Goal: Task Accomplishment & Management: Manage account settings

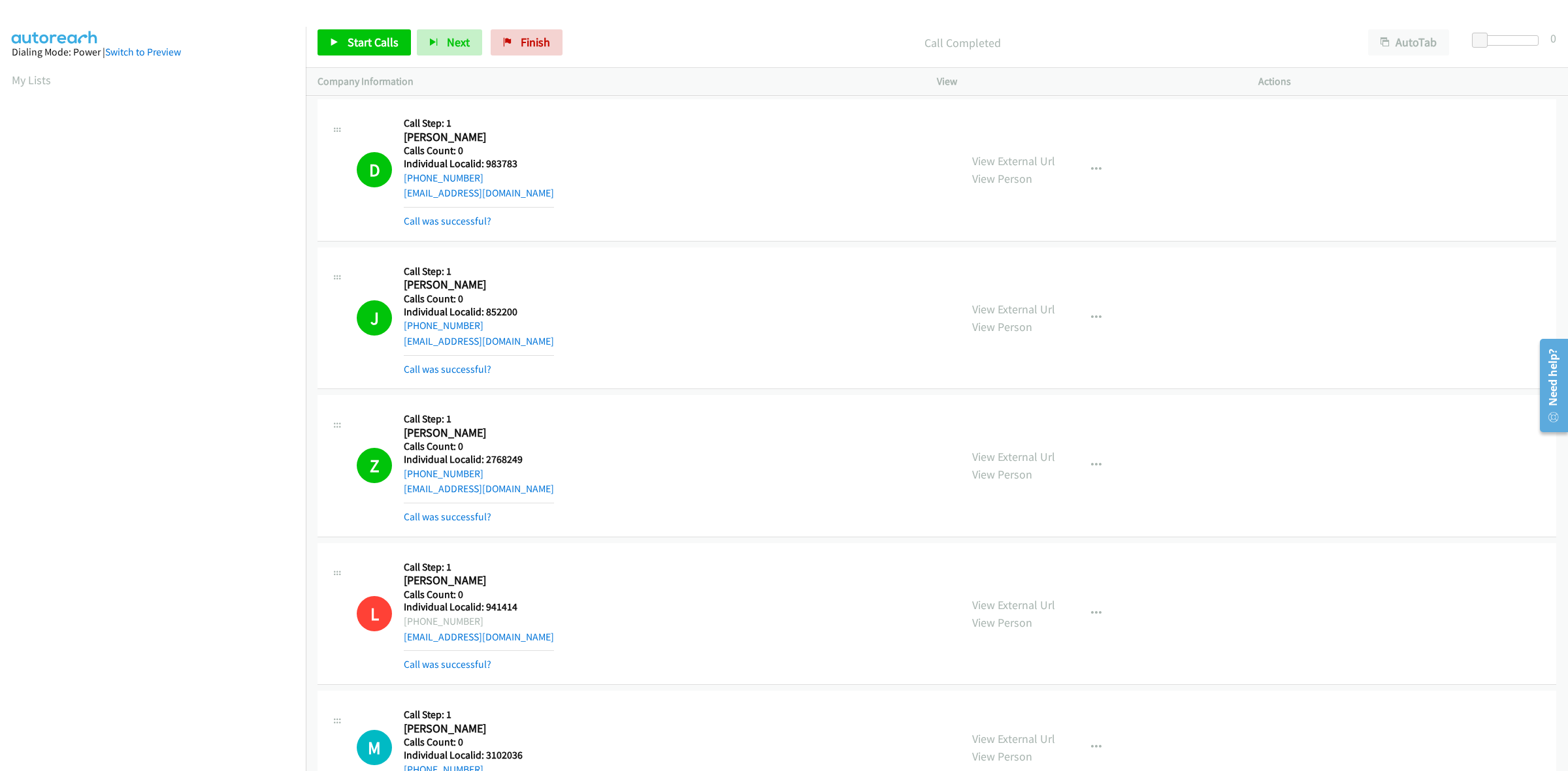
scroll to position [0, 2]
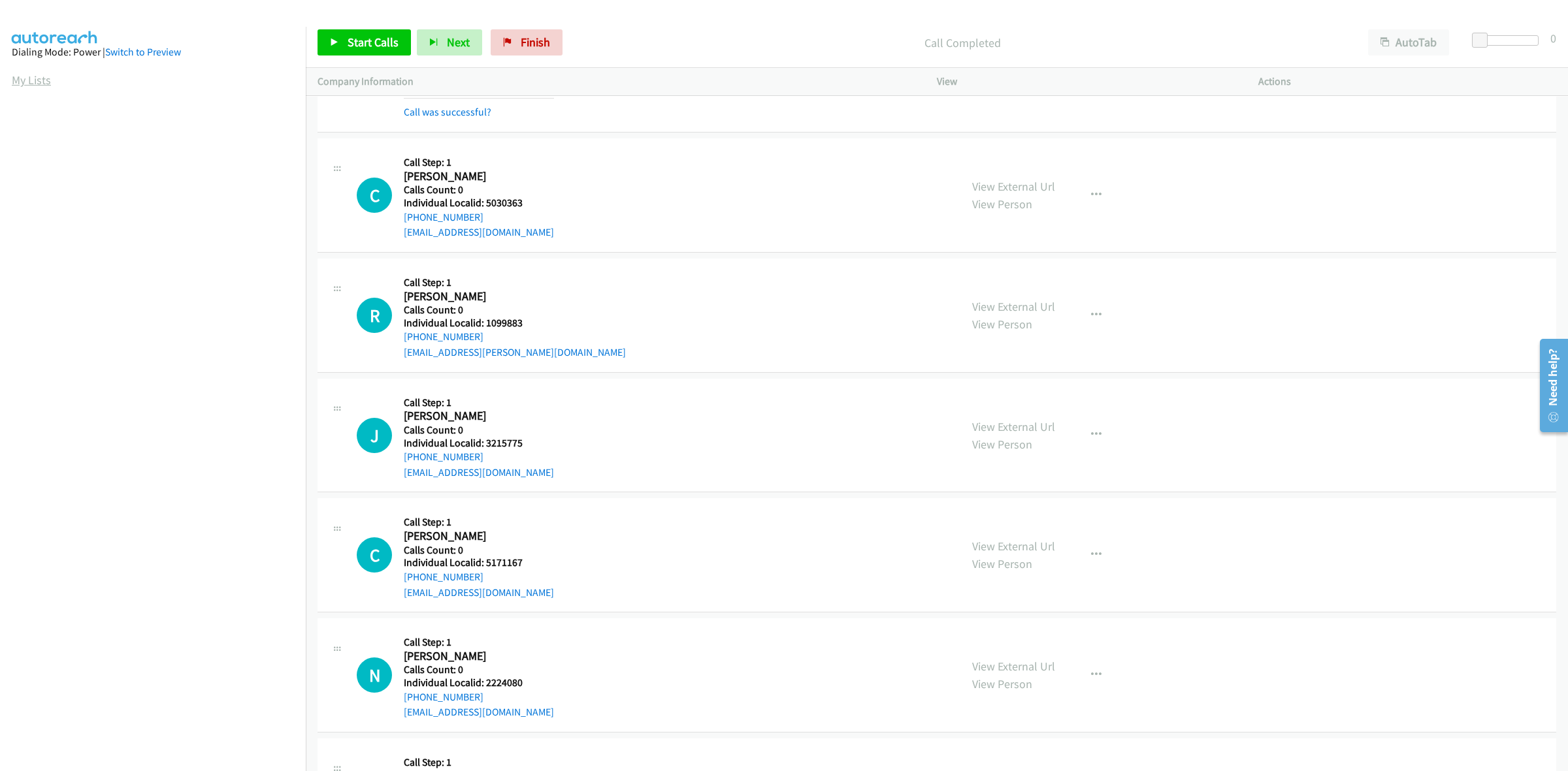
click at [44, 82] on link "My Lists" at bounding box center [31, 79] width 39 height 15
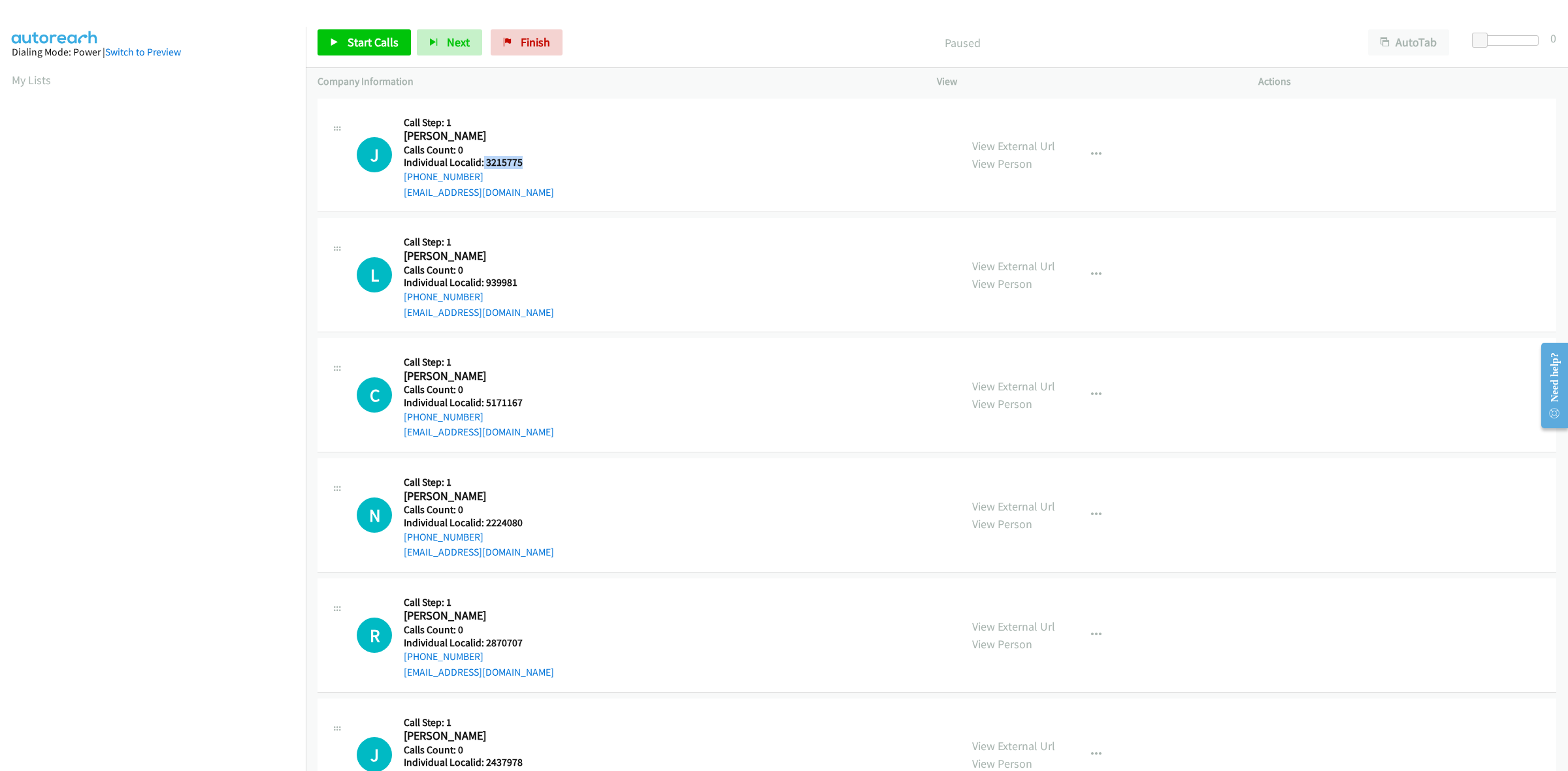
drag, startPoint x: 540, startPoint y: 167, endPoint x: 482, endPoint y: 160, distance: 58.4
click at [482, 160] on div "J Callback Scheduled Call Step: 1 John Evans America/Los_Angeles Calls Count: 0…" at bounding box center [652, 155] width 592 height 90
copy h5 "3215775"
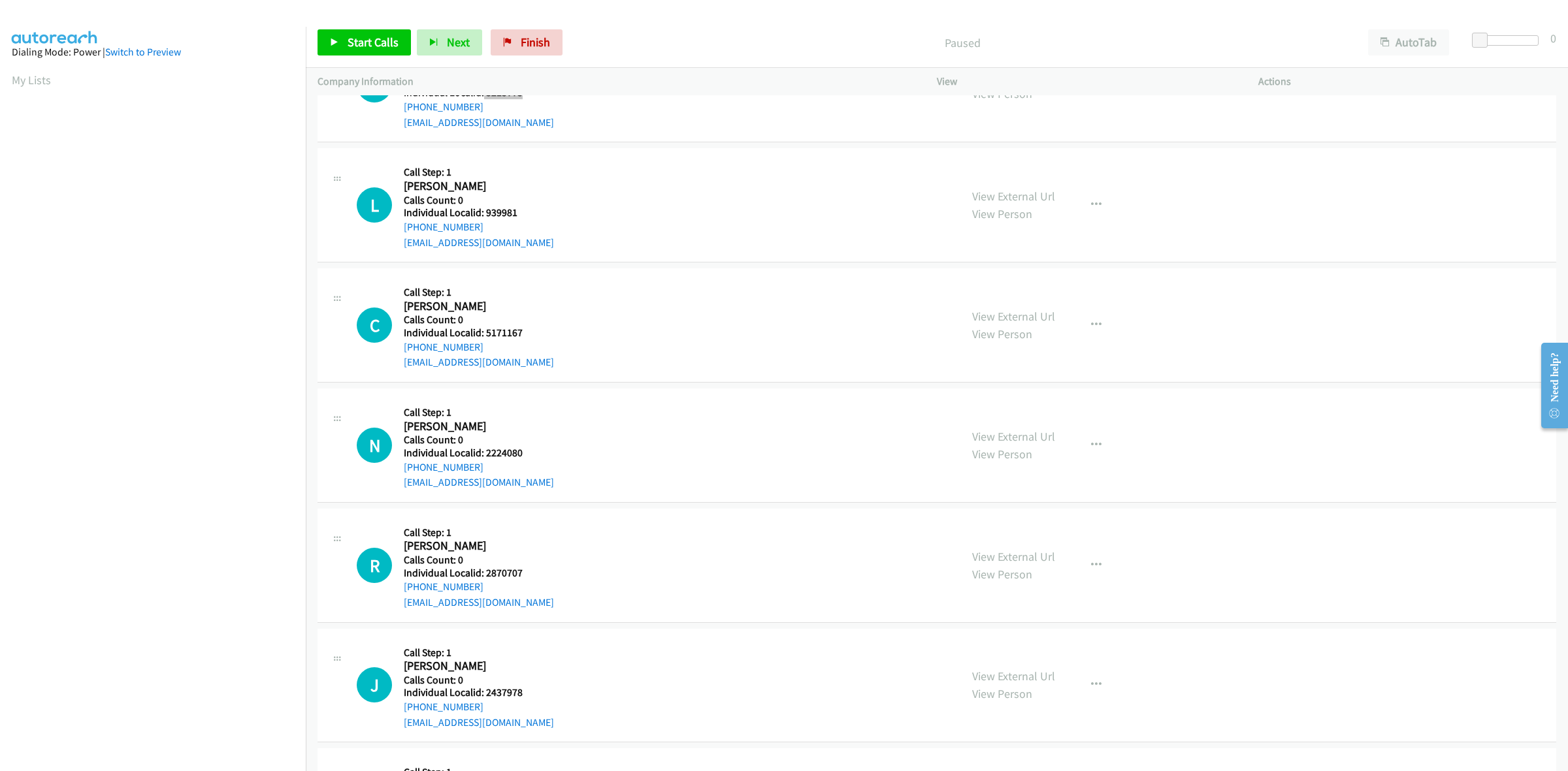
scroll to position [82, 0]
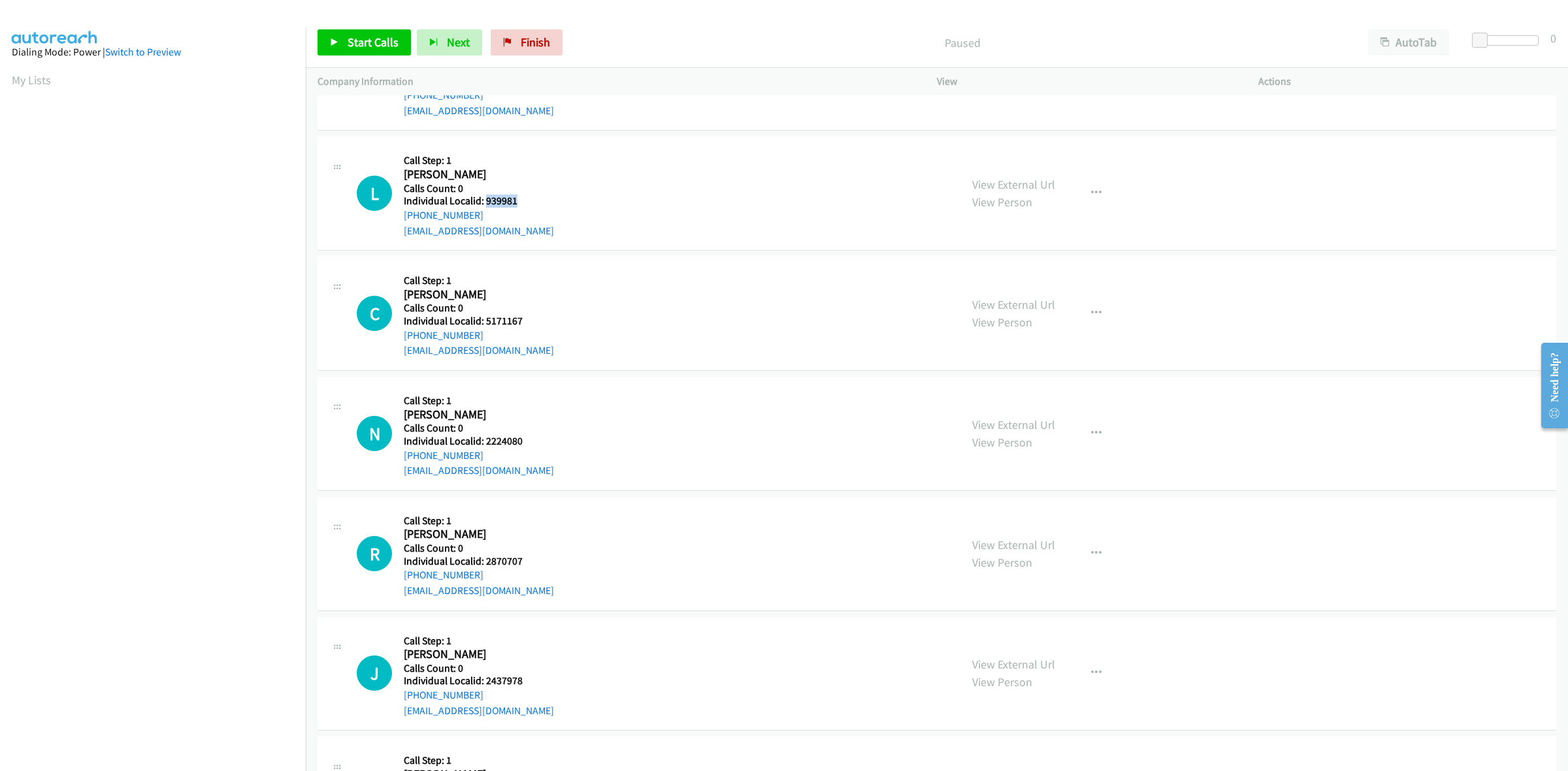
drag, startPoint x: 514, startPoint y: 200, endPoint x: 484, endPoint y: 198, distance: 30.1
click at [484, 198] on h5 "Individual Localid: 939981" at bounding box center [479, 201] width 150 height 13
copy h5 "939981"
click at [579, 204] on div "L Callback Scheduled Call Step: 1 Loren Butts America/Denver Calls Count: 0 Ind…" at bounding box center [652, 193] width 592 height 90
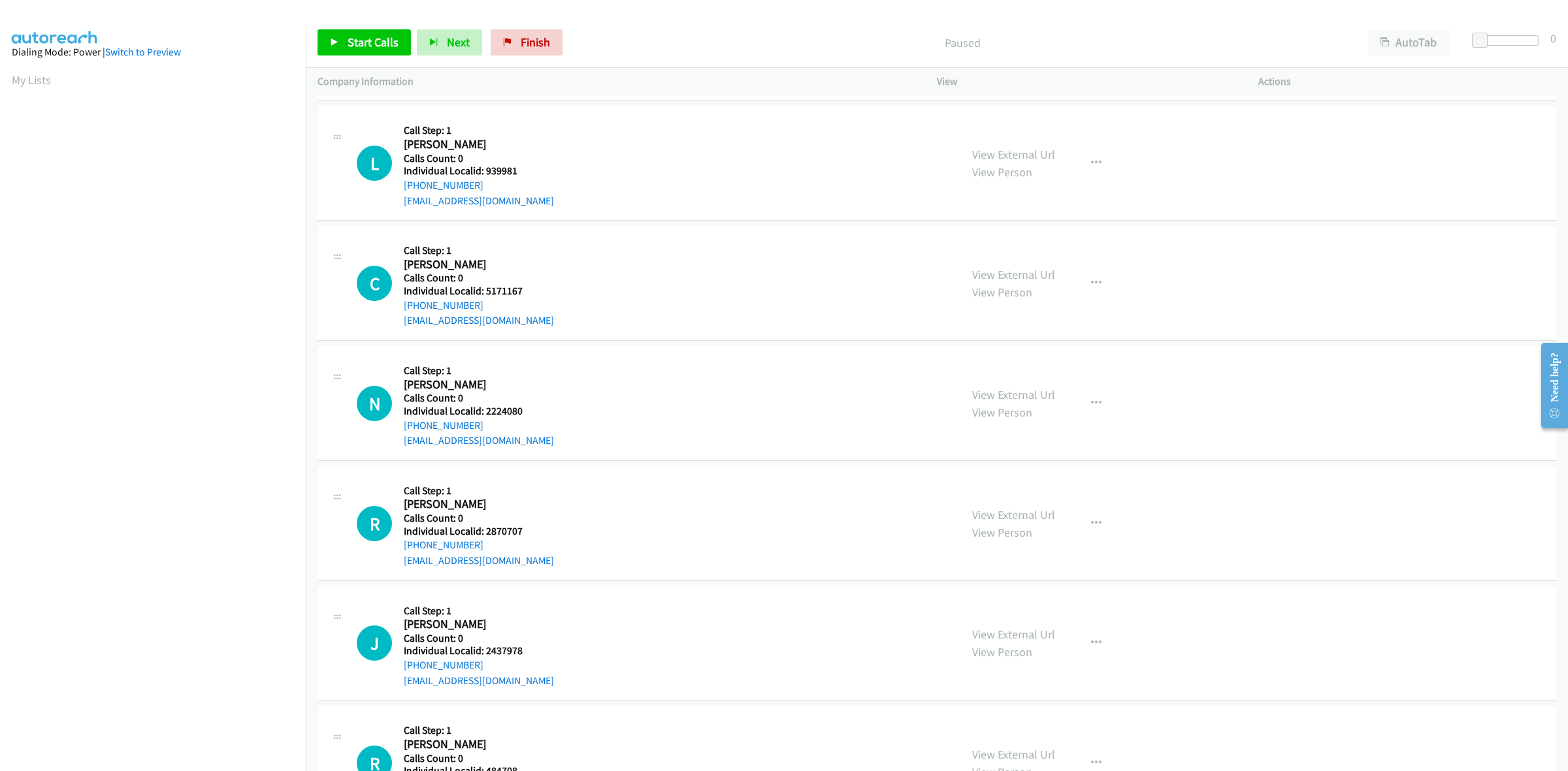
scroll to position [204, 0]
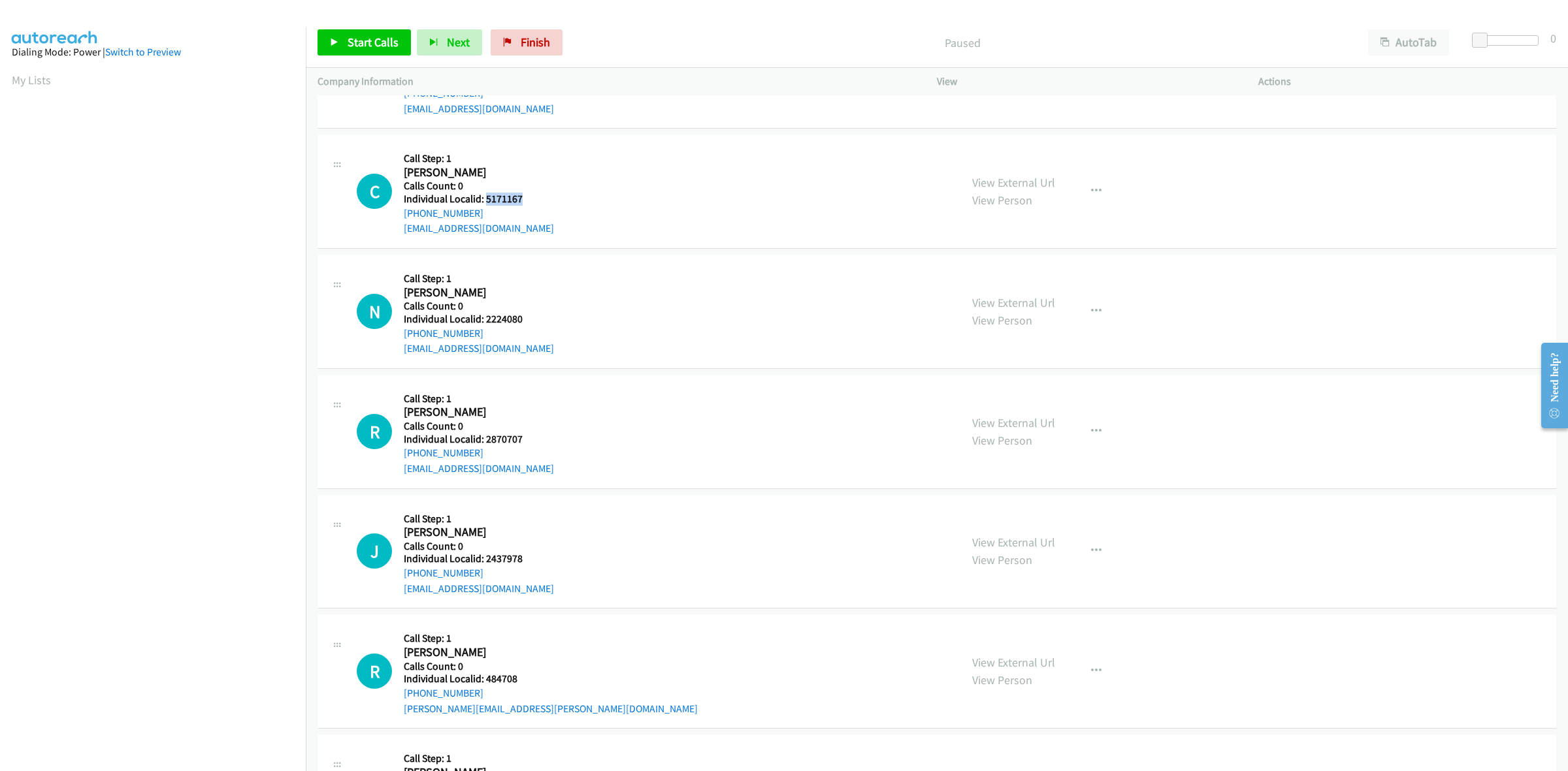
drag, startPoint x: 494, startPoint y: 198, endPoint x: 484, endPoint y: 200, distance: 10.2
click at [484, 200] on h5 "Individual Localid: 5171167" at bounding box center [479, 198] width 150 height 13
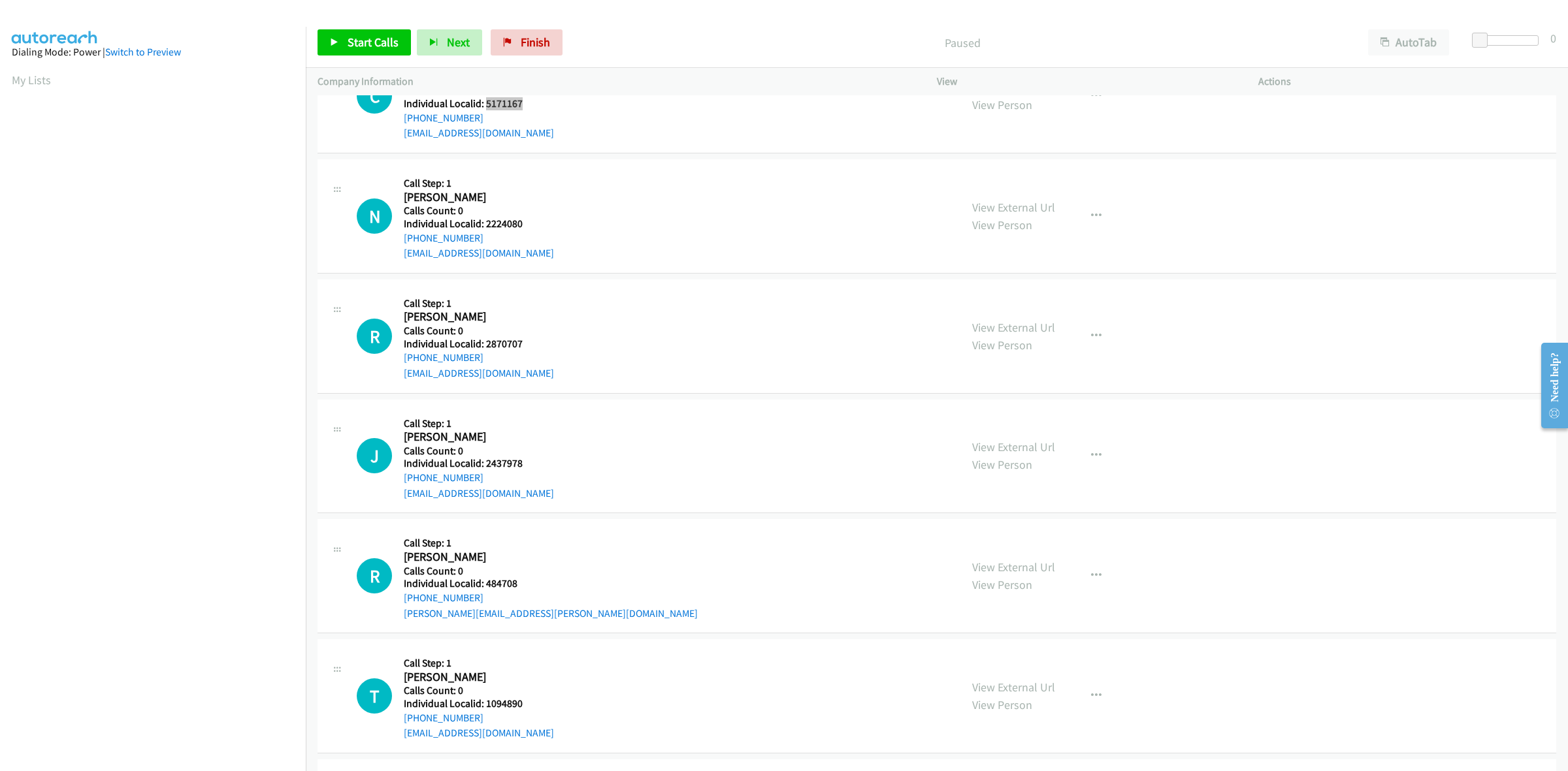
scroll to position [305, 0]
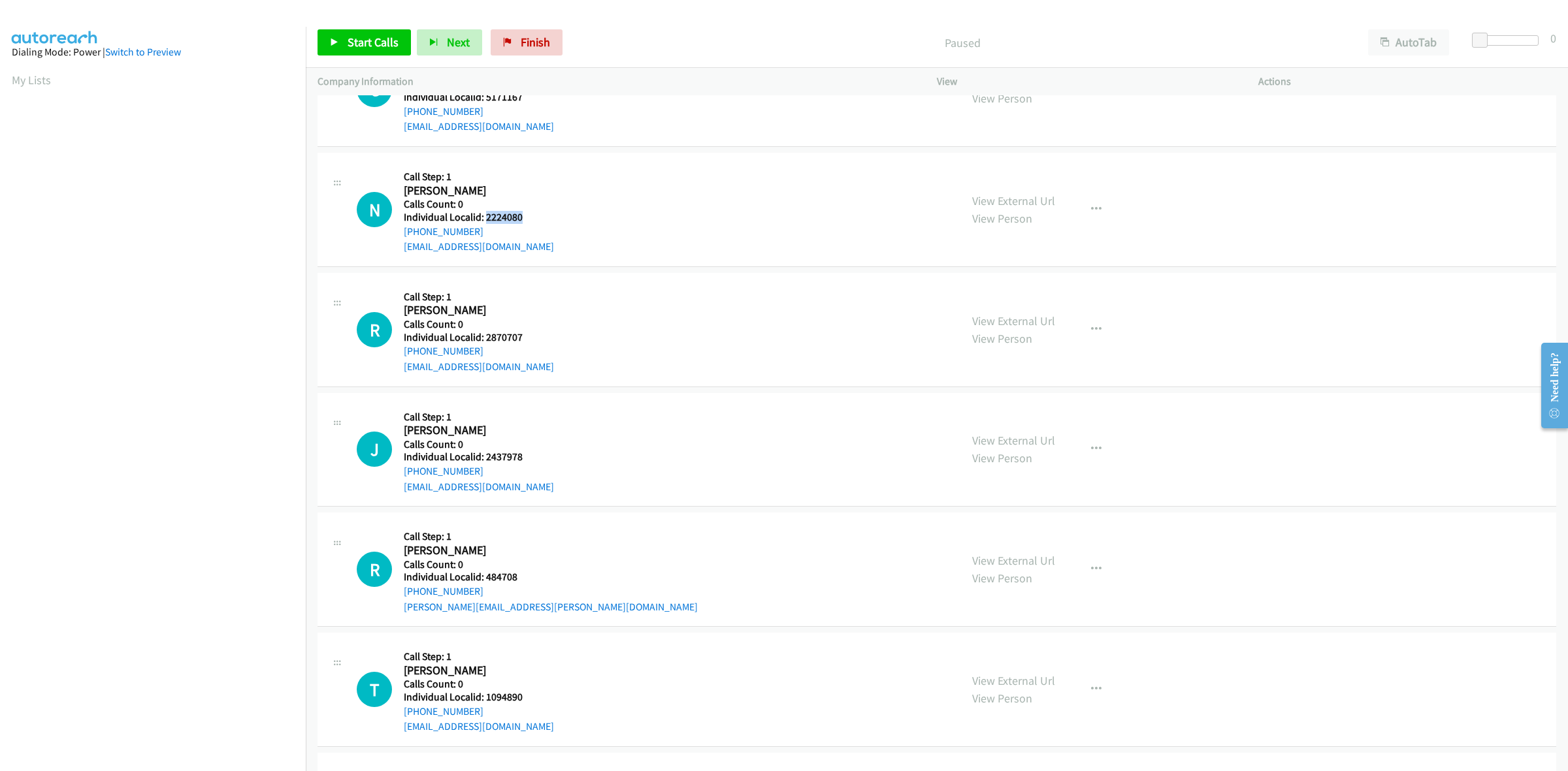
drag, startPoint x: 522, startPoint y: 213, endPoint x: 485, endPoint y: 220, distance: 37.7
click at [485, 220] on h5 "Individual Localid: 2224080" at bounding box center [479, 217] width 150 height 13
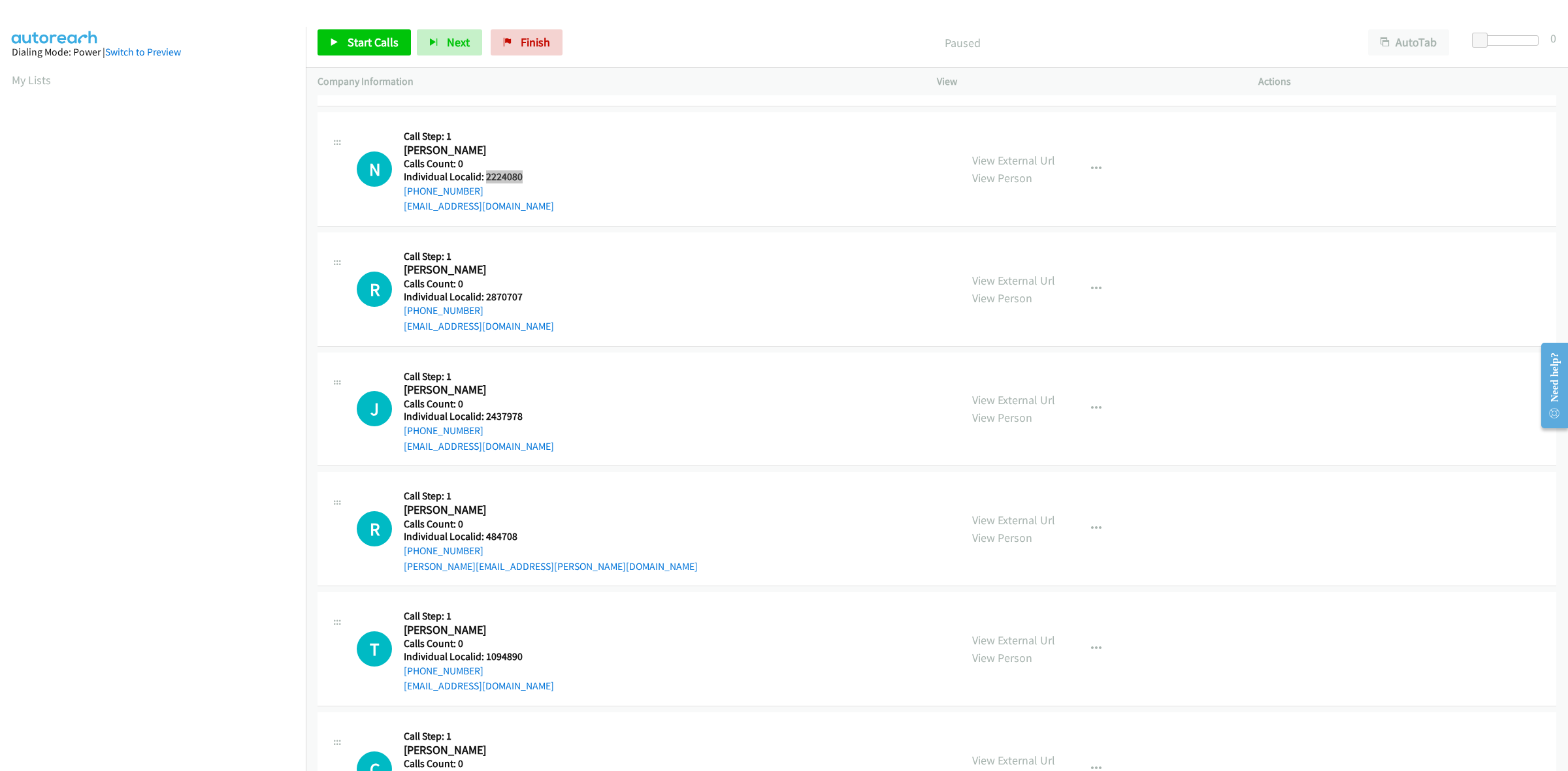
scroll to position [449, 0]
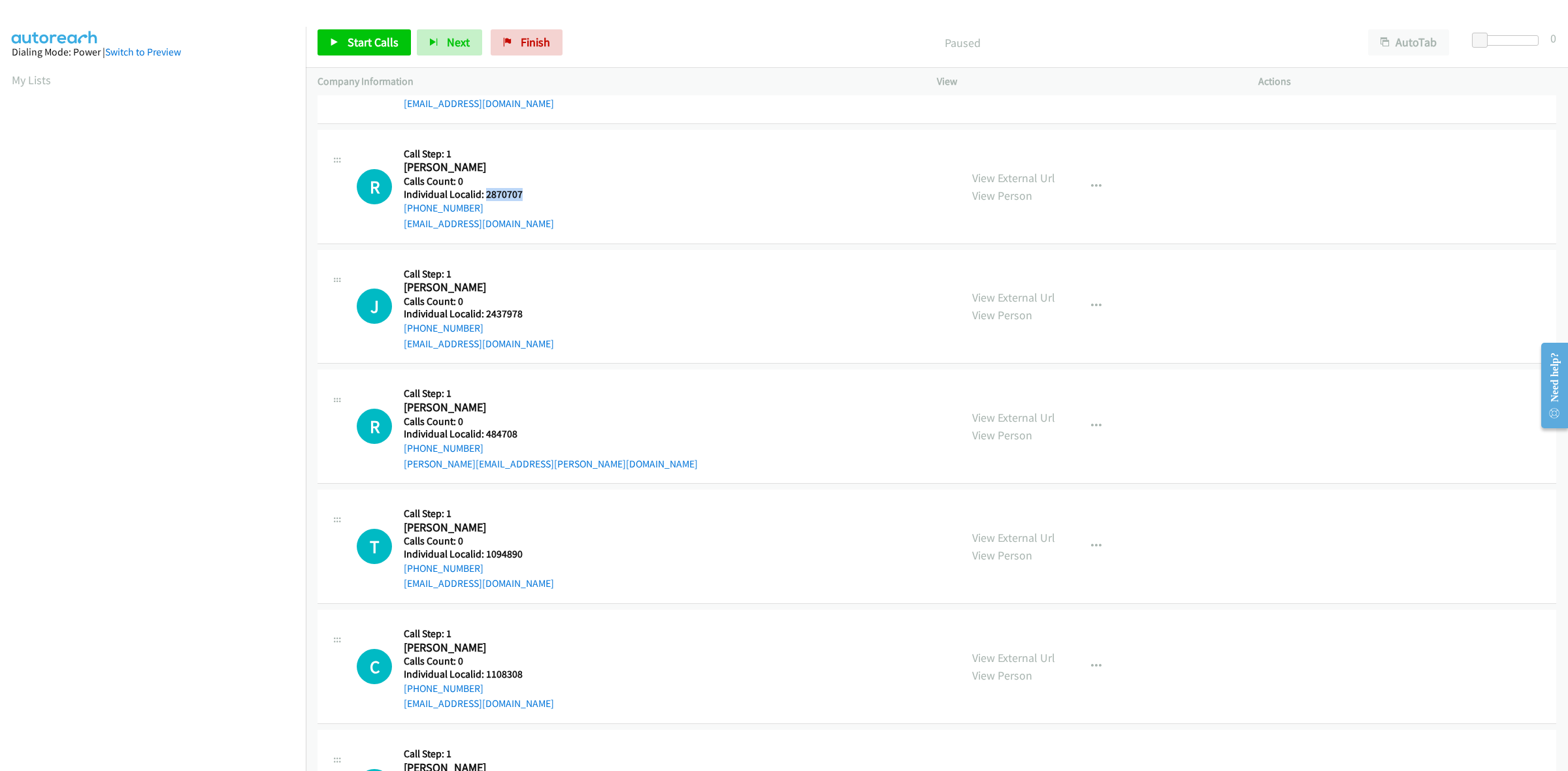
drag, startPoint x: 499, startPoint y: 197, endPoint x: 484, endPoint y: 194, distance: 15.3
click at [484, 194] on h5 "Individual Localid: 2870707" at bounding box center [479, 194] width 150 height 13
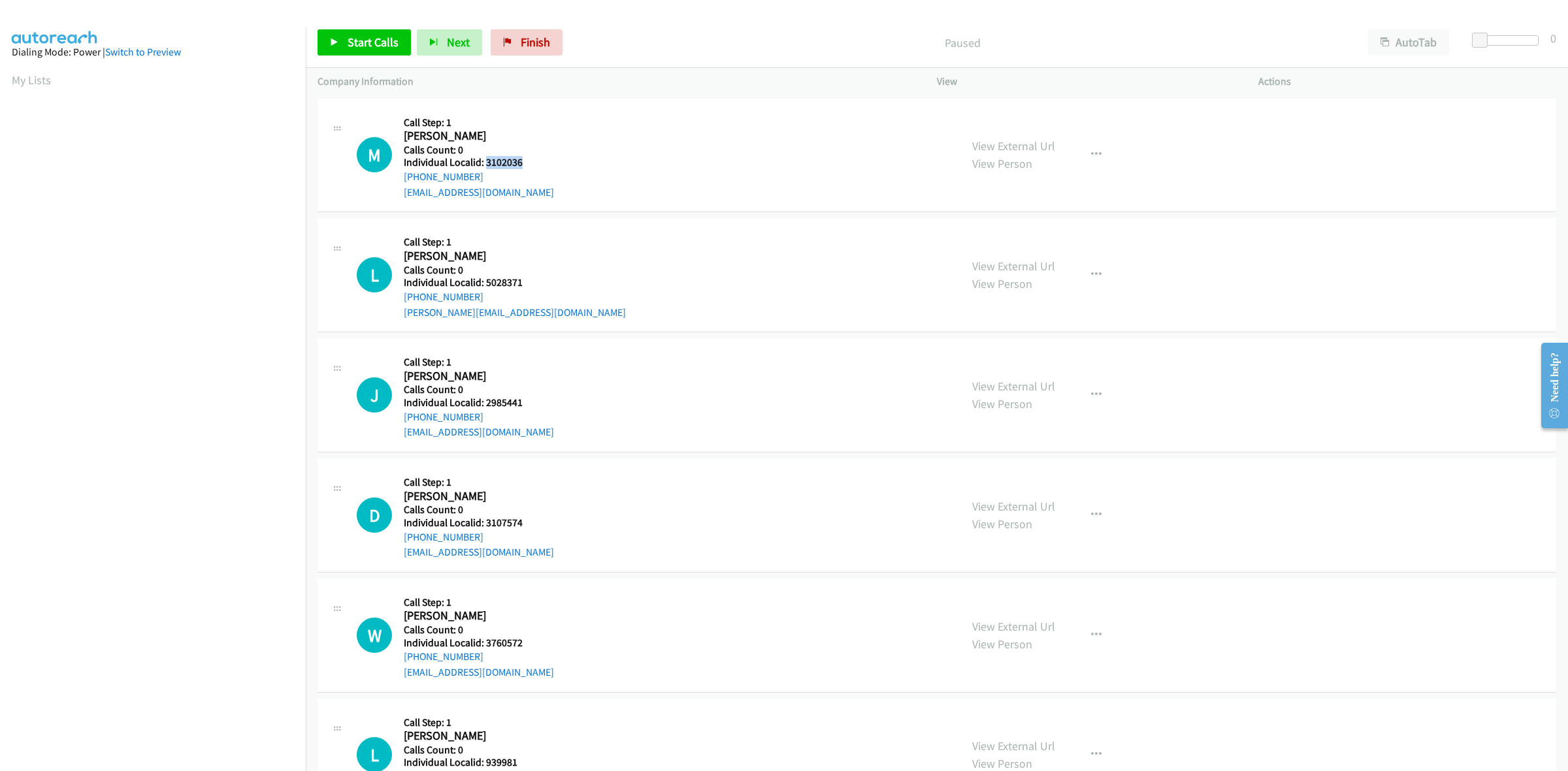
drag, startPoint x: 534, startPoint y: 168, endPoint x: 485, endPoint y: 162, distance: 49.4
click at [485, 162] on h5 "Individual Localid: 3102036" at bounding box center [479, 162] width 150 height 13
copy h5 "3102036"
click at [596, 146] on div "M Callback Scheduled Call Step: 1 Michael Manry America/Denver Calls Count: 0 I…" at bounding box center [652, 155] width 592 height 90
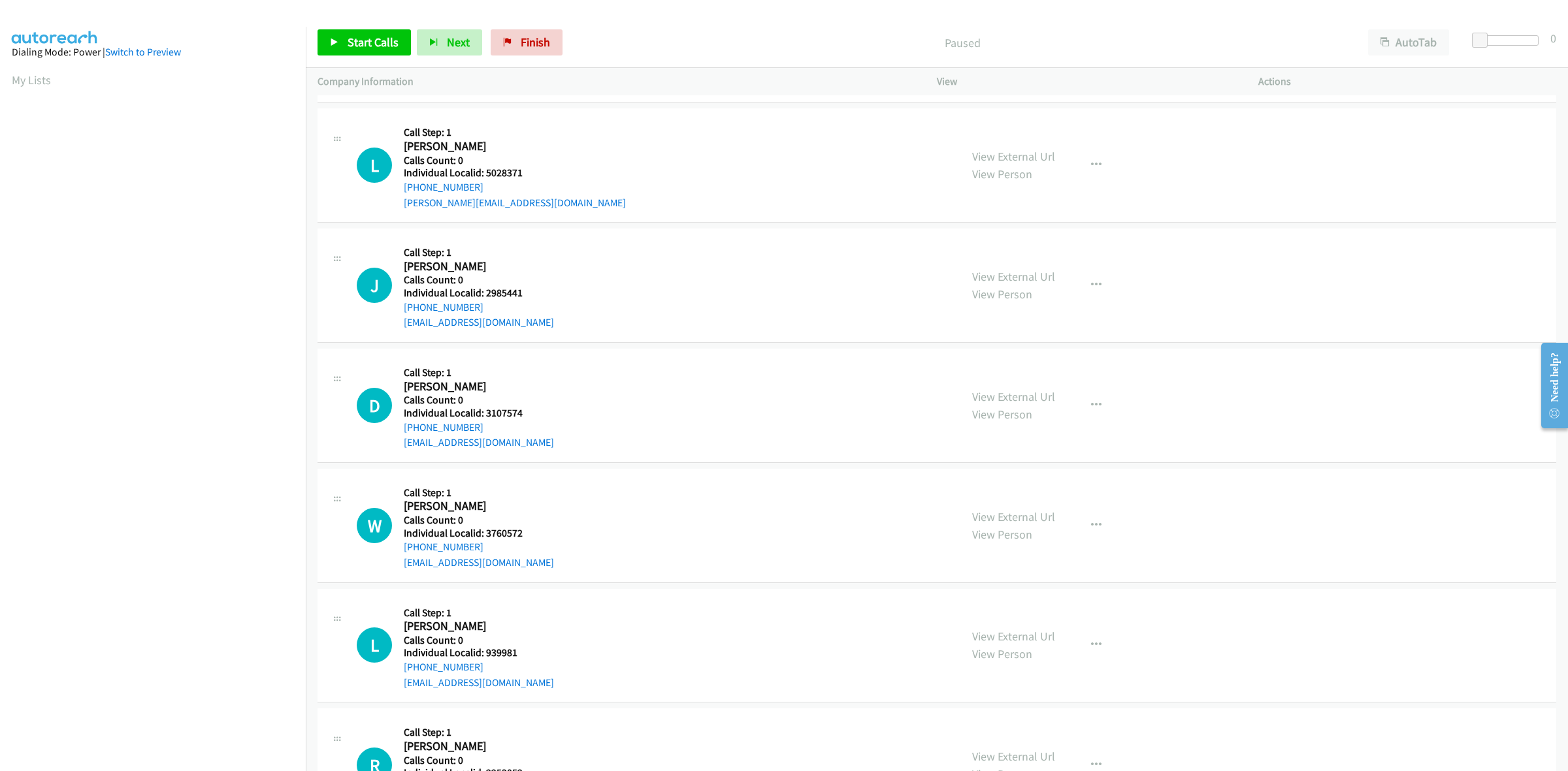
scroll to position [122, 0]
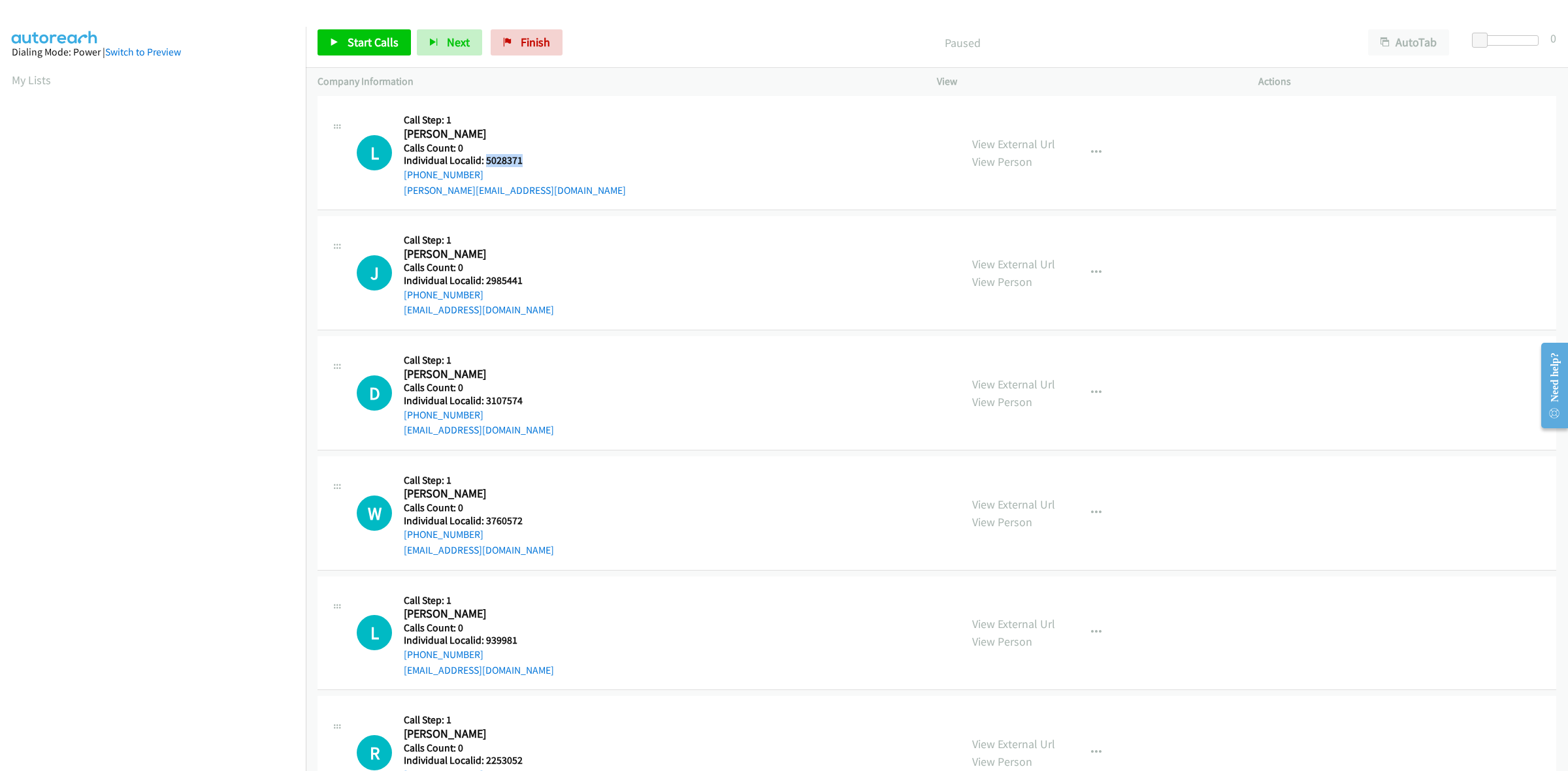
drag, startPoint x: 527, startPoint y: 163, endPoint x: 485, endPoint y: 161, distance: 42.0
click at [485, 161] on div "L Callback Scheduled Call Step: 1 [PERSON_NAME] America/[GEOGRAPHIC_DATA] Calls…" at bounding box center [652, 153] width 592 height 90
copy h5 "5028371"
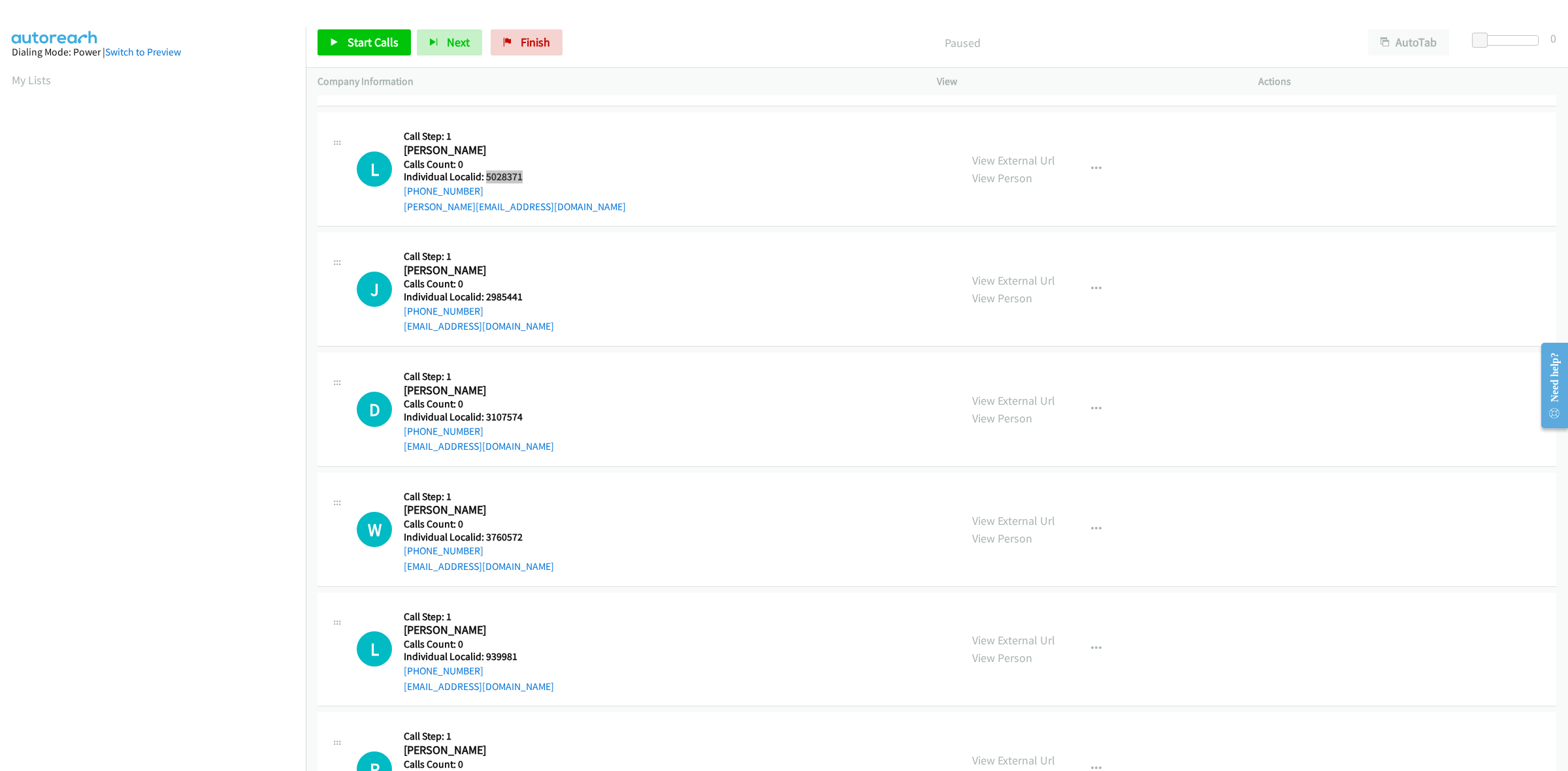
scroll to position [101, 0]
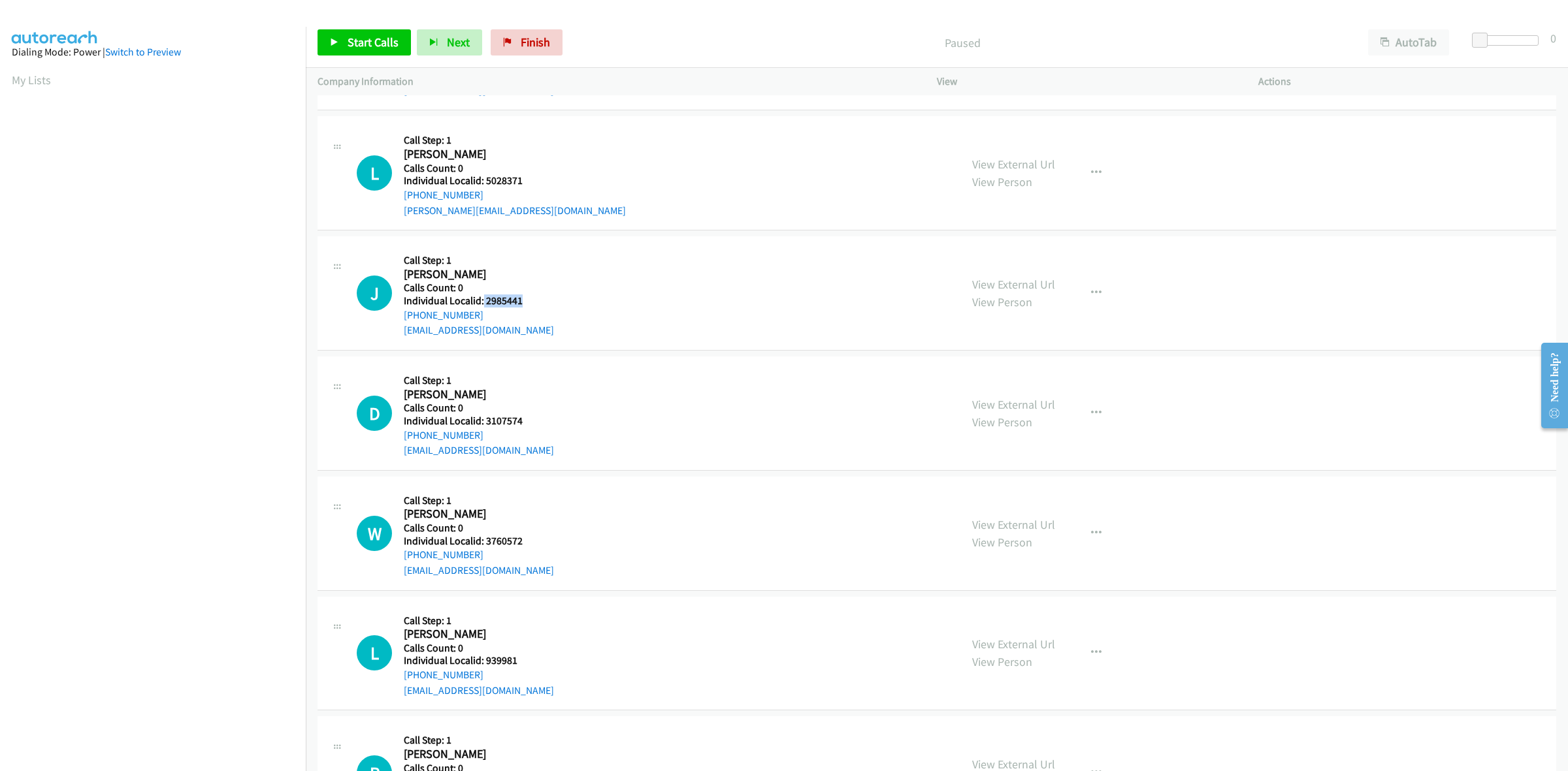
drag, startPoint x: 539, startPoint y: 296, endPoint x: 482, endPoint y: 298, distance: 57.0
click at [482, 298] on div "J Callback Scheduled Call Step: 1 John Rantz America/Chicago Calls Count: 0 Ind…" at bounding box center [652, 293] width 592 height 90
copy h5 "2985441"
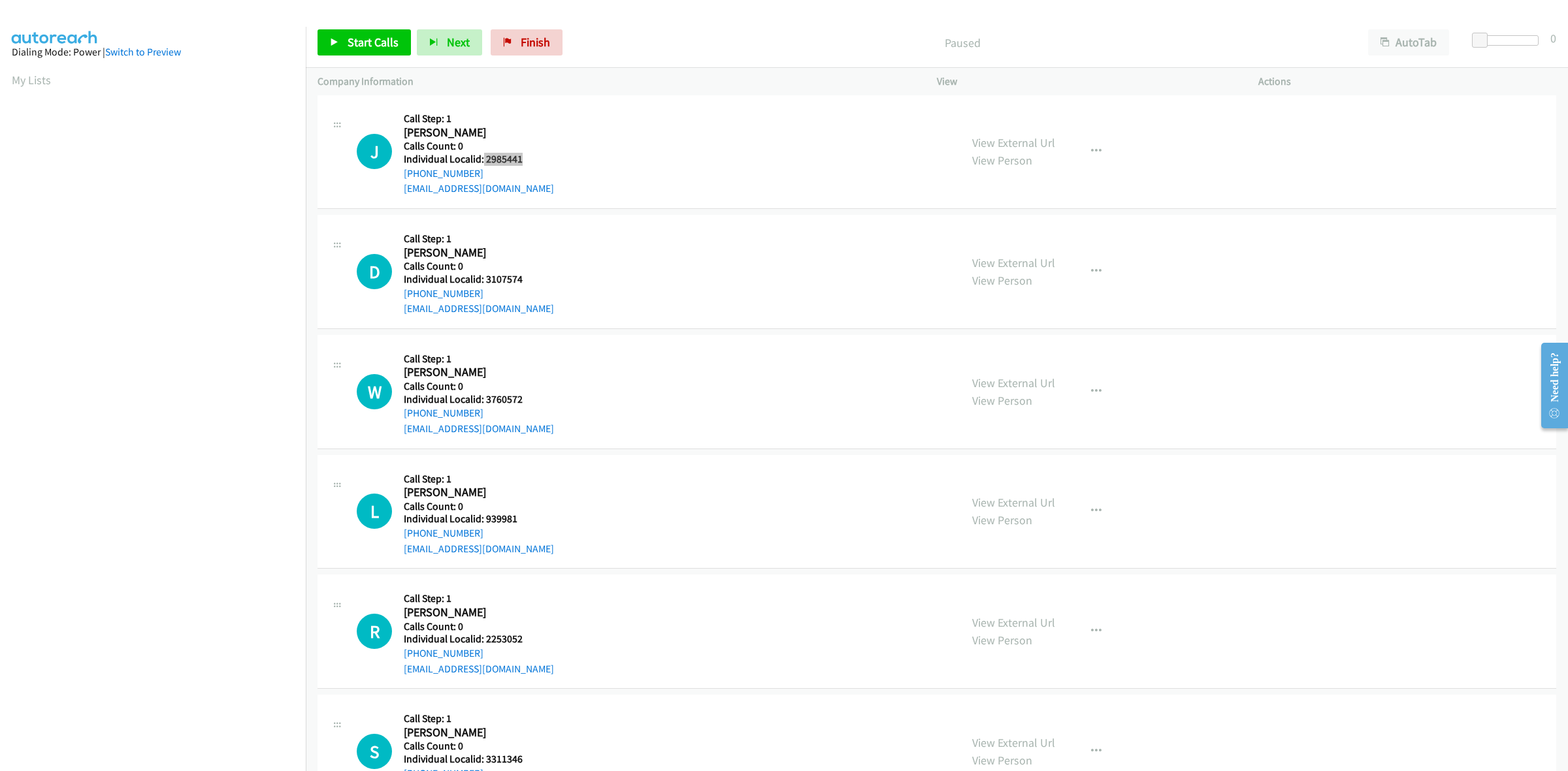
scroll to position [347, 0]
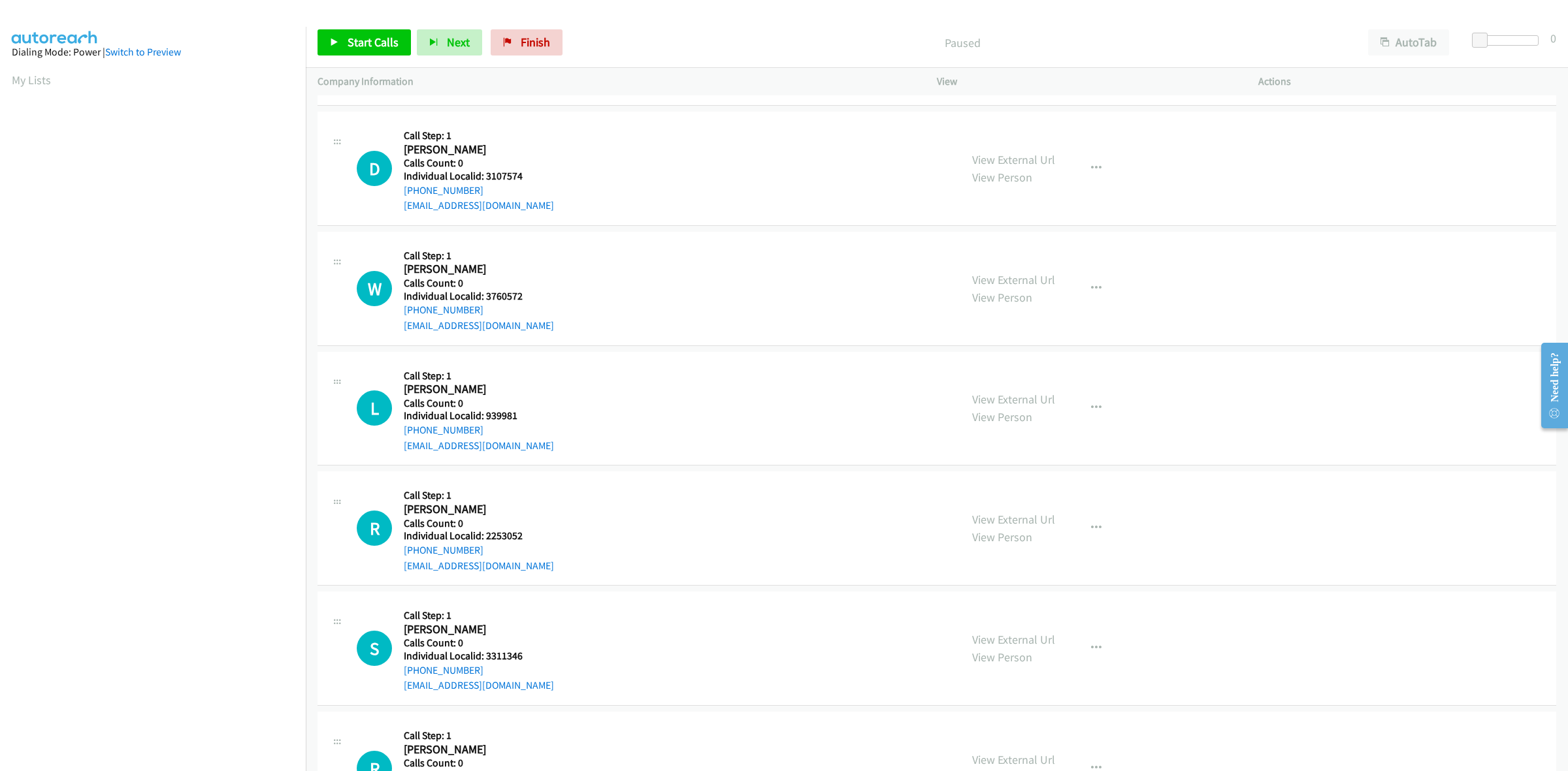
drag, startPoint x: 554, startPoint y: 174, endPoint x: 547, endPoint y: 171, distance: 7.6
click at [554, 174] on div "D Callback Scheduled Call Step: 1 Don Bodzick America/New_York Calls Count: 0 I…" at bounding box center [652, 168] width 592 height 90
drag, startPoint x: 529, startPoint y: 175, endPoint x: 484, endPoint y: 176, distance: 45.0
click at [484, 176] on h5 "Individual Localid: 3107574" at bounding box center [479, 176] width 150 height 13
copy h5 "3107574"
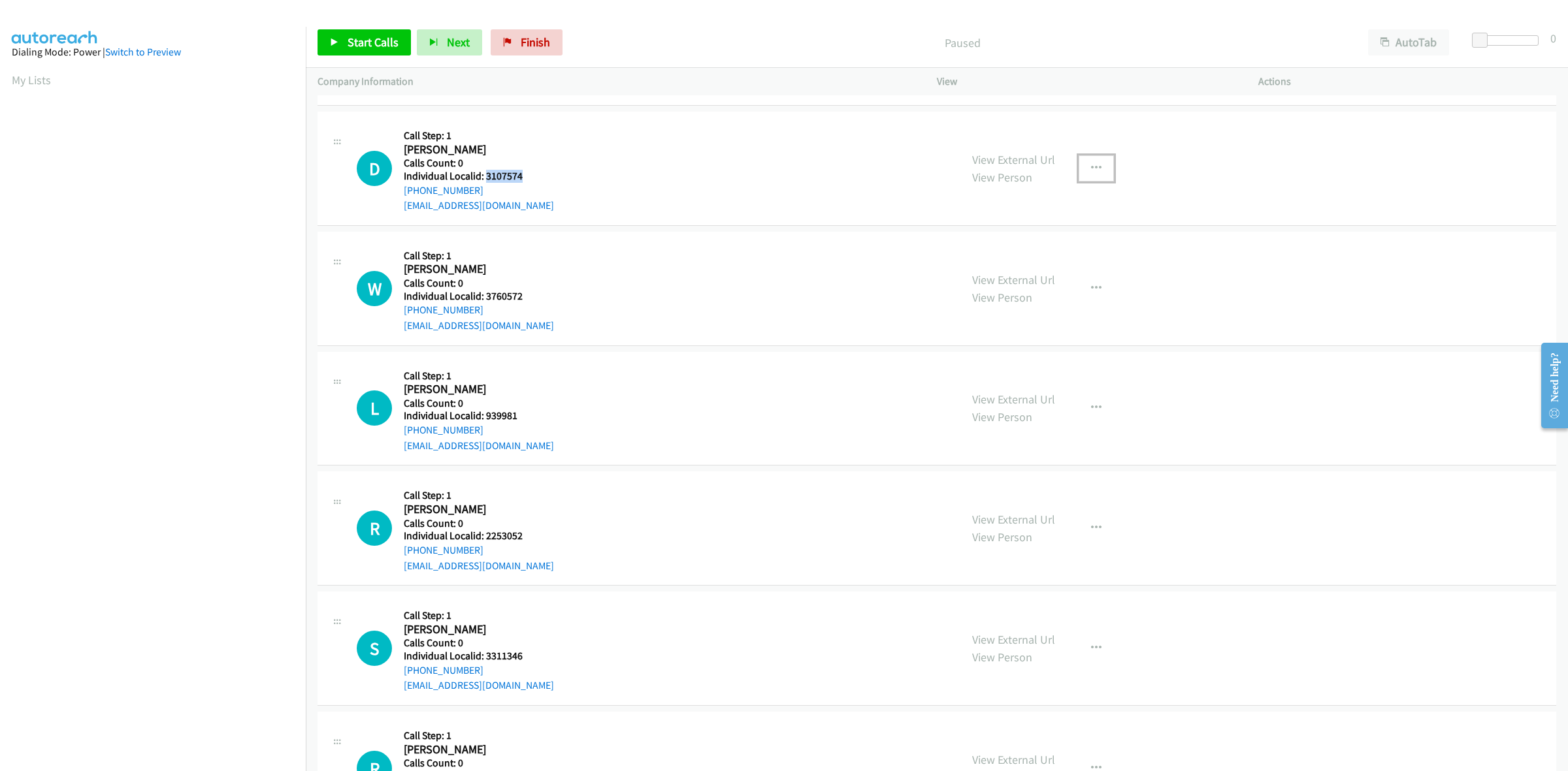
drag, startPoint x: 1091, startPoint y: 161, endPoint x: 1053, endPoint y: 206, distance: 58.9
click at [1091, 161] on button "button" at bounding box center [1096, 168] width 35 height 26
click at [1020, 245] on link "Skip Call" at bounding box center [1026, 253] width 174 height 26
drag, startPoint x: 527, startPoint y: 168, endPoint x: 484, endPoint y: 173, distance: 43.3
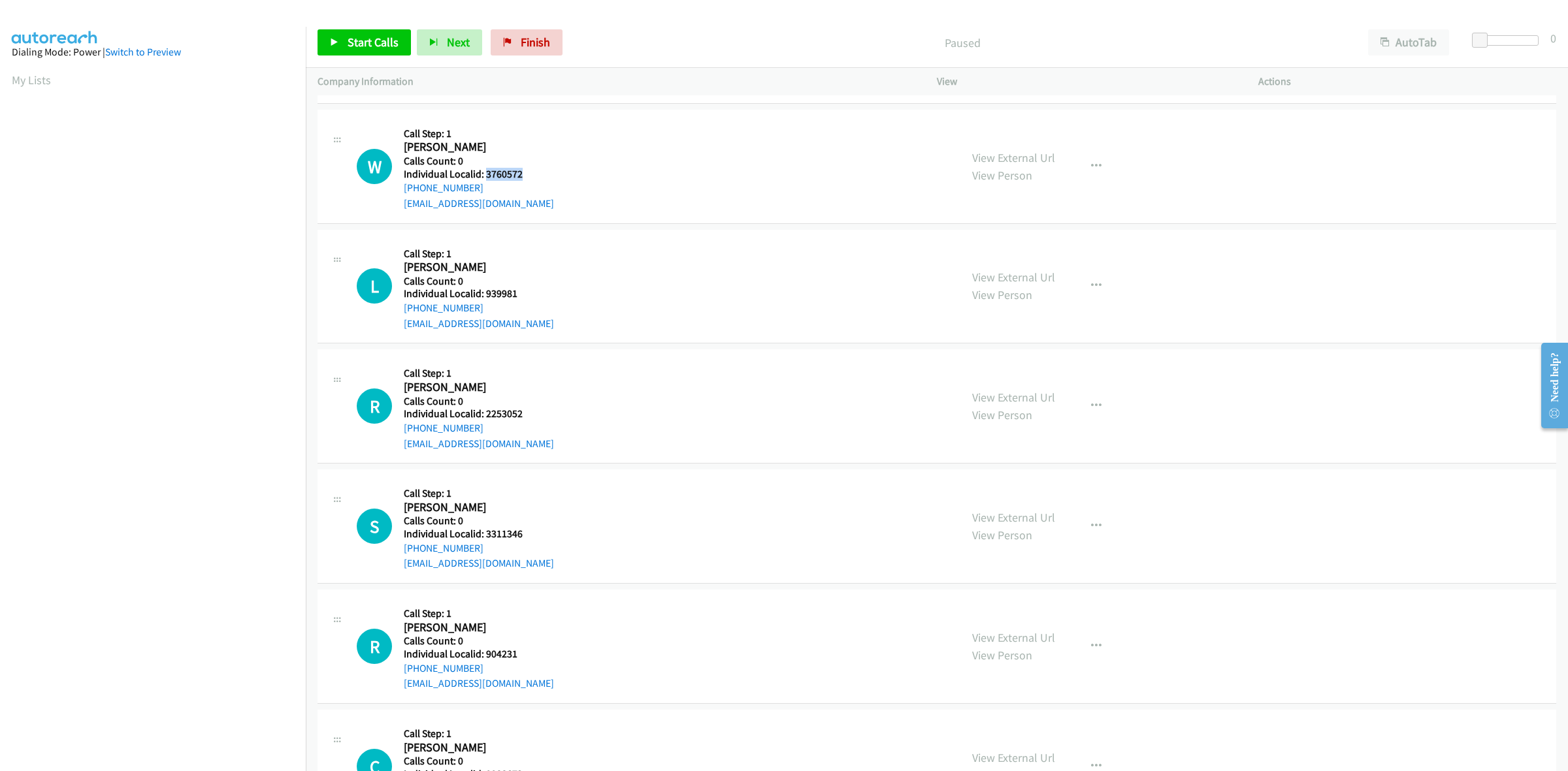
click at [484, 173] on h5 "Individual Localid: 3760572" at bounding box center [479, 174] width 150 height 13
copy h5 "3760572"
drag, startPoint x: 482, startPoint y: 186, endPoint x: 396, endPoint y: 194, distance: 86.4
click at [396, 194] on div "W Callback Scheduled Call Step: 1 Wendy Cromer America/New_York Calls Count: 0 …" at bounding box center [652, 167] width 592 height 90
copy link "+1 937-869-6307"
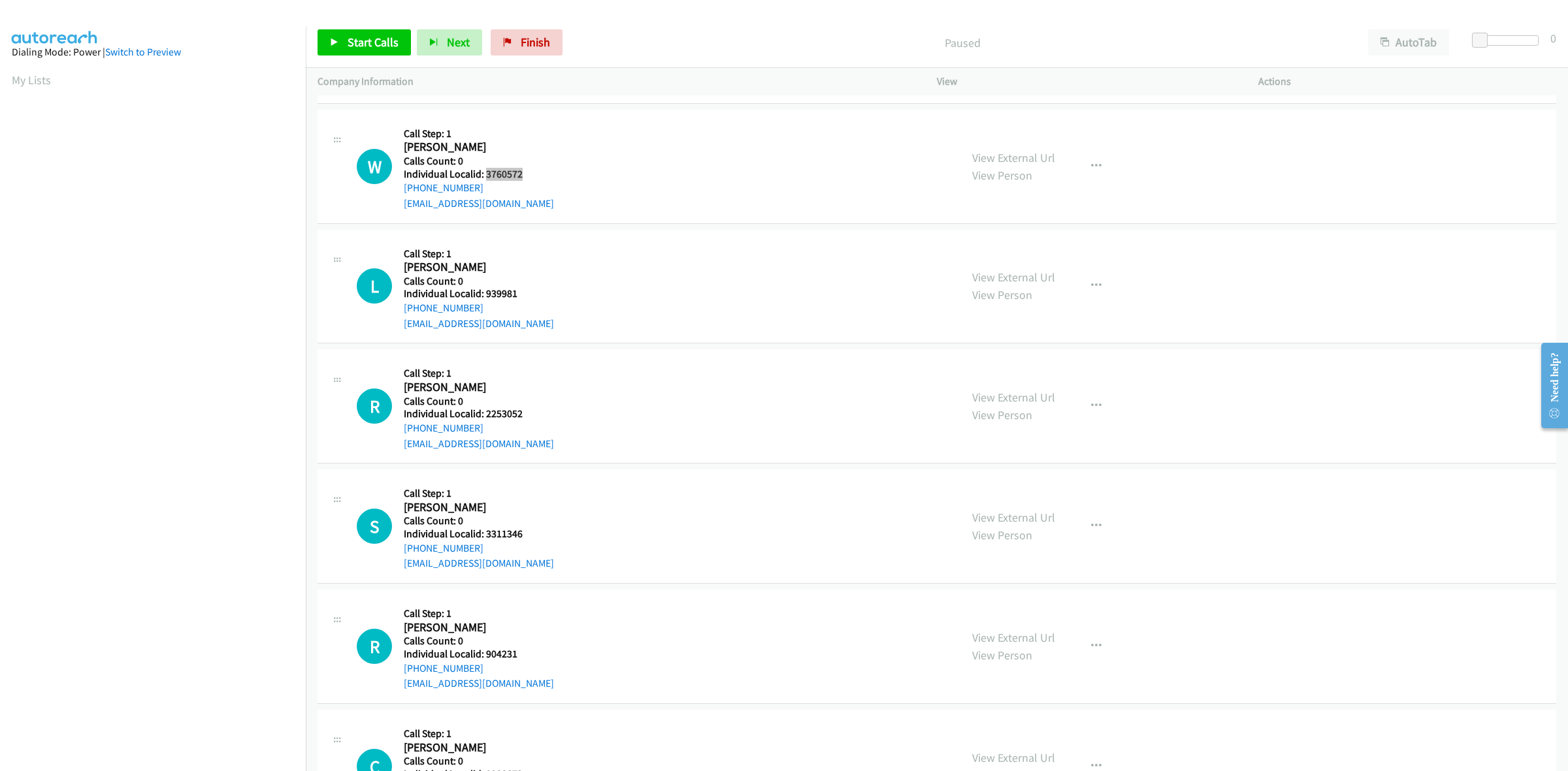
scroll to position [0, 2]
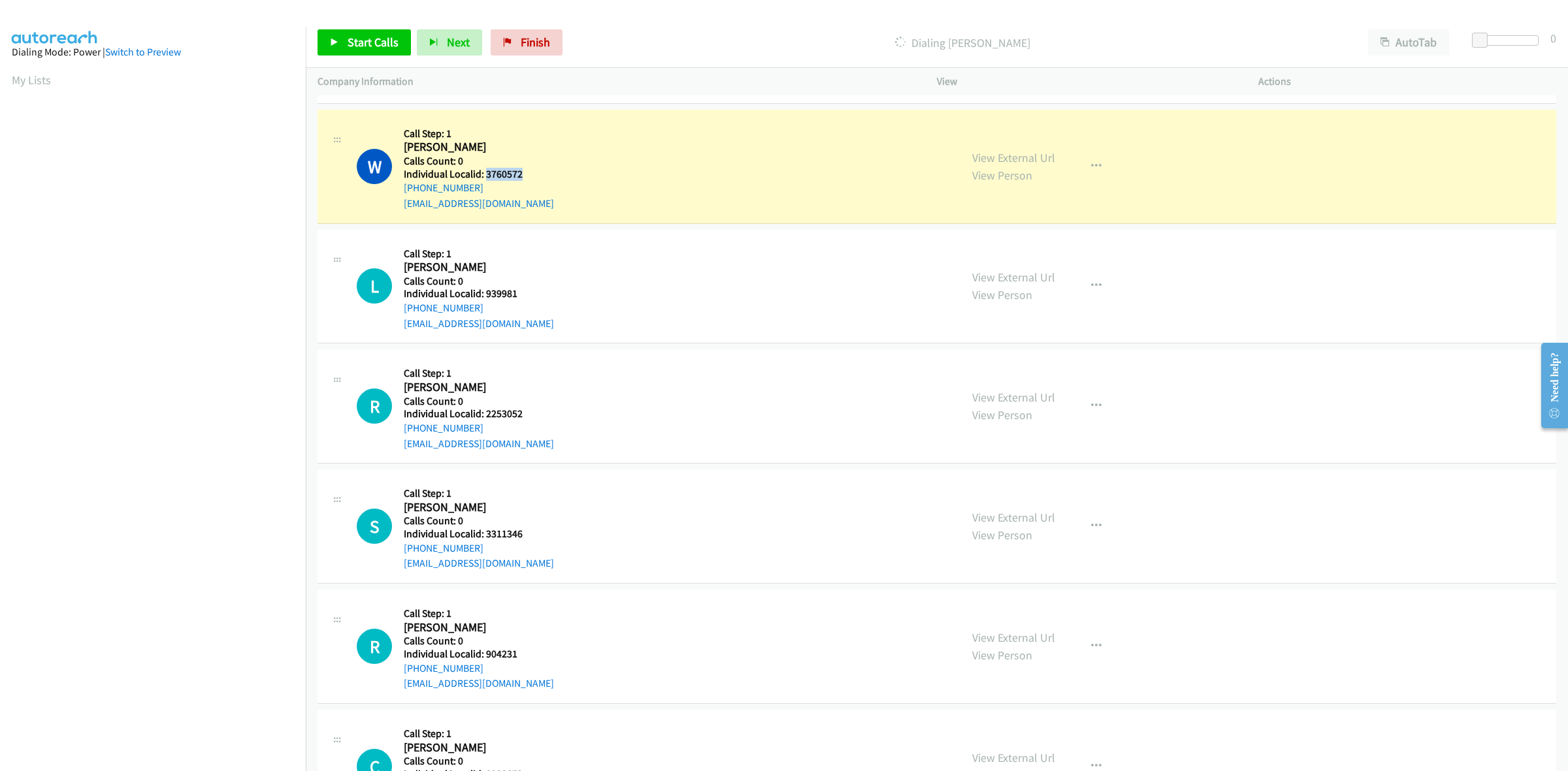
click at [510, 183] on div "+1 937-869-6307" at bounding box center [479, 188] width 150 height 16
drag, startPoint x: 514, startPoint y: 169, endPoint x: 484, endPoint y: 170, distance: 30.0
click at [484, 170] on h5 "Individual Localid: 3760572" at bounding box center [479, 174] width 150 height 13
copy h5 "3760572"
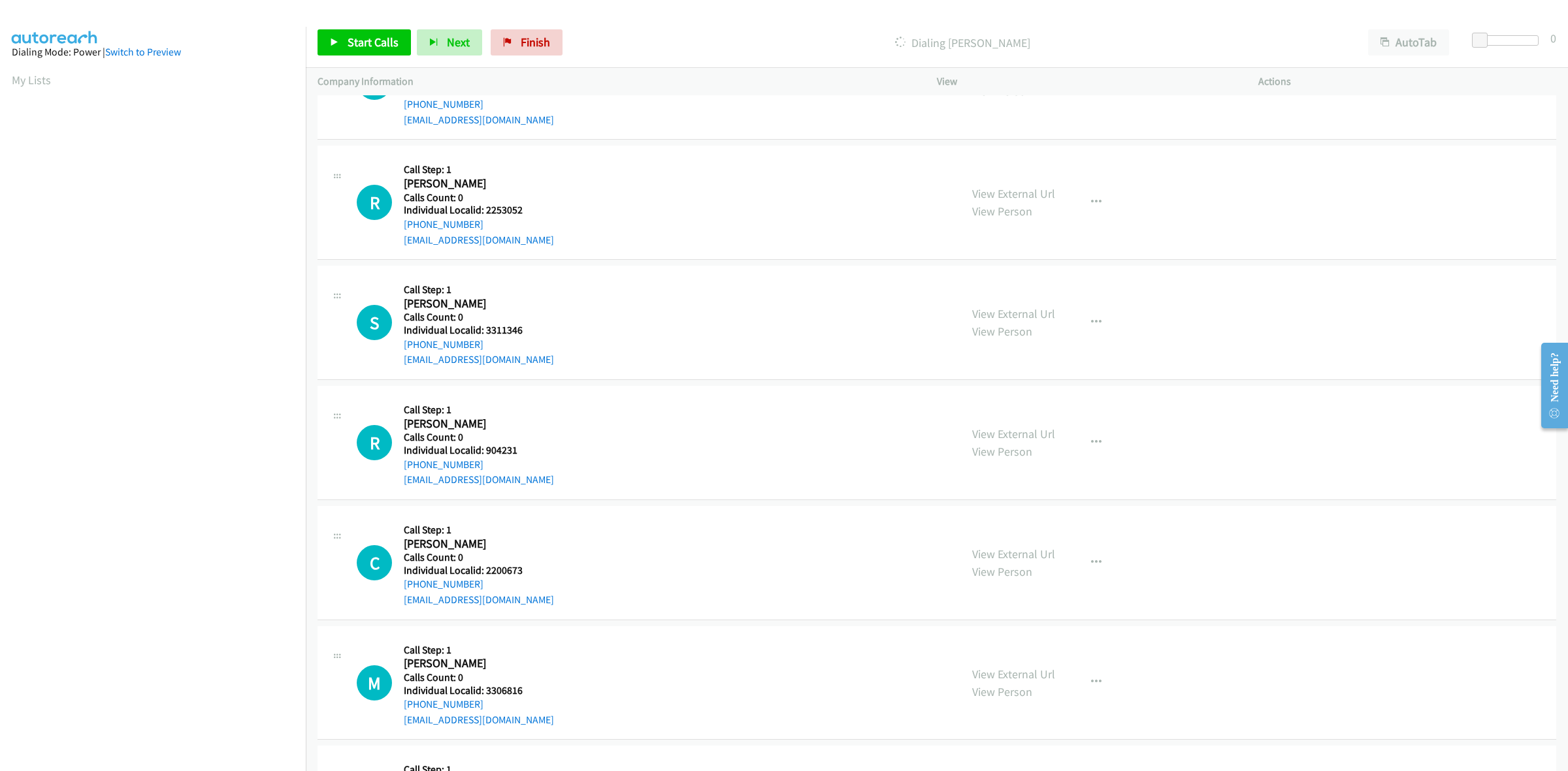
scroll to position [673, 0]
drag, startPoint x: 510, startPoint y: 206, endPoint x: 484, endPoint y: 206, distance: 26.0
click at [484, 206] on h5 "Individual Localid: 2253052" at bounding box center [479, 209] width 150 height 13
copy h5 "2253052"
drag, startPoint x: 484, startPoint y: 222, endPoint x: 404, endPoint y: 225, distance: 80.1
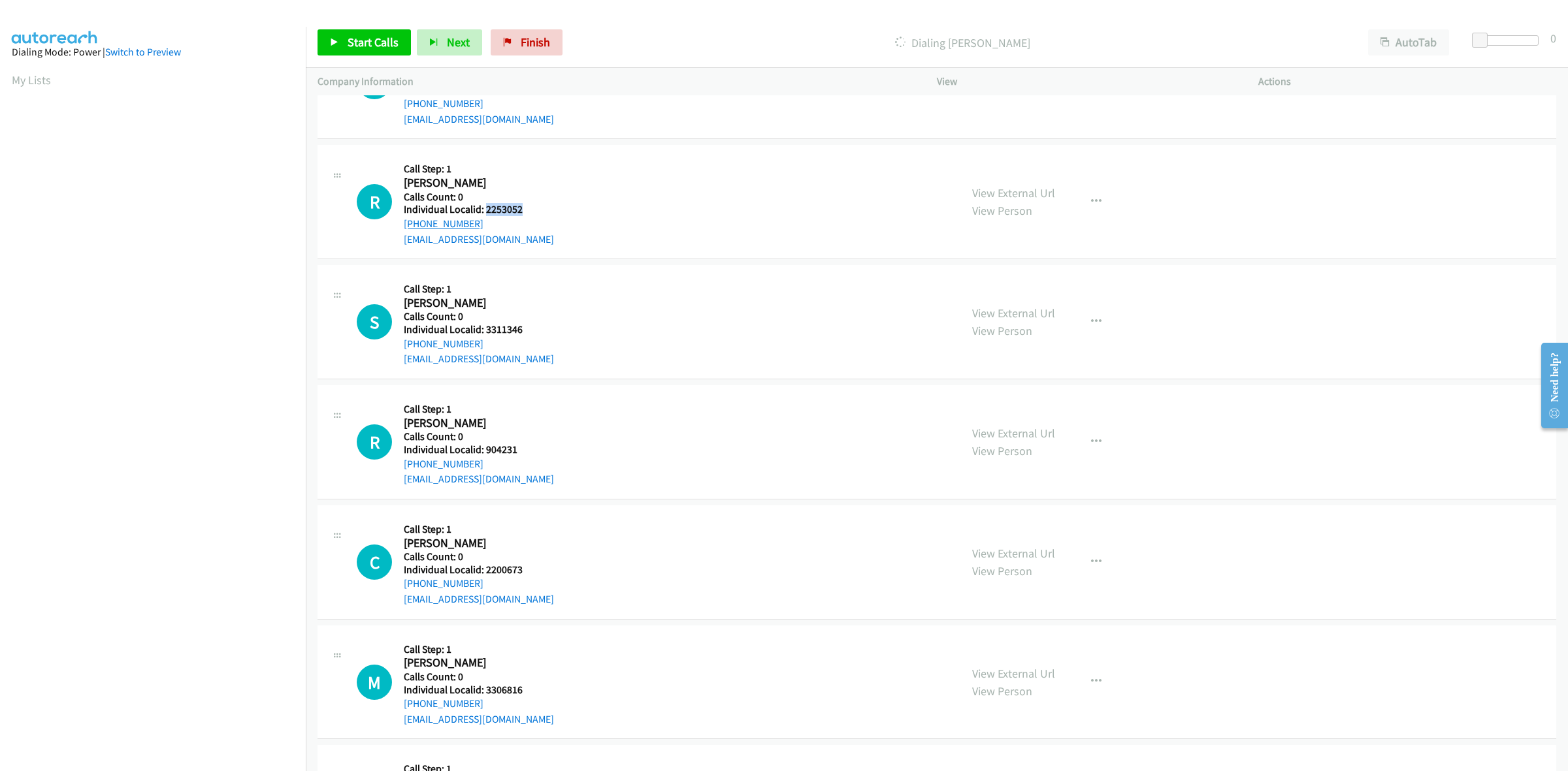
click at [404, 225] on div "+1 727-631-2662" at bounding box center [479, 224] width 150 height 16
copy link "+1 727-631-2662"
drag, startPoint x: 528, startPoint y: 213, endPoint x: 487, endPoint y: 213, distance: 41.0
click at [487, 213] on h5 "Individual Localid: 2253052" at bounding box center [479, 209] width 150 height 13
copy h5 "2253052"
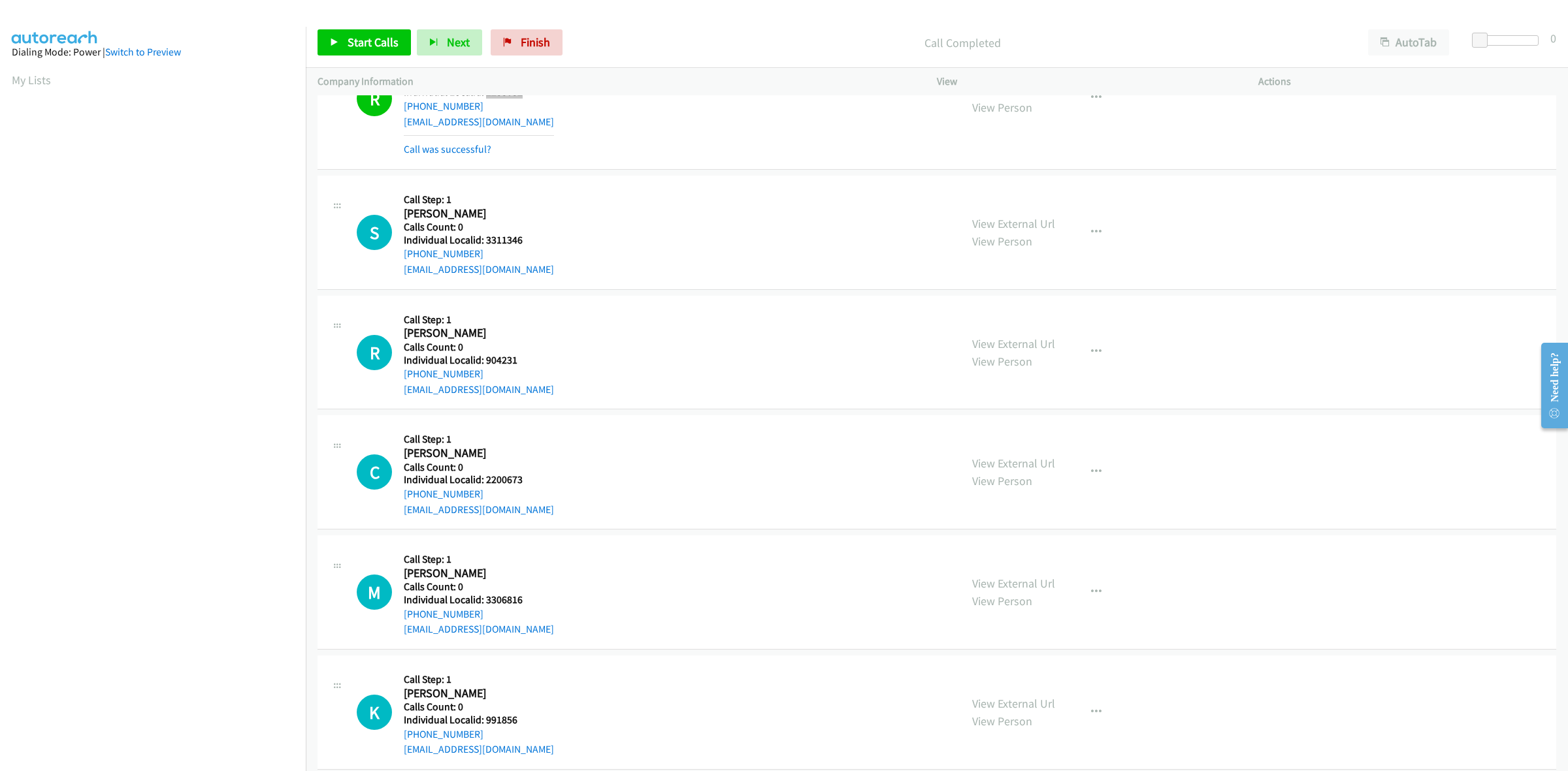
scroll to position [816, 0]
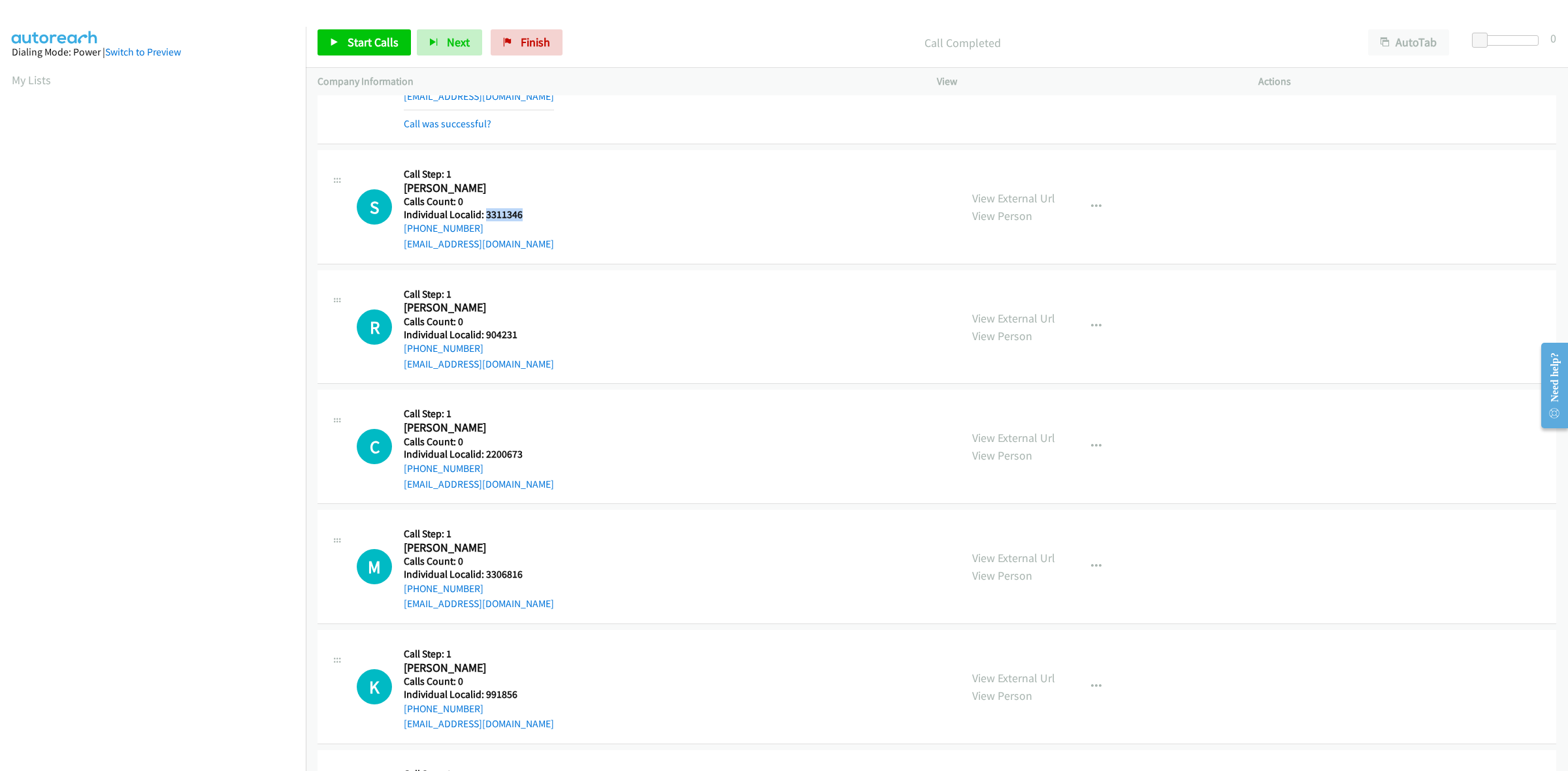
drag, startPoint x: 527, startPoint y: 214, endPoint x: 485, endPoint y: 216, distance: 42.0
click at [485, 216] on h5 "Individual Localid: 3311346" at bounding box center [479, 214] width 150 height 13
click at [582, 204] on div "S Callback Scheduled Call Step: 1 Sean Donohue America/New_York Calls Count: 0 …" at bounding box center [652, 207] width 592 height 90
drag, startPoint x: 474, startPoint y: 229, endPoint x: 394, endPoint y: 234, distance: 80.2
click at [394, 234] on div "S Callback Scheduled Call Step: 1 Sean Donohue America/New_York Calls Count: 0 …" at bounding box center [652, 207] width 592 height 90
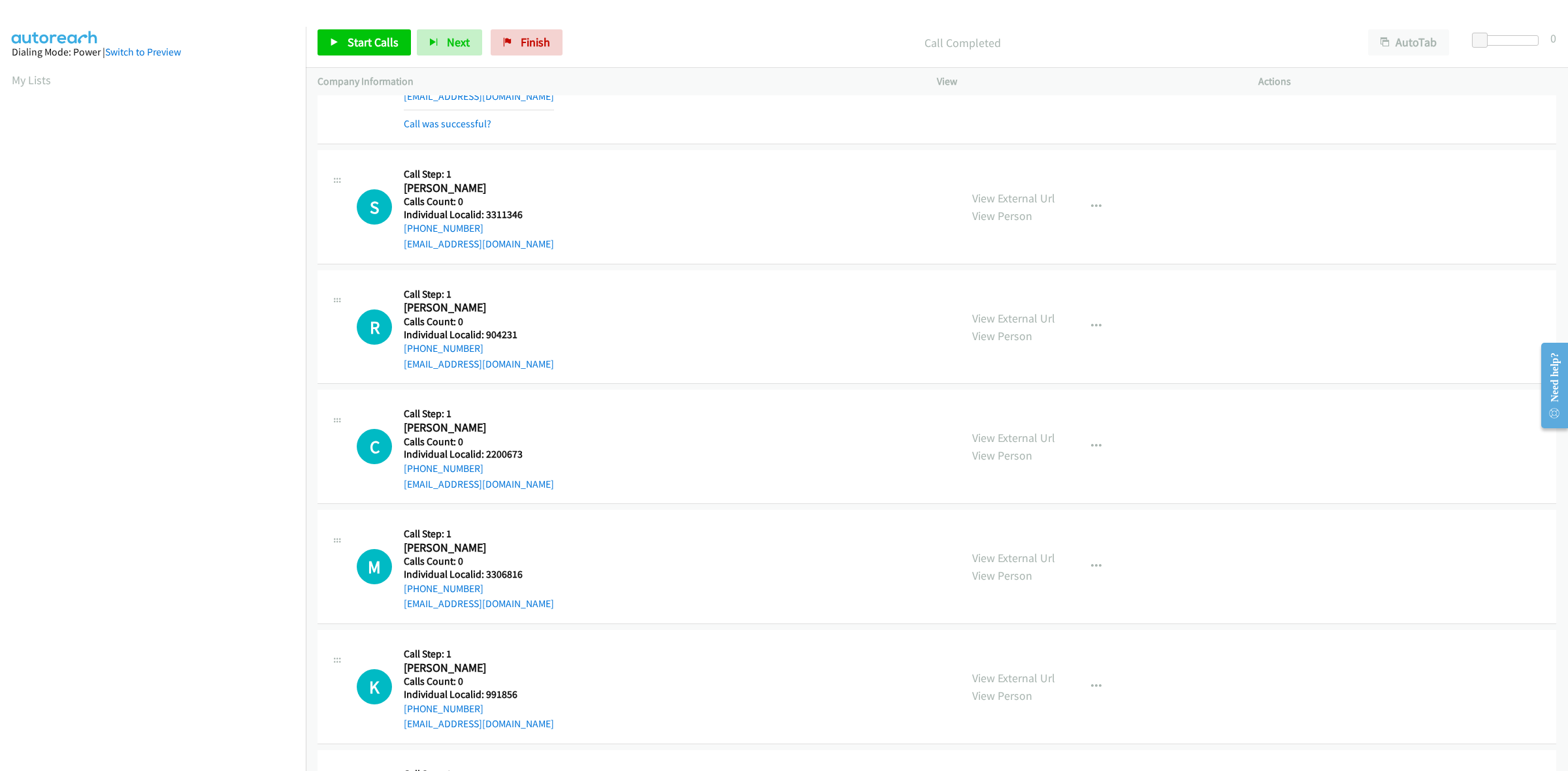
click at [518, 220] on h5 "Individual Localid: 3311346" at bounding box center [479, 214] width 150 height 13
drag, startPoint x: 508, startPoint y: 214, endPoint x: 484, endPoint y: 216, distance: 24.1
click at [484, 216] on h5 "Individual Localid: 3311346" at bounding box center [479, 214] width 150 height 13
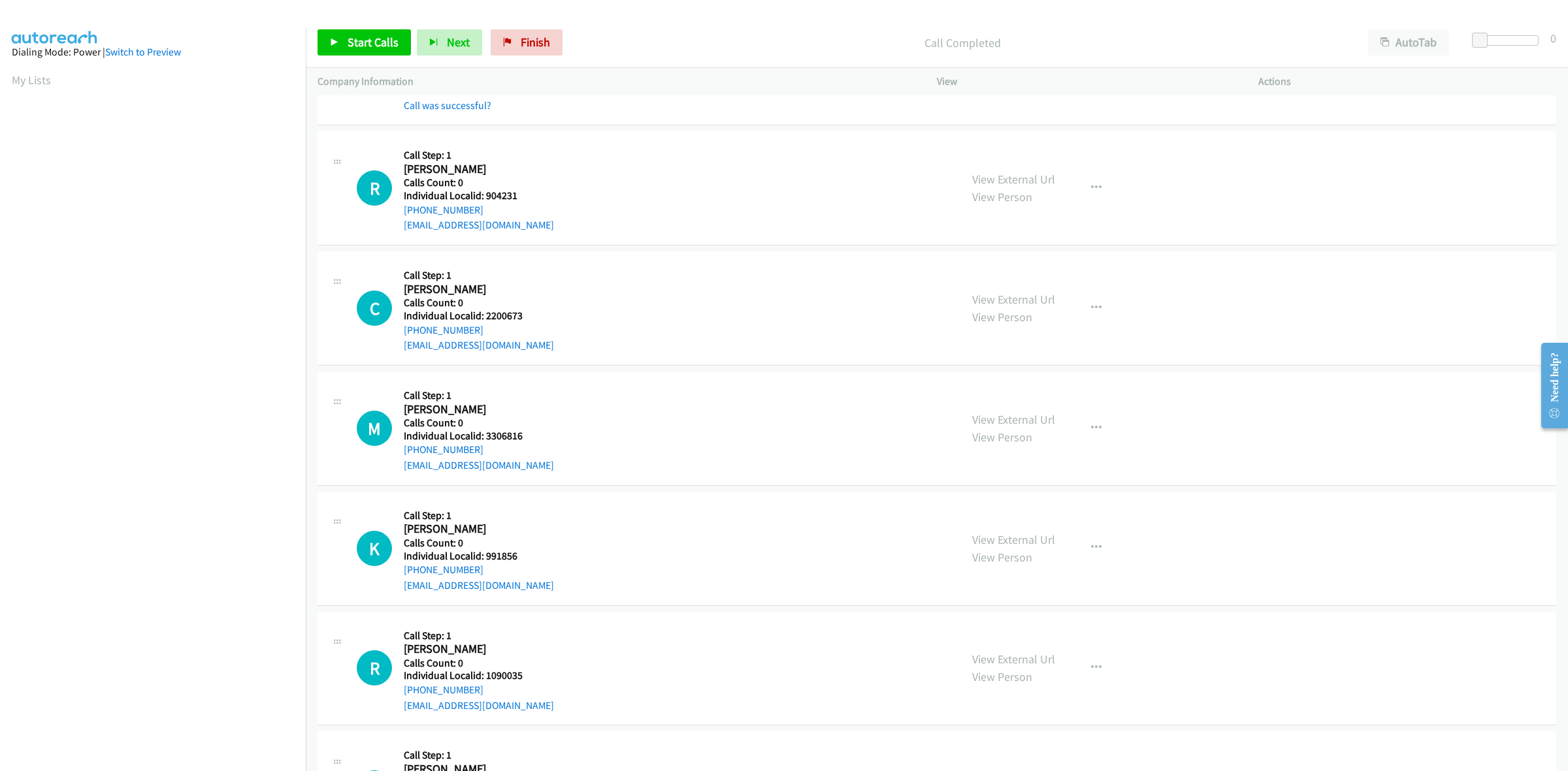
scroll to position [1020, 0]
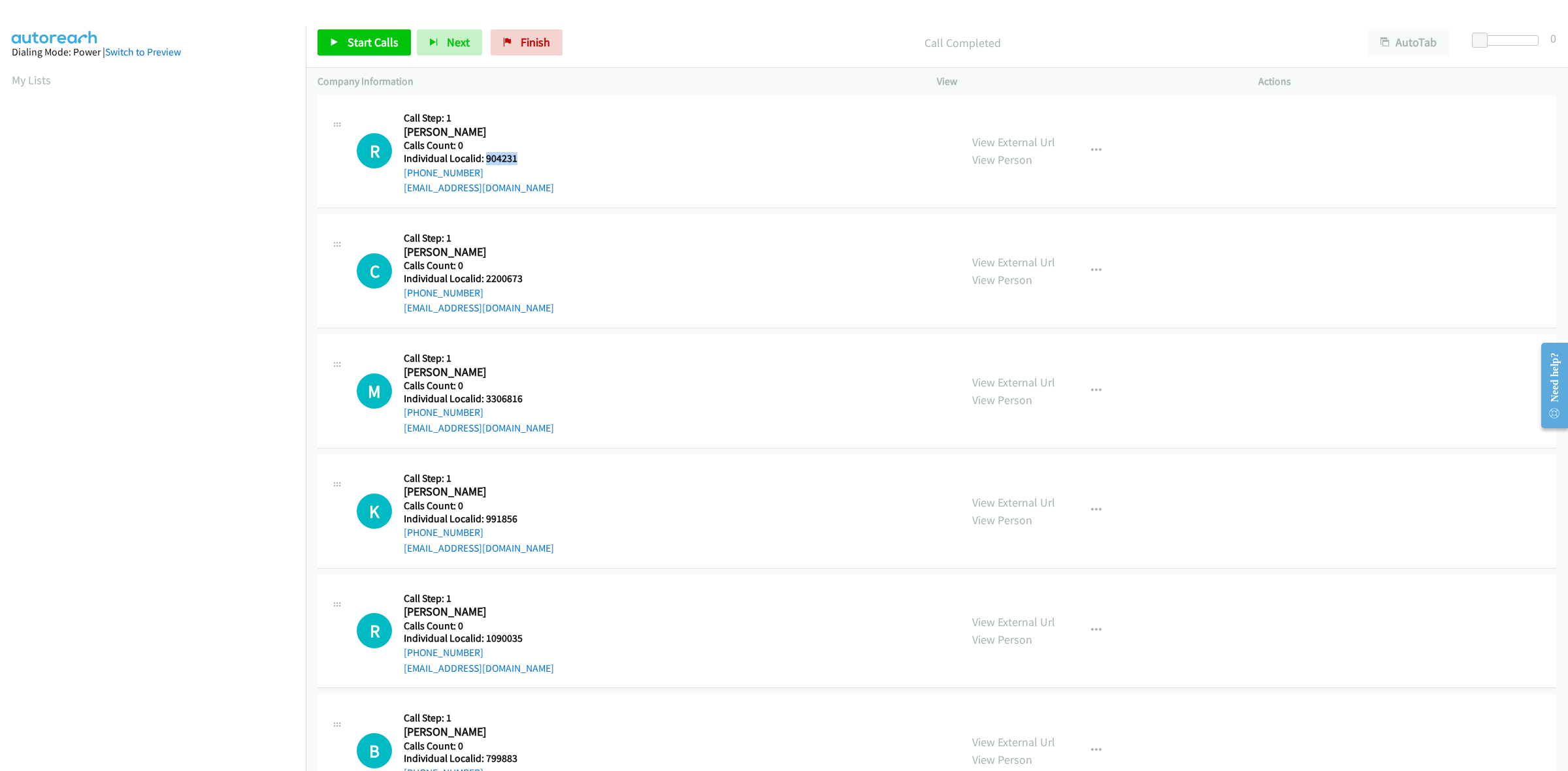
drag, startPoint x: 516, startPoint y: 159, endPoint x: 484, endPoint y: 158, distance: 32.0
click at [484, 158] on h5 "Individual Localid: 904231" at bounding box center [479, 159] width 150 height 13
drag, startPoint x: 455, startPoint y: 170, endPoint x: 401, endPoint y: 173, distance: 54.1
click at [401, 173] on div "R Callback Scheduled Call Step: 1 Robert Snellman America/New_York Calls Count:…" at bounding box center [652, 151] width 592 height 90
drag, startPoint x: 513, startPoint y: 155, endPoint x: 485, endPoint y: 159, distance: 28.3
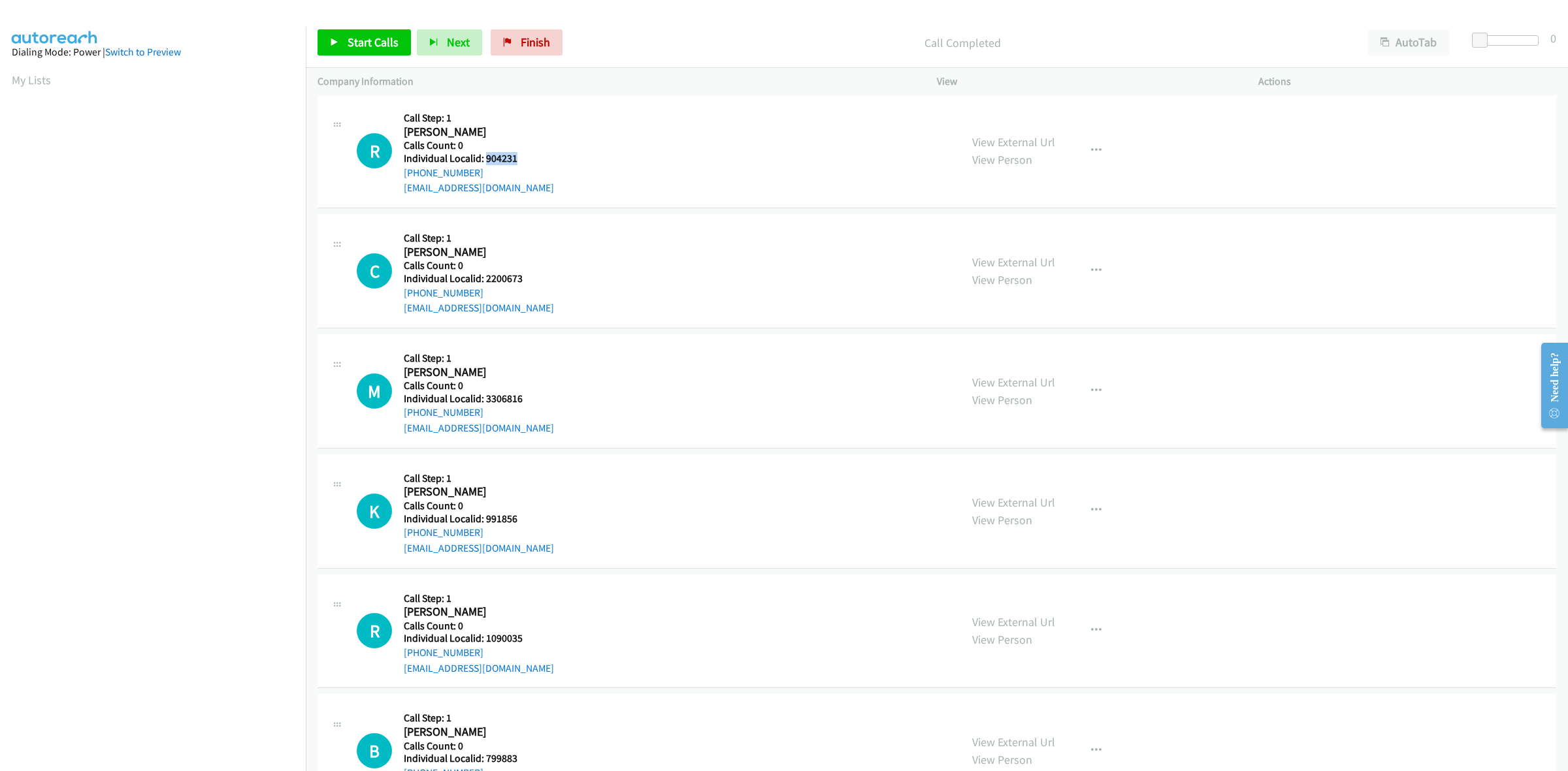
click at [485, 159] on h5 "Individual Localid: 904231" at bounding box center [479, 159] width 150 height 13
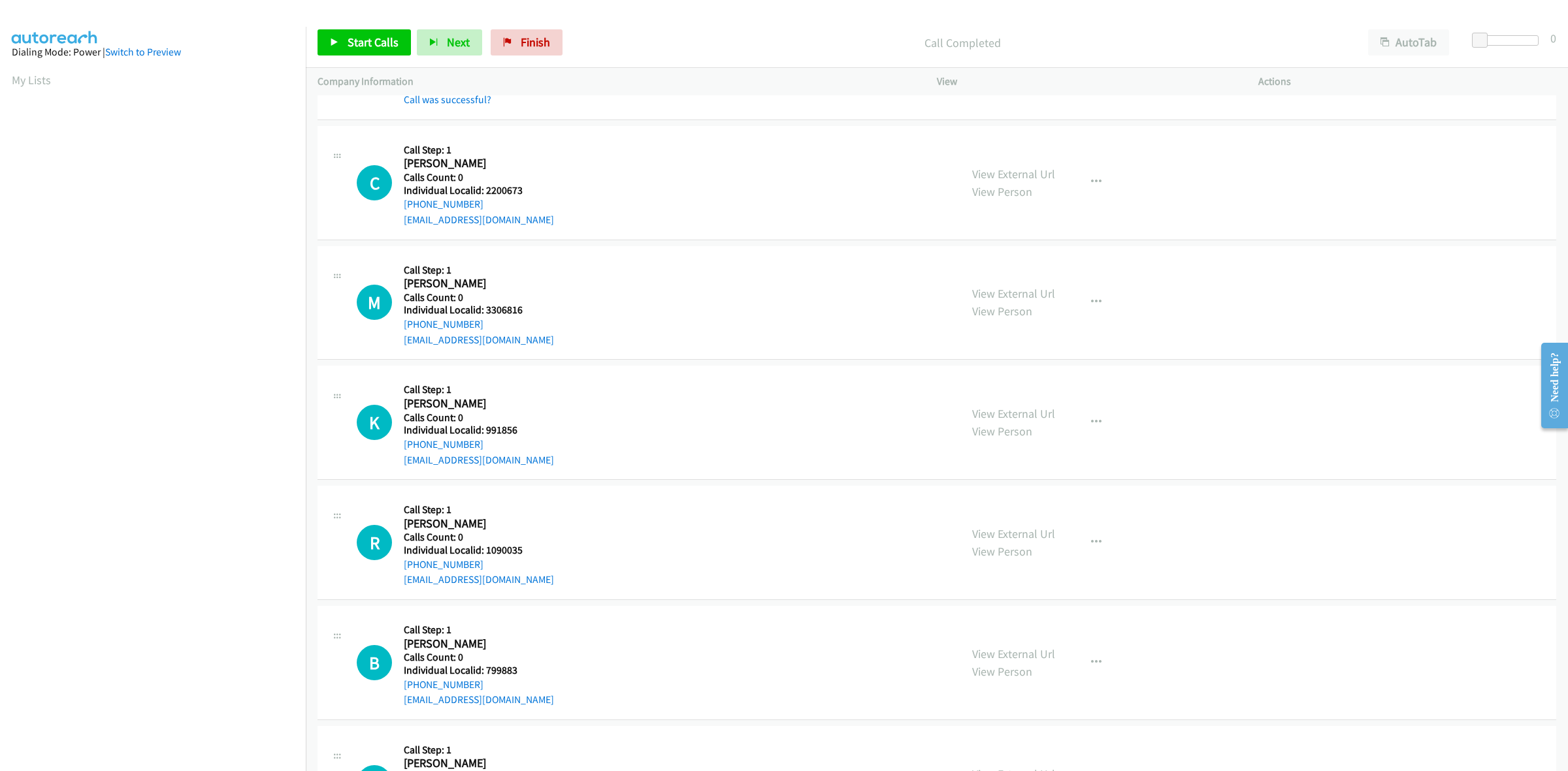
scroll to position [1143, 0]
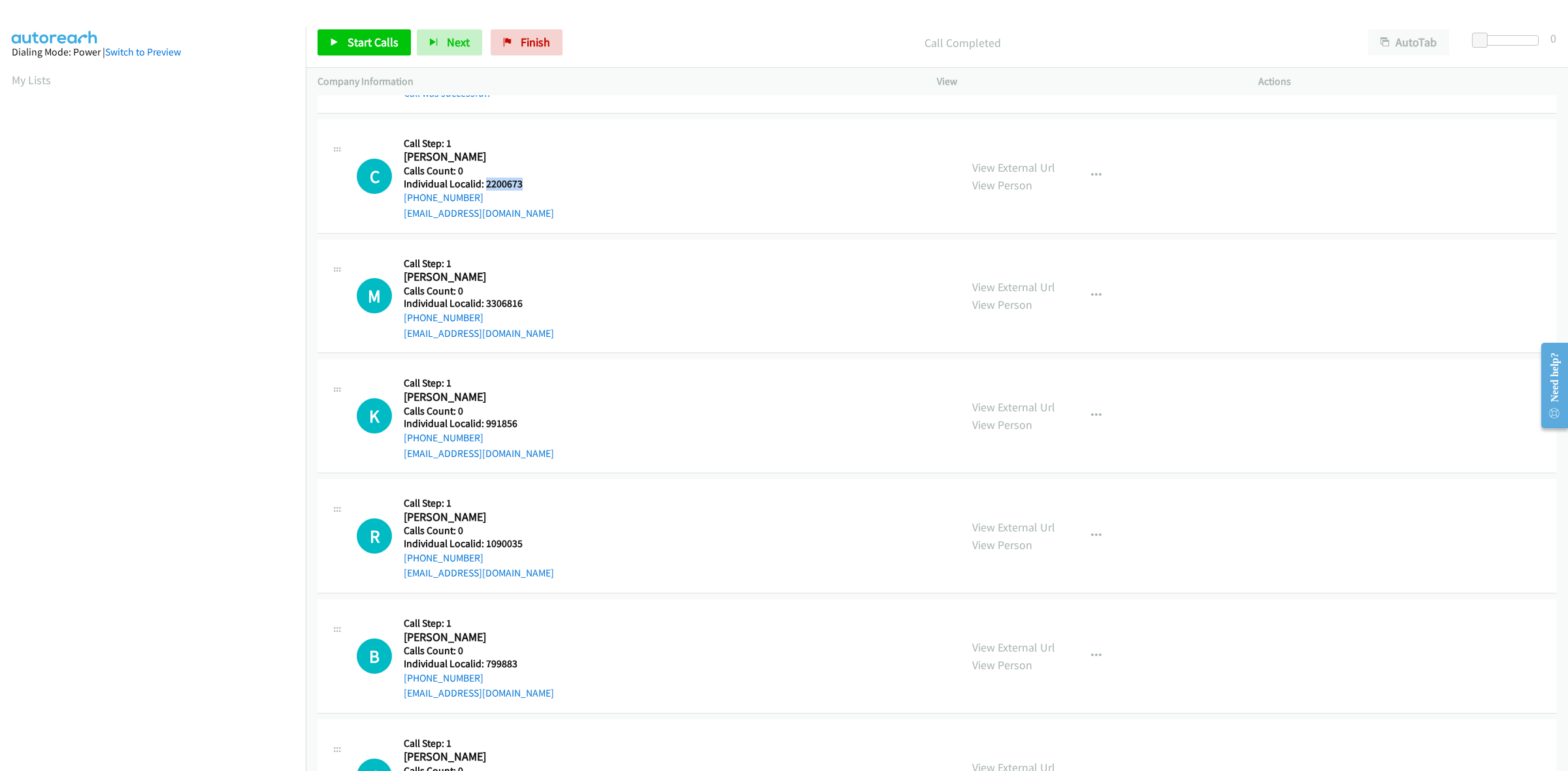
drag, startPoint x: 524, startPoint y: 187, endPoint x: 484, endPoint y: 183, distance: 40.2
click at [484, 183] on h5 "Individual Localid: 2200673" at bounding box center [479, 183] width 150 height 13
drag, startPoint x: 482, startPoint y: 187, endPoint x: 586, endPoint y: 157, distance: 108.2
click at [586, 157] on div "C Callback Scheduled Call Step: 1 Cody Wagner America/New_York Calls Count: 0 I…" at bounding box center [652, 176] width 592 height 90
drag, startPoint x: 514, startPoint y: 185, endPoint x: 484, endPoint y: 185, distance: 30.0
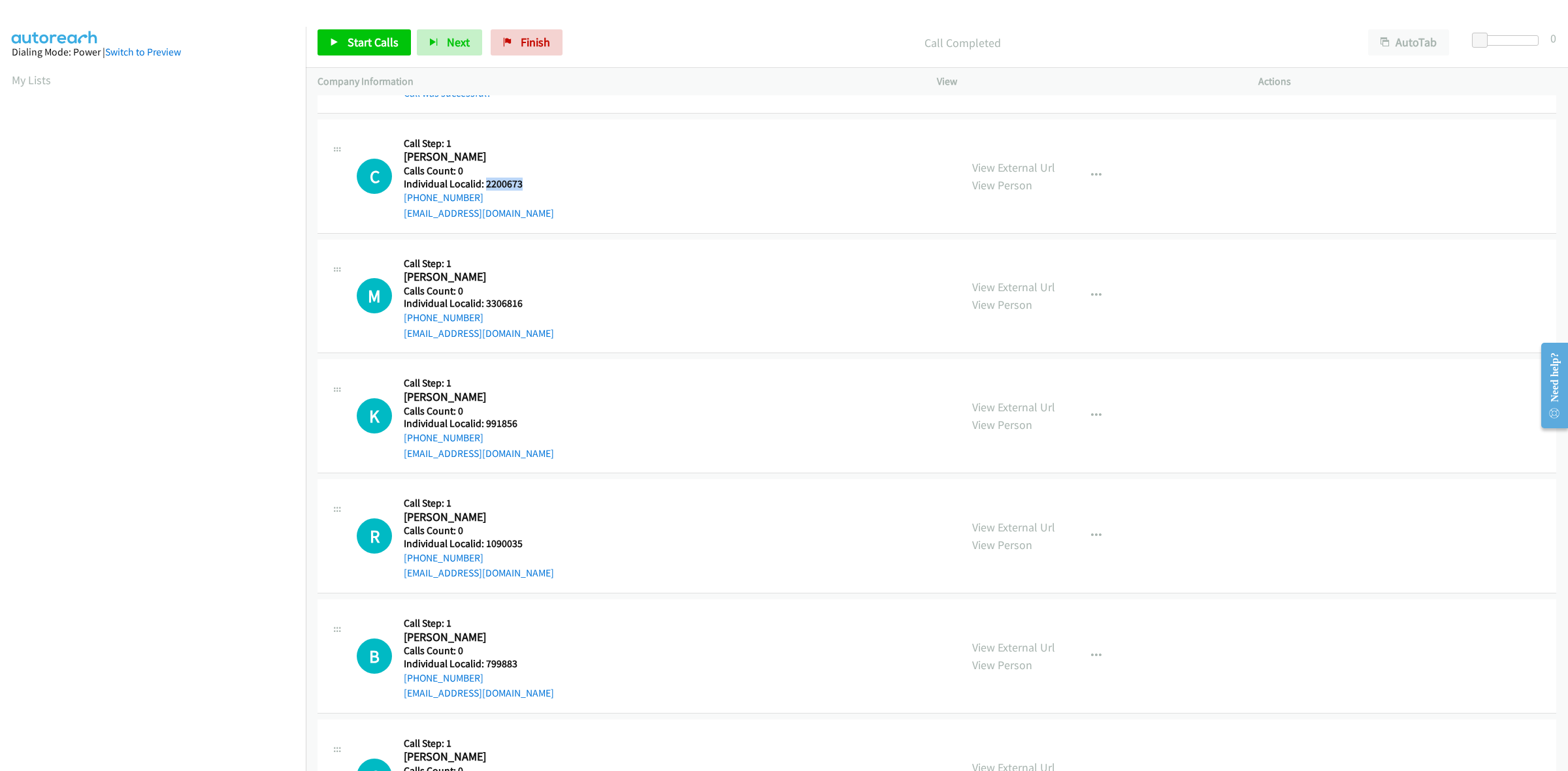
click at [484, 185] on h5 "Individual Localid: 2200673" at bounding box center [479, 183] width 150 height 13
click at [1083, 172] on button "button" at bounding box center [1096, 176] width 35 height 26
click at [955, 259] on link "Skip Call" at bounding box center [1026, 262] width 174 height 26
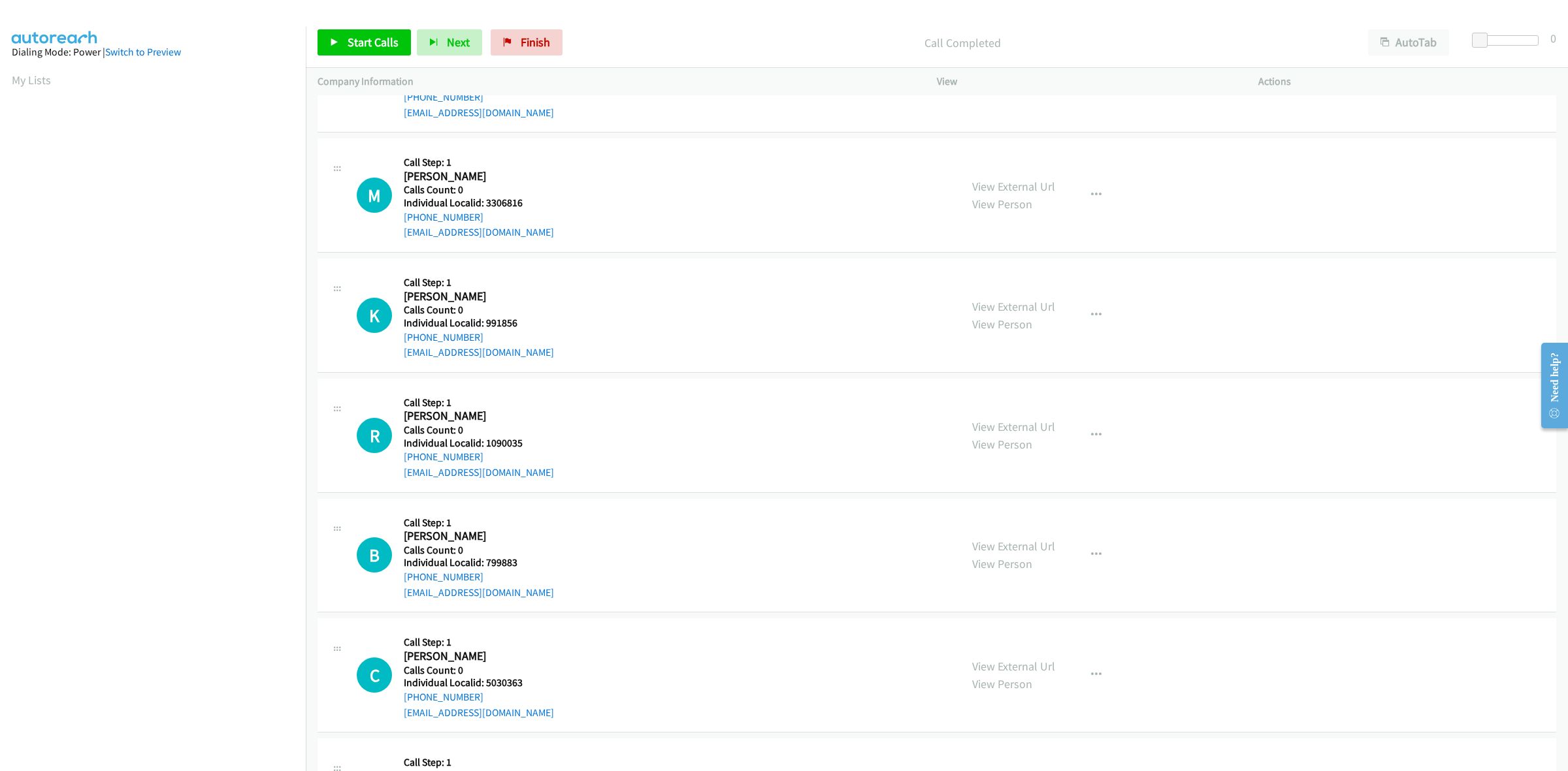
scroll to position [1293, 0]
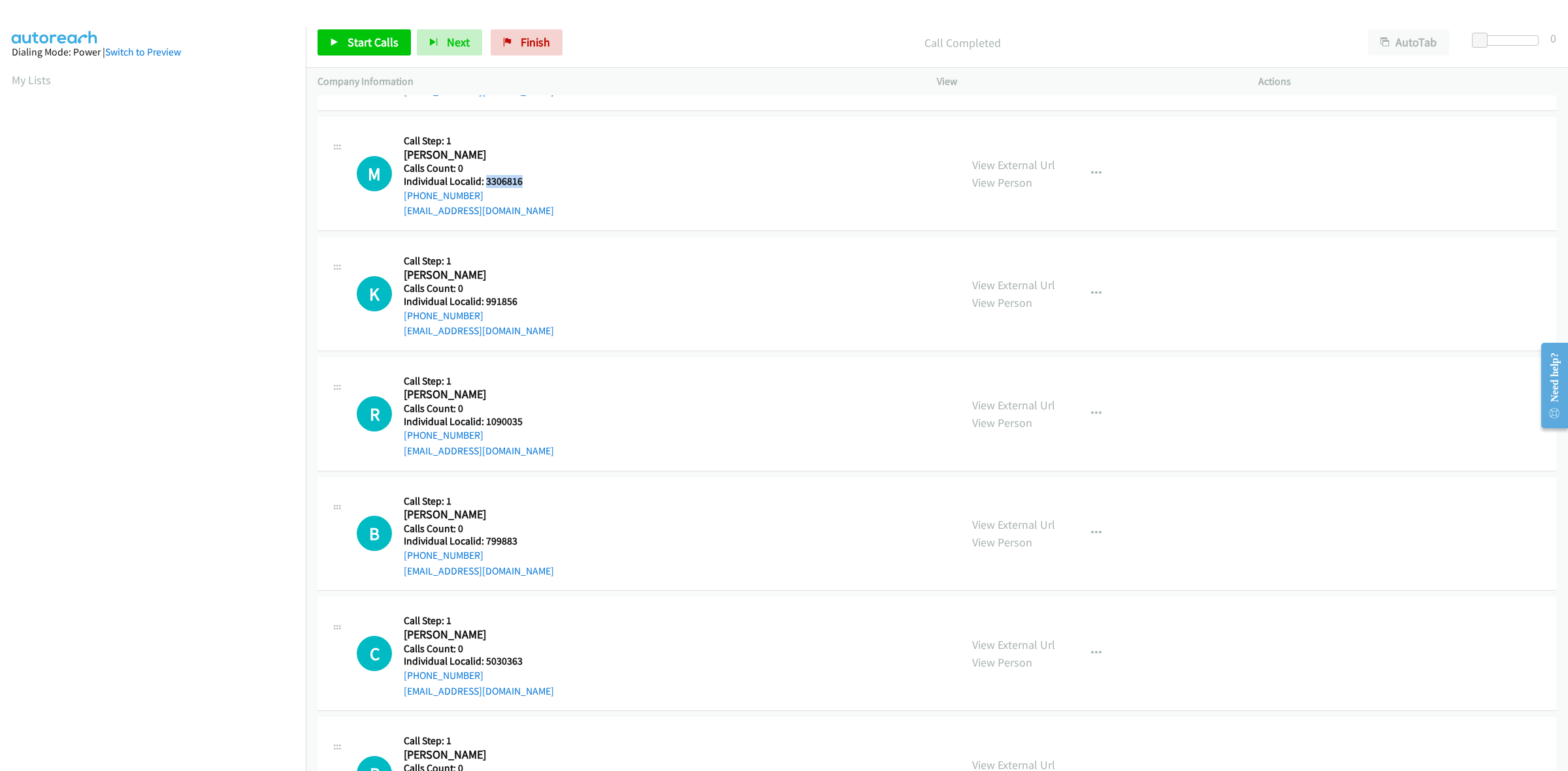
drag, startPoint x: 528, startPoint y: 182, endPoint x: 484, endPoint y: 177, distance: 44.3
click at [484, 177] on h5 "Individual Localid: 3306816" at bounding box center [479, 181] width 150 height 13
drag, startPoint x: 476, startPoint y: 192, endPoint x: 400, endPoint y: 203, distance: 76.8
click at [400, 203] on div "M Callback Scheduled Call Step: 1 Michael Mc Nerney America/New_York Calls Coun…" at bounding box center [652, 174] width 592 height 90
drag, startPoint x: 527, startPoint y: 180, endPoint x: 484, endPoint y: 182, distance: 43.0
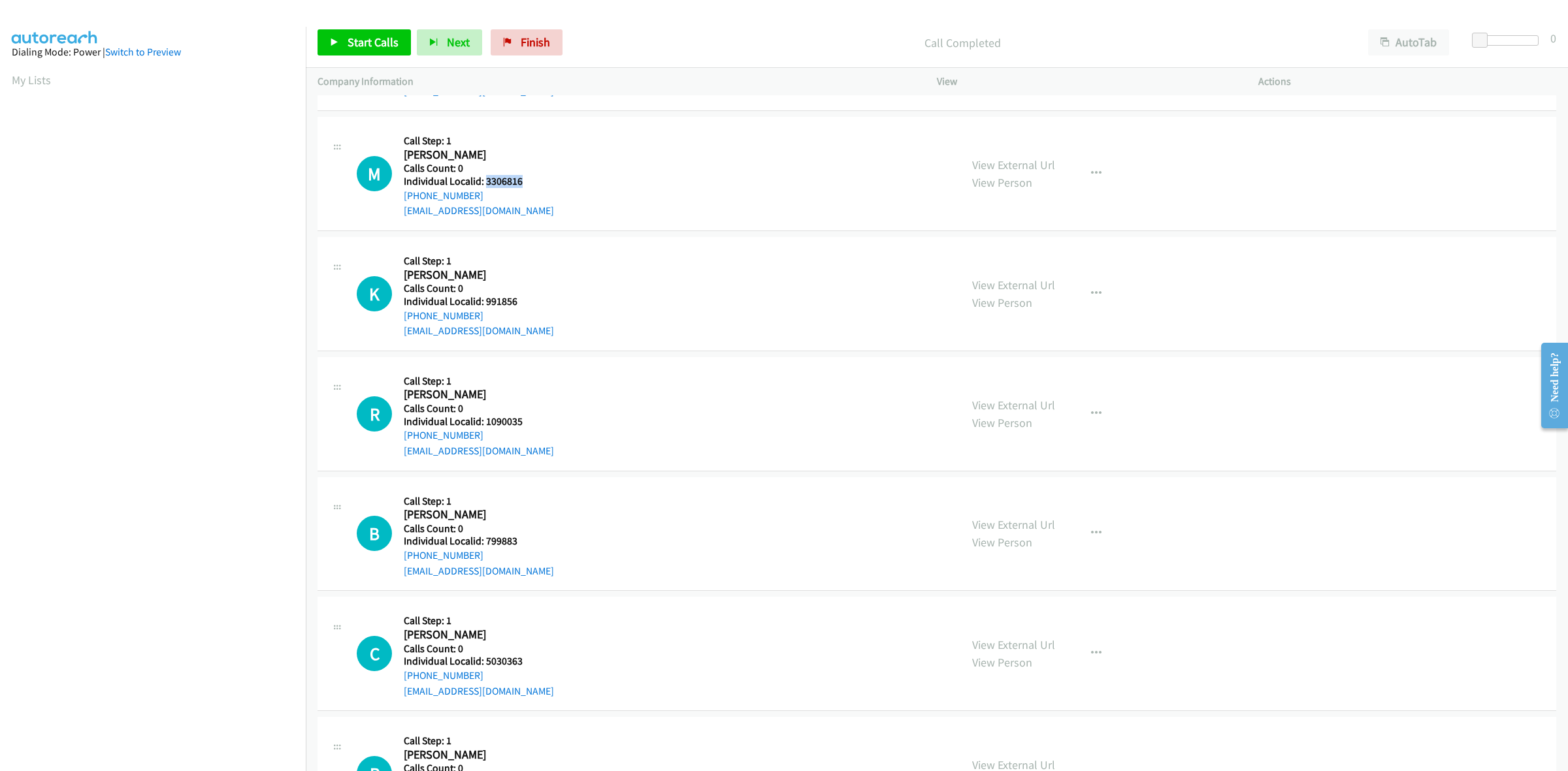
click at [484, 182] on h5 "Individual Localid: 3306816" at bounding box center [479, 181] width 150 height 13
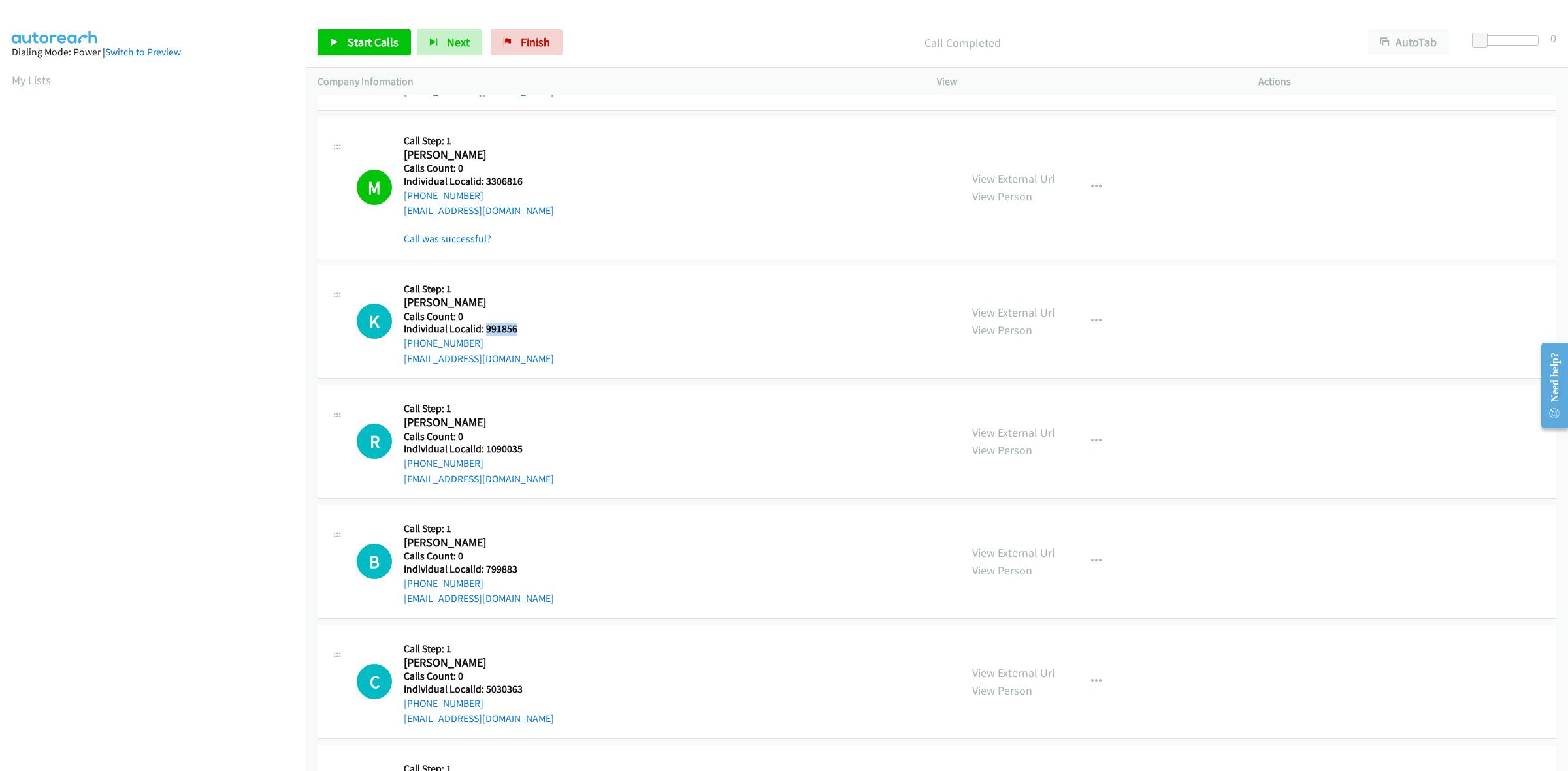
drag, startPoint x: 504, startPoint y: 326, endPoint x: 487, endPoint y: 331, distance: 17.7
click at [487, 331] on h5 "Individual Localid: 991856" at bounding box center [479, 329] width 150 height 13
drag, startPoint x: 481, startPoint y: 343, endPoint x: 396, endPoint y: 349, distance: 85.2
click at [396, 349] on div "K Callback Scheduled Call Step: 1 Kevin Jaynes America/New_York Calls Count: 0 …" at bounding box center [652, 322] width 592 height 90
drag, startPoint x: 528, startPoint y: 330, endPoint x: 484, endPoint y: 332, distance: 44.0
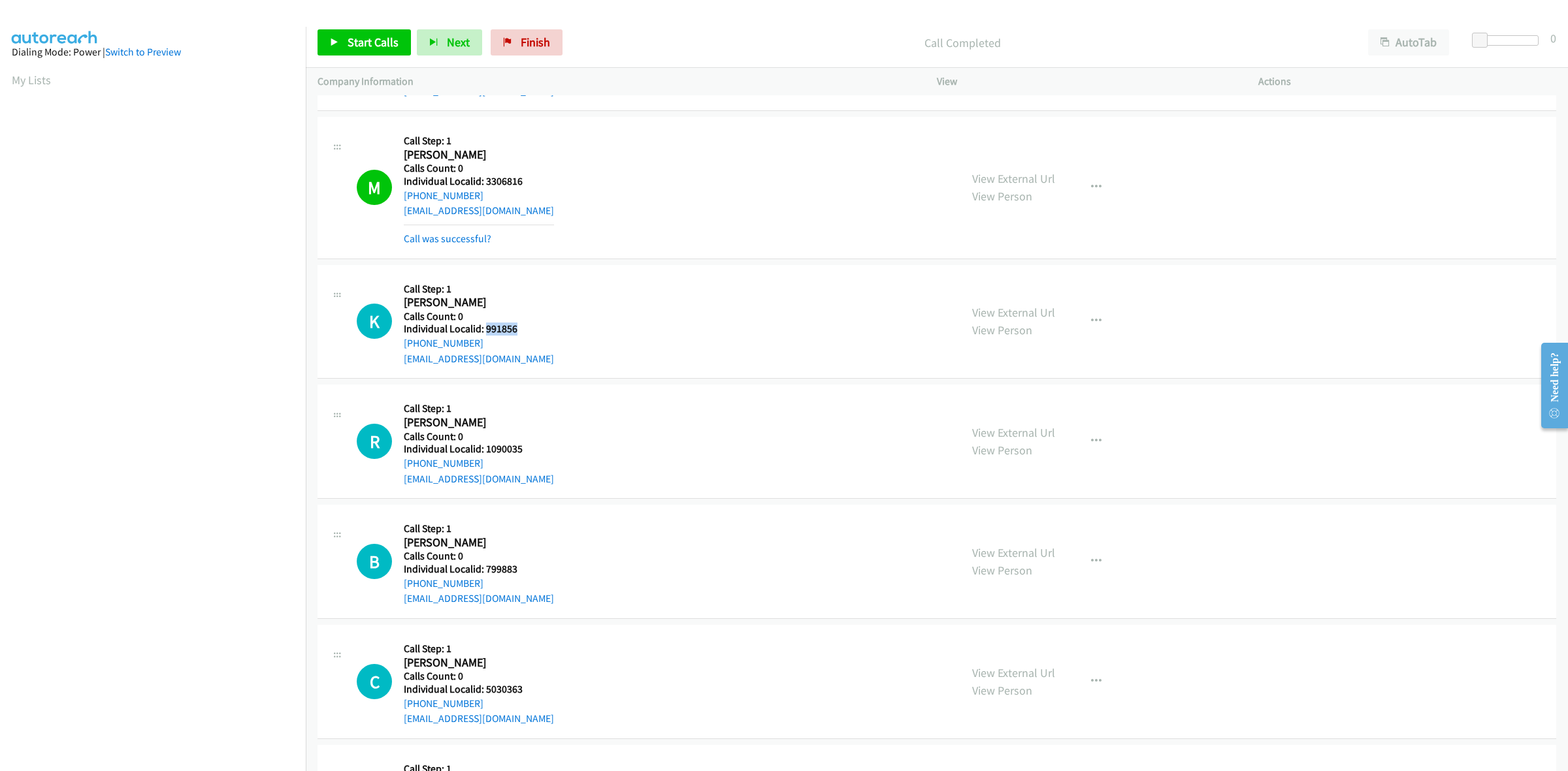
click at [484, 332] on h5 "Individual Localid: 991856" at bounding box center [479, 329] width 150 height 13
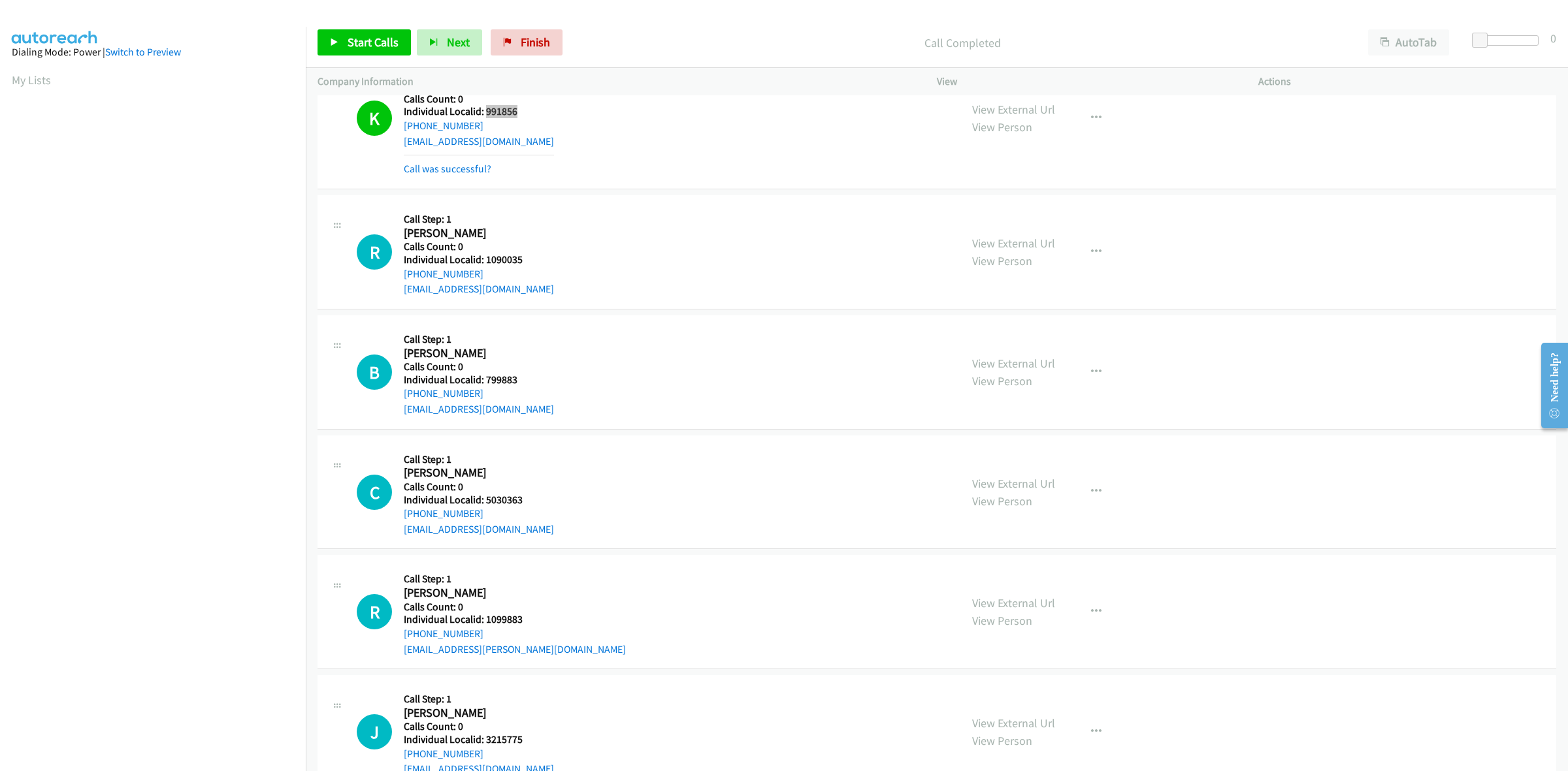
scroll to position [1558, 0]
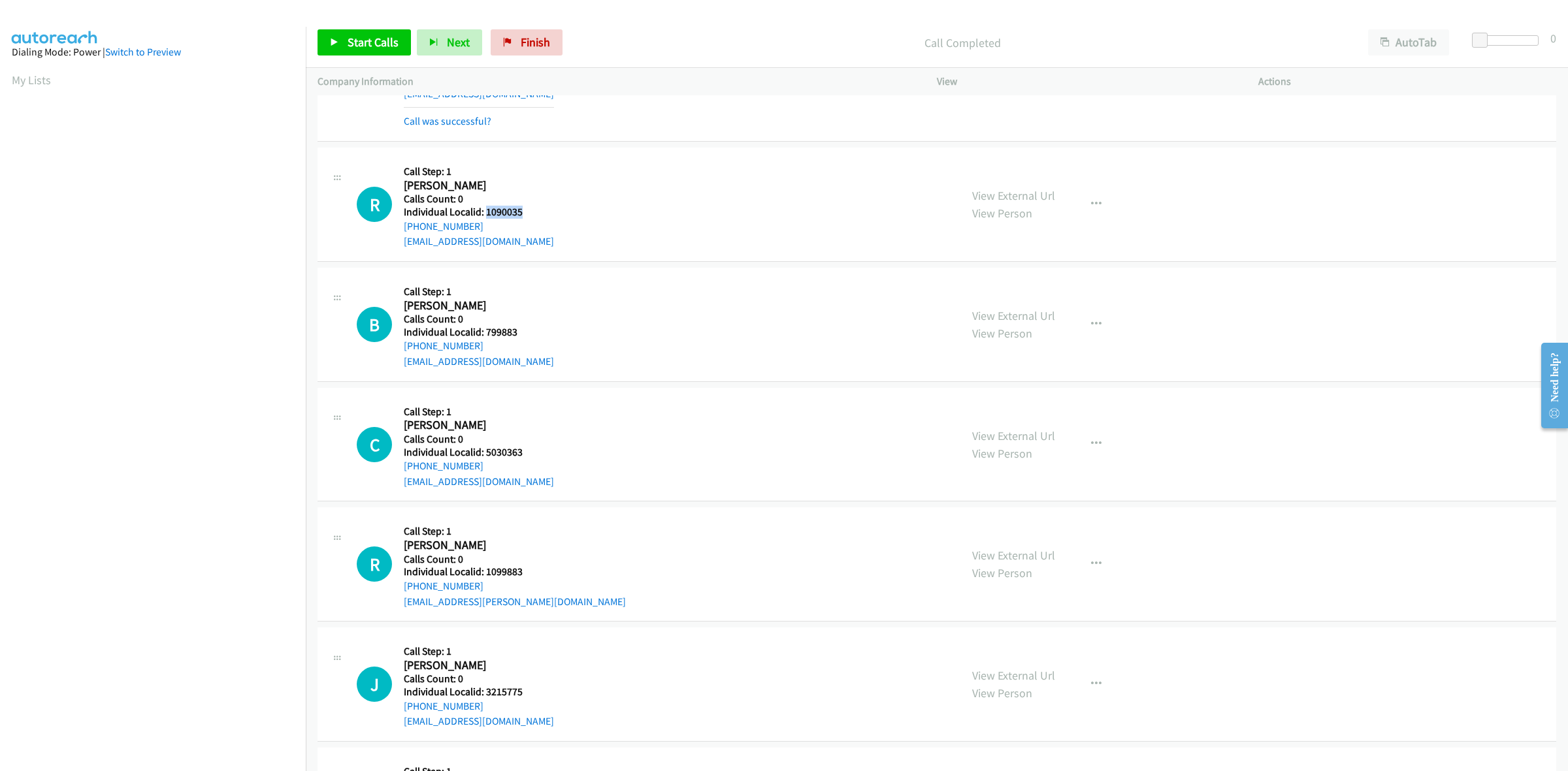
drag, startPoint x: 523, startPoint y: 209, endPoint x: 485, endPoint y: 211, distance: 38.1
click at [485, 211] on h5 "Individual Localid: 1090035" at bounding box center [479, 212] width 150 height 13
drag, startPoint x: 476, startPoint y: 228, endPoint x: 396, endPoint y: 230, distance: 80.0
click at [396, 230] on div "R Callback Scheduled Call Step: 1 Rich Brierley America/New_York Calls Count: 0…" at bounding box center [652, 205] width 592 height 90
drag, startPoint x: 529, startPoint y: 214, endPoint x: 484, endPoint y: 213, distance: 45.0
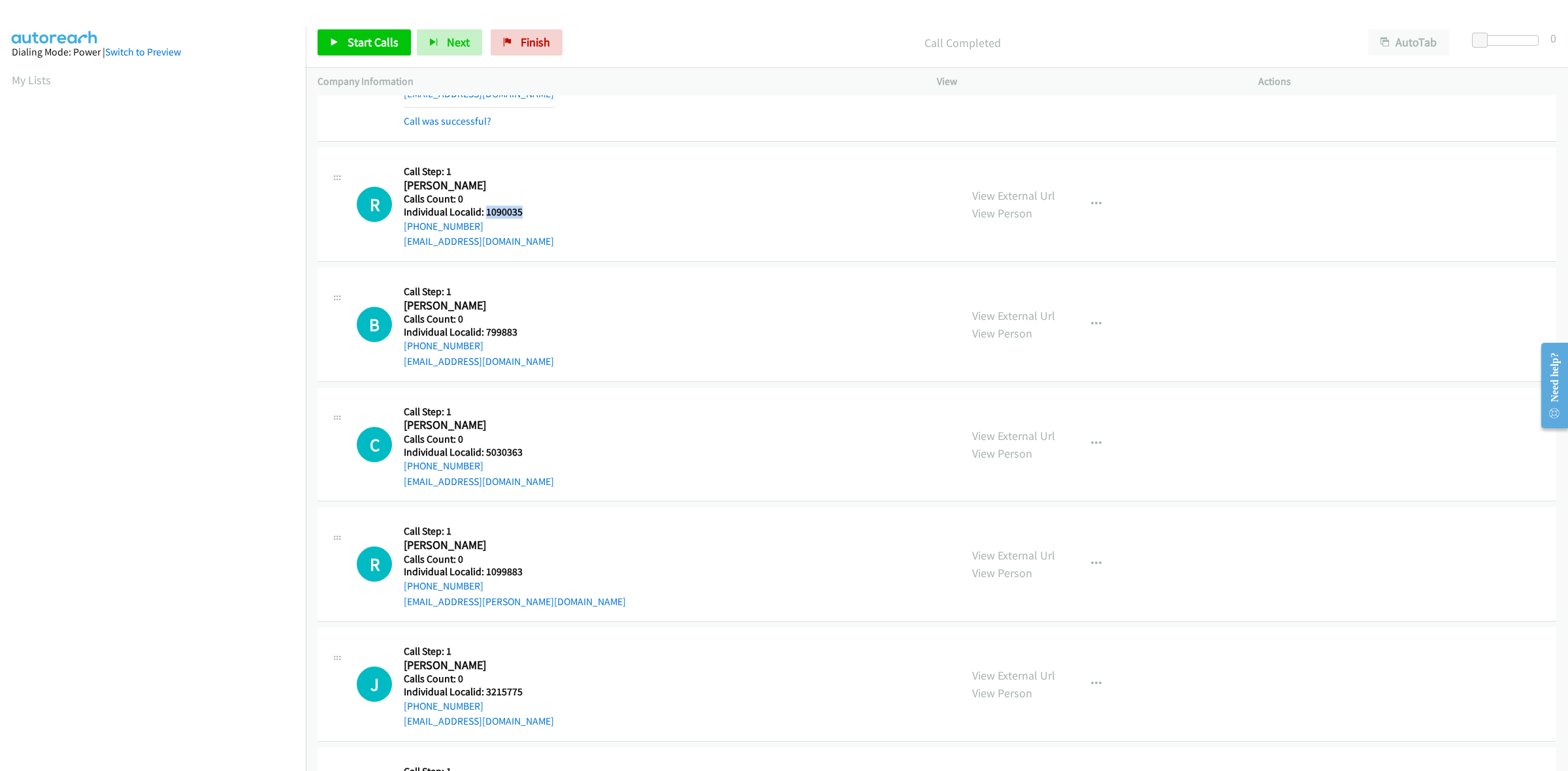
click at [484, 213] on h5 "Individual Localid: 1090035" at bounding box center [479, 212] width 150 height 13
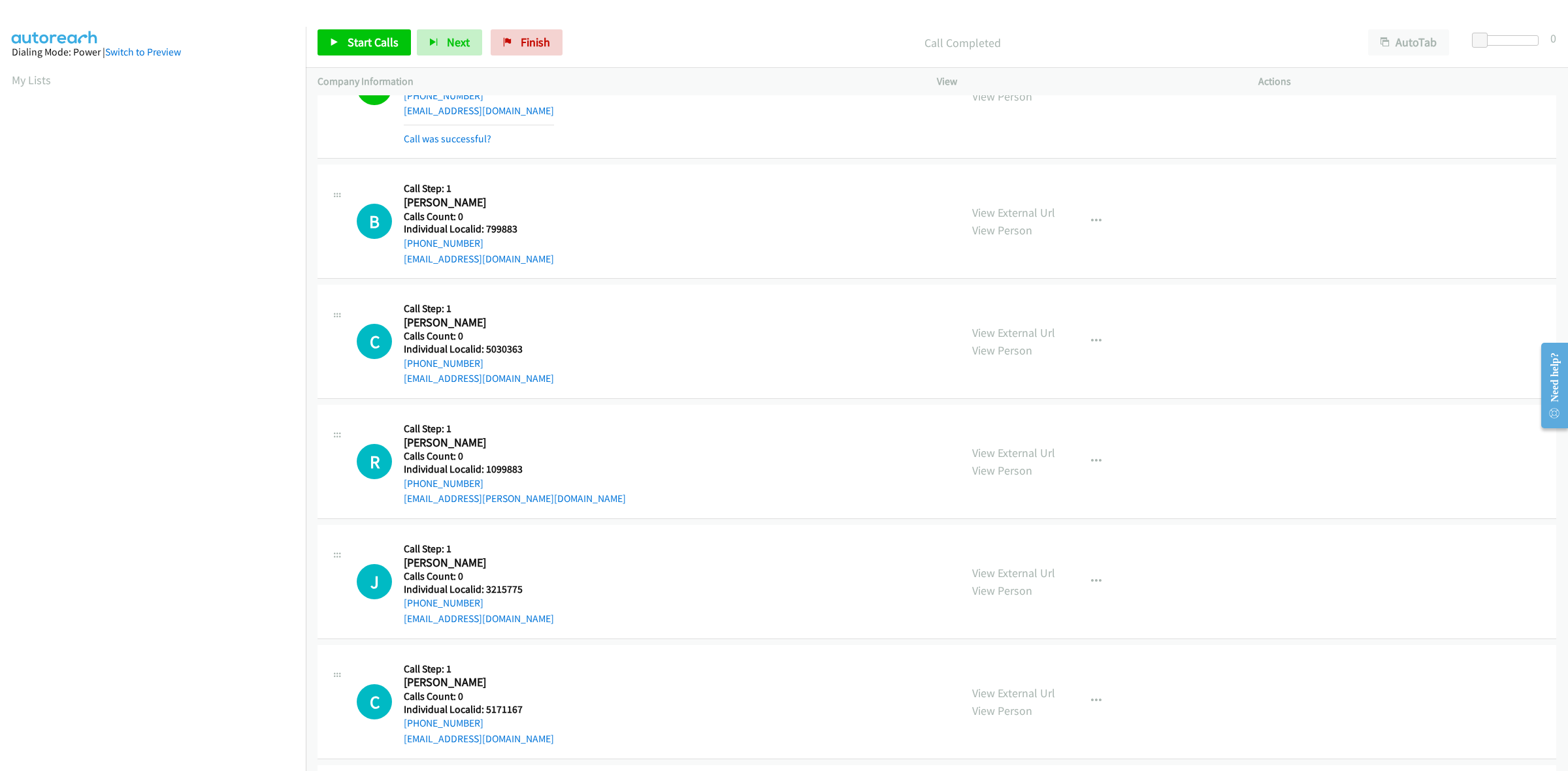
scroll to position [1702, 0]
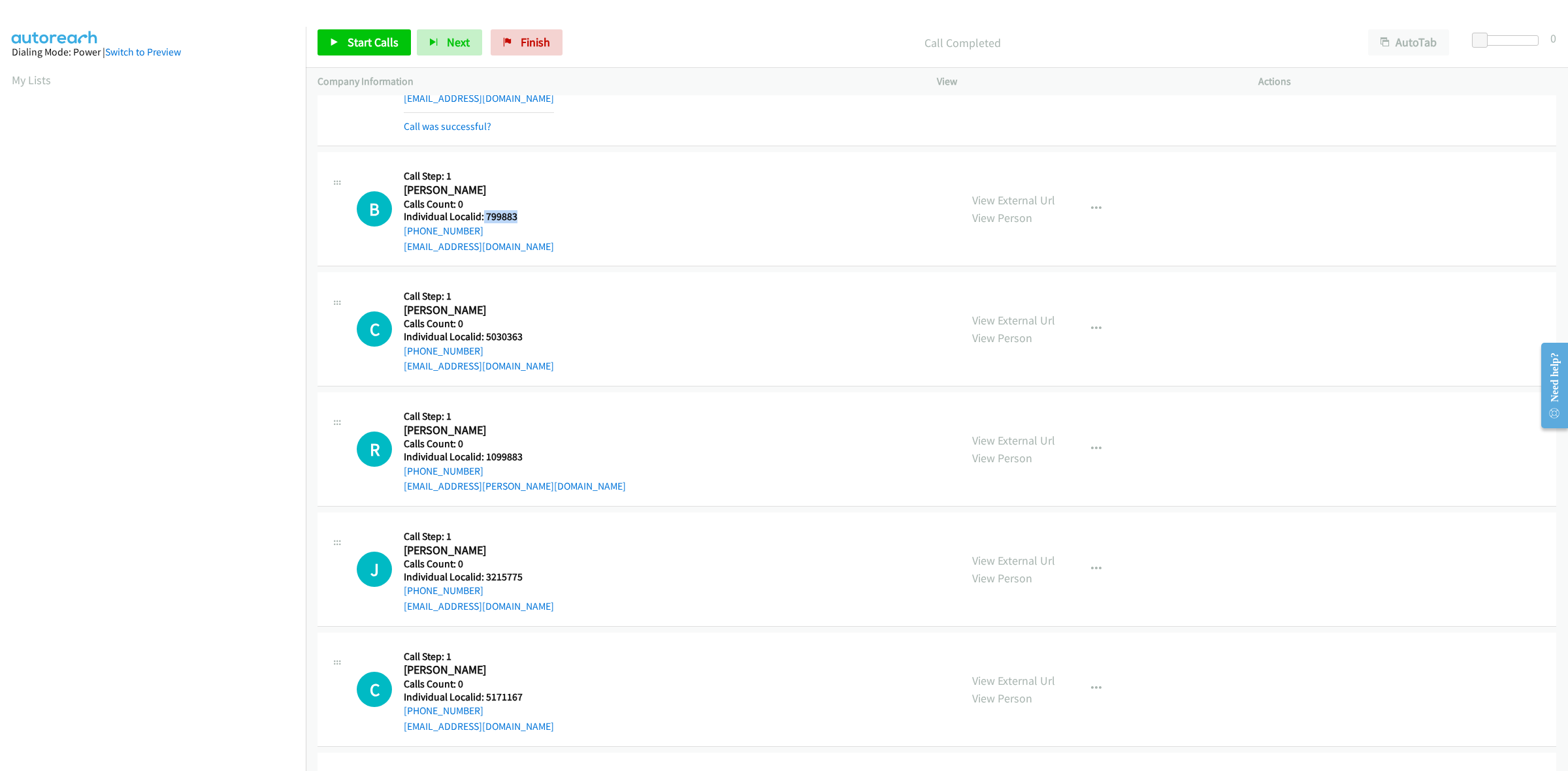
drag, startPoint x: 520, startPoint y: 214, endPoint x: 482, endPoint y: 214, distance: 38.0
click at [482, 214] on h5 "Individual Localid: 799883" at bounding box center [479, 216] width 150 height 13
drag, startPoint x: 481, startPoint y: 232, endPoint x: 400, endPoint y: 234, distance: 81.0
click at [400, 234] on div "B Callback Scheduled Call Step: 1 Bradley Greer America/New_York Calls Count: 0…" at bounding box center [652, 209] width 592 height 90
drag, startPoint x: 476, startPoint y: 217, endPoint x: 482, endPoint y: 213, distance: 7.2
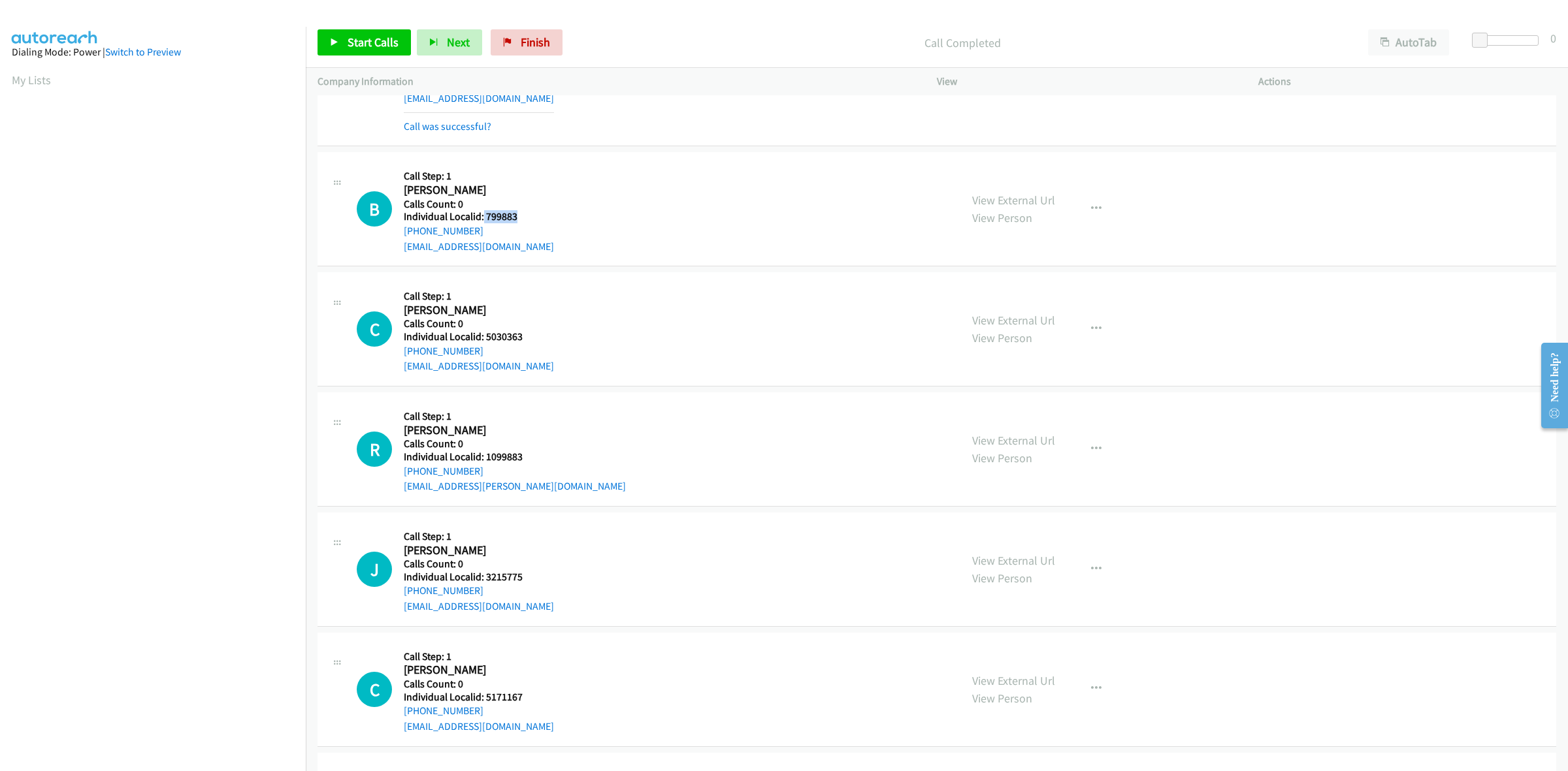
click at [482, 213] on h5 "Individual Localid: 799883" at bounding box center [479, 216] width 150 height 13
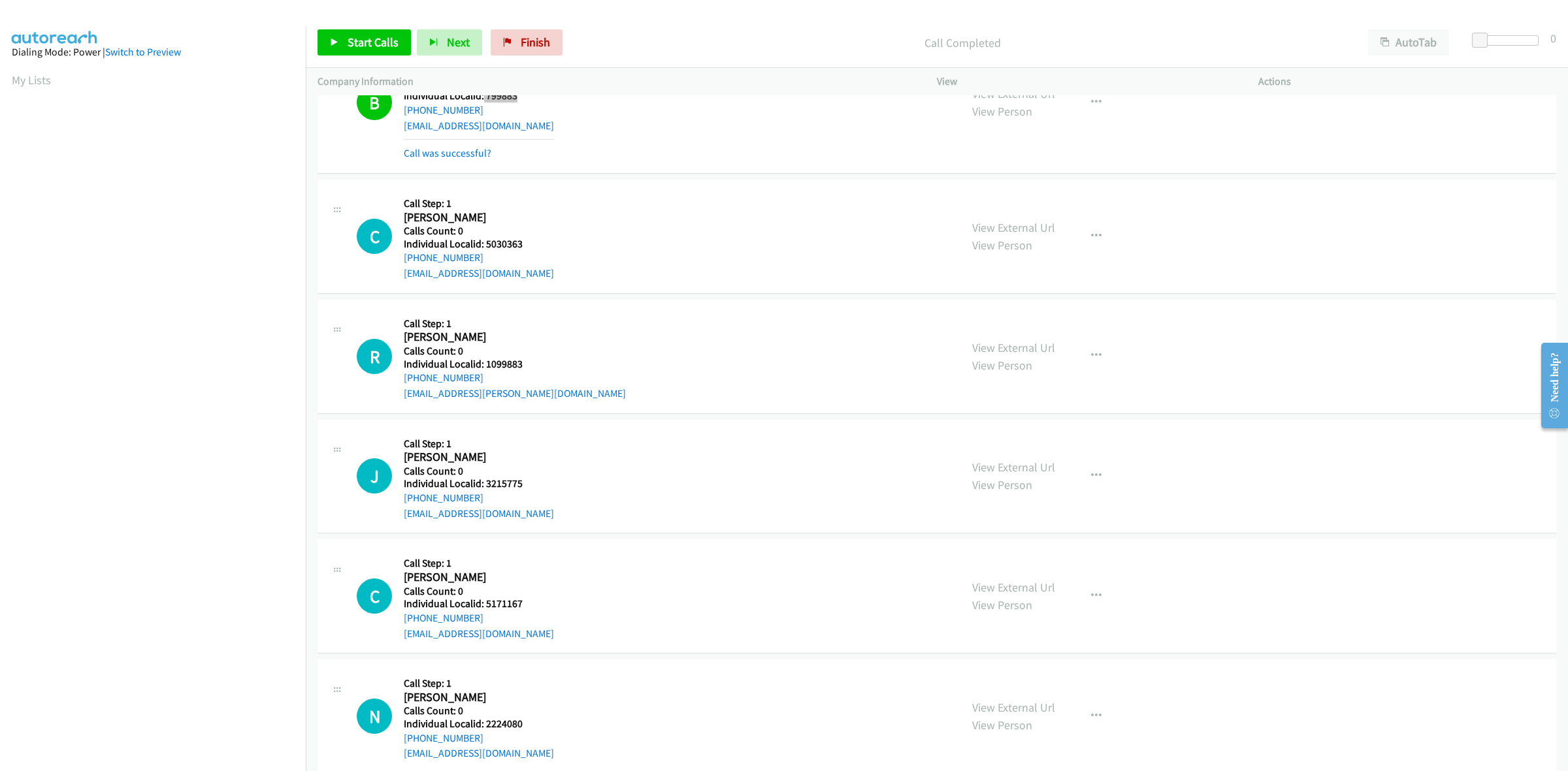
scroll to position [1823, 0]
drag, startPoint x: 527, startPoint y: 239, endPoint x: 484, endPoint y: 247, distance: 43.7
click at [484, 247] on h5 "Individual Localid: 5030363" at bounding box center [479, 243] width 150 height 13
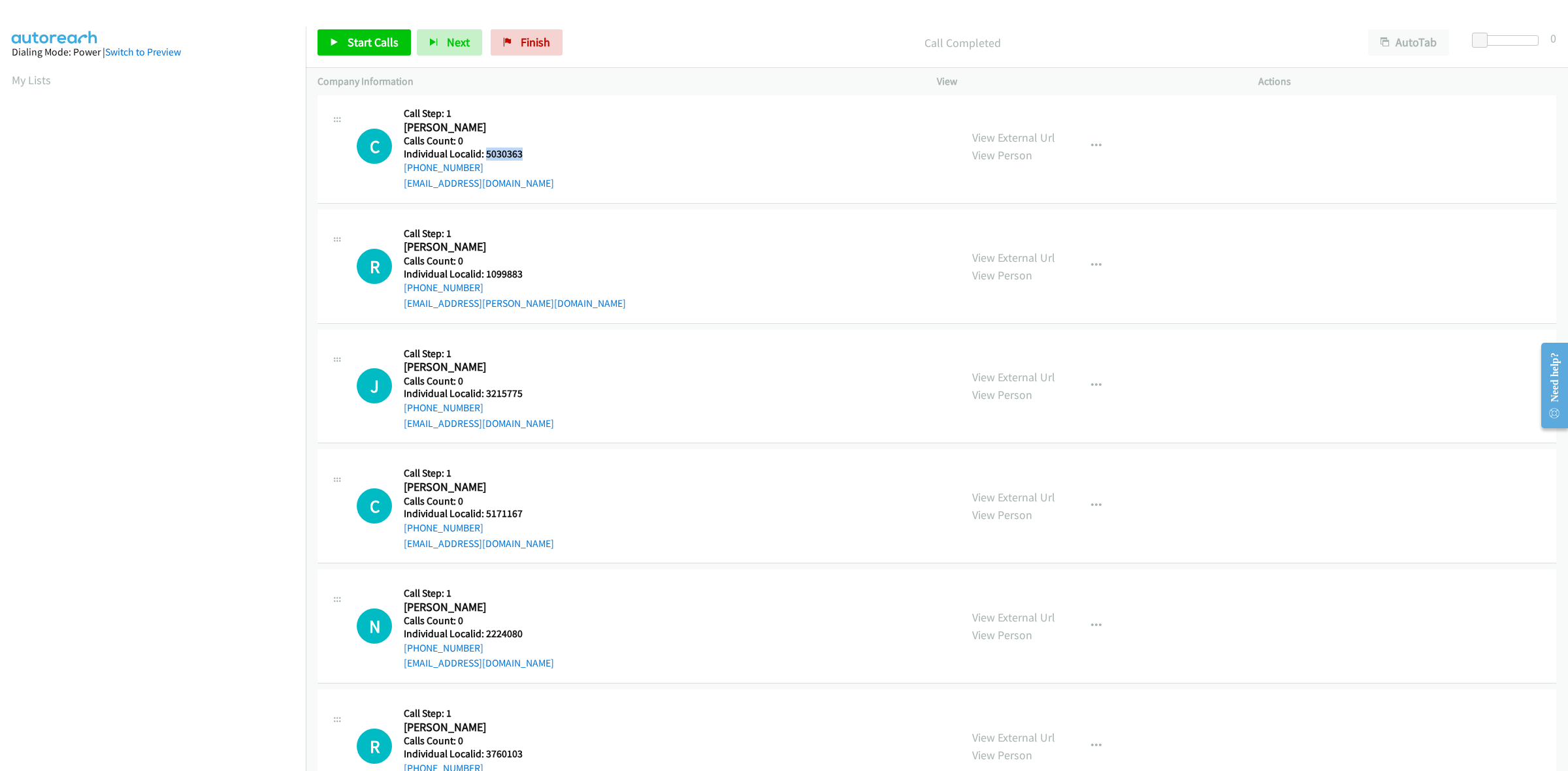
scroll to position [1987, 0]
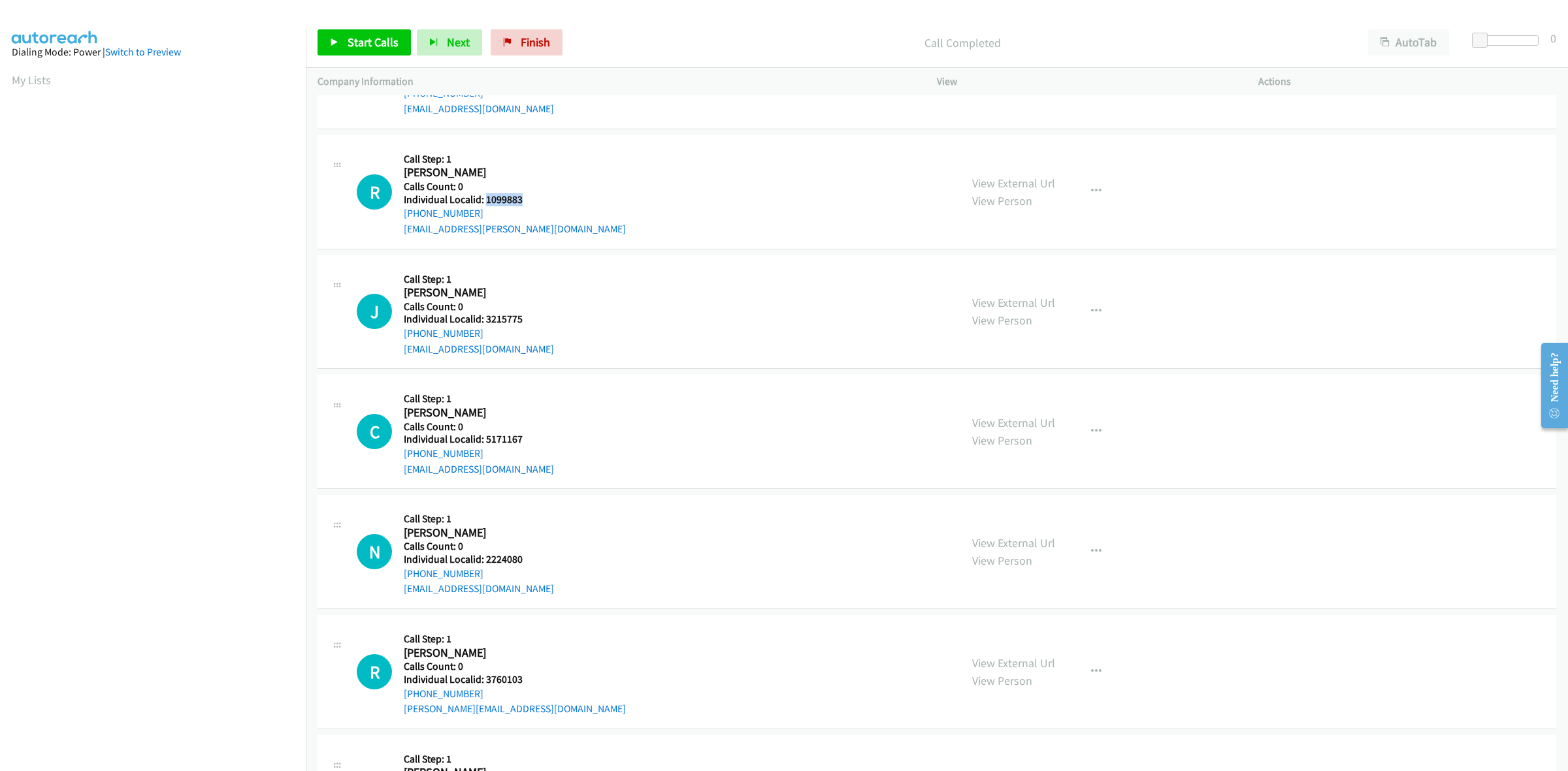
drag, startPoint x: 514, startPoint y: 203, endPoint x: 484, endPoint y: 200, distance: 30.1
click at [484, 200] on h5 "Individual Localid: 1099883" at bounding box center [515, 199] width 222 height 13
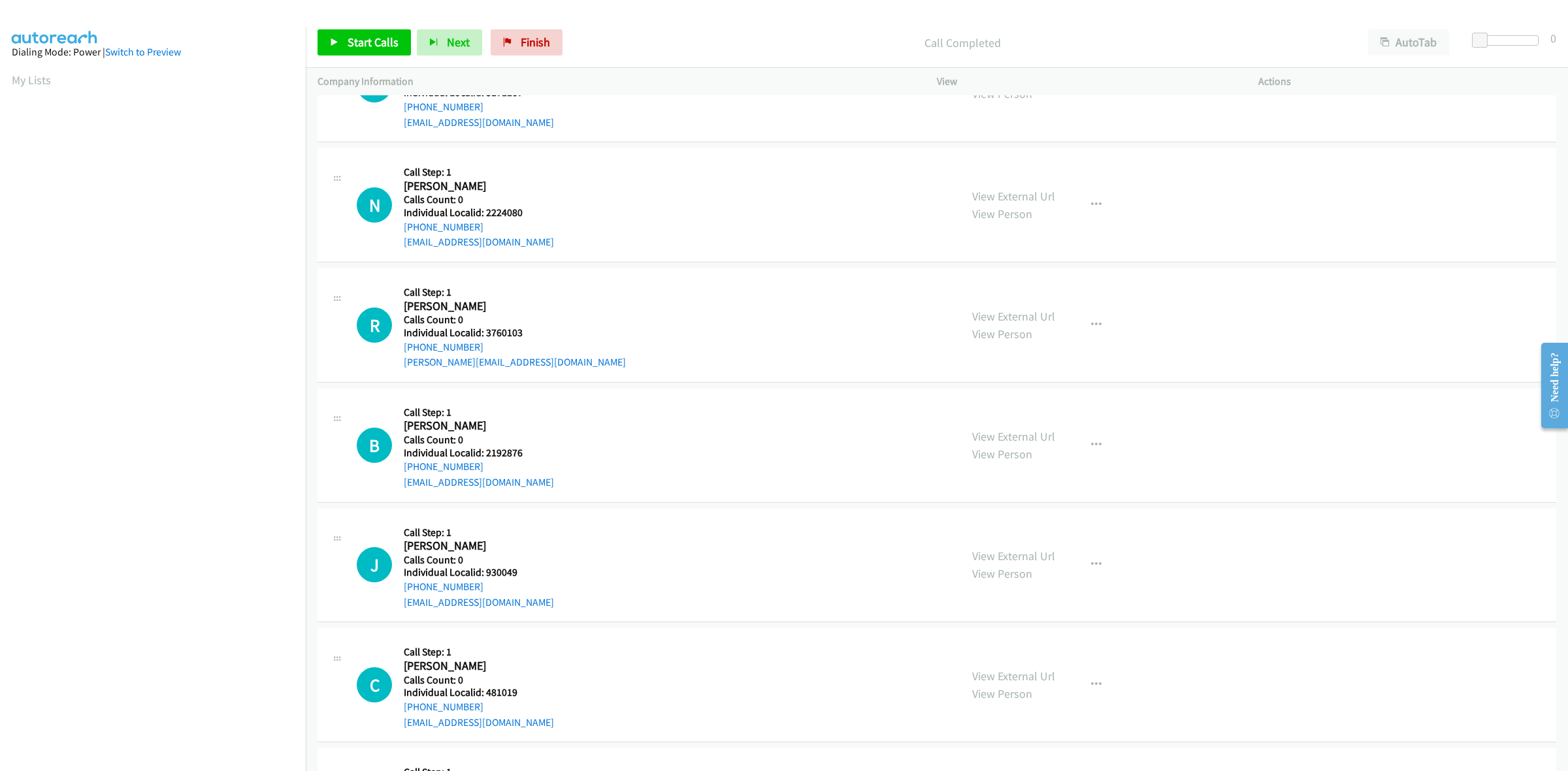
scroll to position [2354, 0]
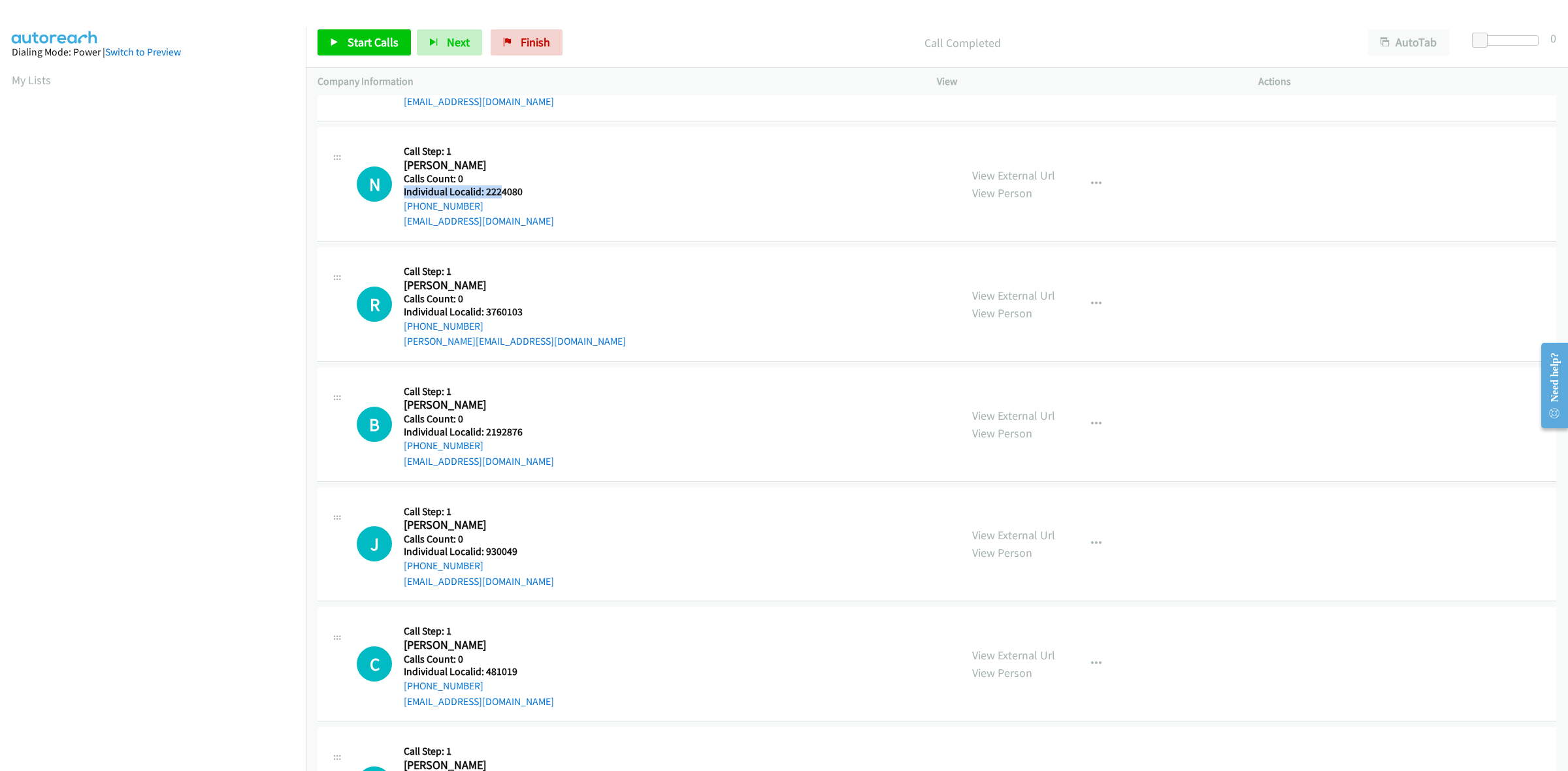
drag, startPoint x: 518, startPoint y: 191, endPoint x: 500, endPoint y: 194, distance: 18.2
click at [500, 194] on div "Callback Scheduled Call Step: 1 Nolan Hunter America/Los_Angeles Calls Count: 0…" at bounding box center [479, 184] width 150 height 90
click at [529, 192] on h5 "Individual Localid: 2224080" at bounding box center [479, 191] width 150 height 13
drag, startPoint x: 522, startPoint y: 194, endPoint x: 484, endPoint y: 197, distance: 38.1
click at [484, 197] on h5 "Individual Localid: 2224080" at bounding box center [479, 191] width 150 height 13
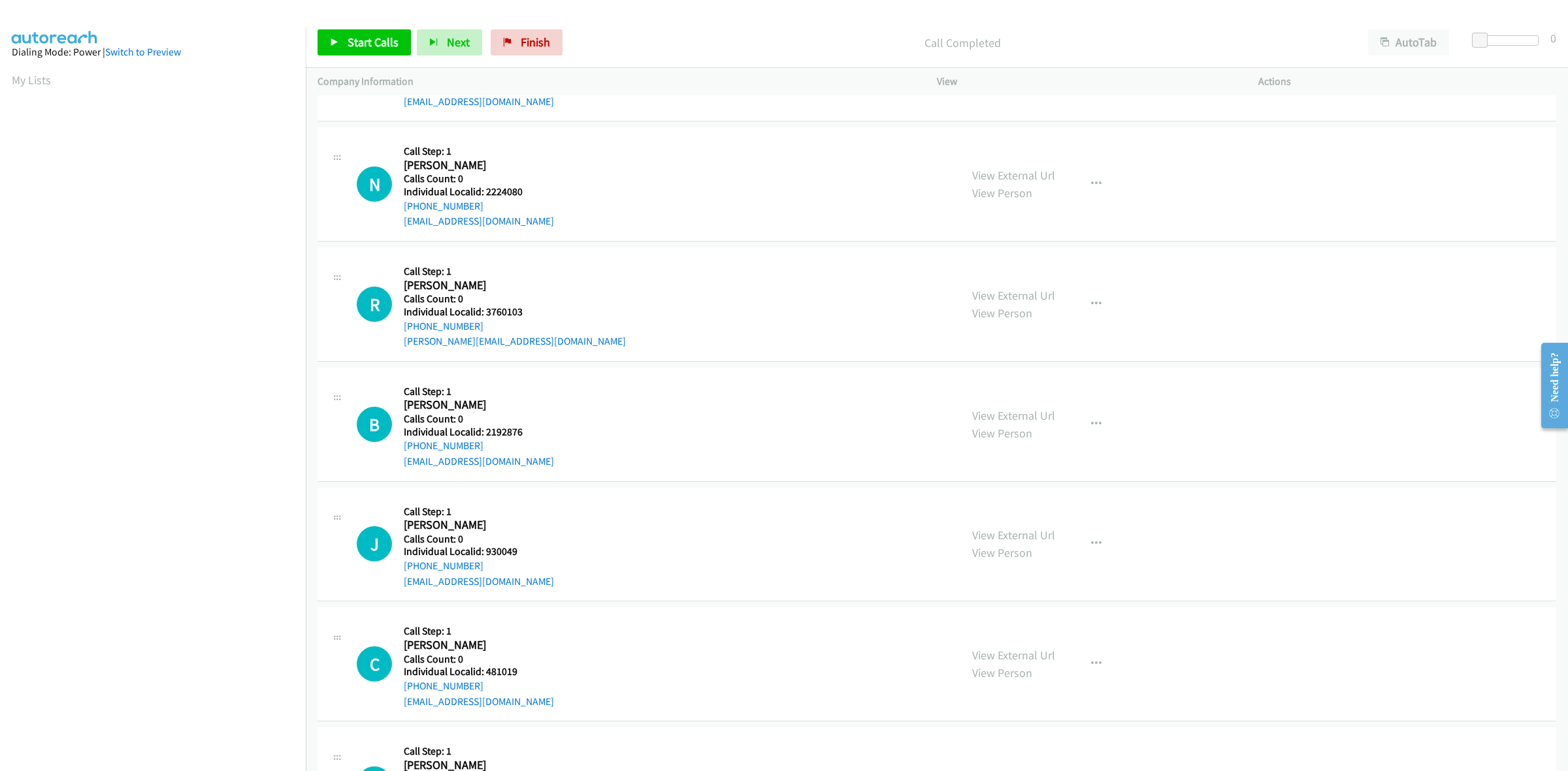
click at [632, 341] on div "R Callback Scheduled Call Step: 1 R C Palladino America/New_York Calls Count: 0…" at bounding box center [652, 304] width 592 height 90
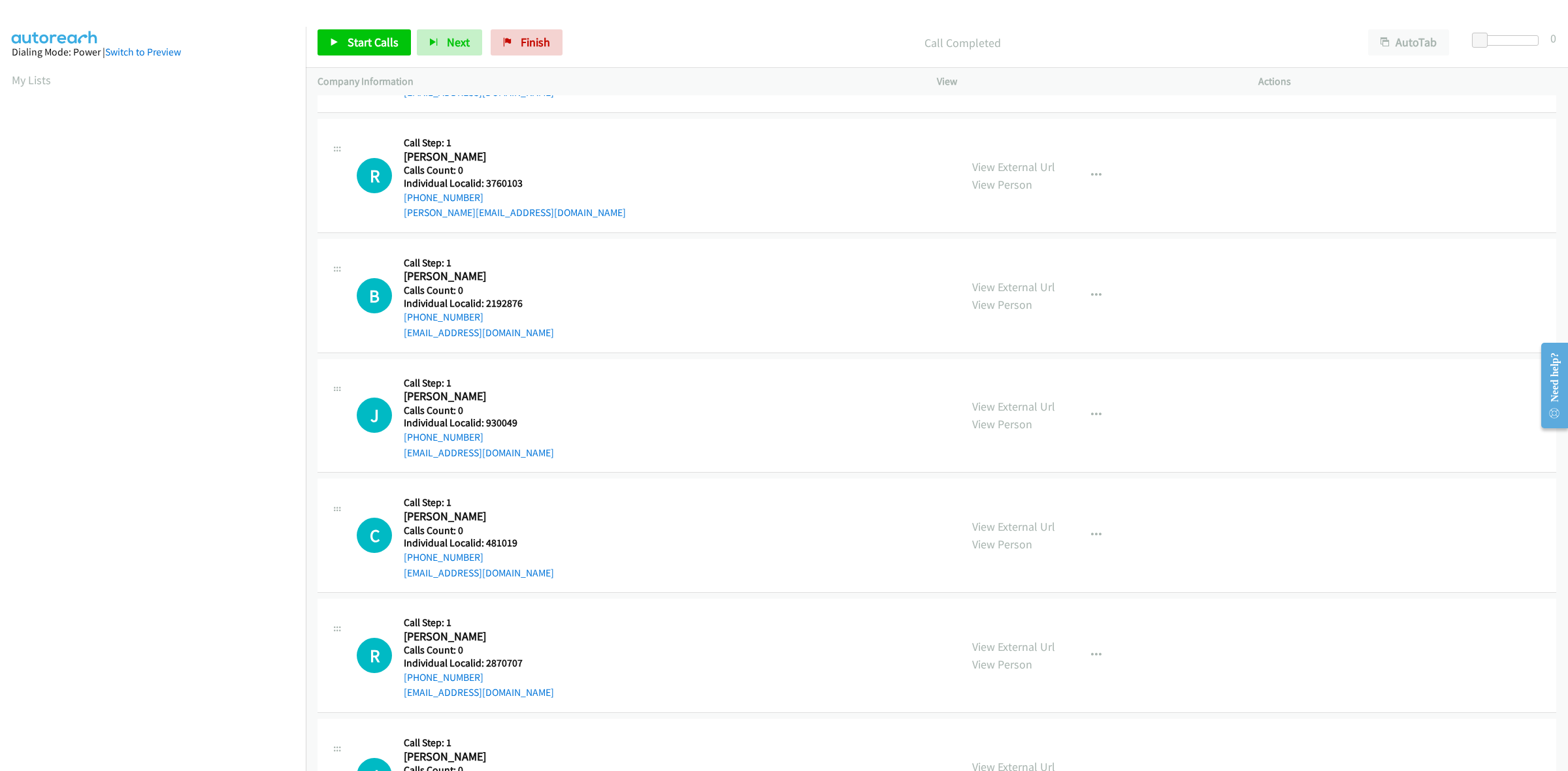
scroll to position [2518, 0]
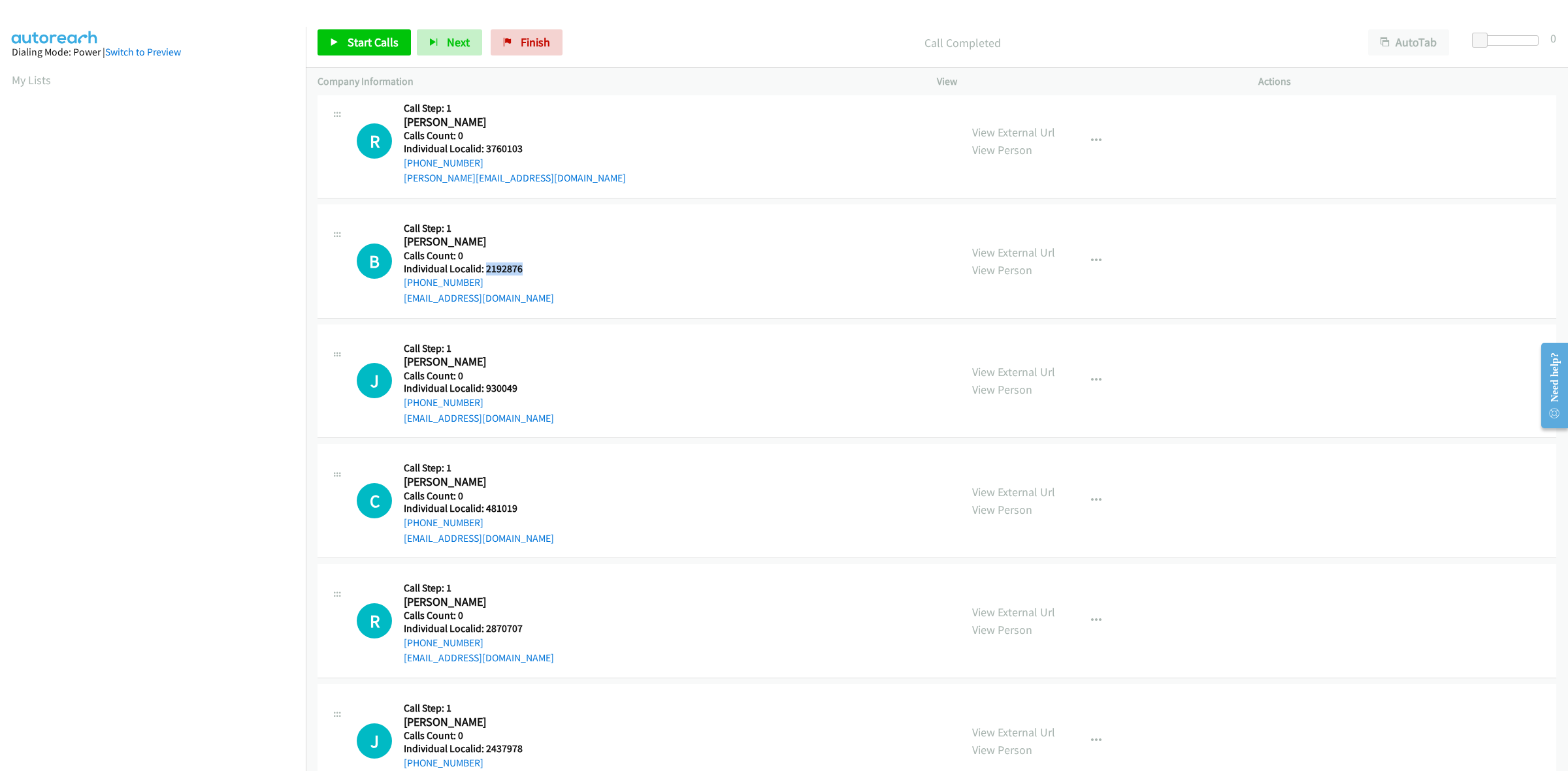
drag, startPoint x: 521, startPoint y: 272, endPoint x: 484, endPoint y: 270, distance: 37.1
click at [484, 270] on h5 "Individual Localid: 2192876" at bounding box center [479, 269] width 150 height 13
drag, startPoint x: 471, startPoint y: 281, endPoint x: 401, endPoint y: 286, distance: 70.2
click at [401, 286] on div "B Callback Scheduled Call Step: 1 Brett Huelsman America/New_York Calls Count: …" at bounding box center [652, 261] width 592 height 90
drag, startPoint x: 522, startPoint y: 269, endPoint x: 484, endPoint y: 268, distance: 38.0
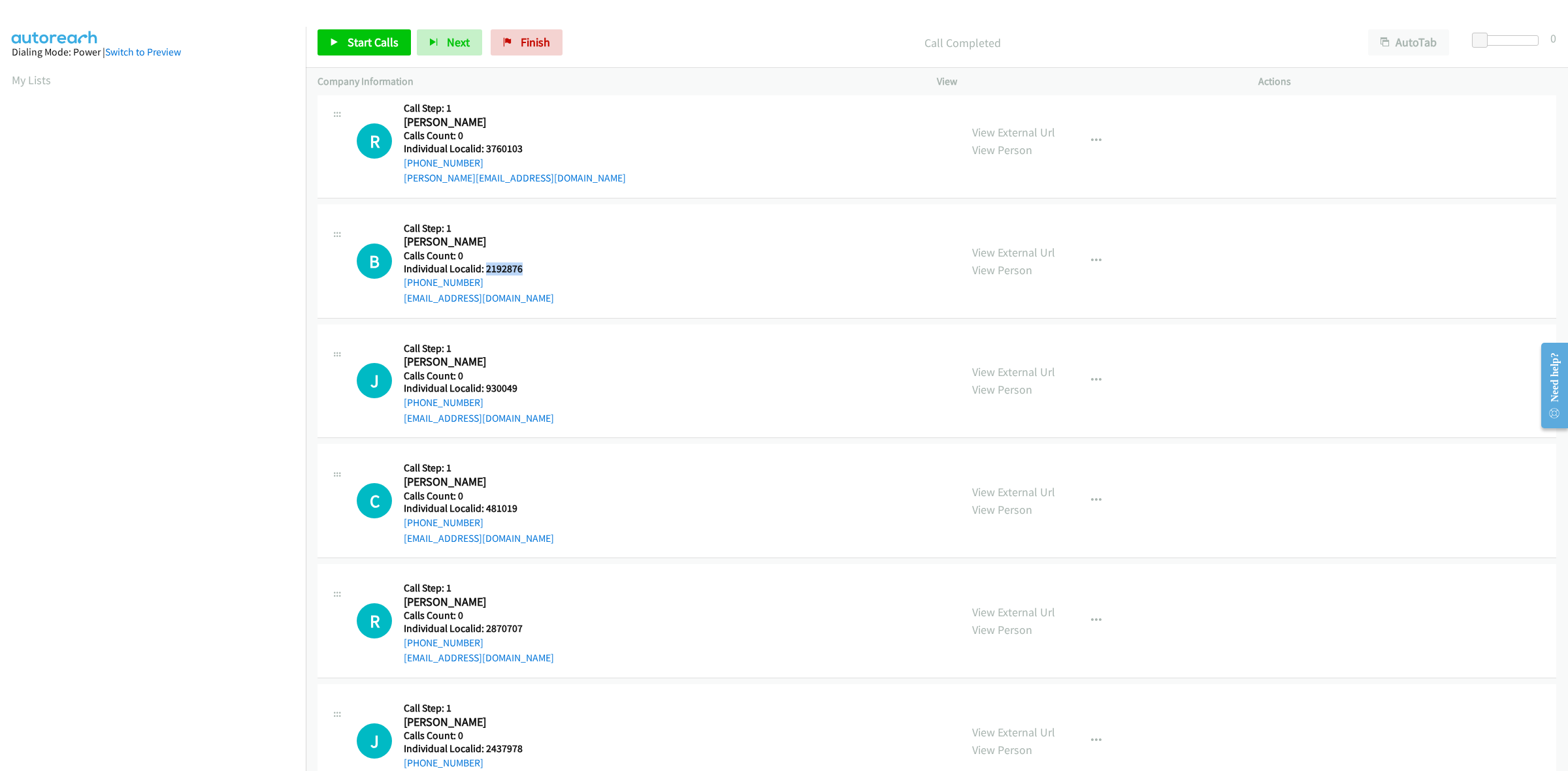
click at [484, 268] on h5 "Individual Localid: 2192876" at bounding box center [479, 269] width 150 height 13
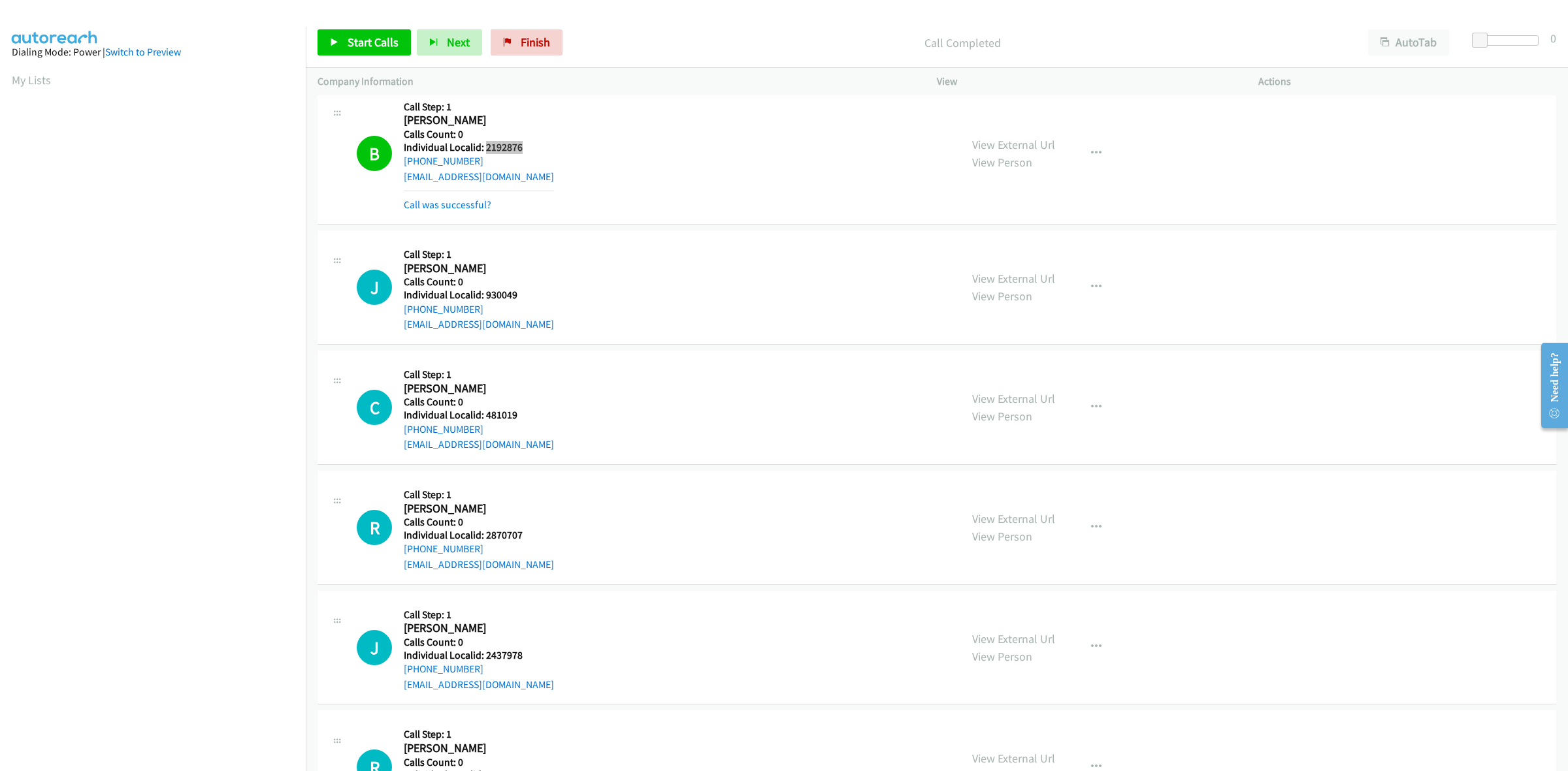
scroll to position [2701, 0]
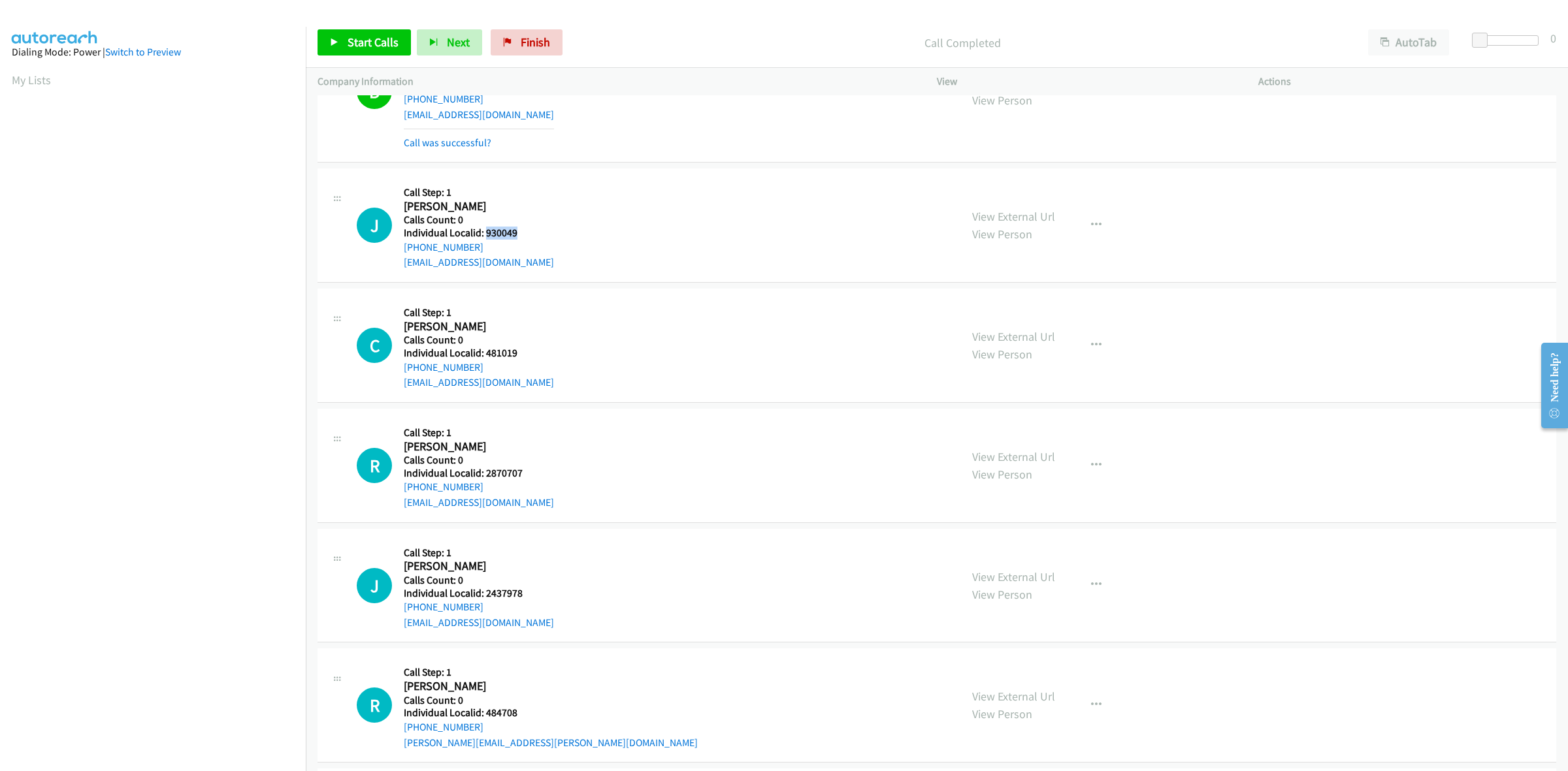
drag, startPoint x: 514, startPoint y: 233, endPoint x: 484, endPoint y: 234, distance: 30.0
click at [484, 234] on h5 "Individual Localid: 930049" at bounding box center [479, 233] width 150 height 13
drag, startPoint x: 478, startPoint y: 249, endPoint x: 399, endPoint y: 253, distance: 79.1
click at [399, 253] on div "J Callback Scheduled Call Step: 1 Janelle Scott America/New_York Calls Count: 0…" at bounding box center [652, 225] width 592 height 90
drag, startPoint x: 521, startPoint y: 236, endPoint x: 487, endPoint y: 236, distance: 34.0
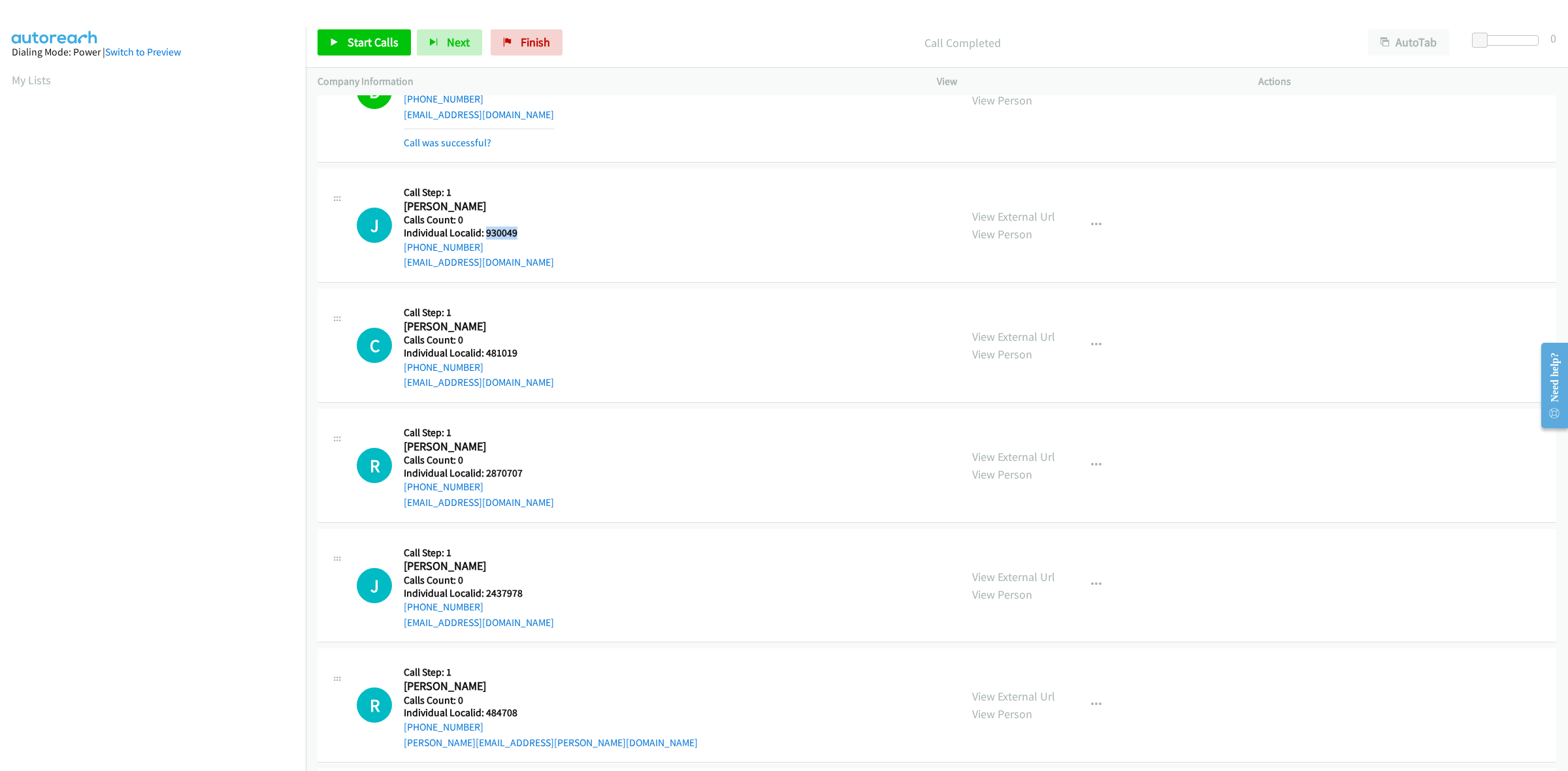
click at [487, 236] on h5 "Individual Localid: 930049" at bounding box center [479, 233] width 150 height 13
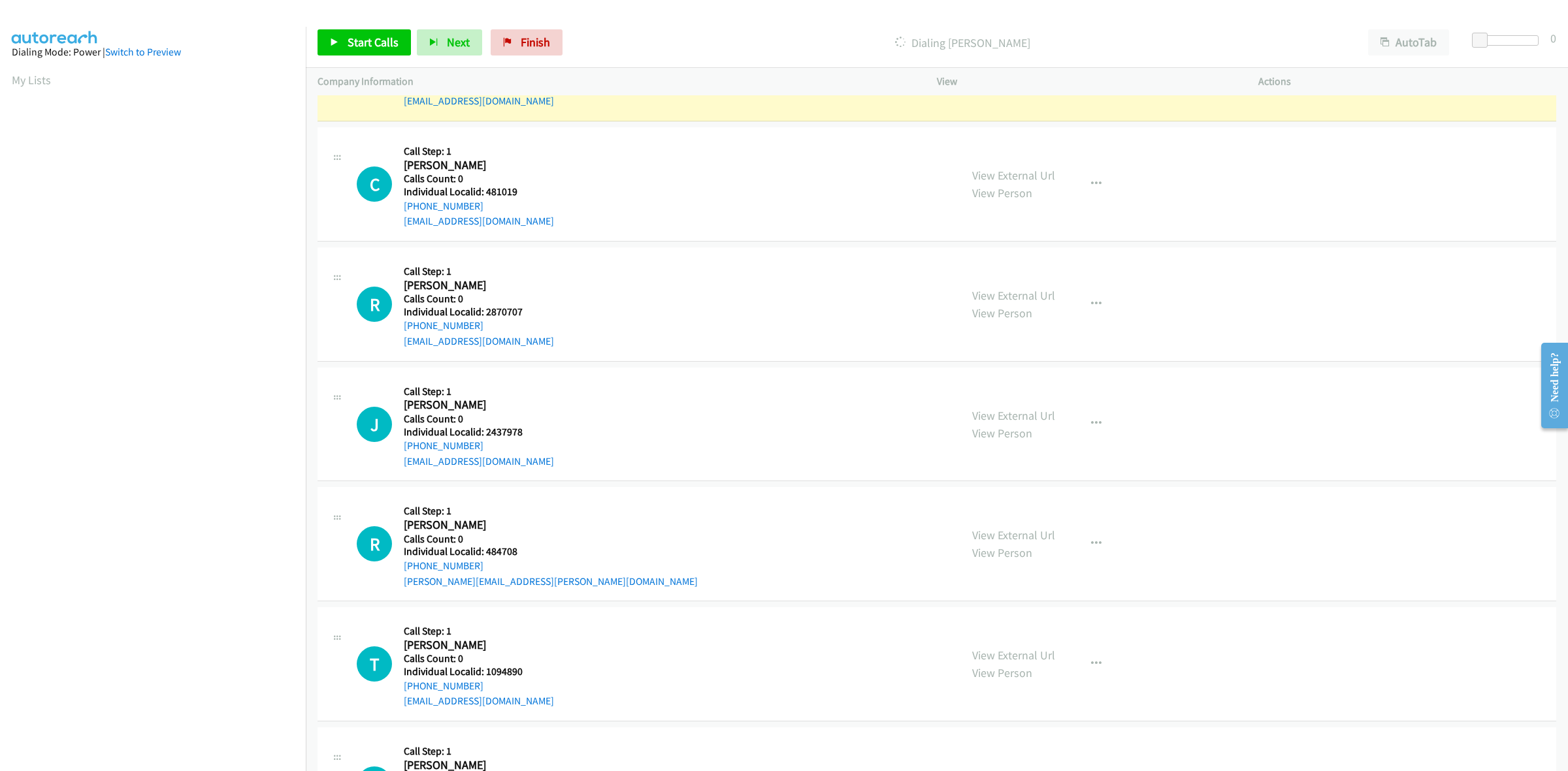
scroll to position [2864, 0]
drag, startPoint x: 505, startPoint y: 188, endPoint x: 484, endPoint y: 190, distance: 21.1
click at [484, 190] on h5 "Individual Localid: 481019" at bounding box center [479, 190] width 150 height 13
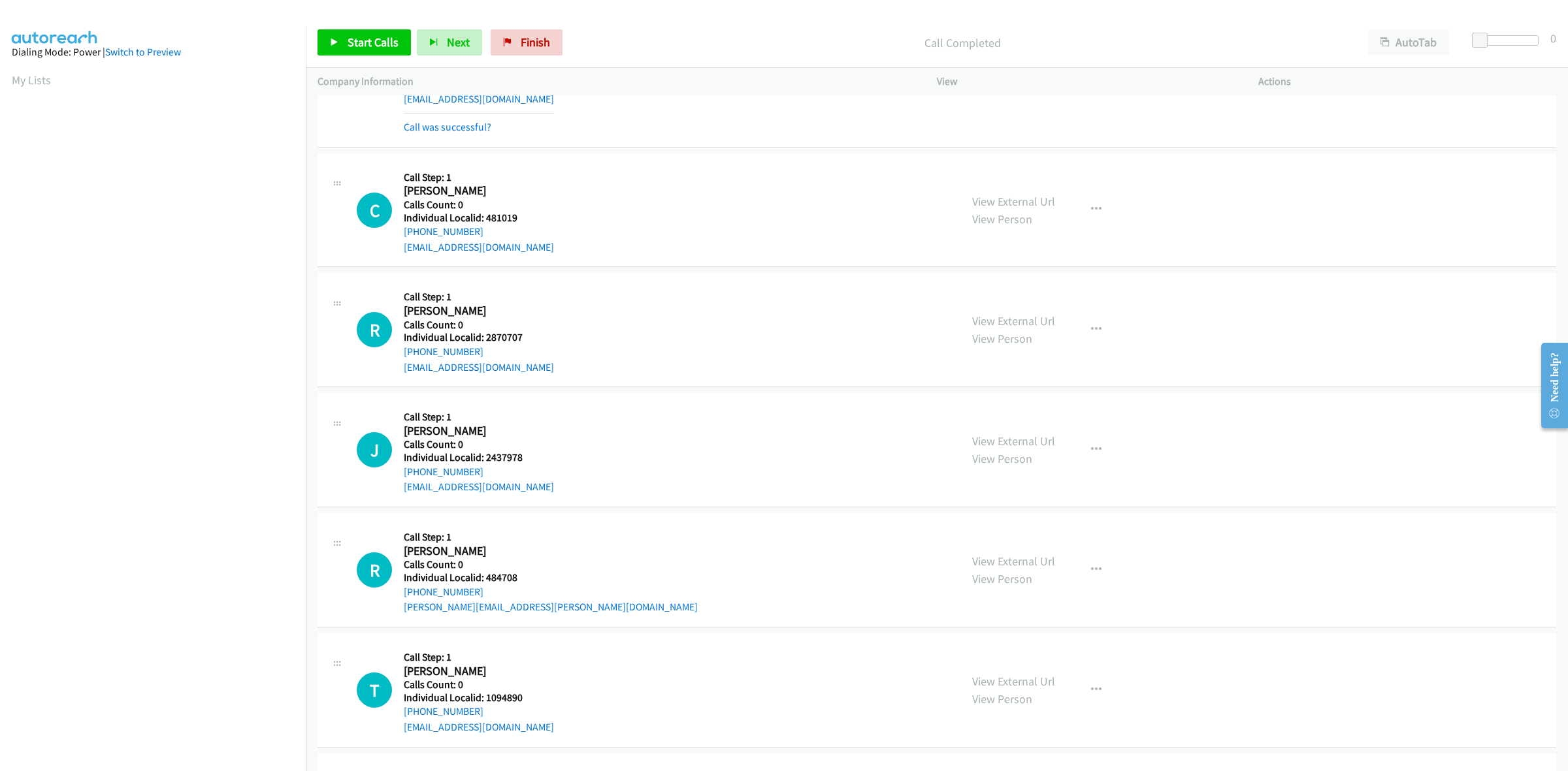
drag, startPoint x: 484, startPoint y: 190, endPoint x: 641, endPoint y: 159, distance: 160.0
click at [641, 159] on div "C Callback Scheduled Call Step: 1 Chris Ellingwood America/New_York Calls Count…" at bounding box center [937, 211] width 1239 height 115
drag, startPoint x: 517, startPoint y: 220, endPoint x: 485, endPoint y: 218, distance: 32.1
click at [485, 218] on h5 "Individual Localid: 481019" at bounding box center [479, 218] width 150 height 13
drag, startPoint x: 1096, startPoint y: 210, endPoint x: 1078, endPoint y: 240, distance: 35.0
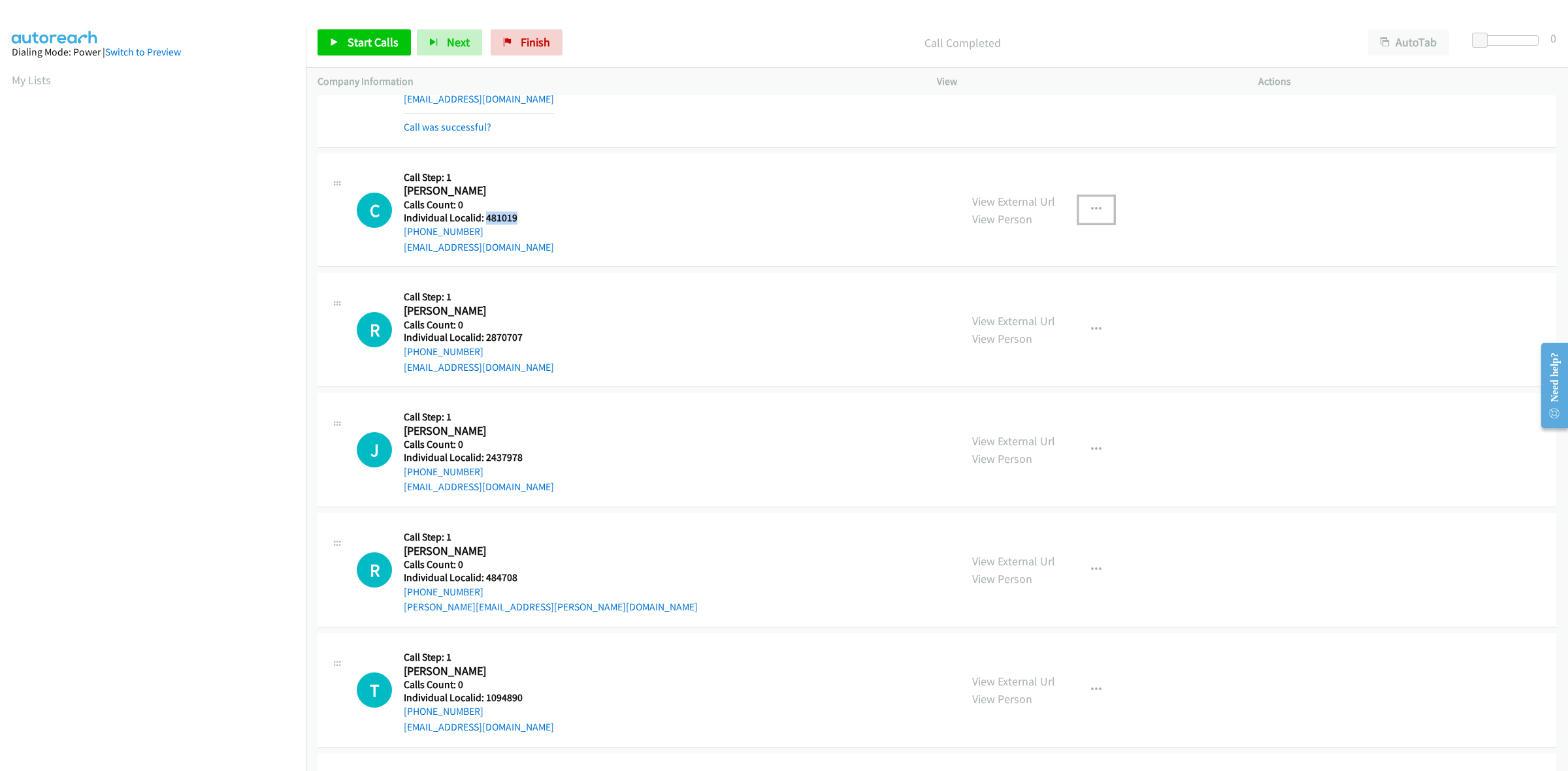
click at [1096, 210] on button "button" at bounding box center [1096, 210] width 35 height 26
drag, startPoint x: 1057, startPoint y: 292, endPoint x: 835, endPoint y: 278, distance: 222.4
click at [1057, 292] on link "Skip Call" at bounding box center [1026, 296] width 174 height 26
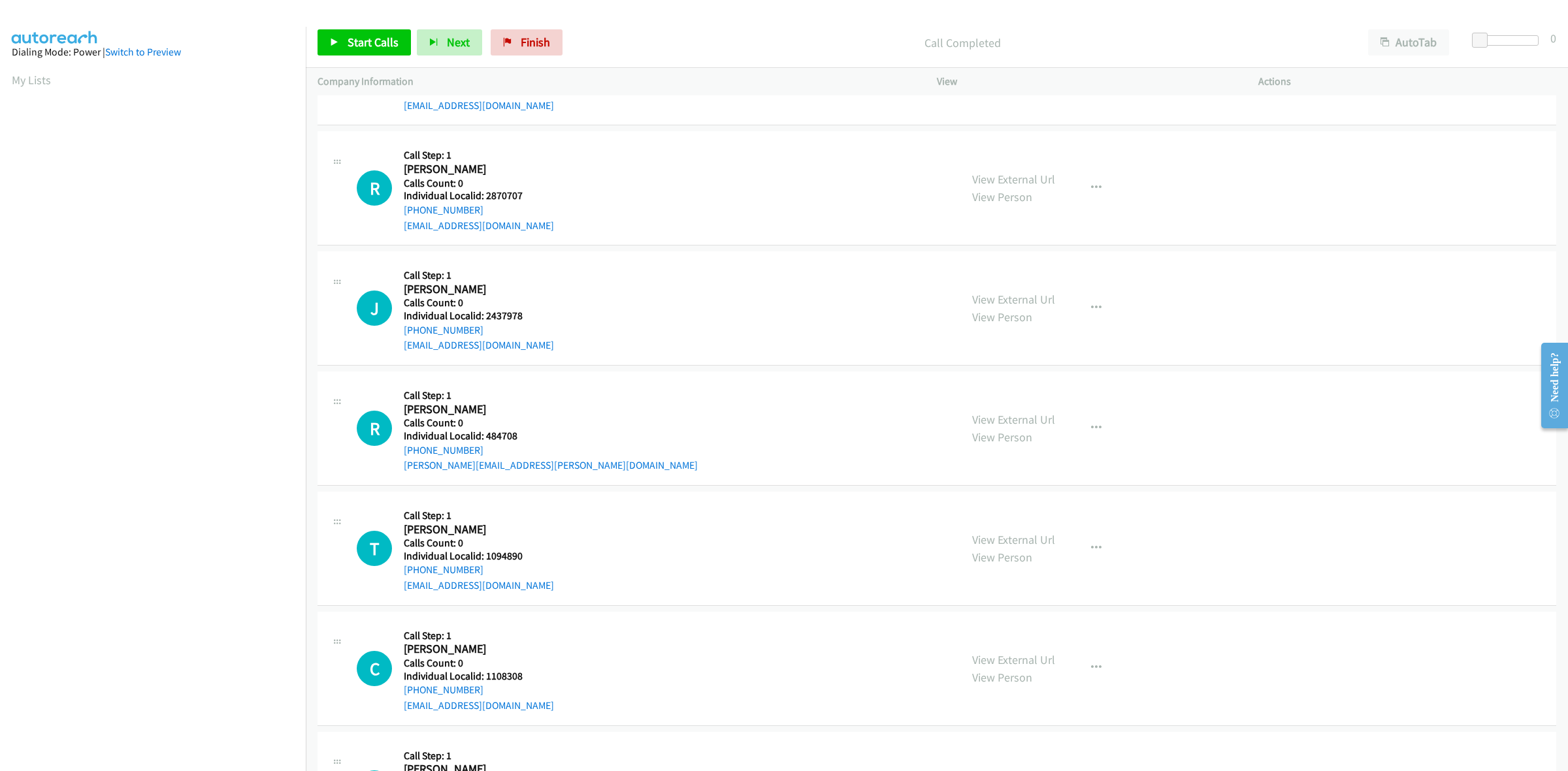
scroll to position [3007, 0]
drag, startPoint x: 521, startPoint y: 195, endPoint x: 485, endPoint y: 198, distance: 36.1
click at [485, 198] on h5 "Individual Localid: 2870707" at bounding box center [479, 194] width 150 height 13
click at [1105, 187] on button "button" at bounding box center [1096, 187] width 35 height 26
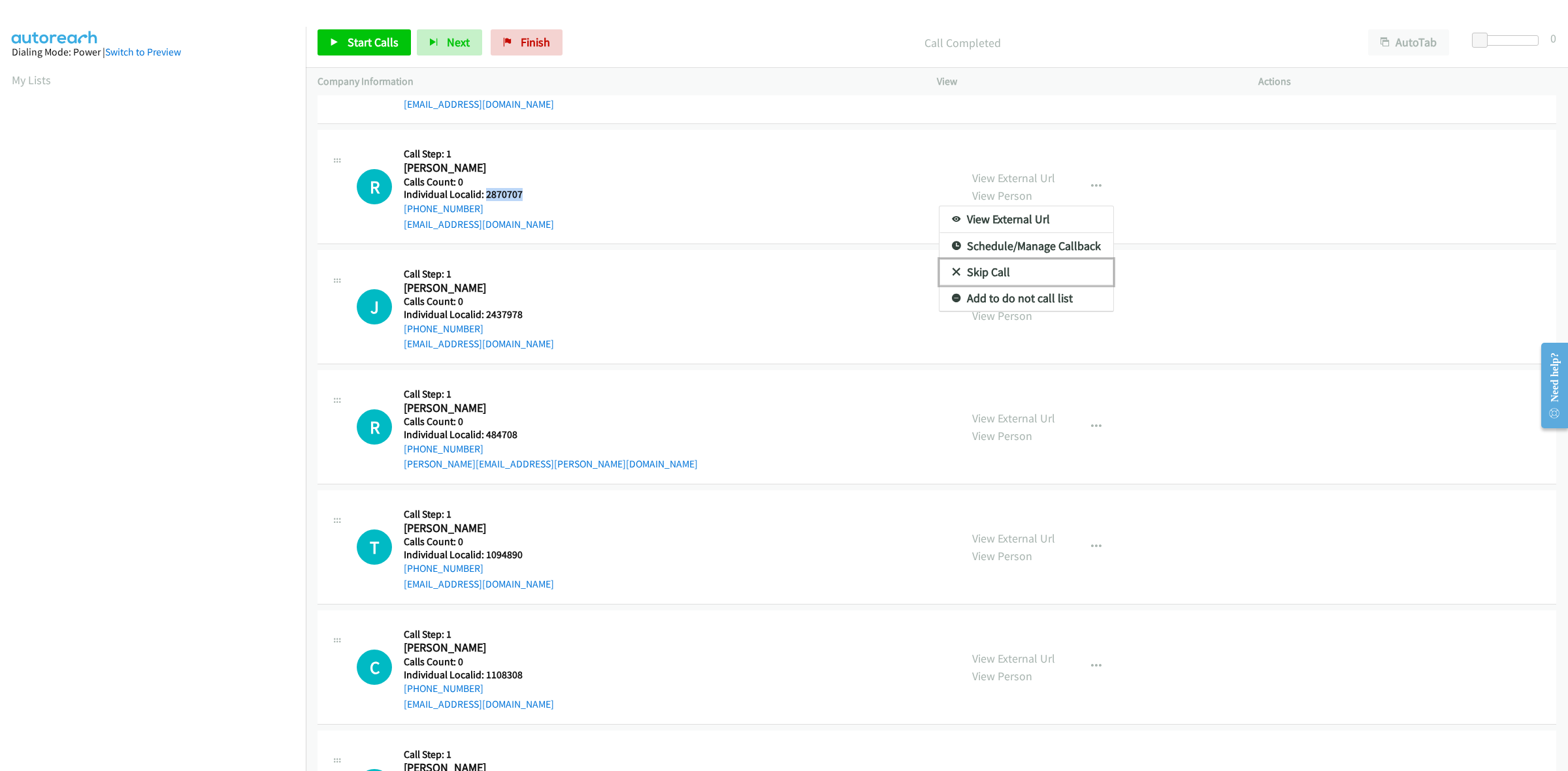
click at [970, 270] on link "Skip Call" at bounding box center [1026, 273] width 174 height 26
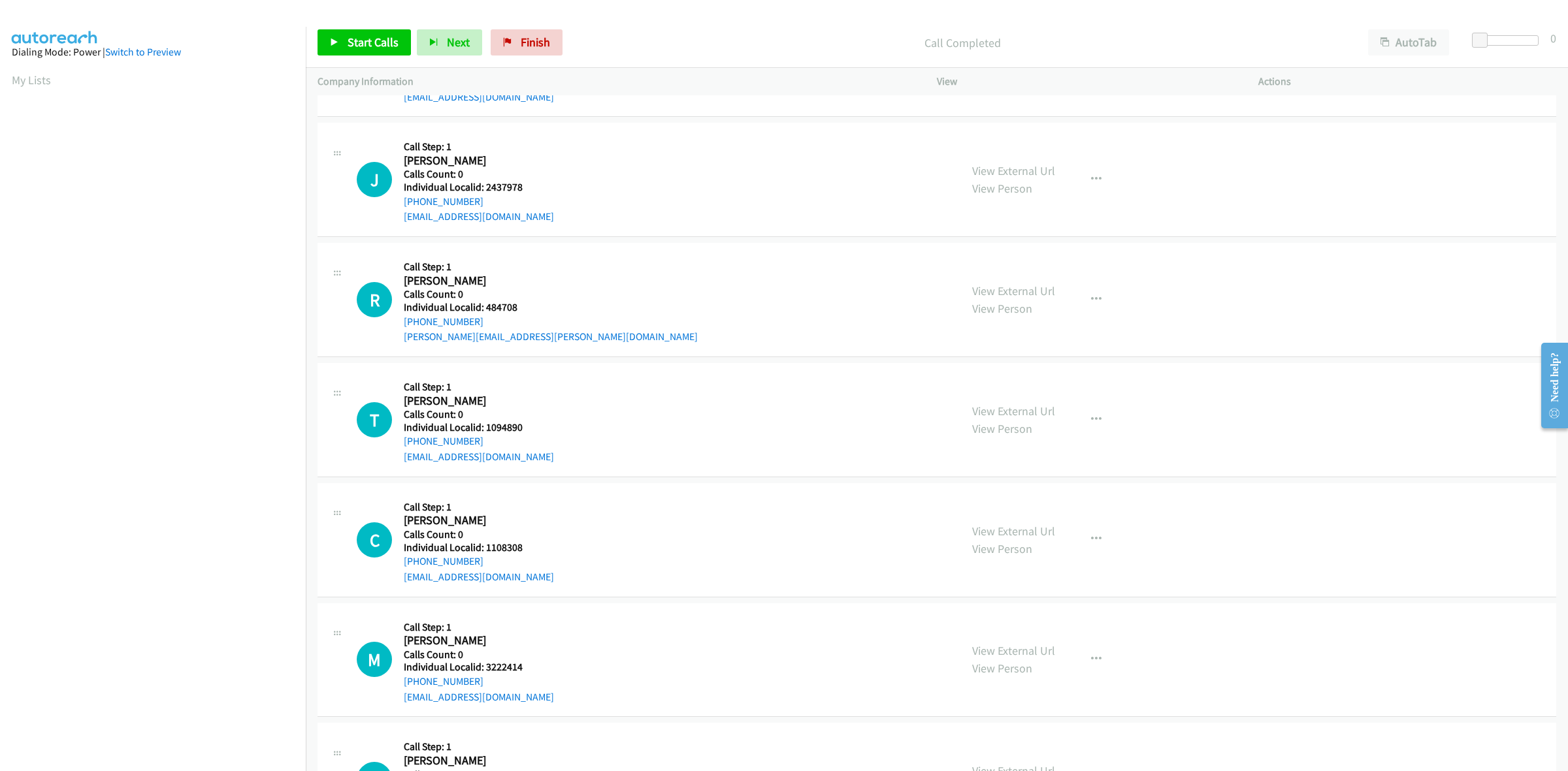
scroll to position [3150, 0]
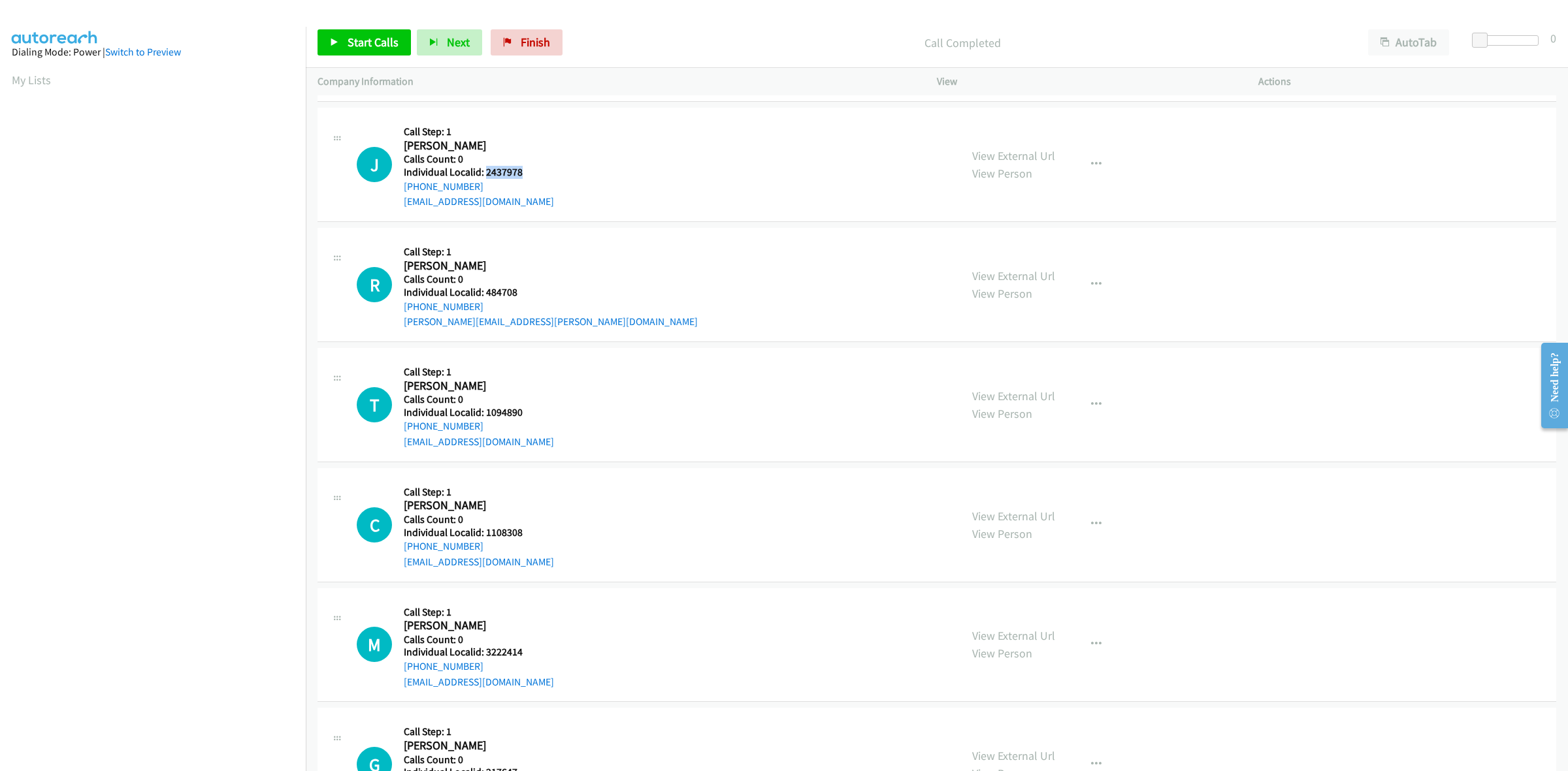
drag, startPoint x: 518, startPoint y: 175, endPoint x: 484, endPoint y: 172, distance: 34.1
click at [484, 172] on h5 "Individual Localid: 2437978" at bounding box center [479, 172] width 150 height 13
drag, startPoint x: 481, startPoint y: 191, endPoint x: 401, endPoint y: 192, distance: 80.0
click at [401, 192] on div "J Callback Scheduled Call Step: 1 Jayden Mc Clure America/Chicago Calls Count: …" at bounding box center [652, 164] width 592 height 90
drag, startPoint x: 510, startPoint y: 175, endPoint x: 487, endPoint y: 174, distance: 23.0
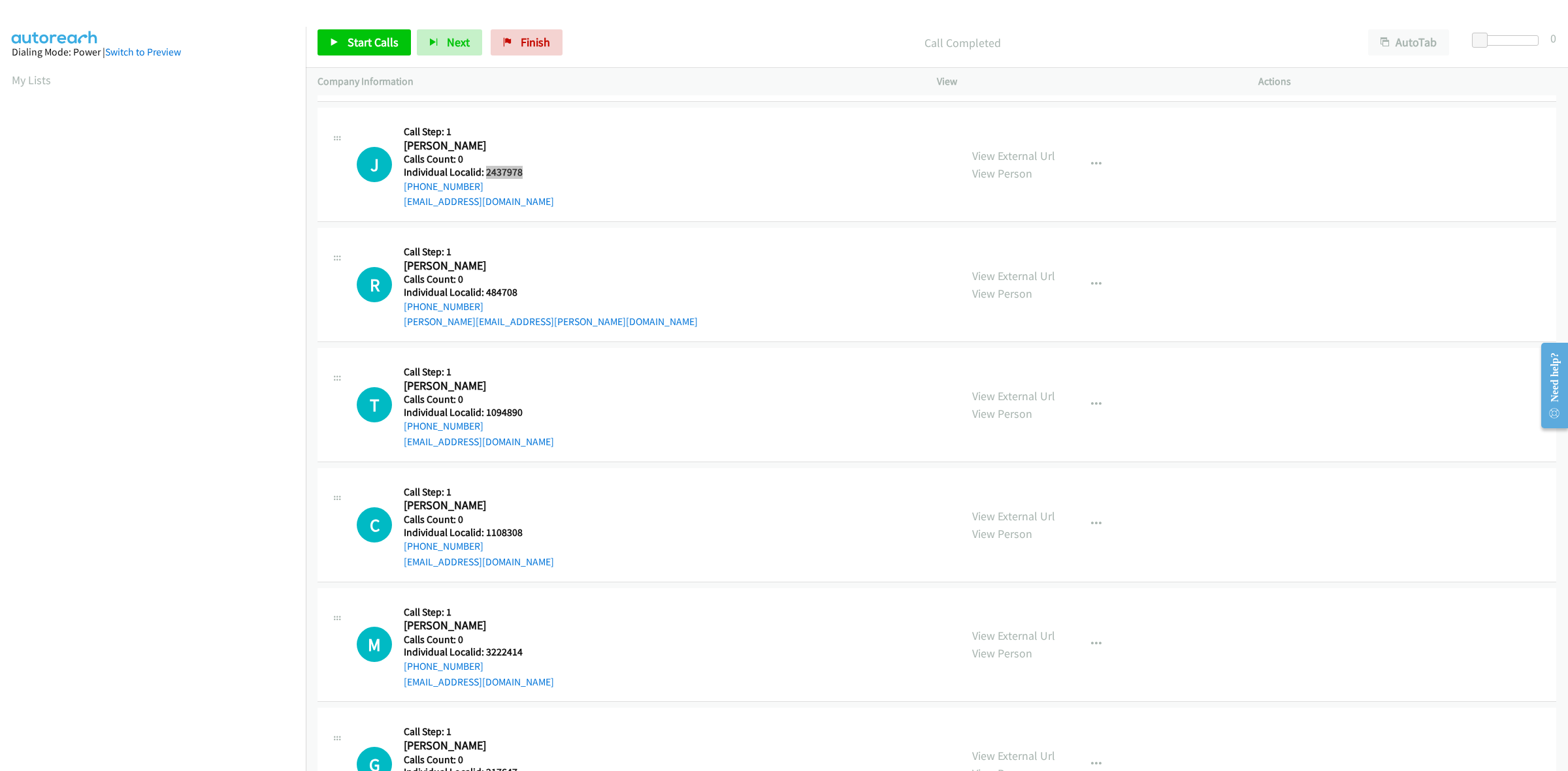
click at [487, 174] on h5 "Individual Localid: 2437978" at bounding box center [479, 172] width 150 height 13
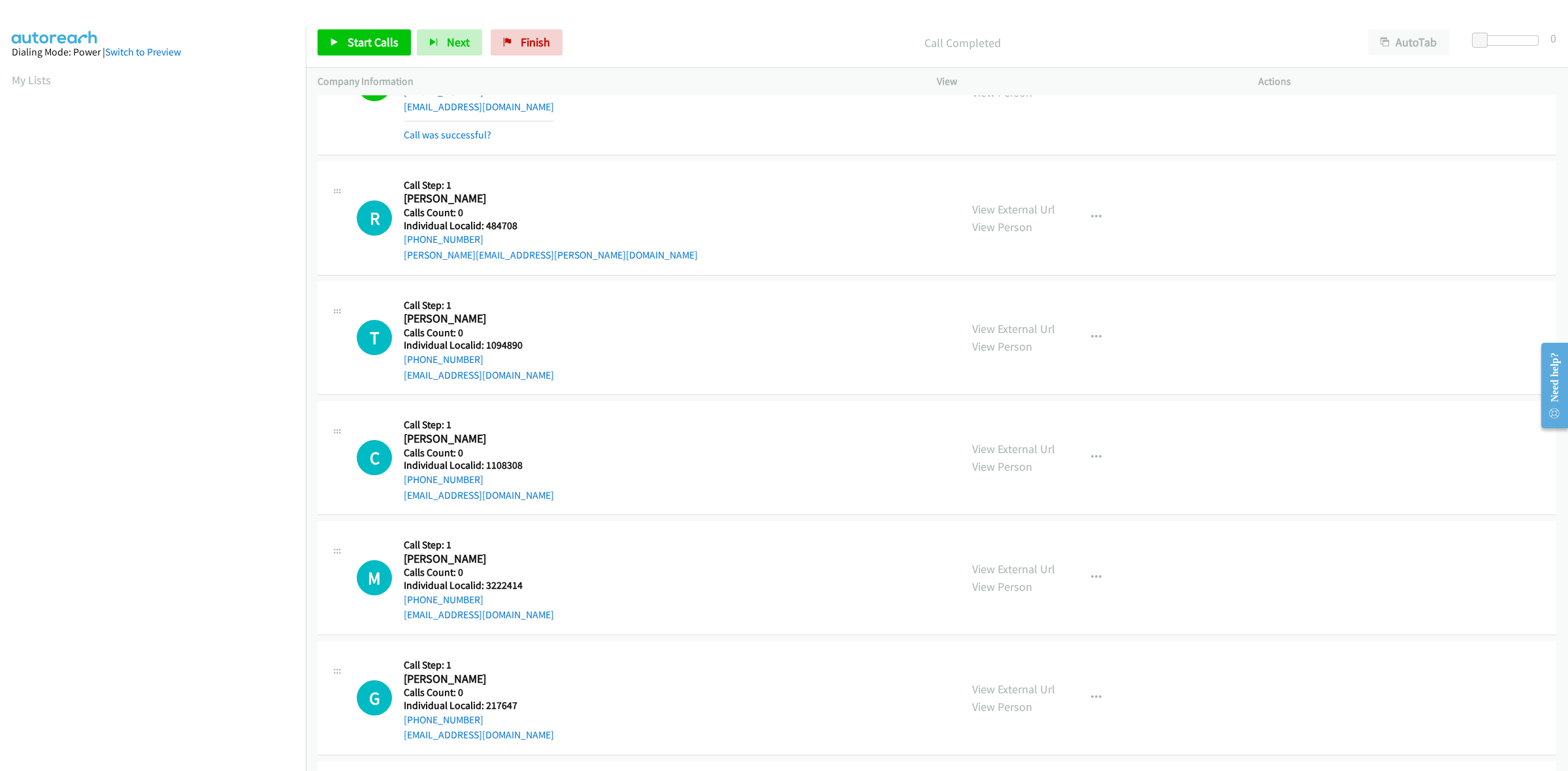
scroll to position [3273, 0]
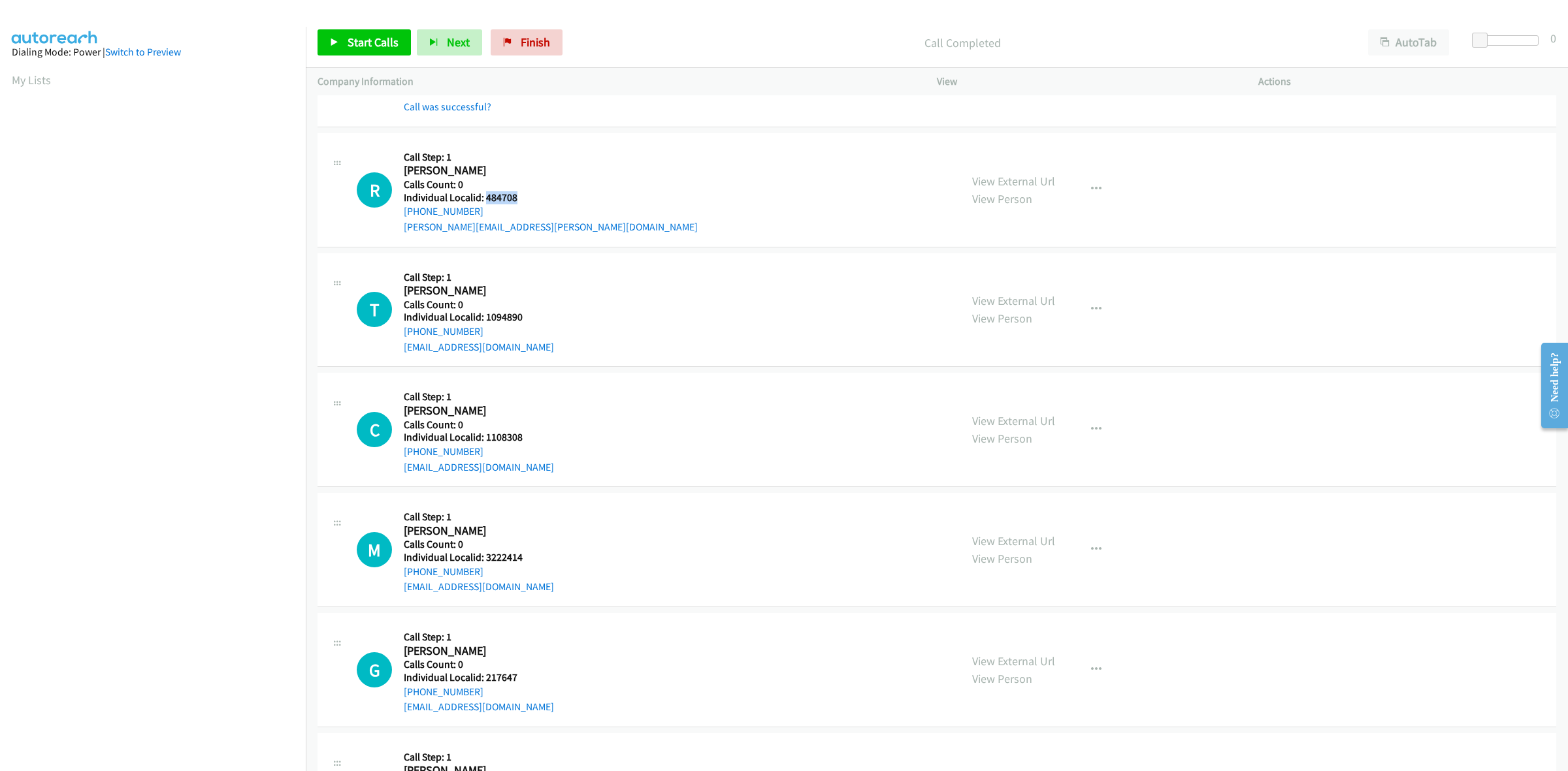
drag, startPoint x: 524, startPoint y: 197, endPoint x: 484, endPoint y: 198, distance: 40.0
click at [484, 198] on h5 "Individual Localid: 484708" at bounding box center [551, 198] width 294 height 13
drag, startPoint x: 480, startPoint y: 213, endPoint x: 392, endPoint y: 221, distance: 88.4
click at [392, 221] on div "R Callback Scheduled Call Step: 1 Randal Arndt America/New_York Calls Count: 0 …" at bounding box center [652, 190] width 592 height 90
drag, startPoint x: 523, startPoint y: 198, endPoint x: 487, endPoint y: 196, distance: 36.1
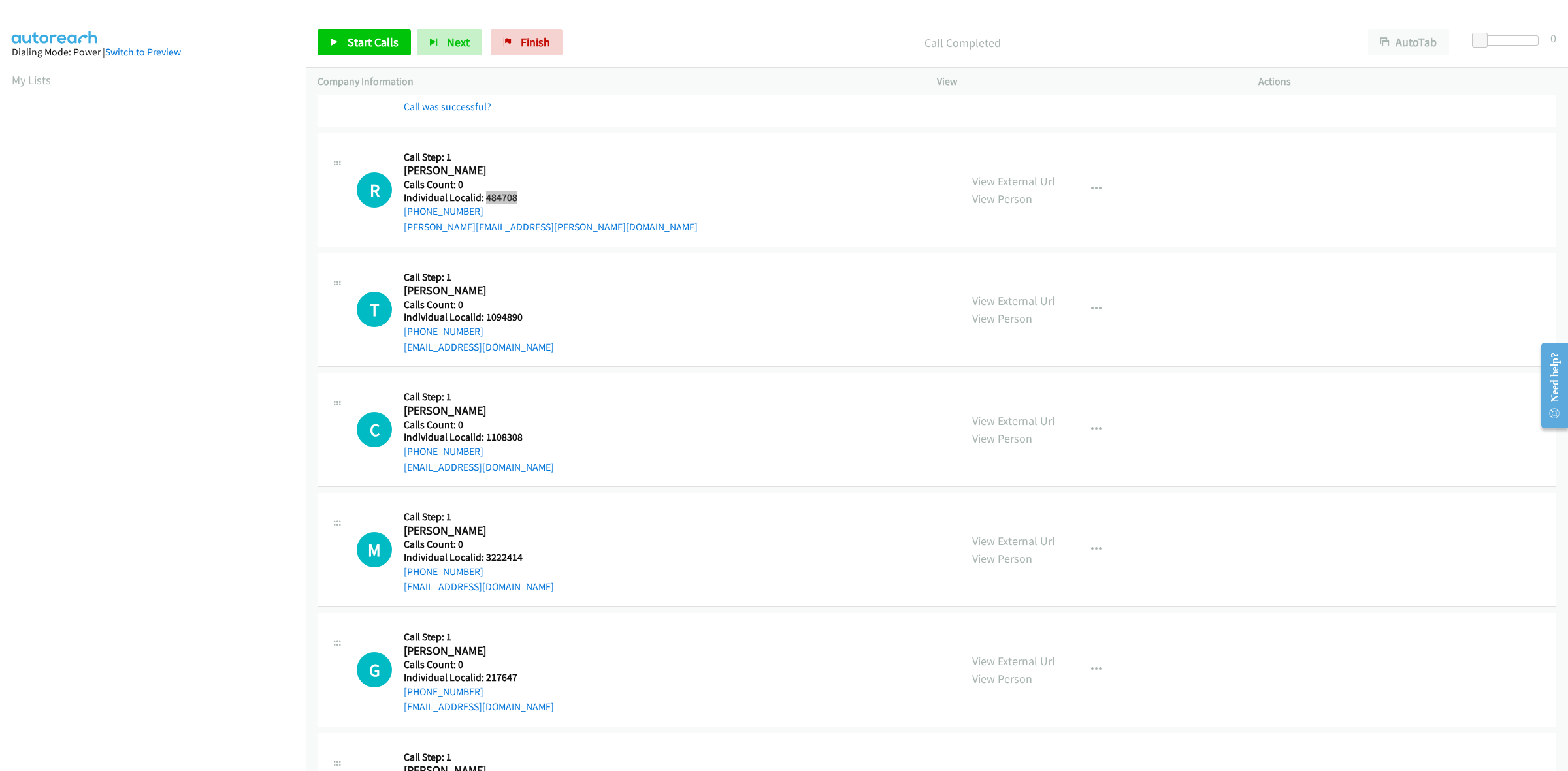
click at [487, 196] on h5 "Individual Localid: 484708" at bounding box center [551, 198] width 294 height 13
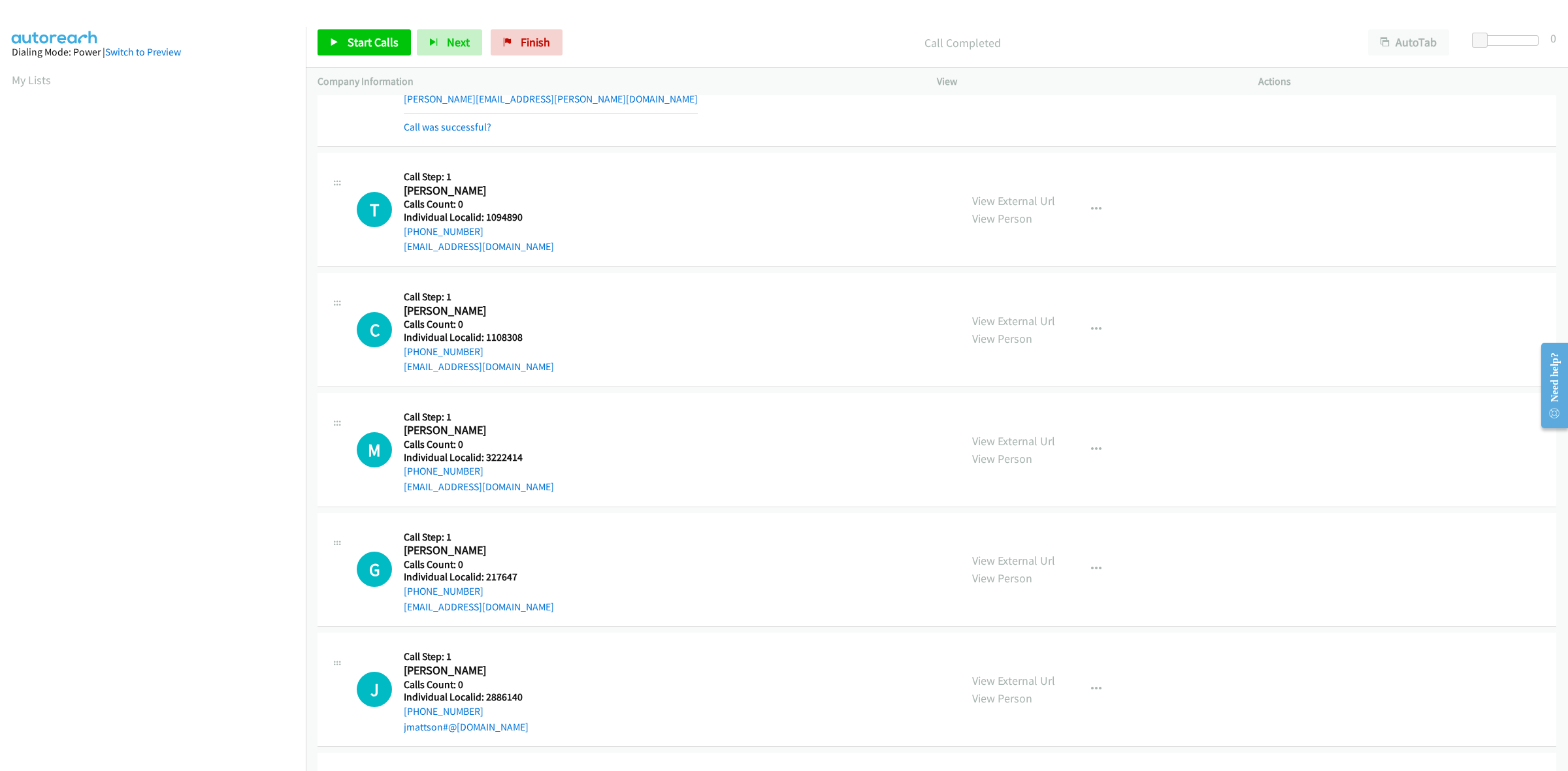
scroll to position [3416, 0]
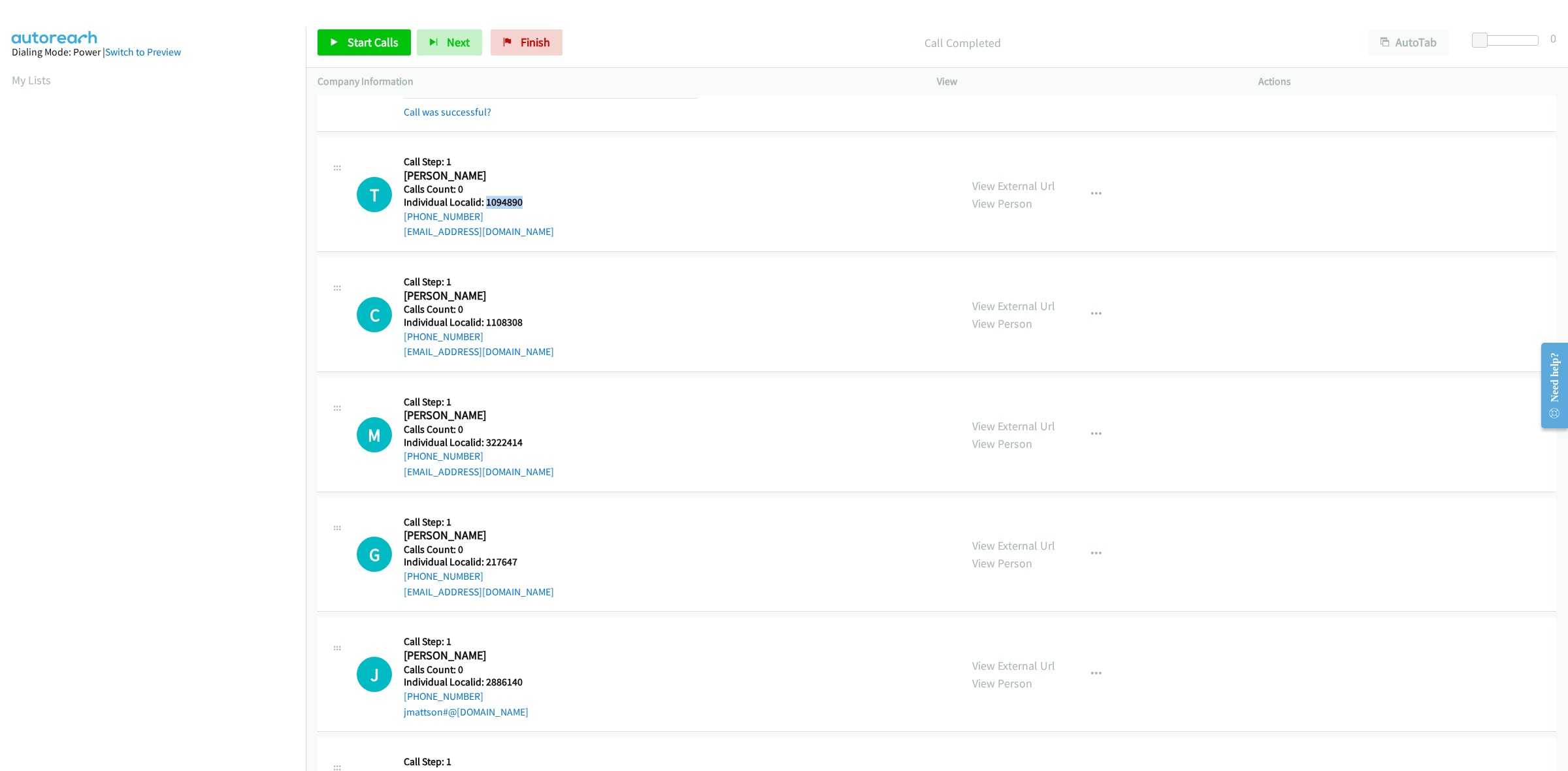
drag, startPoint x: 514, startPoint y: 201, endPoint x: 484, endPoint y: 205, distance: 30.3
click at [484, 205] on h5 "Individual Localid: 1094890" at bounding box center [479, 202] width 150 height 13
drag, startPoint x: 466, startPoint y: 216, endPoint x: 399, endPoint y: 221, distance: 67.2
click at [399, 221] on div "T Callback Scheduled Call Step: 1 Tj Winkler America/New_York Calls Count: 0 In…" at bounding box center [652, 195] width 592 height 90
drag, startPoint x: 524, startPoint y: 201, endPoint x: 484, endPoint y: 204, distance: 40.1
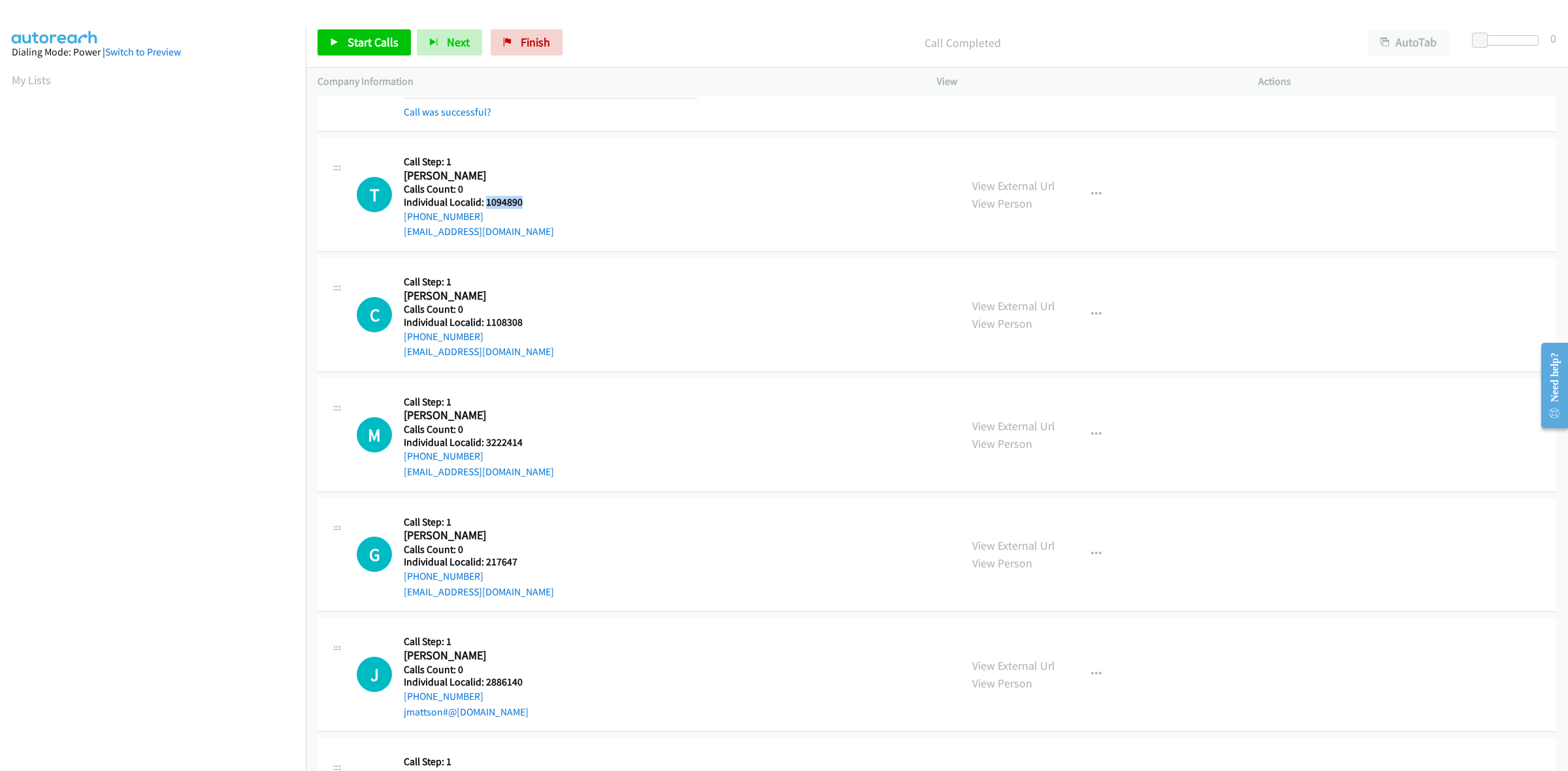
click at [484, 204] on h5 "Individual Localid: 1094890" at bounding box center [479, 202] width 150 height 13
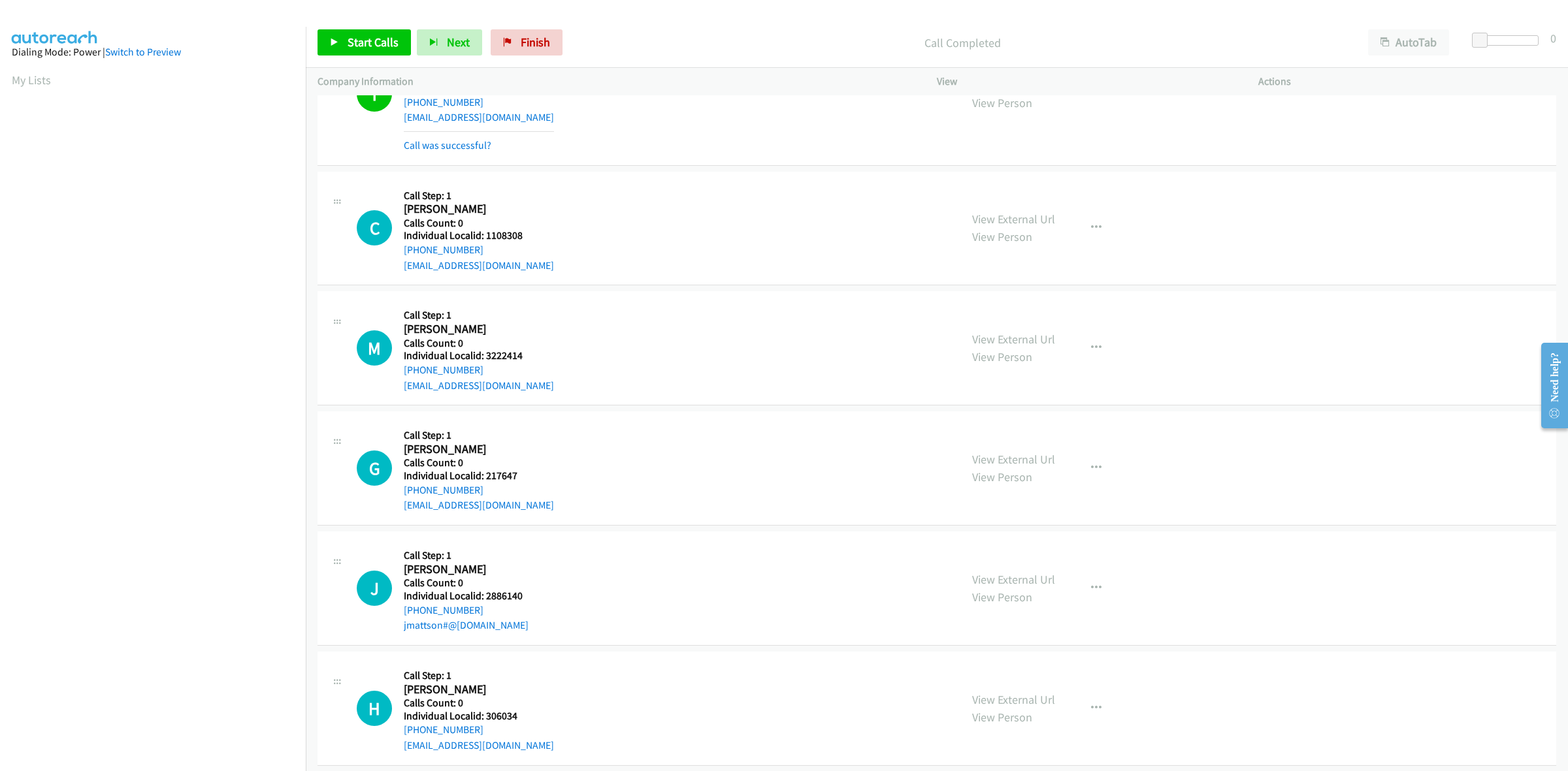
scroll to position [3579, 0]
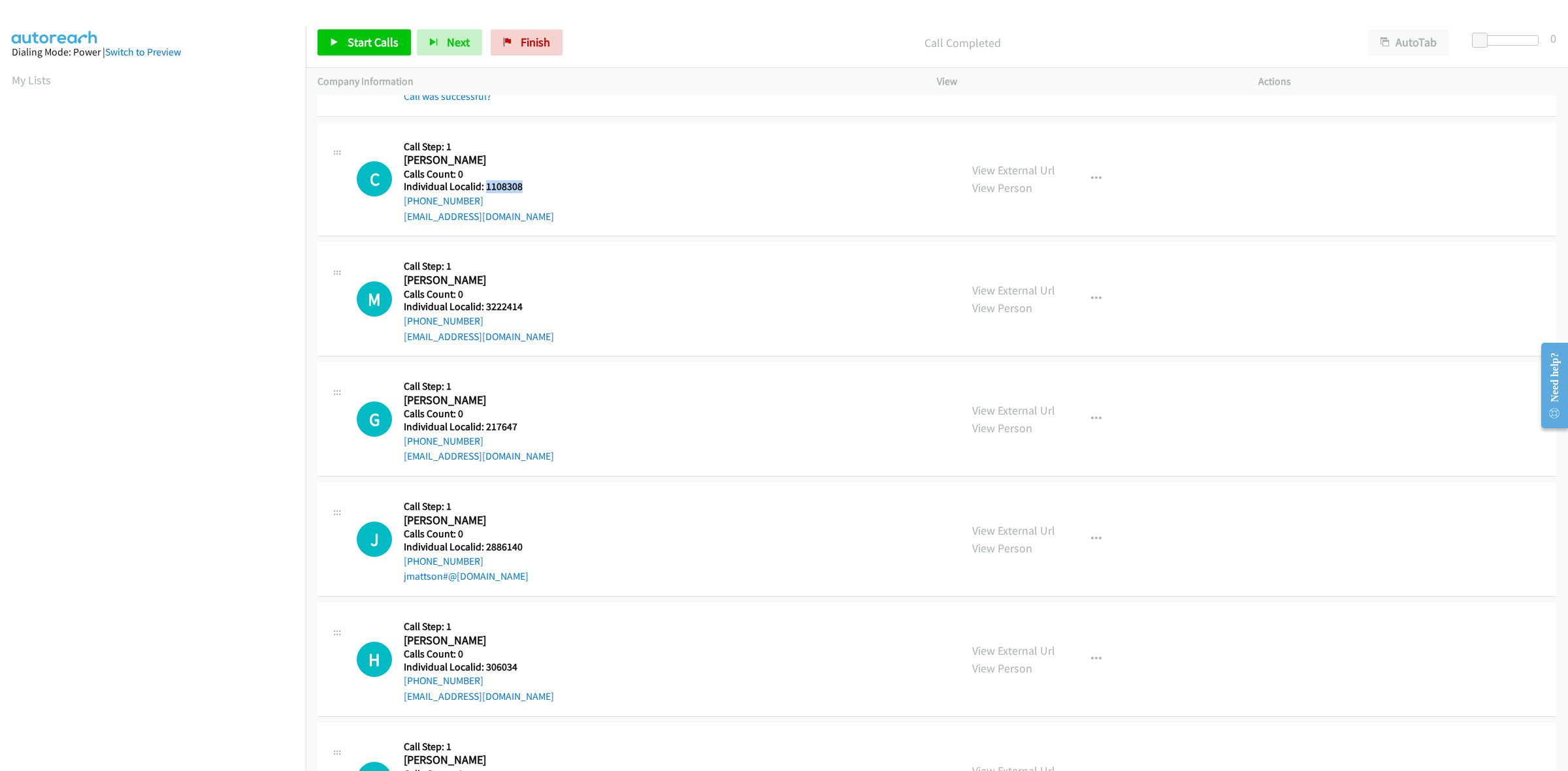
drag, startPoint x: 520, startPoint y: 184, endPoint x: 484, endPoint y: 190, distance: 36.5
click at [484, 190] on h5 "Individual Localid: 1108308" at bounding box center [479, 186] width 150 height 13
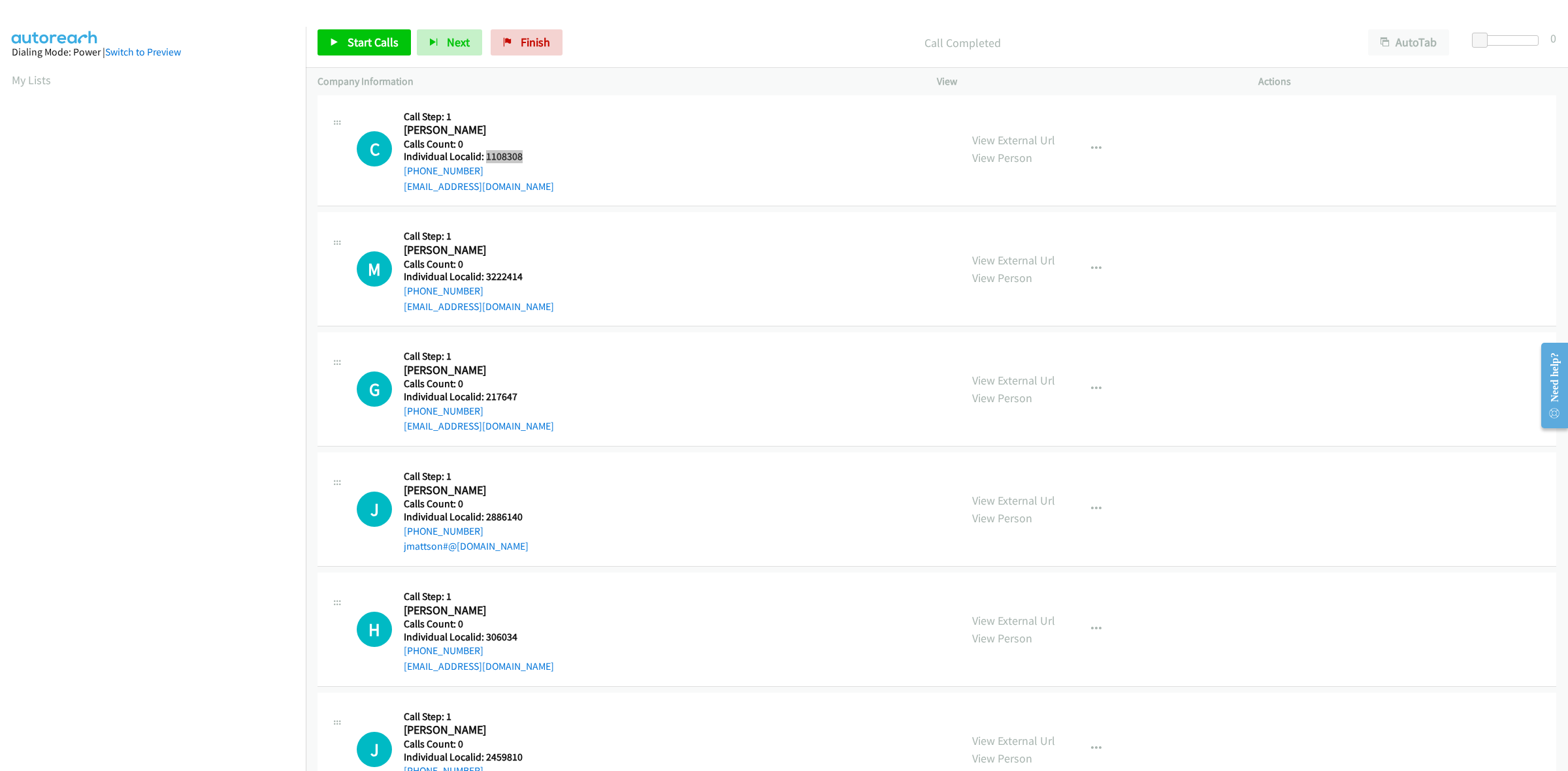
scroll to position [3702, 0]
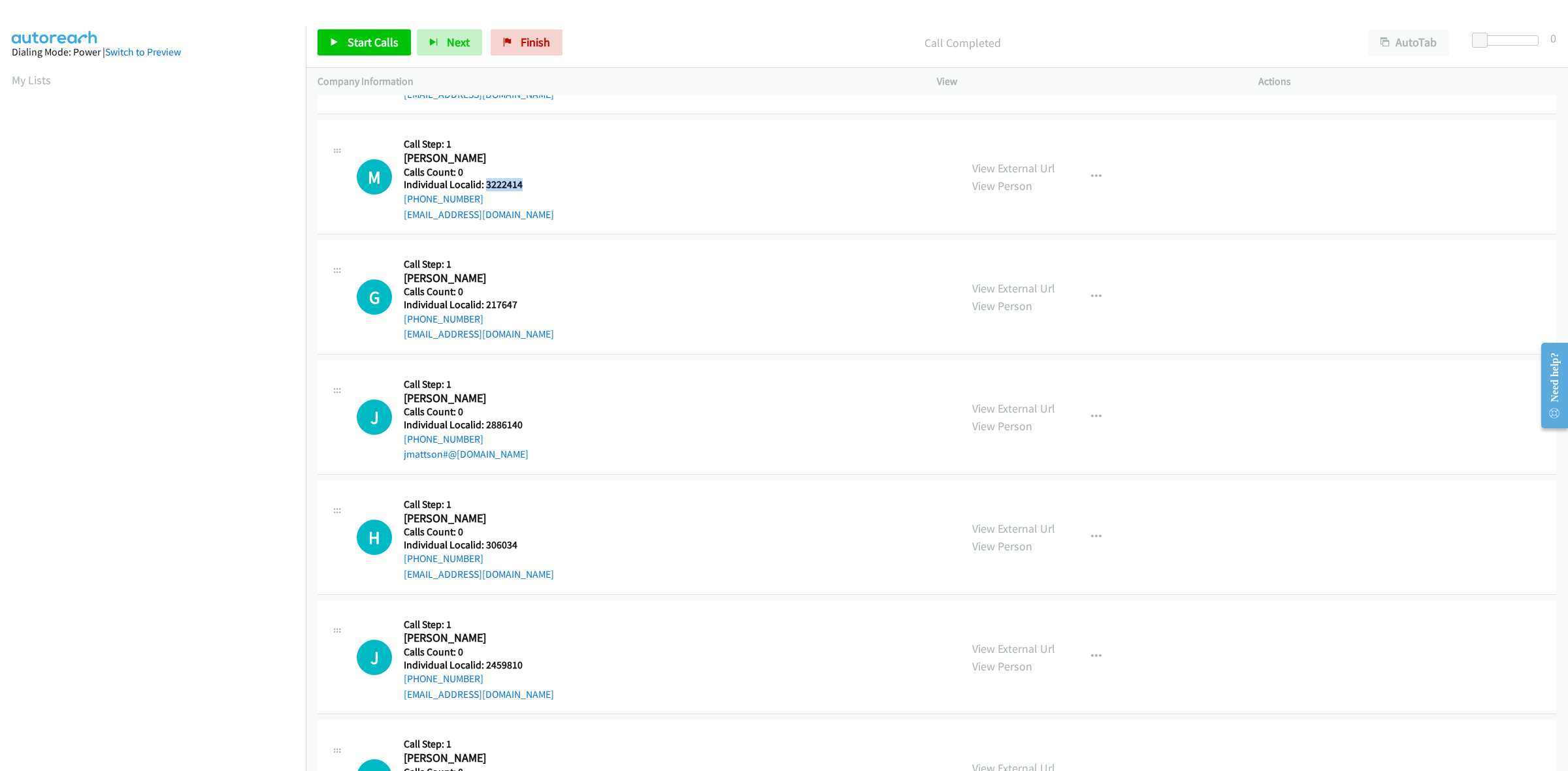
drag, startPoint x: 523, startPoint y: 187, endPoint x: 485, endPoint y: 188, distance: 38.0
click at [485, 188] on h5 "Individual Localid: 3222414" at bounding box center [479, 184] width 150 height 13
drag, startPoint x: 477, startPoint y: 199, endPoint x: 397, endPoint y: 206, distance: 80.3
click at [397, 206] on div "M Callback Scheduled Call Step: 1 Mike Jentes America/Los_Angeles Calls Count: …" at bounding box center [652, 177] width 592 height 90
drag, startPoint x: 520, startPoint y: 187, endPoint x: 485, endPoint y: 185, distance: 35.1
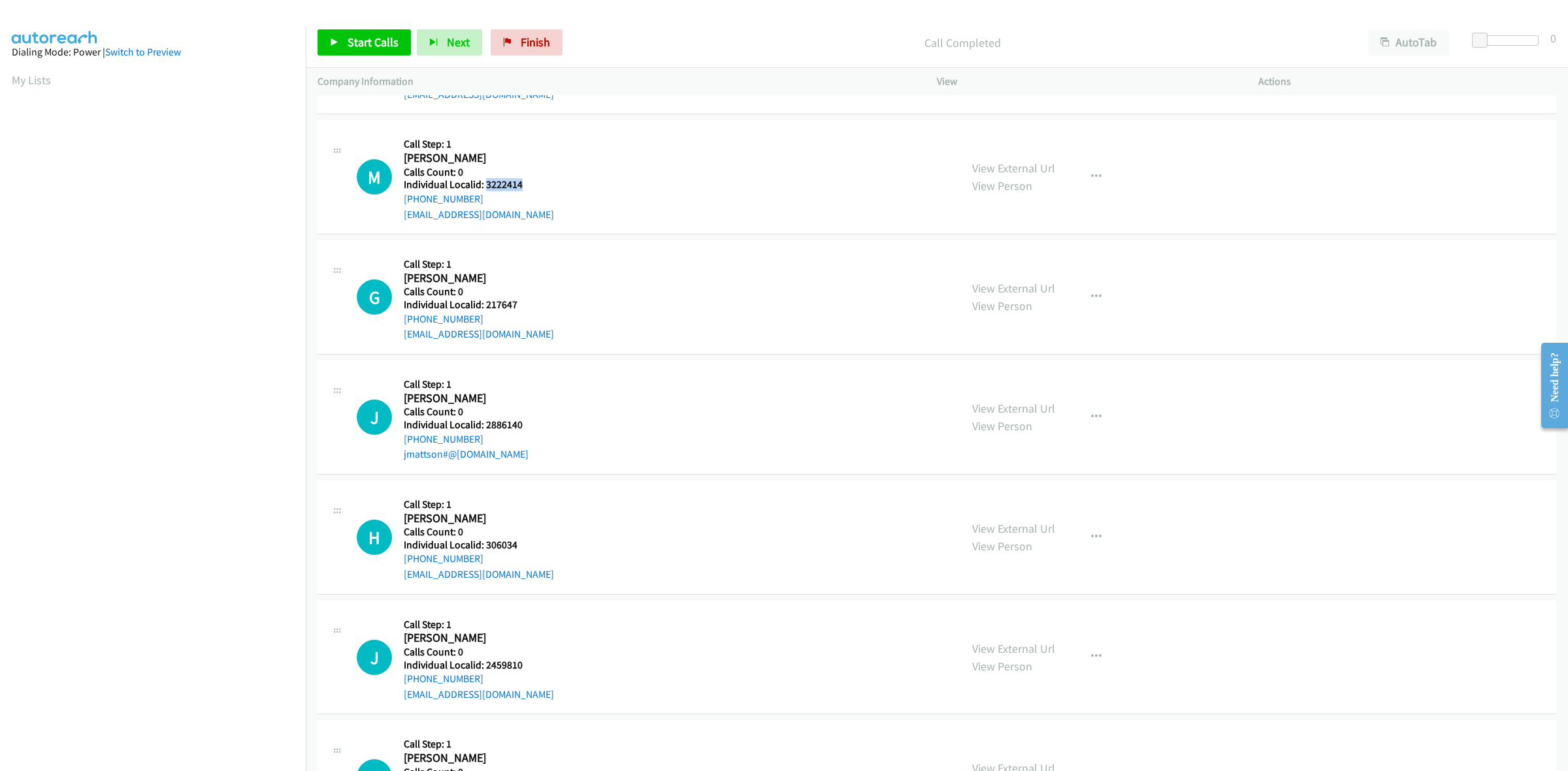
click at [485, 185] on h5 "Individual Localid: 3222414" at bounding box center [479, 184] width 150 height 13
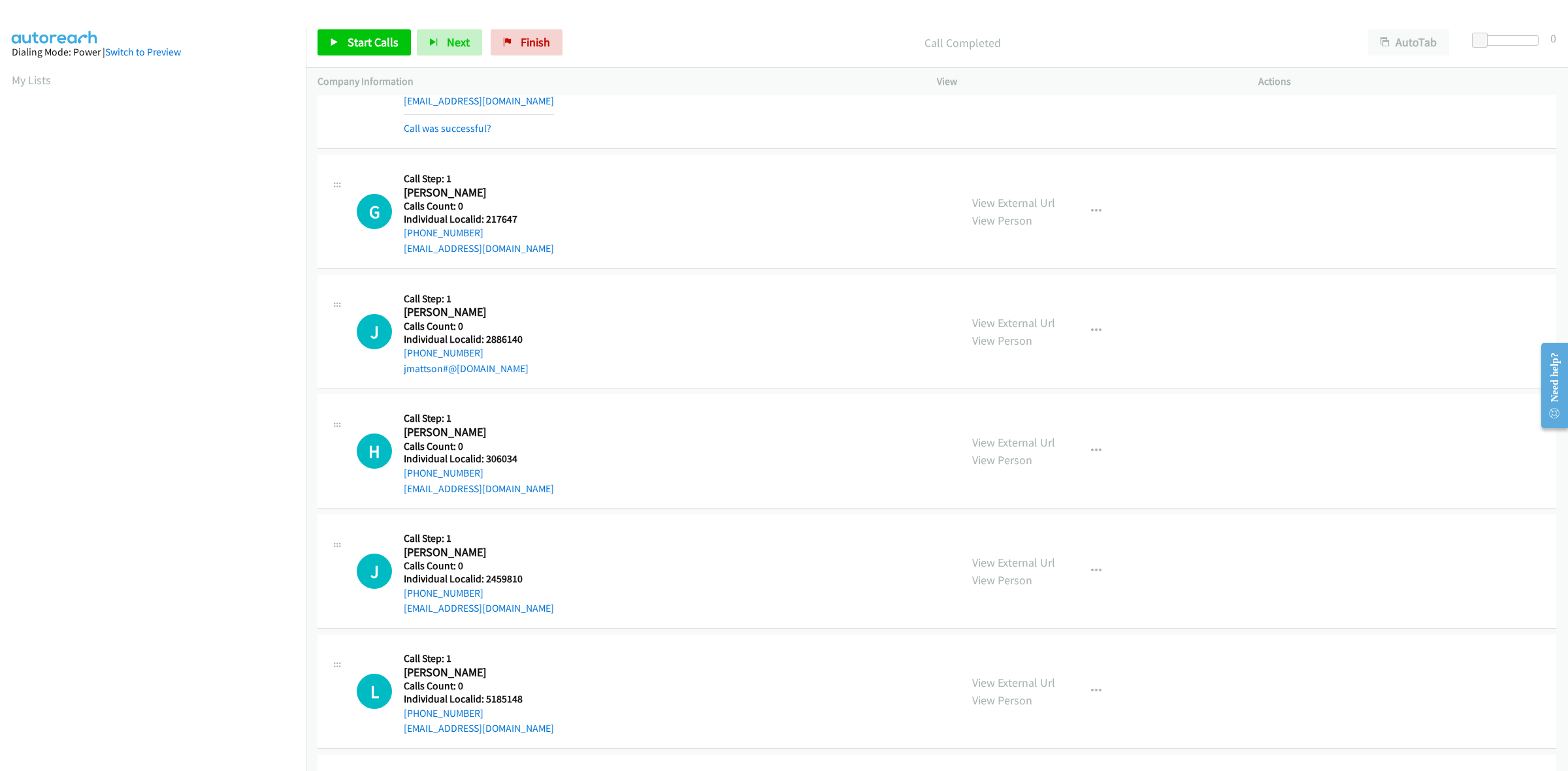
scroll to position [3844, 0]
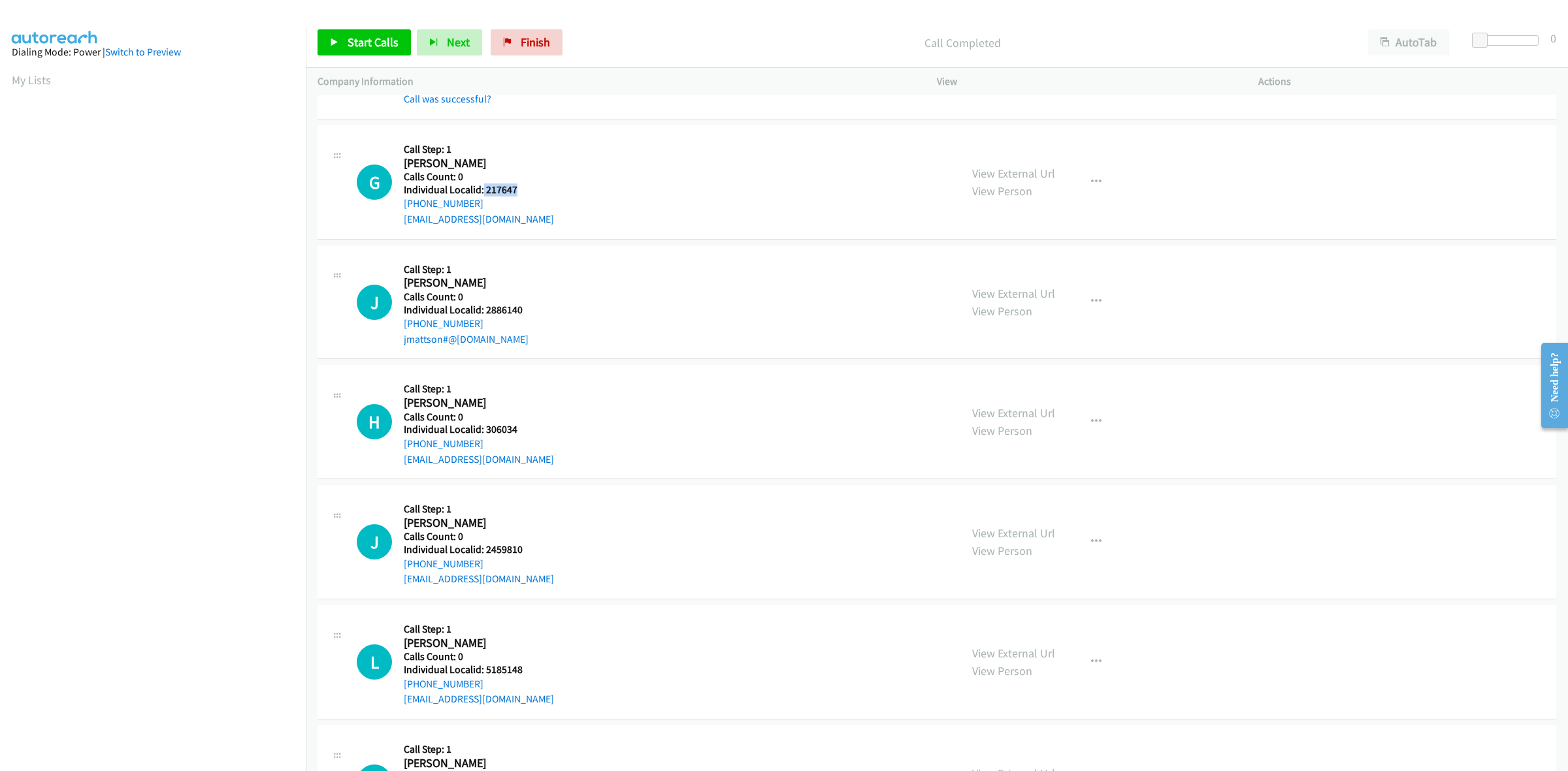
drag, startPoint x: 518, startPoint y: 191, endPoint x: 482, endPoint y: 192, distance: 36.0
click at [482, 192] on h5 "Individual Localid: 217647" at bounding box center [479, 190] width 150 height 13
drag, startPoint x: 484, startPoint y: 206, endPoint x: 400, endPoint y: 207, distance: 84.0
click at [400, 207] on div "G Callback Scheduled Call Step: 1 Gilbert Jackson America/New_York Calls Count:…" at bounding box center [652, 182] width 592 height 90
drag, startPoint x: 520, startPoint y: 192, endPoint x: 482, endPoint y: 194, distance: 38.1
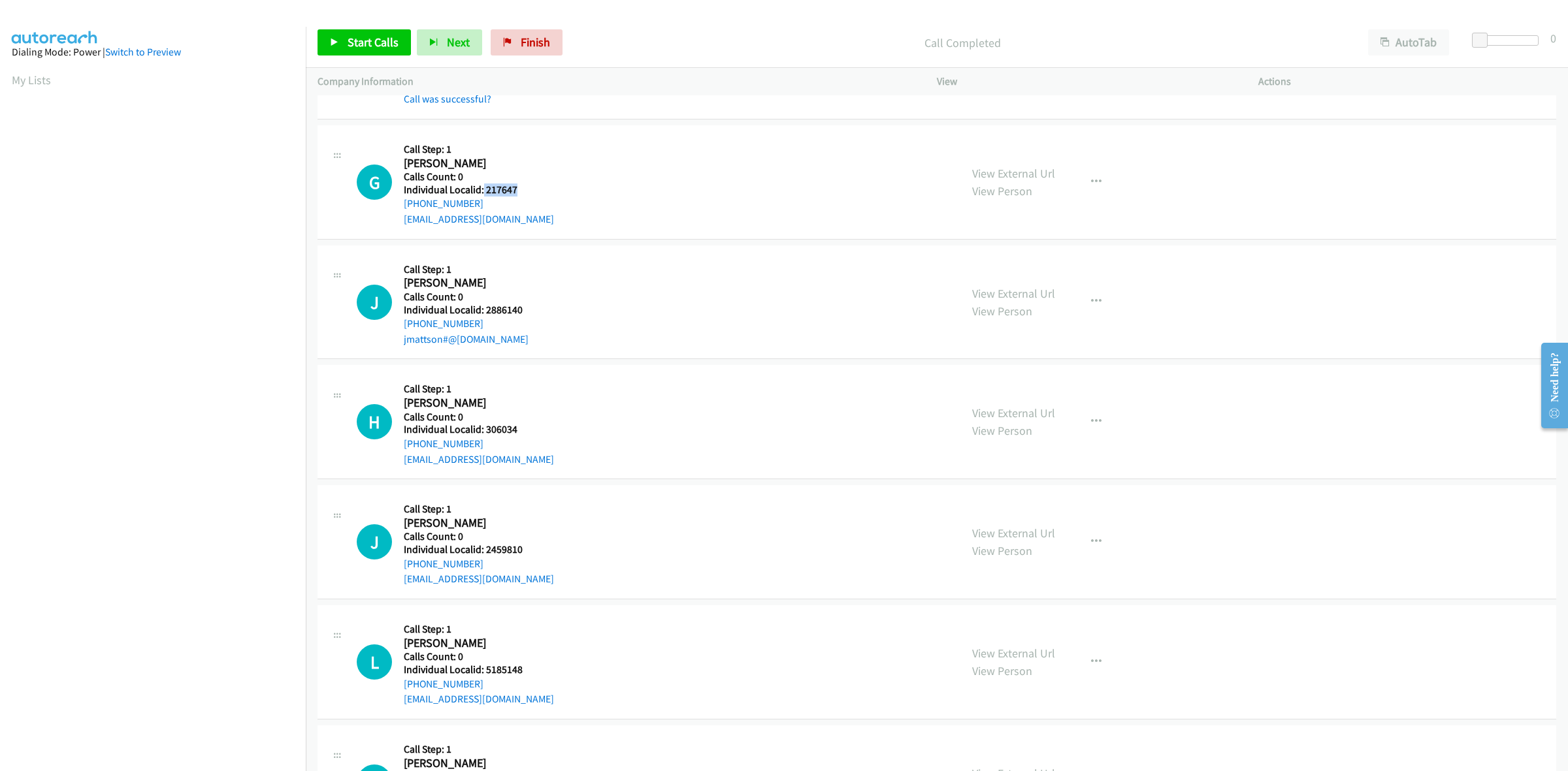
click at [482, 194] on h5 "Individual Localid: 217647" at bounding box center [479, 190] width 150 height 13
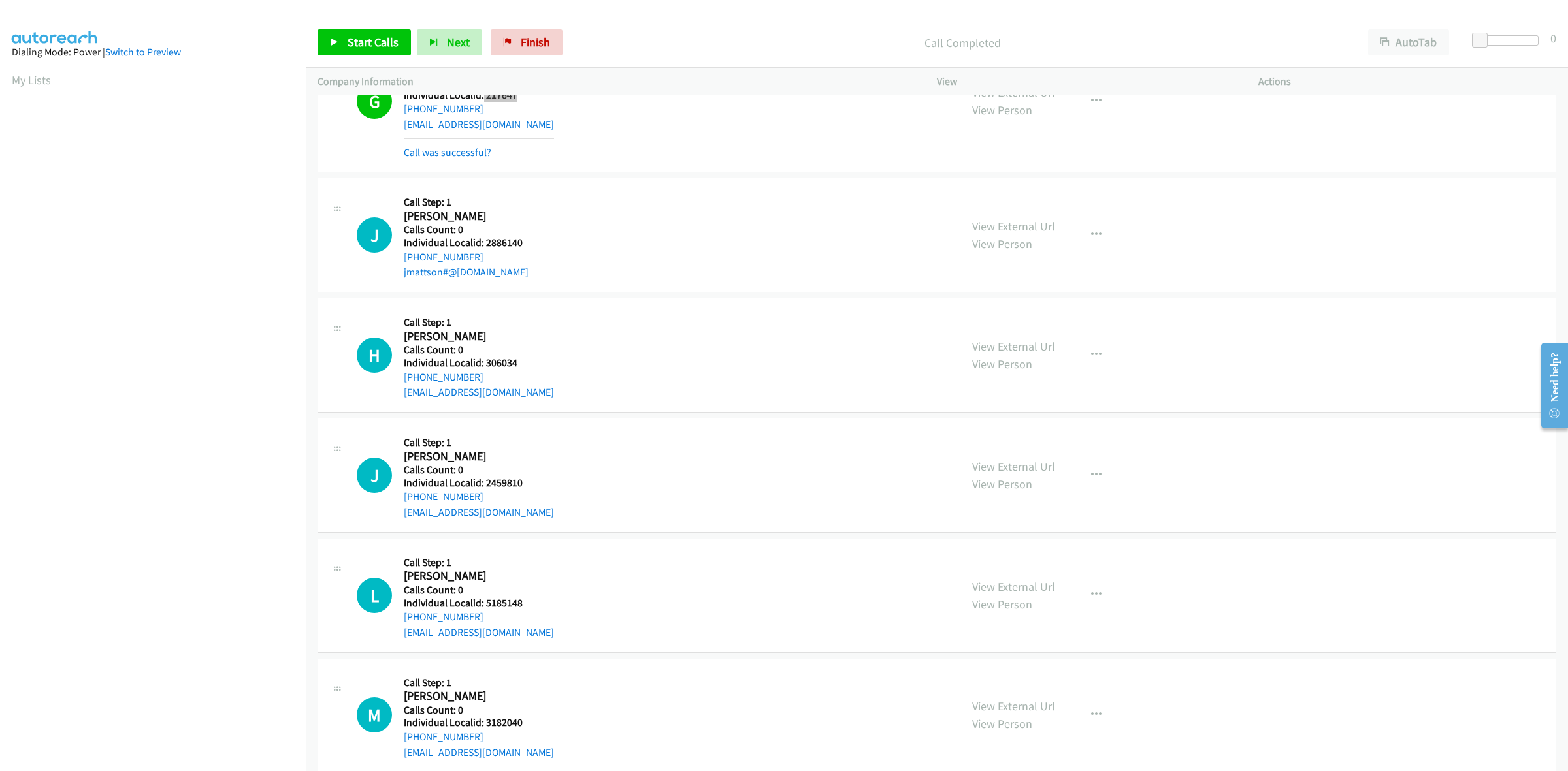
scroll to position [3966, 0]
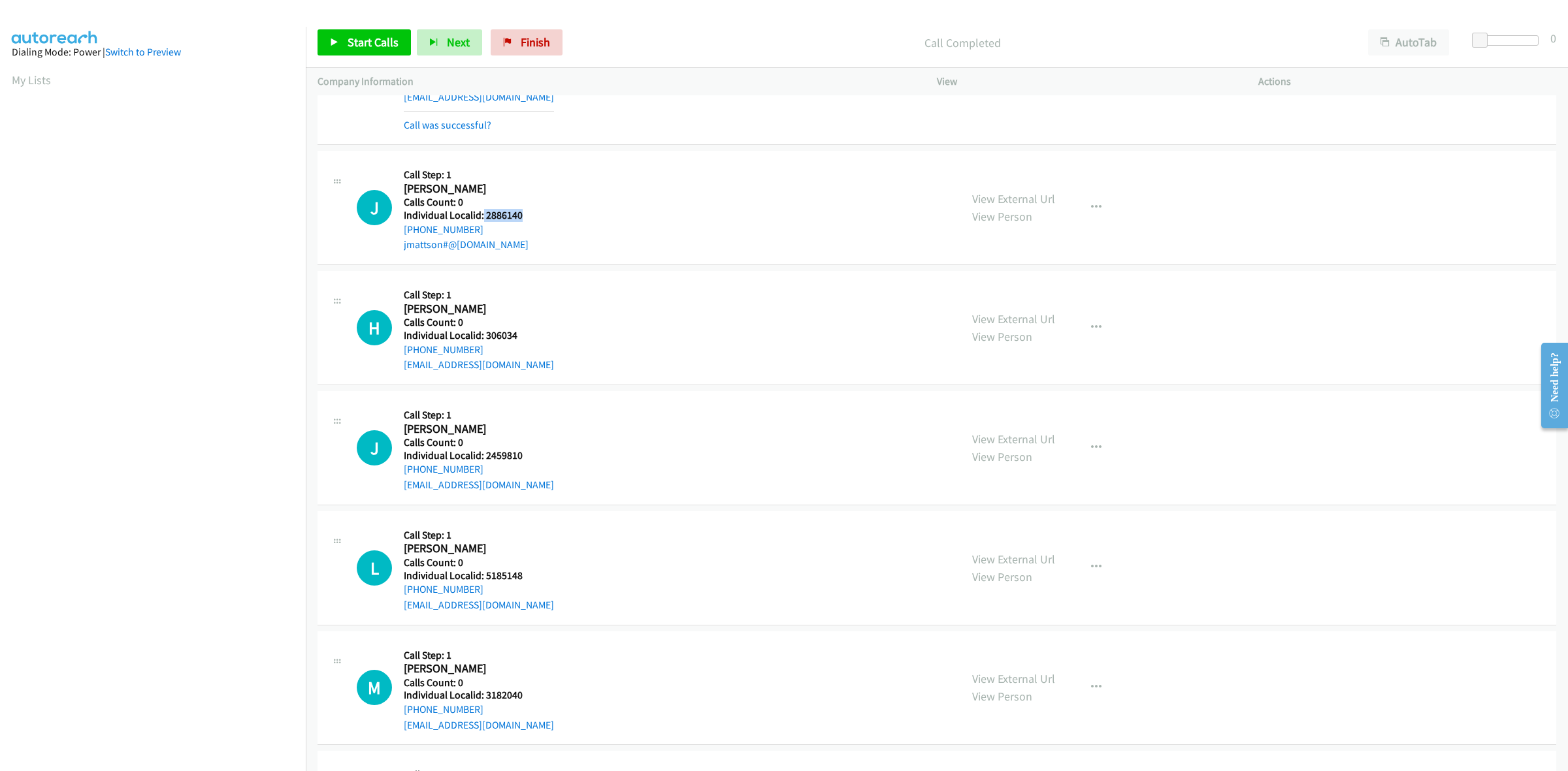
drag, startPoint x: 528, startPoint y: 222, endPoint x: 482, endPoint y: 220, distance: 46.0
click at [482, 220] on div "J Callback Scheduled Call Step: 1 James Mattson America/New_York Calls Count: 0…" at bounding box center [652, 207] width 592 height 90
drag, startPoint x: 468, startPoint y: 230, endPoint x: 396, endPoint y: 236, distance: 72.2
click at [396, 236] on div "J Callback Scheduled Call Step: 1 James Mattson America/New_York Calls Count: 0…" at bounding box center [652, 207] width 592 height 90
click at [527, 234] on div "J Callback Scheduled Call Step: 1 James Mattson America/New_York Calls Count: 0…" at bounding box center [652, 207] width 592 height 90
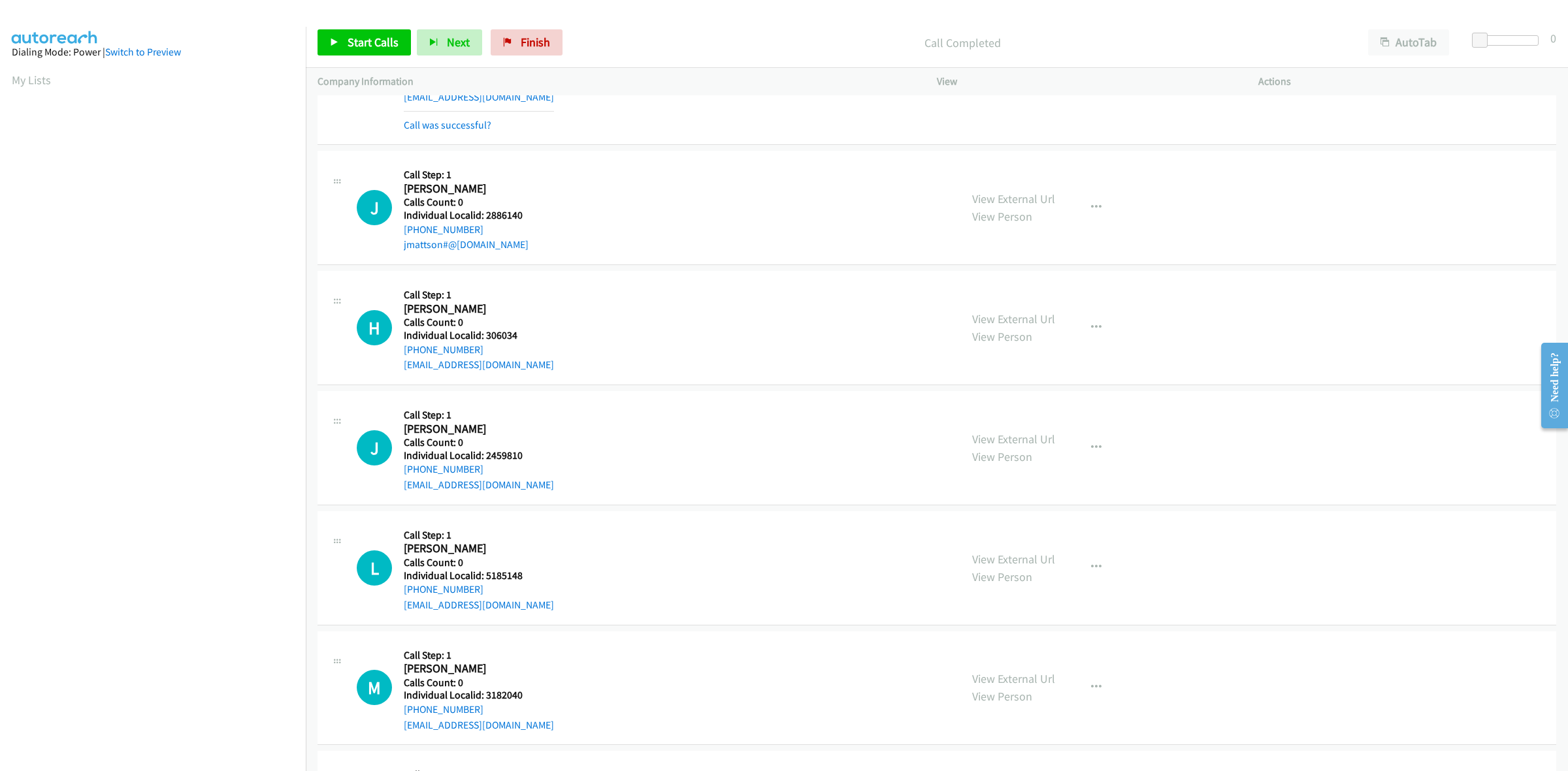
drag, startPoint x: 481, startPoint y: 230, endPoint x: 401, endPoint y: 233, distance: 80.1
click at [401, 233] on div "J Callback Scheduled Call Step: 1 James Mattson America/New_York Calls Count: 0…" at bounding box center [652, 207] width 592 height 90
drag, startPoint x: 522, startPoint y: 222, endPoint x: 482, endPoint y: 223, distance: 40.0
click at [482, 223] on div "J Callback Scheduled Call Step: 1 James Mattson America/New_York Calls Count: 0…" at bounding box center [652, 207] width 592 height 90
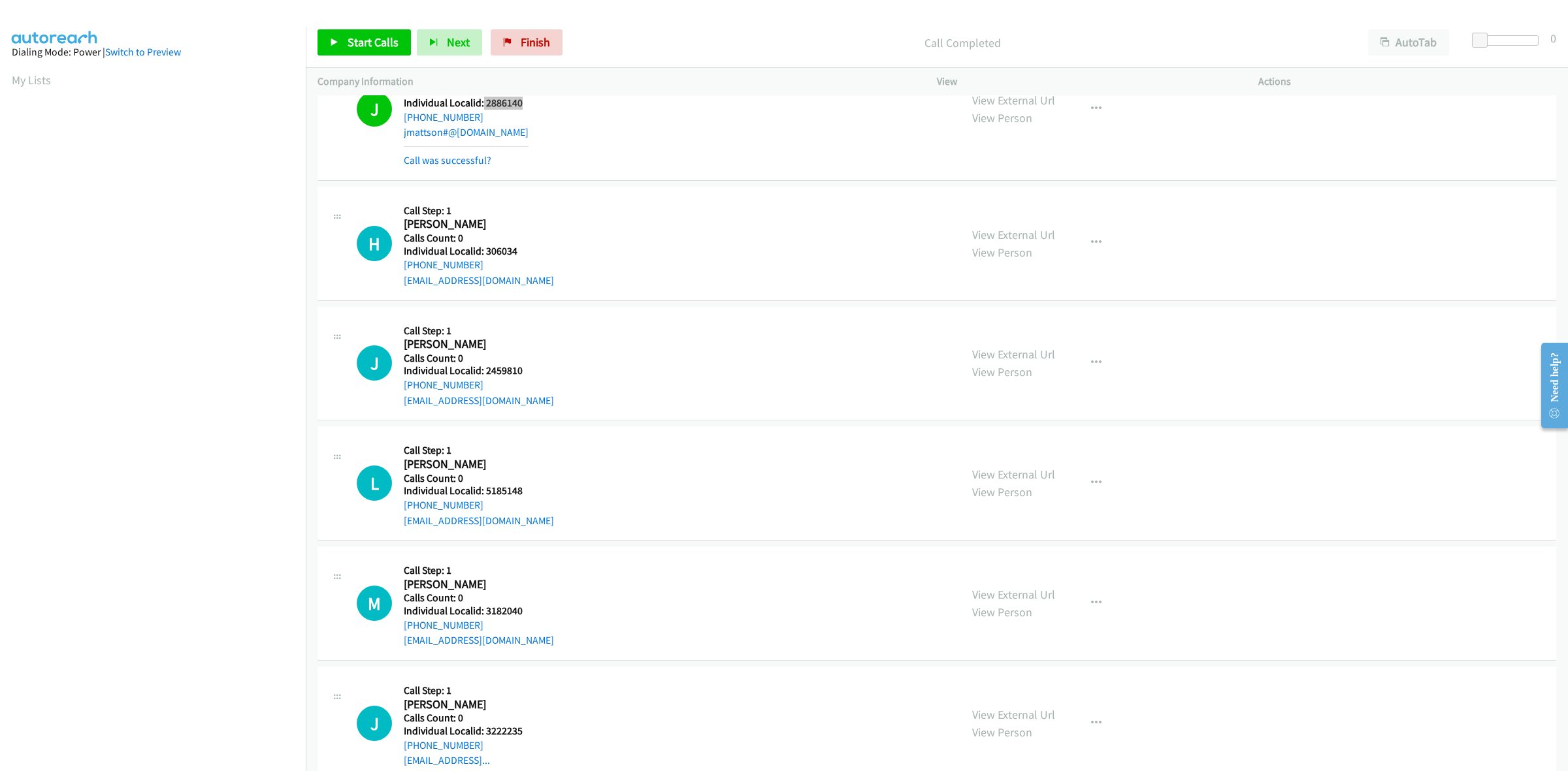
scroll to position [4089, 0]
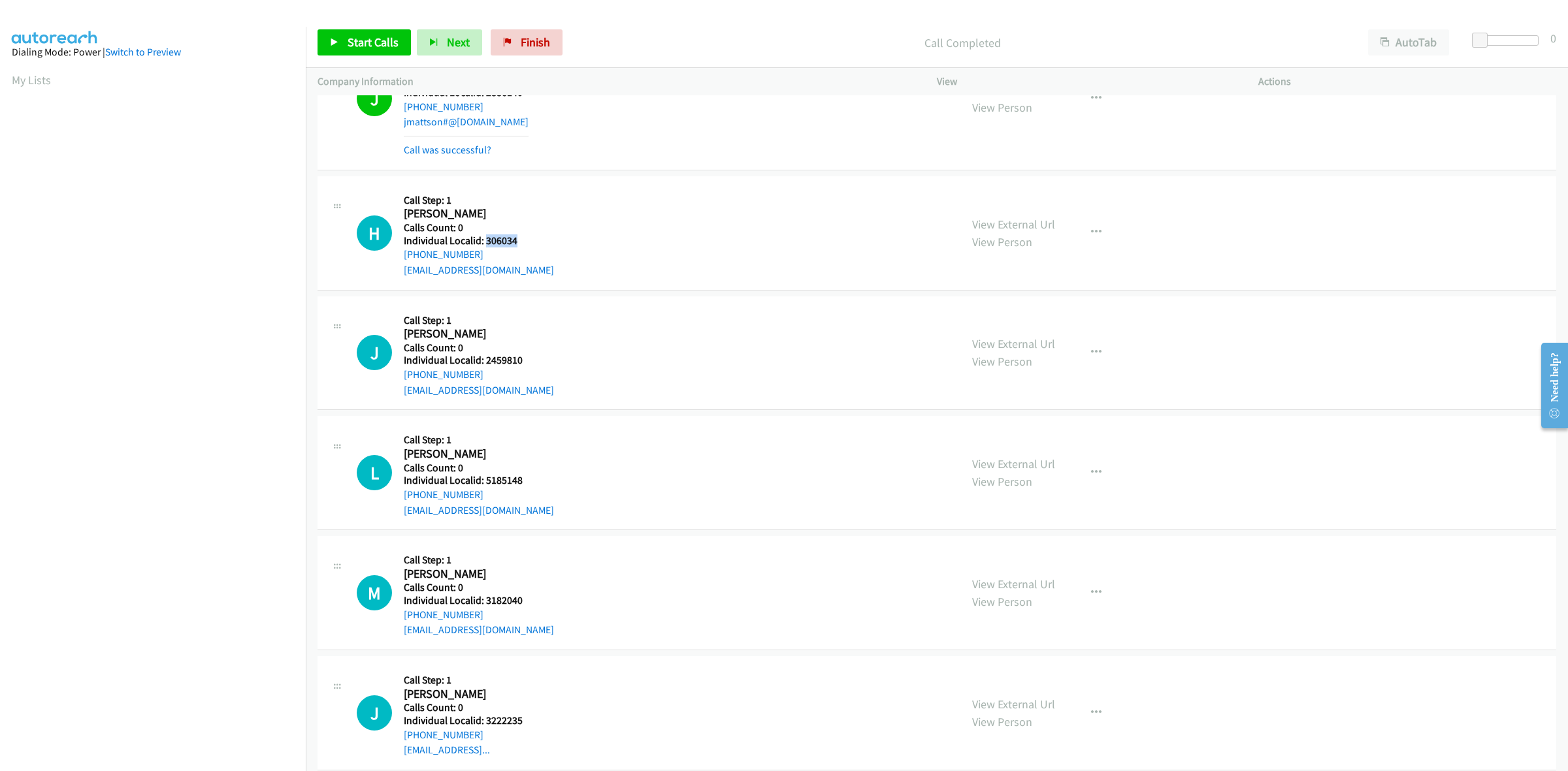
drag, startPoint x: 497, startPoint y: 245, endPoint x: 484, endPoint y: 245, distance: 13.0
click at [484, 245] on div "H Callback Scheduled Call Step: 1 Henry West America/New_York Calls Count: 0 In…" at bounding box center [652, 233] width 592 height 90
drag, startPoint x: 482, startPoint y: 256, endPoint x: 400, endPoint y: 261, distance: 82.2
click at [400, 261] on div "H Callback Scheduled Call Step: 1 Henry West America/New_York Calls Count: 0 In…" at bounding box center [652, 233] width 592 height 90
drag, startPoint x: 501, startPoint y: 243, endPoint x: 487, endPoint y: 245, distance: 14.1
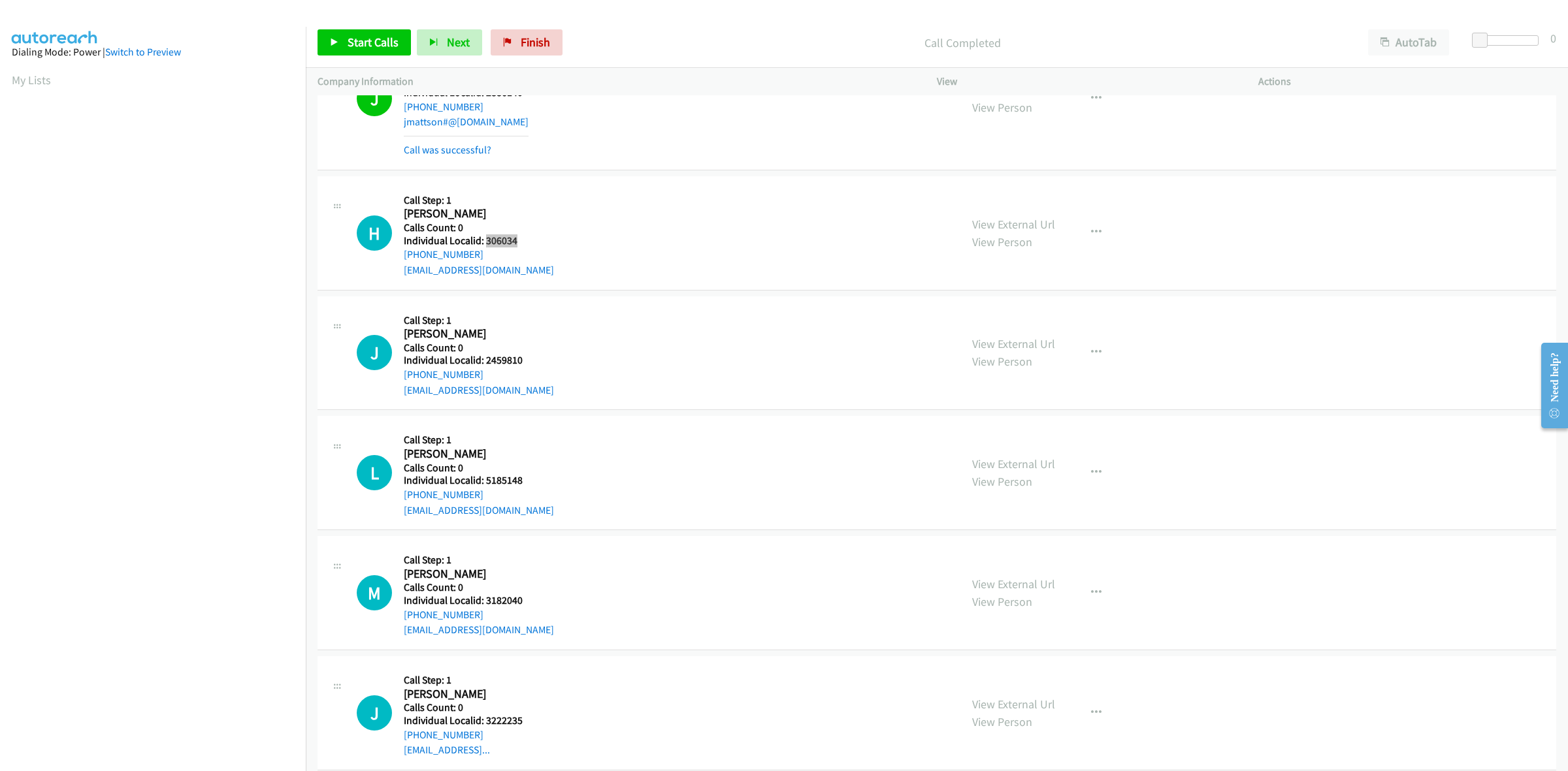
click at [487, 245] on div "H Callback Scheduled Call Step: 1 Henry West America/New_York Calls Count: 0 In…" at bounding box center [652, 233] width 592 height 90
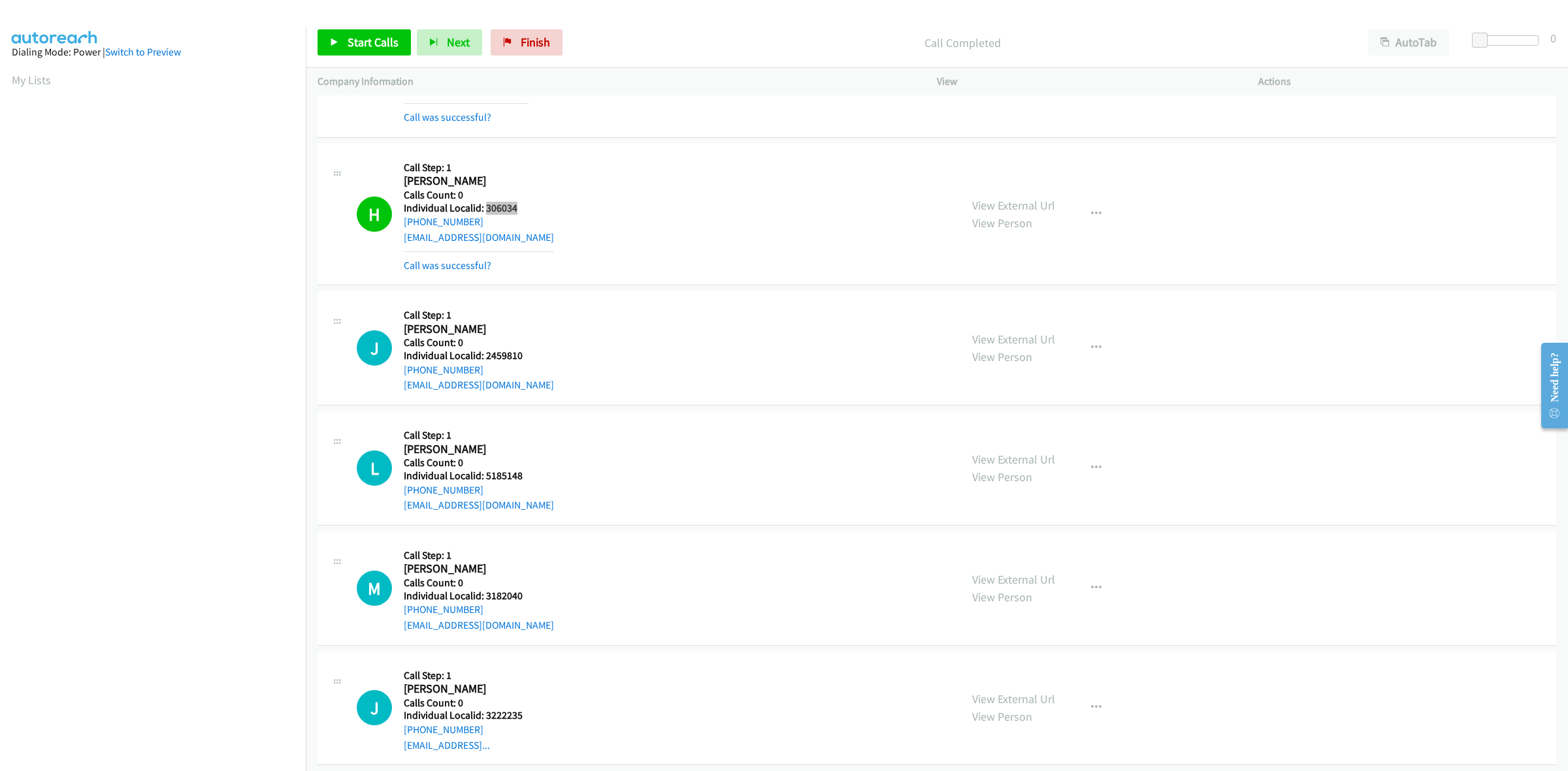
scroll to position [4252, 0]
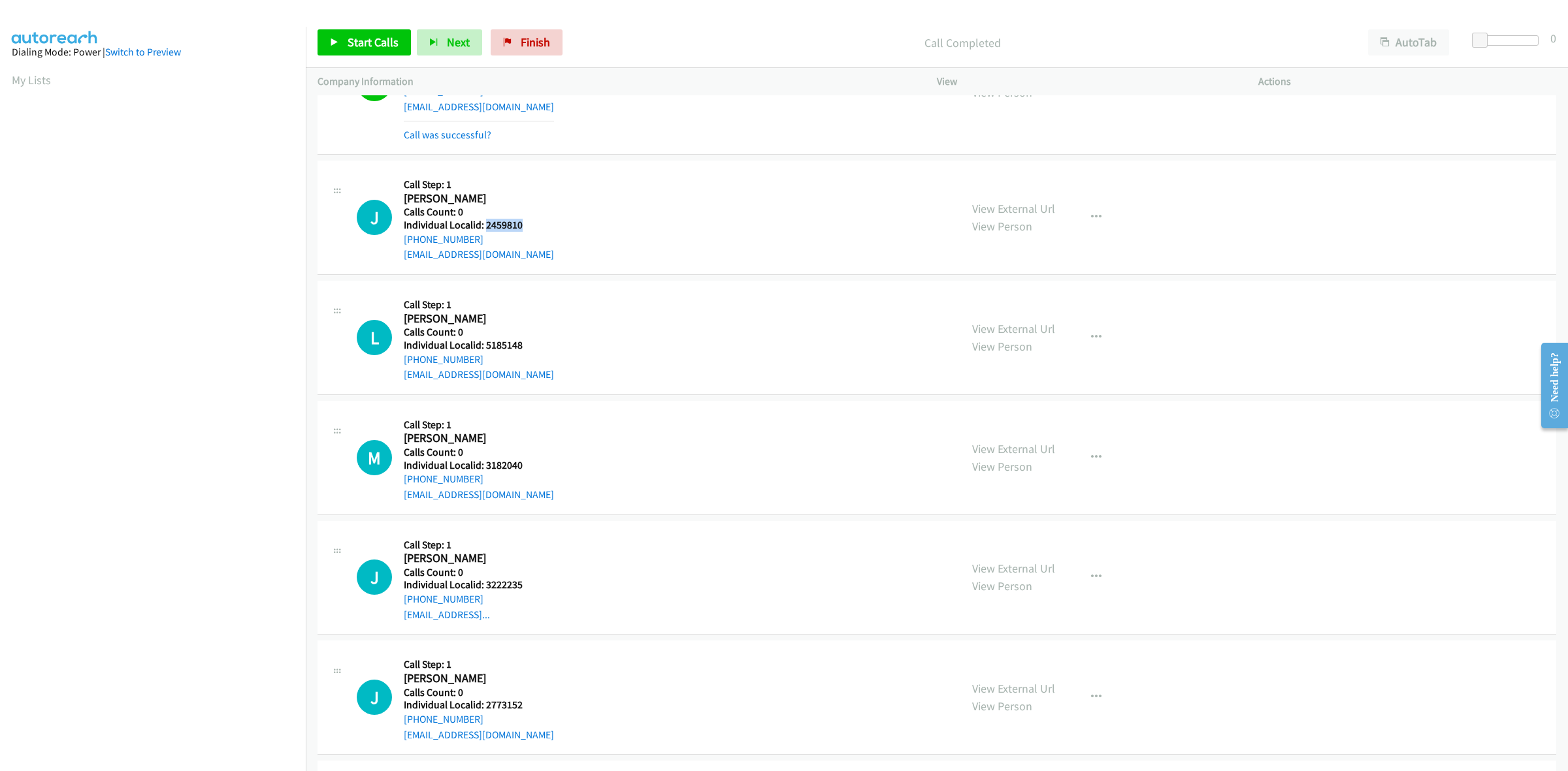
drag, startPoint x: 520, startPoint y: 230, endPoint x: 484, endPoint y: 228, distance: 36.1
click at [484, 228] on div "J Callback Scheduled Call Step: 1 Jason Carano America/New_York Calls Count: 0 …" at bounding box center [652, 217] width 592 height 90
drag, startPoint x: 476, startPoint y: 246, endPoint x: 402, endPoint y: 243, distance: 74.1
click at [402, 243] on div "J Callback Scheduled Call Step: 1 Jason Carano America/New_York Calls Count: 0 …" at bounding box center [652, 217] width 592 height 90
drag, startPoint x: 526, startPoint y: 223, endPoint x: 484, endPoint y: 228, distance: 42.3
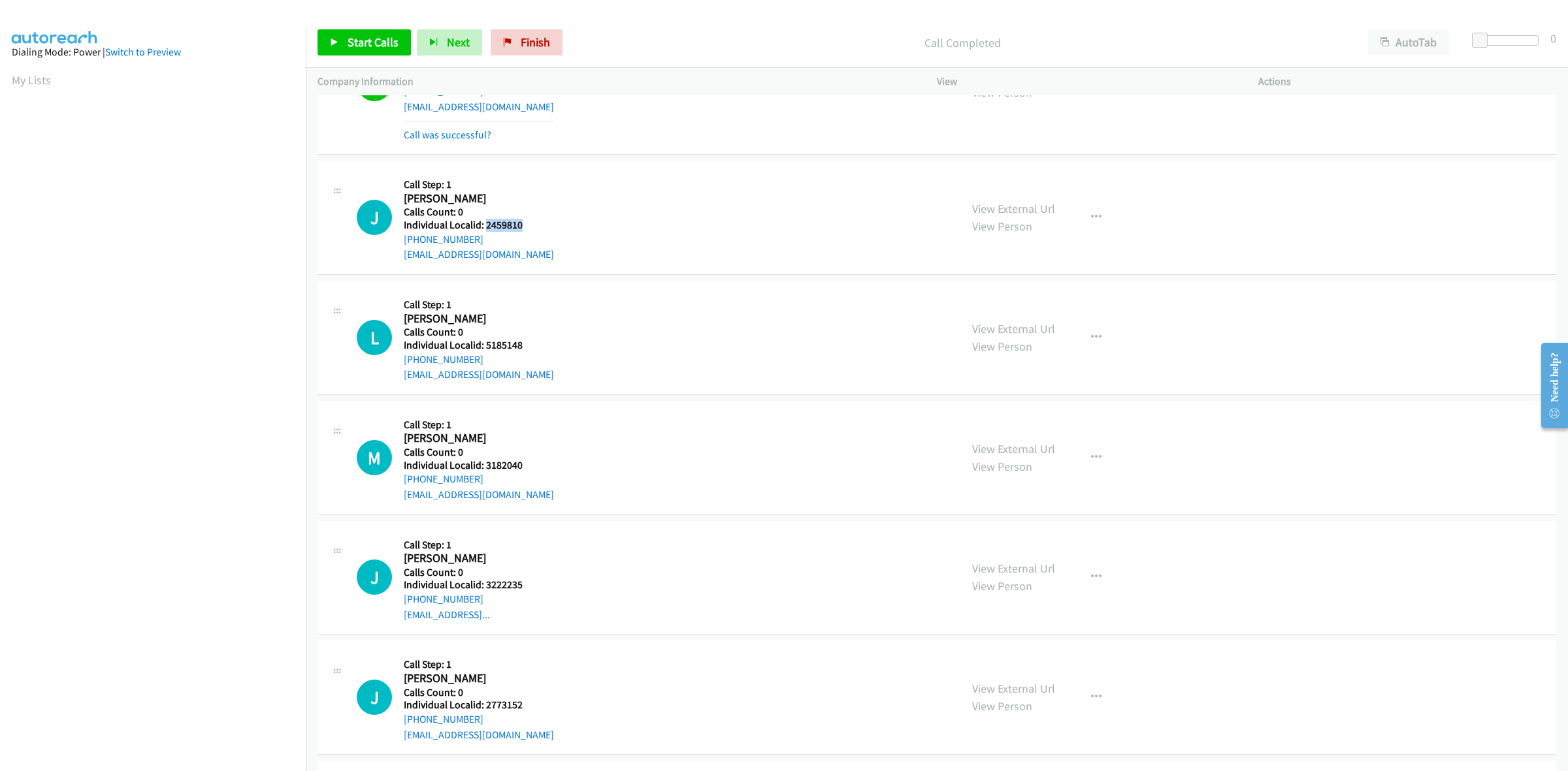
click at [484, 228] on div "J Callback Scheduled Call Step: 1 Jason Carano America/New_York Calls Count: 0 …" at bounding box center [652, 217] width 592 height 90
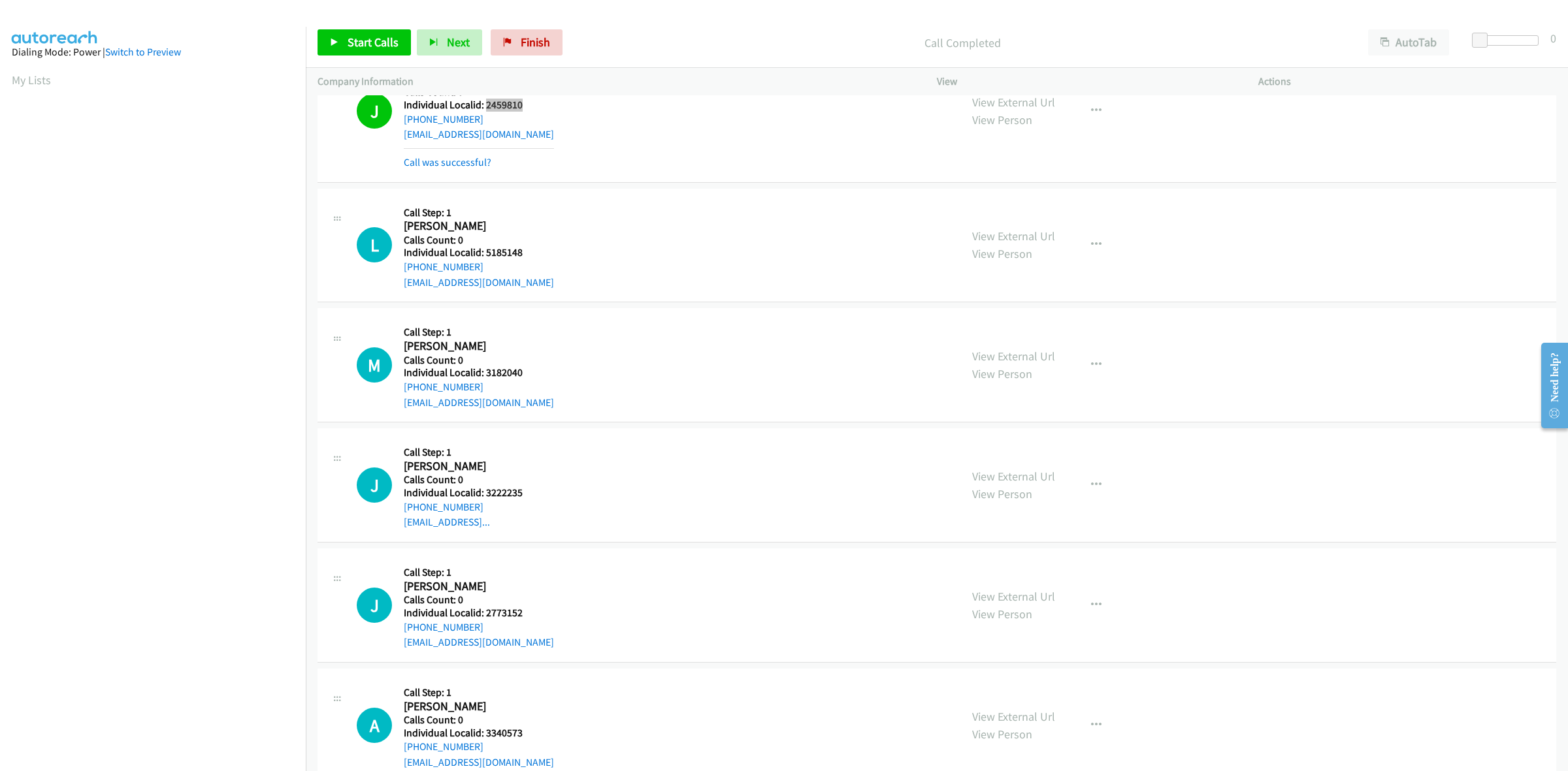
scroll to position [4375, 0]
drag, startPoint x: 514, startPoint y: 251, endPoint x: 484, endPoint y: 253, distance: 30.1
click at [484, 253] on h5 "Individual Localid: 5185148" at bounding box center [479, 251] width 150 height 13
drag, startPoint x: 1084, startPoint y: 247, endPoint x: 1030, endPoint y: 293, distance: 70.9
click at [1091, 247] on icon "button" at bounding box center [1096, 243] width 11 height 11
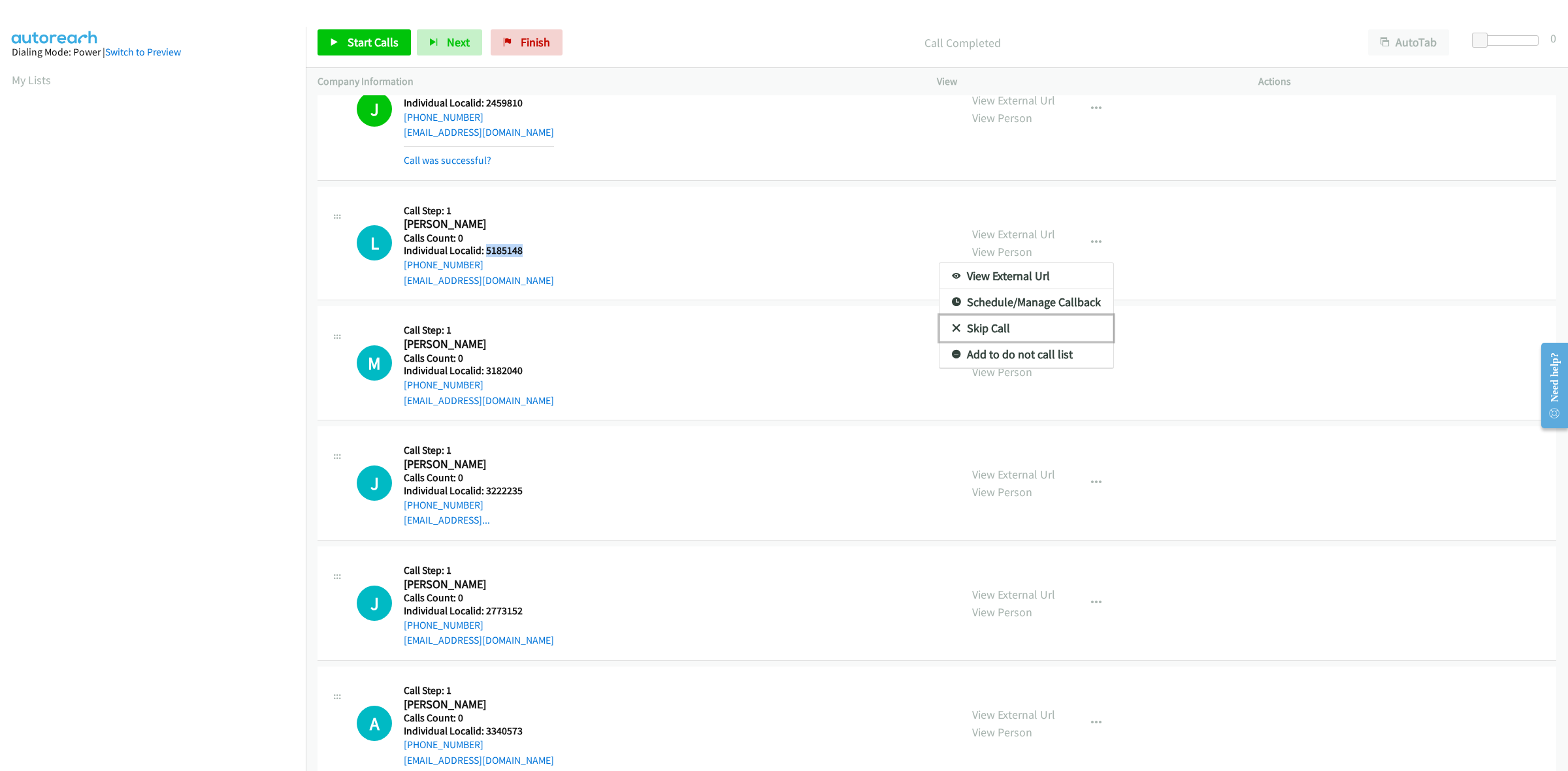
click at [969, 341] on link "Skip Call" at bounding box center [1026, 329] width 174 height 26
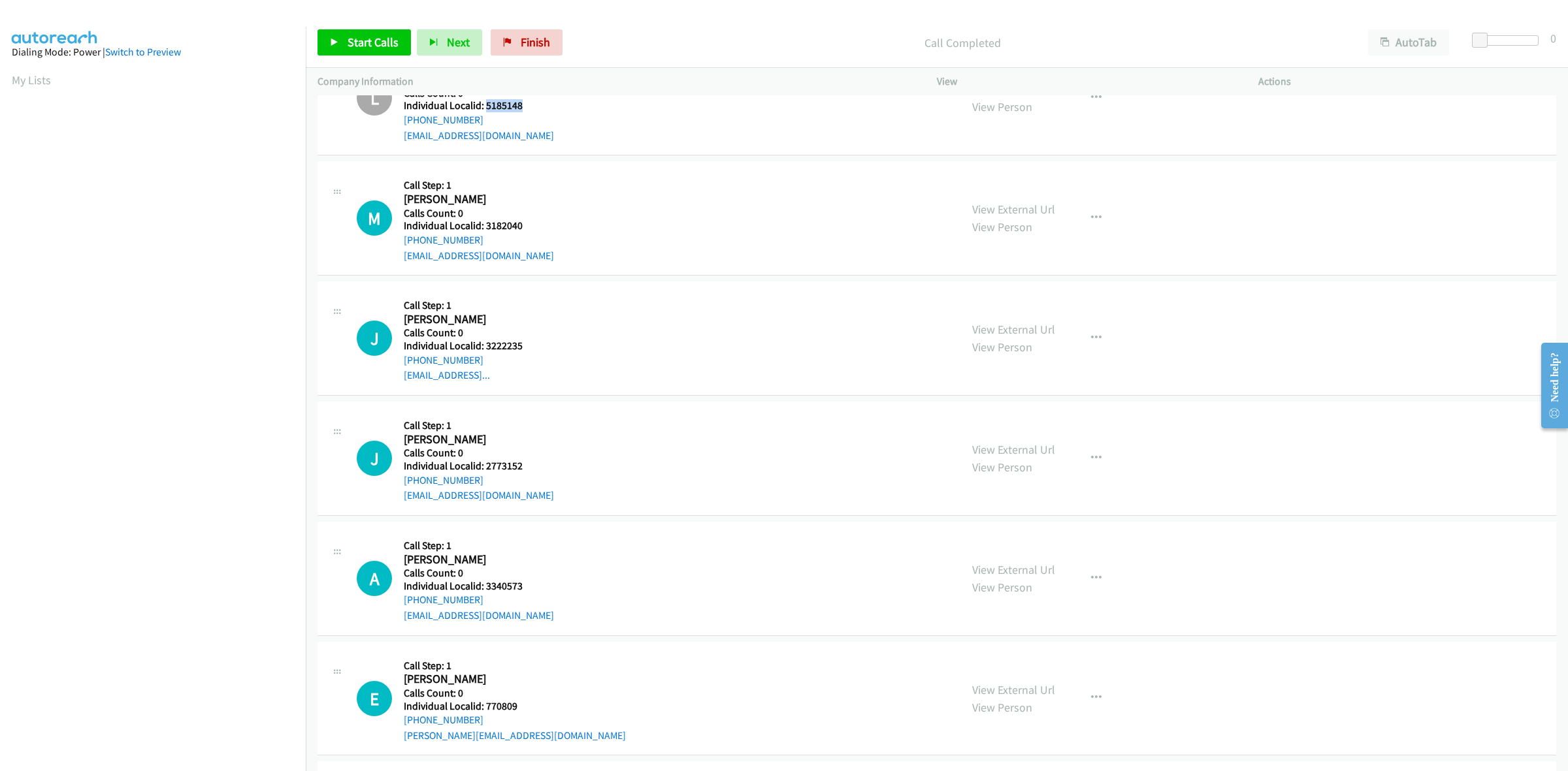
scroll to position [4559, 0]
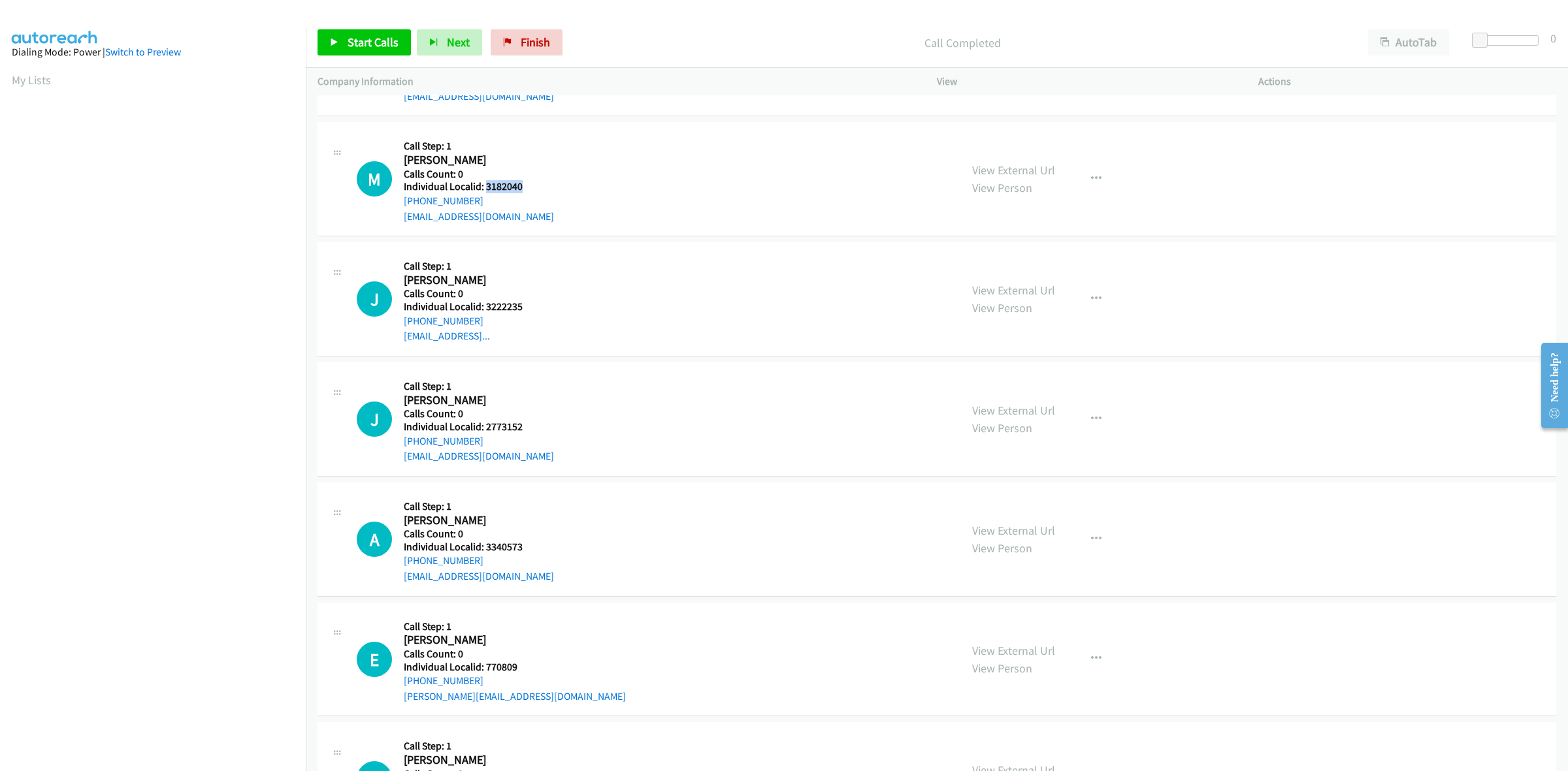
drag, startPoint x: 517, startPoint y: 191, endPoint x: 484, endPoint y: 192, distance: 33.0
click at [484, 192] on div "M Callback Scheduled Call Step: 1 Mike Mondrella America/New_York Calls Count: …" at bounding box center [652, 179] width 592 height 90
drag, startPoint x: 480, startPoint y: 206, endPoint x: 401, endPoint y: 207, distance: 79.0
click at [401, 207] on div "M Callback Scheduled Call Step: 1 Mike Mondrella America/New_York Calls Count: …" at bounding box center [652, 179] width 592 height 90
drag, startPoint x: 527, startPoint y: 191, endPoint x: 484, endPoint y: 190, distance: 43.0
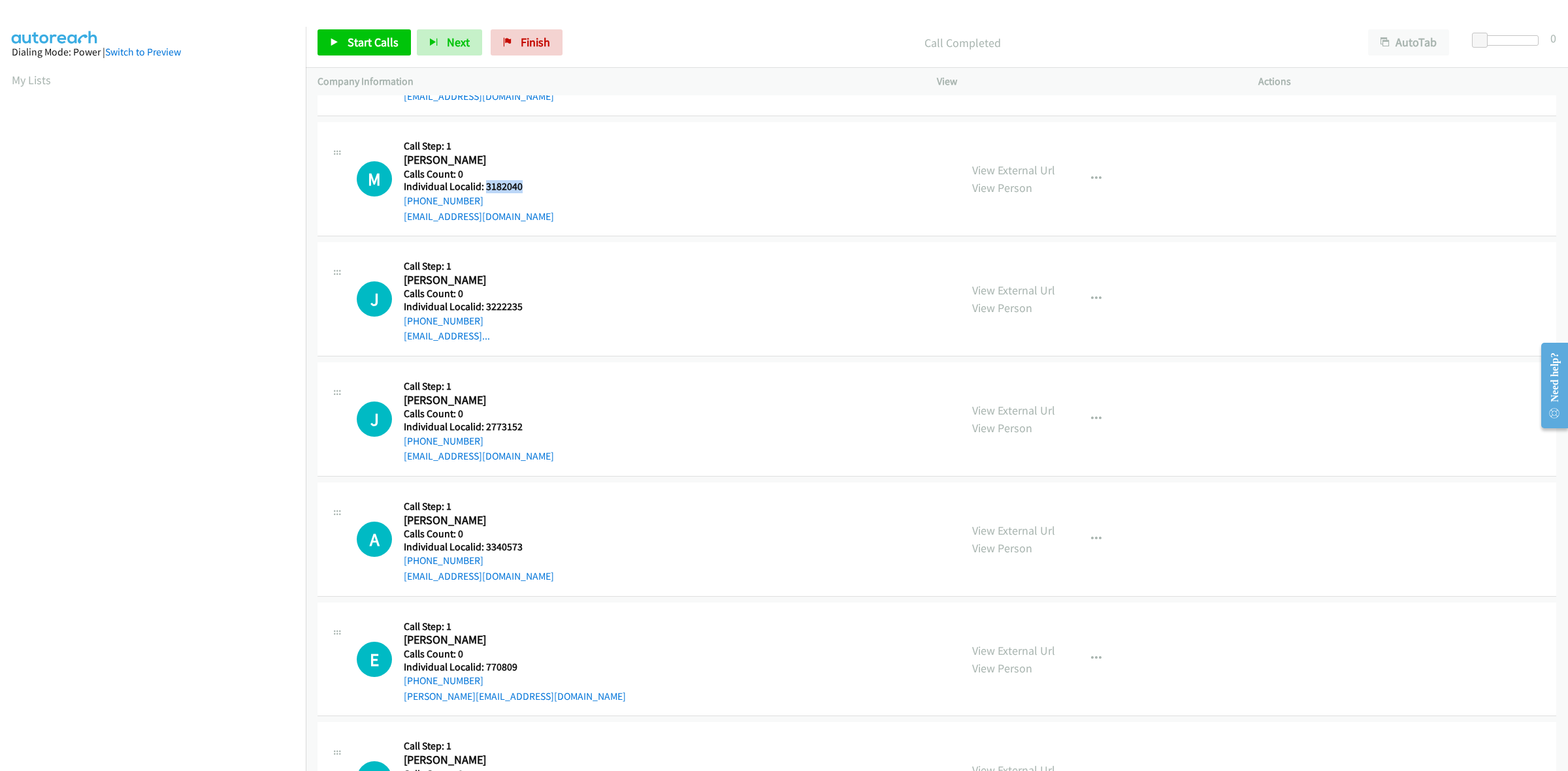
click at [484, 190] on div "M Callback Scheduled Call Step: 1 Mike Mondrella America/New_York Calls Count: …" at bounding box center [652, 179] width 592 height 90
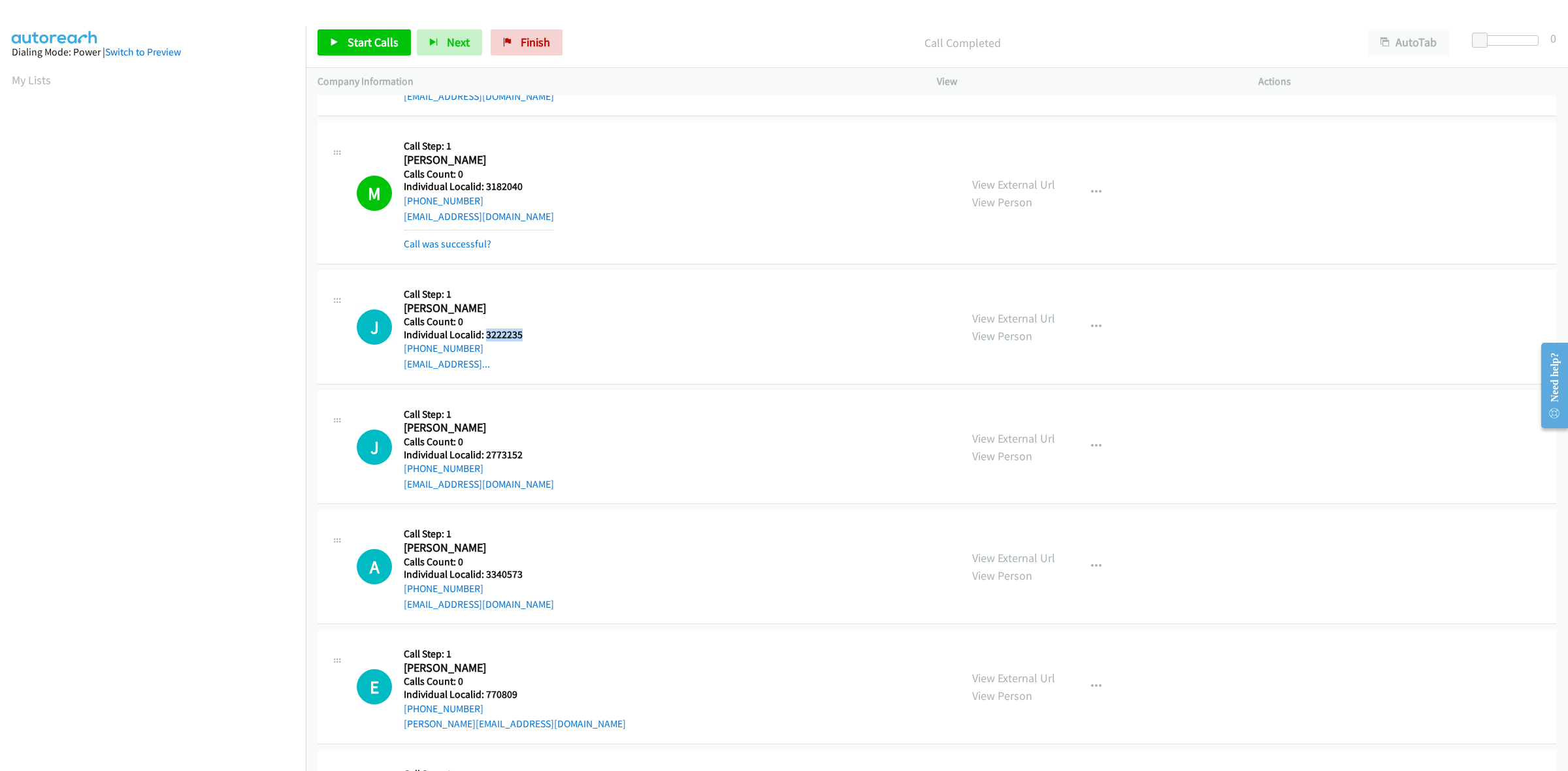
drag, startPoint x: 512, startPoint y: 313, endPoint x: 484, endPoint y: 339, distance: 38.2
click at [484, 339] on h5 "Individual Localid: 3222235" at bounding box center [463, 334] width 119 height 13
drag, startPoint x: 476, startPoint y: 354, endPoint x: 401, endPoint y: 359, distance: 75.2
click at [401, 359] on div "J Callback Scheduled Call Step: 1 Jeffrey Conover America/New_York Calls Count:…" at bounding box center [652, 327] width 592 height 90
drag, startPoint x: 497, startPoint y: 341, endPoint x: 484, endPoint y: 341, distance: 13.0
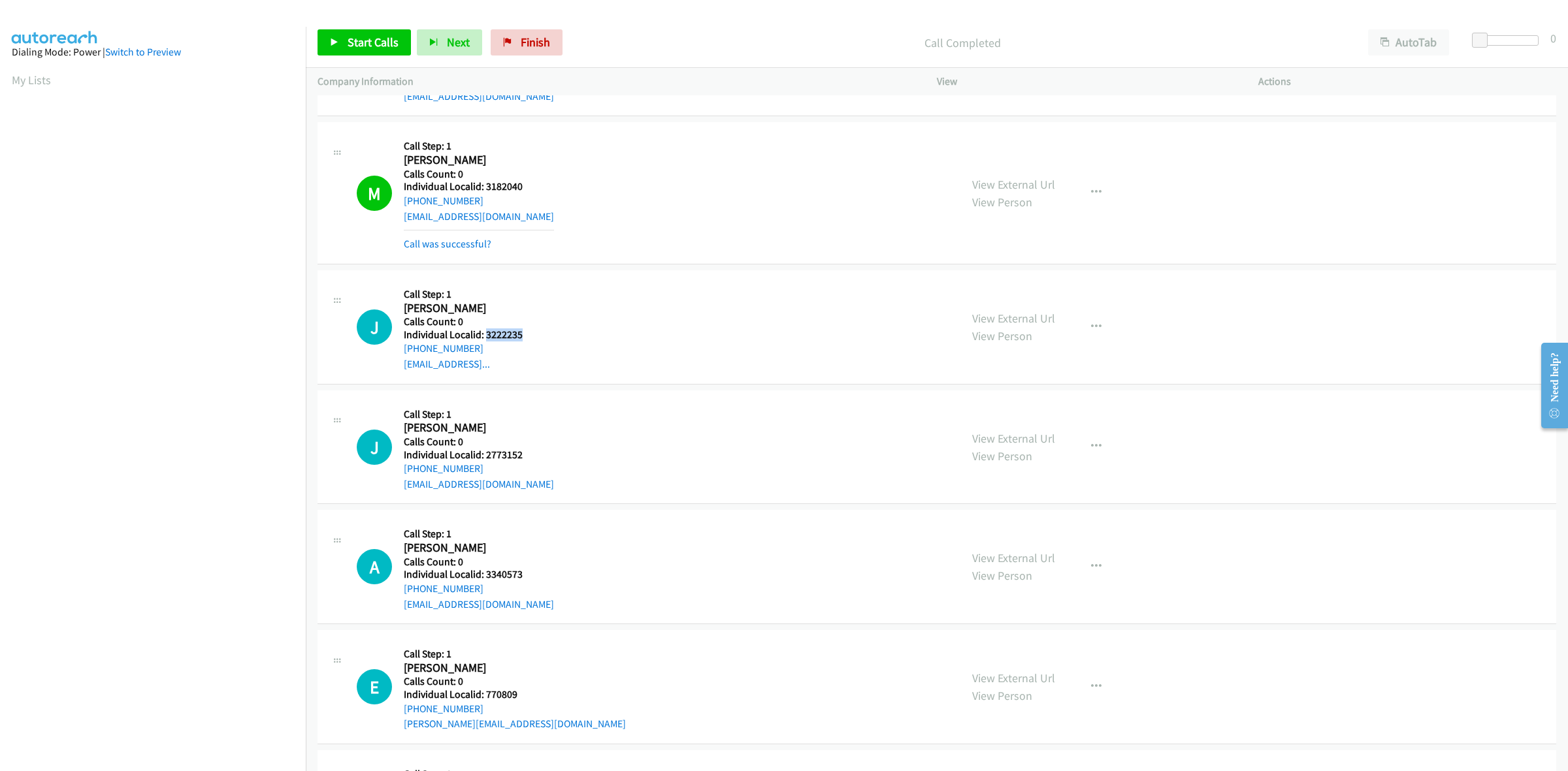
click at [484, 341] on h5 "Individual Localid: 3222235" at bounding box center [463, 334] width 119 height 13
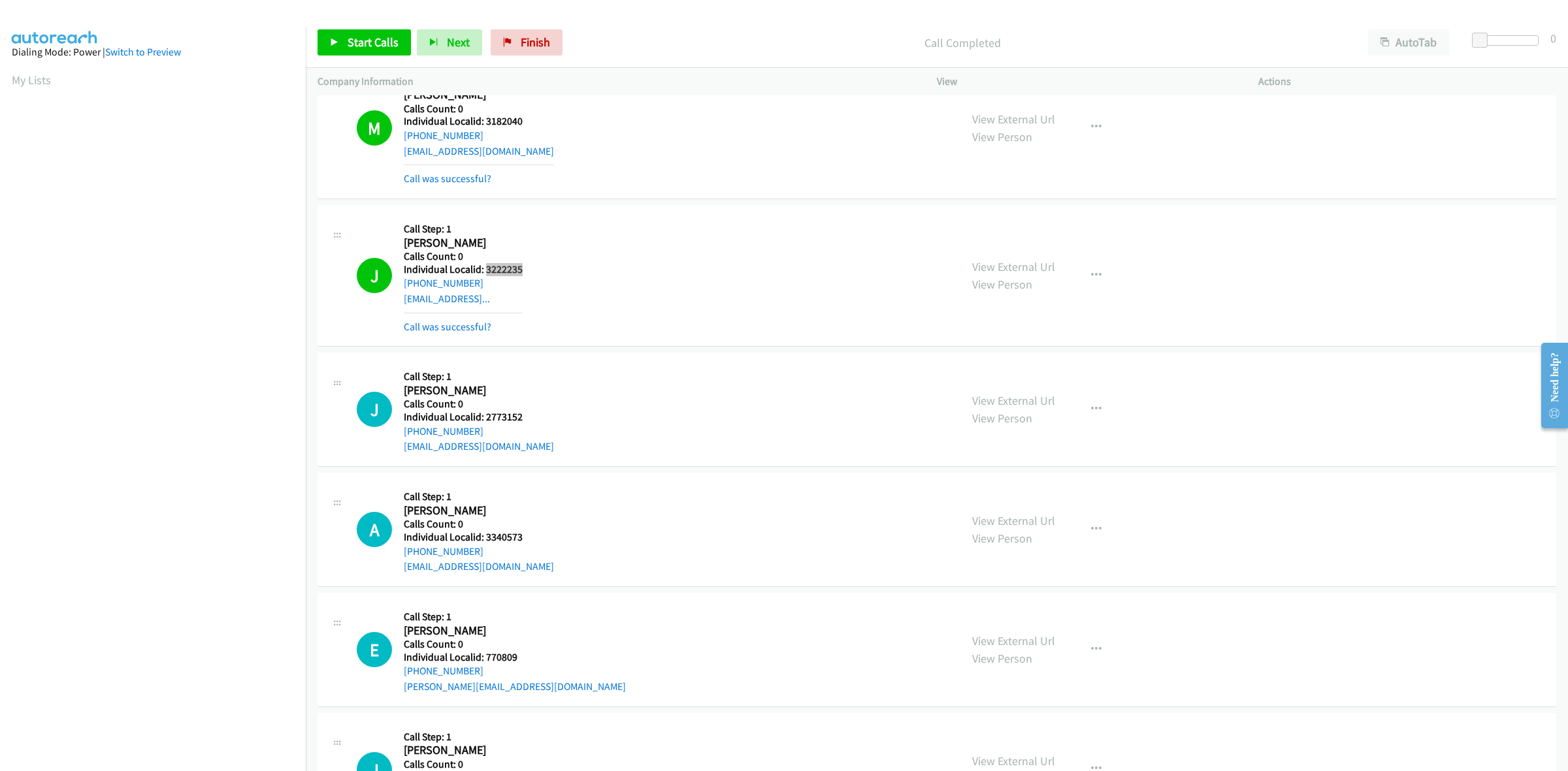
scroll to position [4660, 0]
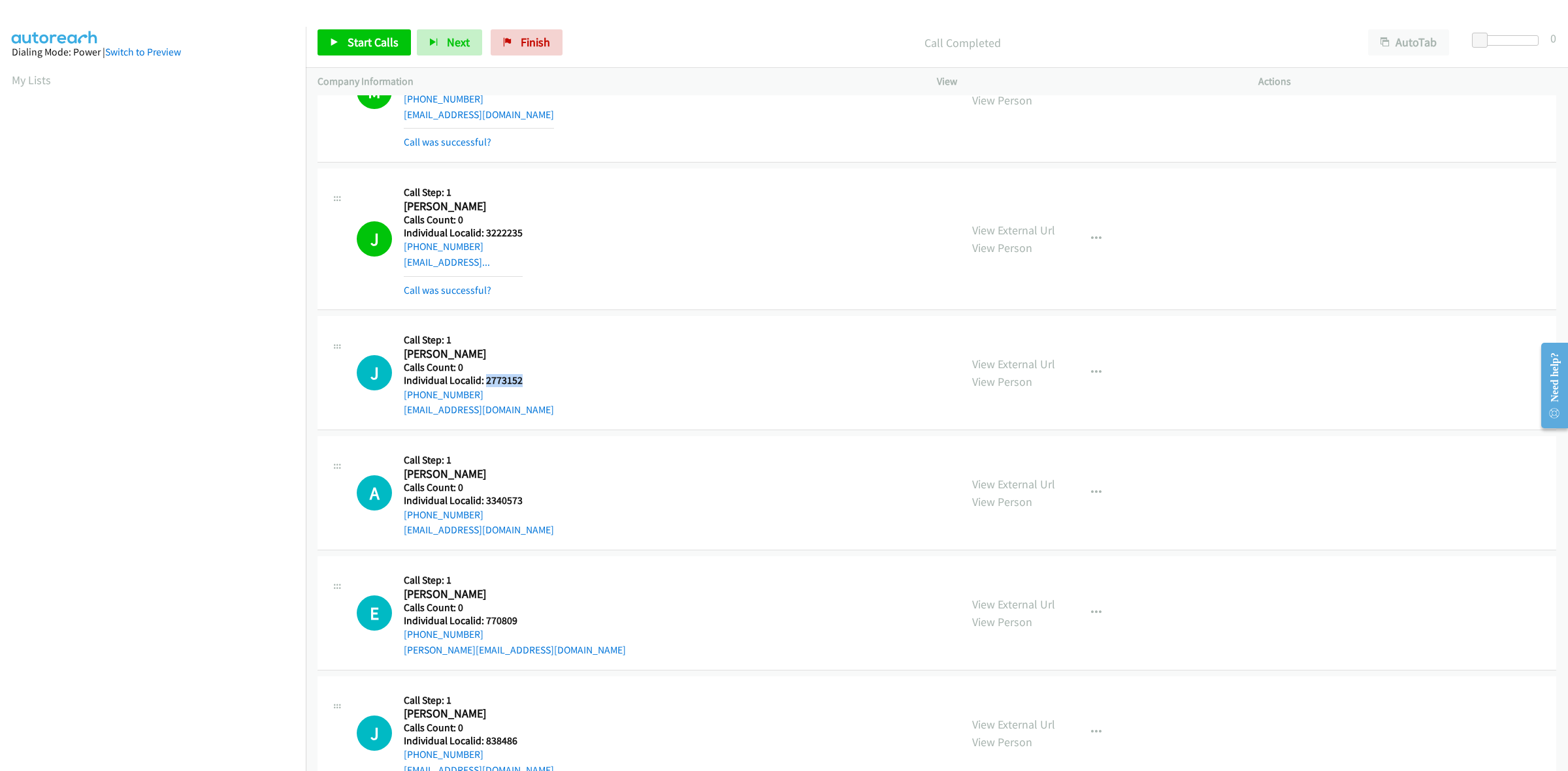
drag, startPoint x: 529, startPoint y: 386, endPoint x: 484, endPoint y: 384, distance: 45.0
click at [484, 384] on div "J Callback Scheduled Call Step: 1 Joel Lehman America/New_York Calls Count: 0 I…" at bounding box center [652, 373] width 592 height 90
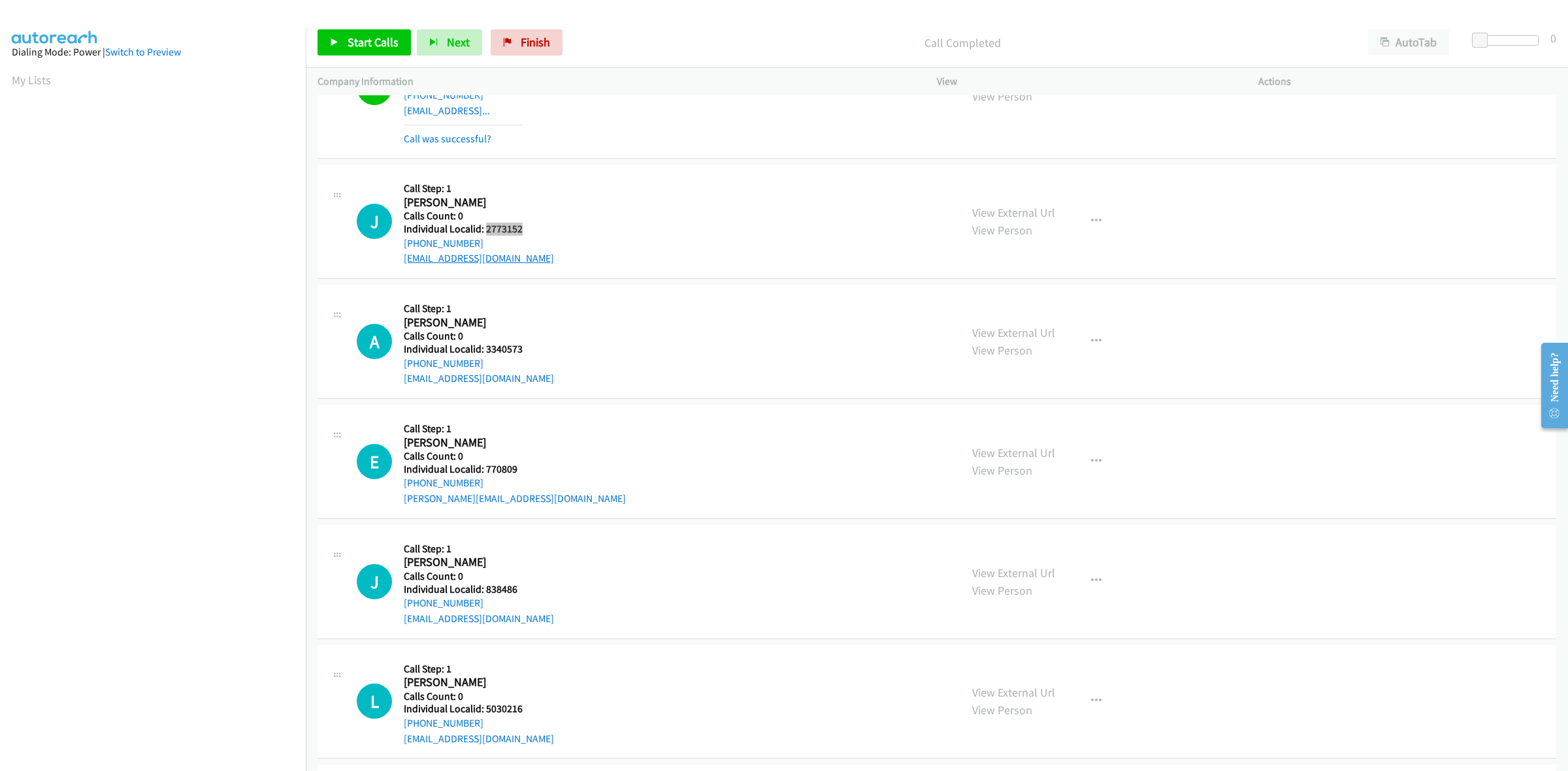
scroll to position [4824, 0]
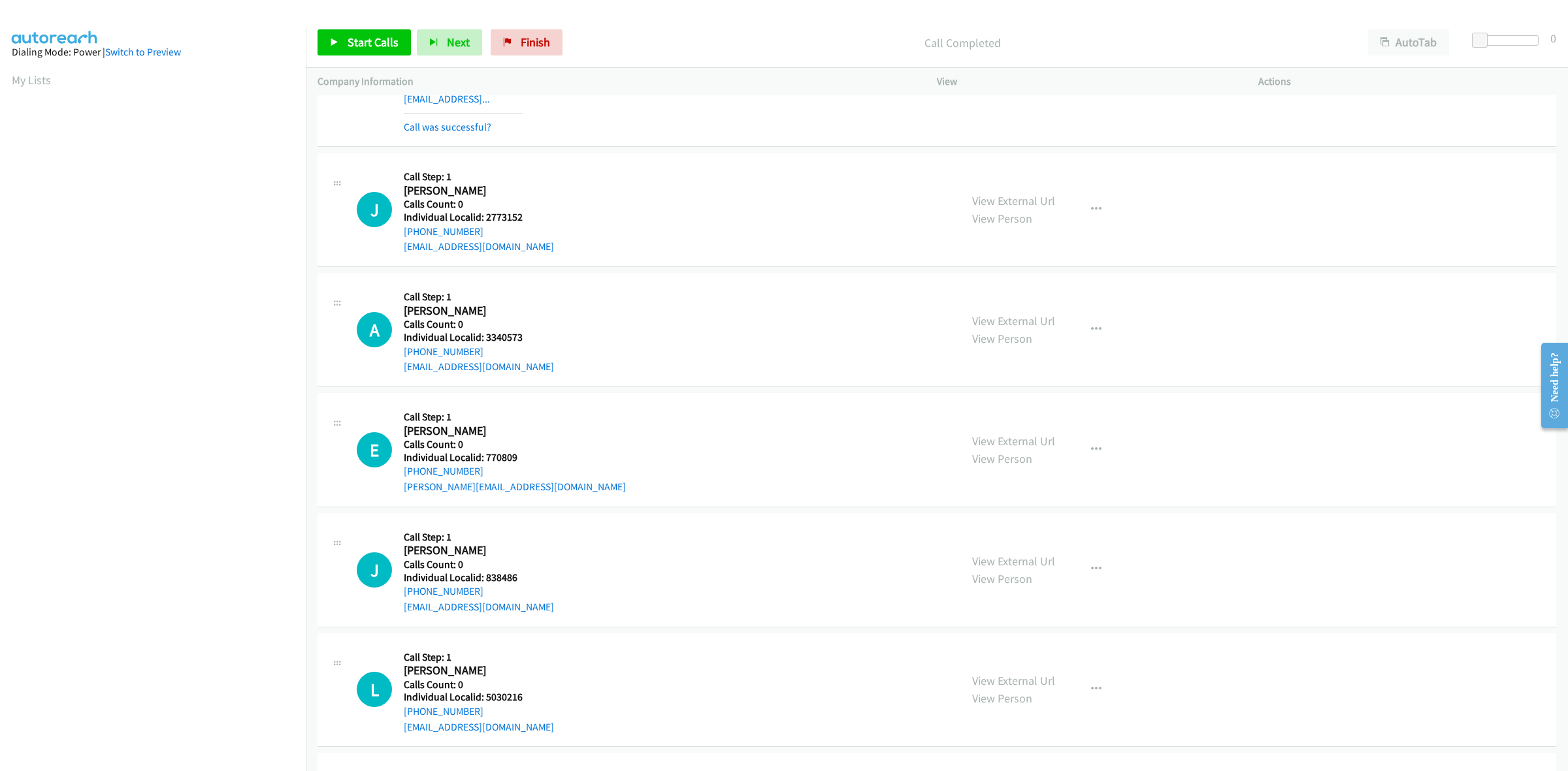
click at [477, 237] on div "+1 301-593-3477" at bounding box center [479, 232] width 150 height 16
drag, startPoint x: 477, startPoint y: 237, endPoint x: 403, endPoint y: 240, distance: 74.1
click at [404, 240] on div "+1 301-593-3477" at bounding box center [479, 232] width 150 height 16
drag, startPoint x: 529, startPoint y: 228, endPoint x: 484, endPoint y: 222, distance: 45.4
click at [484, 222] on div "J Callback Scheduled Call Step: 1 Joel Lehman America/New_York Calls Count: 0 I…" at bounding box center [652, 210] width 592 height 90
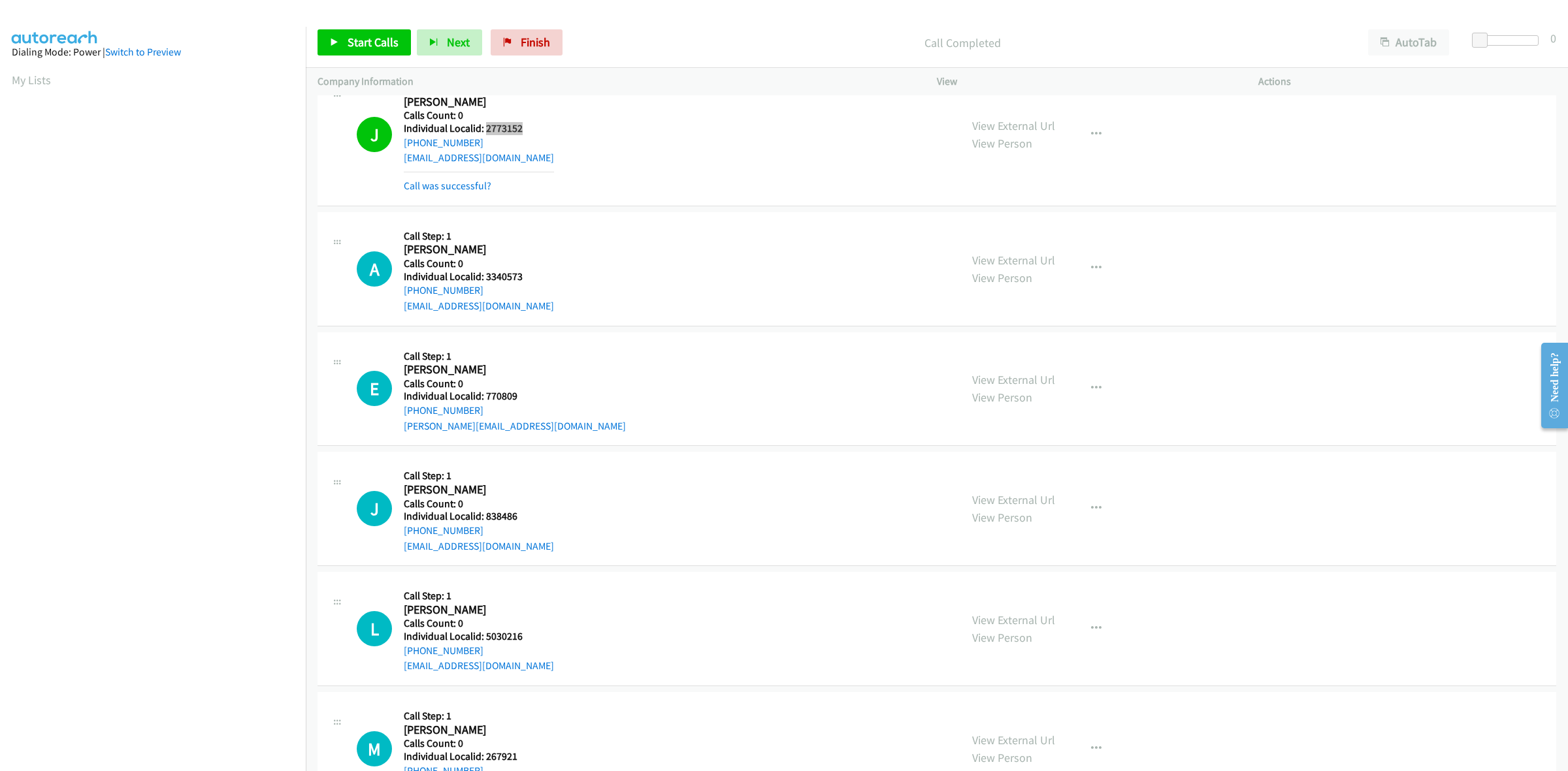
scroll to position [4967, 0]
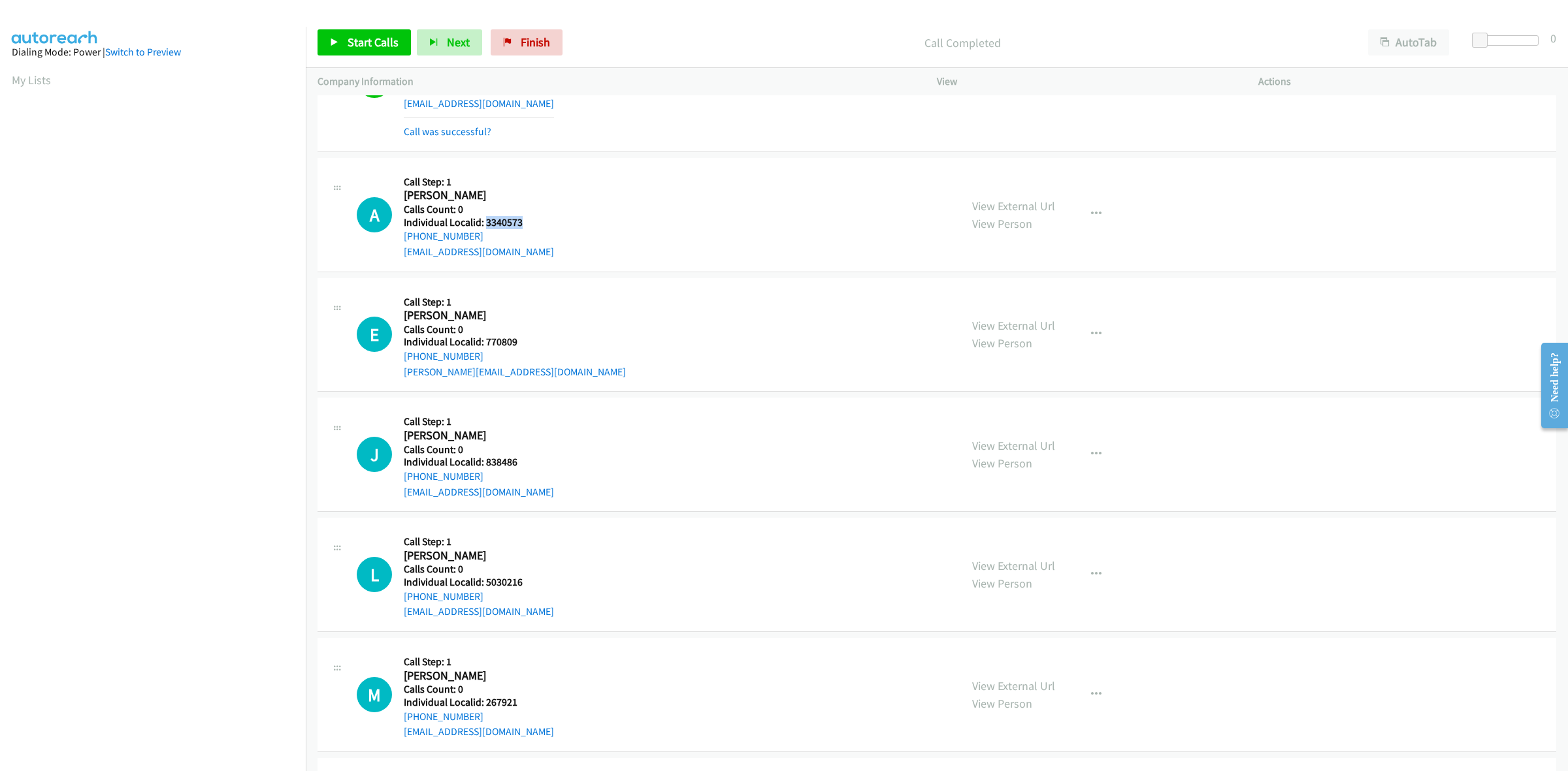
drag, startPoint x: 530, startPoint y: 226, endPoint x: 484, endPoint y: 228, distance: 46.0
click at [484, 228] on h5 "Individual Localid: 3340573" at bounding box center [479, 222] width 150 height 13
drag, startPoint x: 476, startPoint y: 242, endPoint x: 402, endPoint y: 242, distance: 74.0
click at [402, 242] on div "A Callback Scheduled Call Step: 1 Abigail Denney America/New_York Calls Count: …" at bounding box center [652, 214] width 592 height 90
drag, startPoint x: 528, startPoint y: 225, endPoint x: 485, endPoint y: 226, distance: 43.0
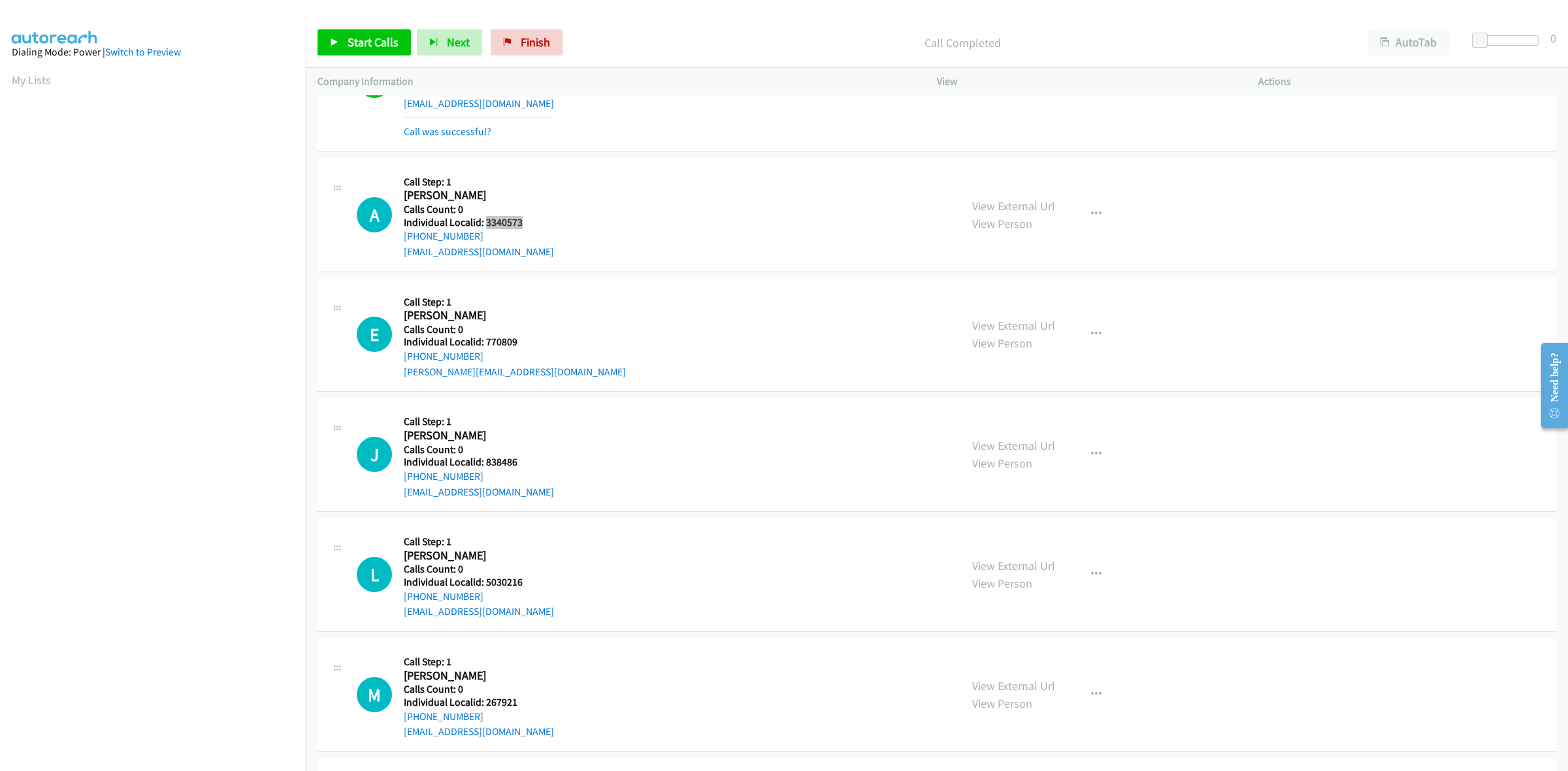
click at [485, 226] on h5 "Individual Localid: 3340573" at bounding box center [479, 222] width 150 height 13
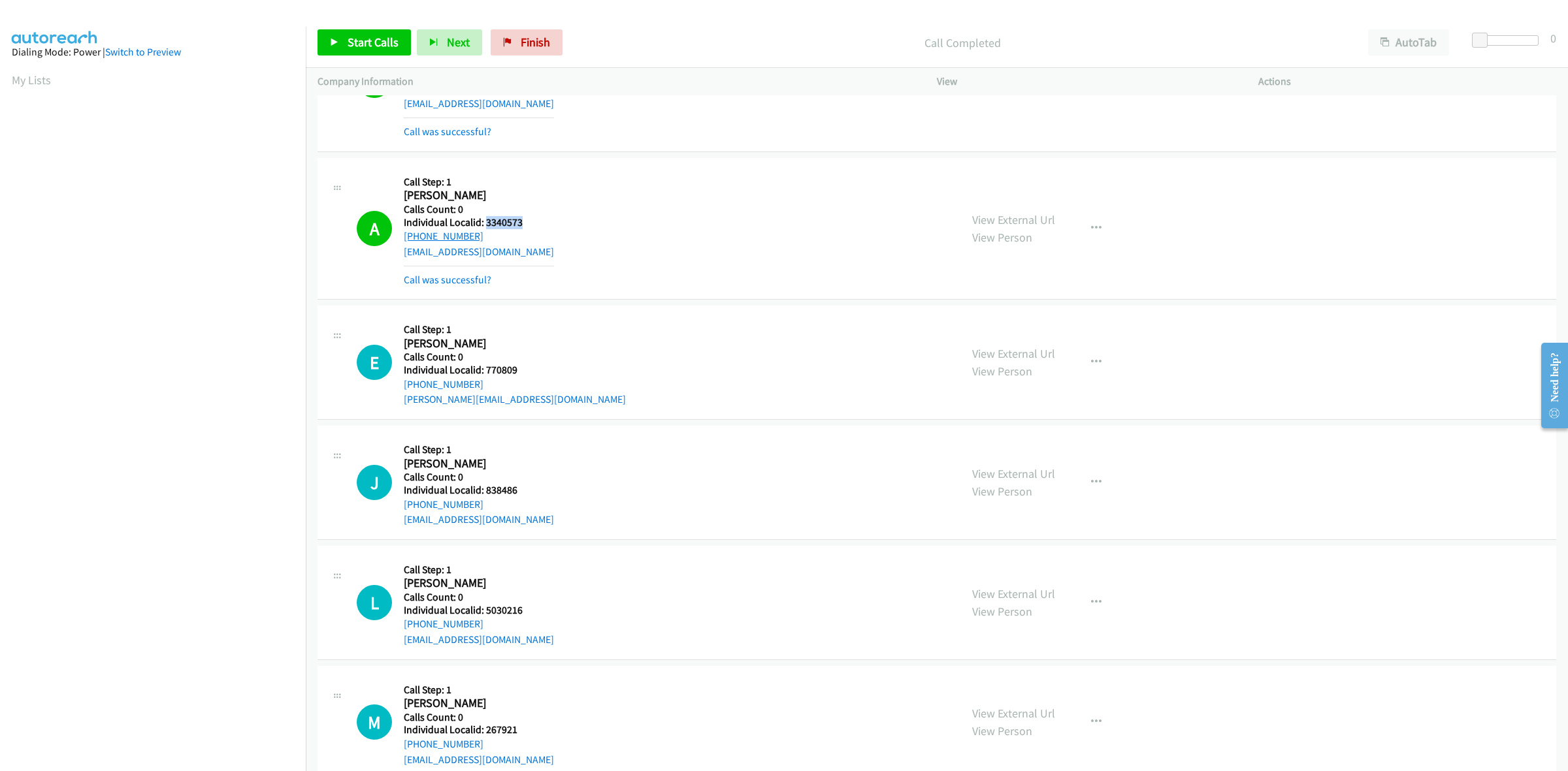
drag, startPoint x: 490, startPoint y: 240, endPoint x: 403, endPoint y: 240, distance: 87.0
click at [404, 240] on div "+1 770-301-6683" at bounding box center [479, 236] width 150 height 16
click at [1091, 233] on icon "button" at bounding box center [1096, 228] width 11 height 11
click at [993, 350] on link "Add to do not call list" at bounding box center [1026, 341] width 174 height 26
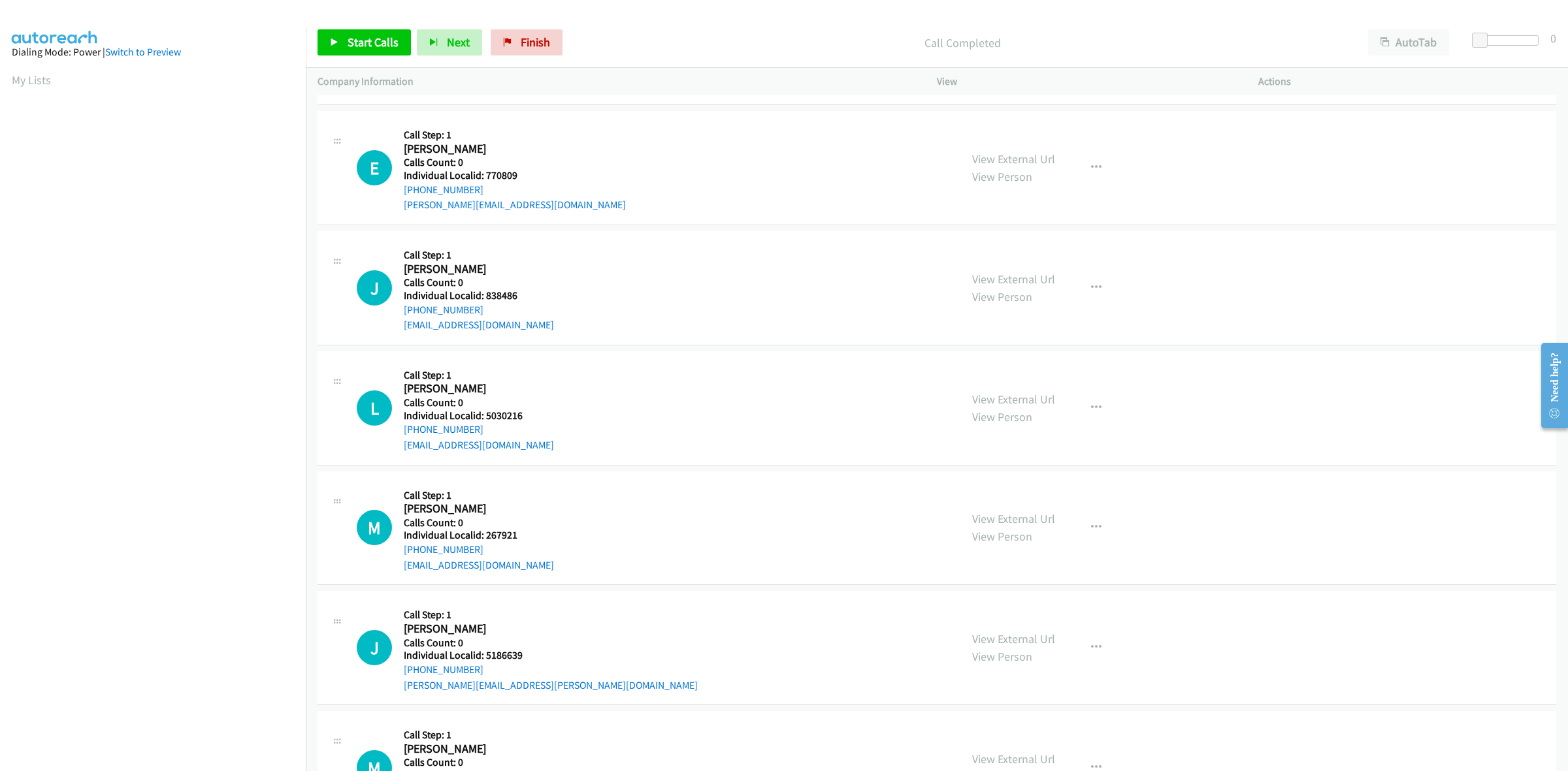
scroll to position [5191, 0]
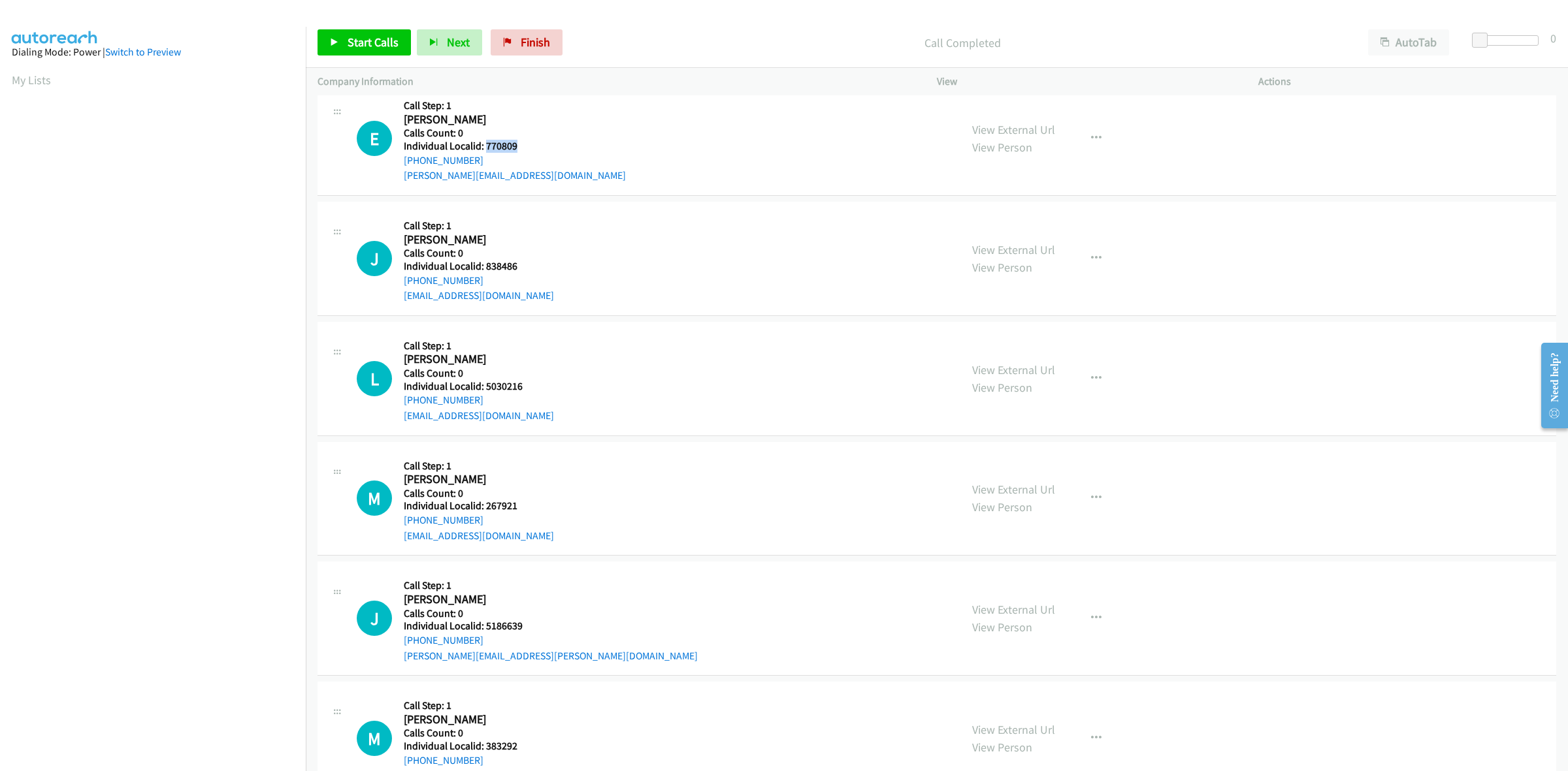
drag, startPoint x: 524, startPoint y: 152, endPoint x: 484, endPoint y: 155, distance: 40.1
click at [484, 155] on div "E Callback Scheduled Call Step: 1 Eric Skiff America/New_York Calls Count: 0 In…" at bounding box center [652, 138] width 592 height 90
drag, startPoint x: 479, startPoint y: 165, endPoint x: 399, endPoint y: 168, distance: 80.1
click at [399, 168] on div "E Callback Scheduled Call Step: 1 Eric Skiff America/New_York Calls Count: 0 In…" at bounding box center [652, 138] width 592 height 90
drag, startPoint x: 511, startPoint y: 152, endPoint x: 484, endPoint y: 153, distance: 27.0
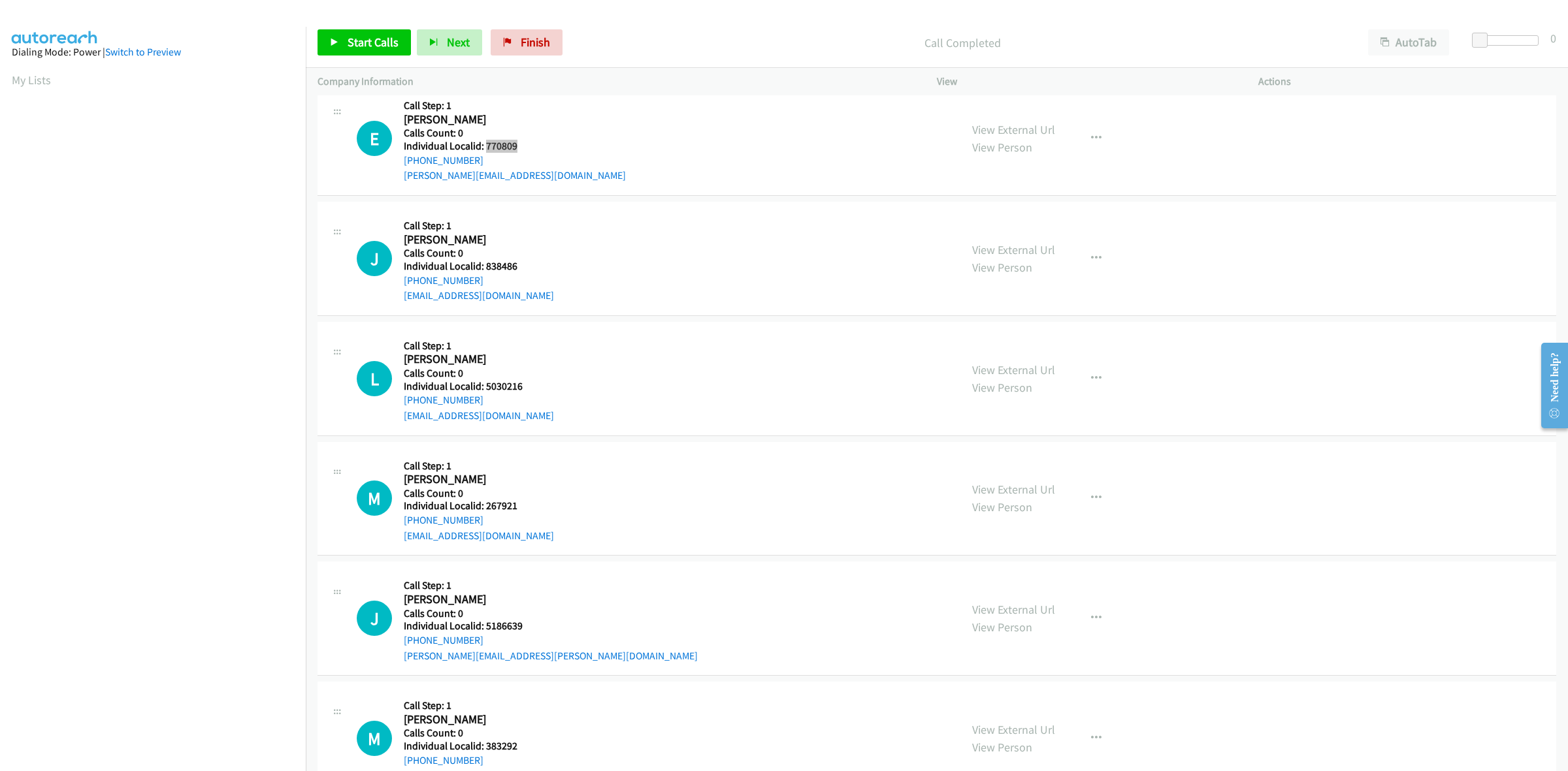
click at [484, 153] on div "E Callback Scheduled Call Step: 1 Eric Skiff America/New_York Calls Count: 0 In…" at bounding box center [652, 138] width 592 height 90
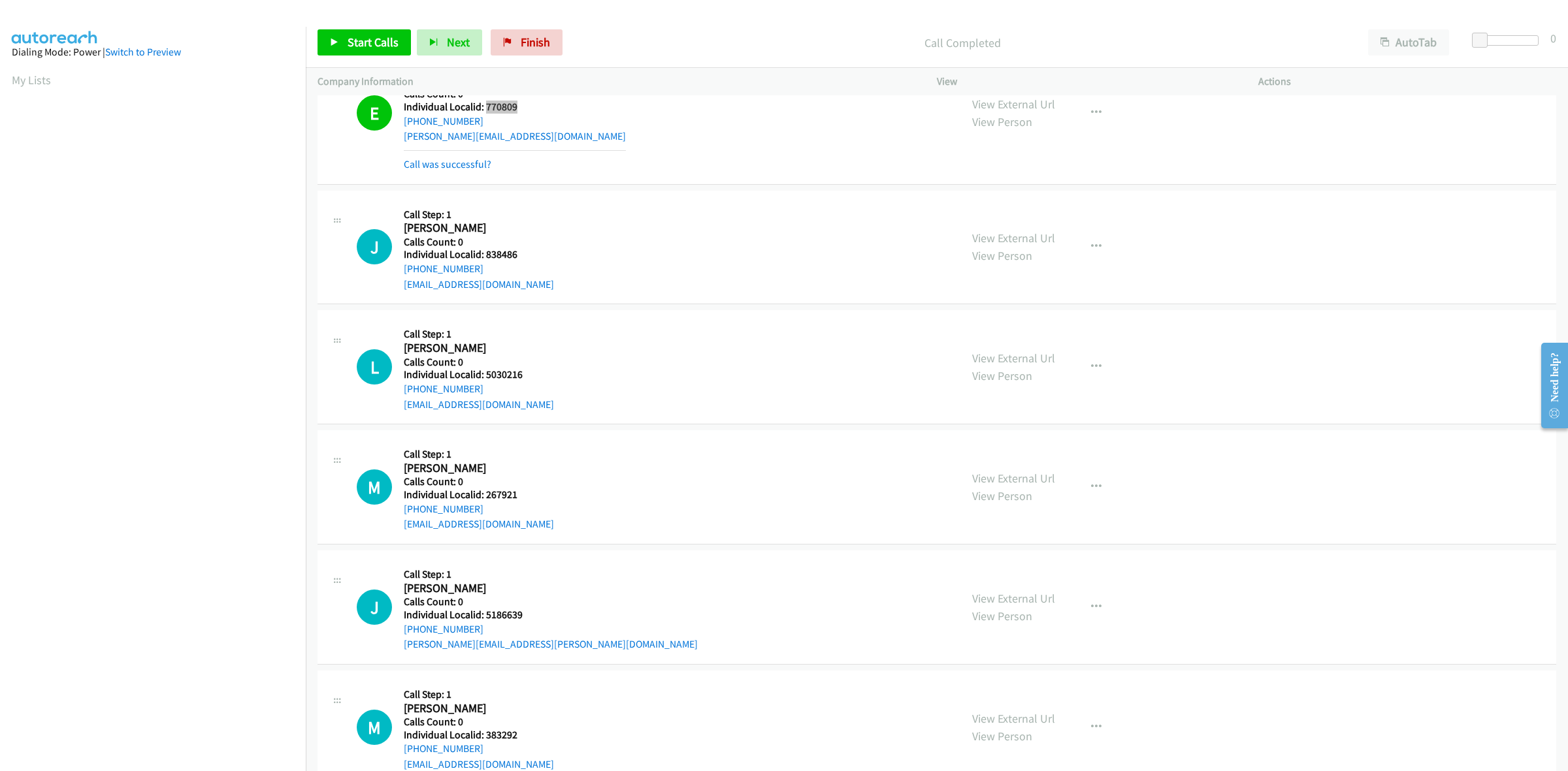
scroll to position [5232, 0]
drag, startPoint x: 520, startPoint y: 257, endPoint x: 485, endPoint y: 258, distance: 35.0
click at [485, 258] on div "J Callback Scheduled Call Step: 1 Jack Genovese America/New_York Calls Count: 0…" at bounding box center [652, 245] width 592 height 90
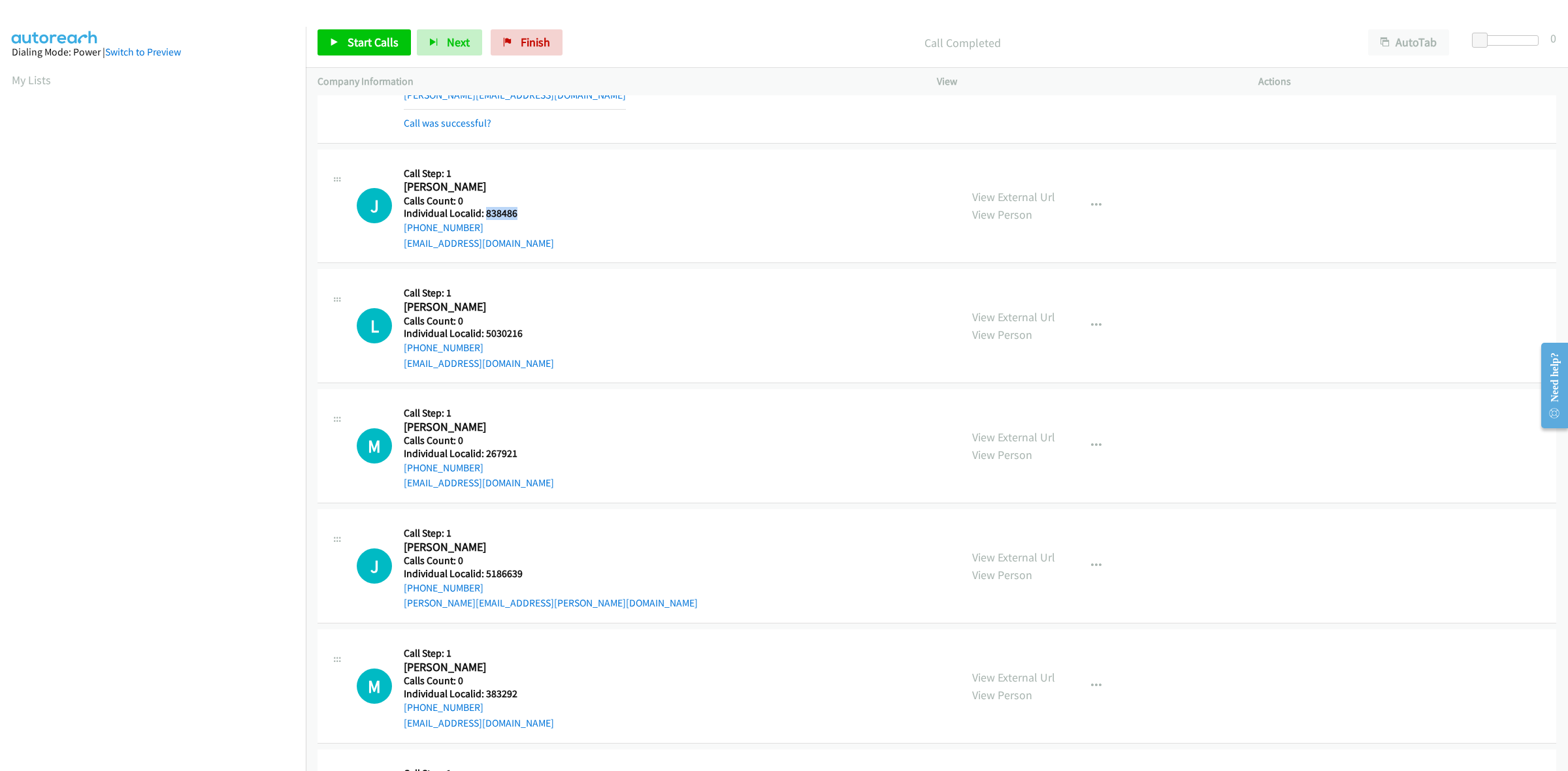
scroll to position [5273, 0]
drag, startPoint x: 474, startPoint y: 229, endPoint x: 399, endPoint y: 236, distance: 75.3
click at [399, 236] on div "J Callback Scheduled Call Step: 1 Jack Genovese America/New_York Calls Count: 0…" at bounding box center [652, 205] width 592 height 90
drag, startPoint x: 511, startPoint y: 214, endPoint x: 484, endPoint y: 218, distance: 27.3
click at [484, 218] on div "J Callback Scheduled Call Step: 1 Jack Genovese America/New_York Calls Count: 0…" at bounding box center [652, 205] width 592 height 90
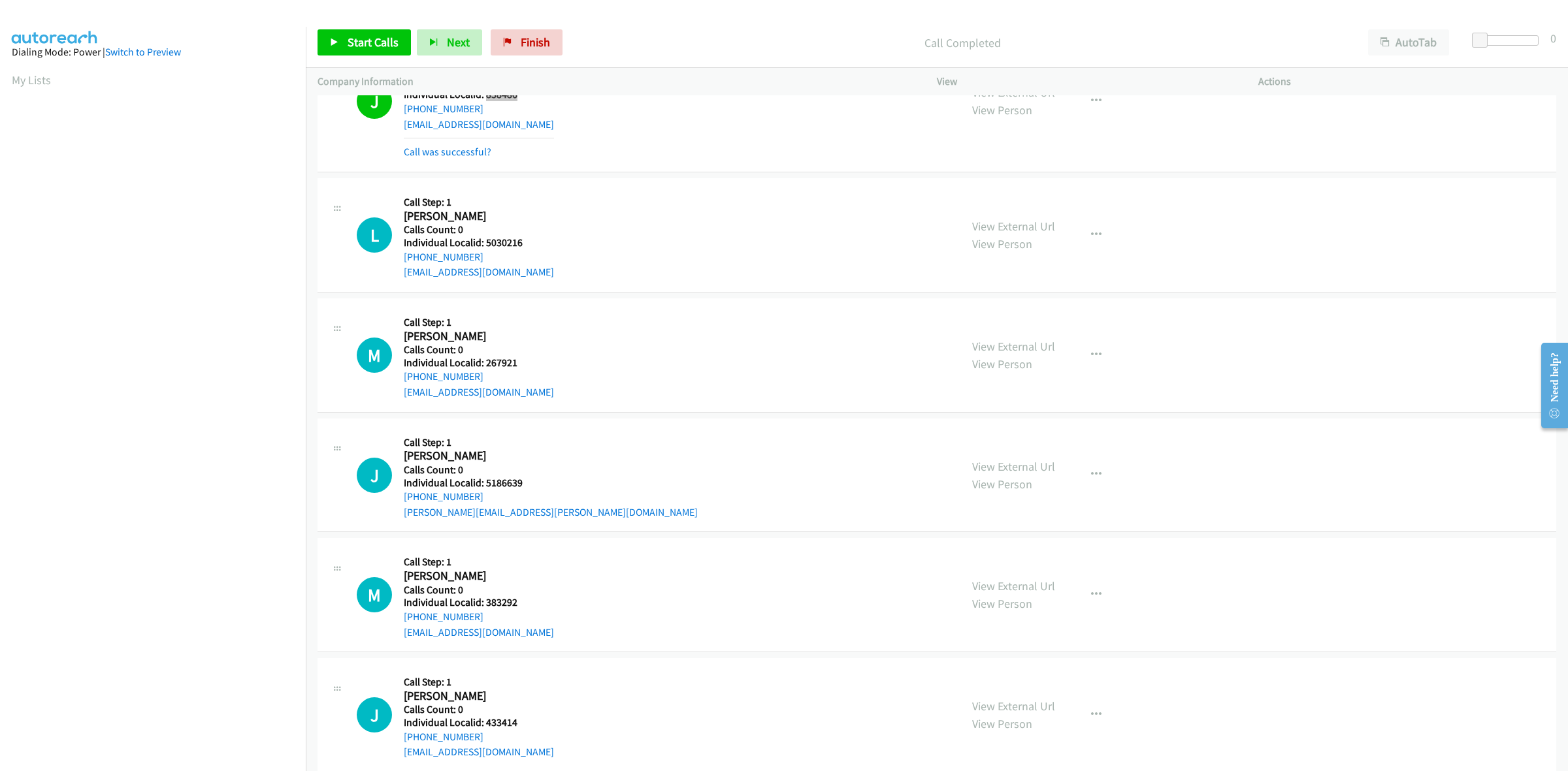
scroll to position [5419, 0]
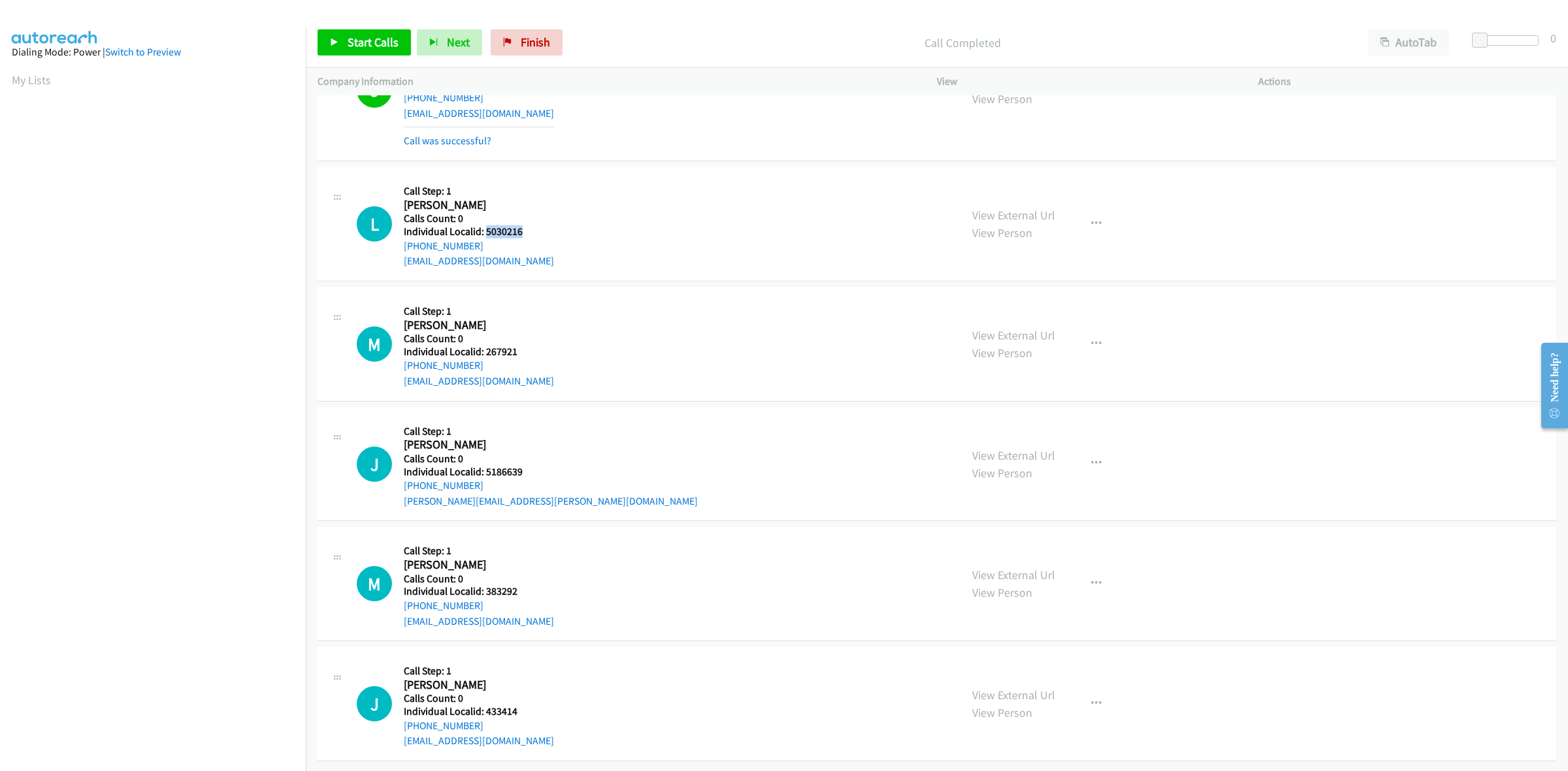
drag, startPoint x: 521, startPoint y: 216, endPoint x: 484, endPoint y: 220, distance: 37.2
click at [484, 220] on div "L Callback Scheduled Call Step: 1 Luis Fernandes America/New_York Calls Count: …" at bounding box center [652, 224] width 592 height 90
drag, startPoint x: 487, startPoint y: 236, endPoint x: 401, endPoint y: 237, distance: 86.0
click at [401, 237] on div "L Callback Scheduled Call Step: 1 Luis Fernandes America/New_York Calls Count: …" at bounding box center [652, 224] width 592 height 90
drag, startPoint x: 499, startPoint y: 216, endPoint x: 481, endPoint y: 218, distance: 18.1
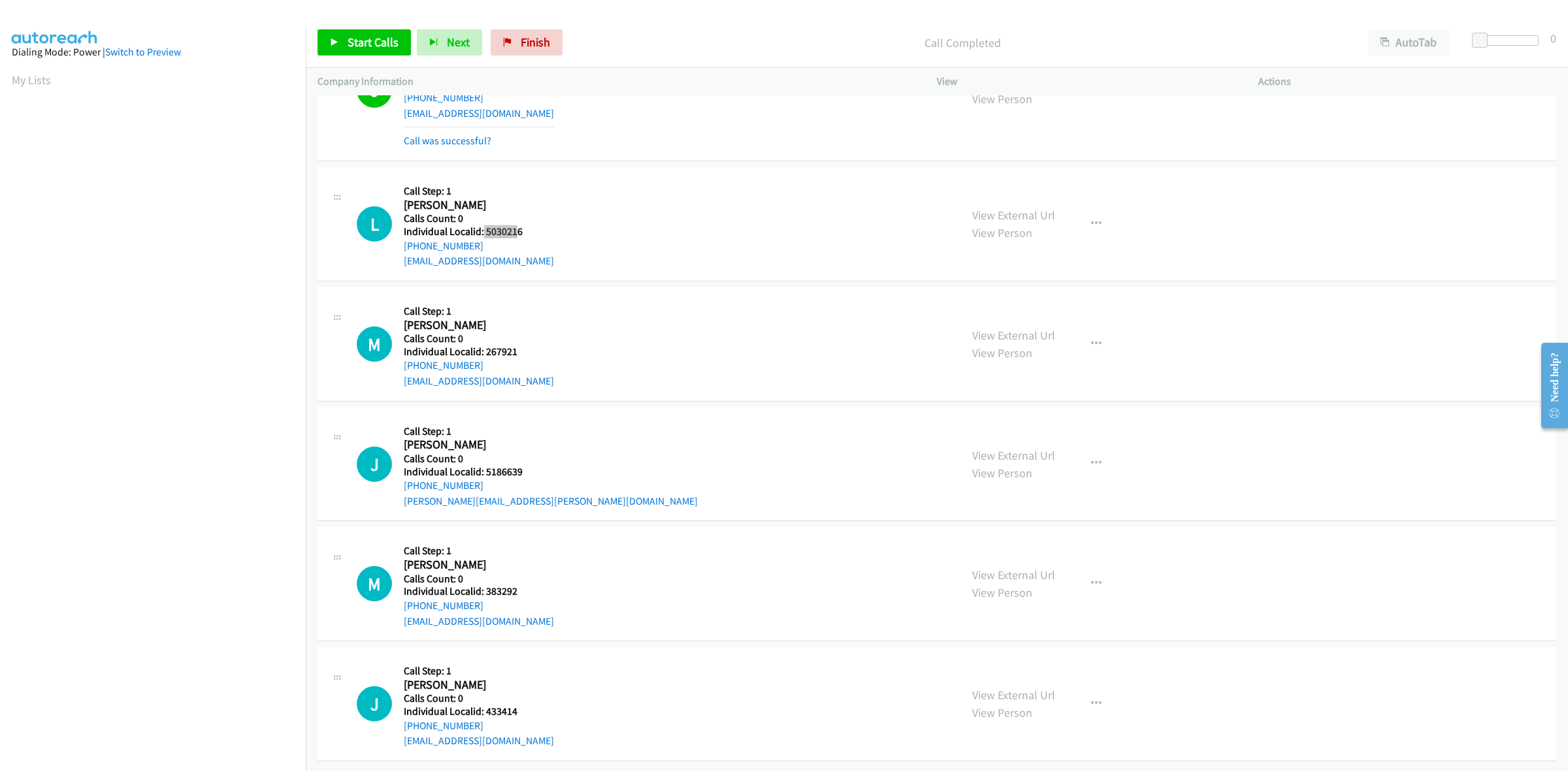
click at [481, 225] on h5 "Individual Localid: 5030216" at bounding box center [479, 231] width 150 height 13
drag, startPoint x: 529, startPoint y: 214, endPoint x: 484, endPoint y: 222, distance: 45.7
click at [484, 222] on div "L Callback Scheduled Call Step: 1 Luis Fernandes America/New_York Calls Count: …" at bounding box center [652, 224] width 592 height 90
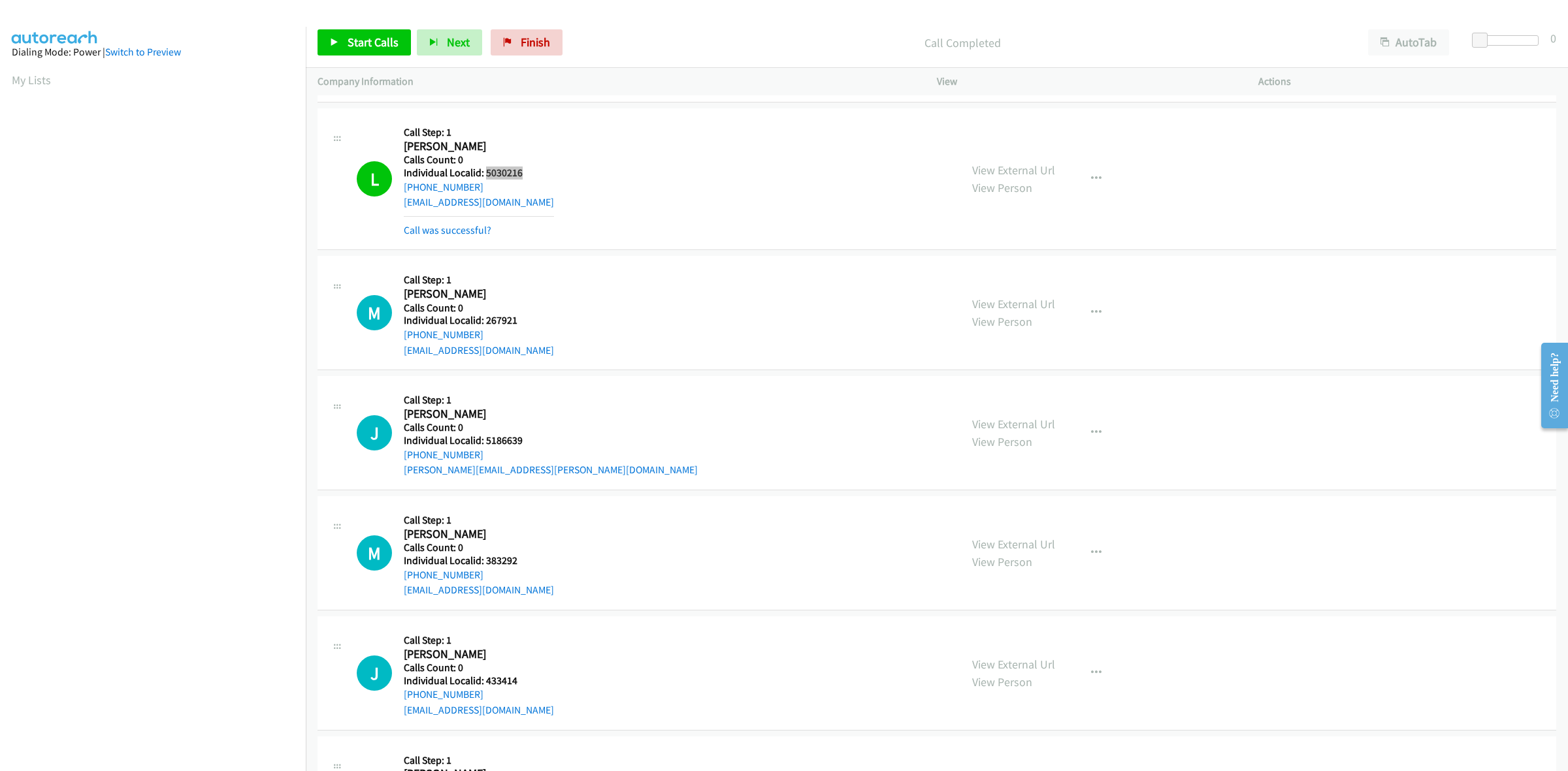
scroll to position [5562, 0]
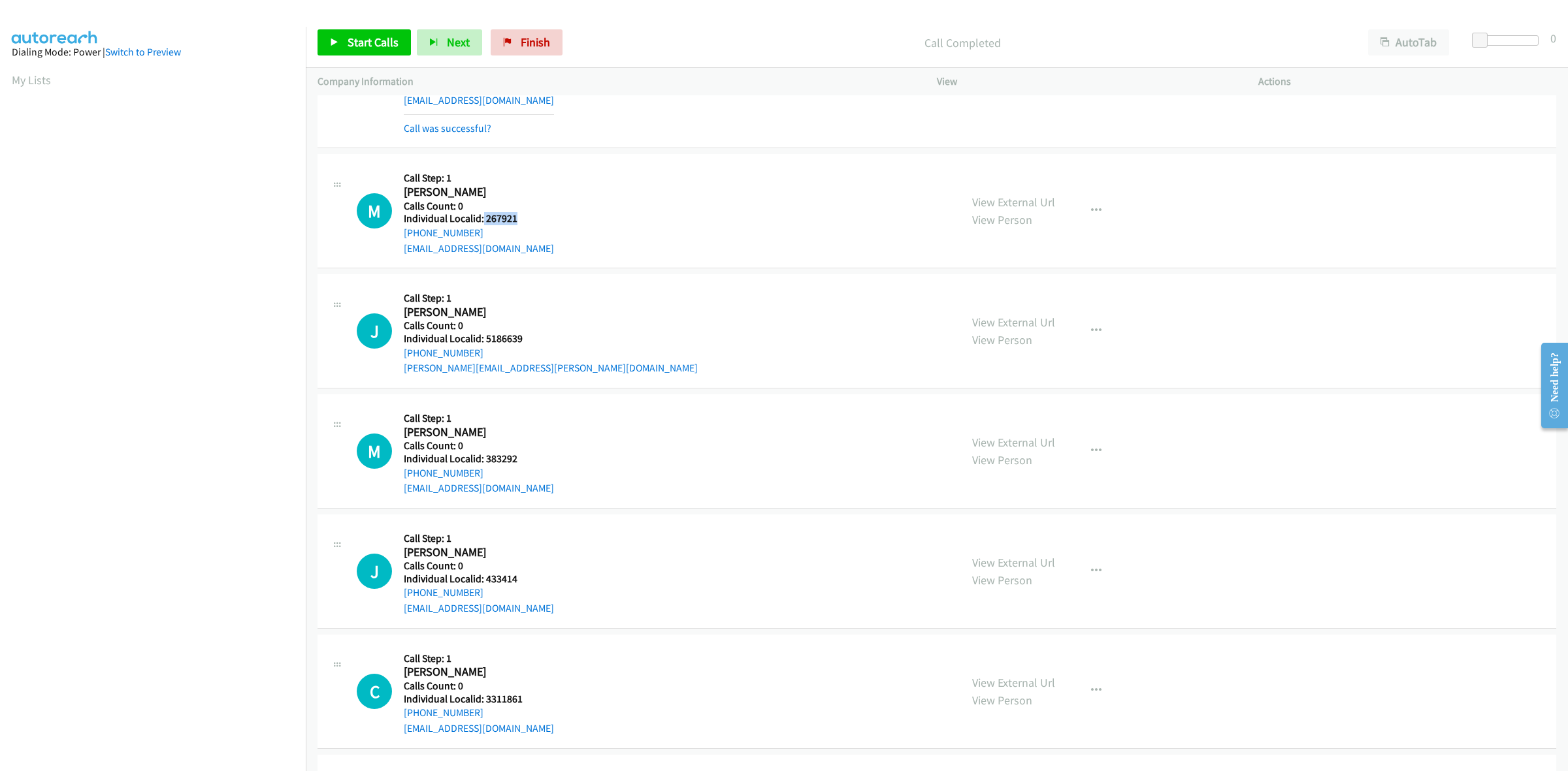
drag, startPoint x: 524, startPoint y: 222, endPoint x: 482, endPoint y: 229, distance: 42.6
click at [482, 229] on div "M Callback Scheduled Call Step: 1 Mike Foody America/New_York Calls Count: 0 In…" at bounding box center [652, 211] width 592 height 90
drag, startPoint x: 474, startPoint y: 240, endPoint x: 394, endPoint y: 243, distance: 80.1
click at [394, 243] on div "M Callback Scheduled Call Step: 1 Mike Foody America/New_York Calls Count: 0 In…" at bounding box center [652, 211] width 592 height 90
click at [533, 207] on div "M Callback Scheduled Call Step: 1 Mike Foody America/New_York Calls Count: 0 In…" at bounding box center [652, 211] width 592 height 90
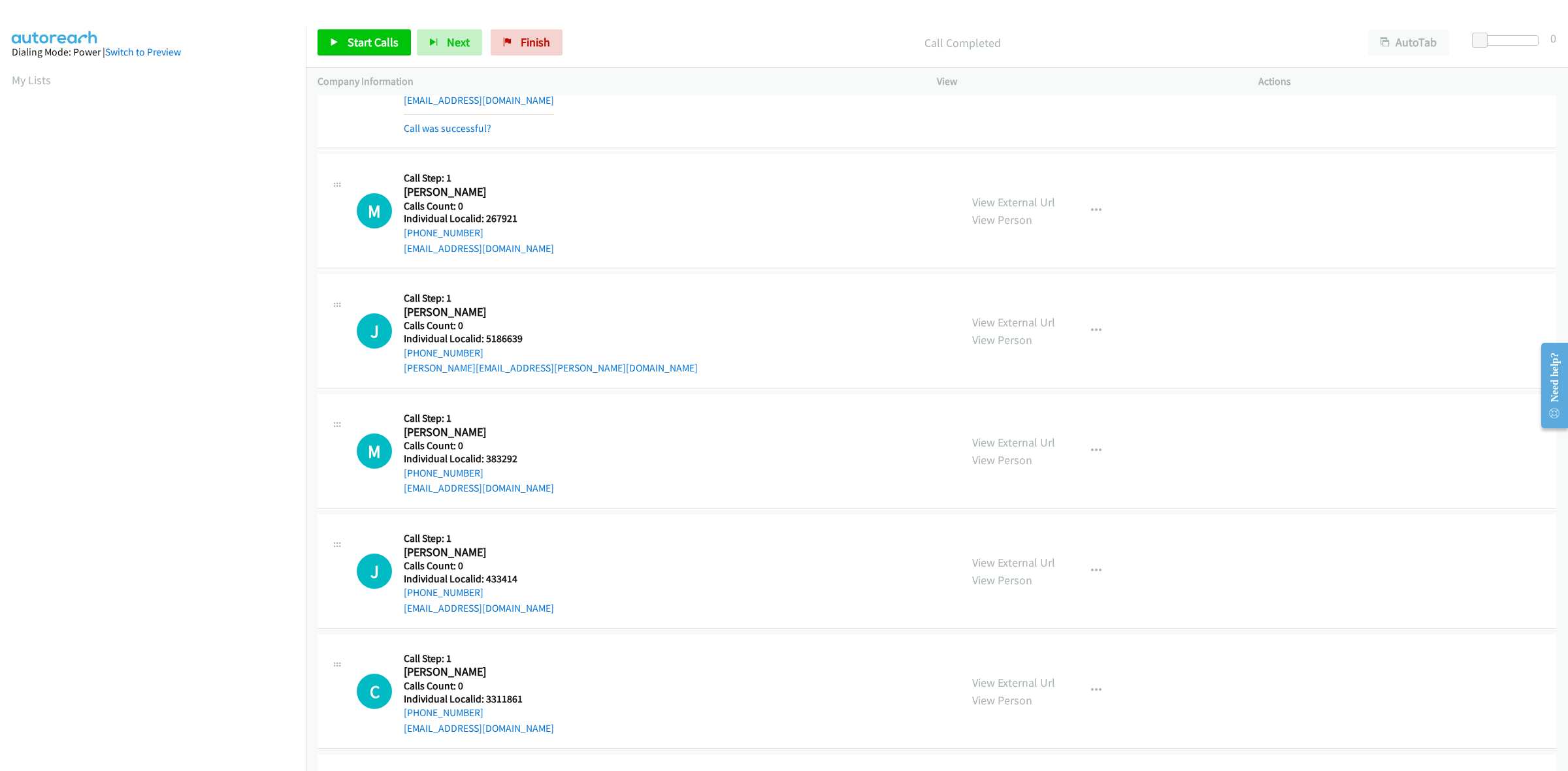
drag, startPoint x: 476, startPoint y: 237, endPoint x: 397, endPoint y: 243, distance: 79.2
click at [397, 243] on div "M Callback Scheduled Call Step: 1 Mike Foody America/New_York Calls Count: 0 In…" at bounding box center [652, 211] width 592 height 90
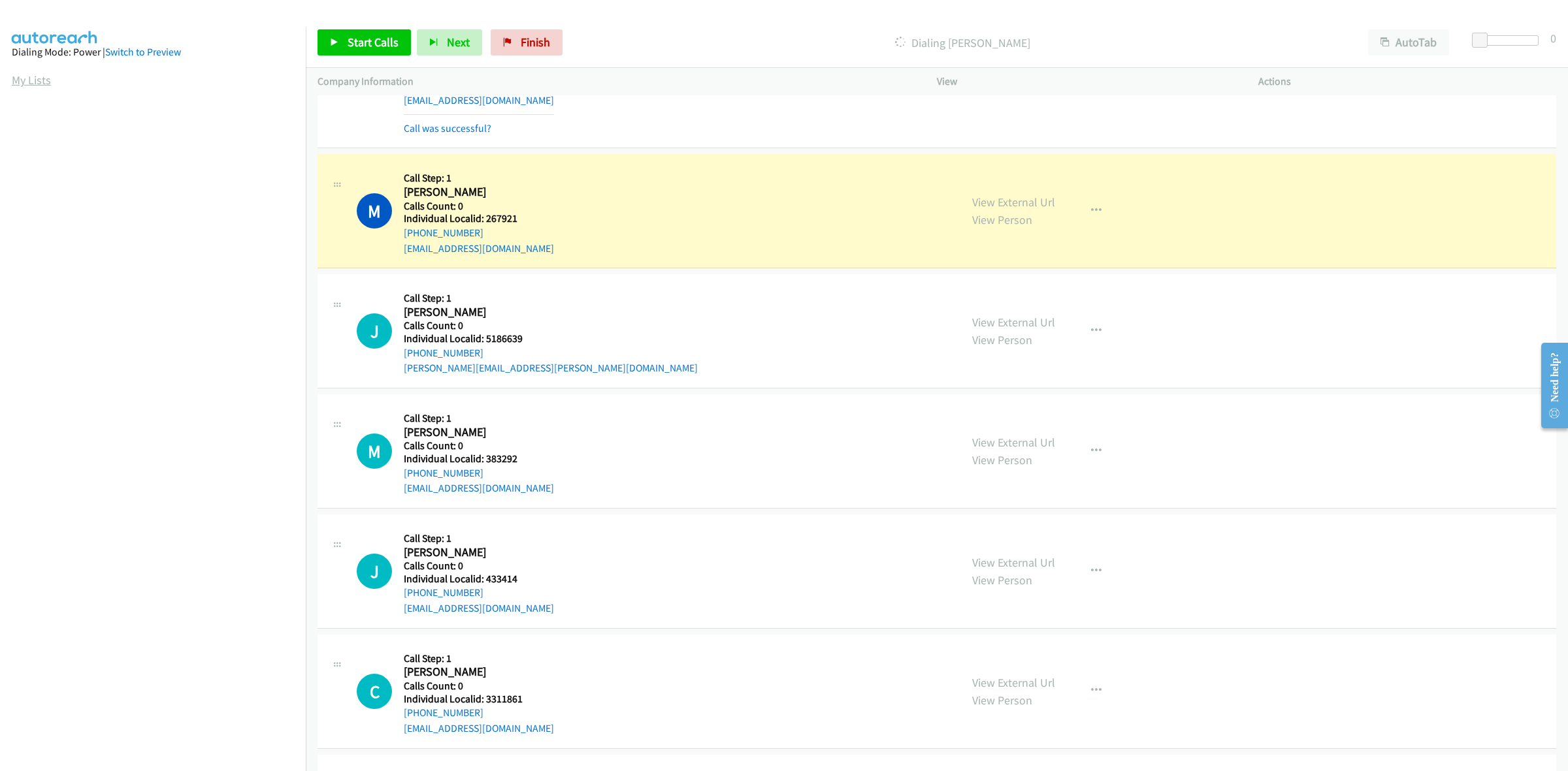
click at [34, 82] on link "My Lists" at bounding box center [31, 79] width 39 height 15
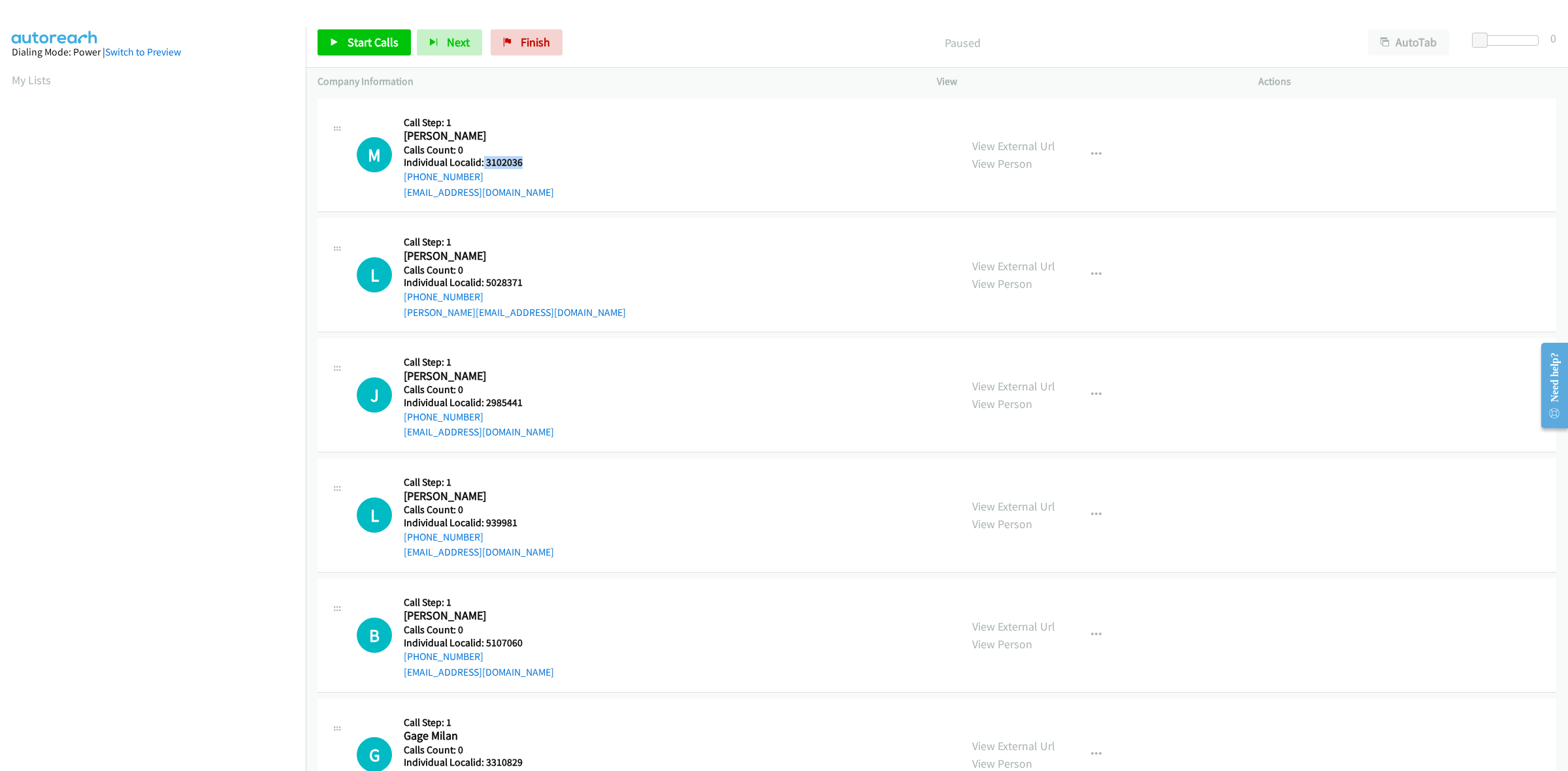
drag, startPoint x: 528, startPoint y: 160, endPoint x: 482, endPoint y: 161, distance: 46.0
click at [482, 161] on h5 "Individual Localid: 3102036" at bounding box center [479, 162] width 150 height 13
copy h5 "3102036"
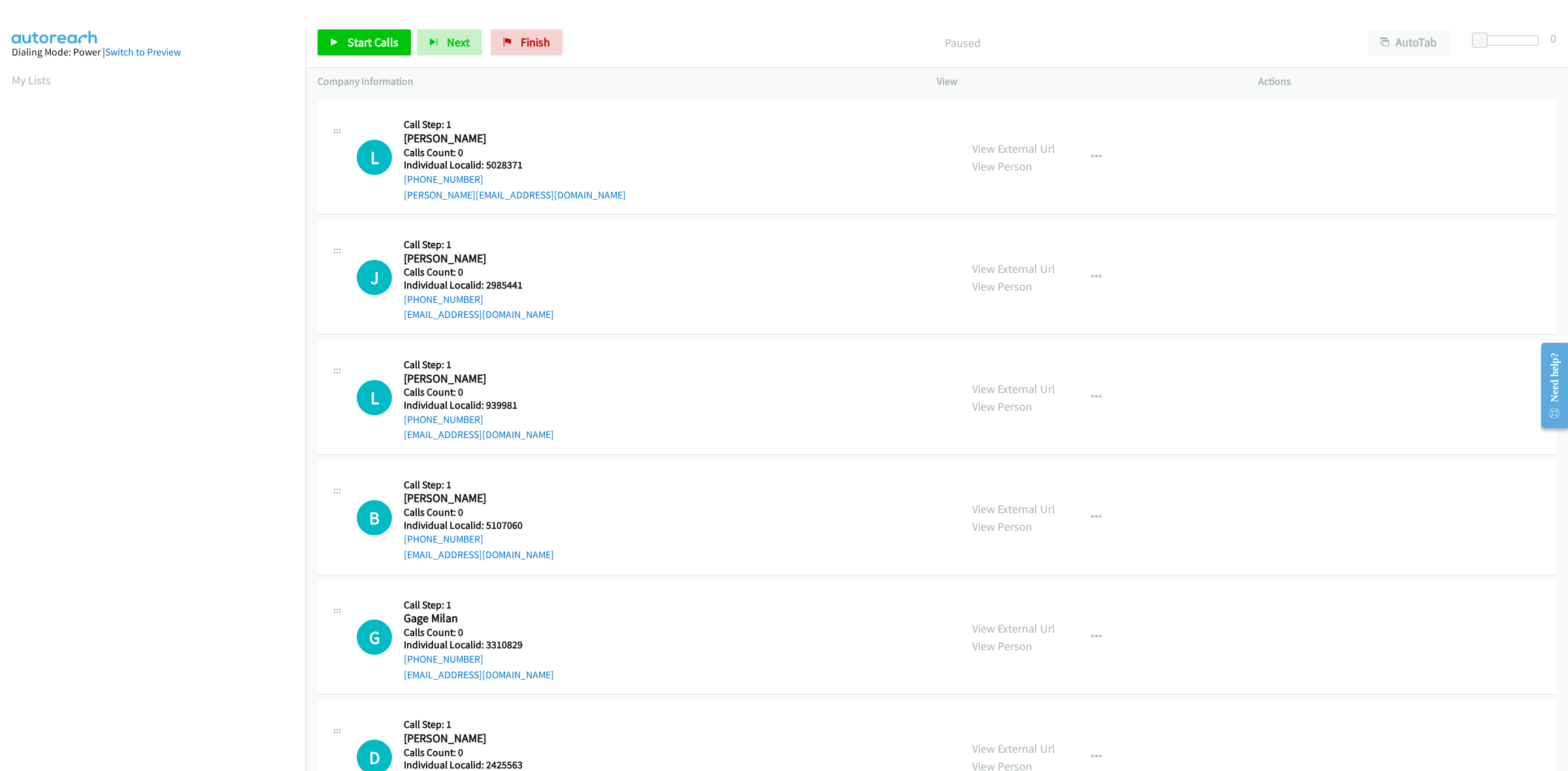
scroll to position [142, 0]
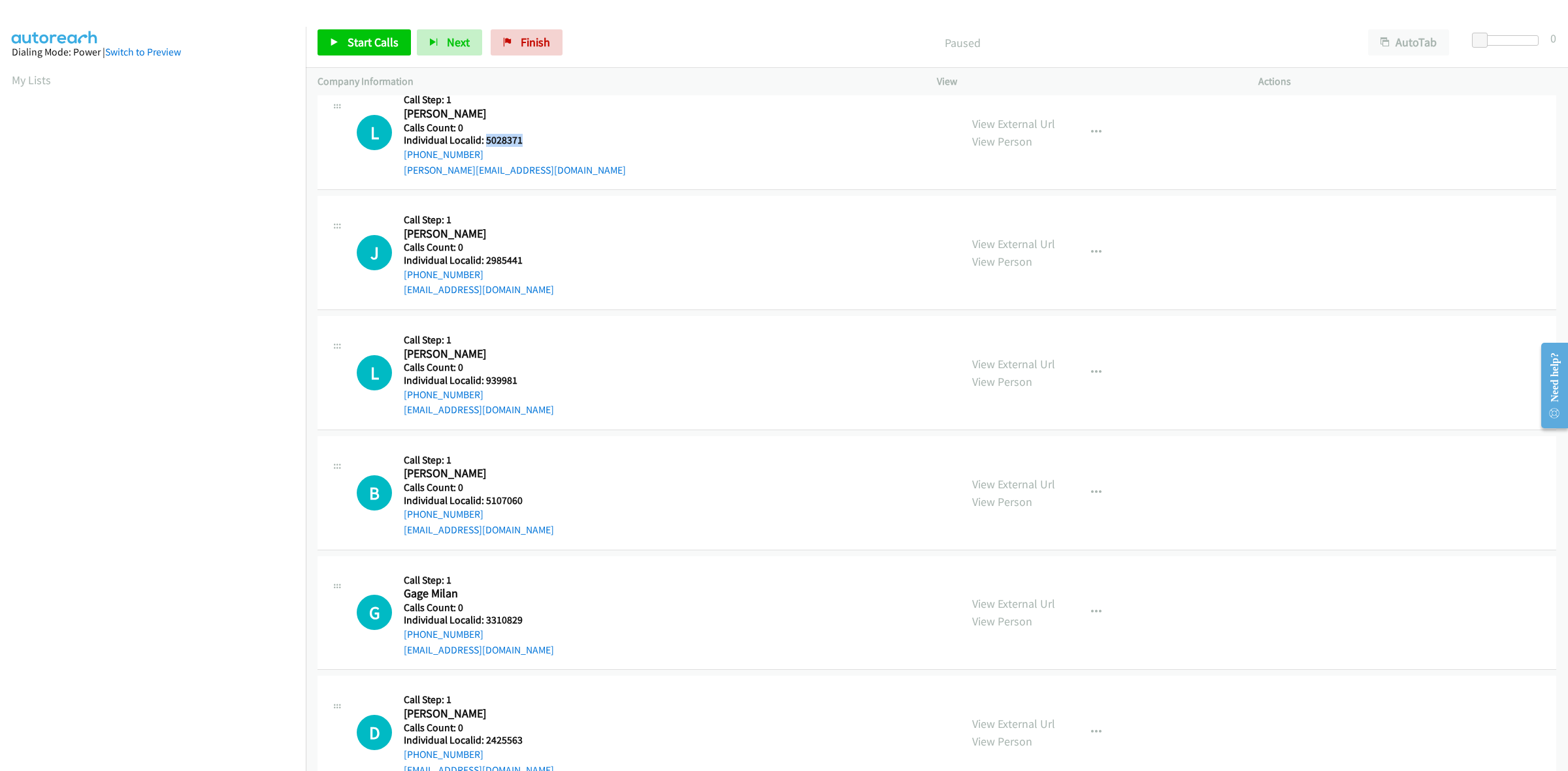
drag, startPoint x: 524, startPoint y: 138, endPoint x: 484, endPoint y: 145, distance: 40.6
click at [484, 145] on h5 "Individual Localid: 5028371" at bounding box center [515, 140] width 222 height 13
copy h5 "5028371"
click at [673, 168] on div "L Callback Scheduled Call Step: 1 [PERSON_NAME] America/[GEOGRAPHIC_DATA] Calls…" at bounding box center [652, 132] width 592 height 90
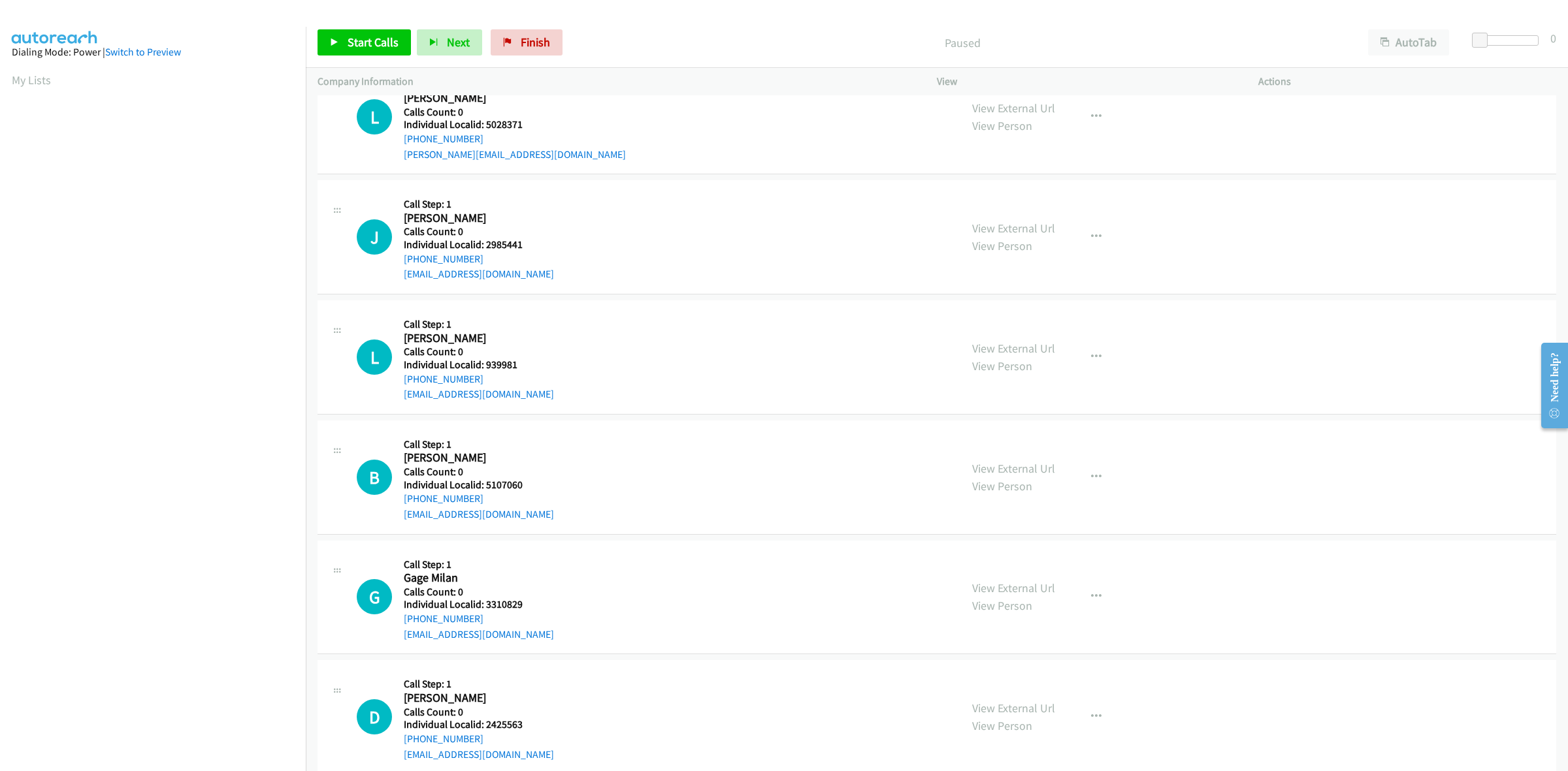
scroll to position [163, 0]
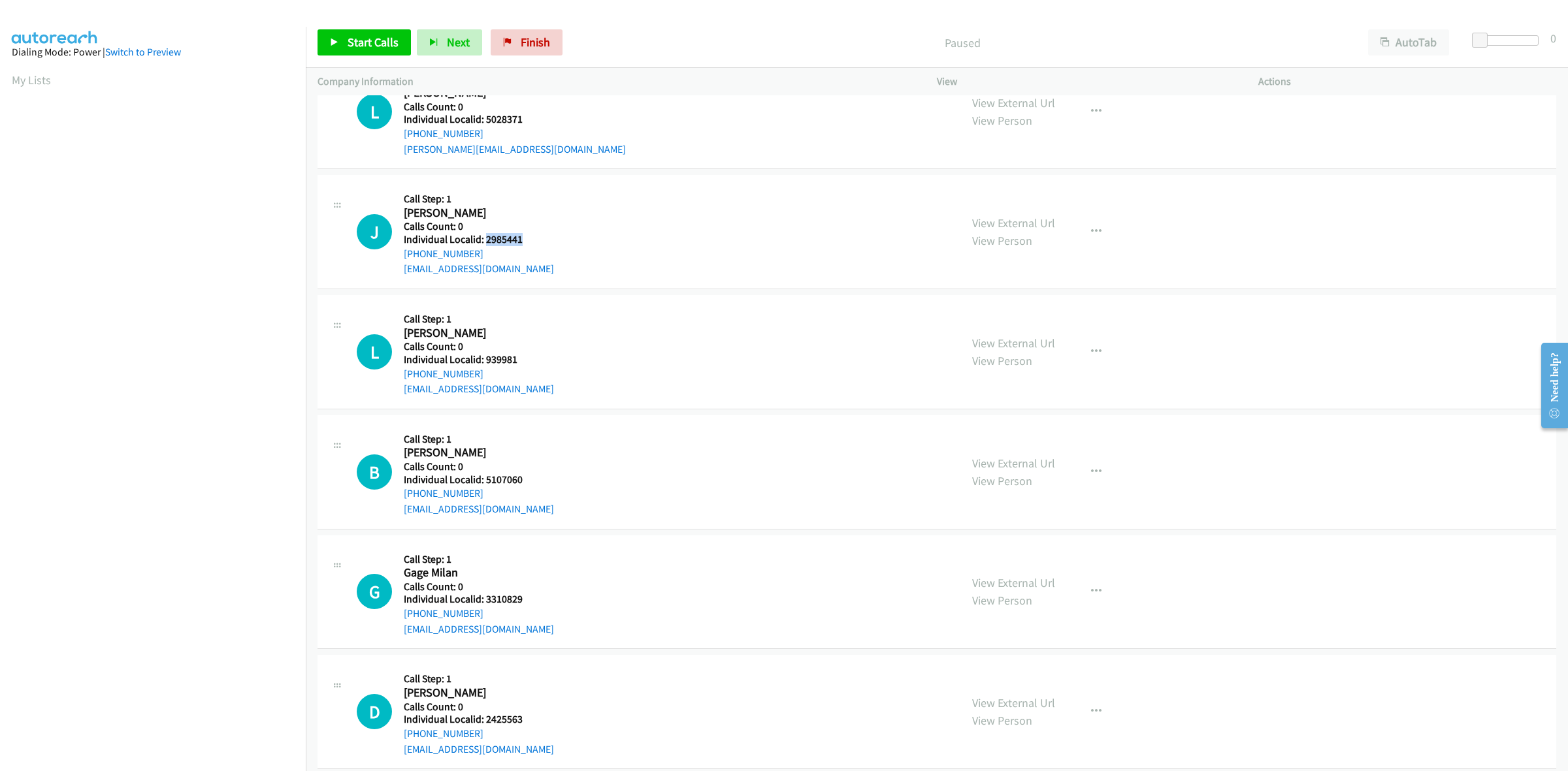
click at [485, 243] on h5 "Individual Localid: 2985441" at bounding box center [479, 239] width 150 height 13
copy h5 "2985441"
click at [1079, 232] on button "button" at bounding box center [1096, 232] width 35 height 26
click at [988, 321] on link "Skip Call" at bounding box center [1026, 318] width 174 height 26
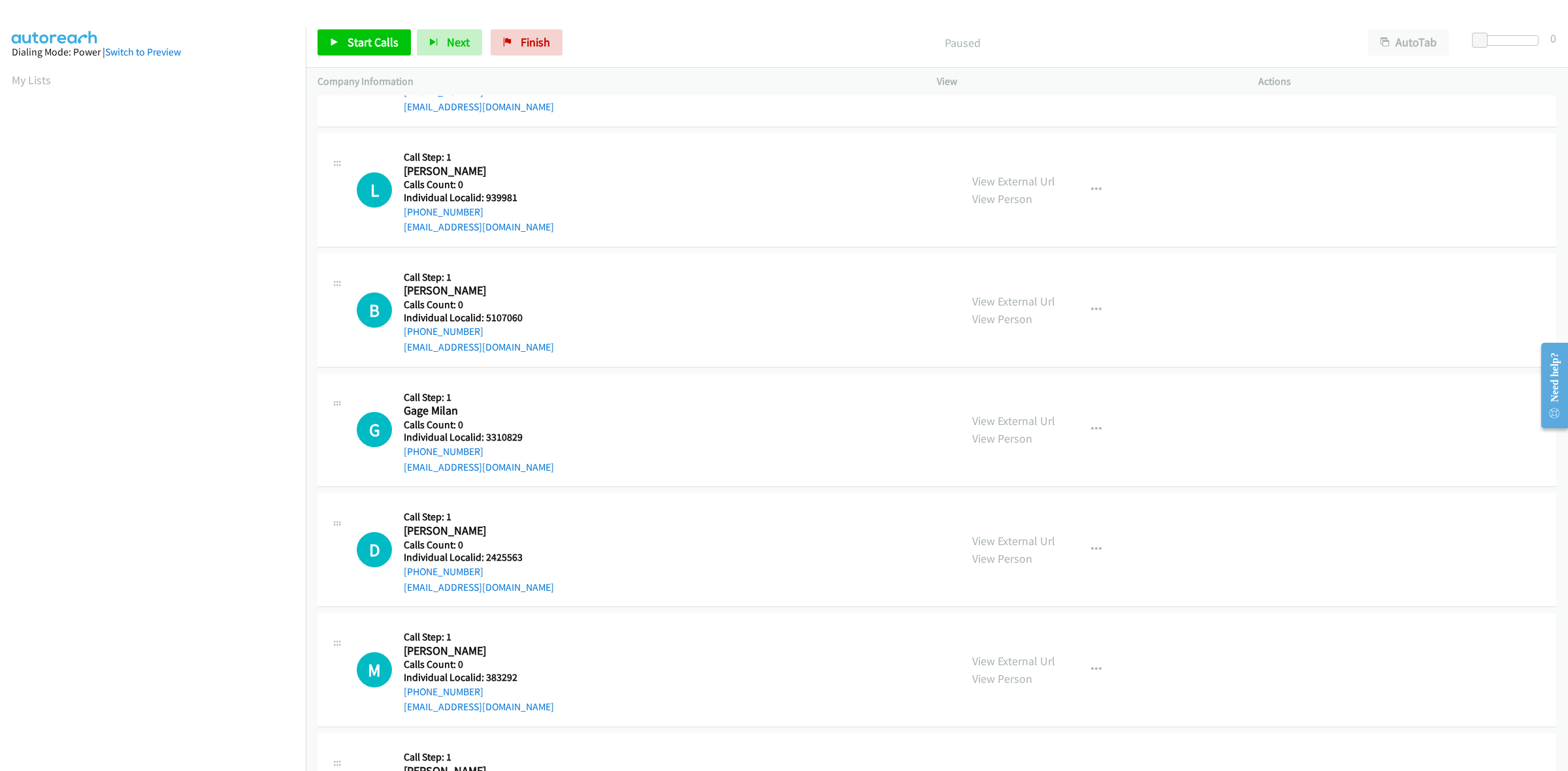
scroll to position [326, 0]
drag, startPoint x: 524, startPoint y: 316, endPoint x: 484, endPoint y: 315, distance: 40.0
click at [484, 315] on h5 "Individual Localid: 5107060" at bounding box center [479, 317] width 150 height 13
copy h5 "5107060"
drag, startPoint x: 476, startPoint y: 332, endPoint x: 393, endPoint y: 340, distance: 83.4
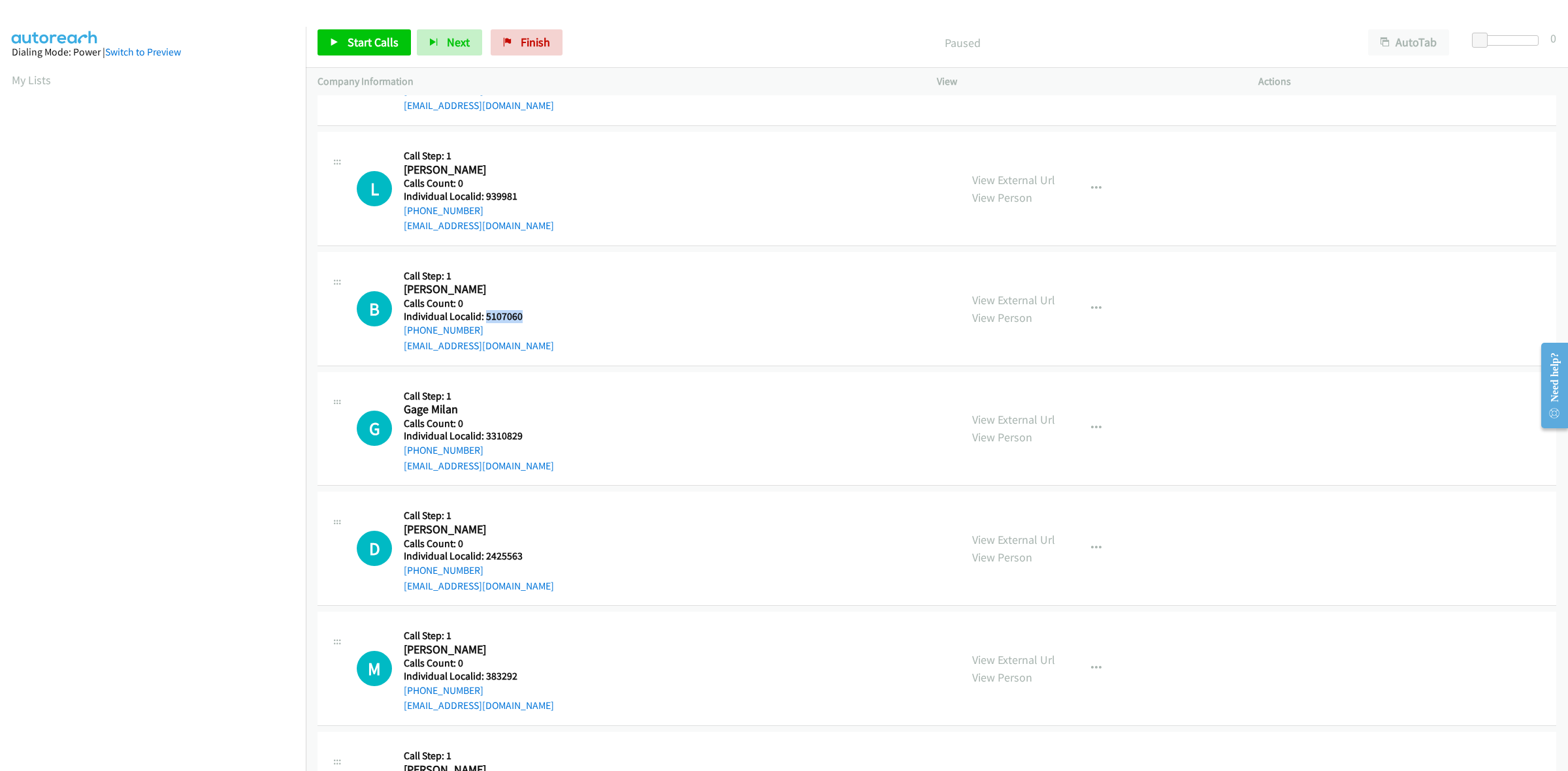
click at [393, 340] on div "B Callback Scheduled Call Step: 1 Billy Joe Biberstein Jr. America/Chicago Call…" at bounding box center [652, 309] width 592 height 90
drag, startPoint x: 484, startPoint y: 328, endPoint x: 401, endPoint y: 330, distance: 83.0
click at [401, 330] on div "B Callback Scheduled Call Step: 1 Billy Joe Biberstein Jr. America/Chicago Call…" at bounding box center [652, 309] width 592 height 90
copy link "+1 361-443-7778"
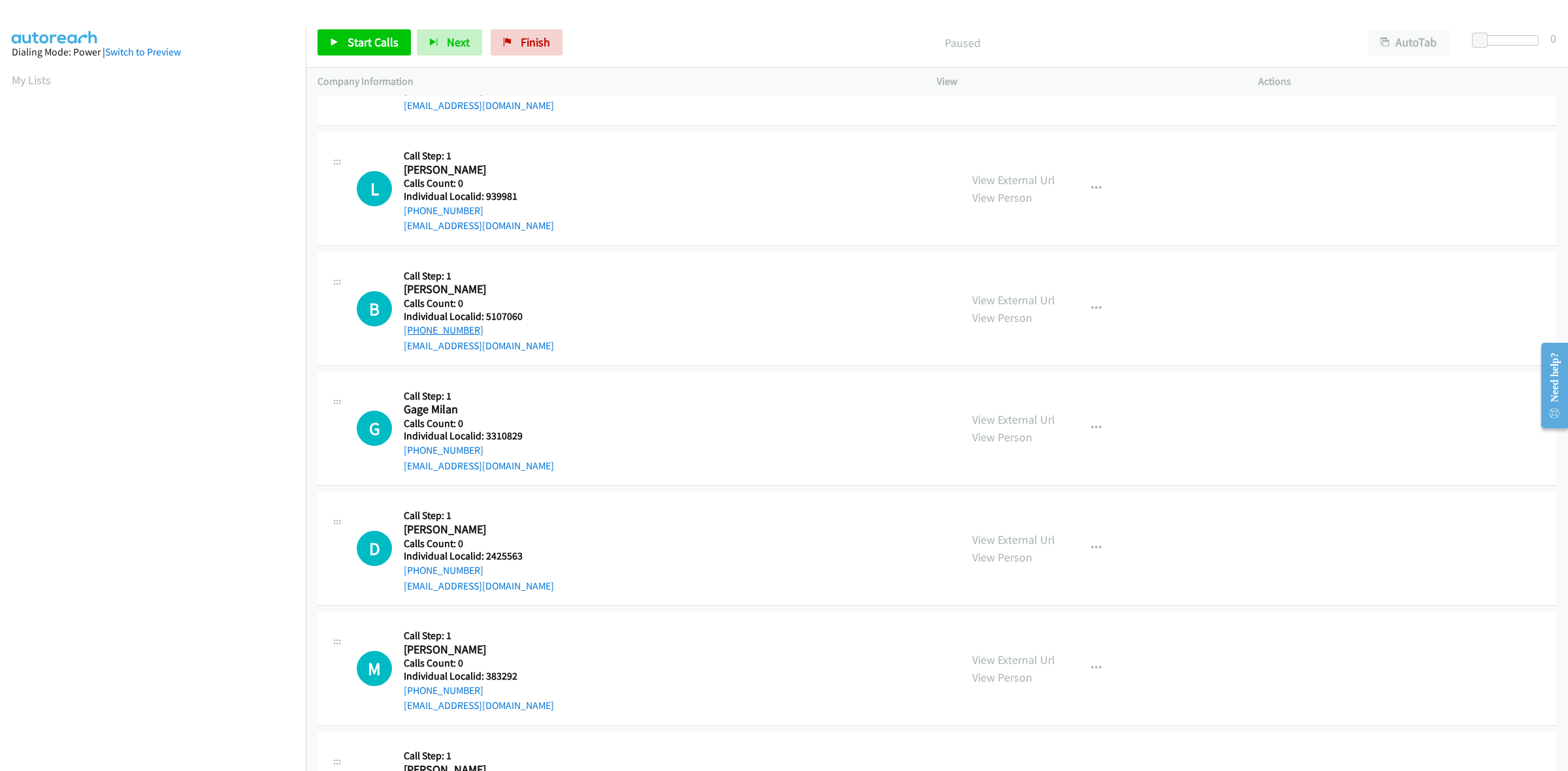
copy link "+1 361-443-7778"
drag, startPoint x: 524, startPoint y: 316, endPoint x: 484, endPoint y: 316, distance: 40.0
click at [484, 316] on h5 "Individual Localid: 5107060" at bounding box center [479, 317] width 150 height 13
copy h5 "5107060"
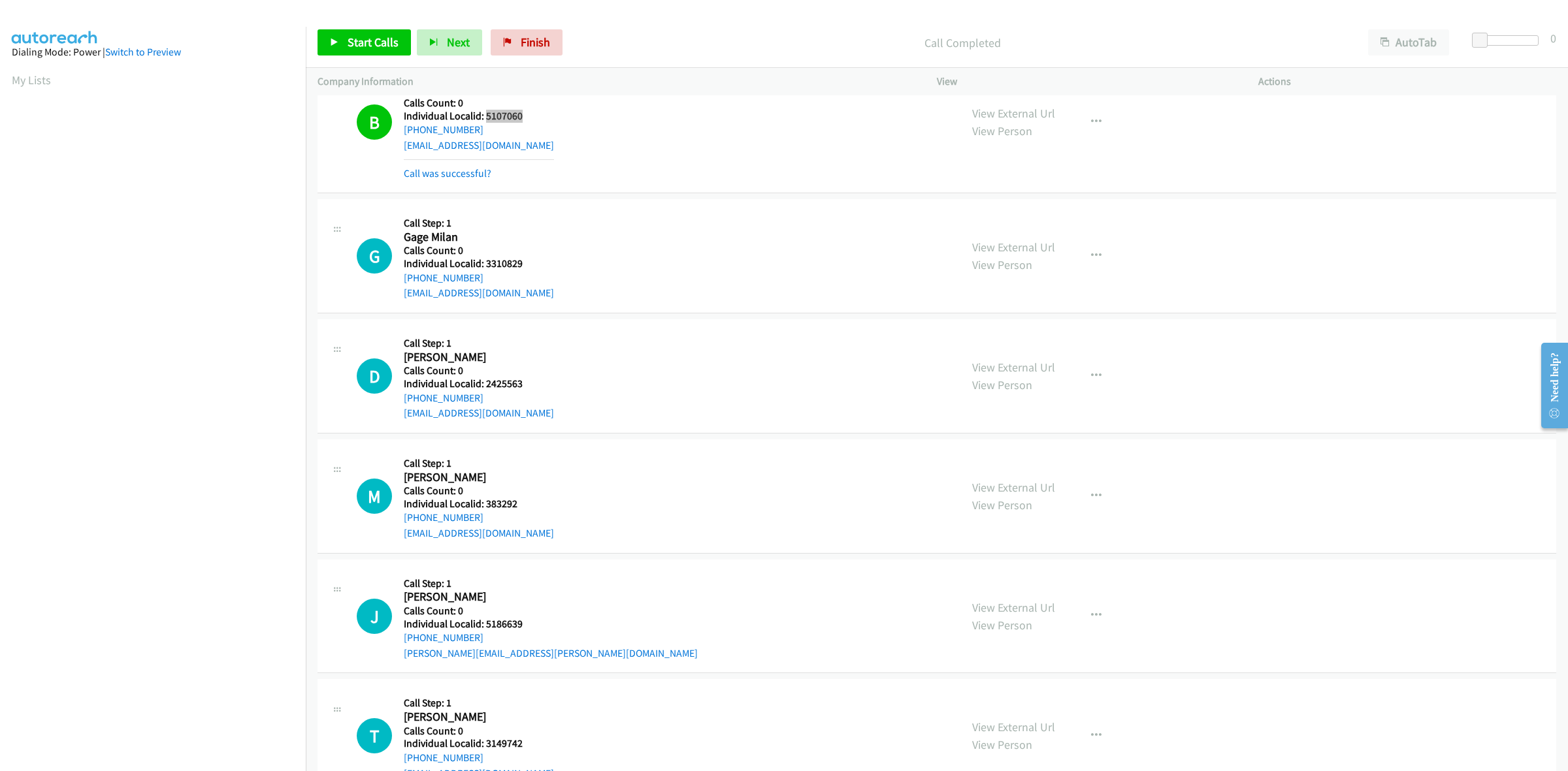
scroll to position [530, 0]
drag, startPoint x: 523, startPoint y: 260, endPoint x: 485, endPoint y: 266, distance: 38.5
click at [485, 266] on h5 "Individual Localid: 3310829" at bounding box center [479, 260] width 150 height 13
copy h5 "3310829"
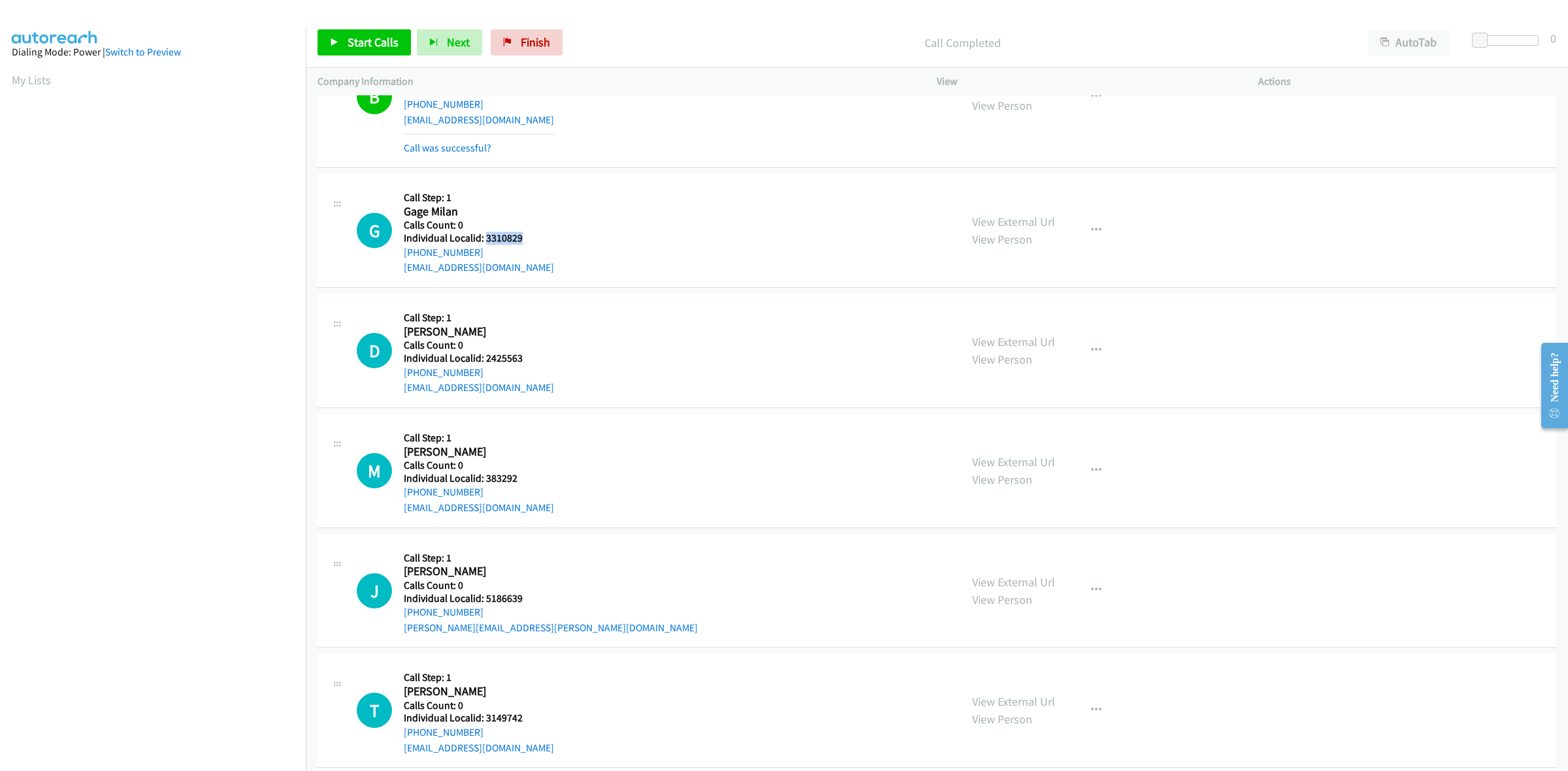
scroll to position [592, 0]
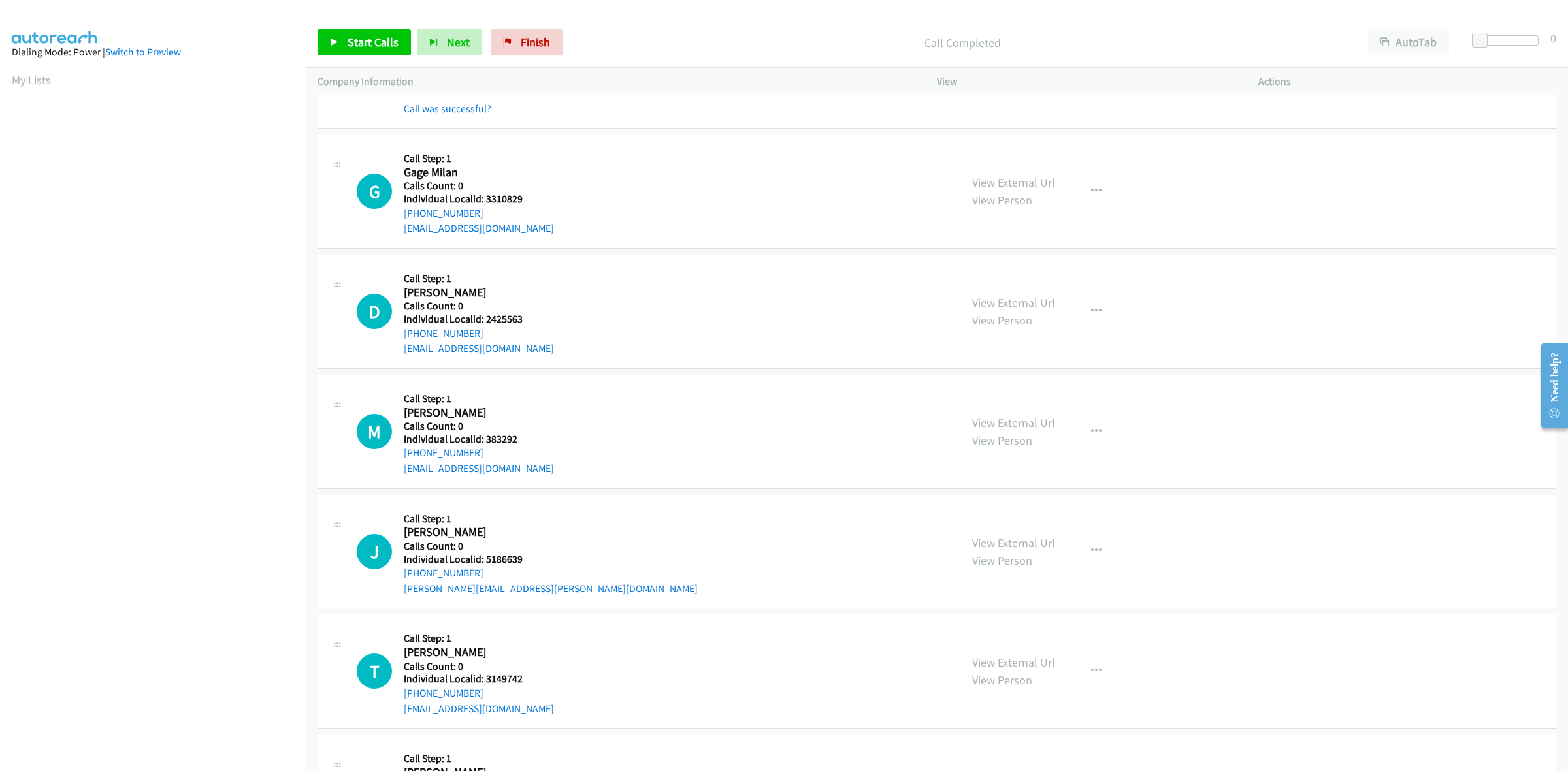
click at [524, 168] on h2 "Gage Milan" at bounding box center [470, 172] width 133 height 15
drag, startPoint x: 484, startPoint y: 210, endPoint x: 401, endPoint y: 213, distance: 83.1
click at [401, 213] on div "G Callback Scheduled Call Step: 1 Gage Milan America/Chicago Calls Count: 0 Ind…" at bounding box center [652, 191] width 592 height 90
copy link "+1 316-650-1024"
drag, startPoint x: 526, startPoint y: 197, endPoint x: 484, endPoint y: 197, distance: 42.0
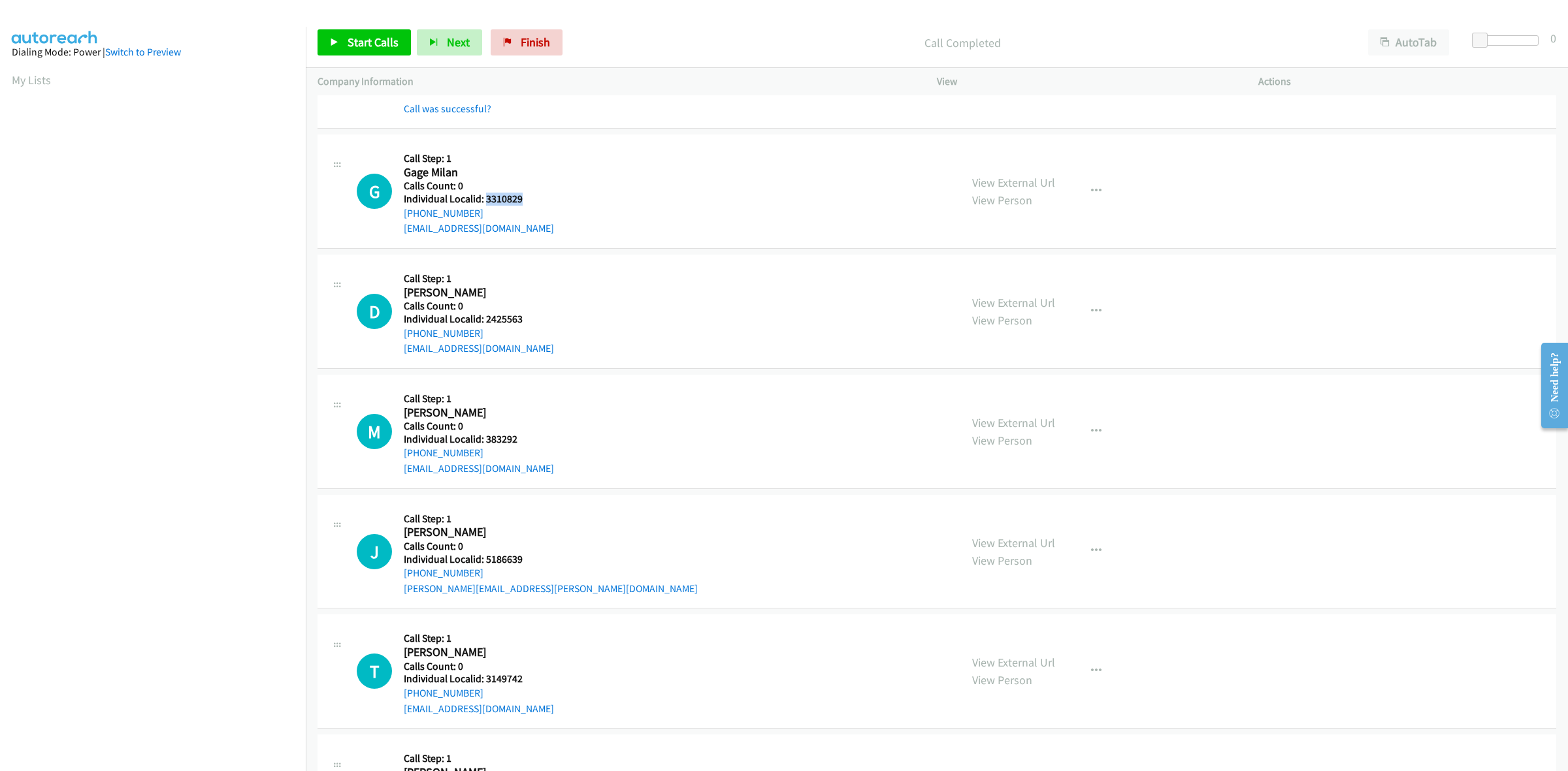
click at [484, 197] on h5 "Individual Localid: 3310829" at bounding box center [479, 198] width 150 height 13
copy h5 "3310829"
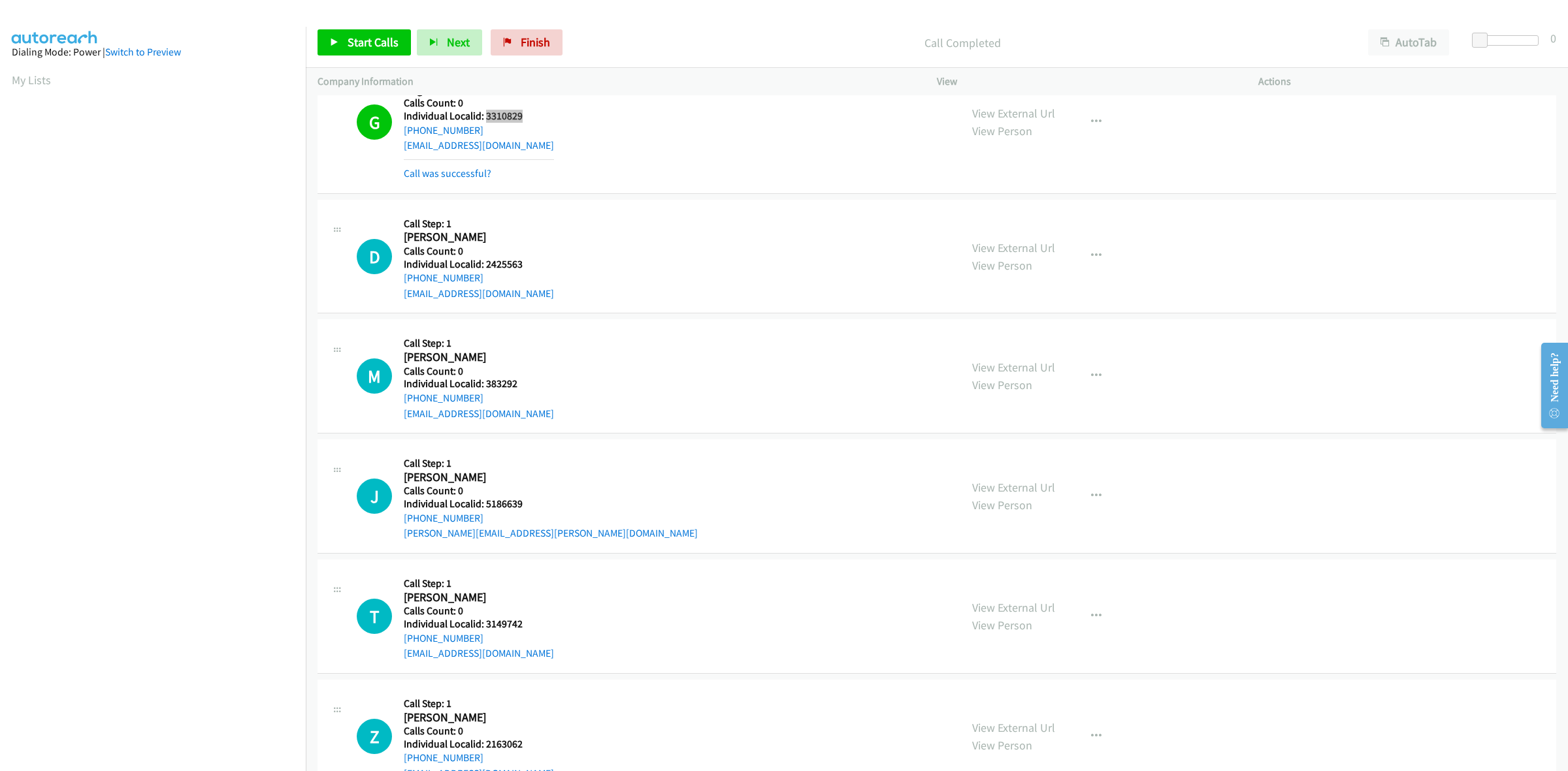
scroll to position [735, 0]
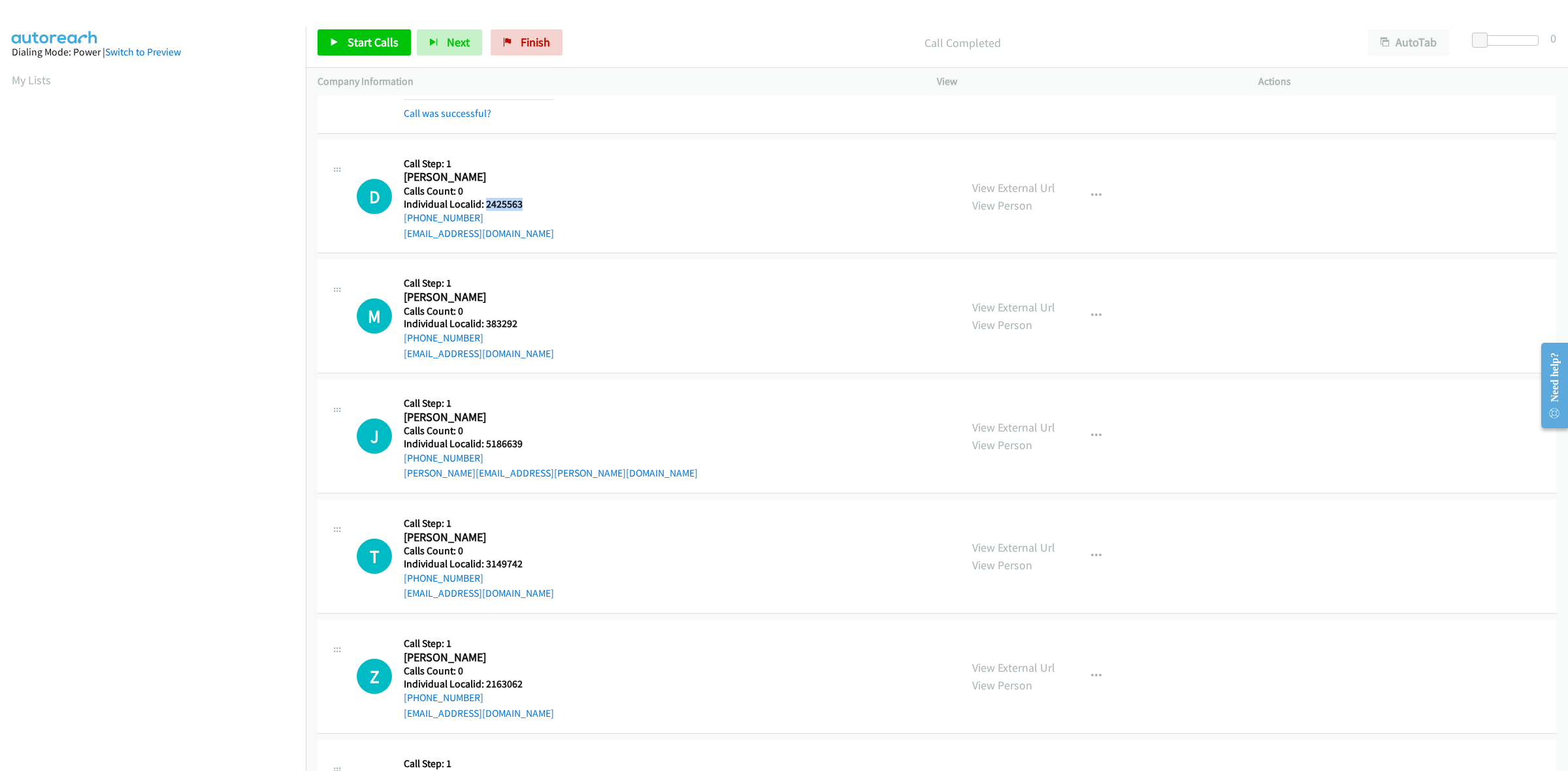
click at [484, 204] on h5 "Individual Localid: 2425563" at bounding box center [479, 204] width 150 height 13
drag, startPoint x: 445, startPoint y: 213, endPoint x: 401, endPoint y: 222, distance: 44.9
click at [401, 222] on div "D Callback Scheduled Call Step: 1 Dawid Fraczek America/Chicago Calls Count: 0 …" at bounding box center [652, 197] width 592 height 90
drag, startPoint x: 517, startPoint y: 205, endPoint x: 487, endPoint y: 206, distance: 30.0
click at [487, 206] on h5 "Individual Localid: 2425563" at bounding box center [479, 204] width 150 height 13
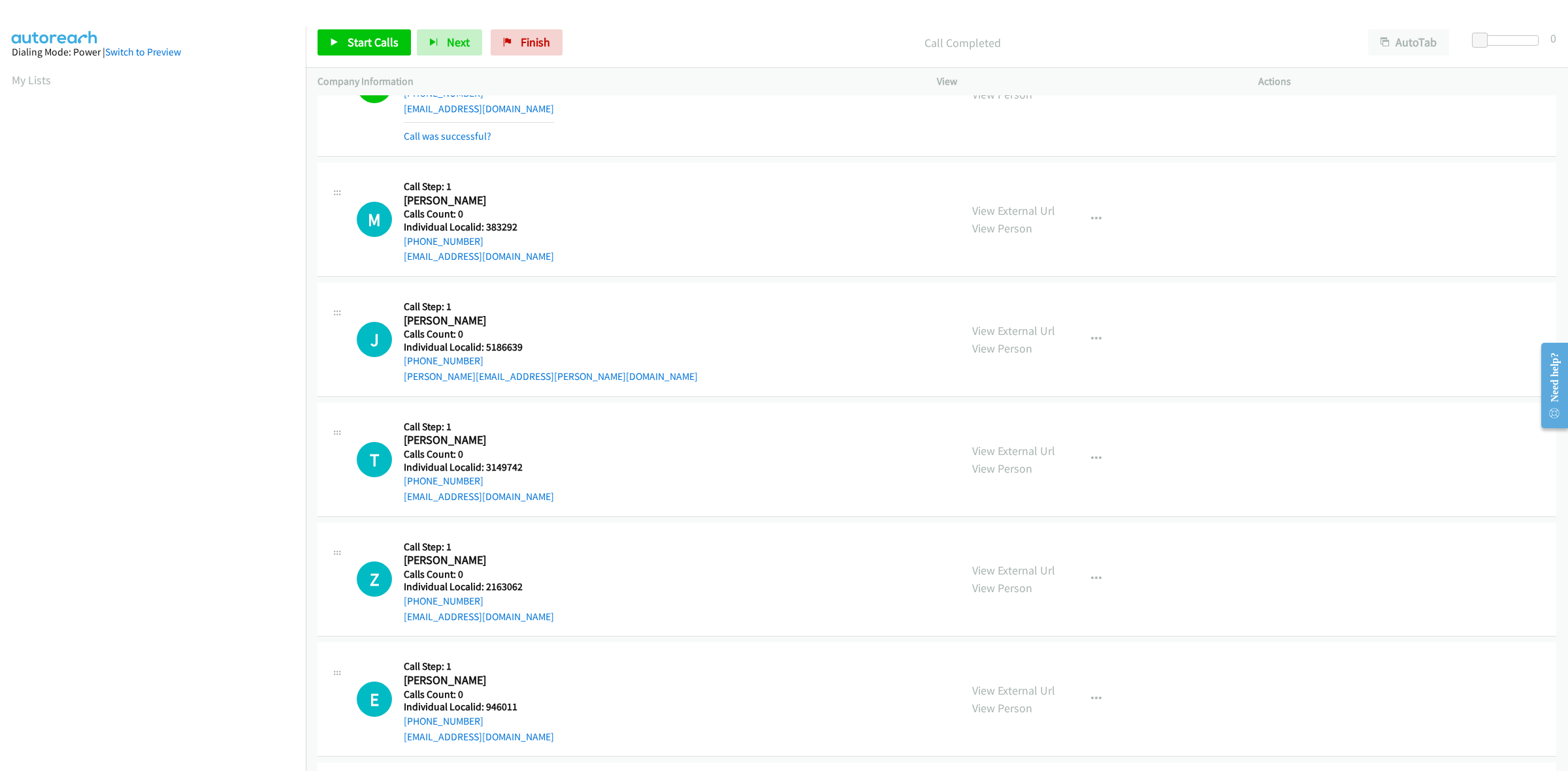
scroll to position [898, 0]
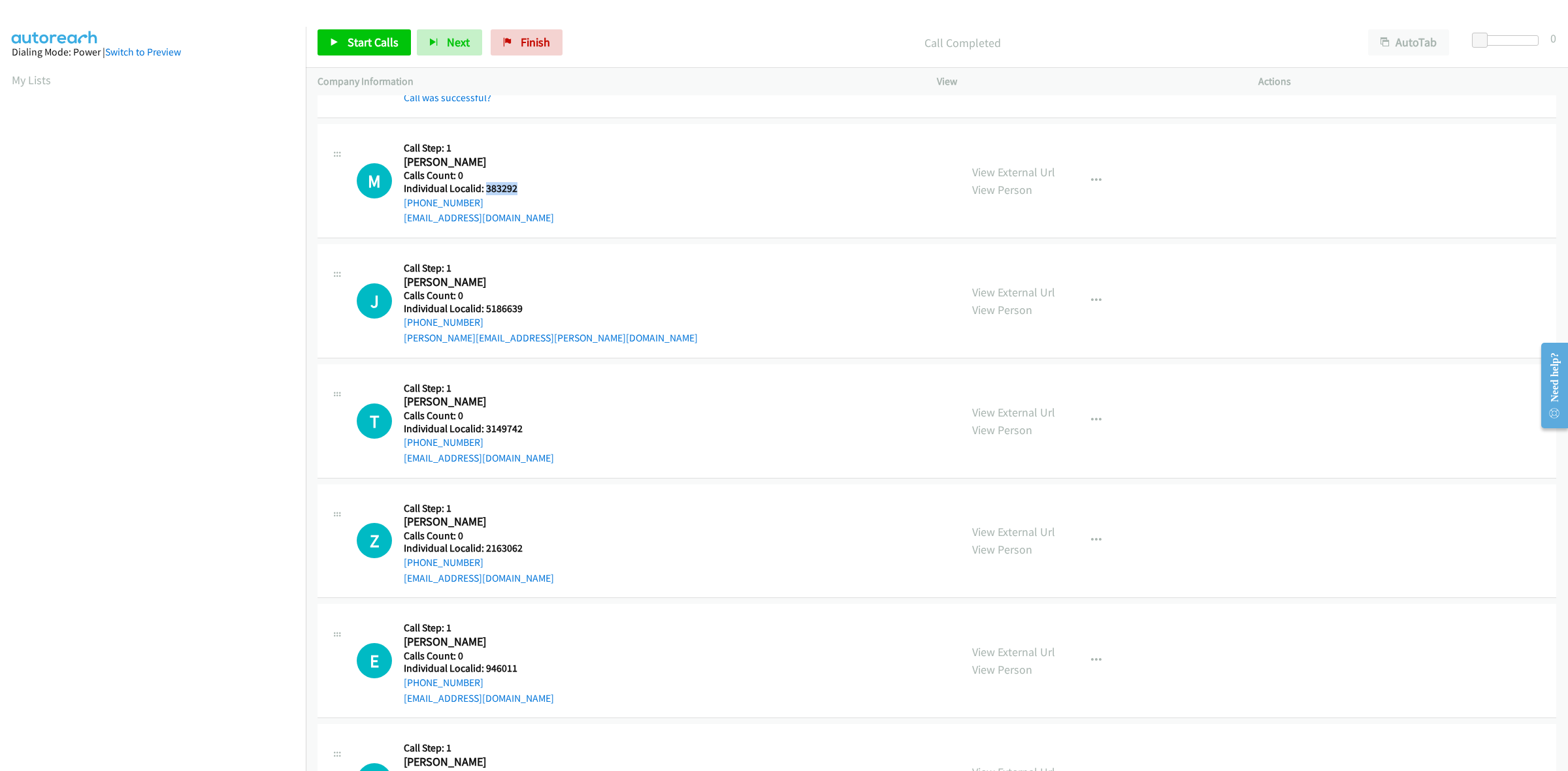
drag, startPoint x: 524, startPoint y: 193, endPoint x: 485, endPoint y: 192, distance: 39.0
click at [485, 192] on h5 "Individual Localid: 383292" at bounding box center [479, 189] width 150 height 13
drag, startPoint x: 479, startPoint y: 204, endPoint x: 400, endPoint y: 203, distance: 79.0
click at [400, 203] on div "M Callback Scheduled Call Step: 1 Michael Kagan America/New_York Calls Count: 0…" at bounding box center [652, 181] width 592 height 90
drag, startPoint x: 521, startPoint y: 190, endPoint x: 484, endPoint y: 187, distance: 37.1
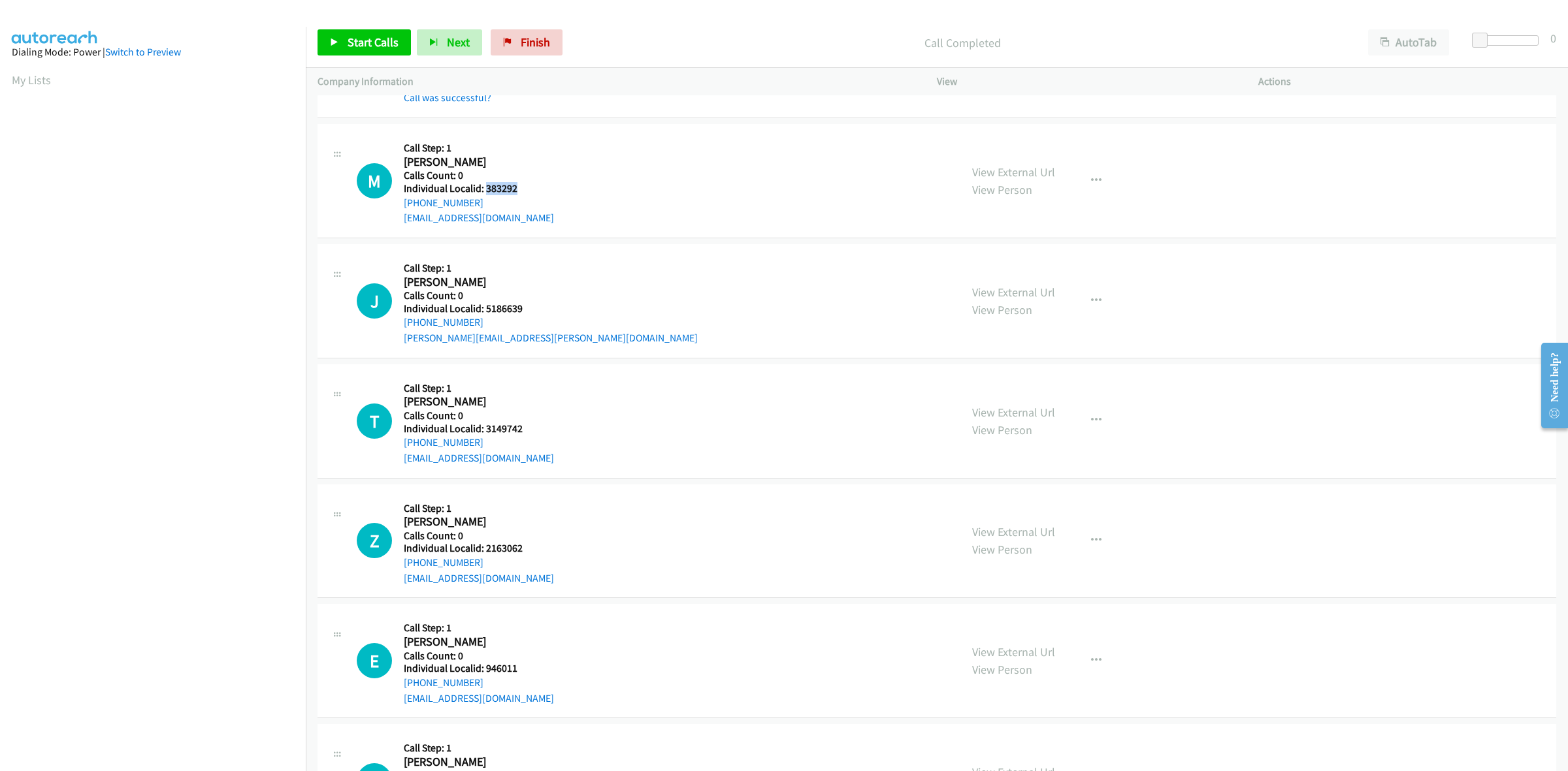
click at [484, 187] on h5 "Individual Localid: 383292" at bounding box center [479, 189] width 150 height 13
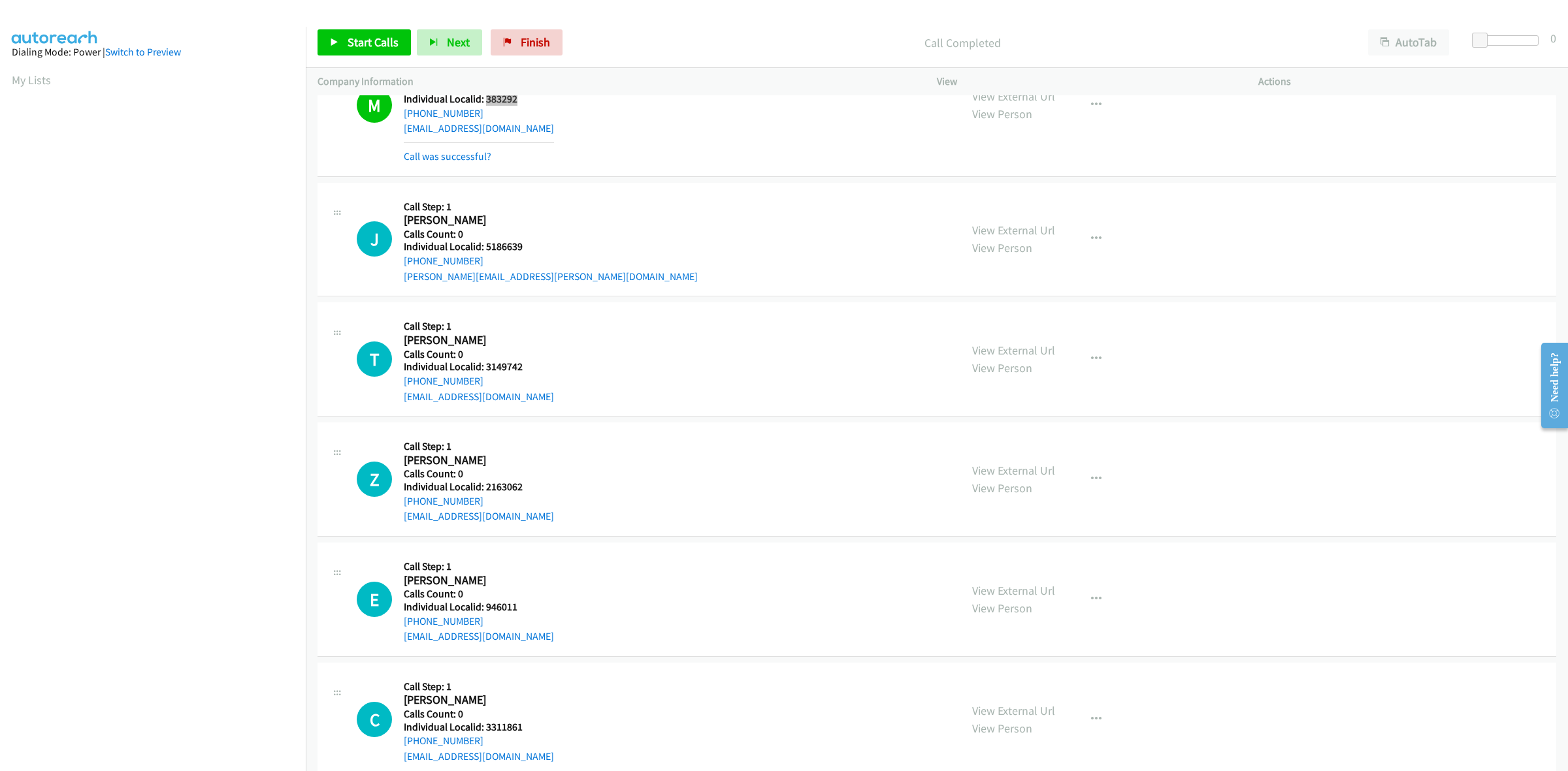
scroll to position [1020, 0]
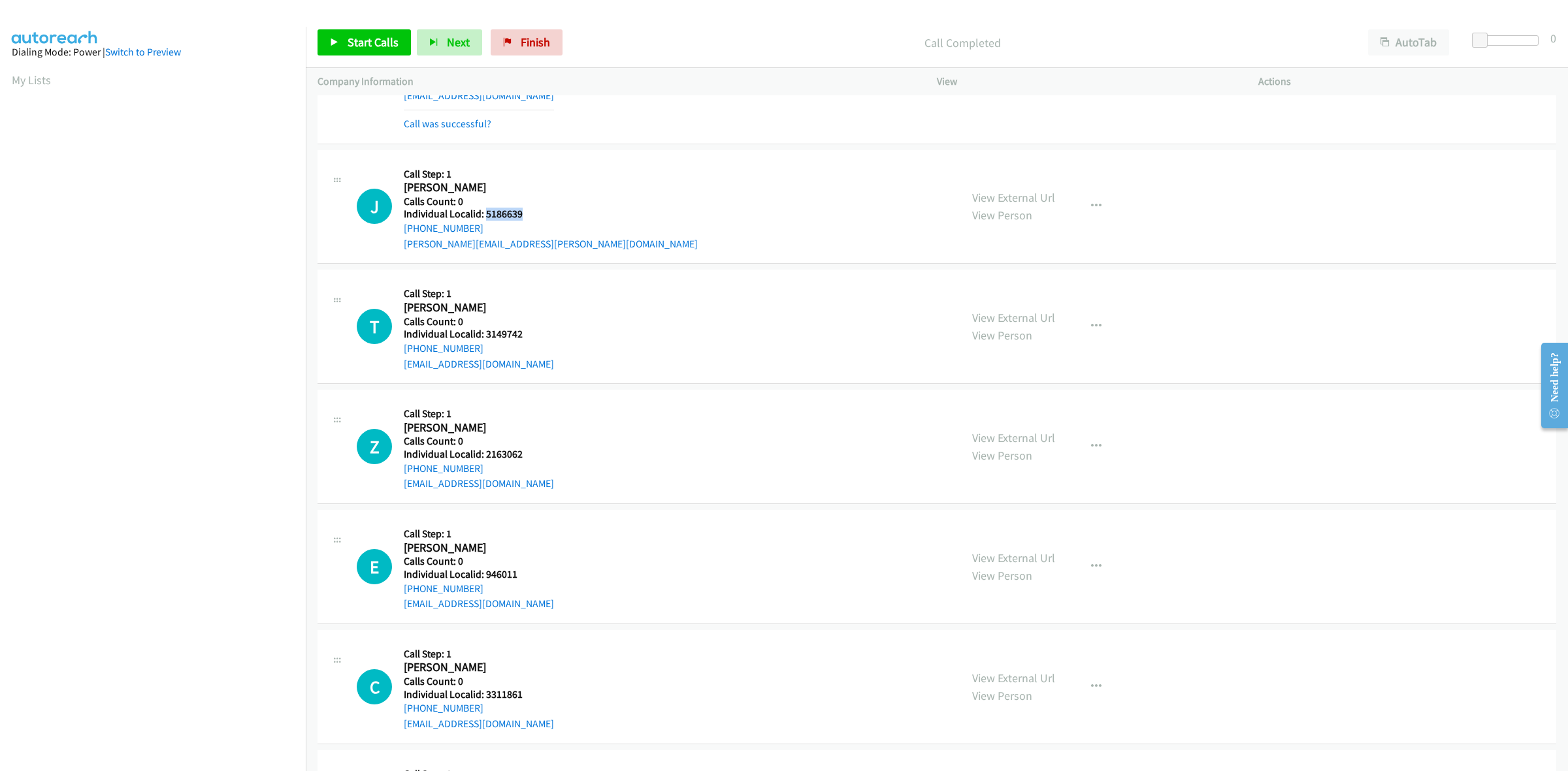
drag, startPoint x: 527, startPoint y: 211, endPoint x: 484, endPoint y: 213, distance: 43.0
click at [484, 213] on h5 "Individual Localid: 5186639" at bounding box center [551, 213] width 294 height 13
drag, startPoint x: 469, startPoint y: 227, endPoint x: 401, endPoint y: 227, distance: 68.0
click at [401, 227] on div "J Callback Scheduled Call Step: 1 Jonathon Nitchie America/New_York Calls Count…" at bounding box center [652, 207] width 592 height 90
drag, startPoint x: 1065, startPoint y: 203, endPoint x: 1076, endPoint y: 203, distance: 11.0
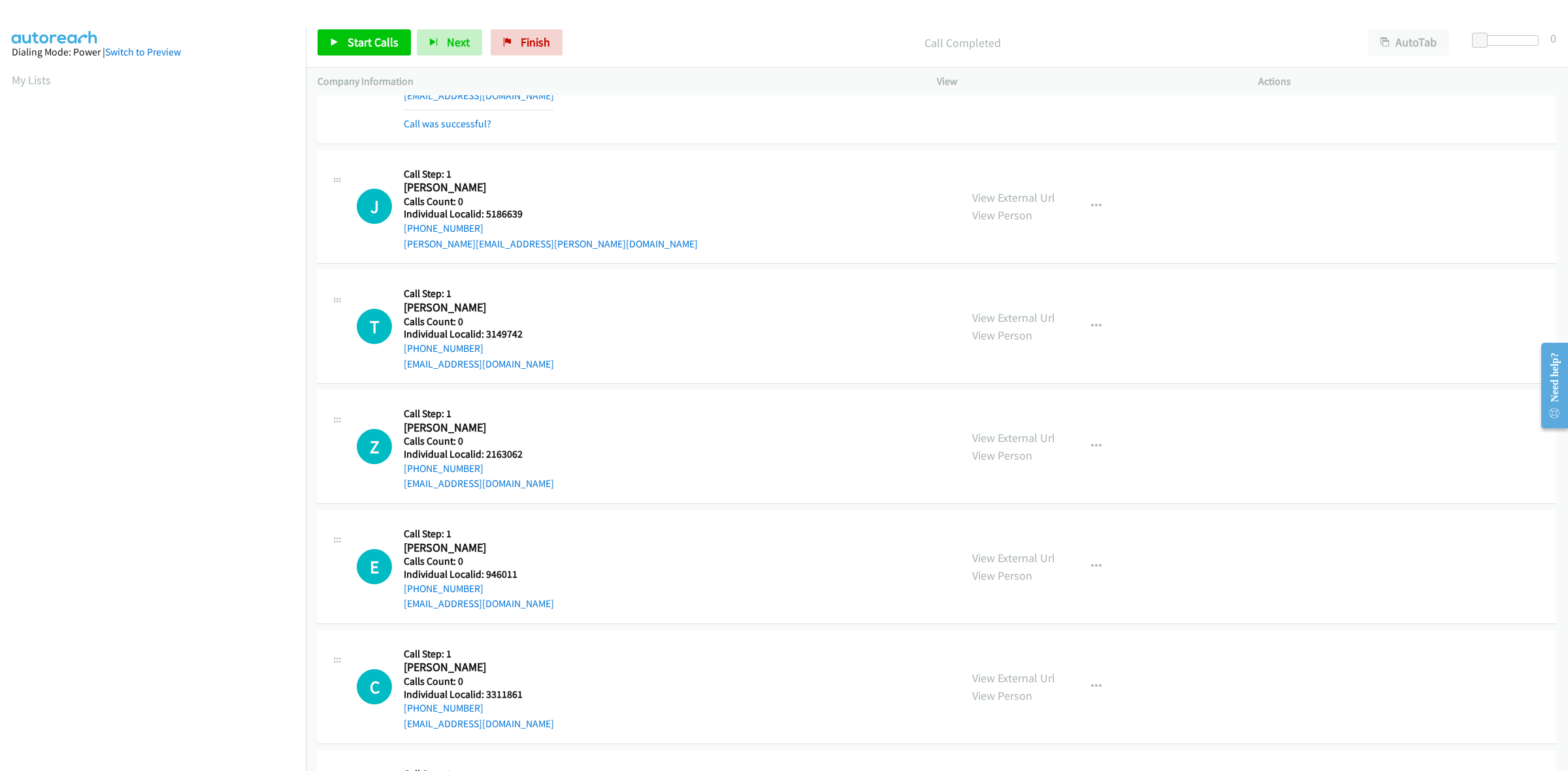
click at [1076, 203] on div "View External Url View Person View External Url Email Schedule/Manage Callback …" at bounding box center [1127, 207] width 334 height 90
click at [1092, 203] on icon "button" at bounding box center [1096, 206] width 11 height 11
click at [990, 298] on link "Skip Call" at bounding box center [1026, 292] width 174 height 26
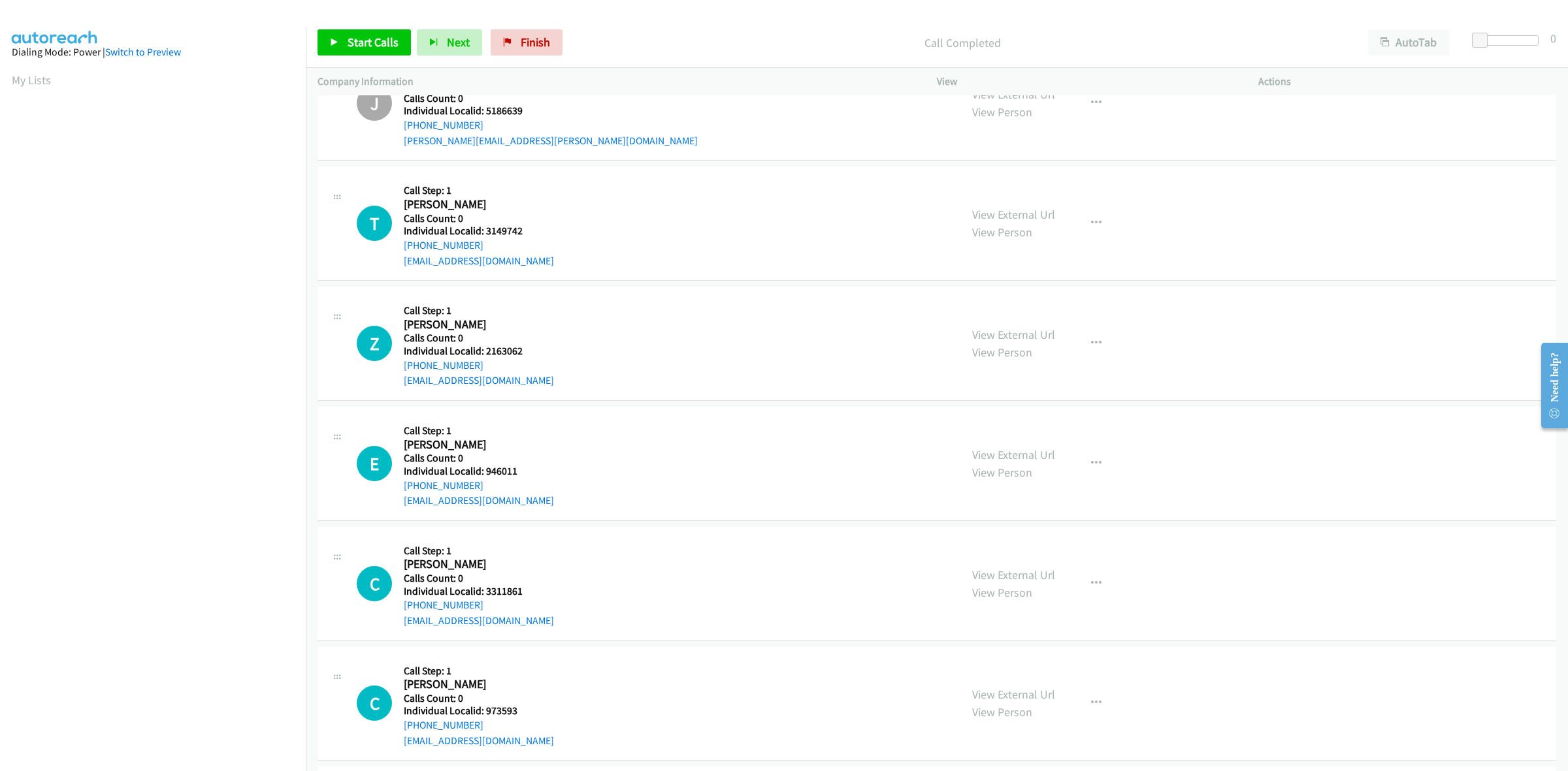
scroll to position [1184, 0]
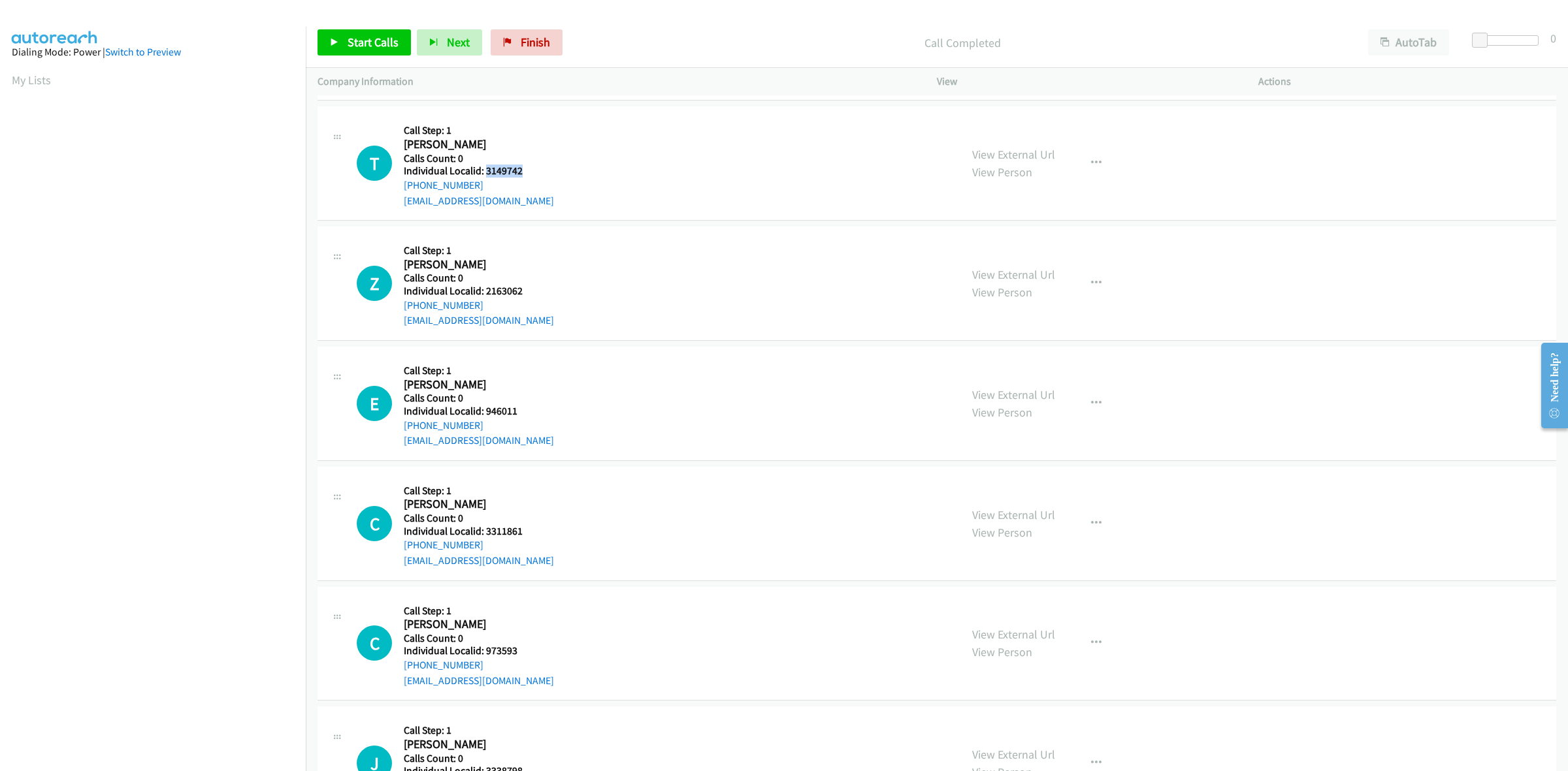
drag, startPoint x: 510, startPoint y: 168, endPoint x: 487, endPoint y: 168, distance: 23.0
click at [487, 168] on h5 "Individual Localid: 3149742" at bounding box center [479, 171] width 150 height 13
drag, startPoint x: 479, startPoint y: 181, endPoint x: 397, endPoint y: 192, distance: 82.7
click at [397, 192] on div "T Callback Scheduled Call Step: 1 Ty Hudson America/Chicago Calls Count: 0 Indi…" at bounding box center [652, 163] width 592 height 90
drag, startPoint x: 527, startPoint y: 169, endPoint x: 485, endPoint y: 174, distance: 42.3
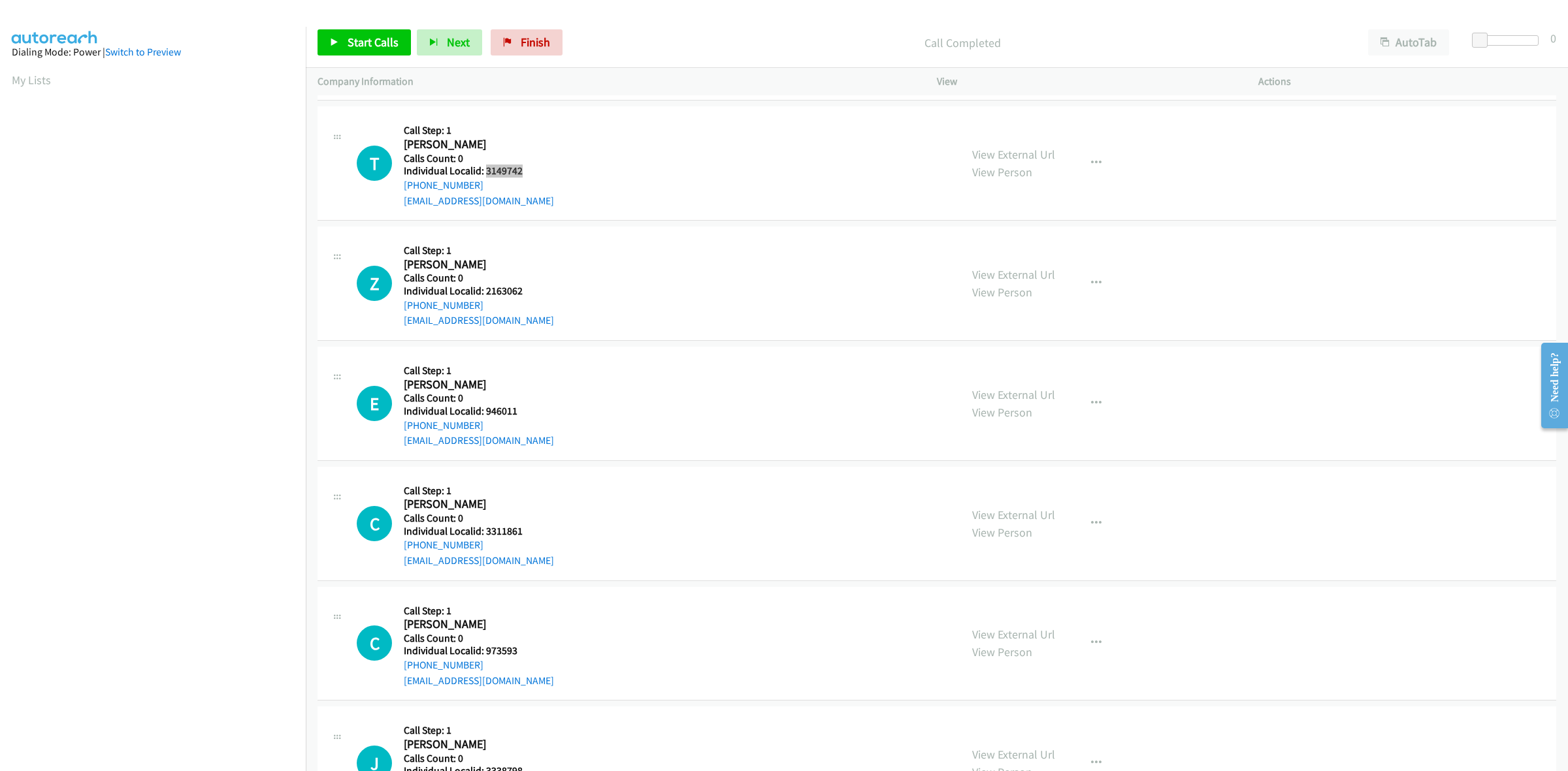
click at [485, 174] on h5 "Individual Localid: 3149742" at bounding box center [479, 171] width 150 height 13
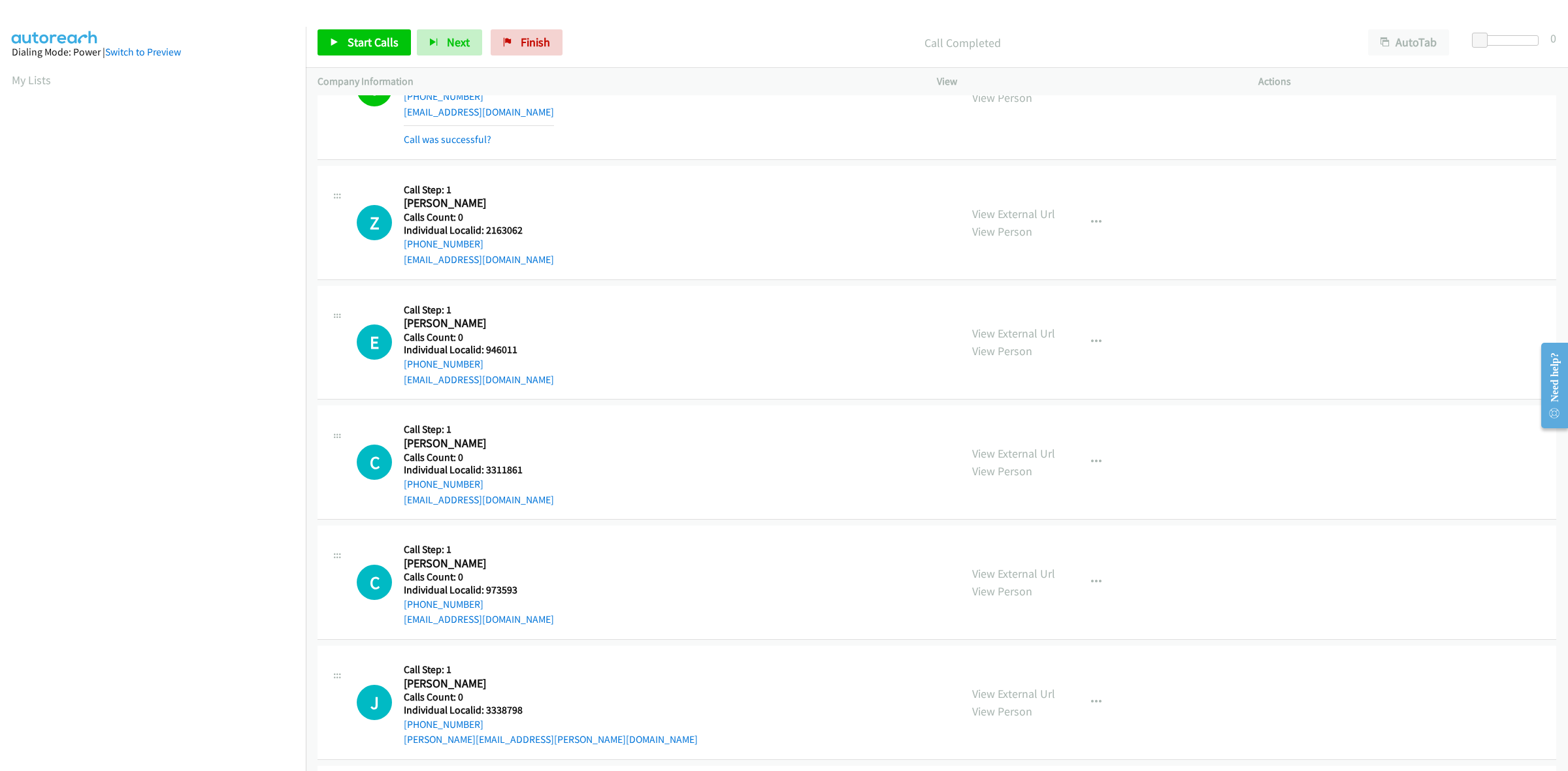
scroll to position [1306, 0]
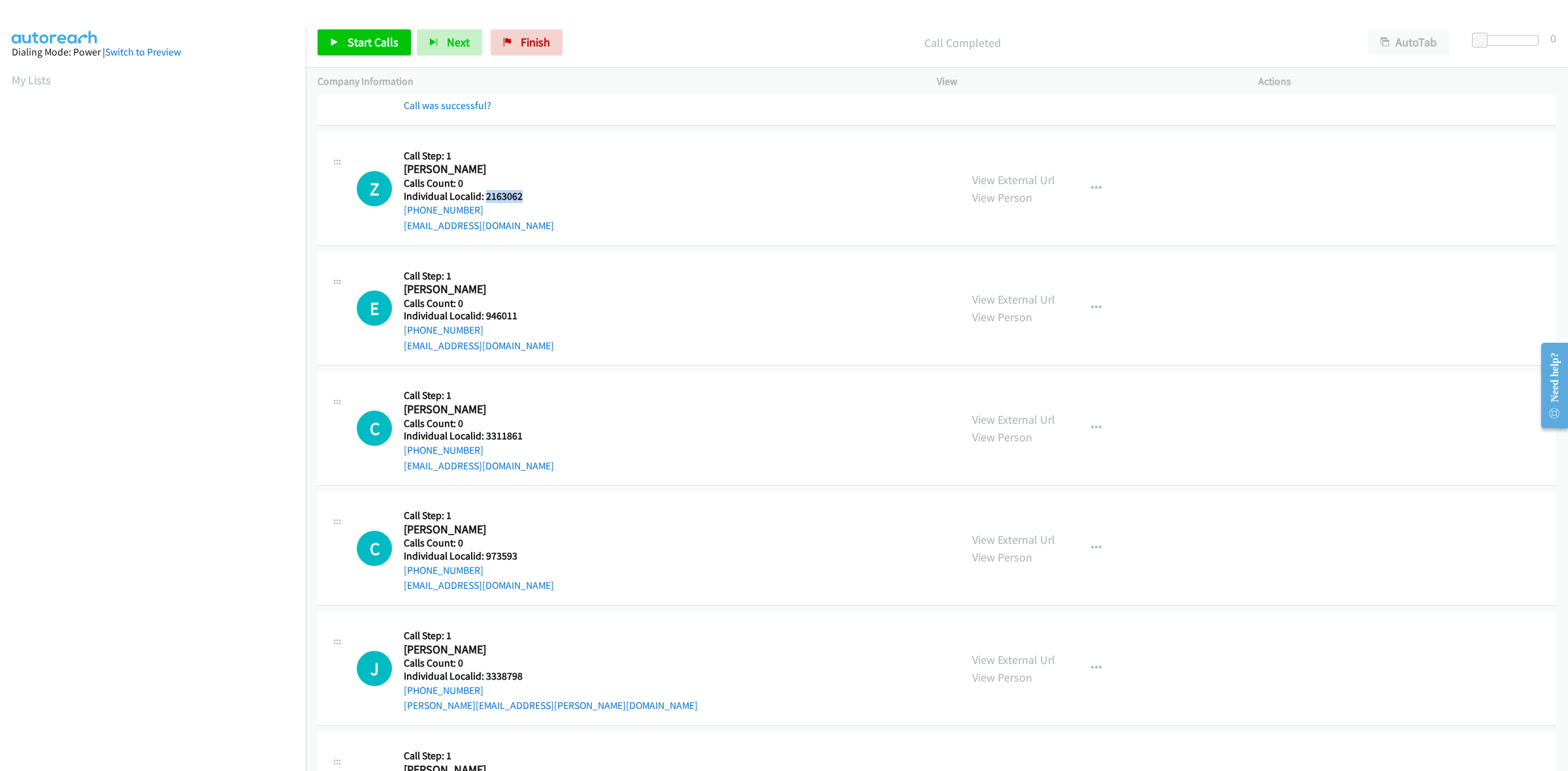
drag, startPoint x: 529, startPoint y: 194, endPoint x: 484, endPoint y: 198, distance: 45.2
click at [484, 198] on h5 "Individual Localid: 2163062" at bounding box center [479, 196] width 150 height 13
drag, startPoint x: 476, startPoint y: 215, endPoint x: 401, endPoint y: 217, distance: 75.0
click at [401, 217] on div "Z Callback Scheduled Call Step: 1 Zennon Shain America/Chicago Calls Count: 0 I…" at bounding box center [652, 189] width 592 height 90
drag, startPoint x: 527, startPoint y: 199, endPoint x: 484, endPoint y: 197, distance: 43.0
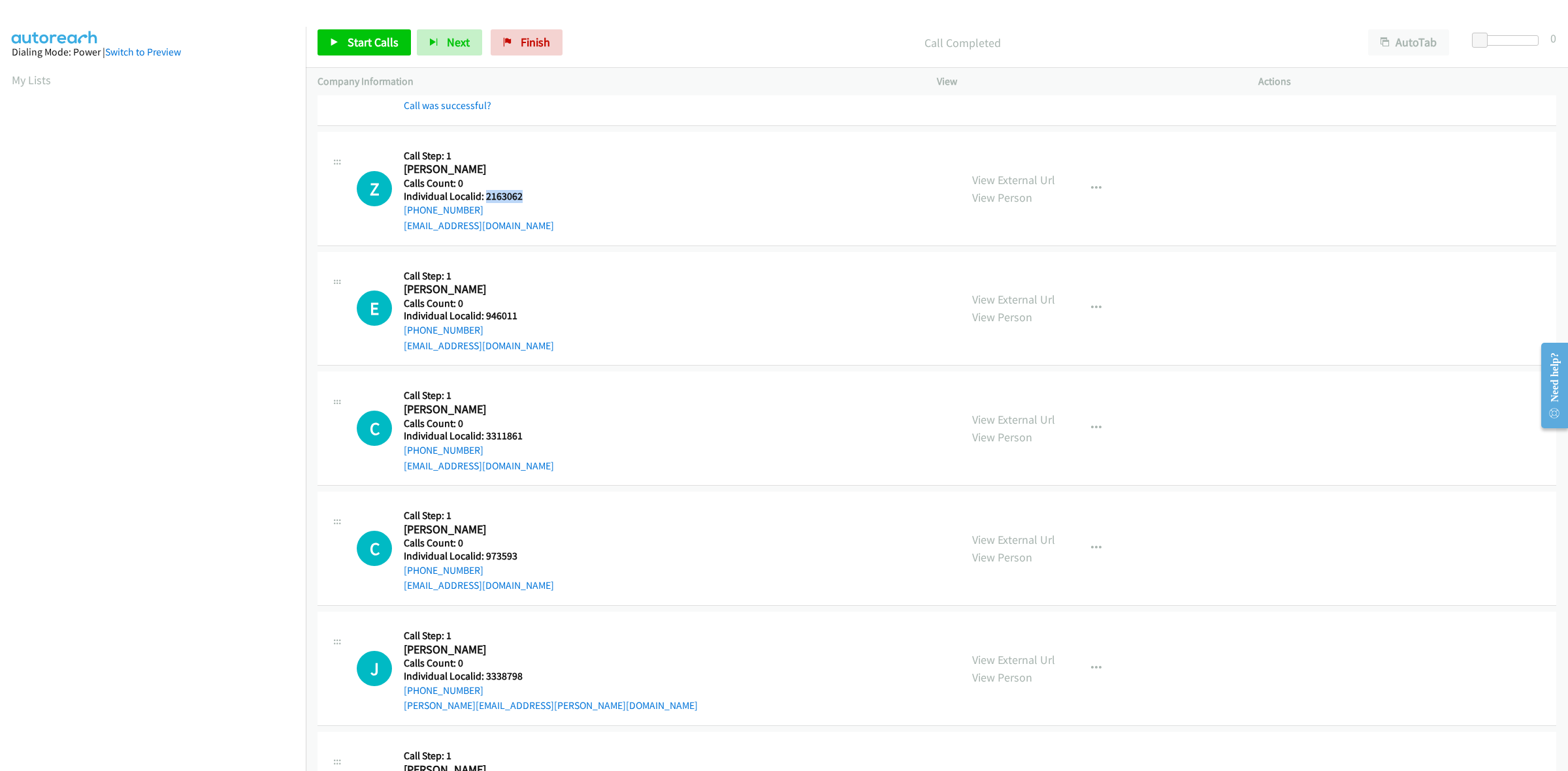
click at [484, 197] on h5 "Individual Localid: 2163062" at bounding box center [479, 196] width 150 height 13
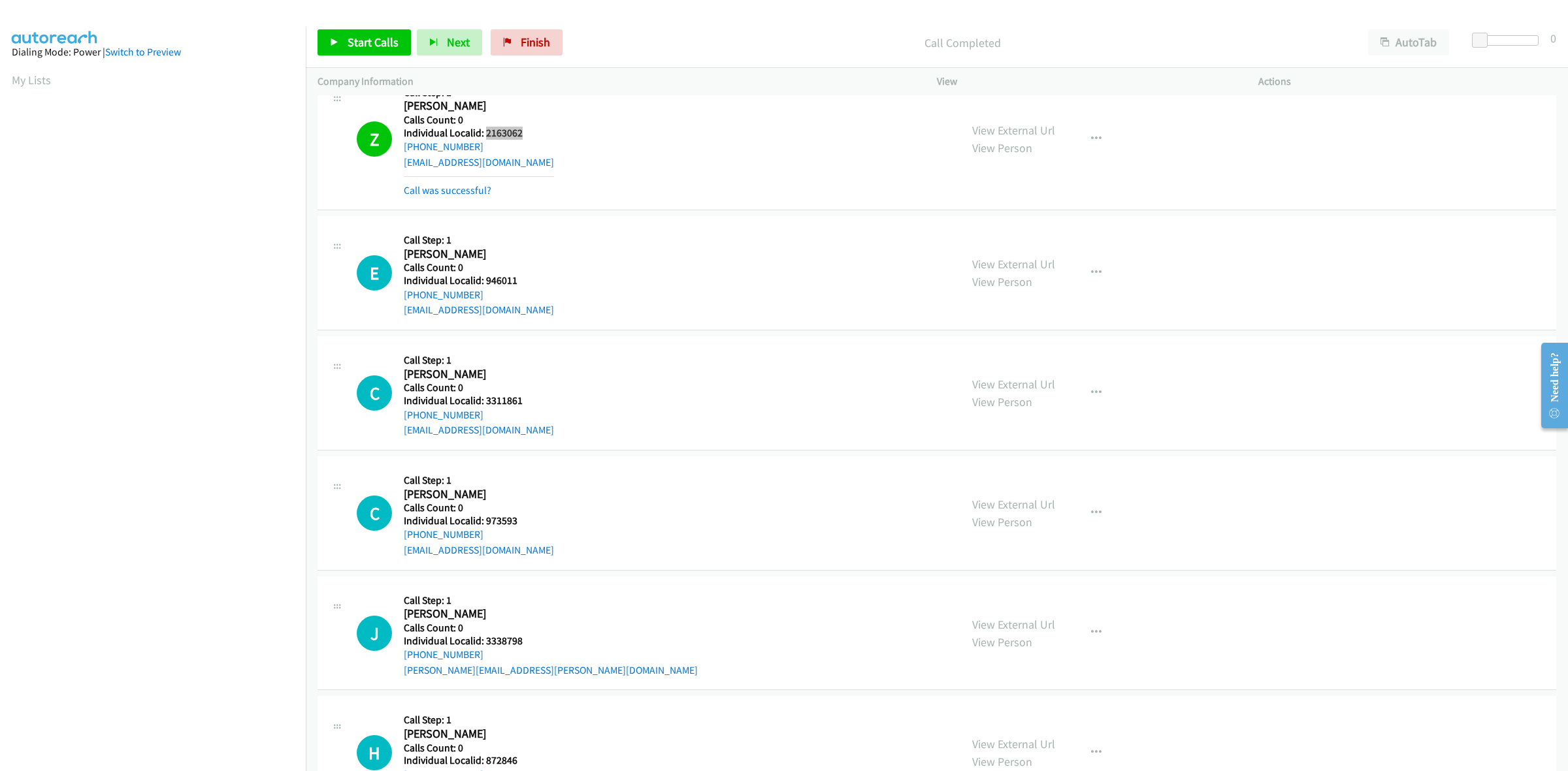
scroll to position [1388, 0]
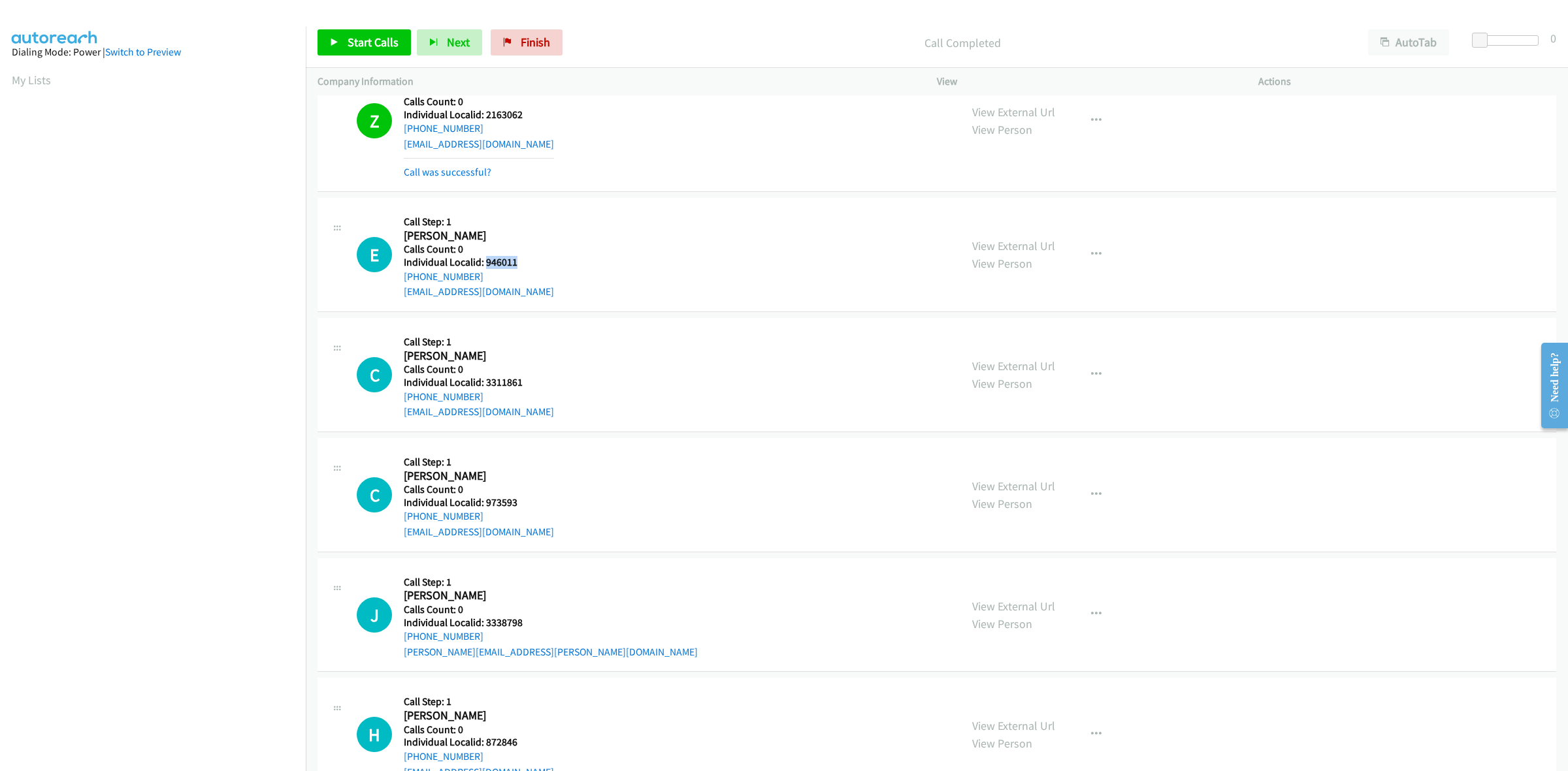
drag, startPoint x: 518, startPoint y: 263, endPoint x: 487, endPoint y: 266, distance: 31.1
click at [487, 266] on h5 "Individual Localid: 946011" at bounding box center [479, 262] width 150 height 13
drag, startPoint x: 1101, startPoint y: 257, endPoint x: 1090, endPoint y: 263, distance: 12.5
click at [1101, 257] on button "button" at bounding box center [1096, 255] width 35 height 26
click at [1039, 341] on link "Skip Call" at bounding box center [1026, 341] width 174 height 26
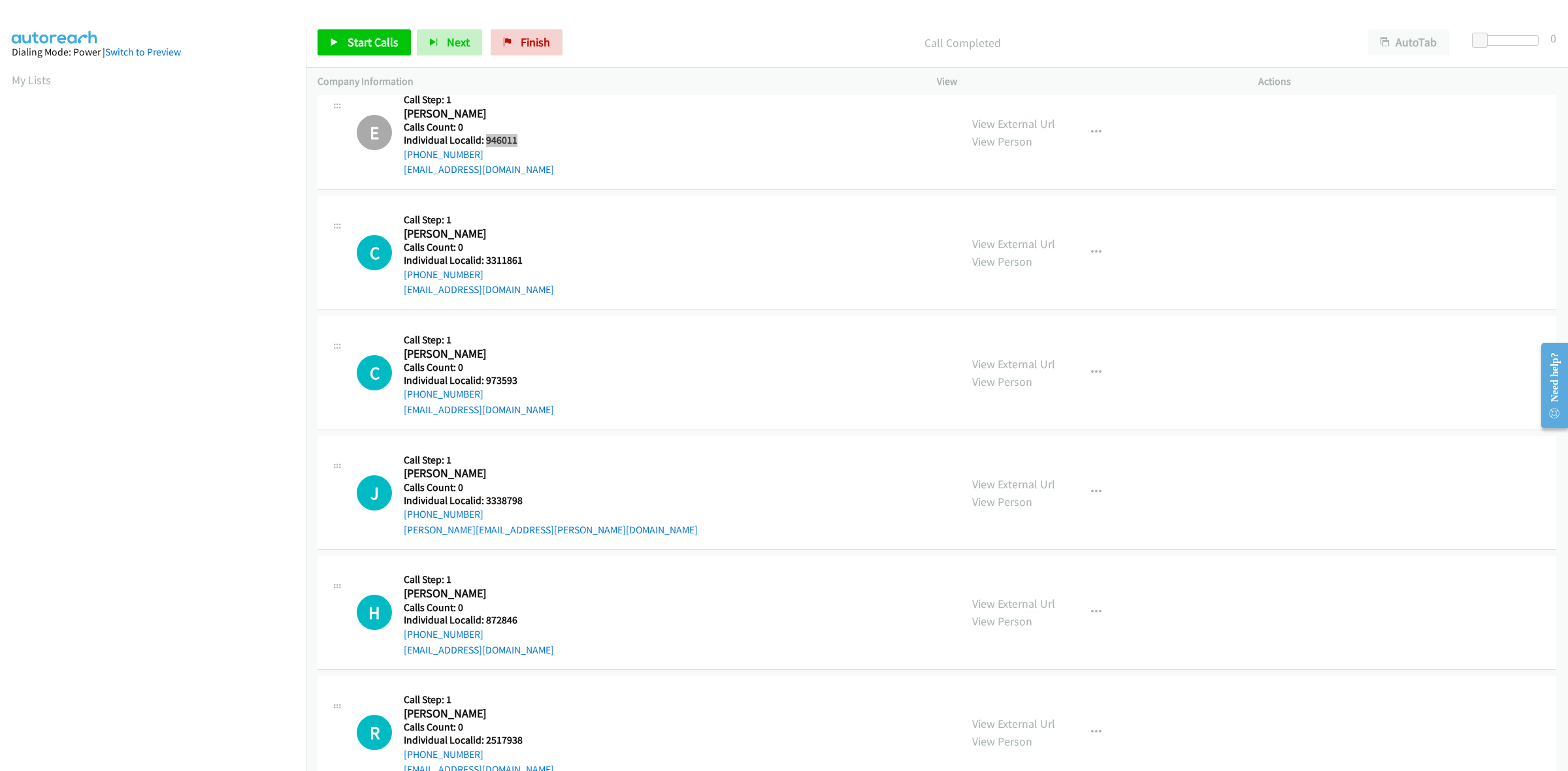
scroll to position [1531, 0]
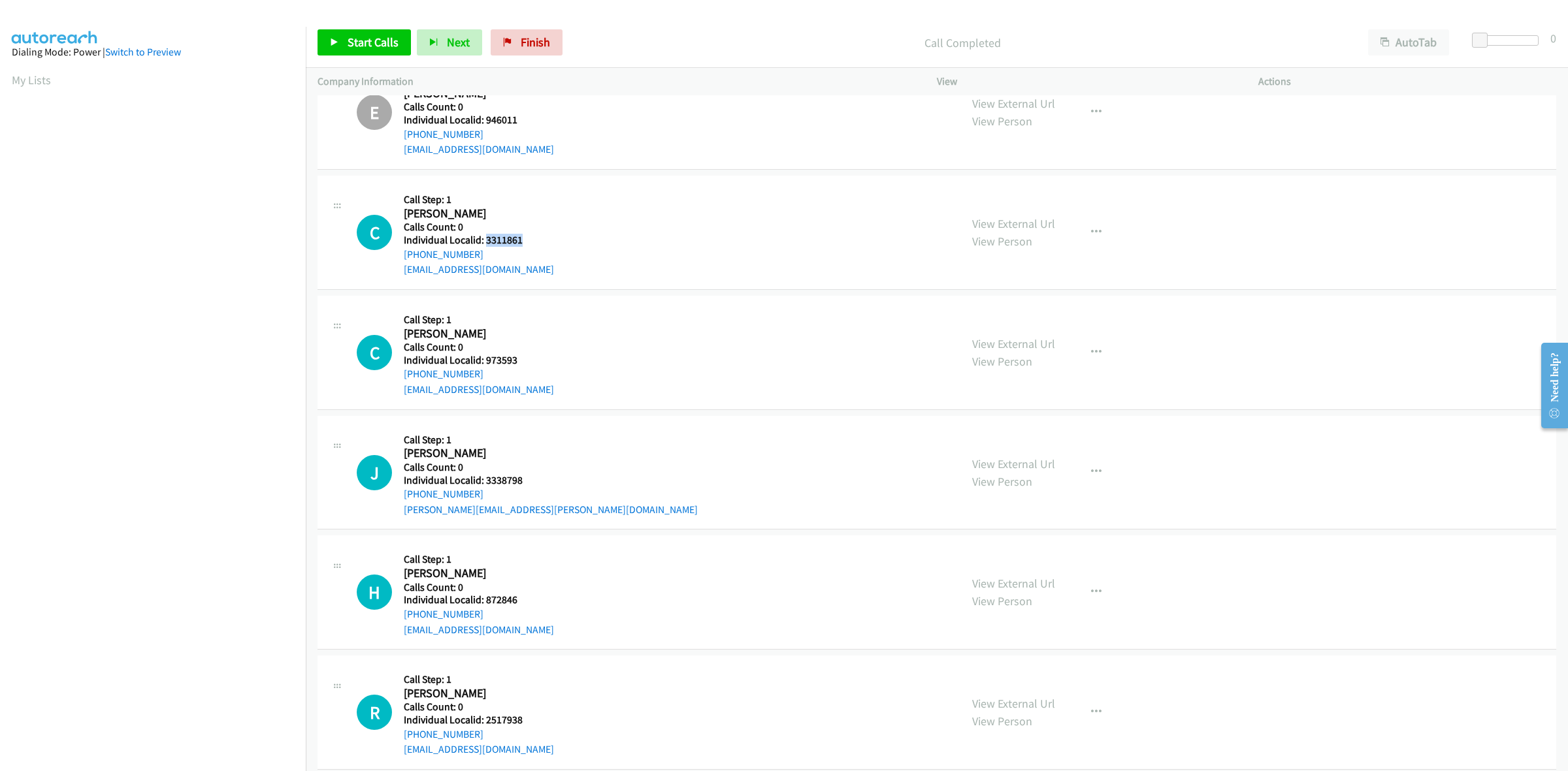
drag, startPoint x: 529, startPoint y: 245, endPoint x: 487, endPoint y: 243, distance: 42.0
click at [487, 243] on h5 "Individual Localid: 3311861" at bounding box center [479, 240] width 150 height 13
drag, startPoint x: 484, startPoint y: 255, endPoint x: 399, endPoint y: 259, distance: 85.1
click at [399, 259] on div "C Callback Scheduled Call Step: 1 Chris Hardesty America/Chicago Calls Count: 0…" at bounding box center [652, 232] width 592 height 90
drag, startPoint x: 524, startPoint y: 243, endPoint x: 484, endPoint y: 240, distance: 40.1
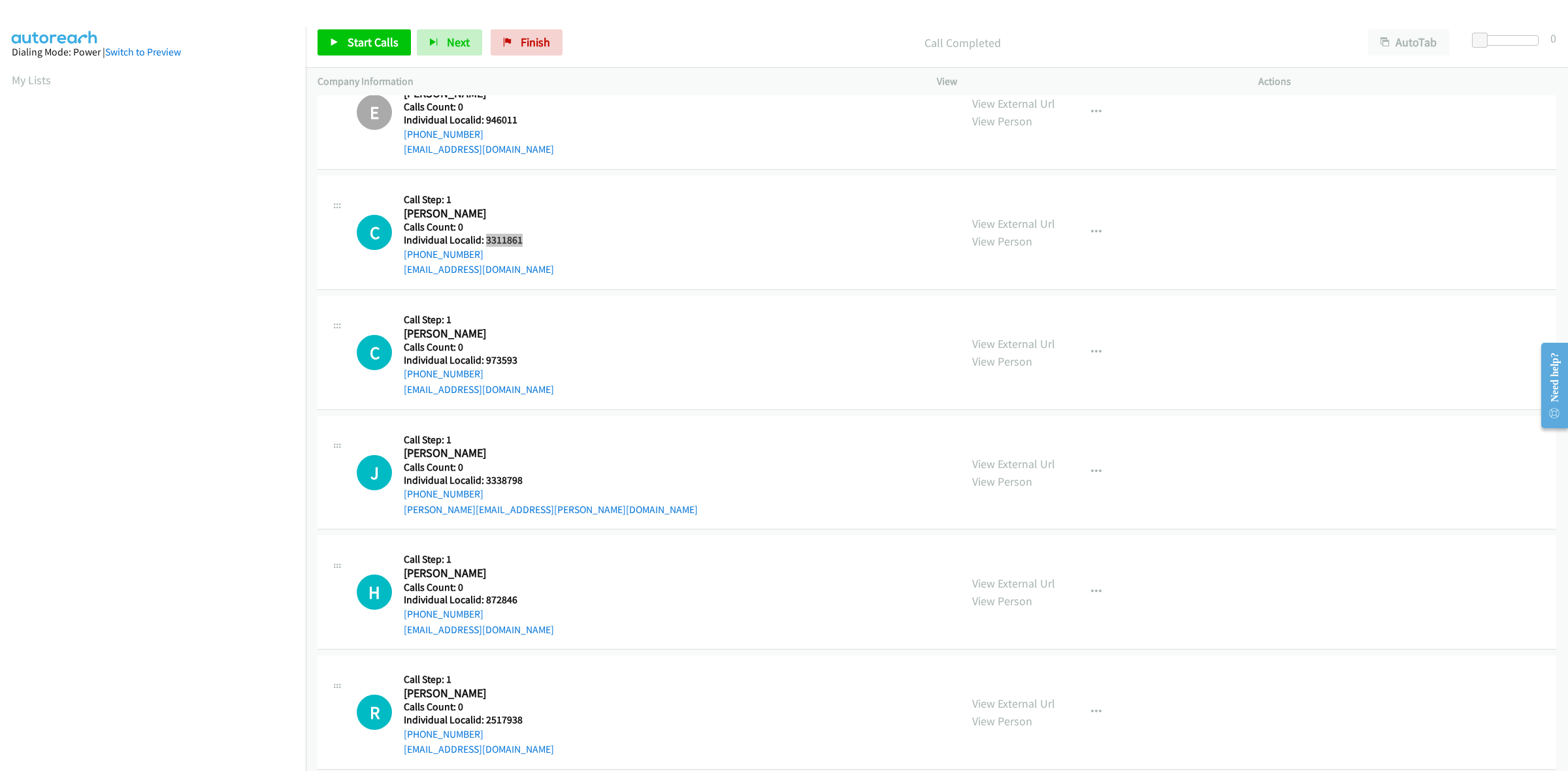
click at [484, 240] on h5 "Individual Localid: 3311861" at bounding box center [479, 240] width 150 height 13
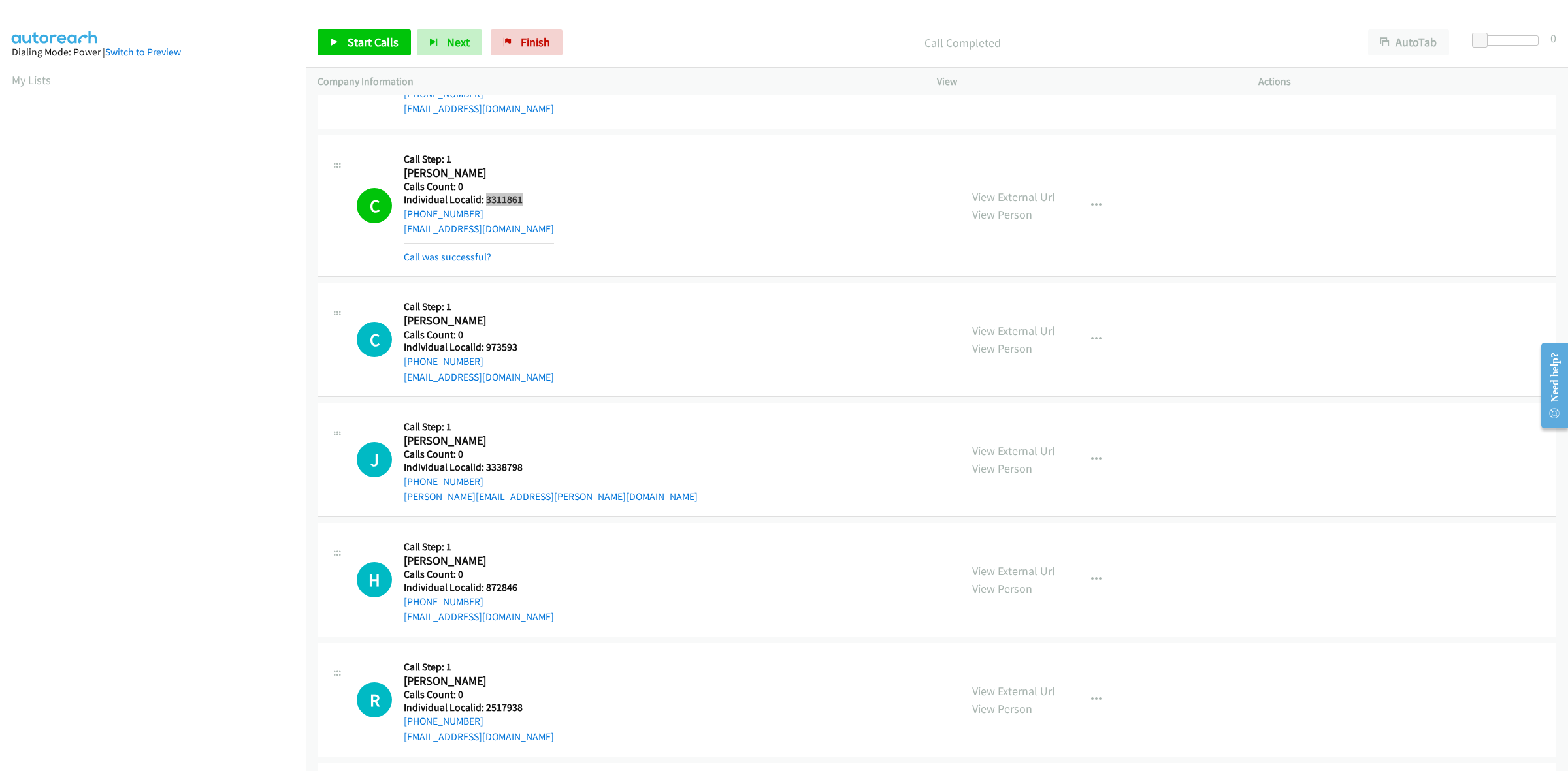
scroll to position [1694, 0]
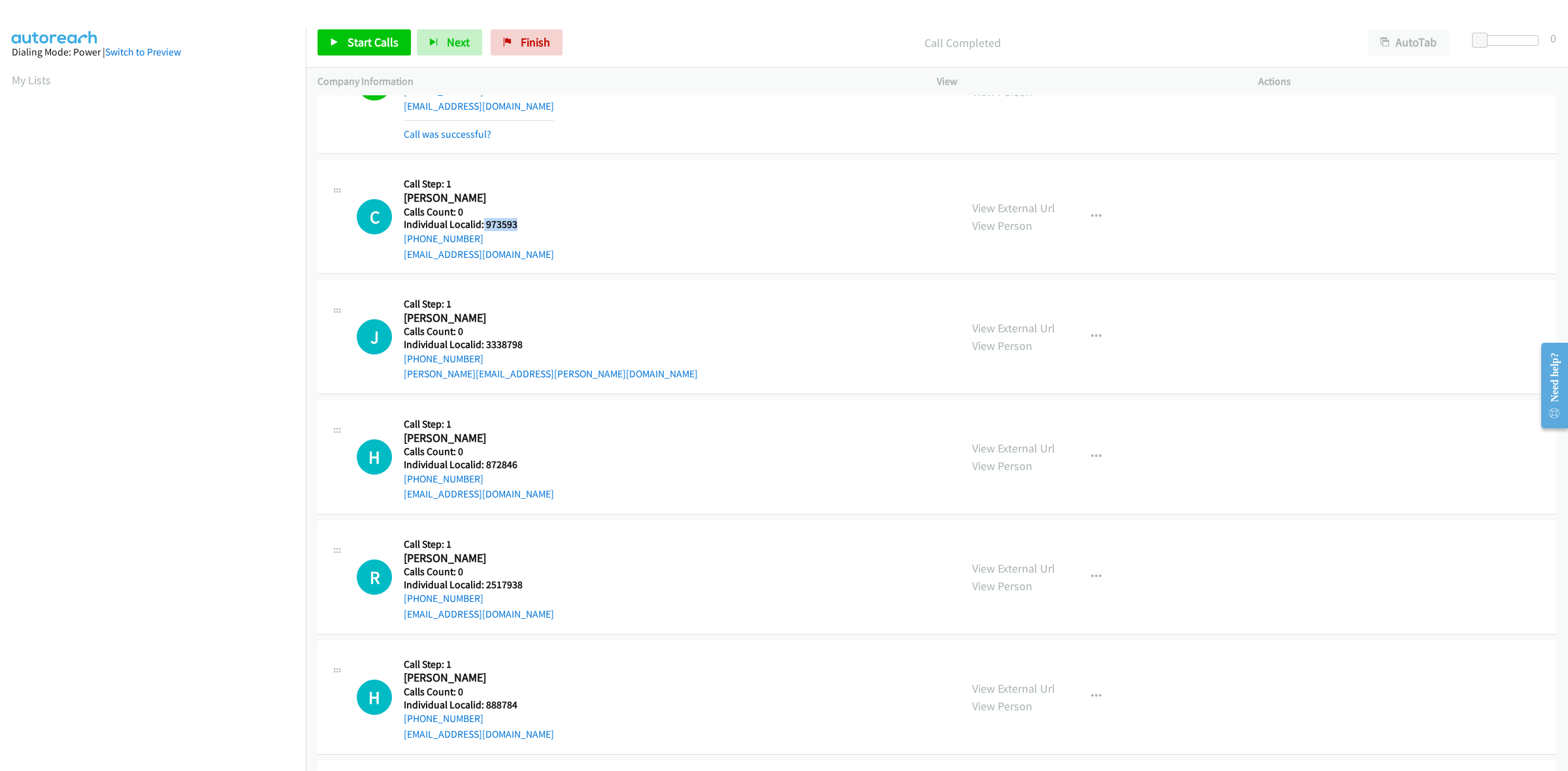
drag, startPoint x: 513, startPoint y: 222, endPoint x: 482, endPoint y: 222, distance: 31.0
click at [482, 222] on h5 "Individual Localid: 973593" at bounding box center [479, 224] width 150 height 13
drag, startPoint x: 484, startPoint y: 240, endPoint x: 397, endPoint y: 245, distance: 87.1
click at [397, 245] on div "C Callback Scheduled Call Step: 1 Christopher Tomolillo America/Chicago Calls C…" at bounding box center [652, 217] width 592 height 90
drag, startPoint x: 510, startPoint y: 222, endPoint x: 484, endPoint y: 223, distance: 26.0
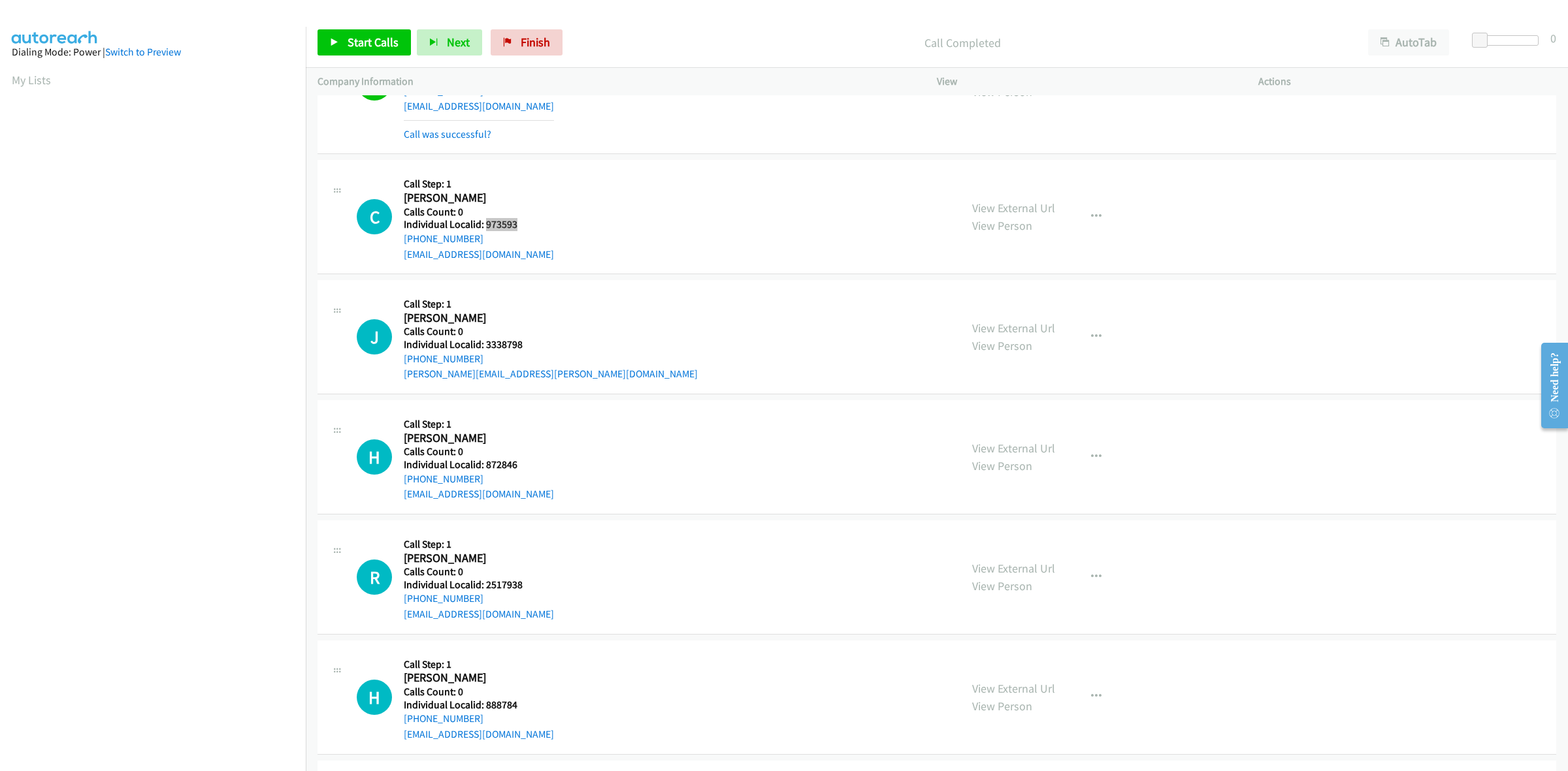
click at [484, 223] on h5 "Individual Localid: 973593" at bounding box center [479, 224] width 150 height 13
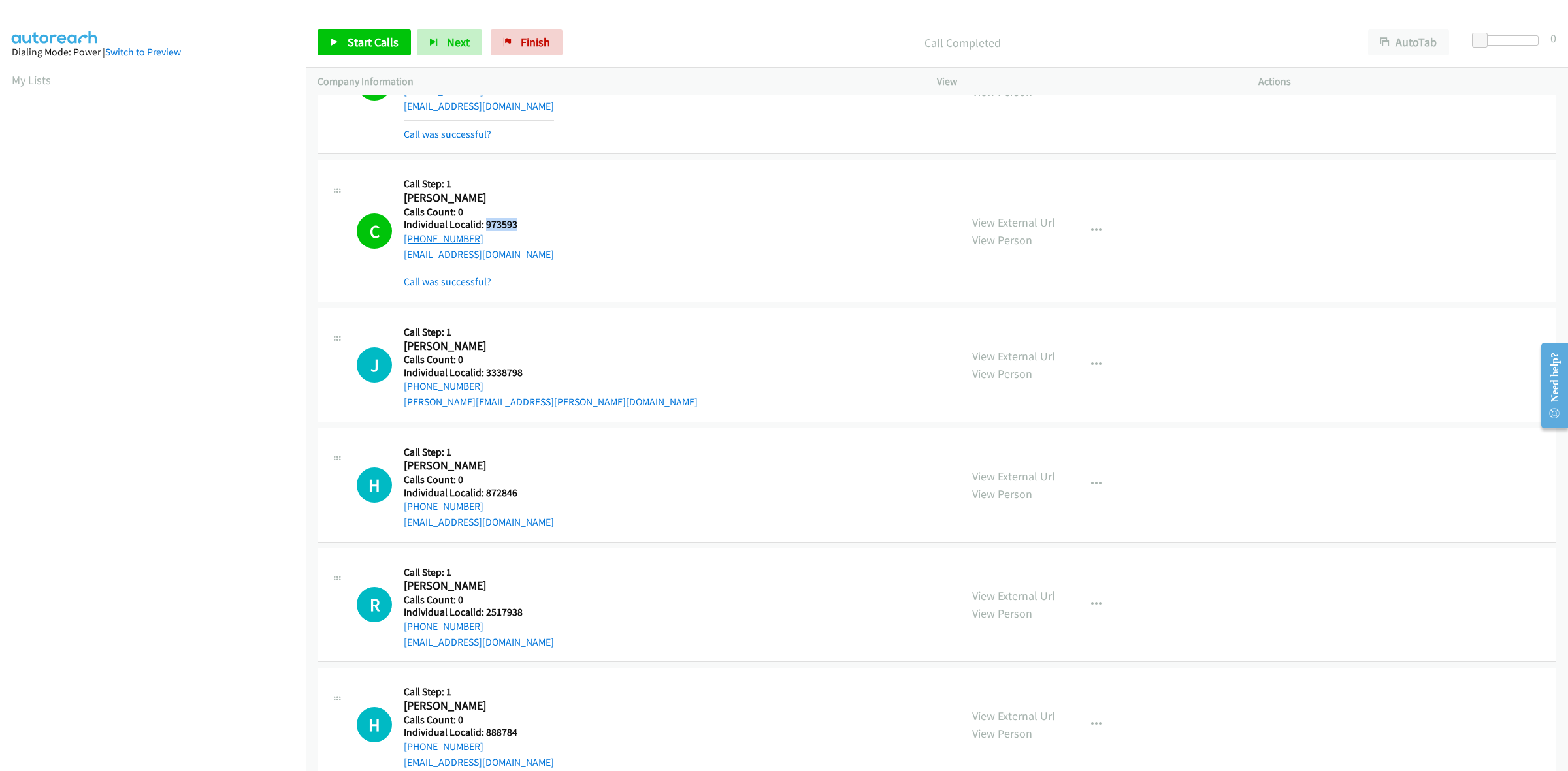
drag, startPoint x: 481, startPoint y: 236, endPoint x: 406, endPoint y: 240, distance: 75.1
click at [406, 240] on div "+1 651-275-0680" at bounding box center [479, 239] width 150 height 16
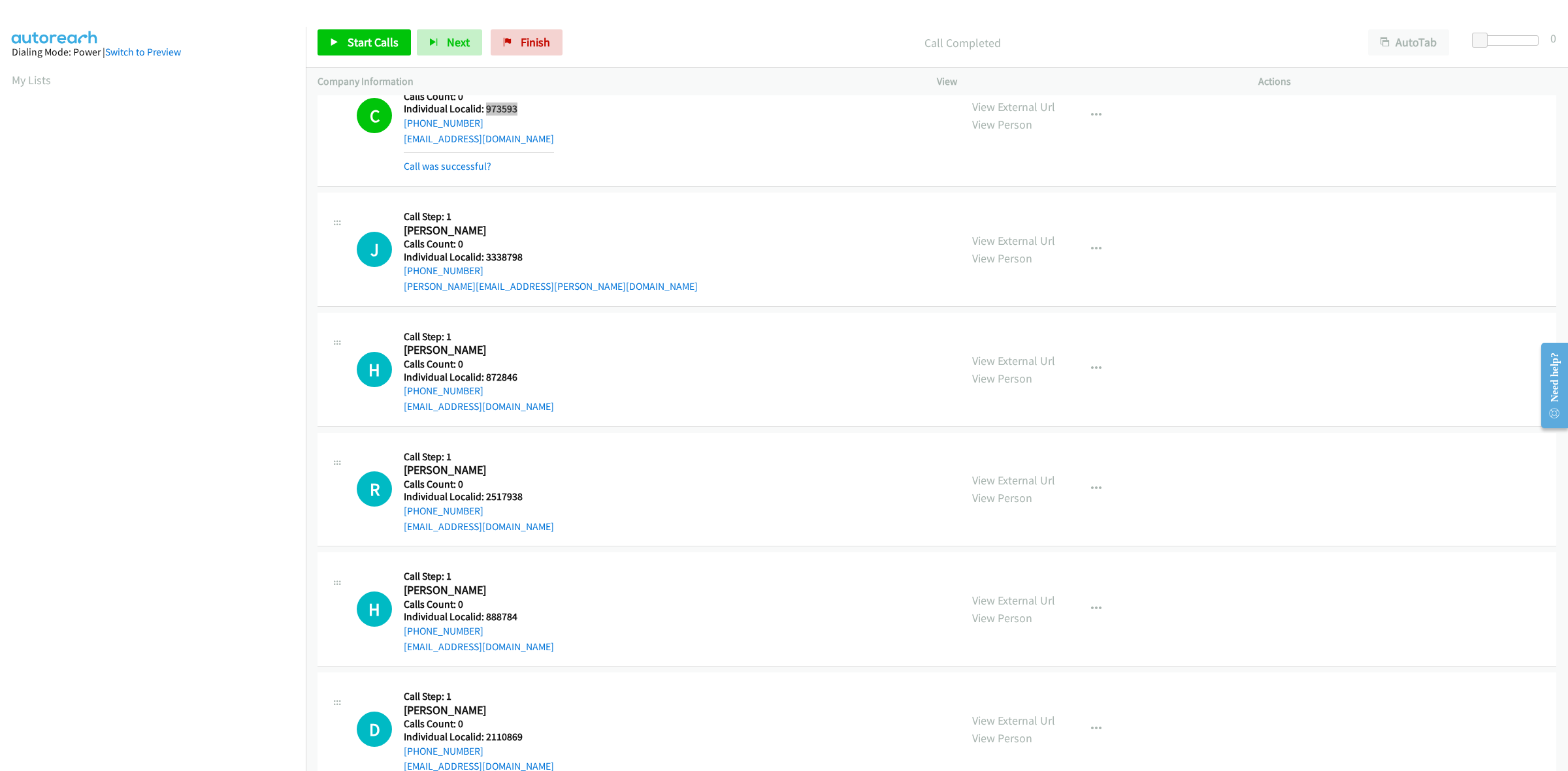
scroll to position [1837, 0]
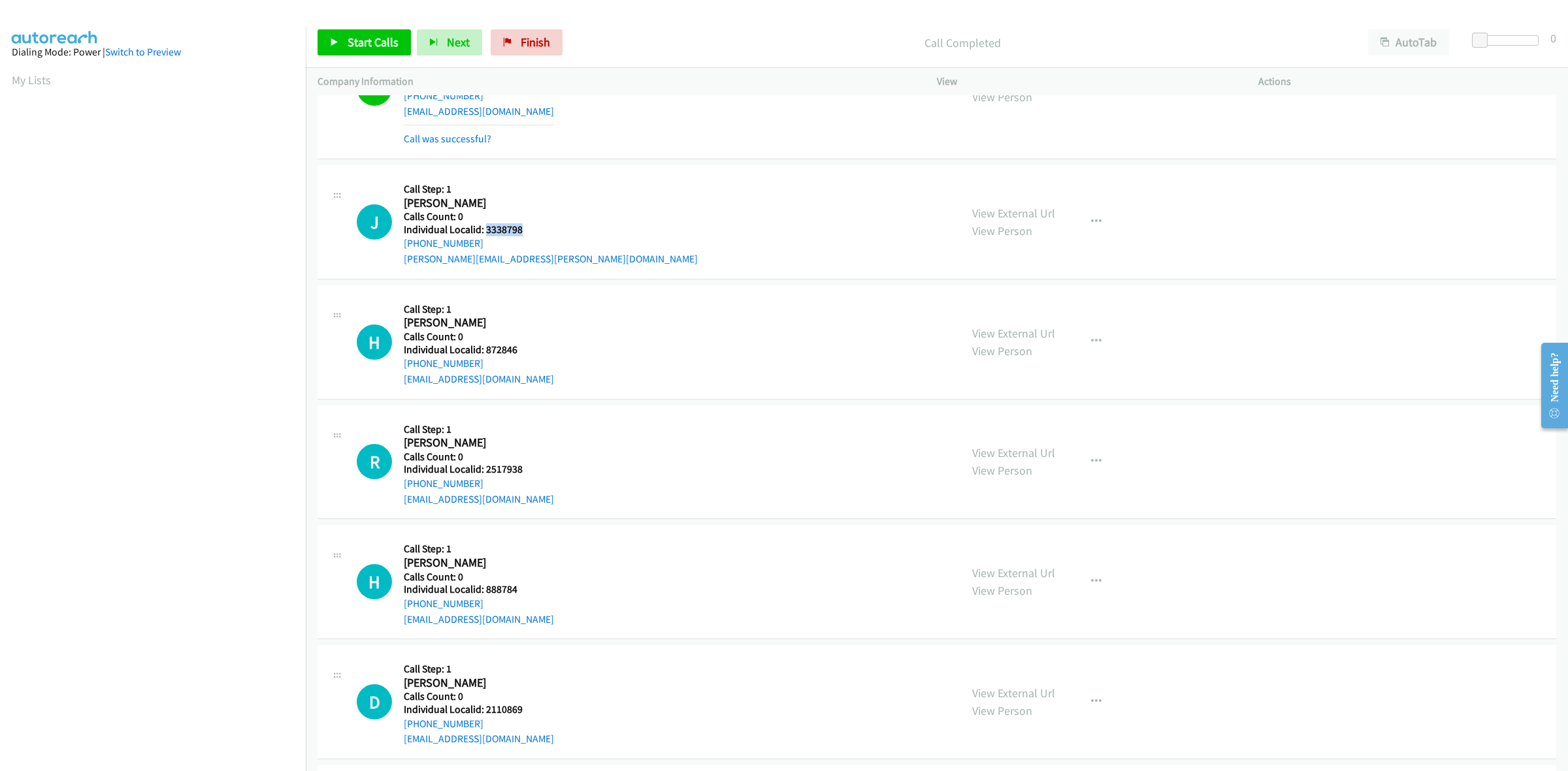
drag, startPoint x: 506, startPoint y: 226, endPoint x: 484, endPoint y: 228, distance: 22.1
click at [484, 228] on h5 "Individual Localid: 3338798" at bounding box center [551, 229] width 294 height 13
drag, startPoint x: 476, startPoint y: 243, endPoint x: 400, endPoint y: 245, distance: 76.0
click at [400, 245] on div "J Callback Scheduled Call Step: 1 Jeffrey Burkeen America/Chicago Calls Count: …" at bounding box center [652, 222] width 592 height 90
drag, startPoint x: 536, startPoint y: 233, endPoint x: 484, endPoint y: 232, distance: 52.0
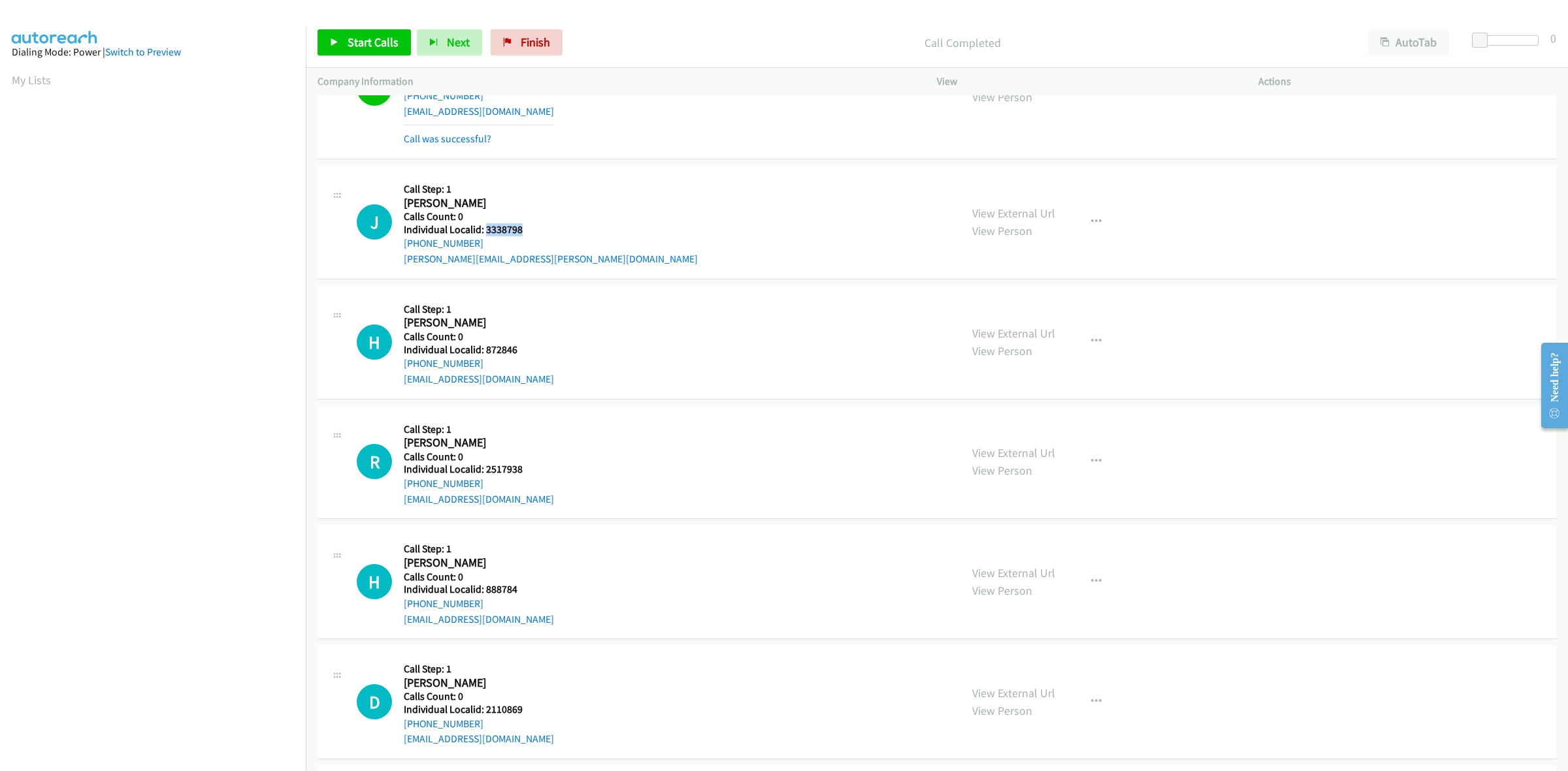
click at [484, 232] on h5 "Individual Localid: 3338798" at bounding box center [551, 229] width 294 height 13
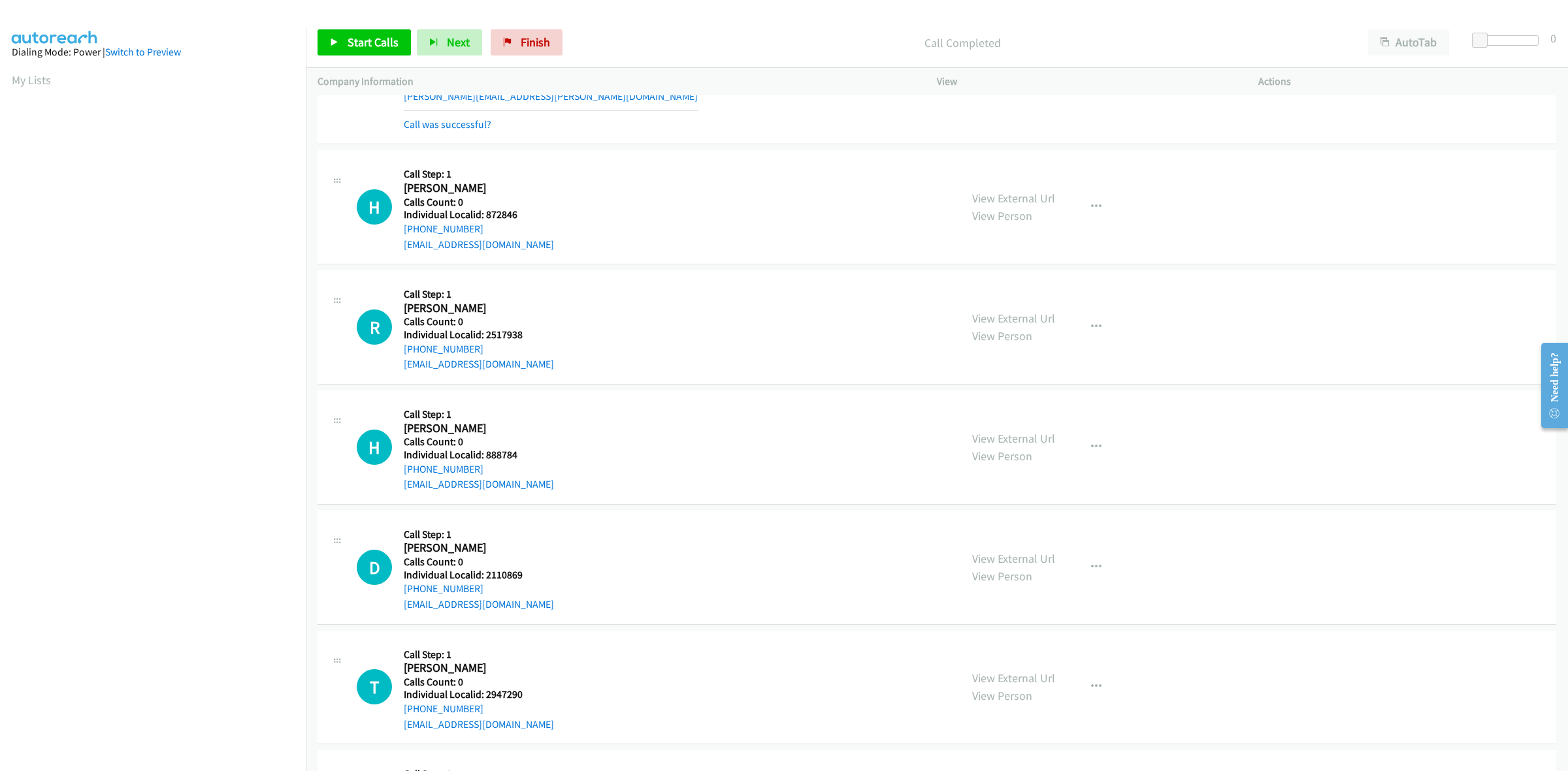
scroll to position [2020, 0]
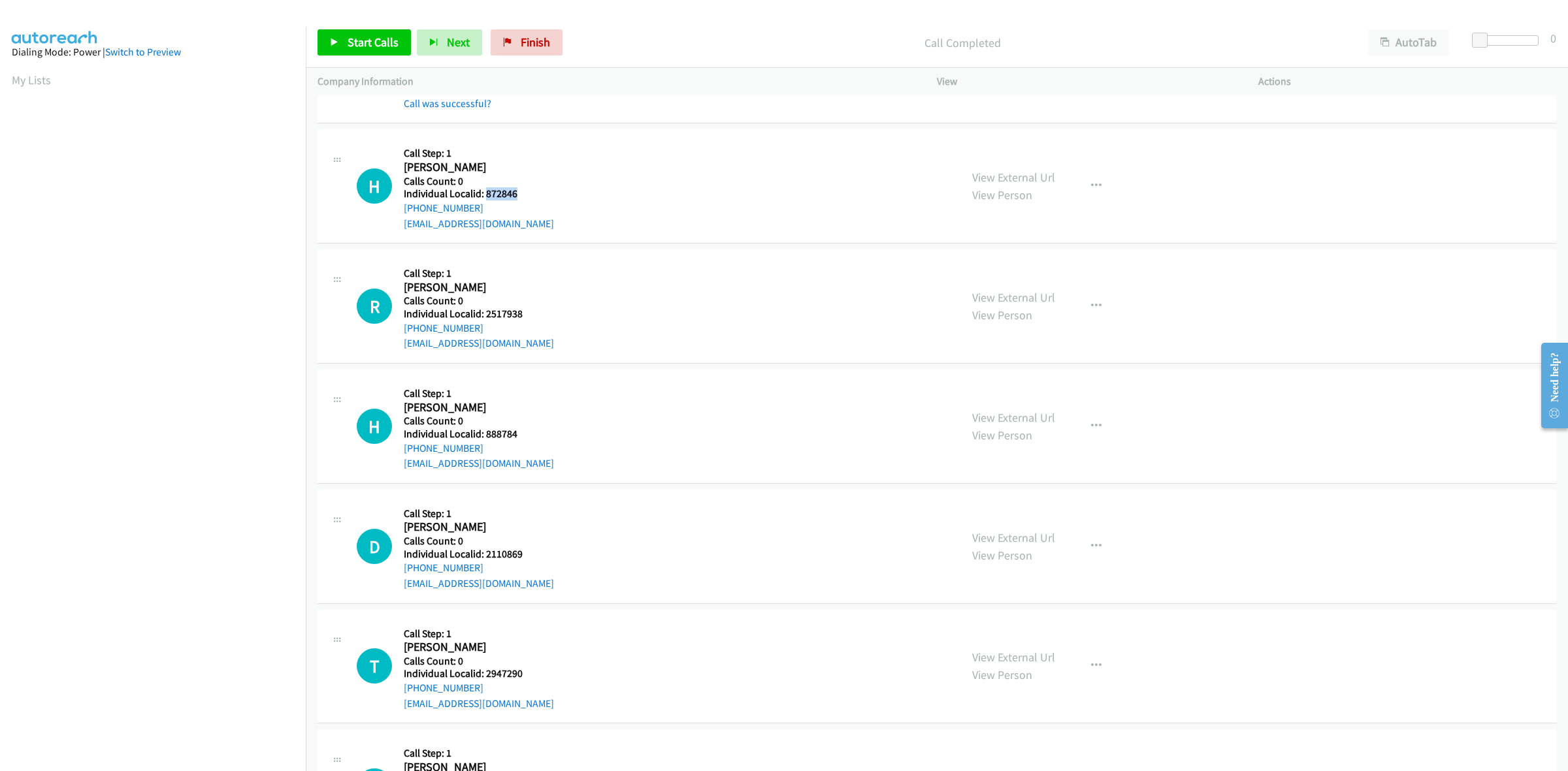
drag, startPoint x: 520, startPoint y: 192, endPoint x: 484, endPoint y: 194, distance: 36.1
click at [484, 194] on h5 "Individual Localid: 872846" at bounding box center [479, 193] width 150 height 13
click at [1088, 192] on button "button" at bounding box center [1096, 186] width 35 height 26
click at [1049, 266] on link "Skip Call" at bounding box center [1026, 272] width 174 height 26
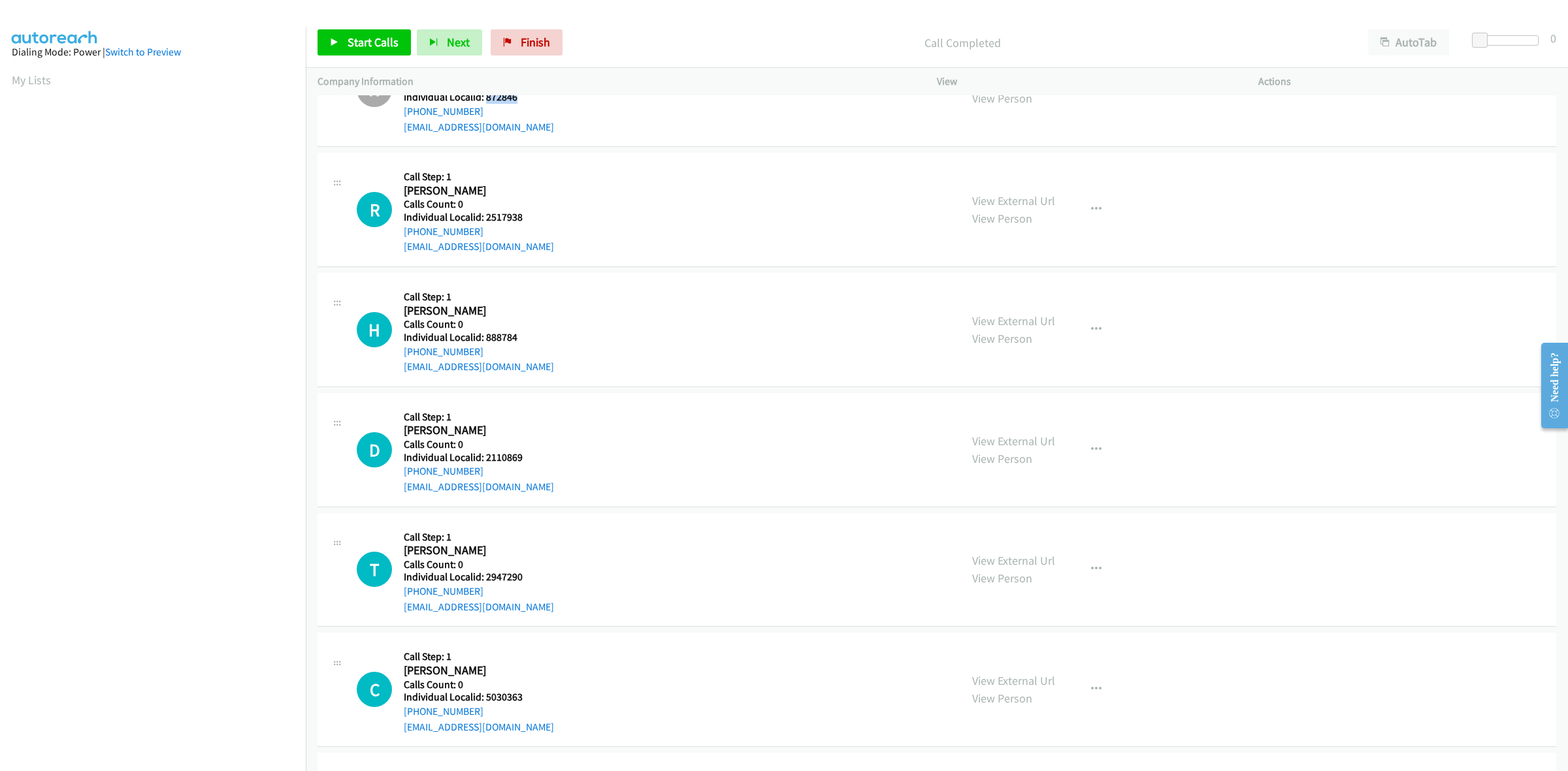
scroll to position [2143, 0]
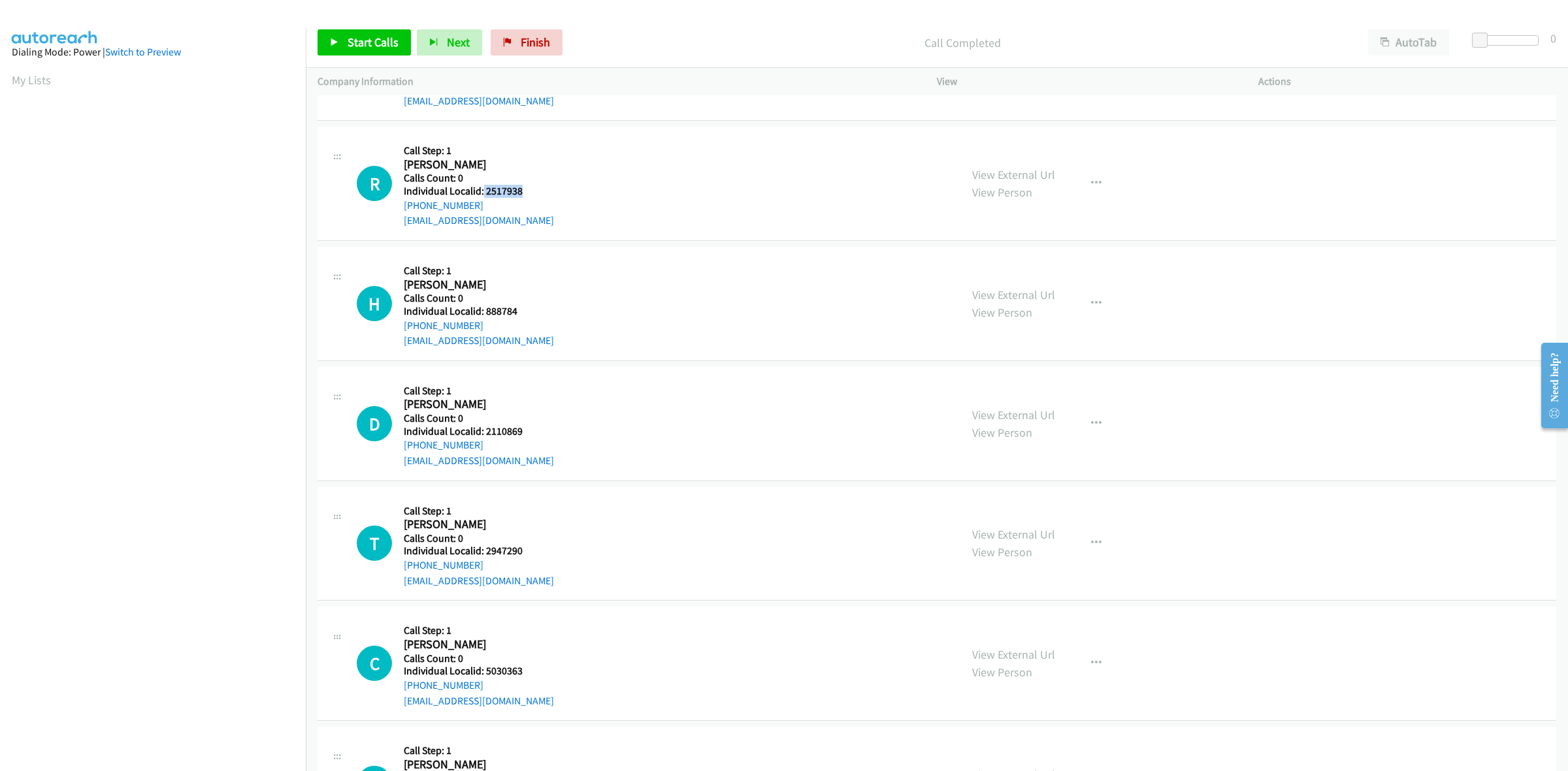
drag, startPoint x: 497, startPoint y: 191, endPoint x: 482, endPoint y: 193, distance: 15.1
click at [482, 193] on h5 "Individual Localid: 2517938" at bounding box center [479, 191] width 150 height 13
drag, startPoint x: 478, startPoint y: 211, endPoint x: 399, endPoint y: 213, distance: 79.0
click at [399, 213] on div "R Callback Scheduled Call Step: 1 Randal Riden America/Chicago Calls Count: 0 I…" at bounding box center [652, 183] width 592 height 90
drag, startPoint x: 524, startPoint y: 191, endPoint x: 484, endPoint y: 195, distance: 40.2
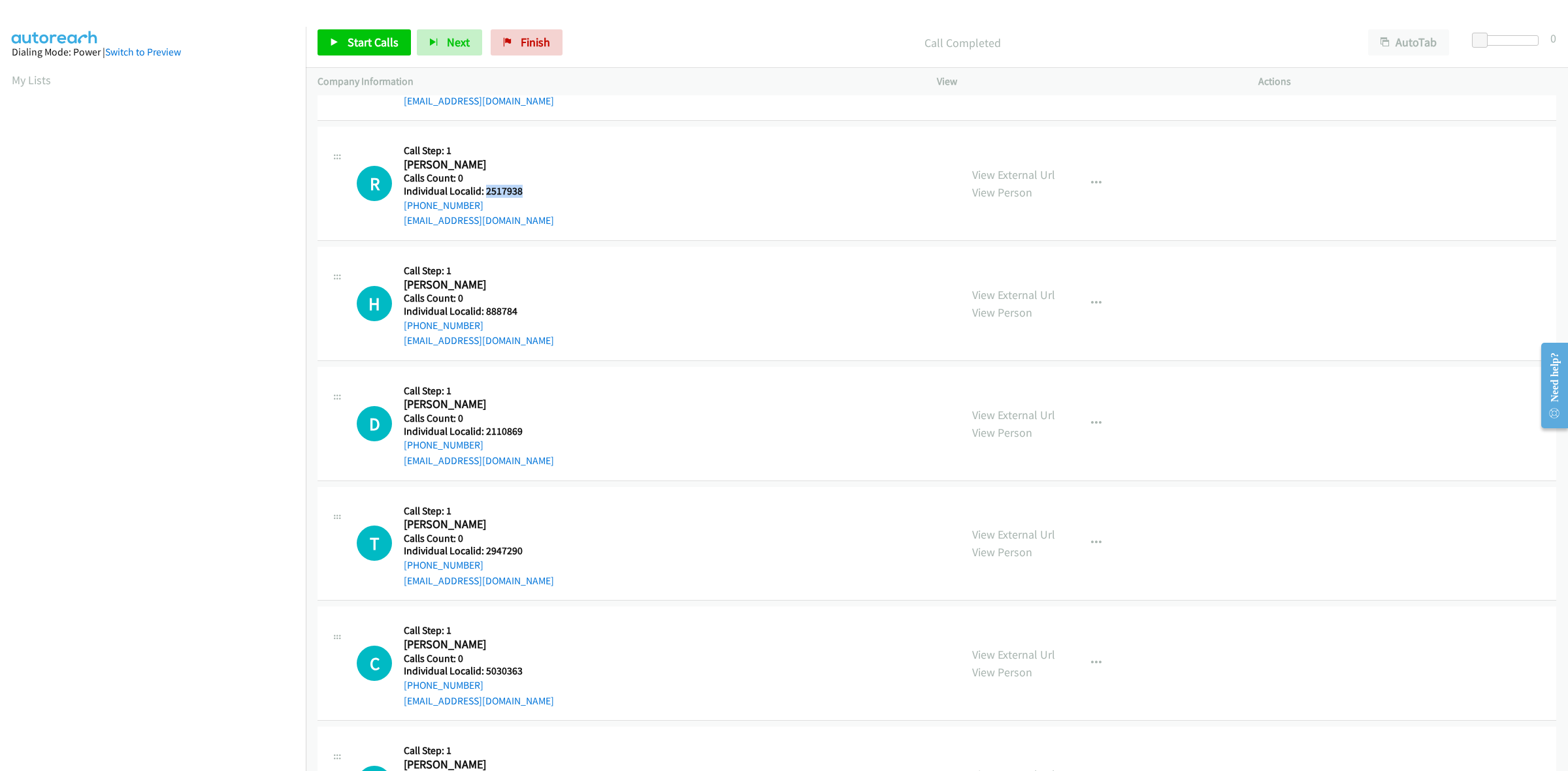
click at [484, 195] on h5 "Individual Localid: 2517938" at bounding box center [479, 191] width 150 height 13
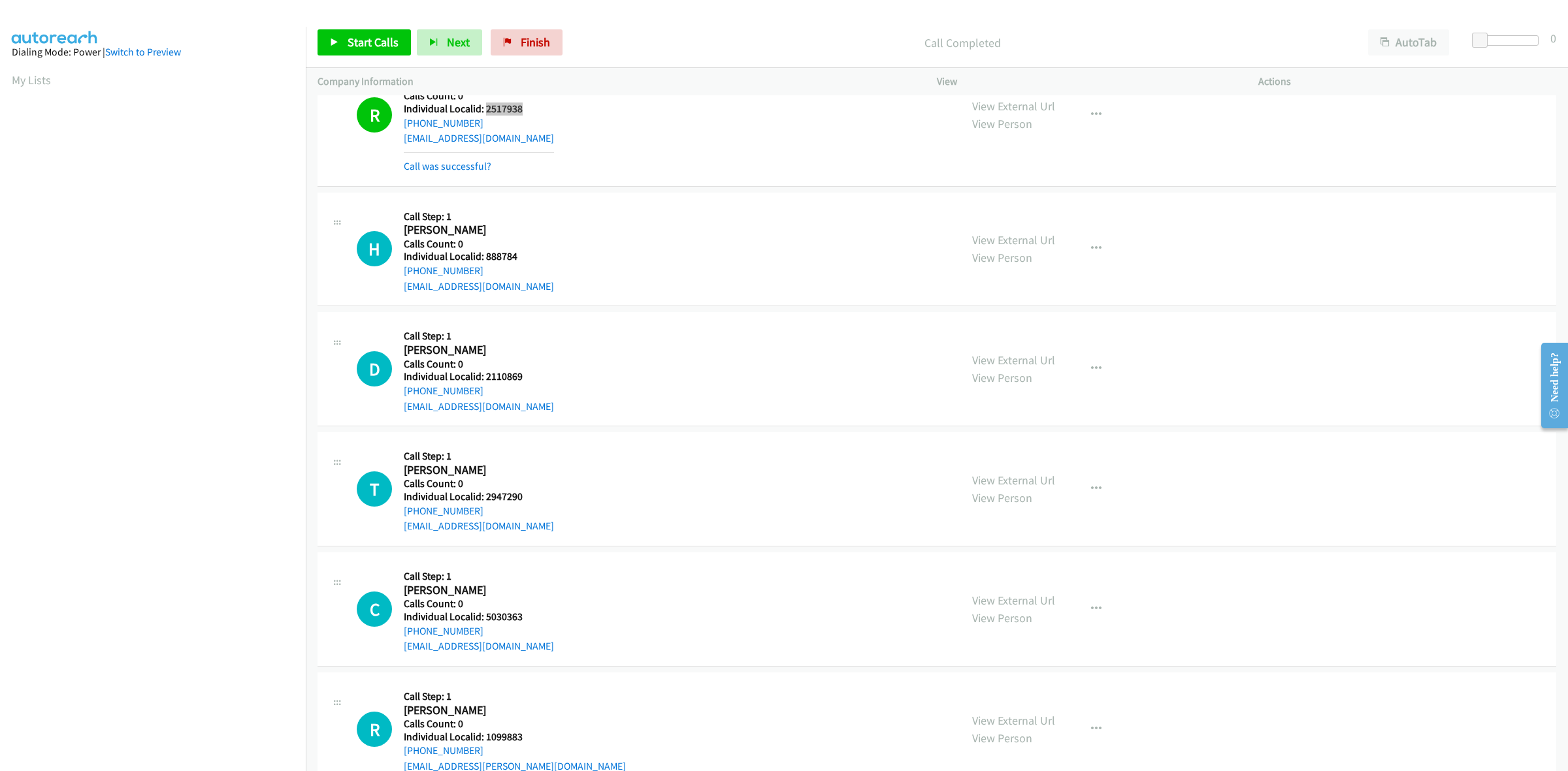
scroll to position [2265, 0]
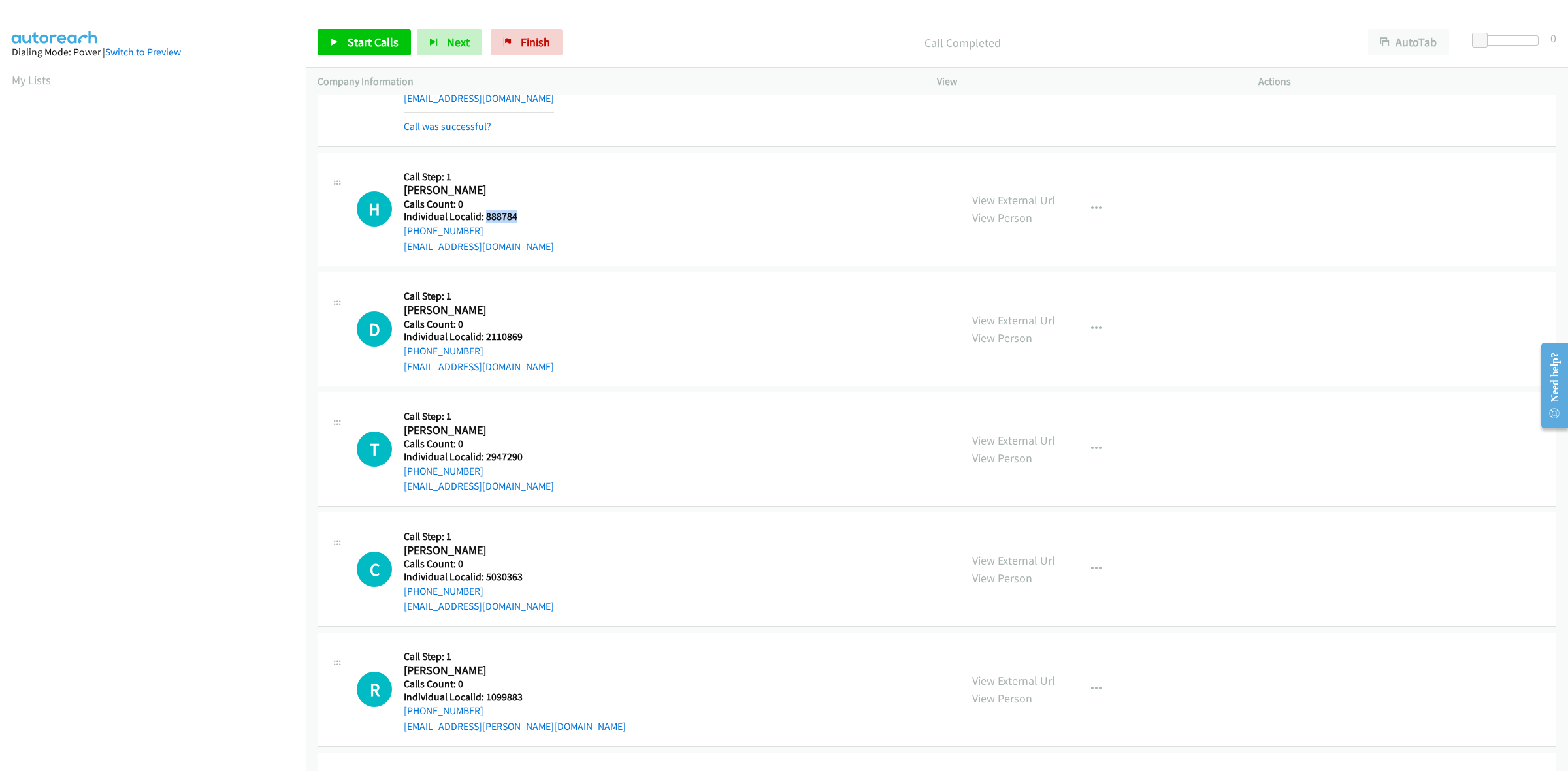
drag, startPoint x: 520, startPoint y: 220, endPoint x: 484, endPoint y: 224, distance: 36.2
click at [484, 223] on h5 "Individual Localid: 888784" at bounding box center [479, 216] width 150 height 13
drag, startPoint x: 493, startPoint y: 219, endPoint x: 513, endPoint y: 233, distance: 24.4
click at [507, 228] on div "+1 816-419-5161" at bounding box center [479, 231] width 150 height 16
drag, startPoint x: 521, startPoint y: 220, endPoint x: 484, endPoint y: 222, distance: 37.1
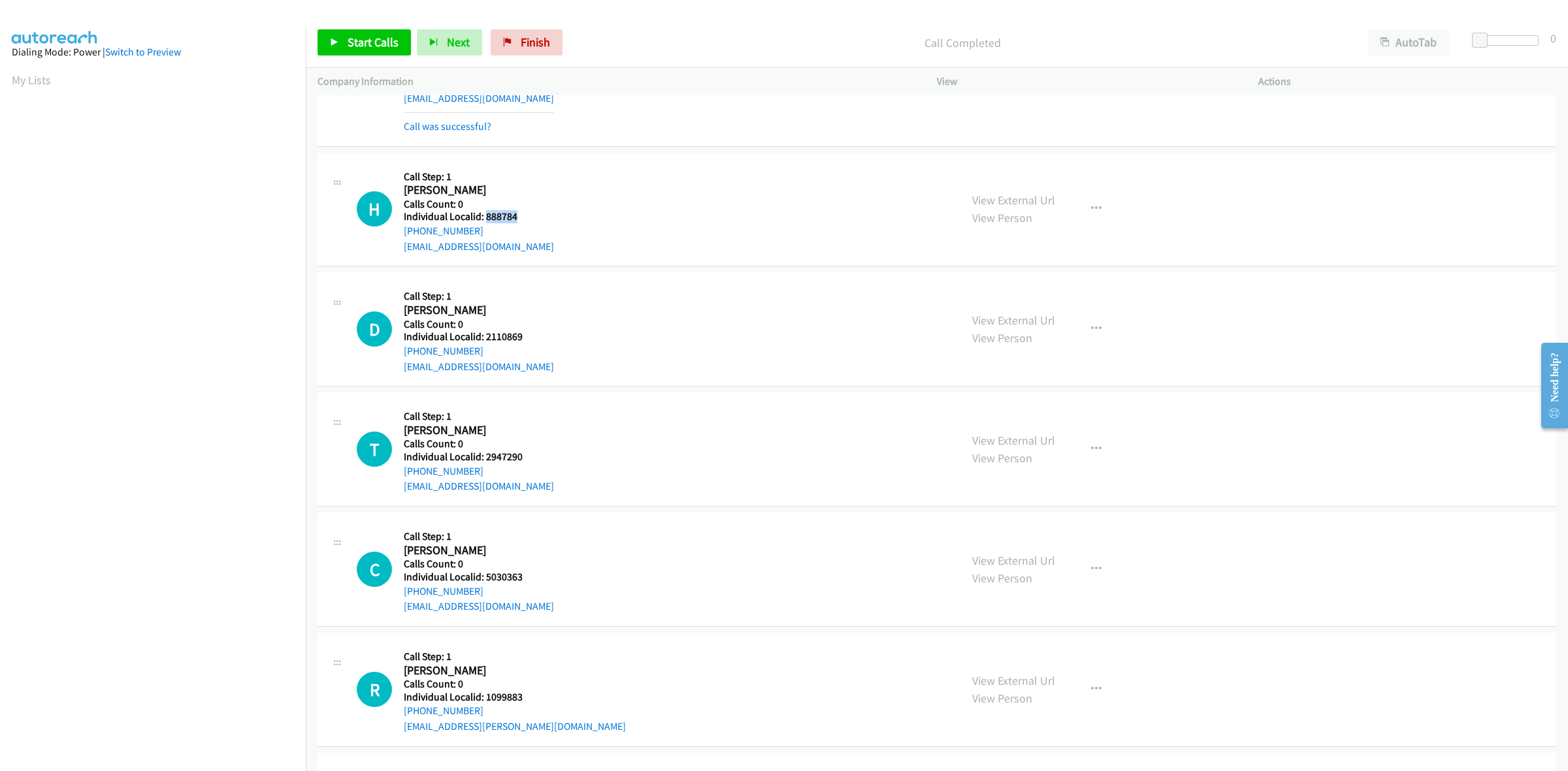
click at [484, 222] on h5 "Individual Localid: 888784" at bounding box center [479, 216] width 150 height 13
drag, startPoint x: 478, startPoint y: 230, endPoint x: 399, endPoint y: 234, distance: 79.1
click at [399, 234] on div "H Callback Scheduled Call Step: 1 Heinz Maurer America/Chicago Calls Count: 0 I…" at bounding box center [652, 210] width 592 height 90
drag, startPoint x: 516, startPoint y: 217, endPoint x: 485, endPoint y: 220, distance: 31.1
click at [485, 220] on h5 "Individual Localid: 888784" at bounding box center [479, 216] width 150 height 13
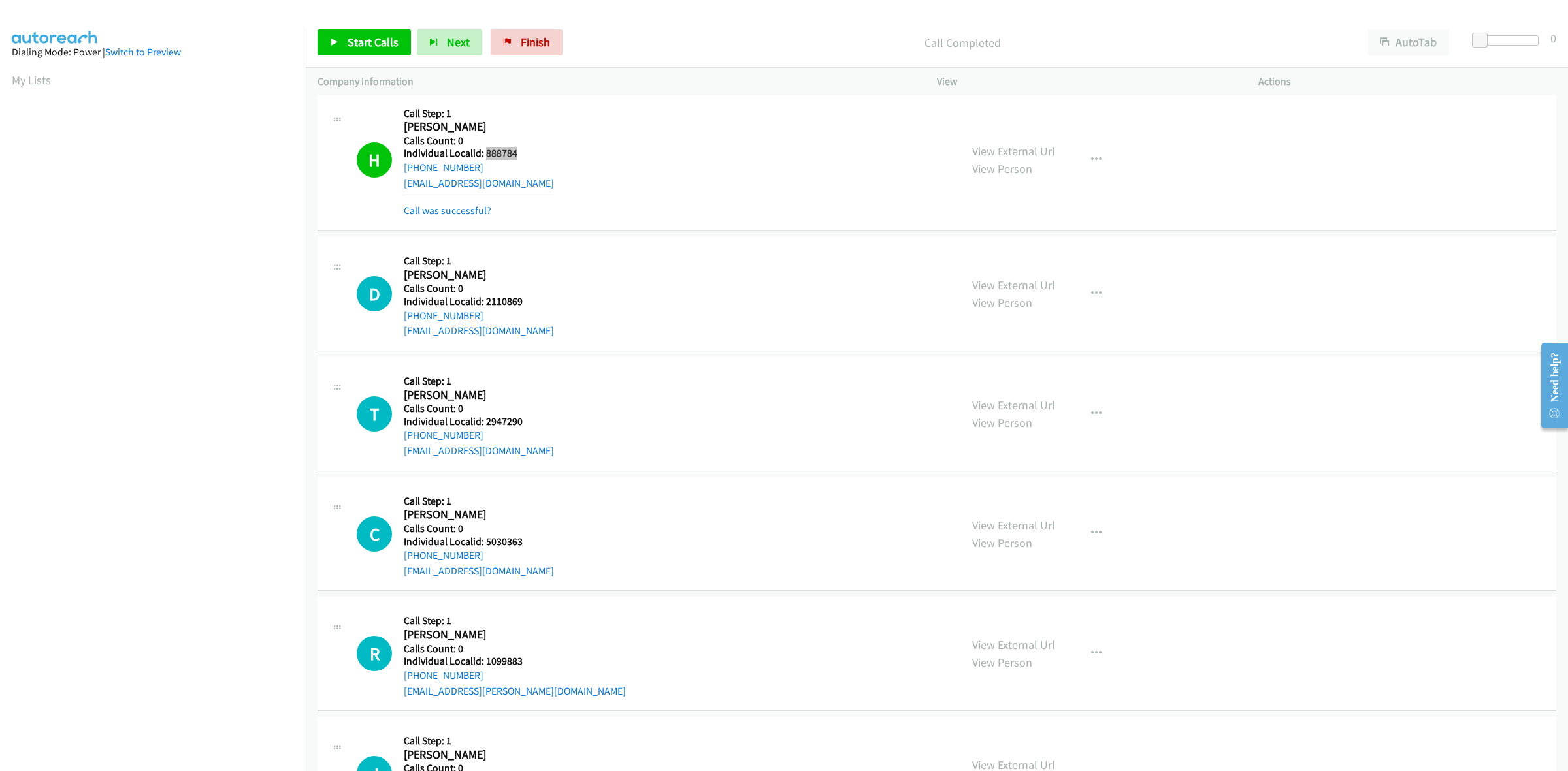
scroll to position [2449, 0]
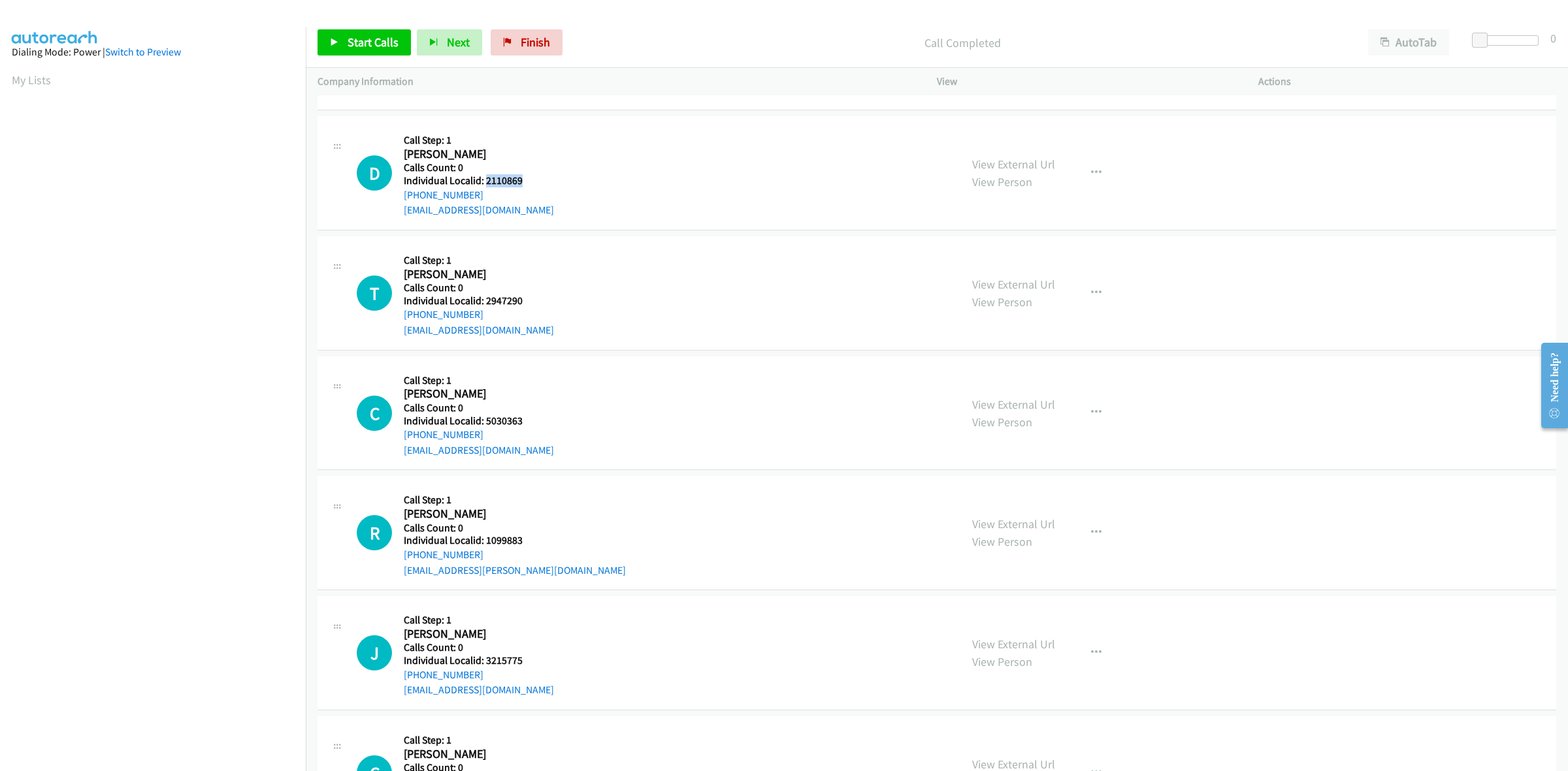
drag, startPoint x: 512, startPoint y: 182, endPoint x: 484, endPoint y: 182, distance: 28.0
click at [484, 182] on h5 "Individual Localid: 2110869" at bounding box center [479, 181] width 150 height 13
drag, startPoint x: 482, startPoint y: 183, endPoint x: 663, endPoint y: 145, distance: 184.9
click at [664, 144] on div "D Callback Scheduled Call Step: 1 Dylan Frazier America/New_York Calls Count: 0…" at bounding box center [652, 173] width 592 height 90
drag, startPoint x: 521, startPoint y: 183, endPoint x: 482, endPoint y: 183, distance: 39.0
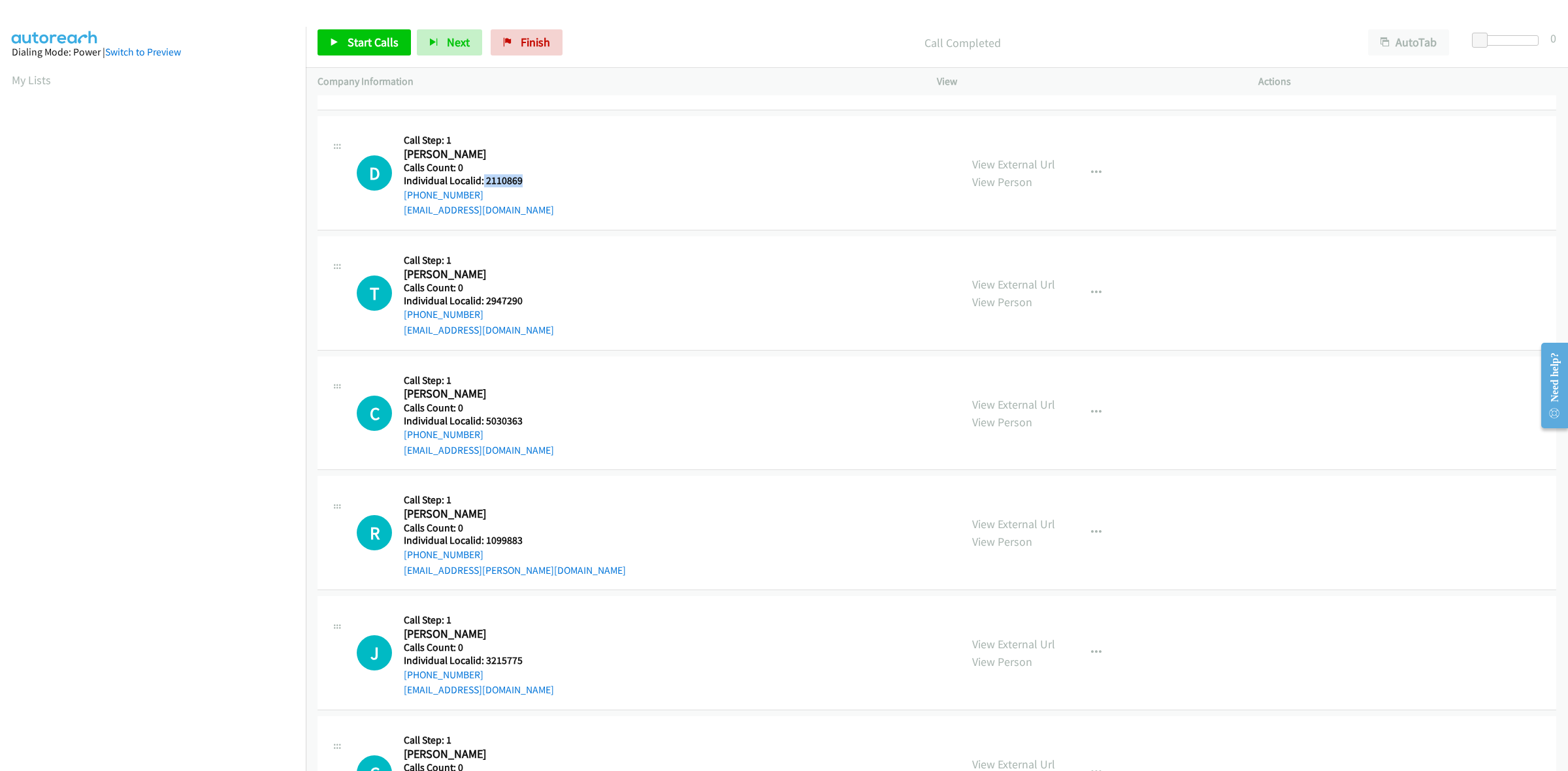
click at [482, 183] on div "D Callback Scheduled Call Step: 1 Dylan Frazier America/New_York Calls Count: 0…" at bounding box center [652, 173] width 592 height 90
click at [574, 153] on div "D Callback Scheduled Call Step: 1 Dylan Frazier America/New_York Calls Count: 0…" at bounding box center [652, 173] width 592 height 90
drag, startPoint x: 477, startPoint y: 194, endPoint x: 399, endPoint y: 200, distance: 78.2
click at [399, 200] on div "D Callback Scheduled Call Step: 1 Dylan Frazier America/New_York Calls Count: 0…" at bounding box center [652, 173] width 592 height 90
drag, startPoint x: 528, startPoint y: 178, endPoint x: 487, endPoint y: 185, distance: 41.6
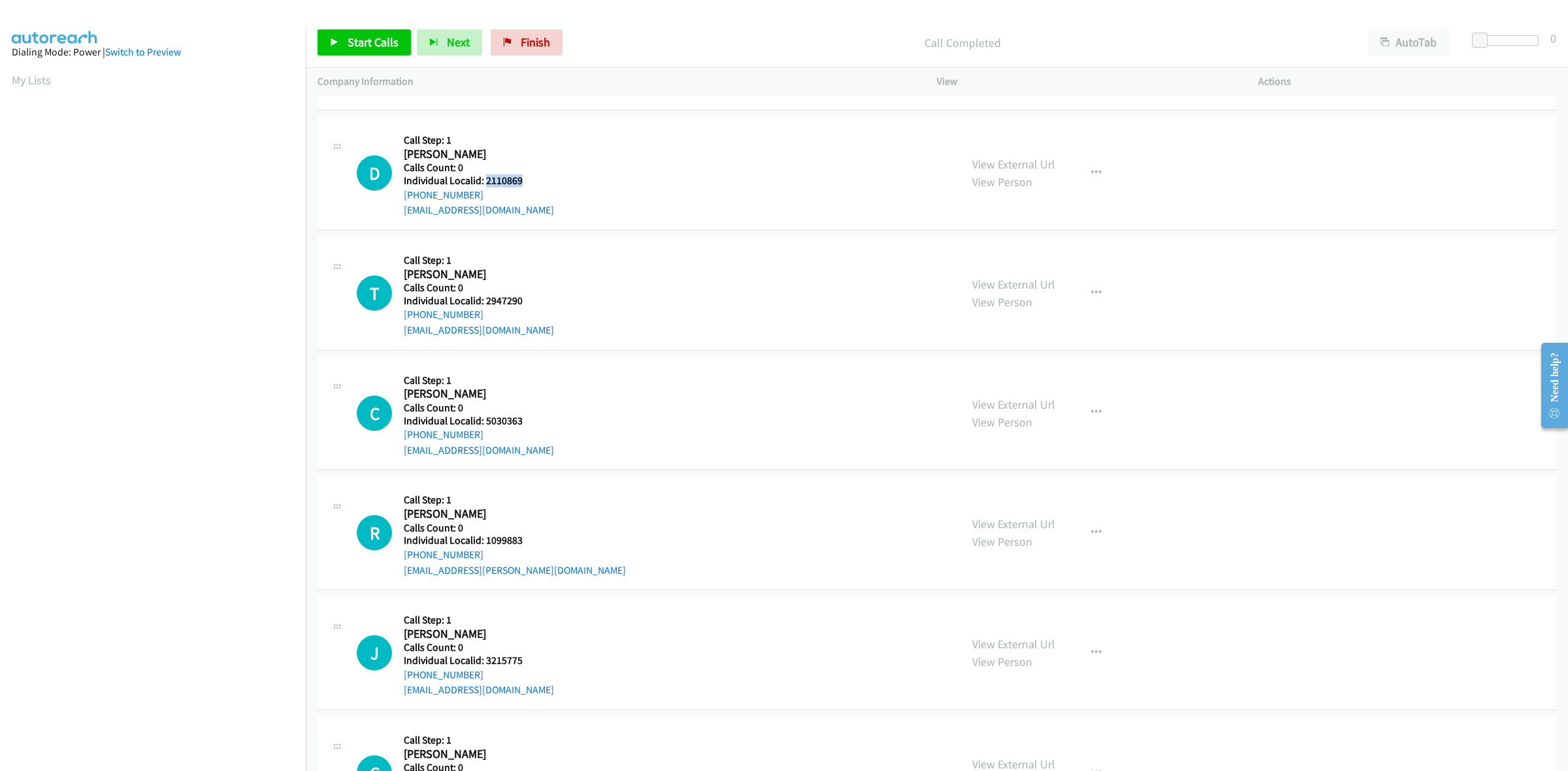
click at [487, 185] on h5 "Individual Localid: 2110869" at bounding box center [479, 181] width 150 height 13
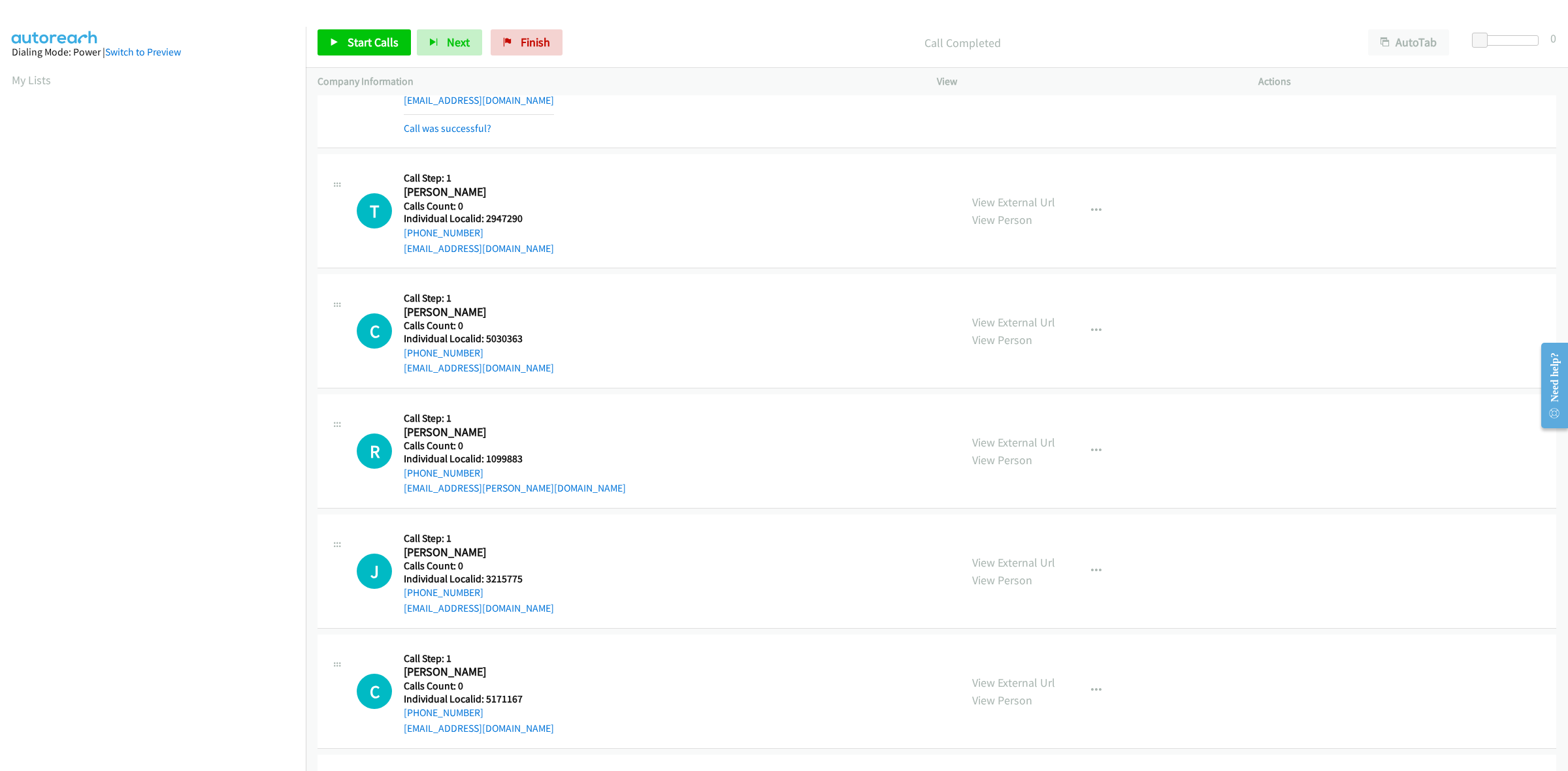
scroll to position [2571, 0]
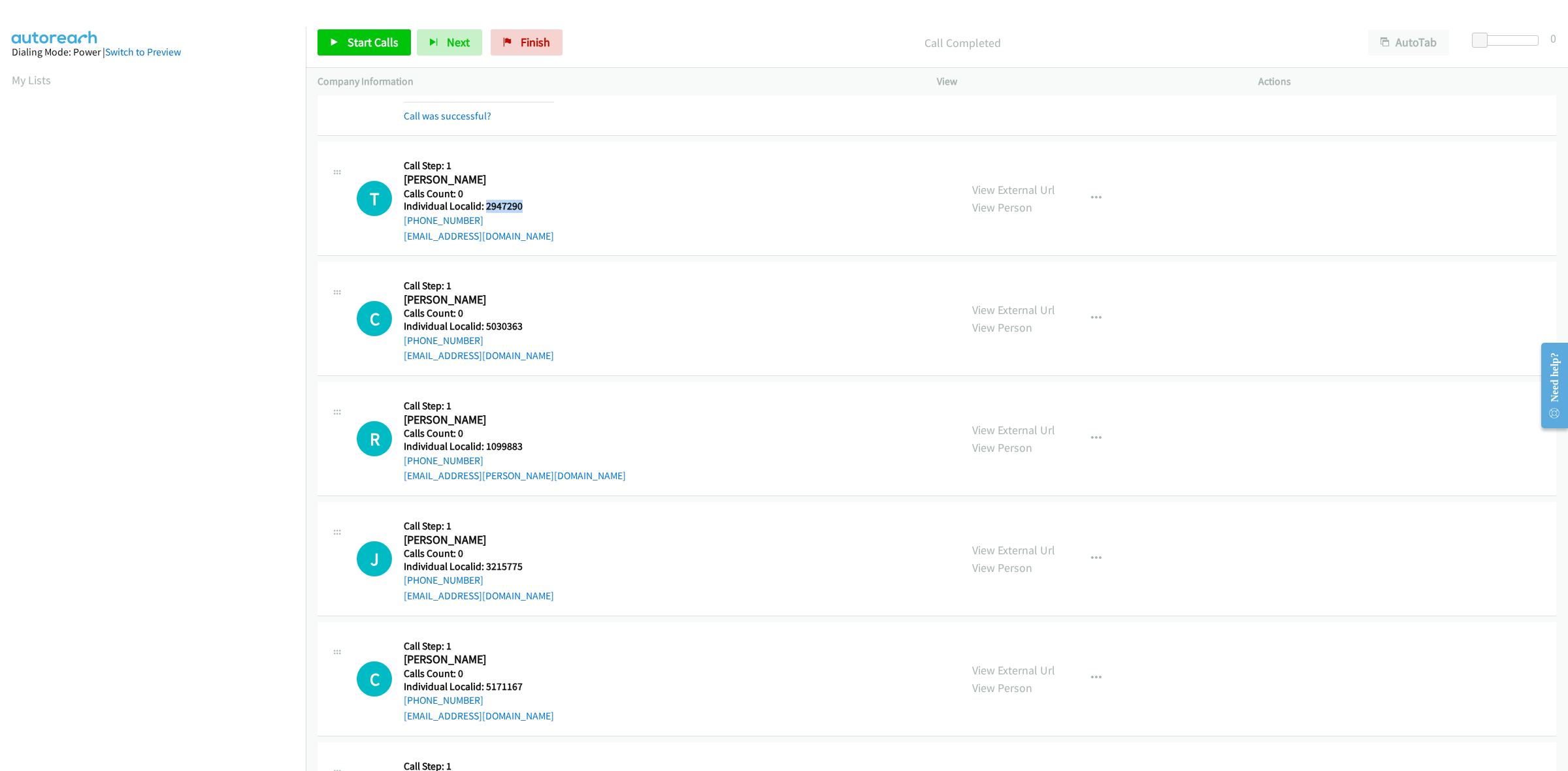
drag, startPoint x: 529, startPoint y: 210, endPoint x: 484, endPoint y: 205, distance: 45.3
click at [484, 205] on h5 "Individual Localid: 2947290" at bounding box center [479, 206] width 150 height 13
drag, startPoint x: 484, startPoint y: 222, endPoint x: 403, endPoint y: 221, distance: 81.0
click at [404, 221] on div "+1 410-688-0605" at bounding box center [479, 221] width 150 height 16
drag, startPoint x: 512, startPoint y: 210, endPoint x: 484, endPoint y: 204, distance: 28.6
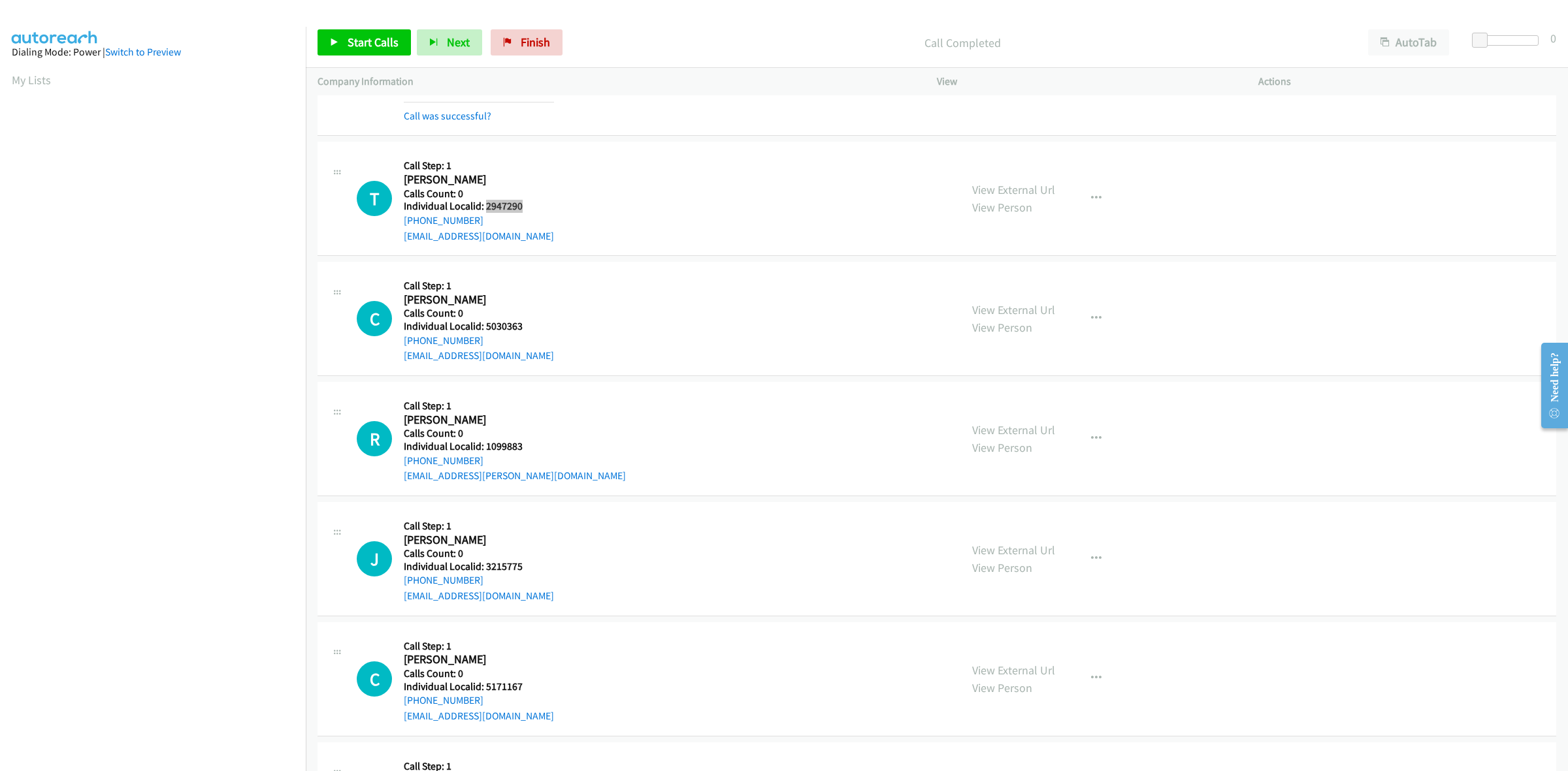
click at [484, 204] on h5 "Individual Localid: 2947290" at bounding box center [479, 206] width 150 height 13
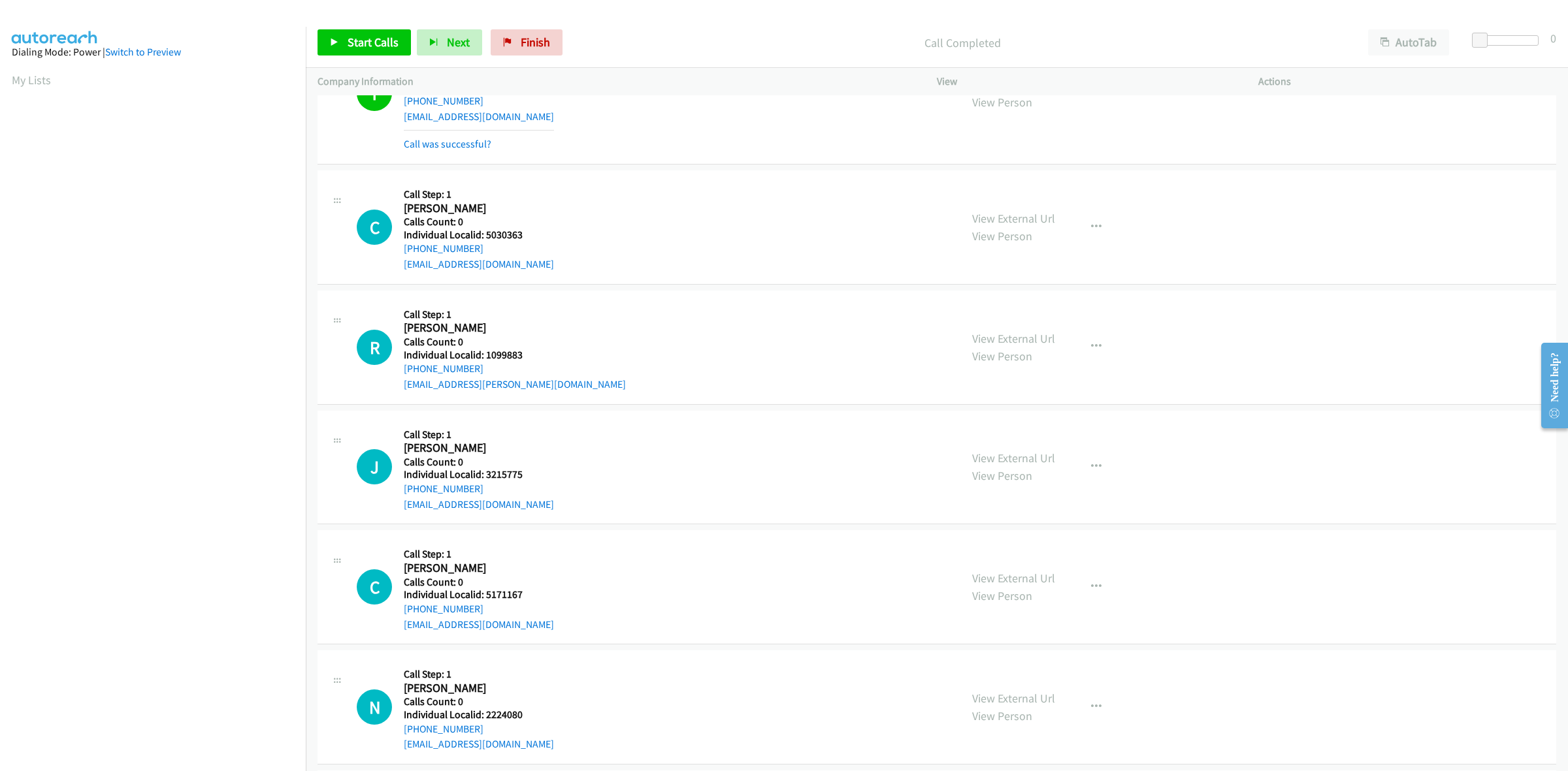
scroll to position [2694, 0]
drag, startPoint x: 534, startPoint y: 230, endPoint x: 481, endPoint y: 236, distance: 53.3
click at [481, 236] on h5 "Individual Localid: 5030363" at bounding box center [479, 231] width 150 height 13
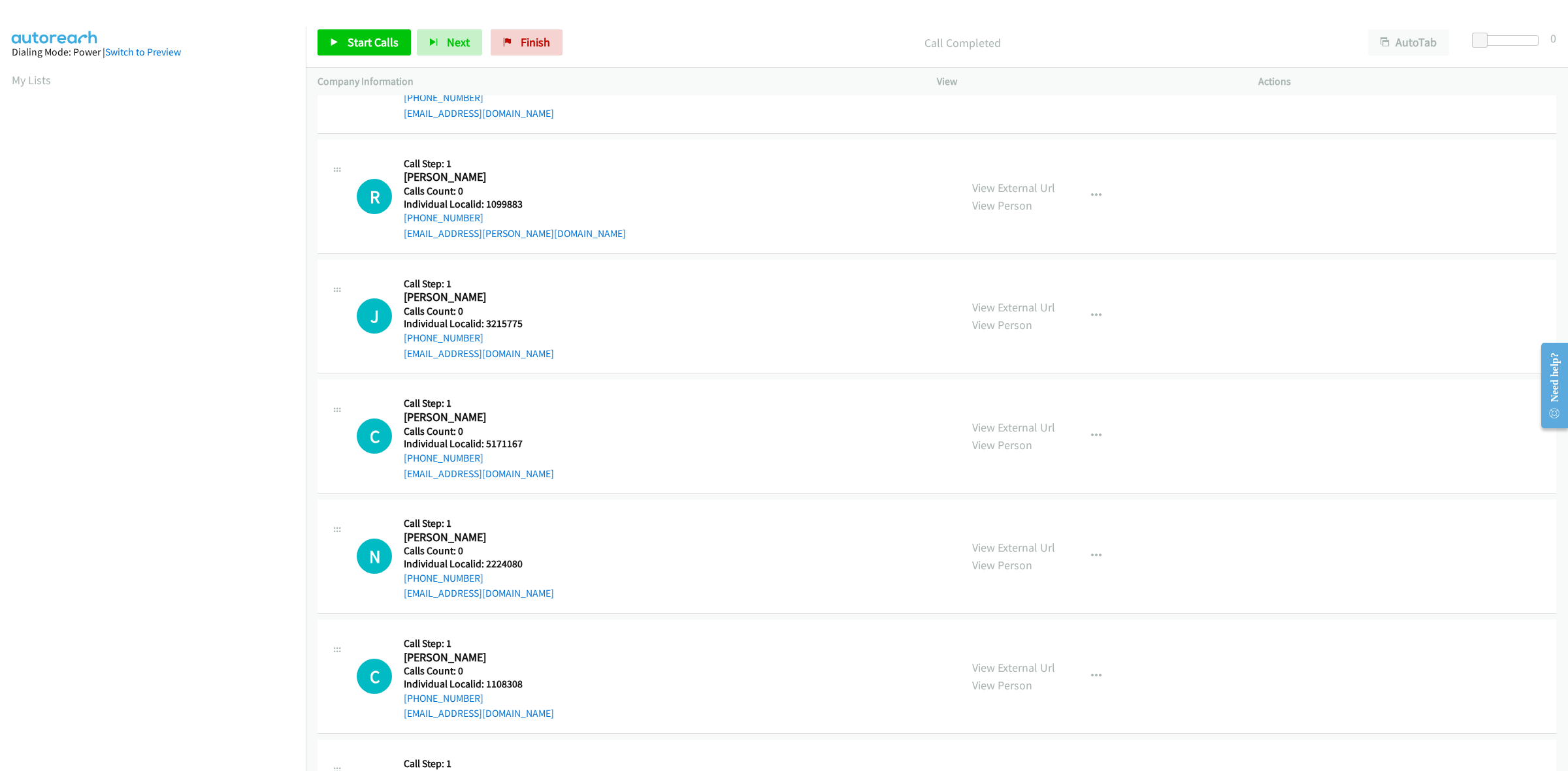
scroll to position [2857, 0]
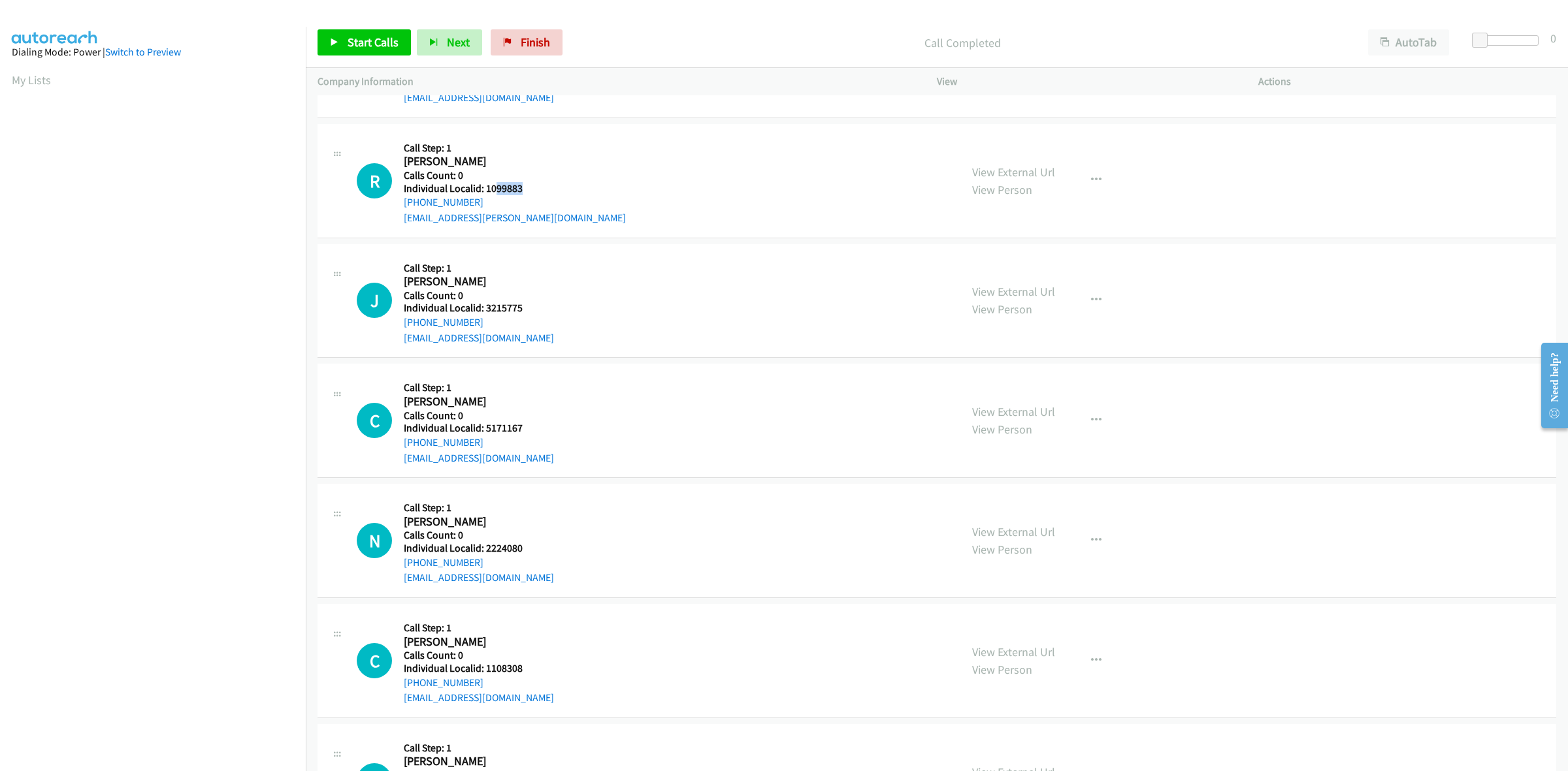
drag, startPoint x: 524, startPoint y: 190, endPoint x: 494, endPoint y: 190, distance: 30.0
click at [494, 190] on h5 "Individual Localid: 1099883" at bounding box center [515, 189] width 222 height 13
click at [529, 190] on h5 "Individual Localid: 1099883" at bounding box center [515, 189] width 222 height 13
drag, startPoint x: 521, startPoint y: 190, endPoint x: 484, endPoint y: 192, distance: 37.1
click at [484, 192] on h5 "Individual Localid: 1099883" at bounding box center [515, 189] width 222 height 13
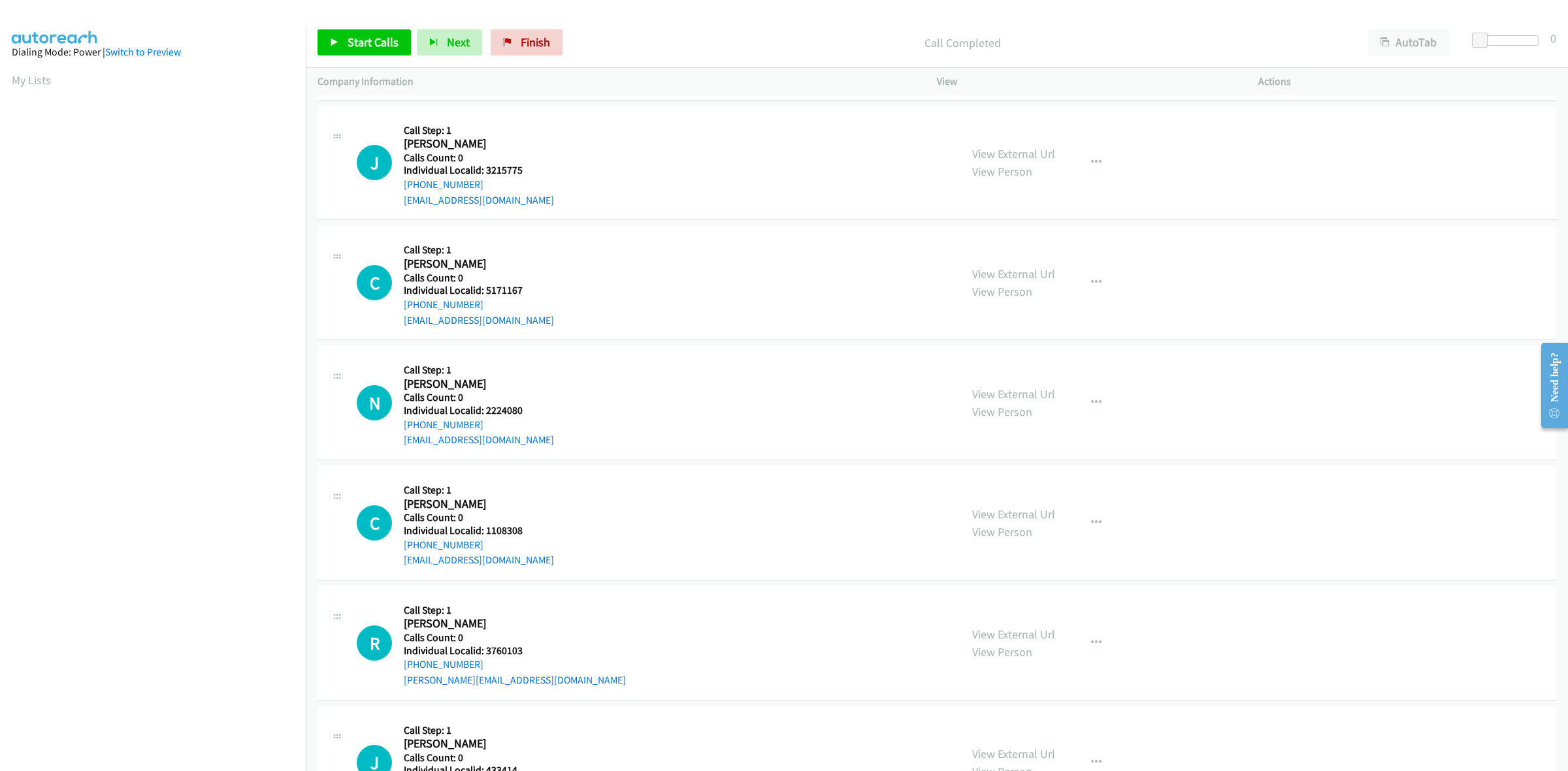
scroll to position [3020, 0]
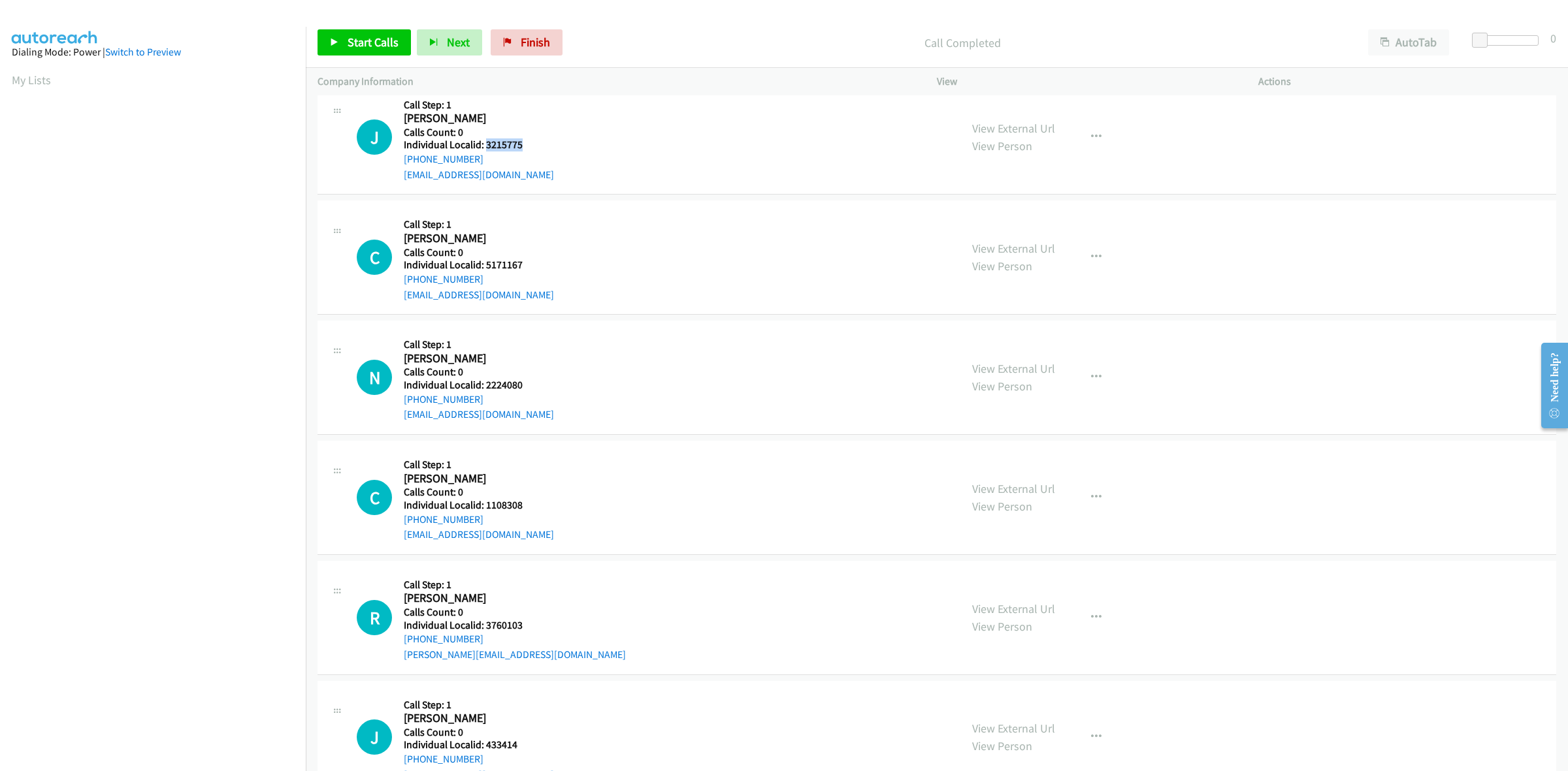
drag, startPoint x: 523, startPoint y: 148, endPoint x: 484, endPoint y: 147, distance: 39.0
click at [484, 147] on h5 "Individual Localid: 3215775" at bounding box center [479, 145] width 150 height 13
drag, startPoint x: 562, startPoint y: 129, endPoint x: 516, endPoint y: 145, distance: 48.7
click at [562, 129] on div "J Callback Scheduled Call Step: 1 John Evans America/Los_Angeles Calls Count: 0…" at bounding box center [652, 138] width 592 height 90
drag, startPoint x: 484, startPoint y: 161, endPoint x: 396, endPoint y: 165, distance: 88.1
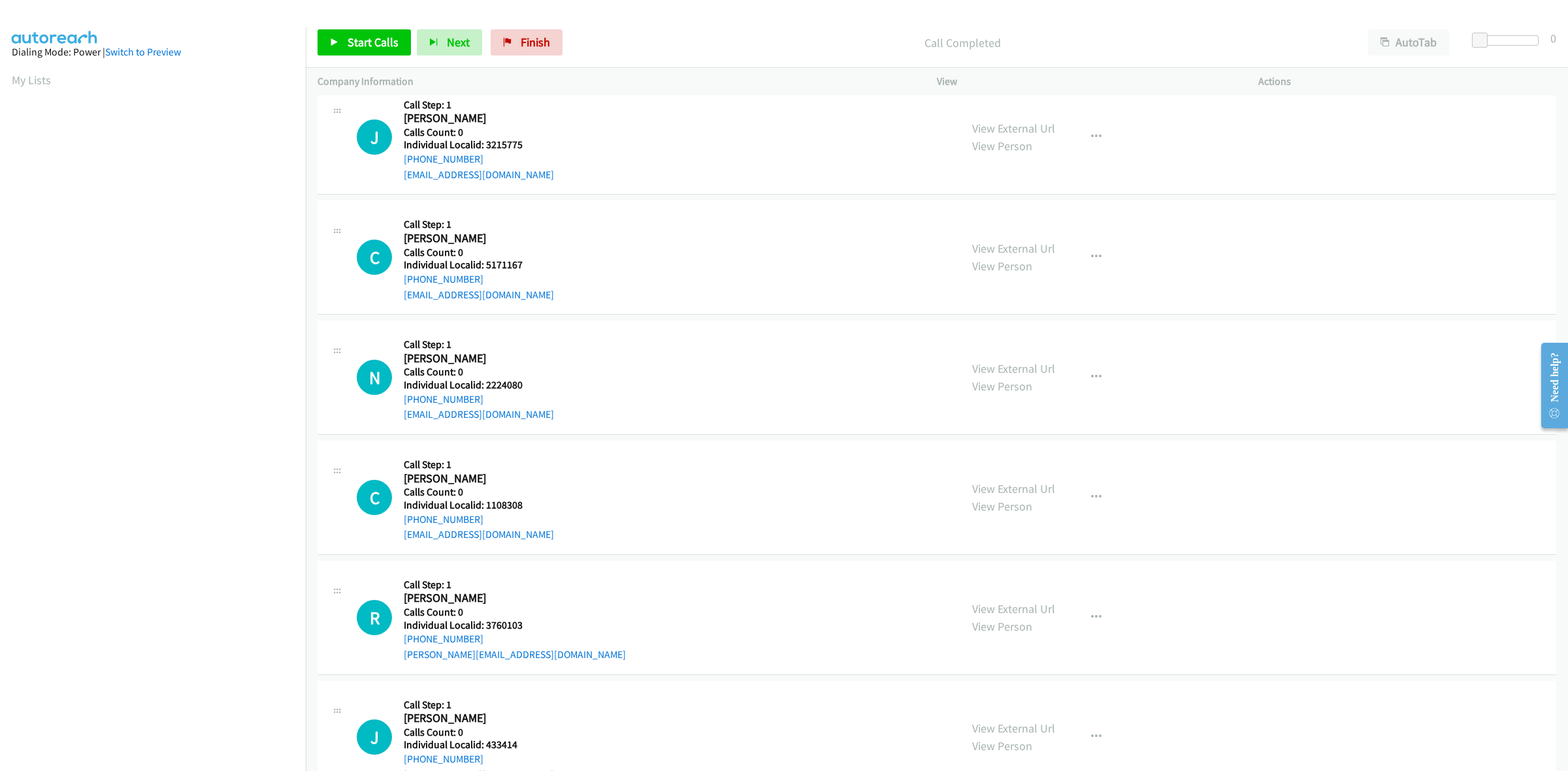
click at [396, 165] on div "J Callback Scheduled Call Step: 1 John Evans America/Los_Angeles Calls Count: 0…" at bounding box center [652, 138] width 592 height 90
click at [731, 175] on div "J Callback Scheduled Call Step: 1 John Evans America/Los_Angeles Calls Count: 0…" at bounding box center [652, 138] width 592 height 90
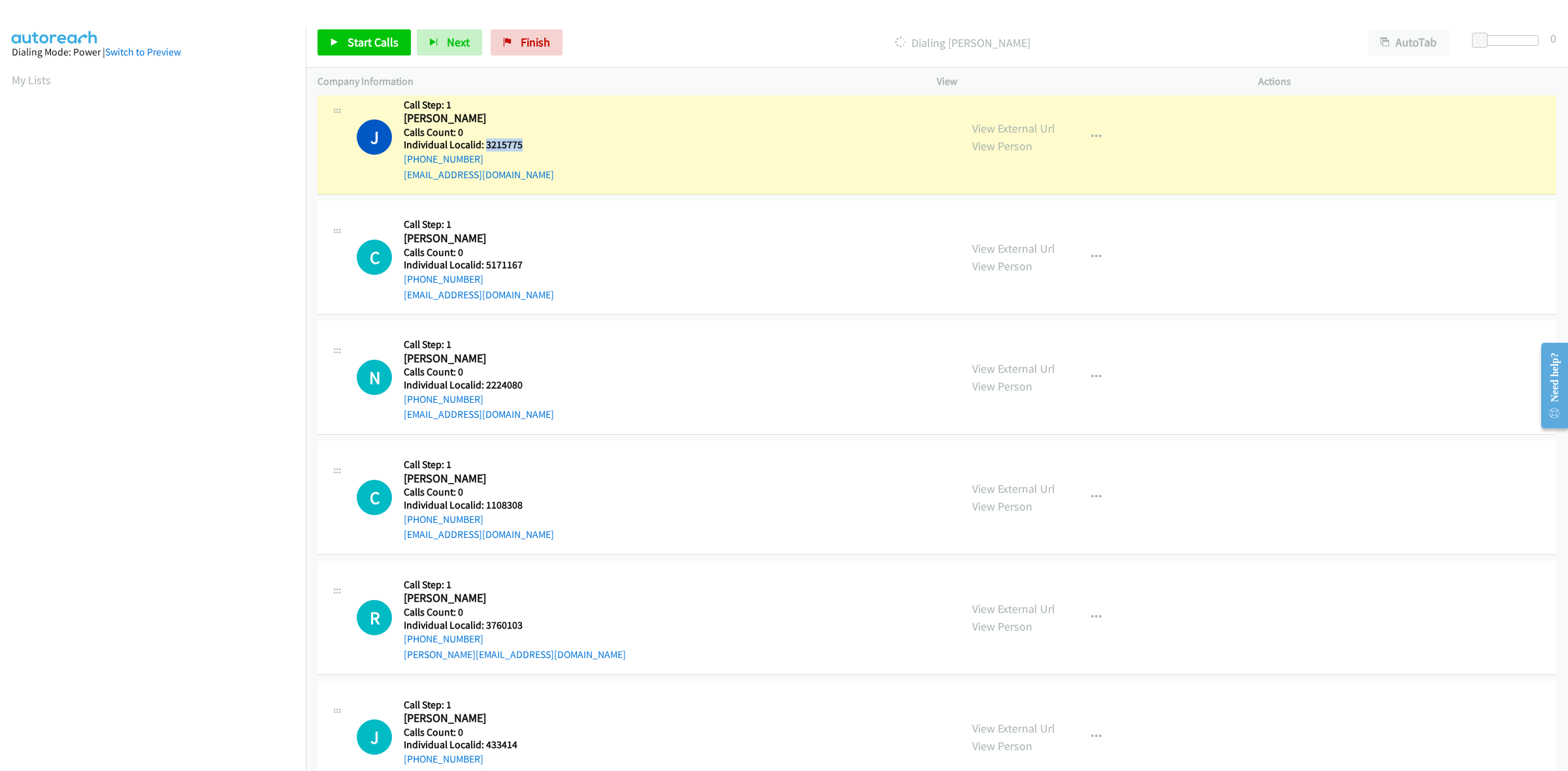
drag, startPoint x: 521, startPoint y: 147, endPoint x: 484, endPoint y: 147, distance: 37.0
click at [484, 147] on h5 "Individual Localid: 3215775" at bounding box center [479, 145] width 150 height 13
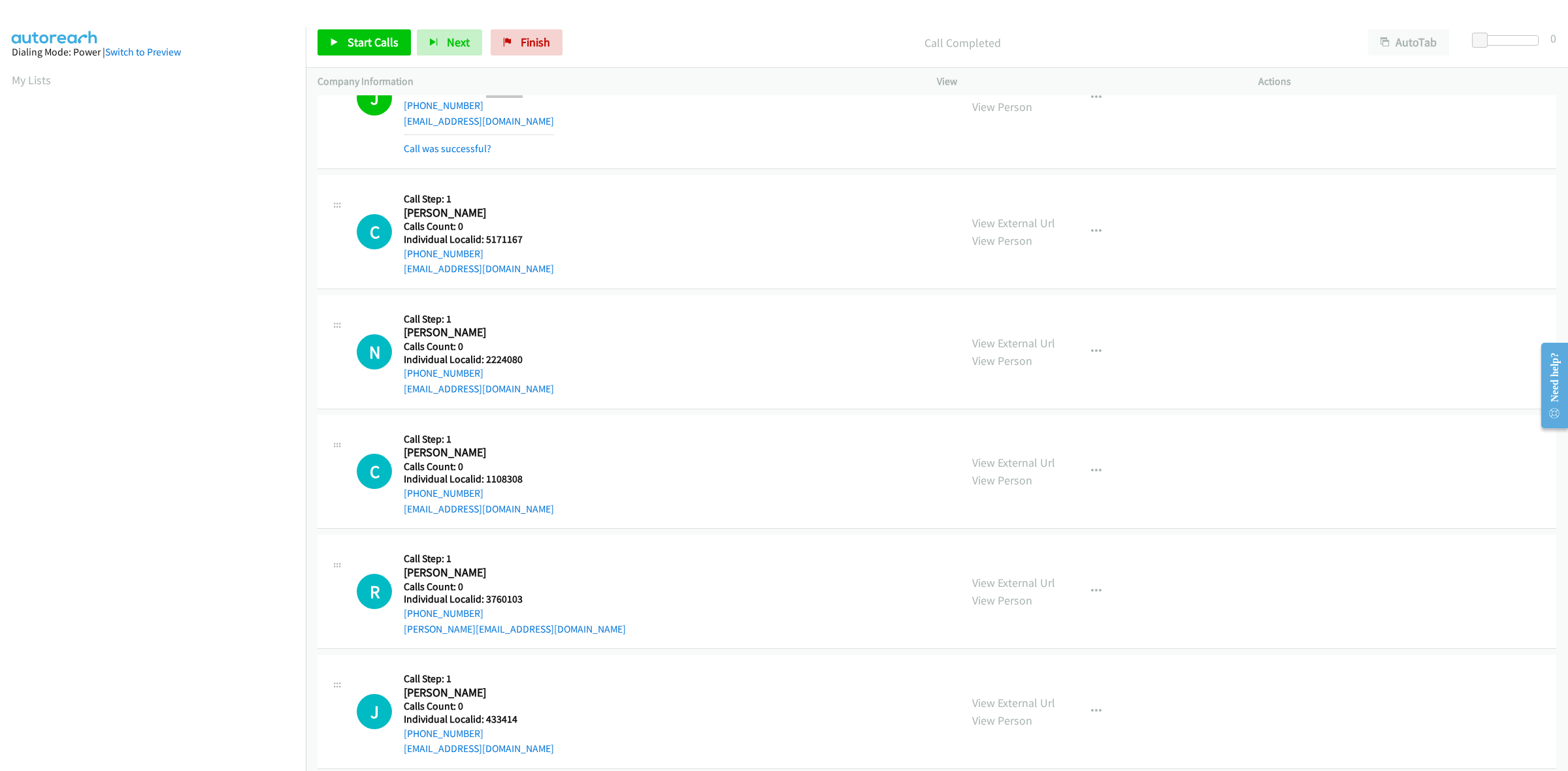
scroll to position [3081, 0]
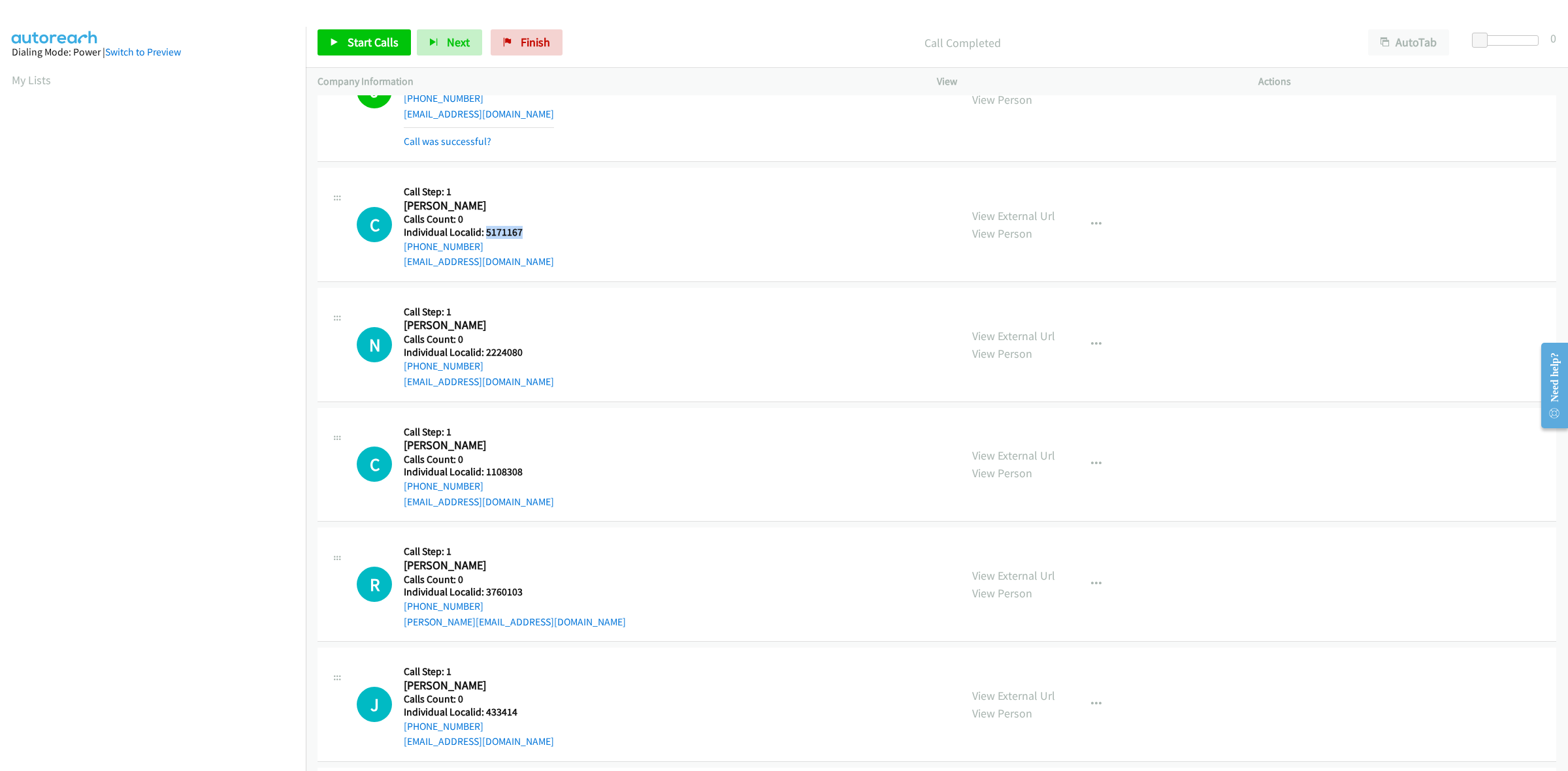
drag, startPoint x: 535, startPoint y: 233, endPoint x: 485, endPoint y: 230, distance: 50.1
click at [485, 230] on h5 "Individual Localid: 5171167" at bounding box center [479, 232] width 150 height 13
drag, startPoint x: 484, startPoint y: 247, endPoint x: 396, endPoint y: 253, distance: 88.2
click at [396, 253] on div "C Callback Scheduled Call Step: 1 Cole Gragg America/Chicago Calls Count: 0 Ind…" at bounding box center [652, 225] width 592 height 90
drag, startPoint x: 528, startPoint y: 233, endPoint x: 484, endPoint y: 236, distance: 44.1
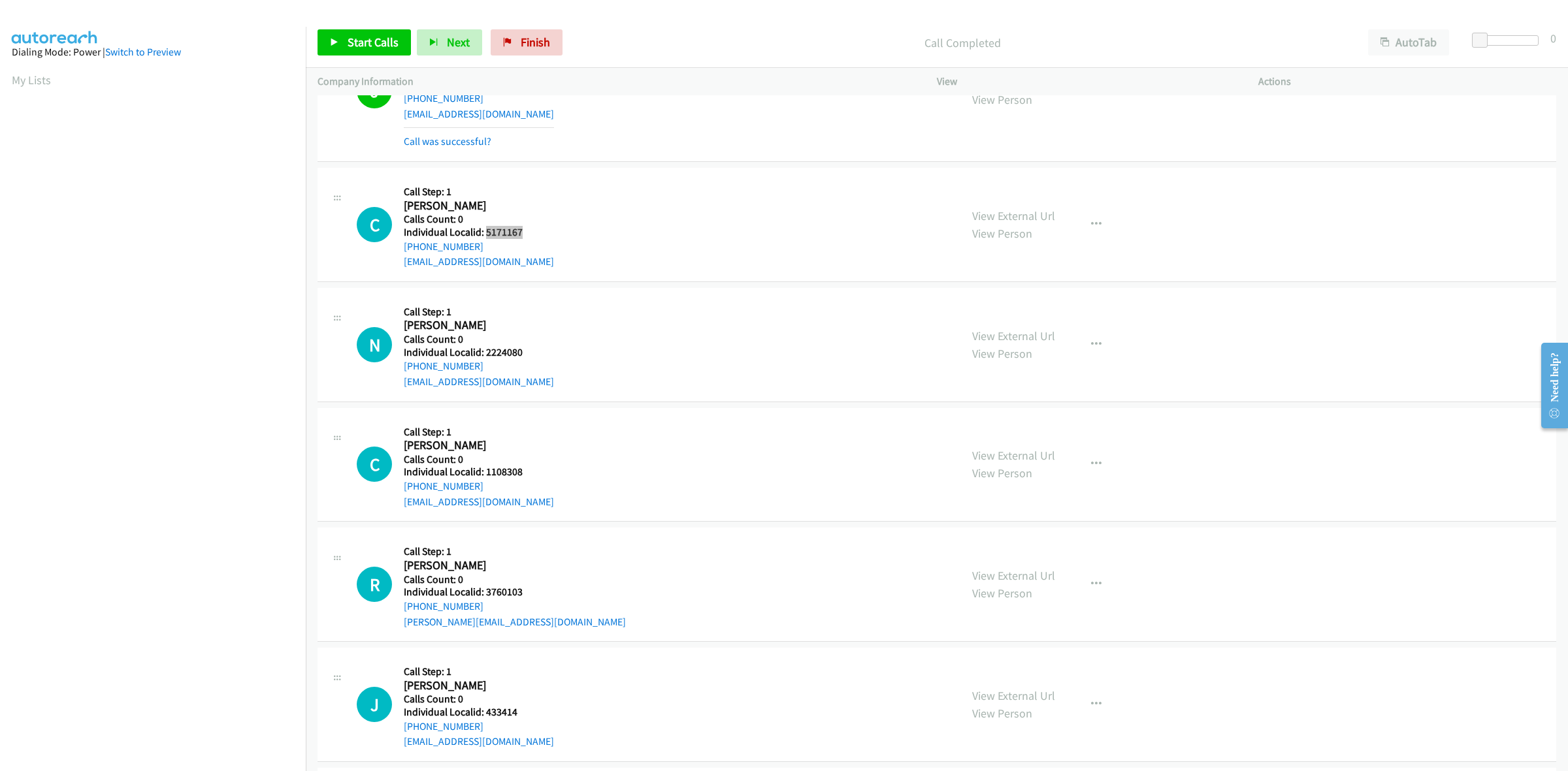
click at [484, 236] on h5 "Individual Localid: 5171167" at bounding box center [479, 232] width 150 height 13
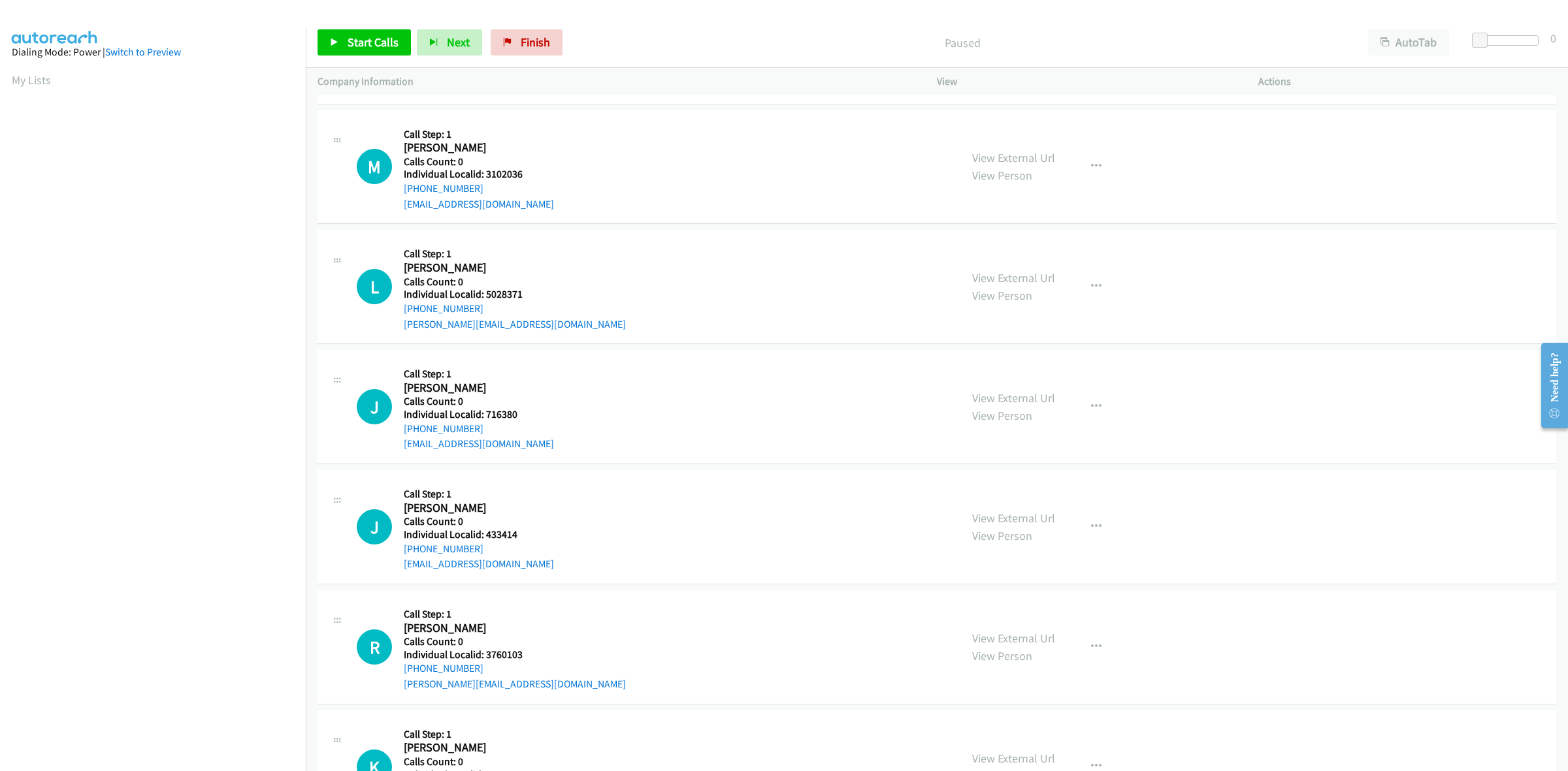
scroll to position [673, 0]
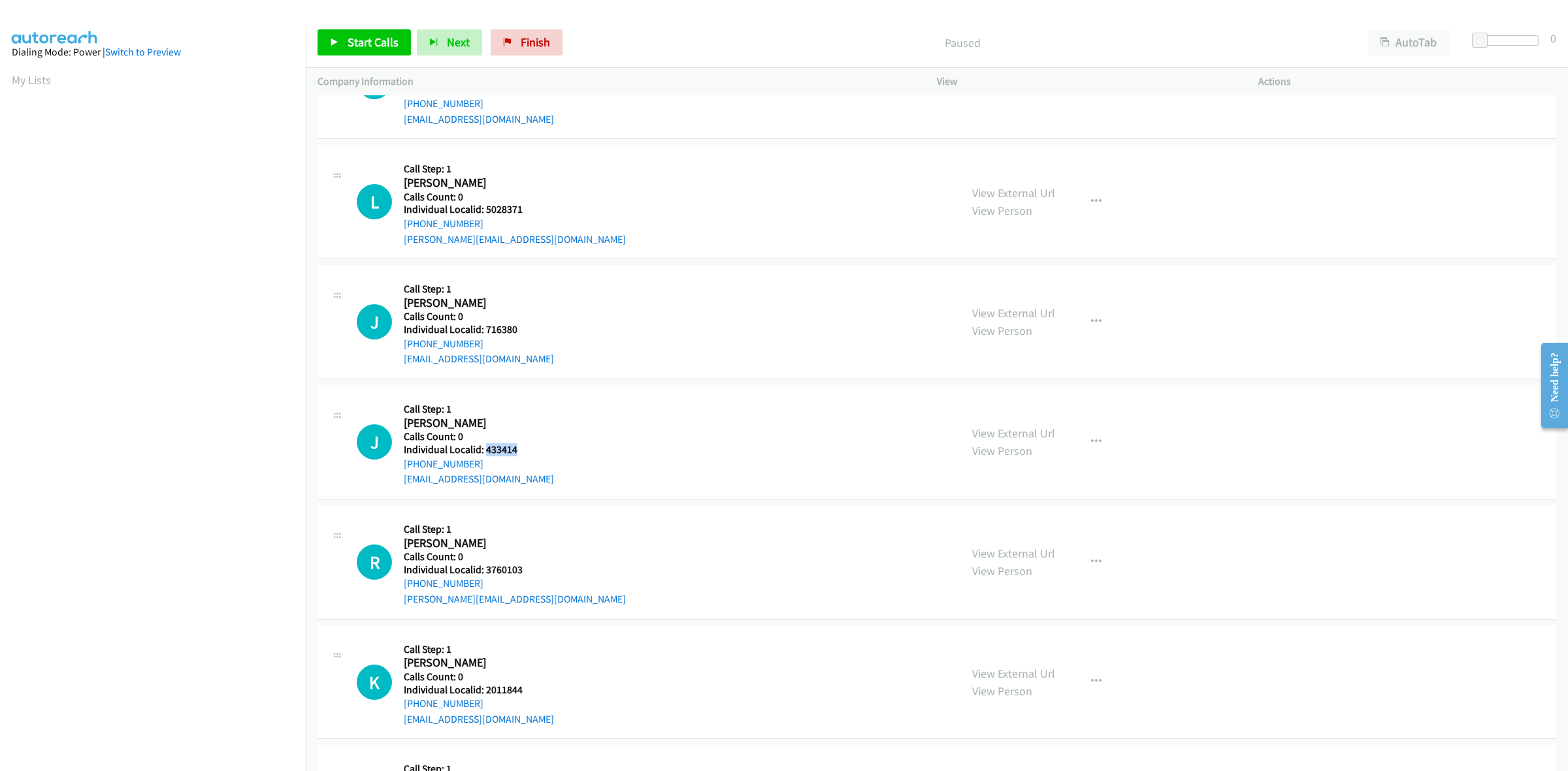
drag, startPoint x: 521, startPoint y: 448, endPoint x: 484, endPoint y: 451, distance: 37.1
click at [484, 451] on h5 "Individual Localid: 433414" at bounding box center [479, 450] width 150 height 13
copy h5 "433414"
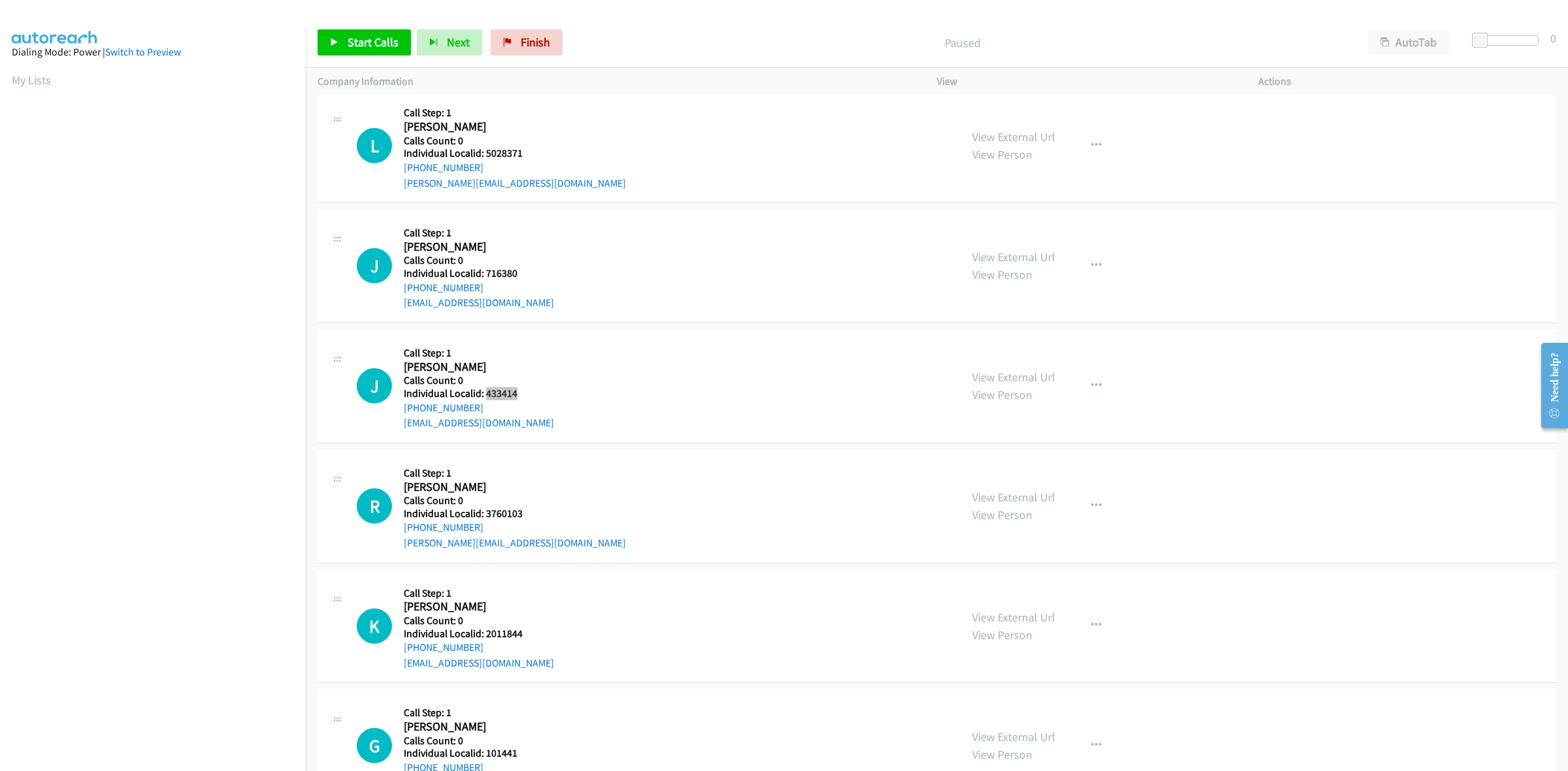
scroll to position [918, 0]
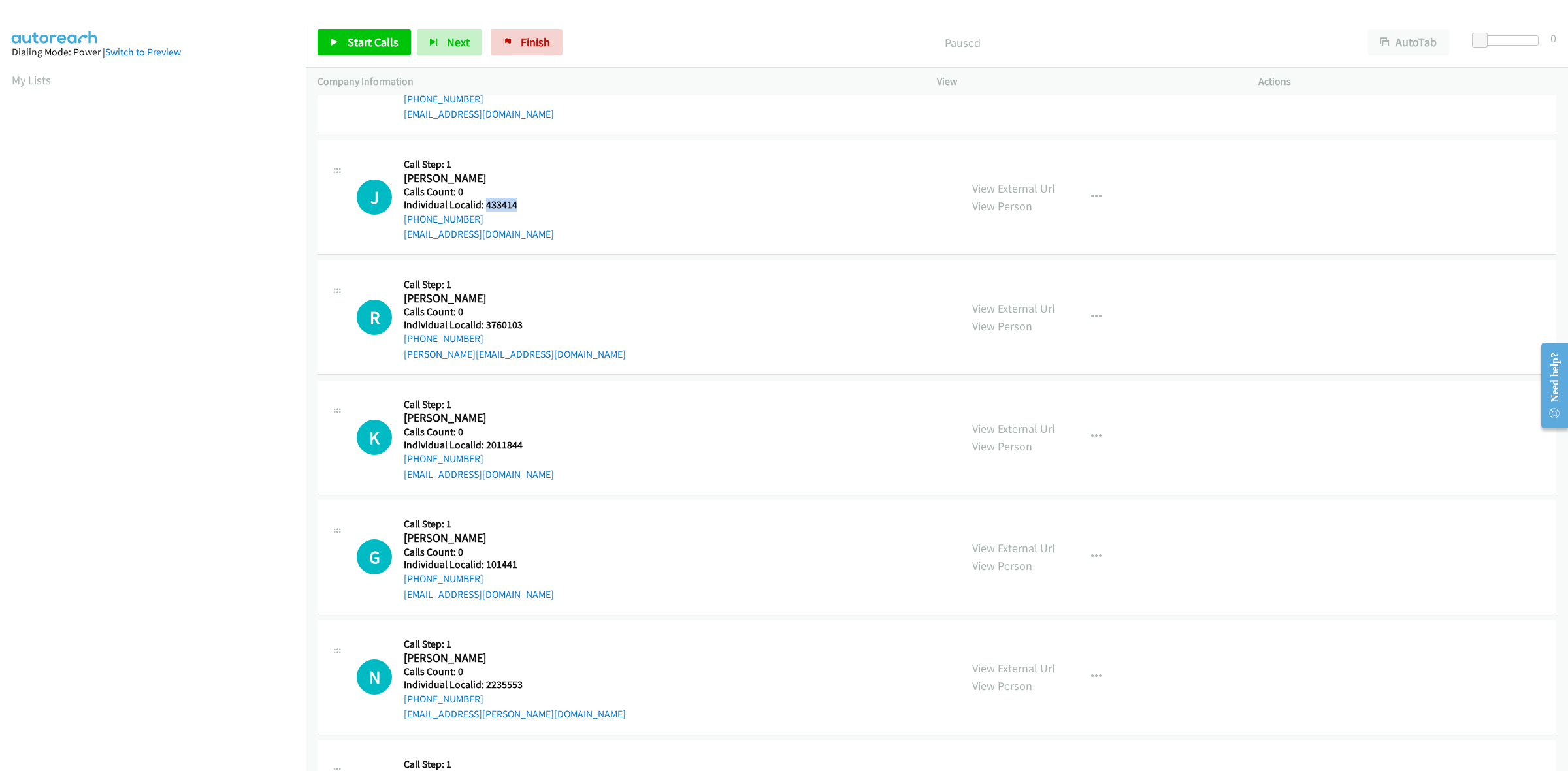
drag, startPoint x: 479, startPoint y: 220, endPoint x: 399, endPoint y: 220, distance: 80.0
click at [399, 220] on div "J Callback Scheduled Call Step: 1 John Wegner America/New_York Calls Count: 0 I…" at bounding box center [652, 198] width 592 height 90
copy link "+1 804-984-5482"
drag, startPoint x: 516, startPoint y: 203, endPoint x: 484, endPoint y: 203, distance: 32.0
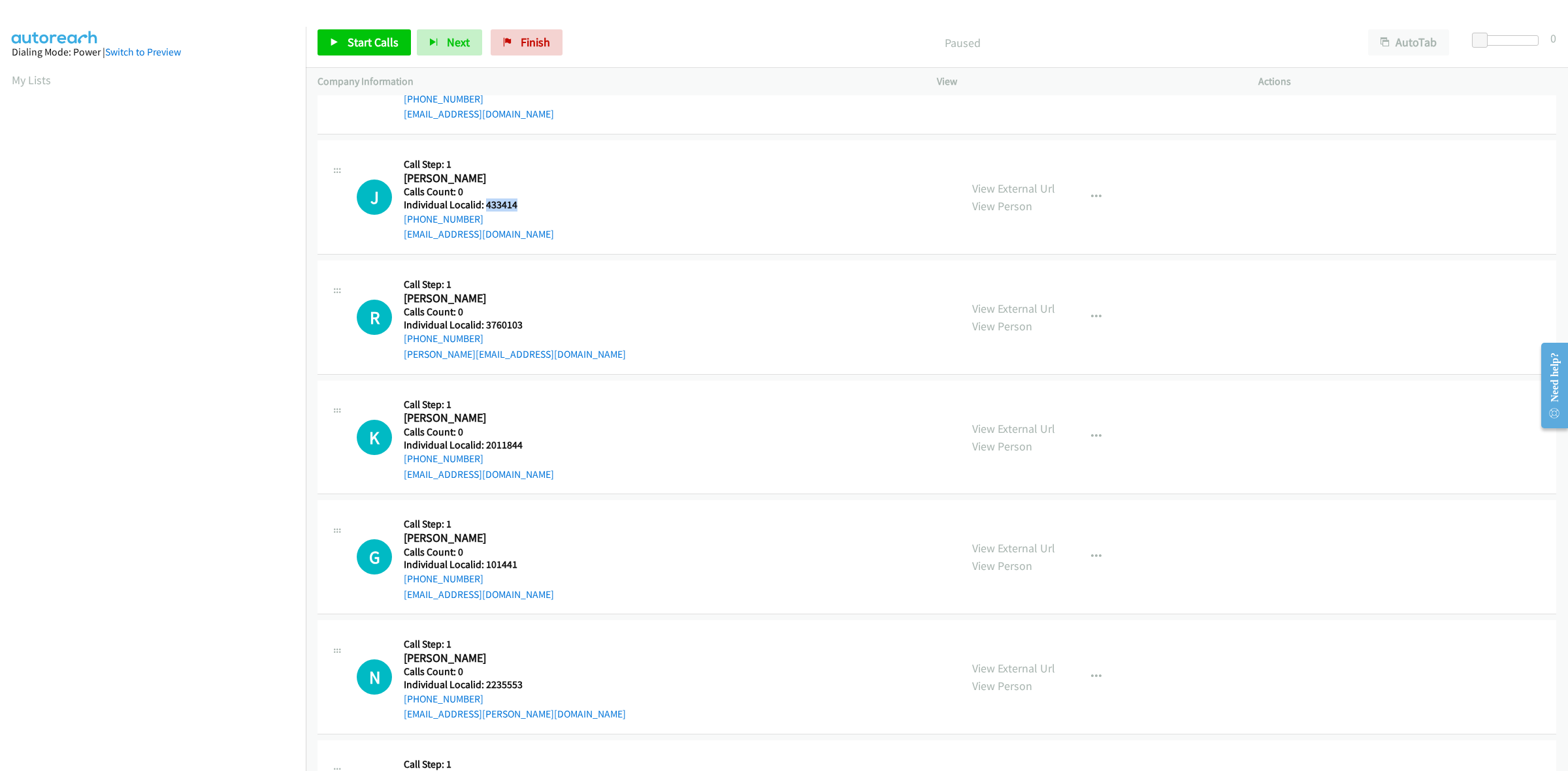
click at [484, 203] on h5 "Individual Localid: 433414" at bounding box center [479, 205] width 150 height 13
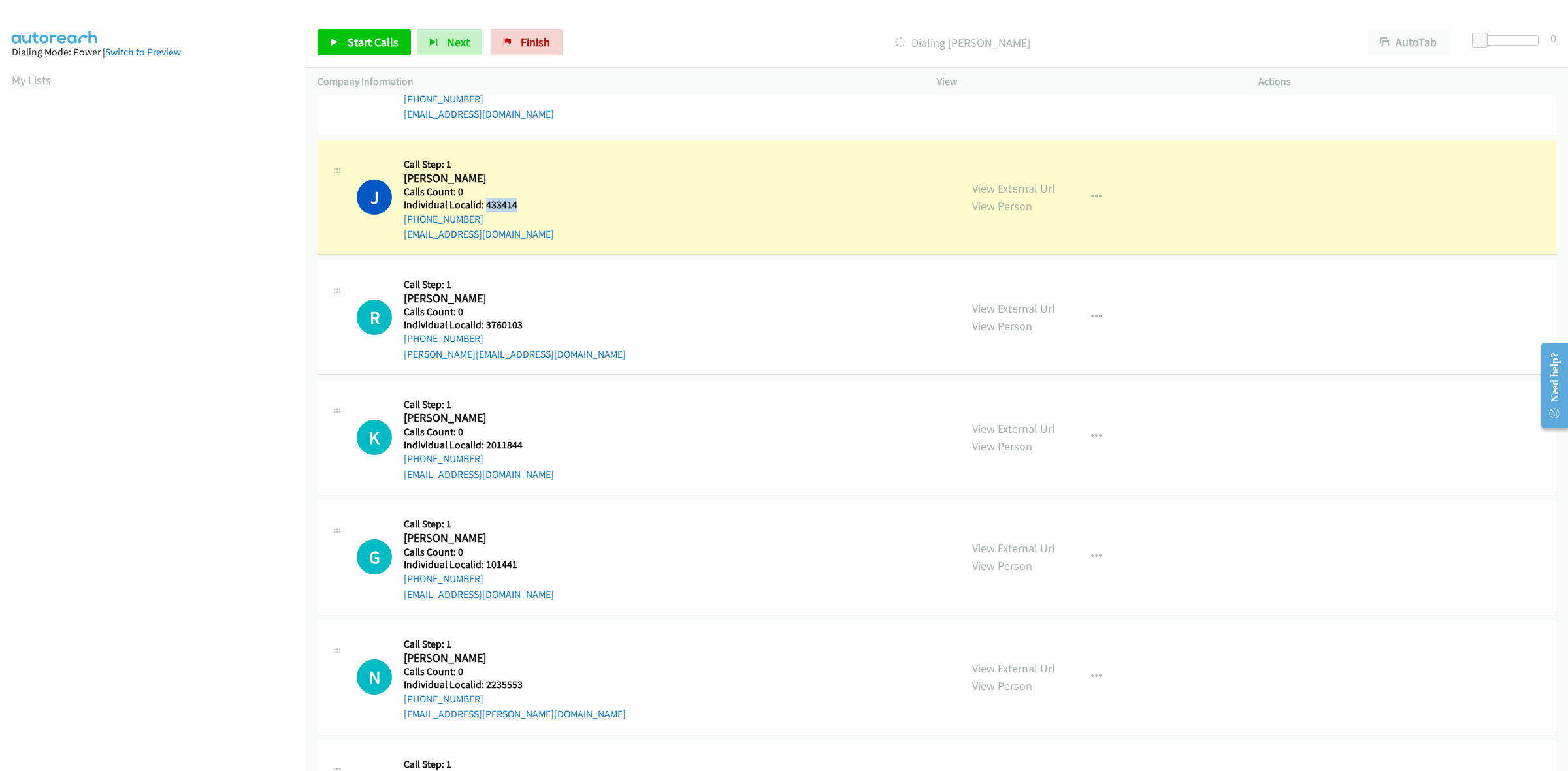
copy h5 "433414"
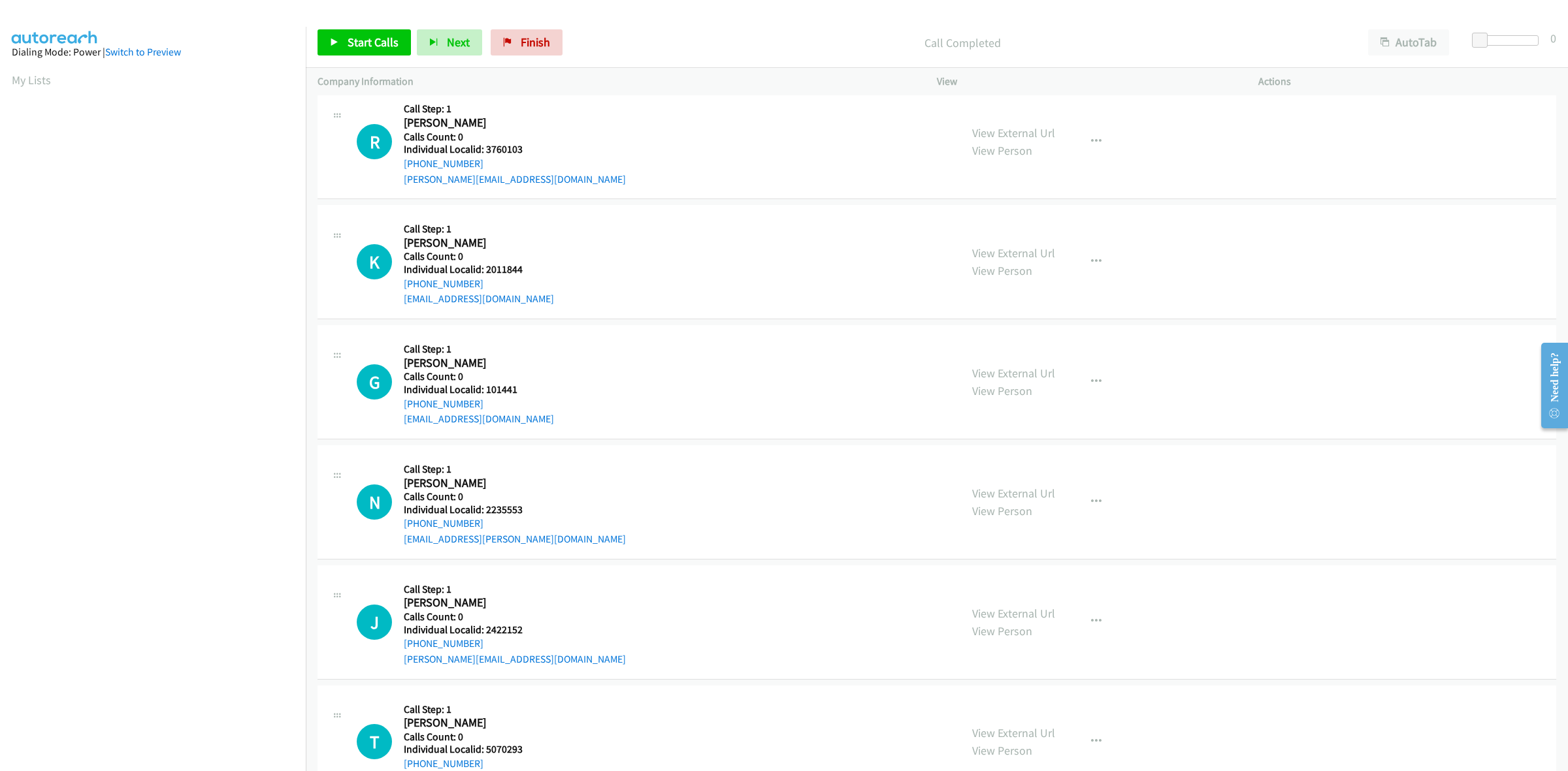
scroll to position [1143, 0]
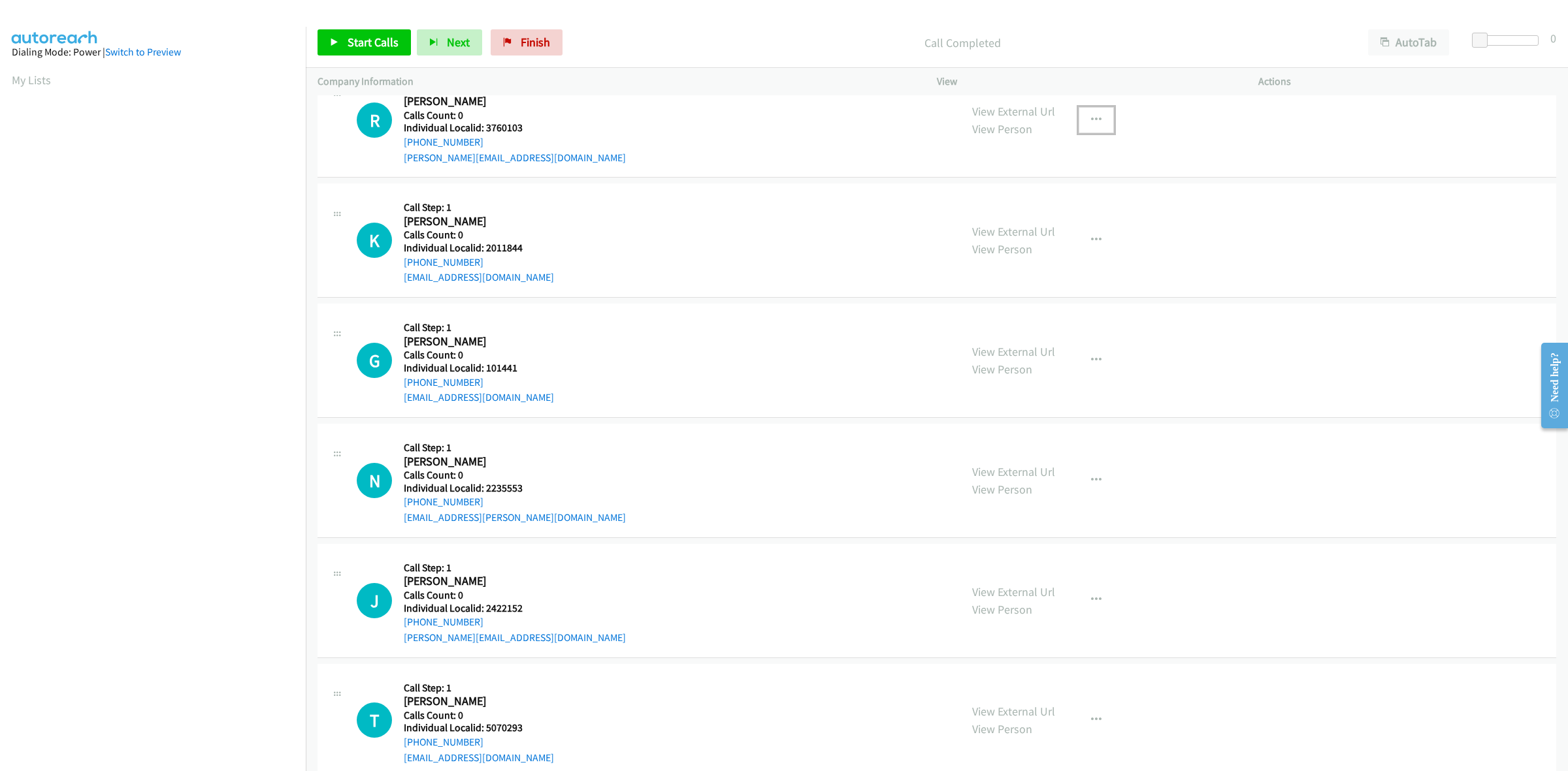
click at [1092, 125] on button "button" at bounding box center [1096, 120] width 35 height 26
click at [1053, 206] on link "Skip Call" at bounding box center [1026, 206] width 174 height 26
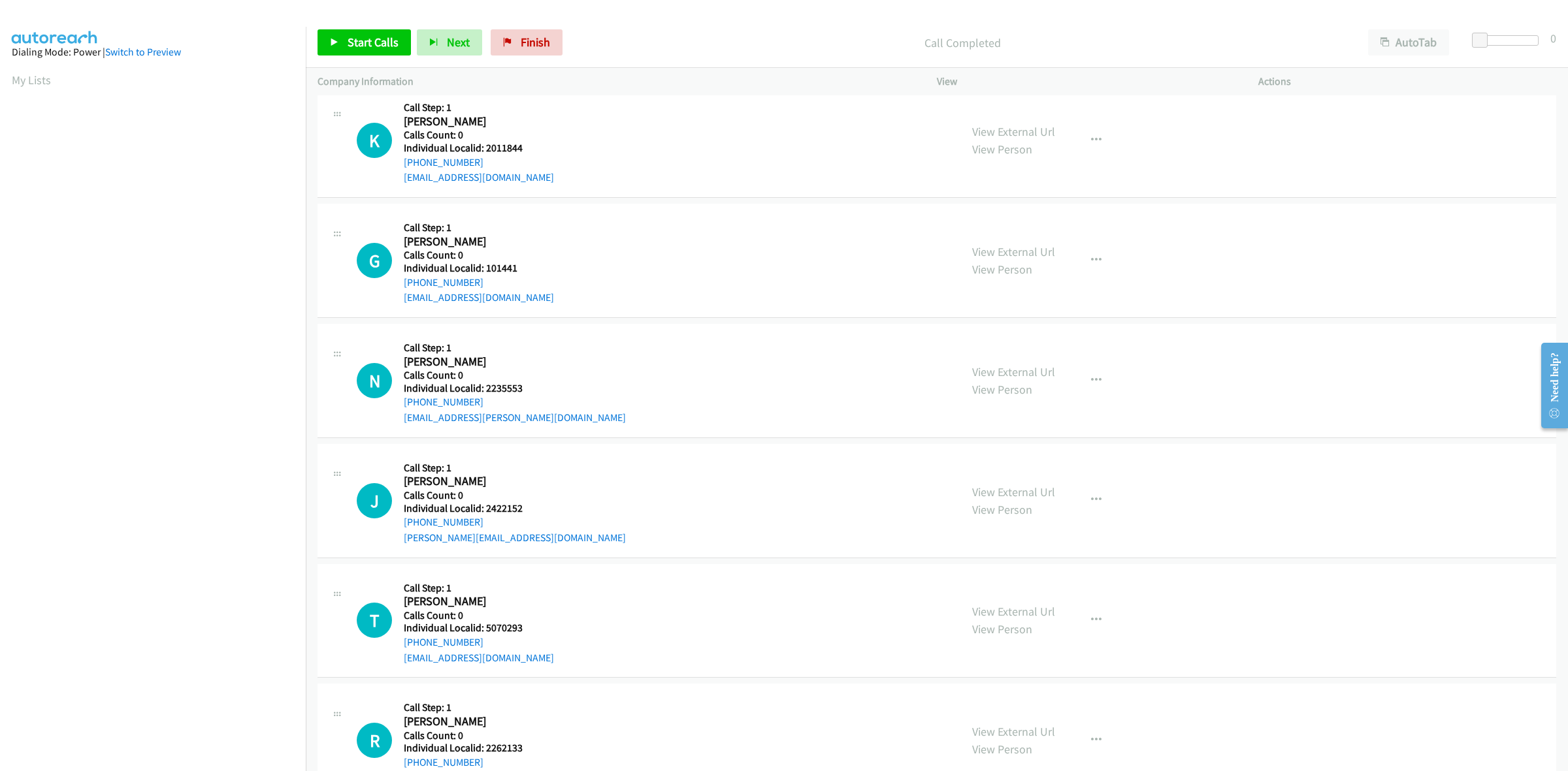
scroll to position [1265, 0]
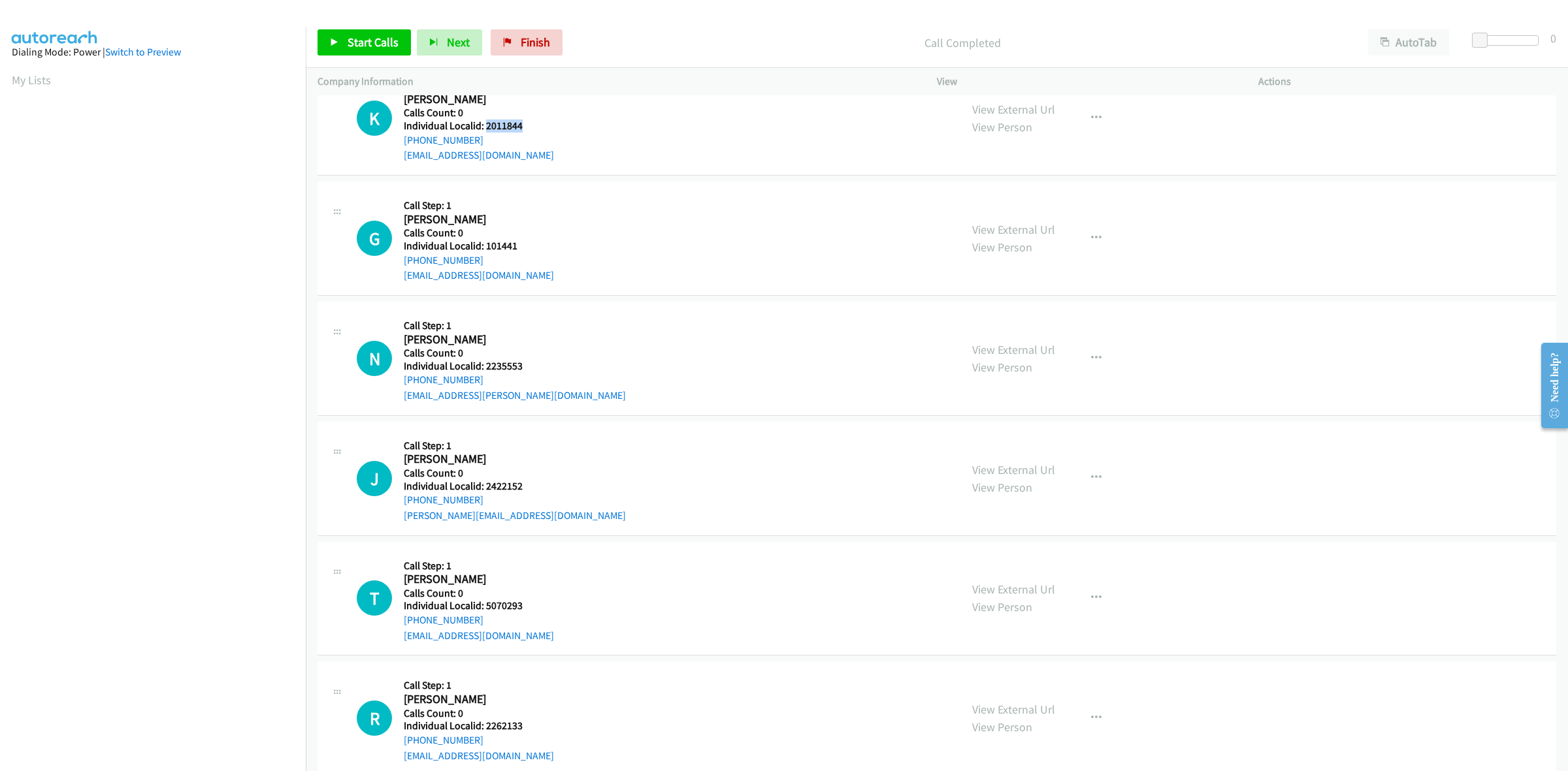
drag, startPoint x: 524, startPoint y: 128, endPoint x: 484, endPoint y: 129, distance: 40.0
click at [484, 129] on h5 "Individual Localid: 2011844" at bounding box center [479, 125] width 150 height 13
copy h5 "2011844"
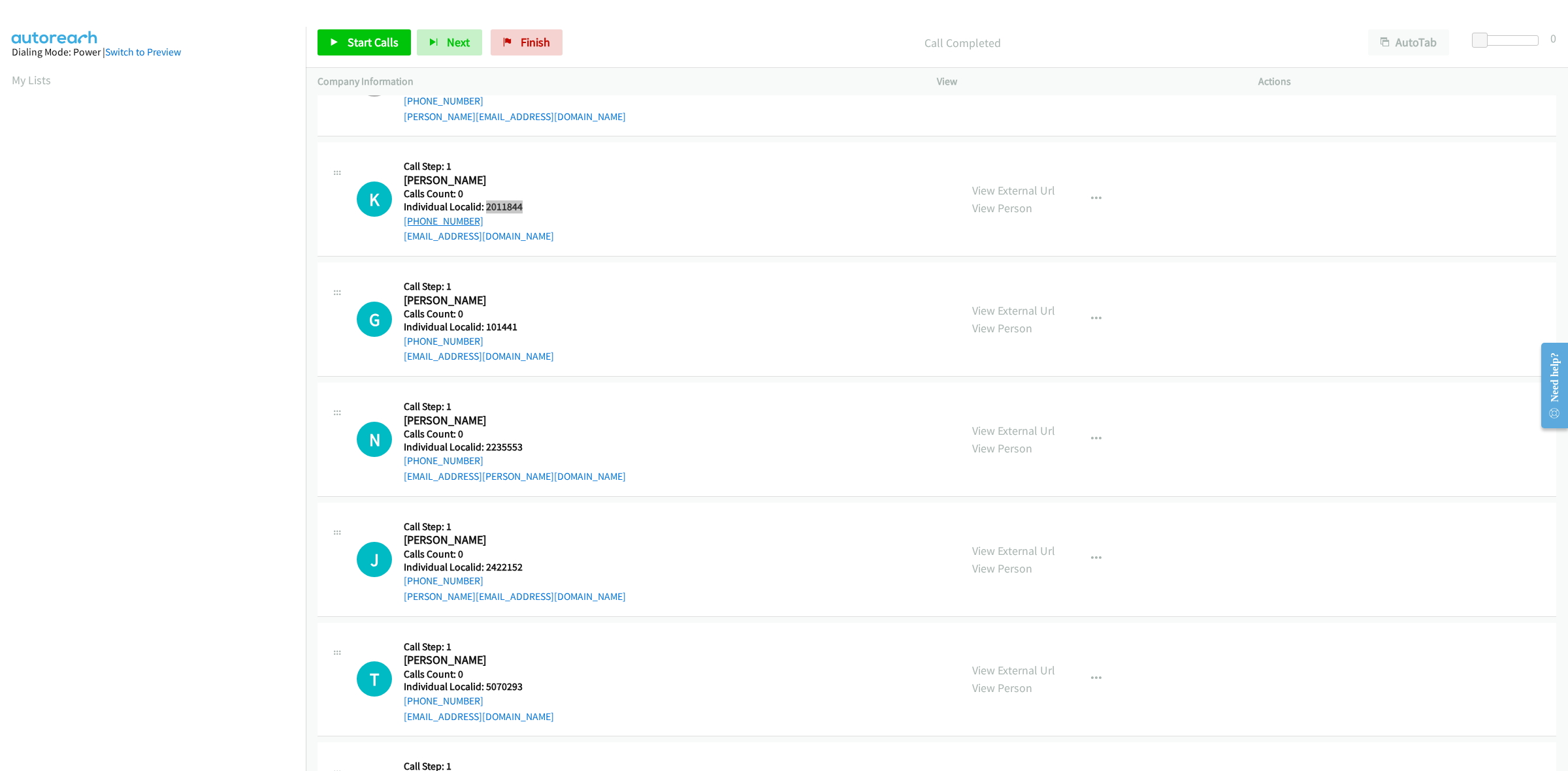
scroll to position [1184, 0]
drag, startPoint x: 480, startPoint y: 222, endPoint x: 405, endPoint y: 223, distance: 75.0
click at [405, 223] on div "+1 814-598-2653" at bounding box center [479, 222] width 150 height 16
copy link "+1 814-598-2653"
drag, startPoint x: 521, startPoint y: 207, endPoint x: 484, endPoint y: 207, distance: 37.0
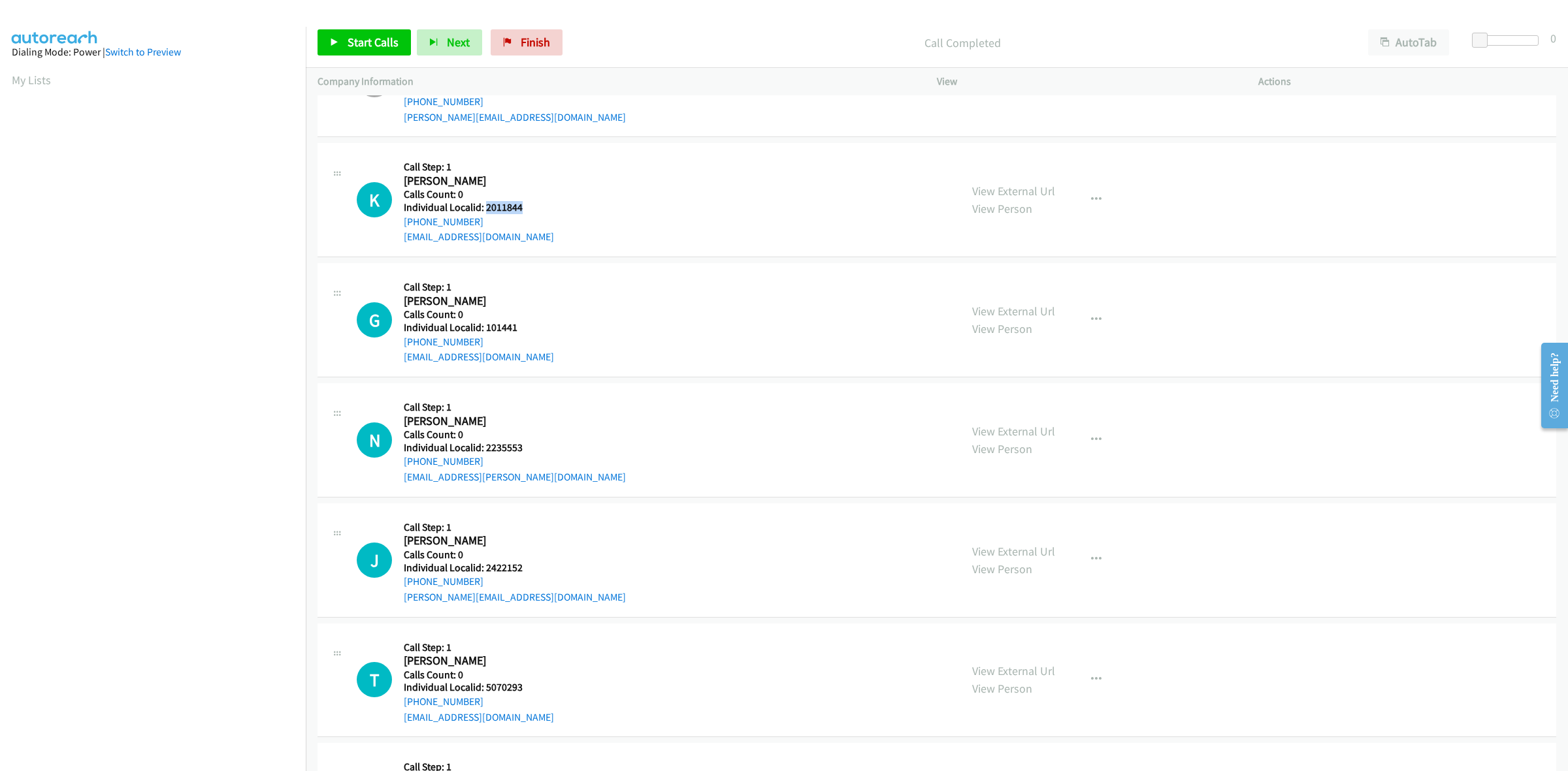
click at [484, 207] on h5 "Individual Localid: 2011844" at bounding box center [479, 207] width 150 height 13
copy h5 "2011844"
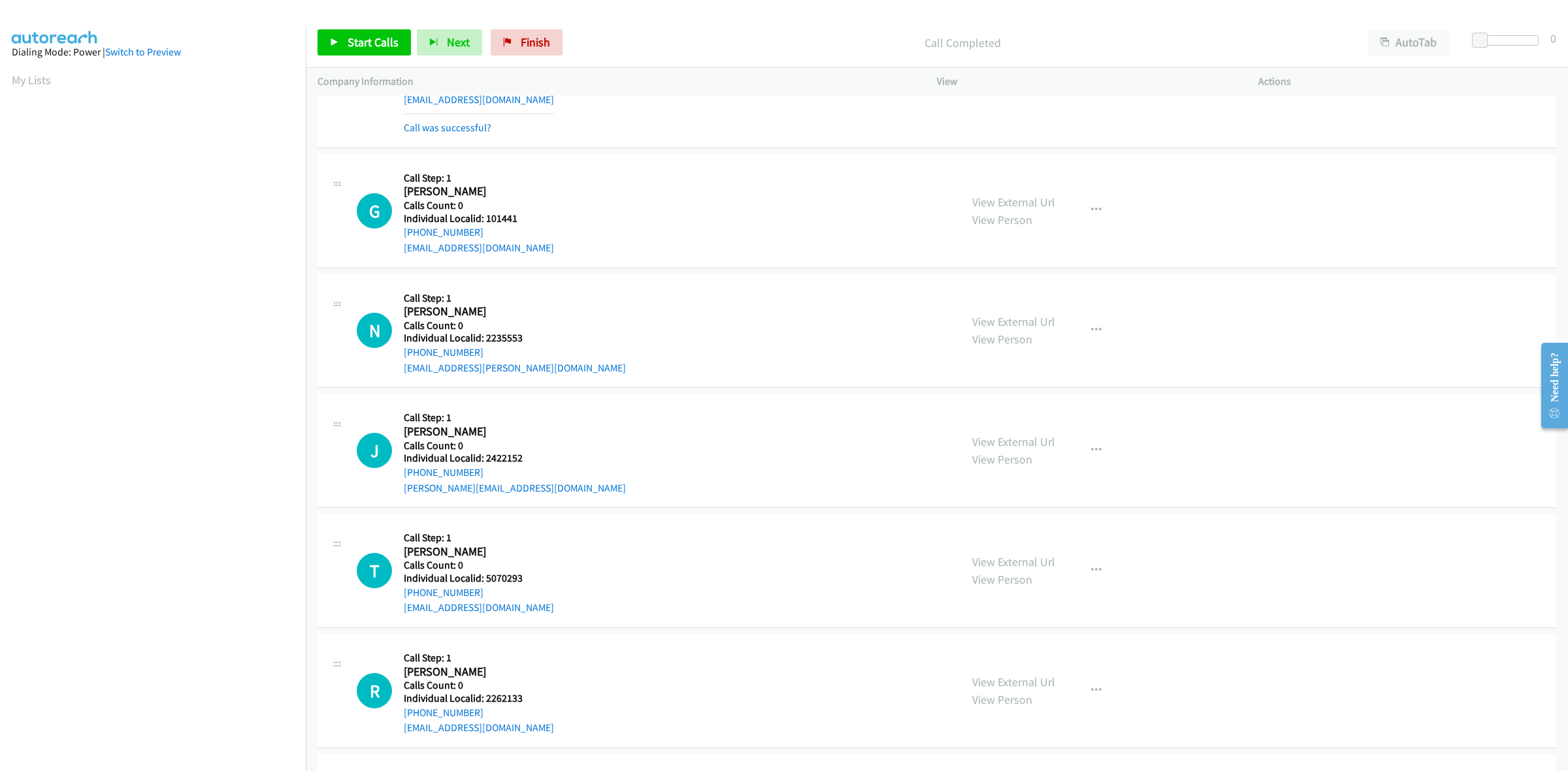
scroll to position [1388, 0]
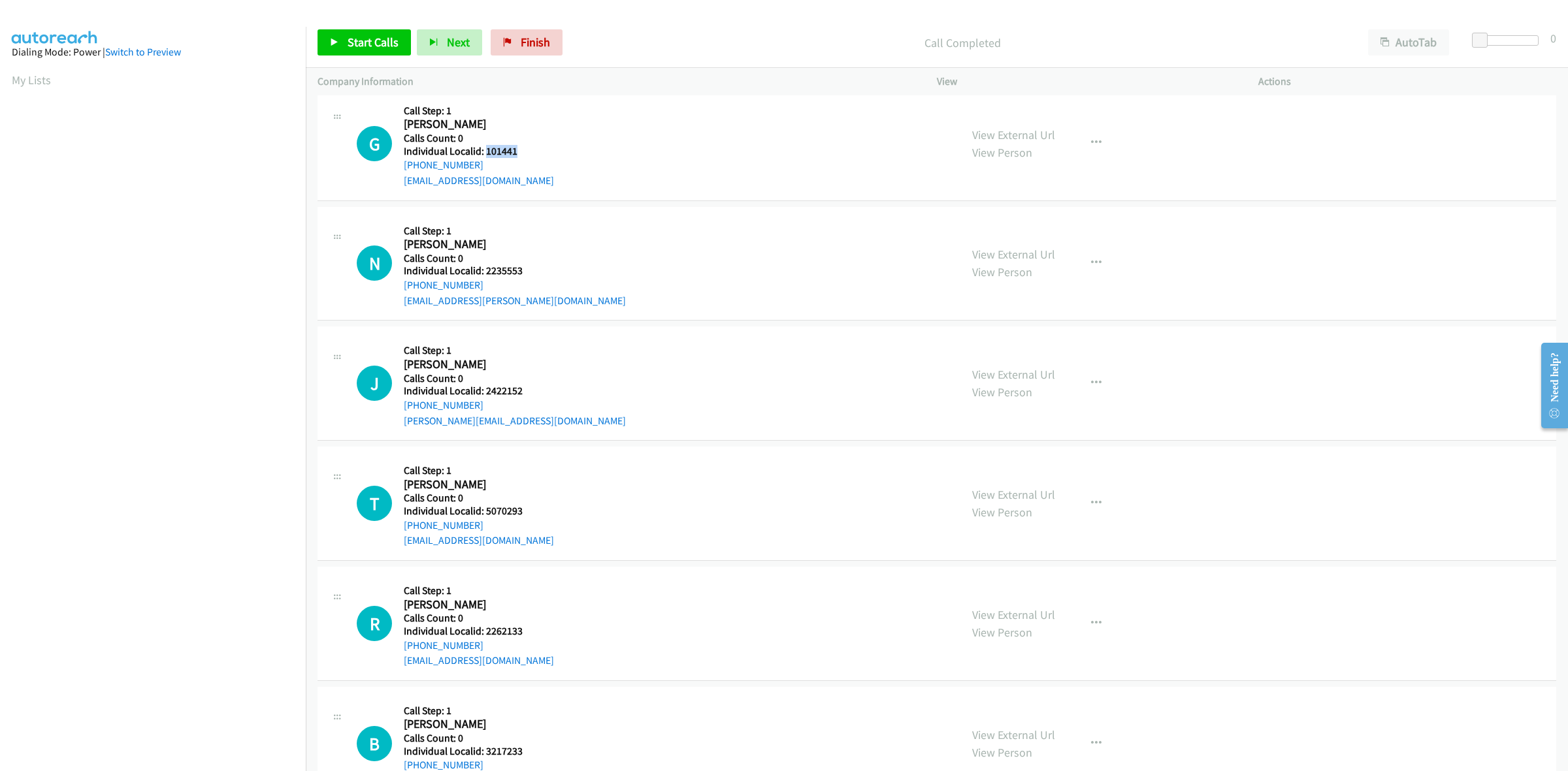
drag, startPoint x: 524, startPoint y: 149, endPoint x: 484, endPoint y: 153, distance: 40.2
click at [484, 153] on h5 "Individual Localid: 101441" at bounding box center [479, 151] width 150 height 13
copy h5 "101441"
drag, startPoint x: 491, startPoint y: 164, endPoint x: 397, endPoint y: 172, distance: 94.3
click at [397, 172] on div "G Callback Scheduled Call Step: 1 Garth Briscoe America/New_York Calls Count: 0…" at bounding box center [652, 144] width 592 height 90
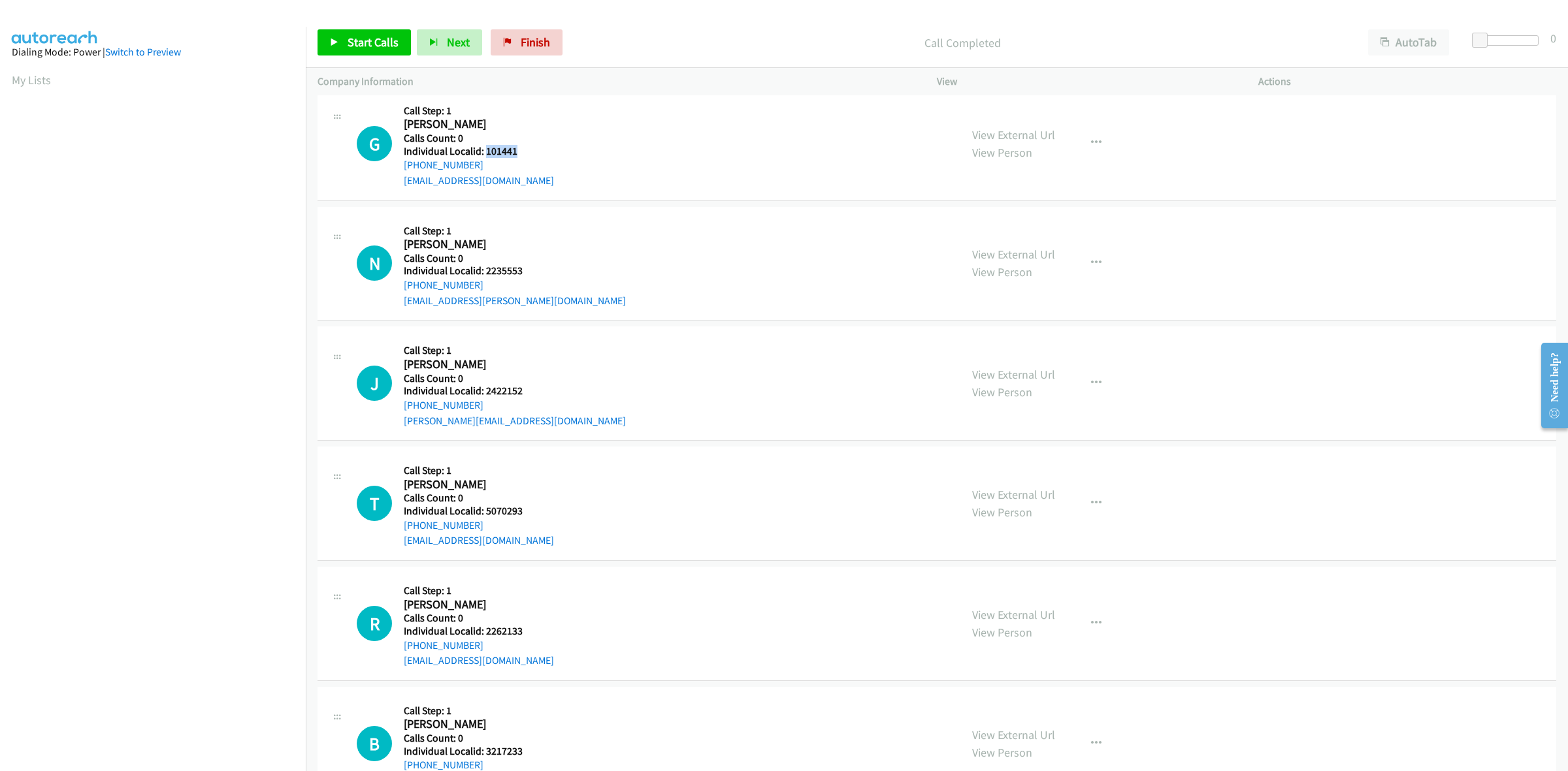
copy link "+1 518-221-7071"
drag, startPoint x: 499, startPoint y: 153, endPoint x: 487, endPoint y: 155, distance: 12.2
click at [487, 155] on h5 "Individual Localid: 101441" at bounding box center [479, 151] width 150 height 13
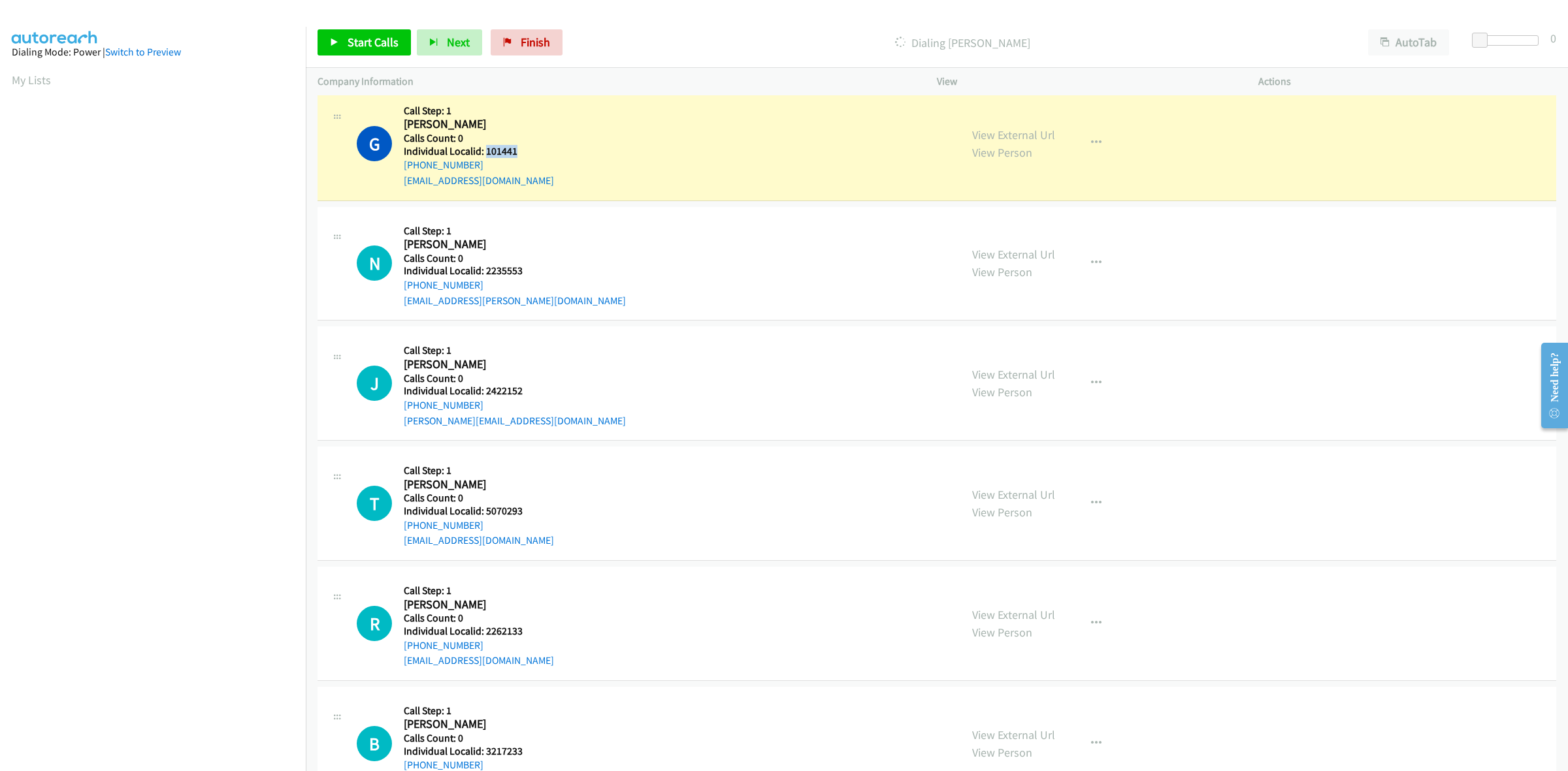
copy h5 "101441"
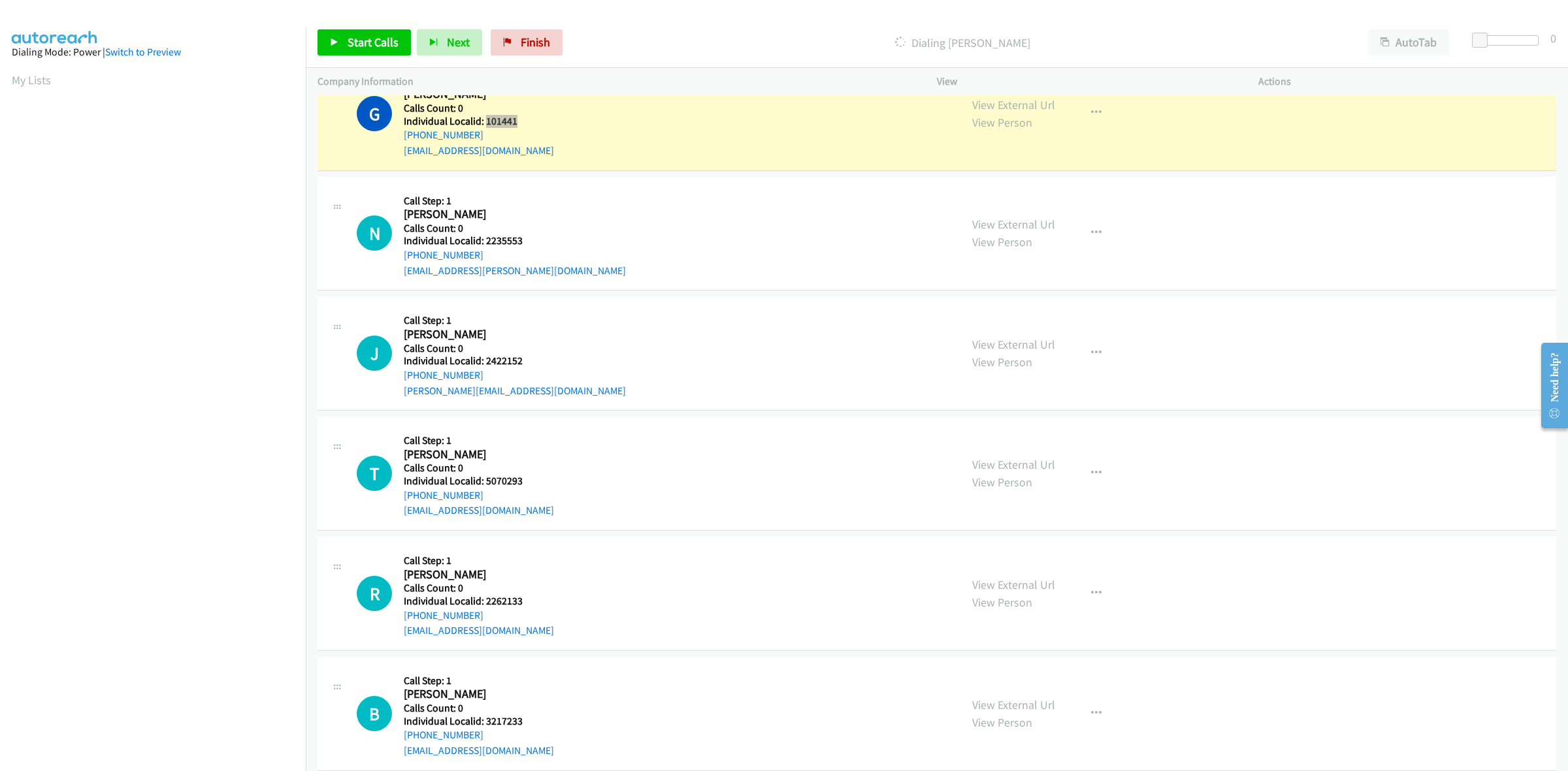
scroll to position [1510, 0]
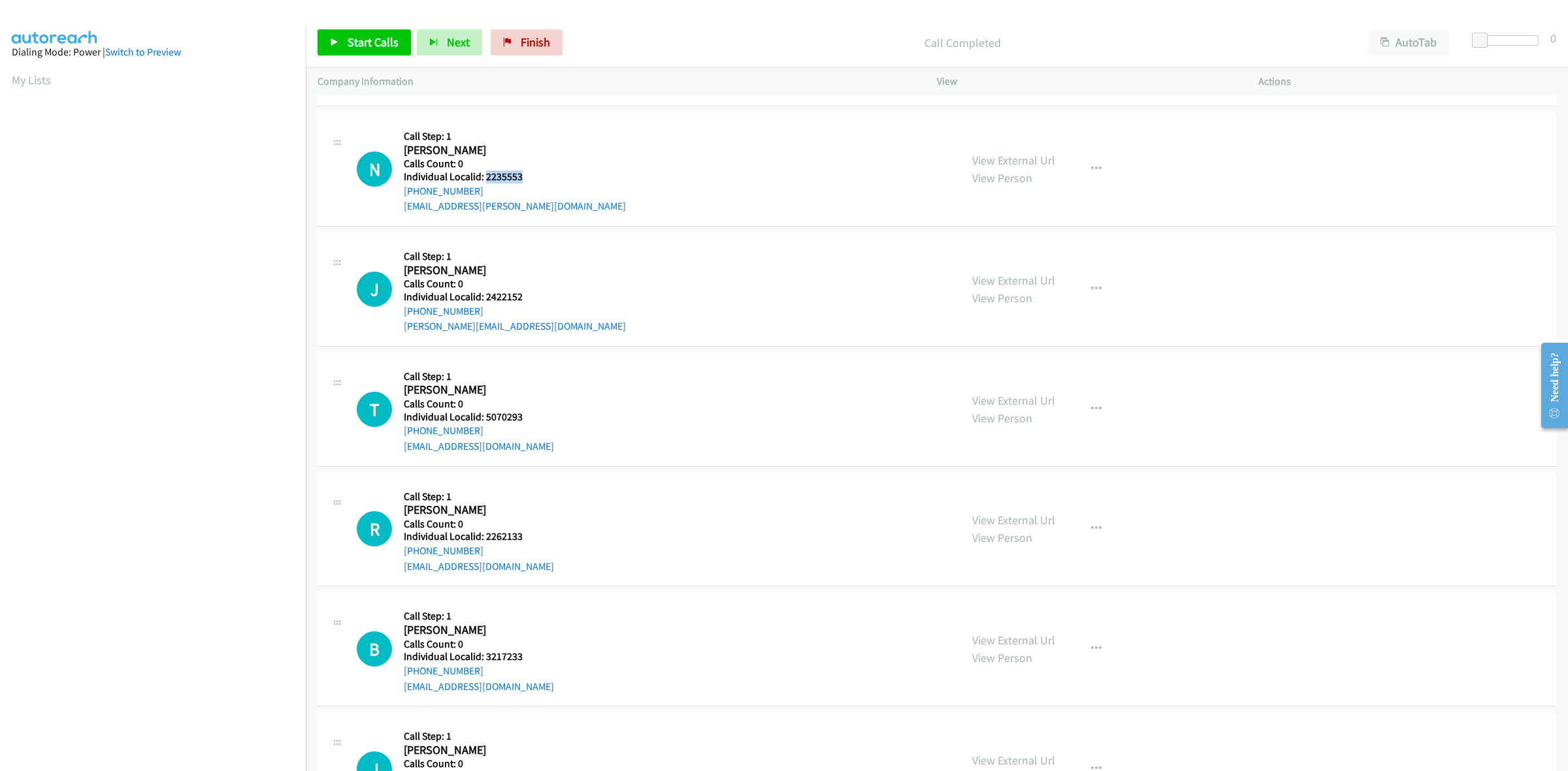
drag, startPoint x: 517, startPoint y: 173, endPoint x: 485, endPoint y: 171, distance: 32.1
click at [485, 171] on h5 "Individual Localid: 2235553" at bounding box center [515, 176] width 222 height 13
copy h5 "2235553"
drag, startPoint x: 482, startPoint y: 197, endPoint x: 394, endPoint y: 198, distance: 88.0
click at [394, 198] on div "N Callback Scheduled Call Step: 1 Nikolas Heid America/New_York Calls Count: 0 …" at bounding box center [652, 169] width 592 height 90
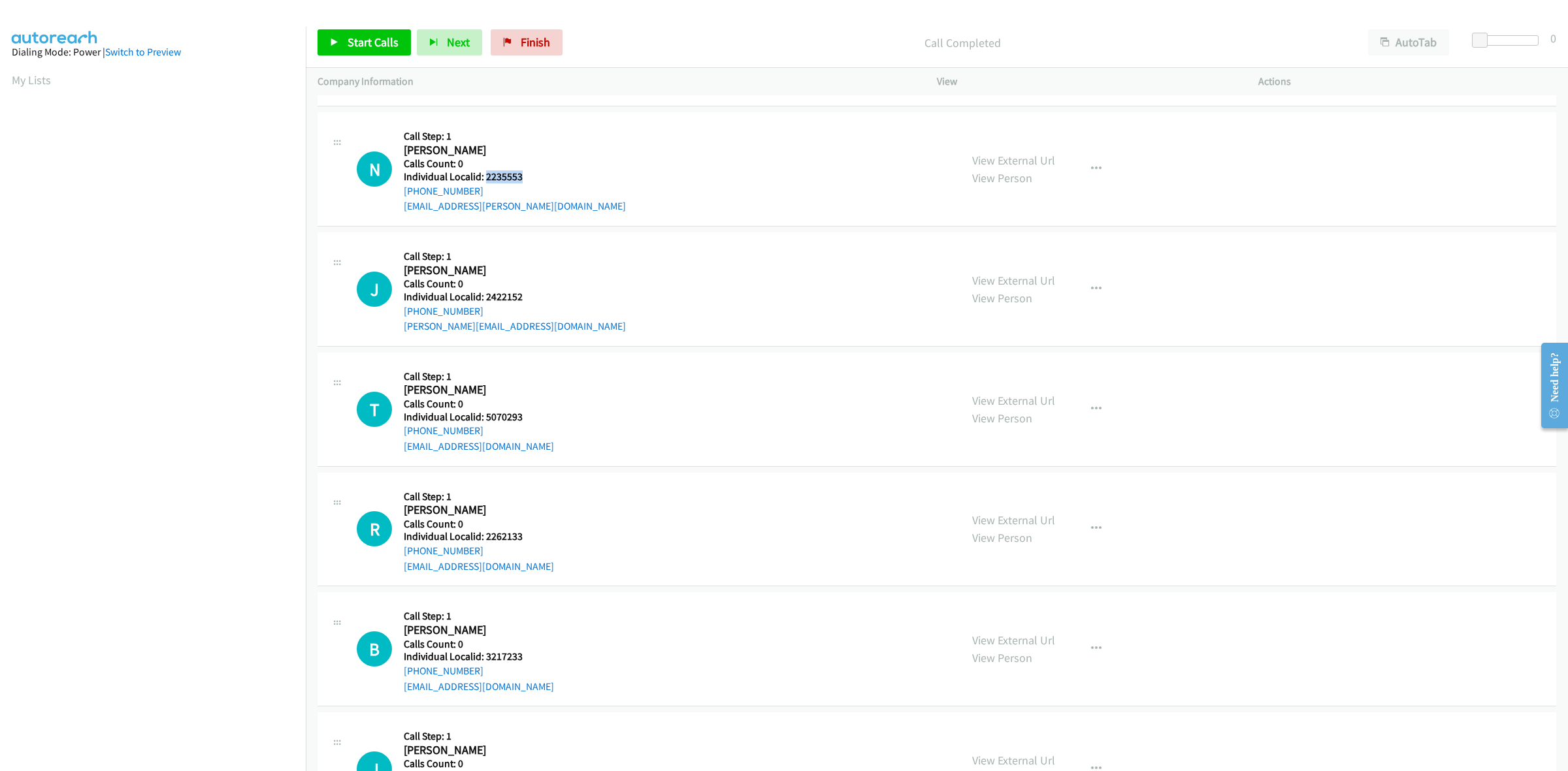
drag, startPoint x: 521, startPoint y: 177, endPoint x: 485, endPoint y: 175, distance: 36.1
click at [485, 175] on h5 "Individual Localid: 2235553" at bounding box center [515, 176] width 222 height 13
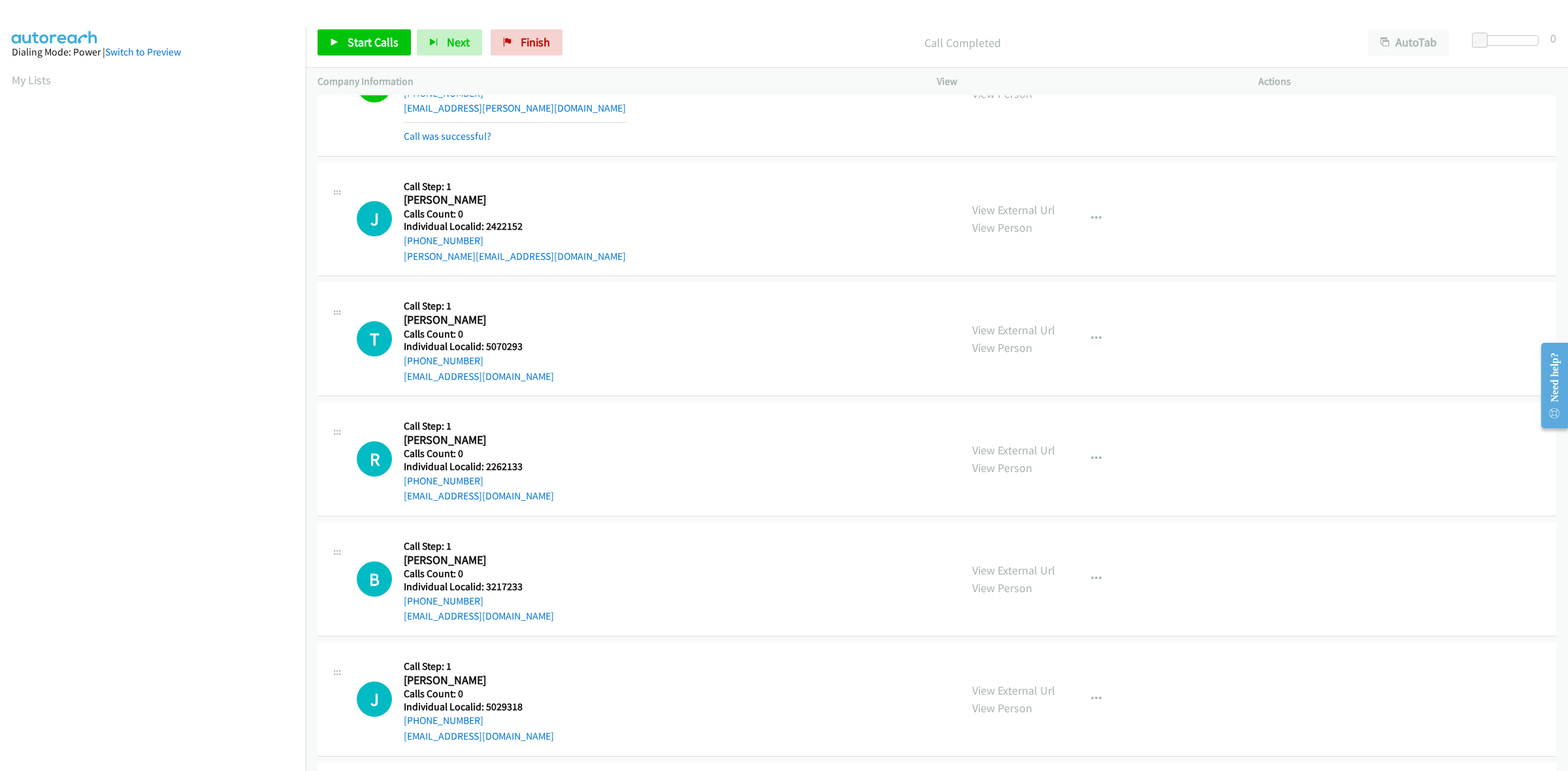
scroll to position [1612, 0]
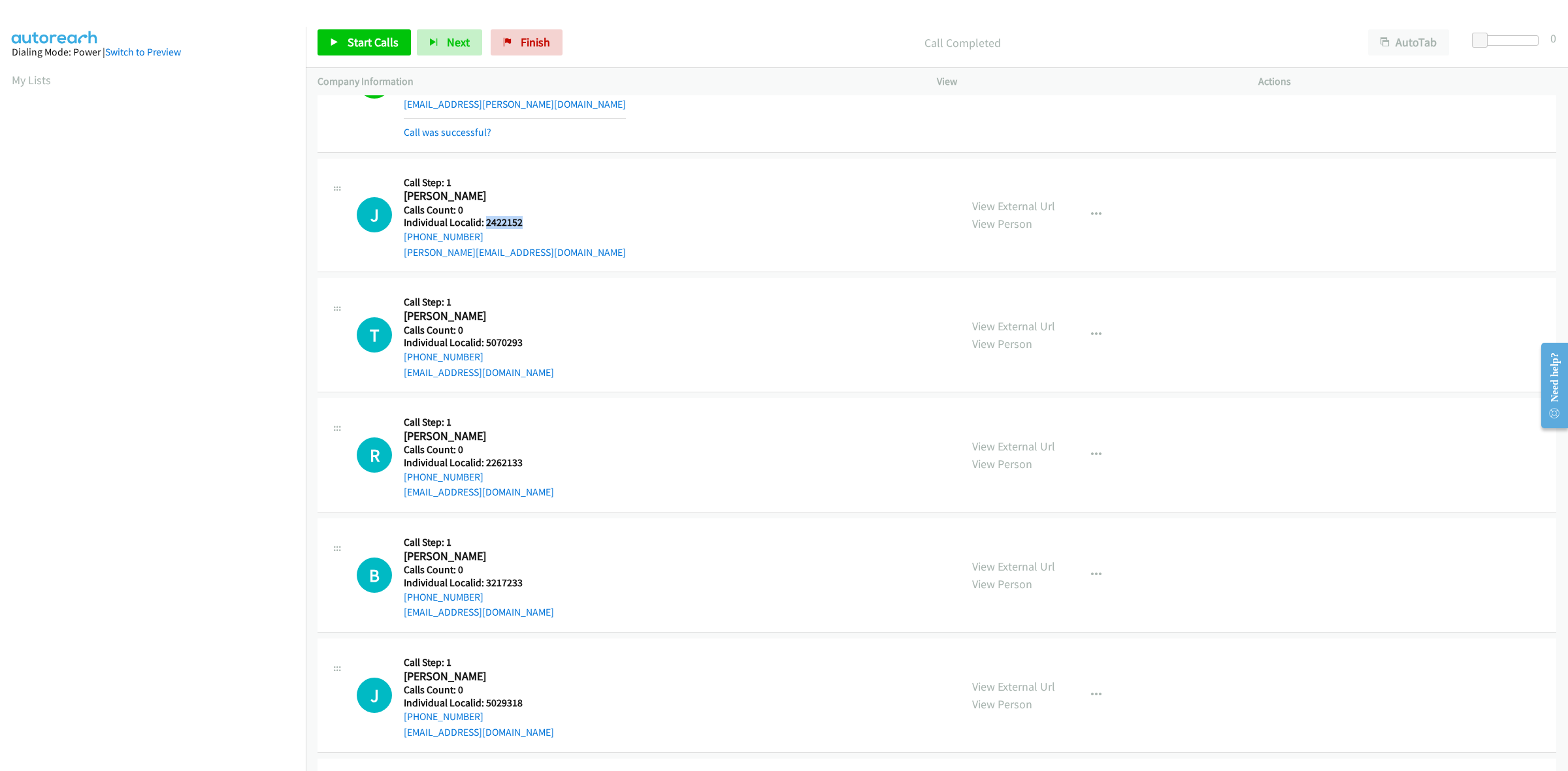
drag, startPoint x: 533, startPoint y: 218, endPoint x: 484, endPoint y: 220, distance: 49.0
click at [484, 220] on div "J Callback Scheduled Call Step: 1 Jake Harmon America/New_York Calls Count: 0 I…" at bounding box center [652, 215] width 592 height 90
click at [1096, 210] on button "button" at bounding box center [1096, 215] width 35 height 26
click at [1040, 296] on link "Skip Call" at bounding box center [1026, 301] width 174 height 26
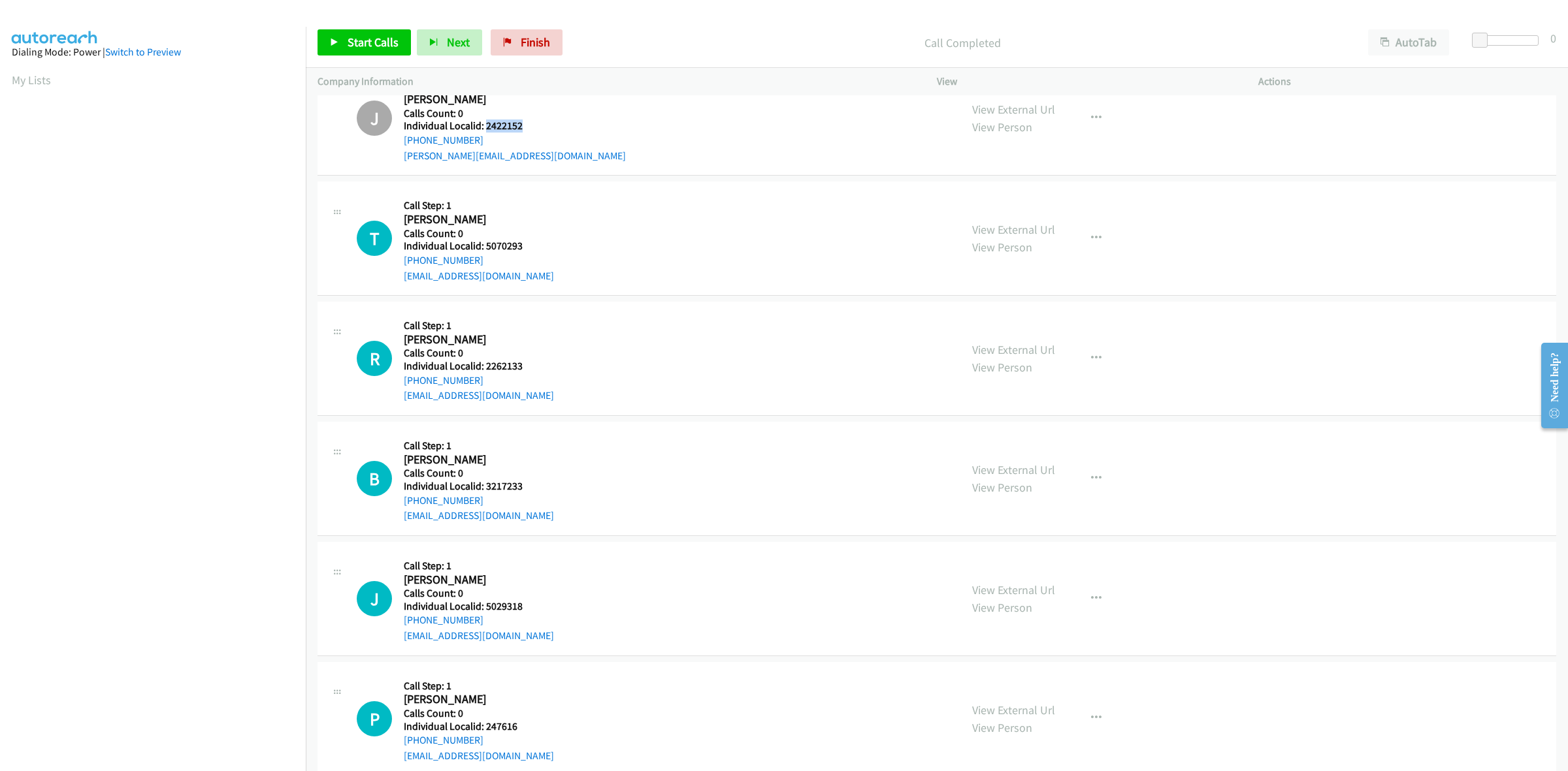
scroll to position [1734, 0]
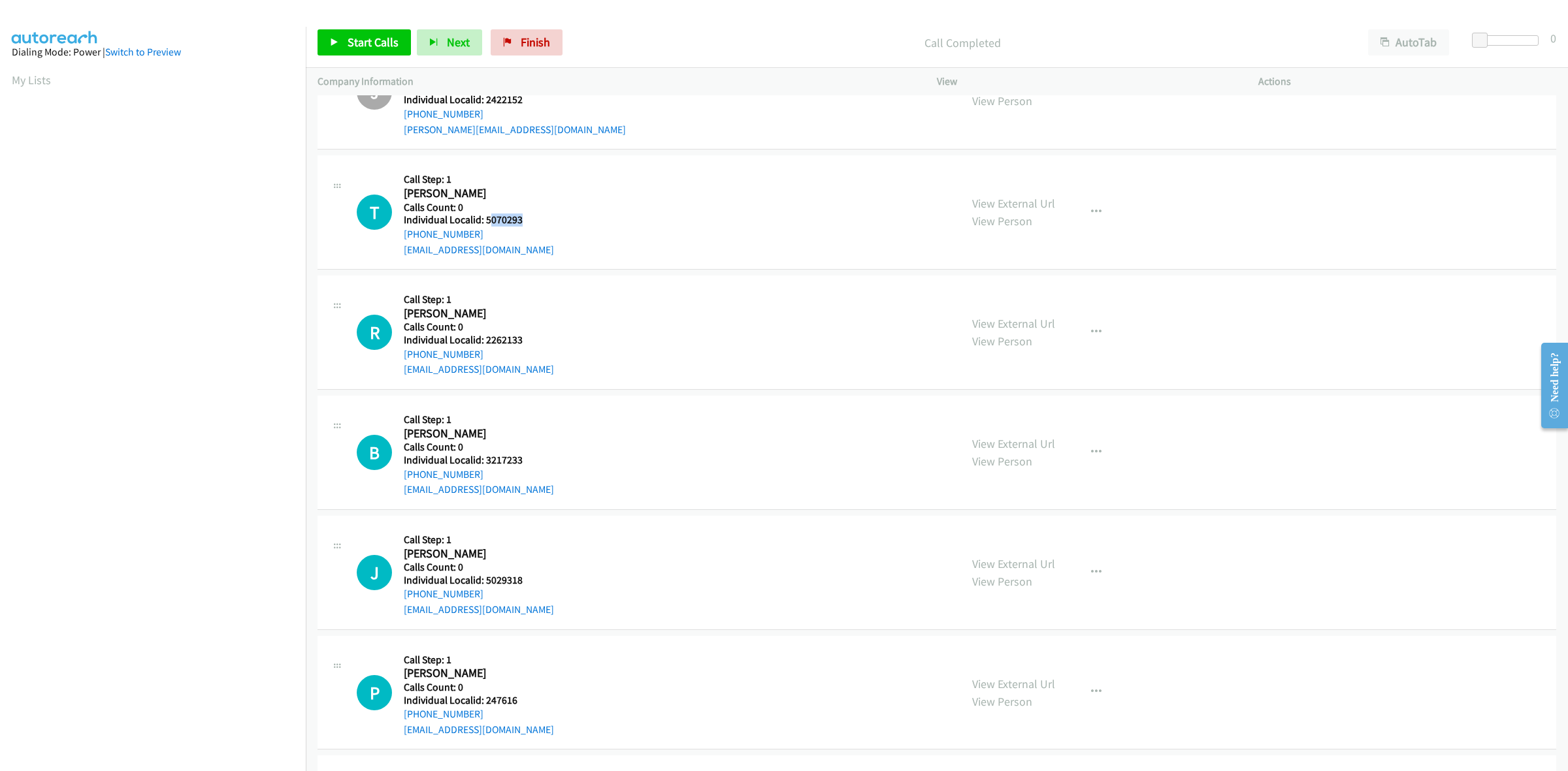
drag, startPoint x: 527, startPoint y: 218, endPoint x: 487, endPoint y: 219, distance: 40.0
click at [487, 219] on h5 "Individual Localid: 5070293" at bounding box center [479, 220] width 150 height 13
click at [559, 220] on div "T Callback Scheduled Call Step: 1 Travis Bowen America/Chicago Calls Count: 0 I…" at bounding box center [652, 213] width 592 height 90
drag, startPoint x: 530, startPoint y: 220, endPoint x: 485, endPoint y: 220, distance: 45.0
click at [485, 220] on div "T Callback Scheduled Call Step: 1 Travis Bowen America/Chicago Calls Count: 0 I…" at bounding box center [652, 213] width 592 height 90
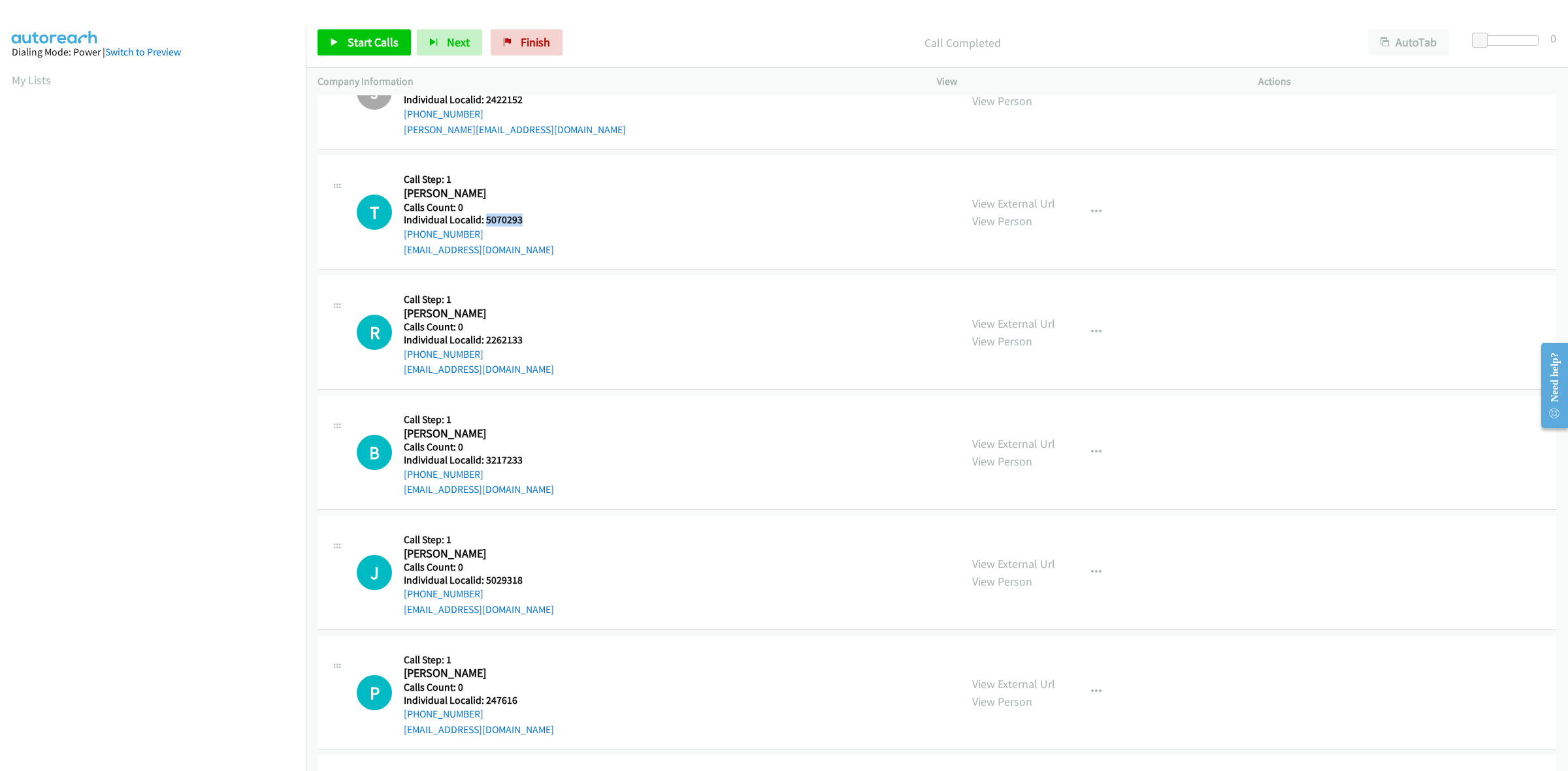
drag, startPoint x: 467, startPoint y: 236, endPoint x: 400, endPoint y: 236, distance: 67.0
click at [400, 236] on div "T Callback Scheduled Call Step: 1 Travis Bowen America/Chicago Calls Count: 0 I…" at bounding box center [652, 213] width 592 height 90
drag, startPoint x: 523, startPoint y: 220, endPoint x: 482, endPoint y: 219, distance: 41.0
click at [482, 219] on h5 "Individual Localid: 5070293" at bounding box center [479, 220] width 150 height 13
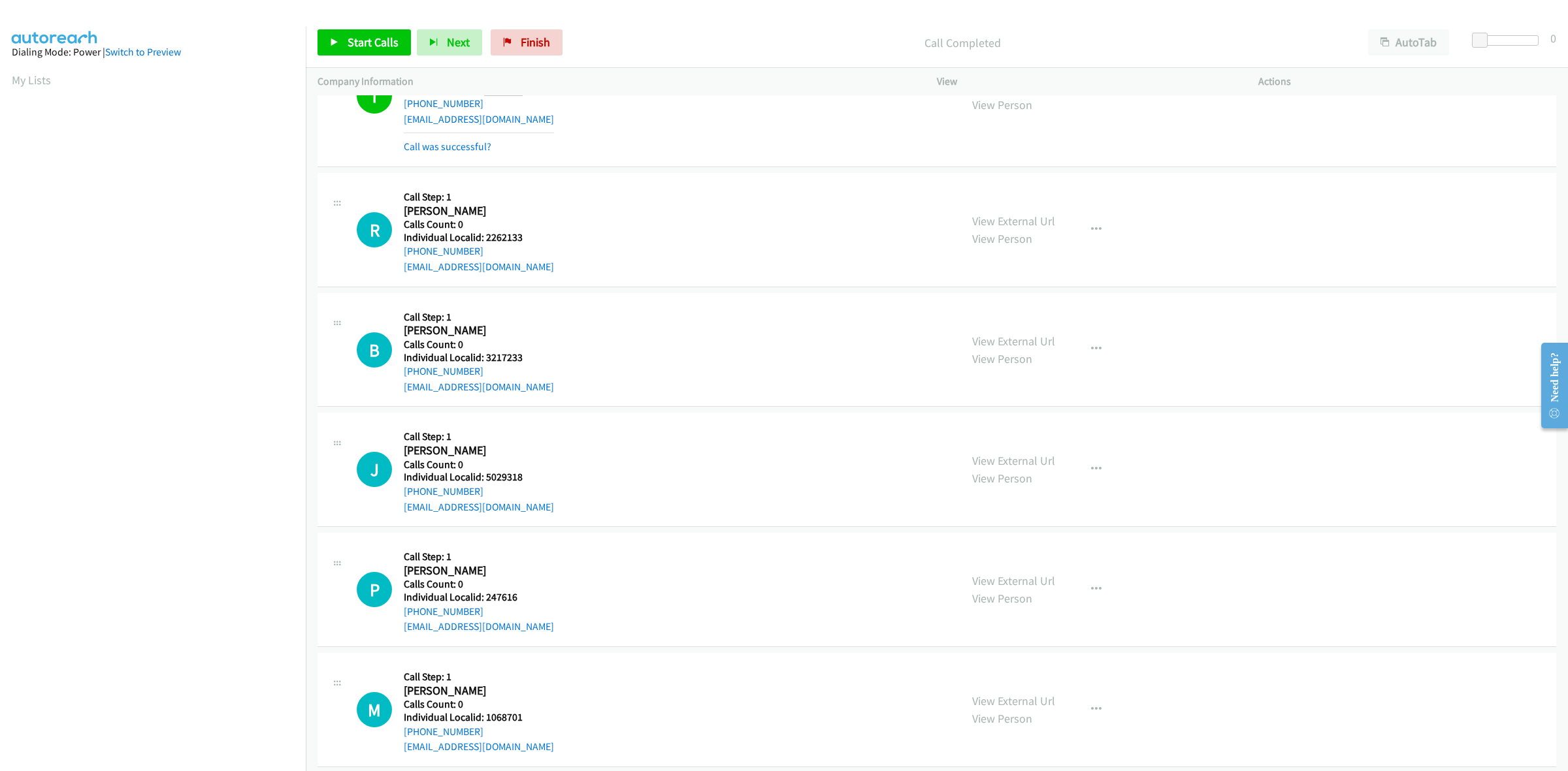
scroll to position [1877, 0]
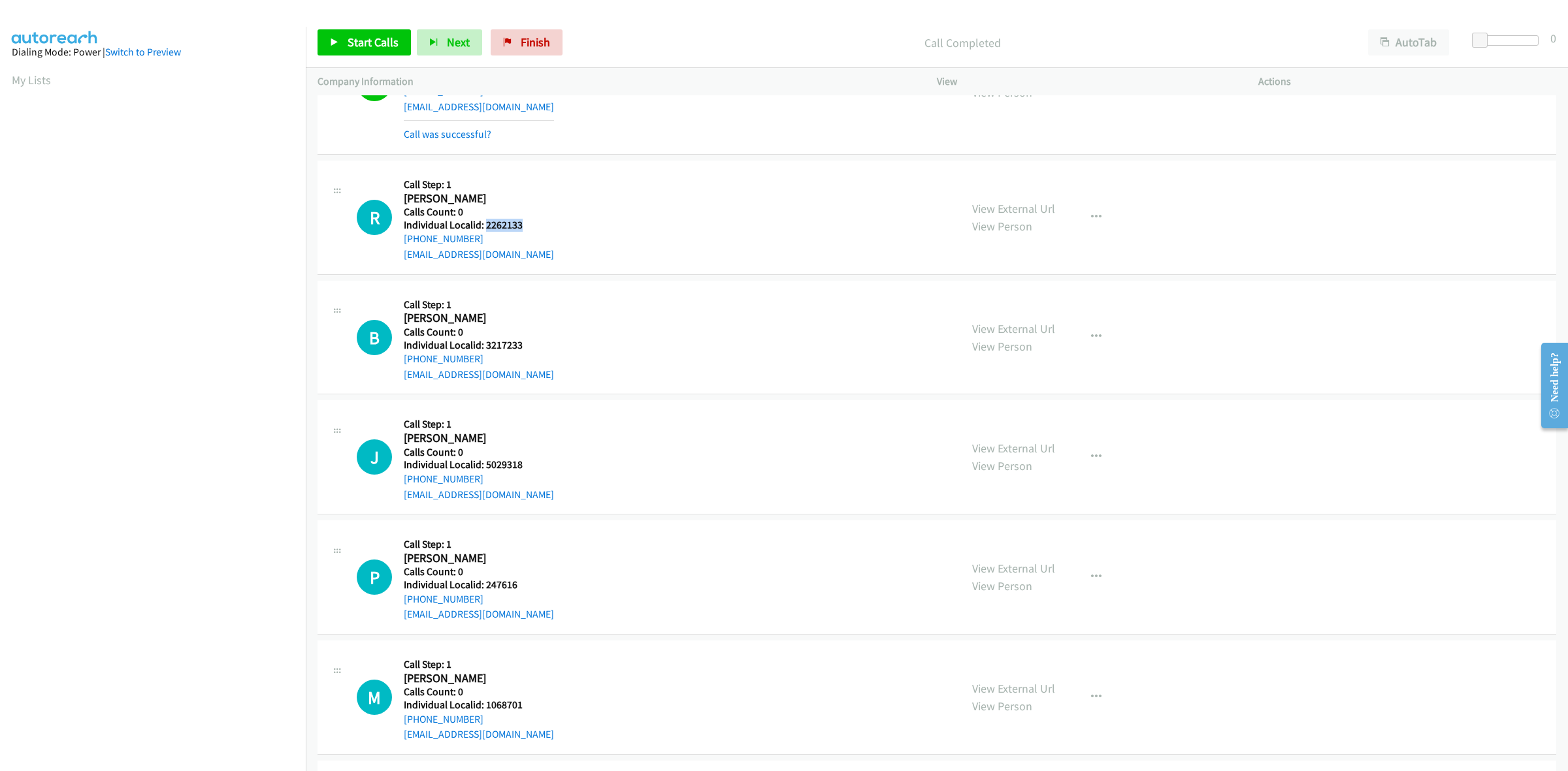
drag, startPoint x: 521, startPoint y: 225, endPoint x: 484, endPoint y: 226, distance: 37.0
click at [484, 226] on h5 "Individual Localid: 2262133" at bounding box center [479, 225] width 150 height 13
drag, startPoint x: 464, startPoint y: 240, endPoint x: 402, endPoint y: 243, distance: 62.1
click at [402, 243] on div "R Callback Scheduled Call Step: 1 Ryker Schneider America/Chicago Calls Count: …" at bounding box center [652, 217] width 592 height 90
drag, startPoint x: 522, startPoint y: 228, endPoint x: 485, endPoint y: 230, distance: 37.1
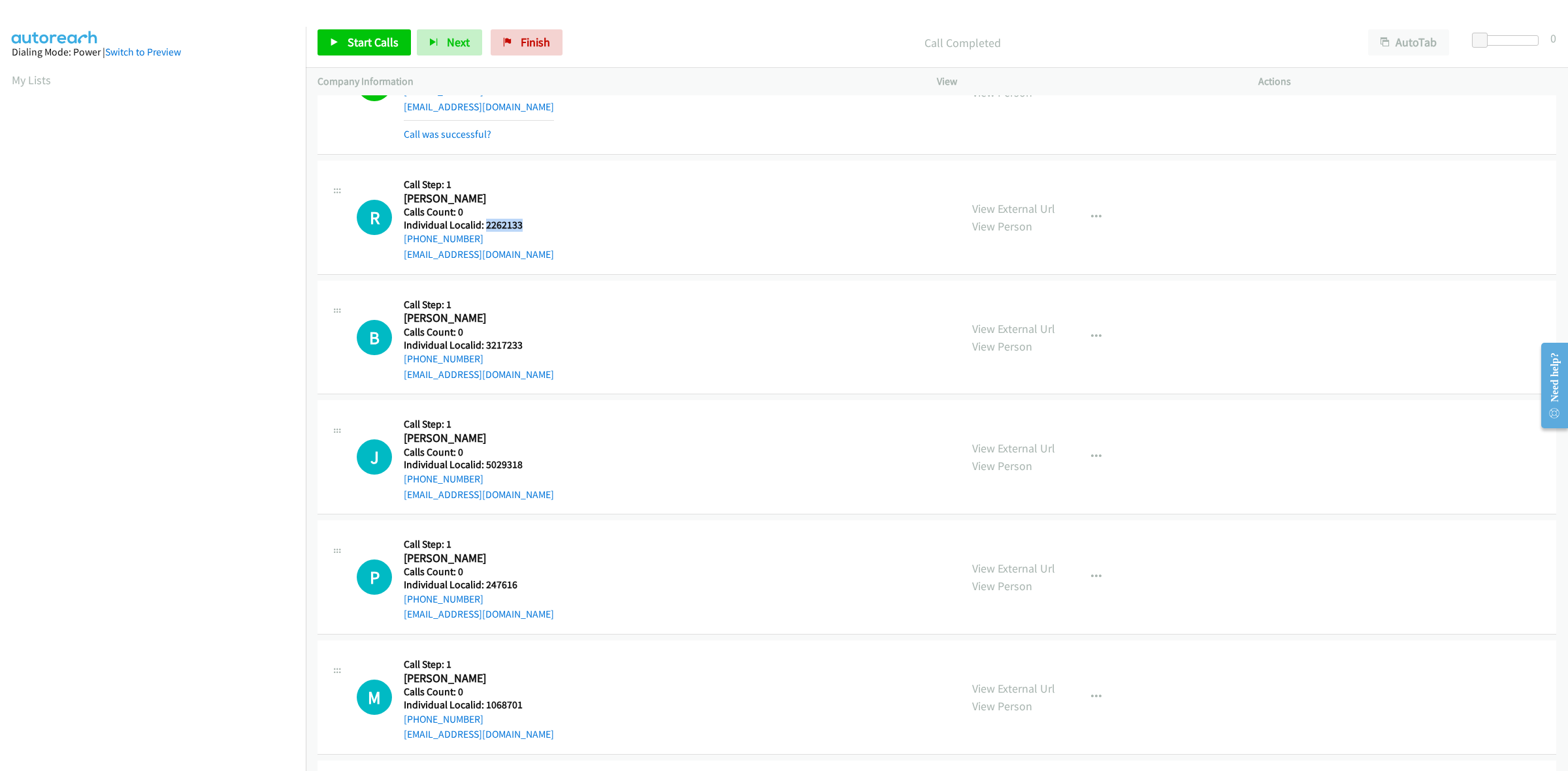
click at [485, 230] on h5 "Individual Localid: 2262133" at bounding box center [479, 225] width 150 height 13
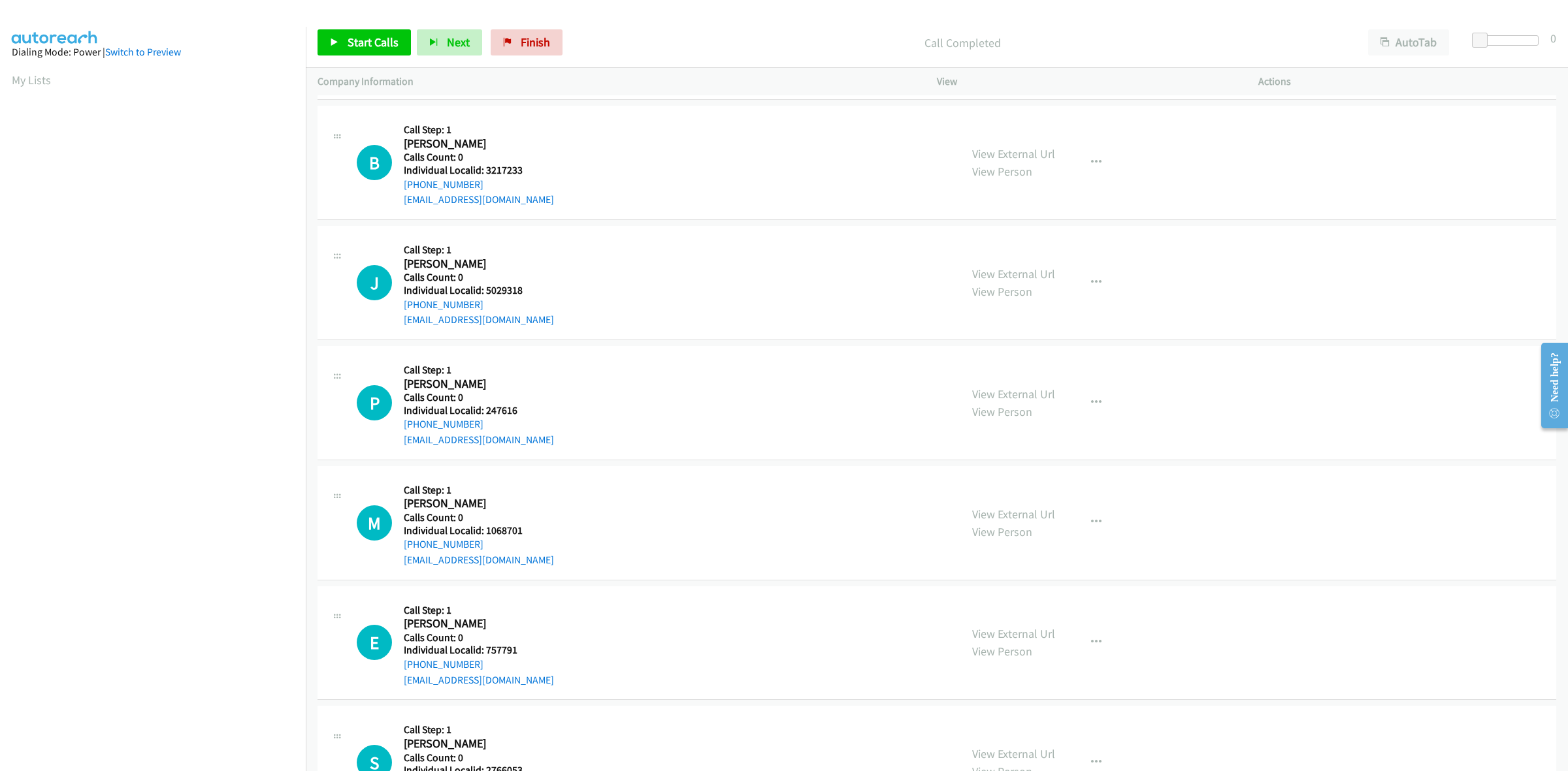
scroll to position [2122, 0]
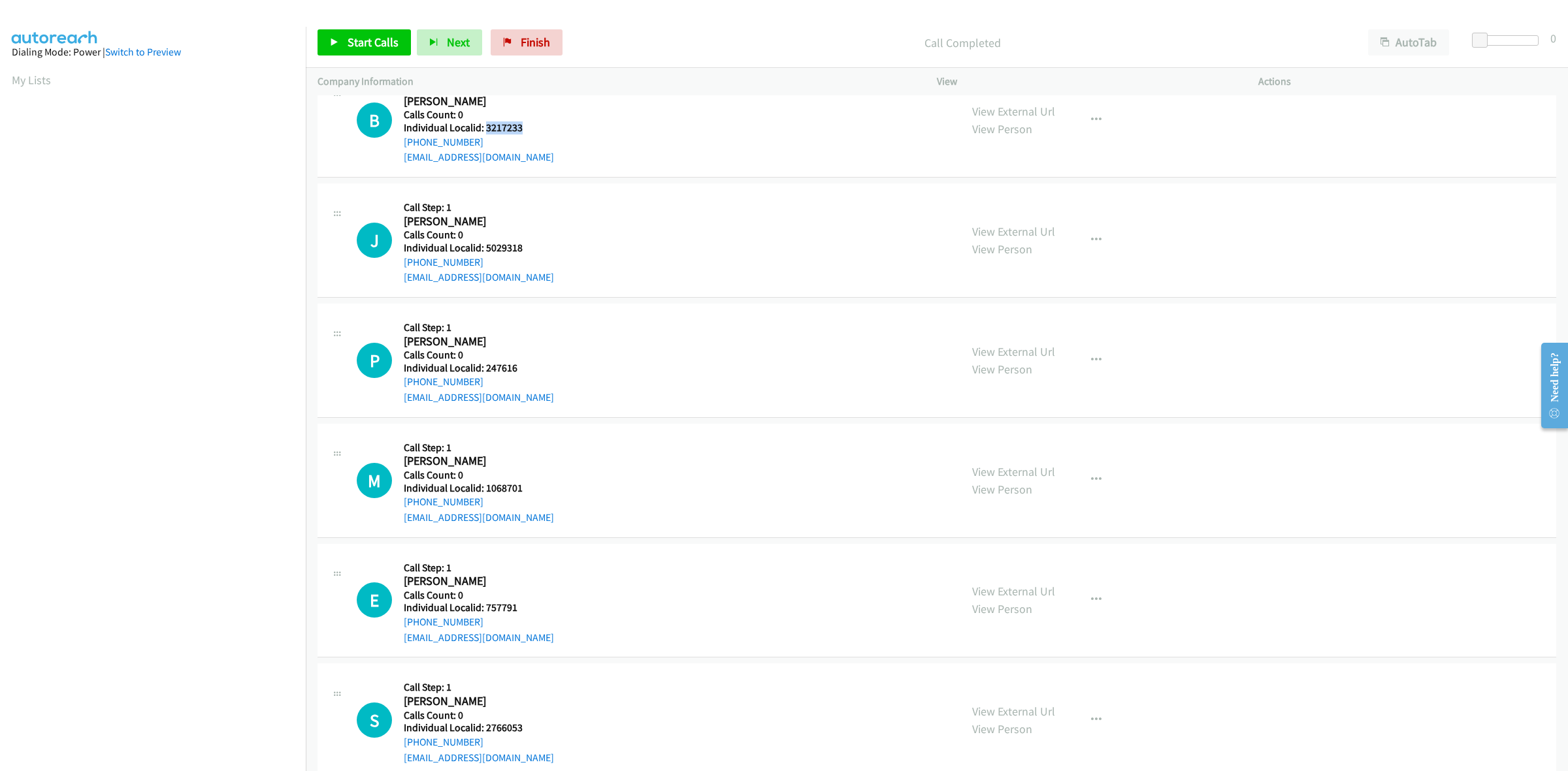
drag, startPoint x: 510, startPoint y: 130, endPoint x: 484, endPoint y: 129, distance: 26.0
click at [484, 129] on h5 "Individual Localid: 3217233" at bounding box center [479, 128] width 150 height 13
drag, startPoint x: 469, startPoint y: 145, endPoint x: 396, endPoint y: 145, distance: 73.0
click at [396, 145] on div "B Callback Scheduled Call Step: 1 Bryan Errico America/New_York Calls Count: 0 …" at bounding box center [652, 120] width 592 height 90
click at [547, 132] on div "B Callback Scheduled Call Step: 1 Bryan Errico America/New_York Calls Count: 0 …" at bounding box center [652, 120] width 592 height 90
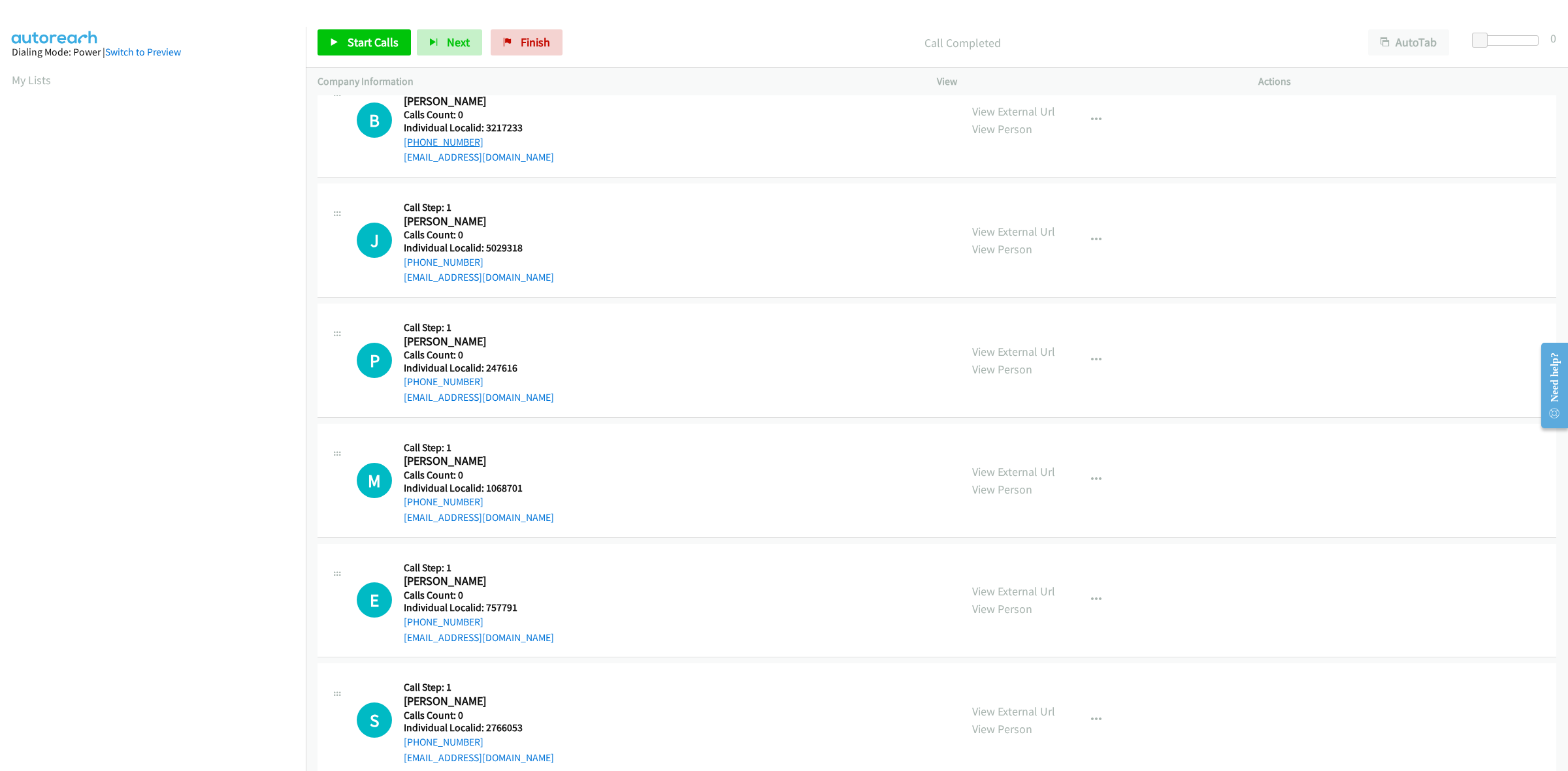
drag, startPoint x: 429, startPoint y: 139, endPoint x: 405, endPoint y: 142, distance: 24.2
click at [405, 142] on div "+1 302-632-3333" at bounding box center [479, 143] width 150 height 16
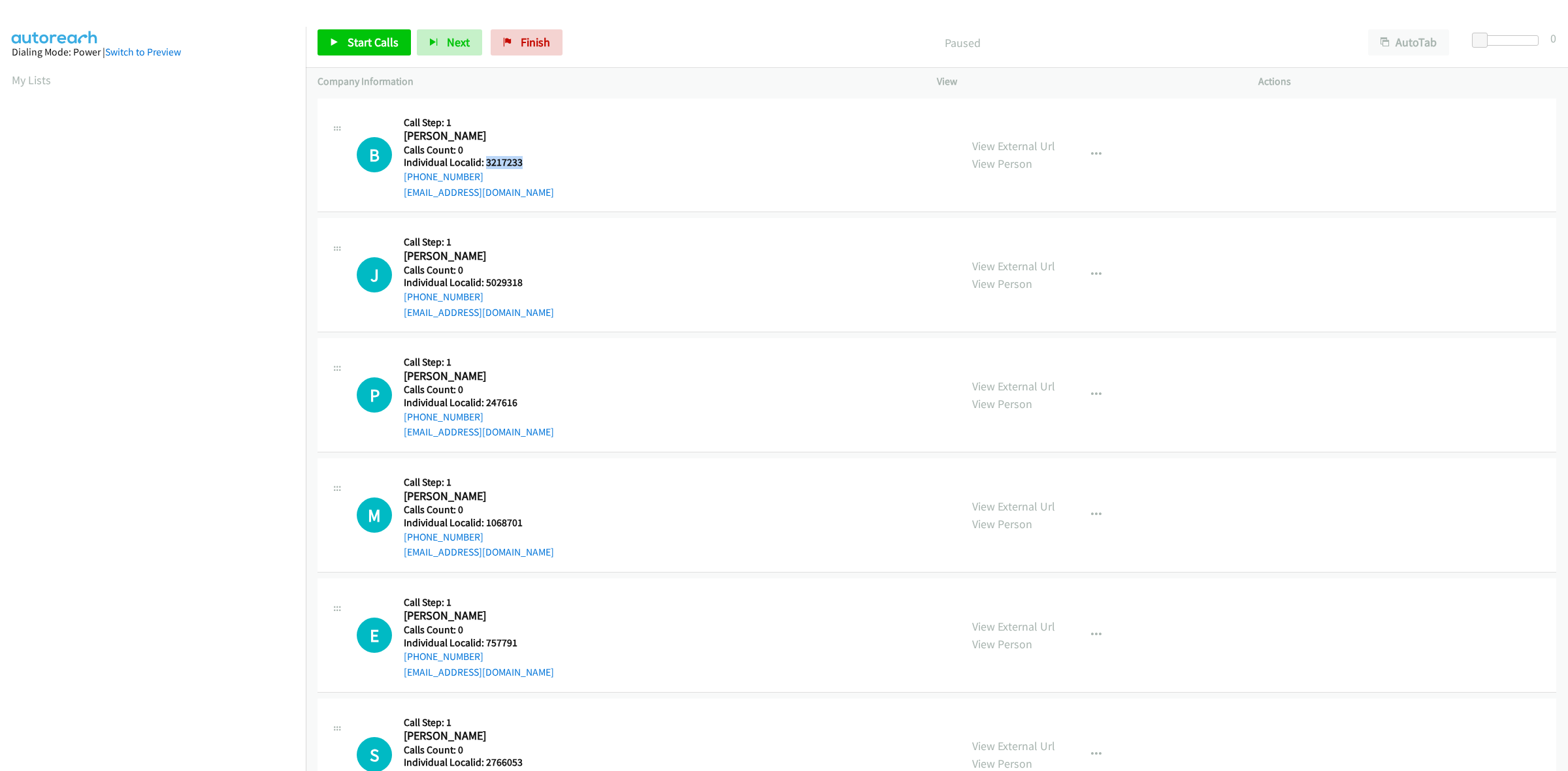
drag, startPoint x: 533, startPoint y: 163, endPoint x: 487, endPoint y: 163, distance: 46.0
click at [487, 163] on div "B Callback Scheduled Call Step: 1 [PERSON_NAME] America/New_York Calls Count: 0…" at bounding box center [652, 155] width 592 height 90
drag, startPoint x: 487, startPoint y: 163, endPoint x: 500, endPoint y: 171, distance: 15.3
click at [500, 171] on div "[PHONE_NUMBER]" at bounding box center [479, 177] width 150 height 16
drag, startPoint x: 527, startPoint y: 164, endPoint x: 484, endPoint y: 159, distance: 43.3
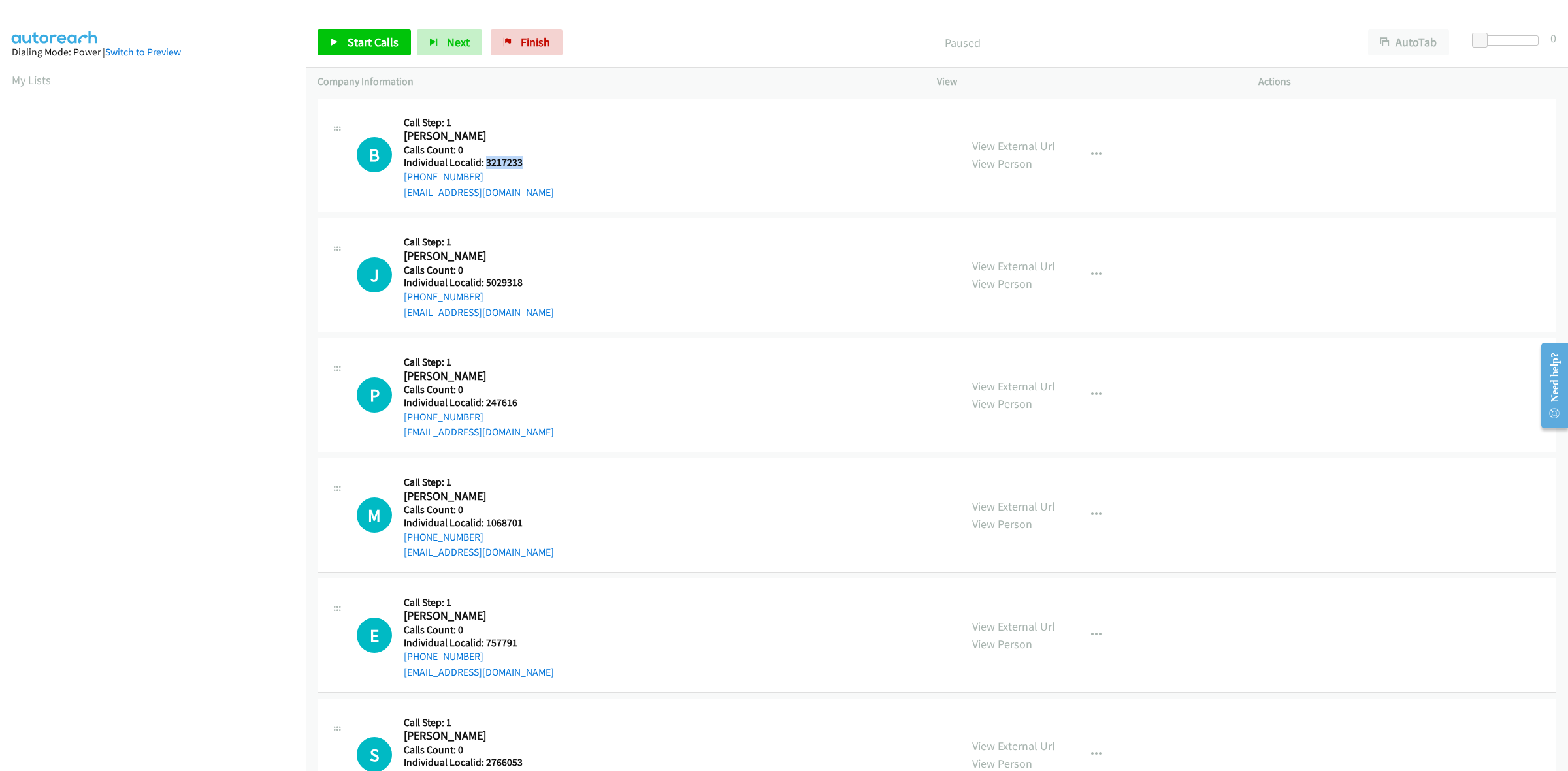
click at [484, 159] on h5 "Individual Localid: 3217233" at bounding box center [479, 162] width 150 height 13
copy h5 "3217233"
drag, startPoint x: 478, startPoint y: 170, endPoint x: 401, endPoint y: 180, distance: 77.6
click at [401, 180] on div "B Callback Scheduled Call Step: 1 [PERSON_NAME] America/New_York Calls Count: 0…" at bounding box center [652, 155] width 592 height 90
copy link "[PHONE_NUMBER]"
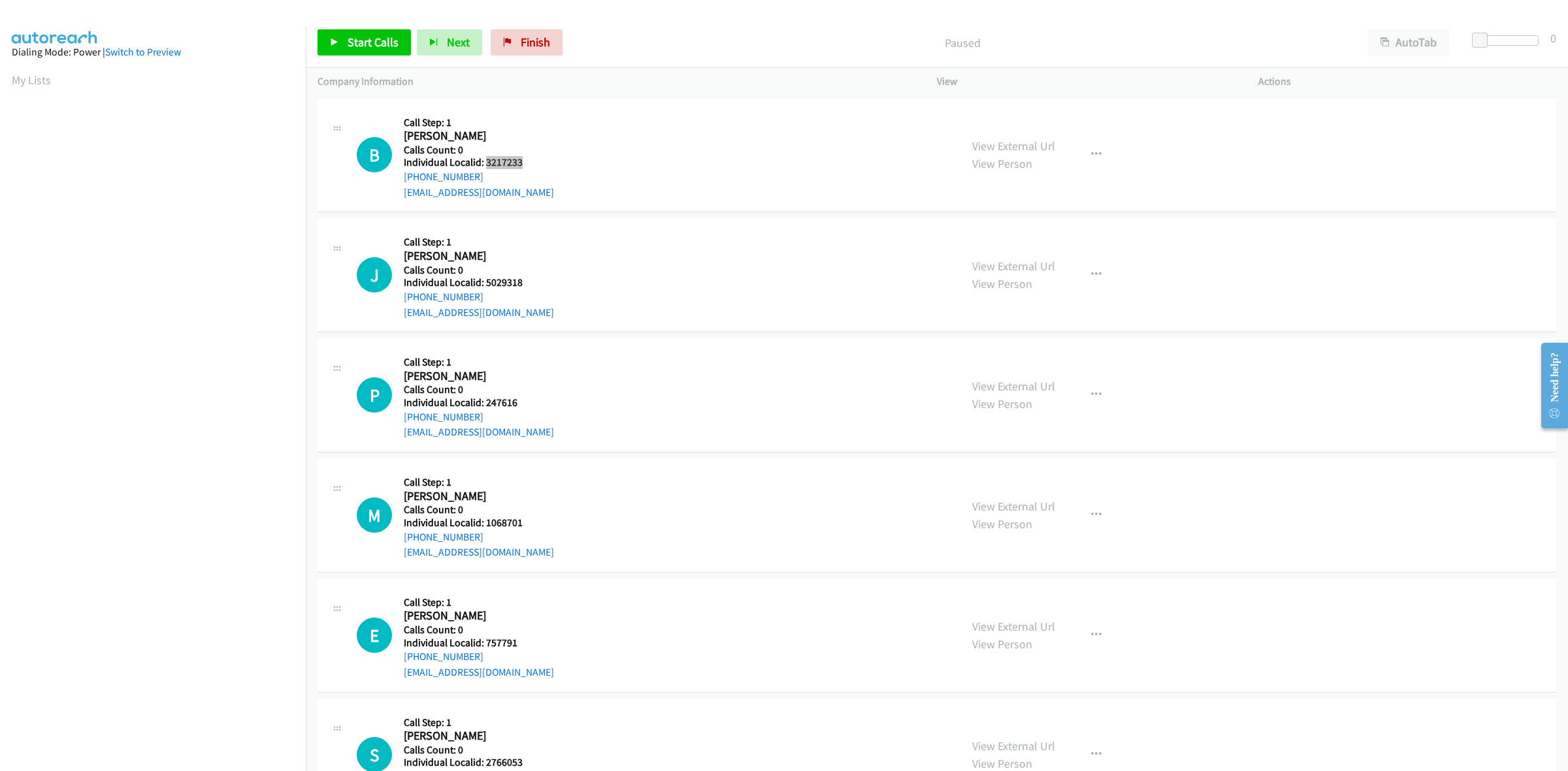
scroll to position [0, 2]
drag, startPoint x: 520, startPoint y: 159, endPoint x: 484, endPoint y: 161, distance: 36.1
click at [484, 161] on h5 "Individual Localid: 3217233" at bounding box center [479, 162] width 150 height 13
copy h5 "3217233"
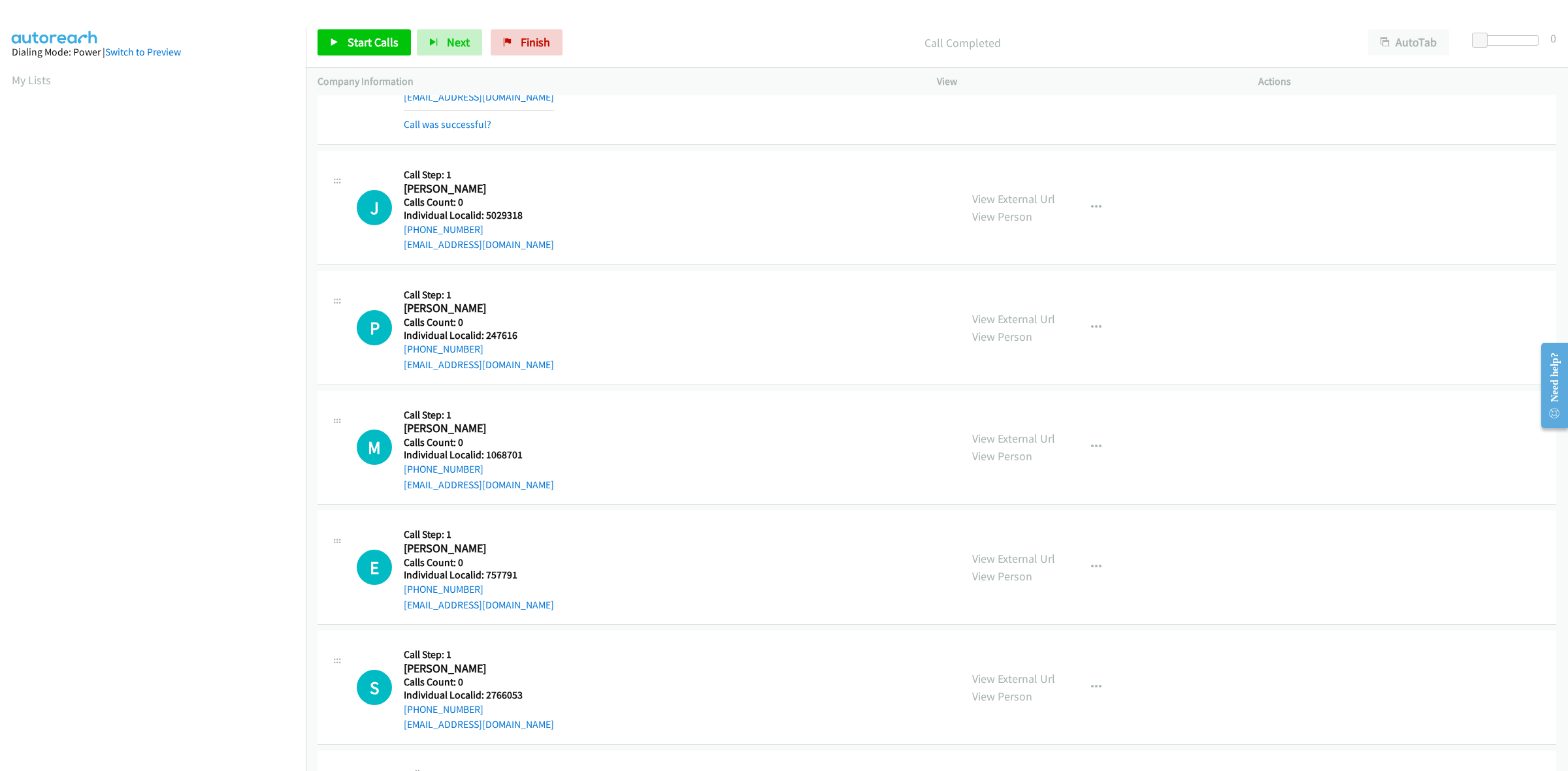
scroll to position [101, 0]
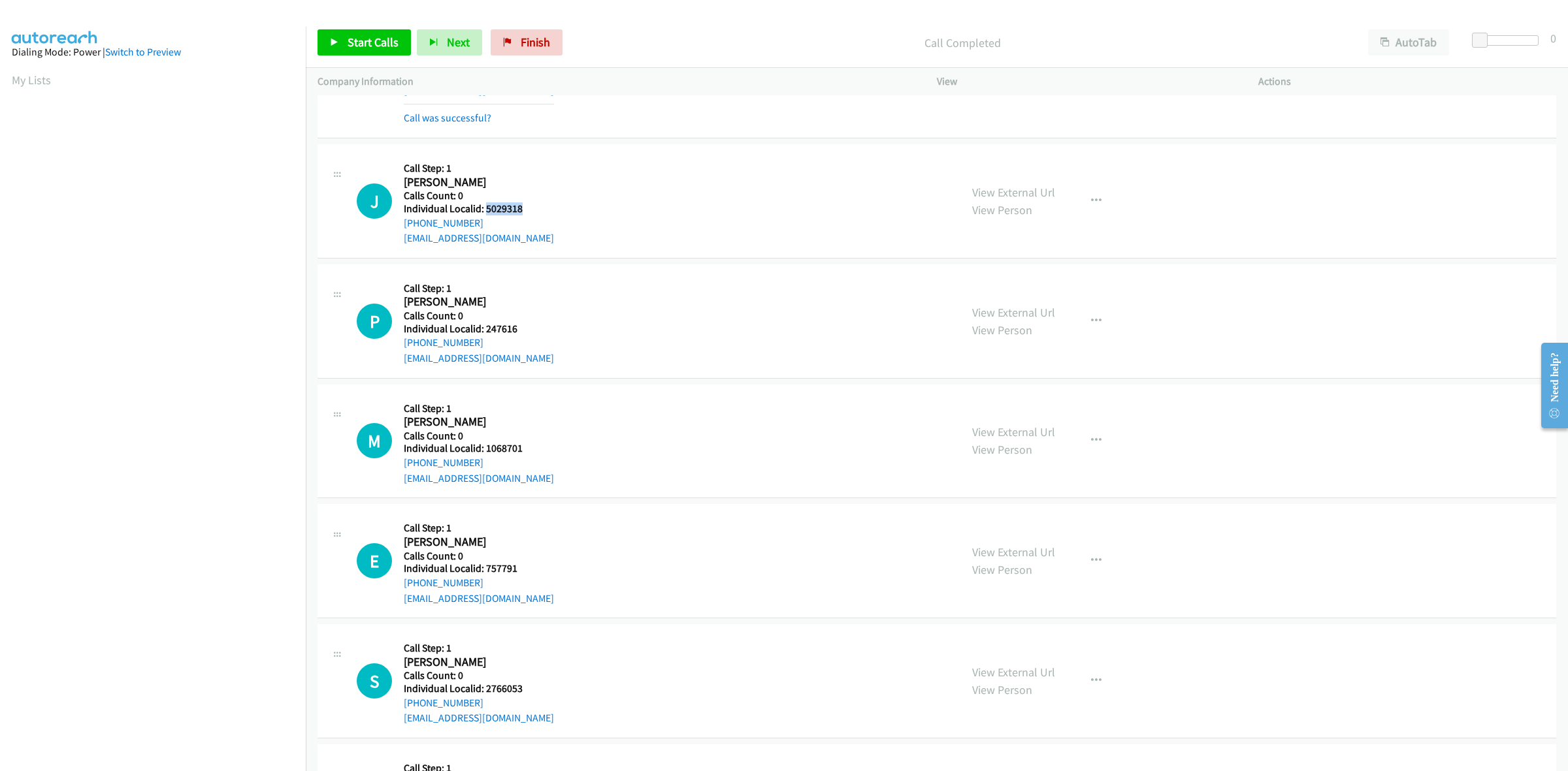
drag, startPoint x: 521, startPoint y: 209, endPoint x: 484, endPoint y: 209, distance: 37.0
click at [484, 209] on h5 "Individual Localid: 5029318" at bounding box center [479, 209] width 150 height 13
copy h5 "5029318"
click at [751, 274] on div "P Callback Scheduled Call Step: 1 [PERSON_NAME] America/New_York Calls Count: 0…" at bounding box center [937, 322] width 1239 height 115
drag, startPoint x: 482, startPoint y: 221, endPoint x: 397, endPoint y: 228, distance: 85.3
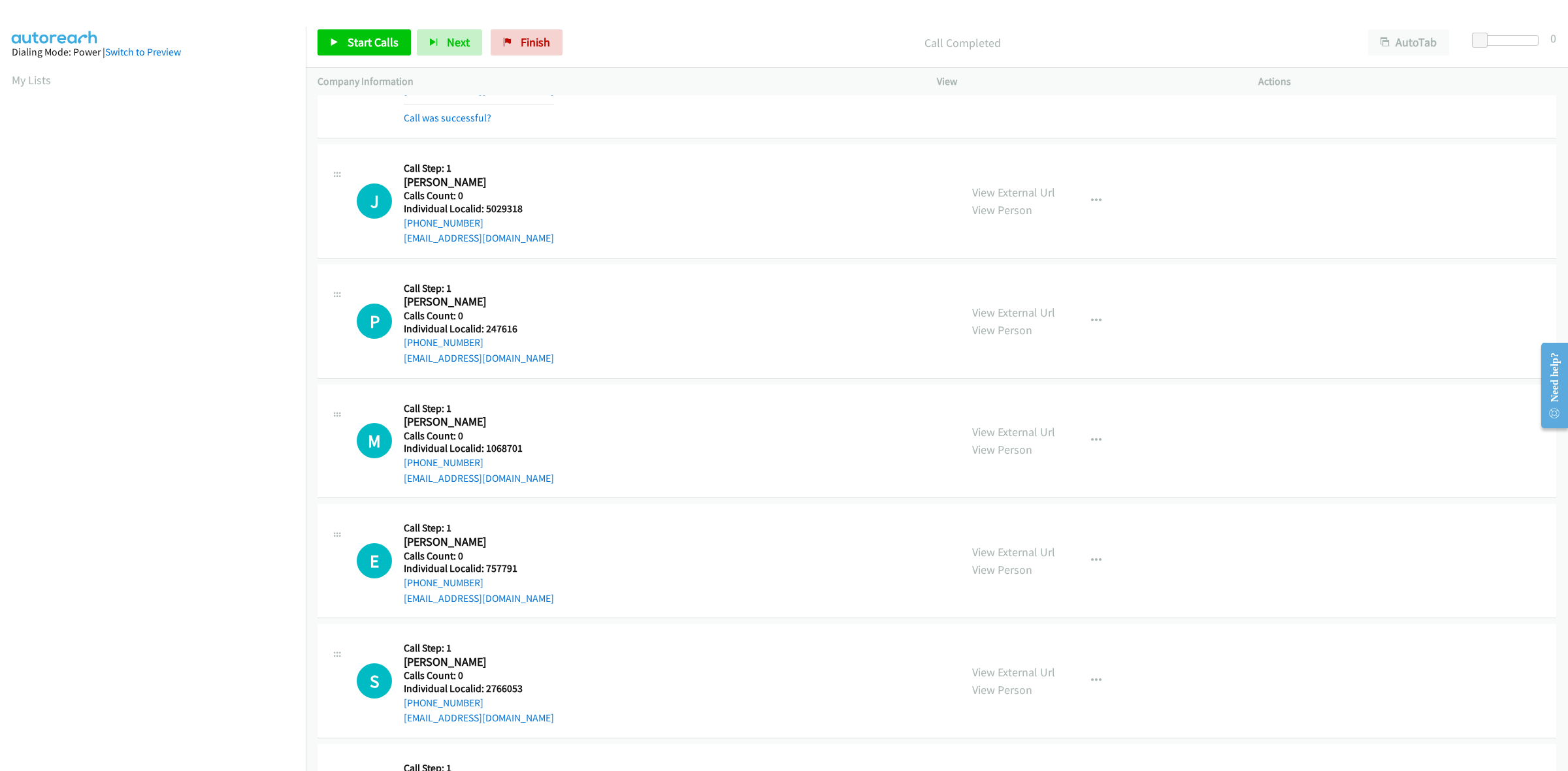
click at [397, 228] on div "J Callback Scheduled Call Step: 1 [PERSON_NAME] America/New_York Calls Count: 0…" at bounding box center [652, 201] width 592 height 90
copy link "[PHONE_NUMBER]"
drag, startPoint x: 526, startPoint y: 204, endPoint x: 484, endPoint y: 203, distance: 42.0
click at [484, 203] on h5 "Individual Localid: 5029318" at bounding box center [479, 209] width 150 height 13
copy h5 "5029318"
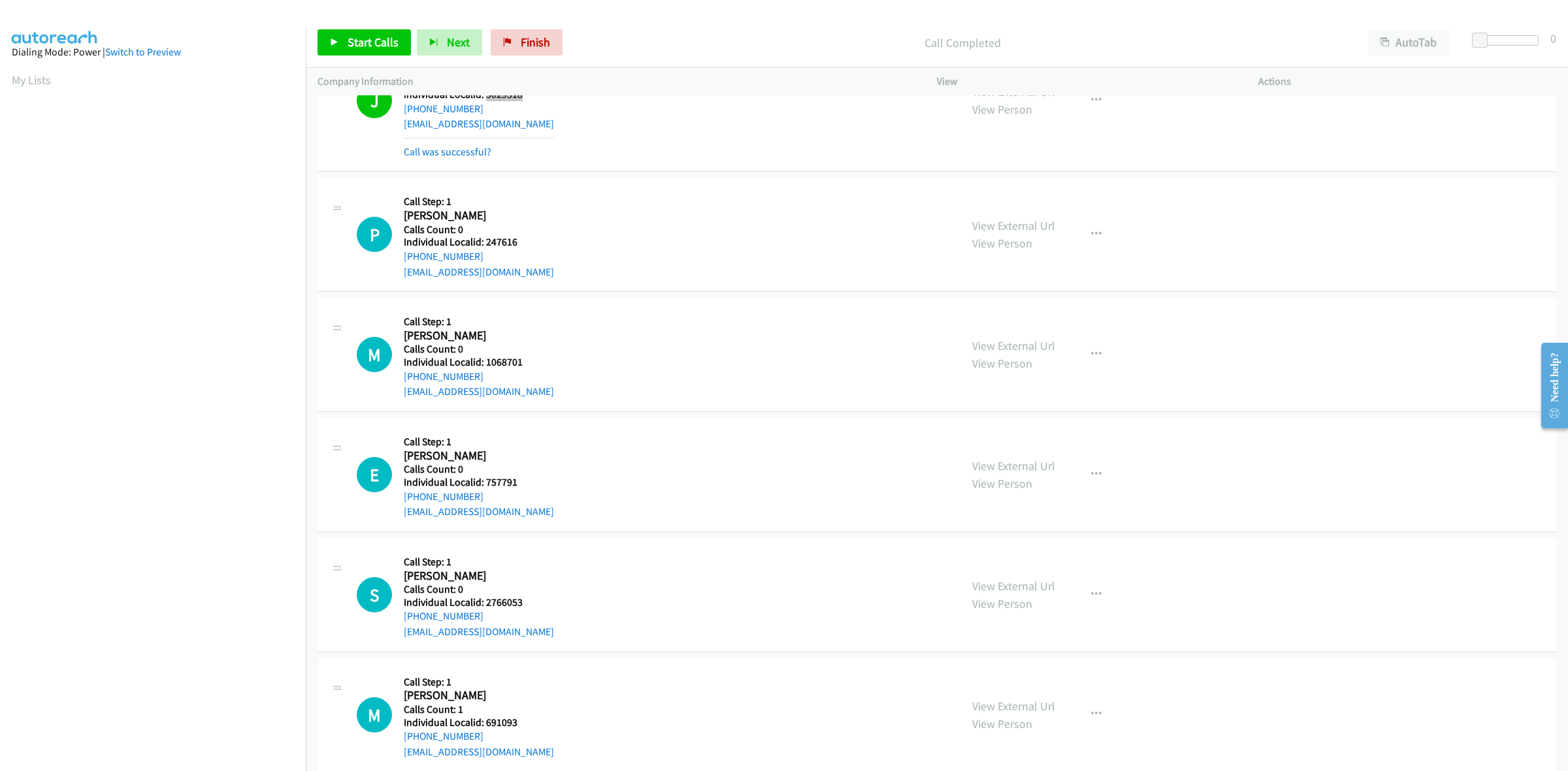
scroll to position [266, 0]
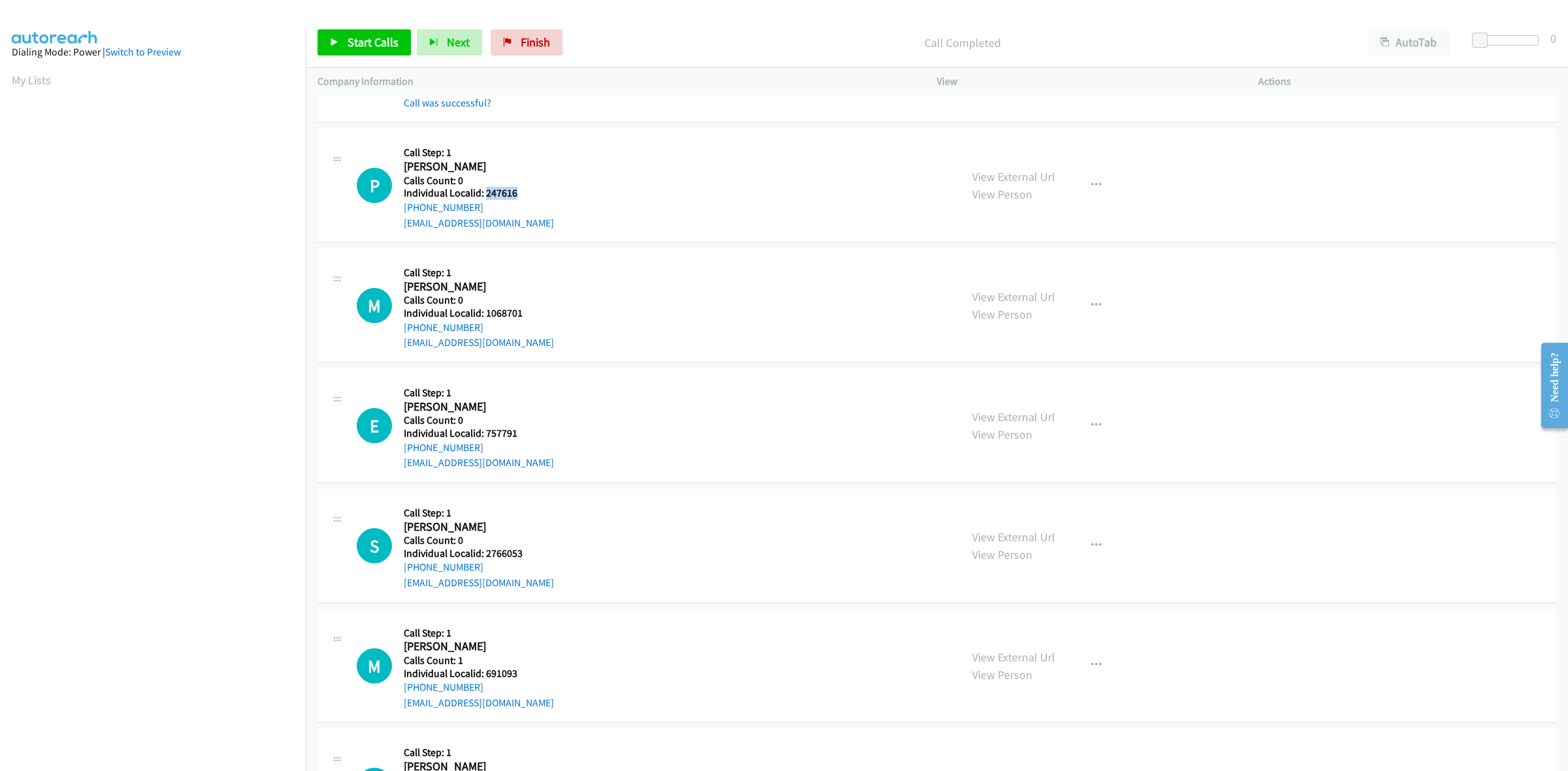
drag, startPoint x: 520, startPoint y: 197, endPoint x: 484, endPoint y: 196, distance: 36.0
click at [484, 196] on h5 "Individual Localid: 247616" at bounding box center [479, 193] width 150 height 13
copy h5 "247616"
drag, startPoint x: 505, startPoint y: 200, endPoint x: 550, endPoint y: 191, distance: 45.9
click at [586, 174] on div "P Callback Scheduled Call Step: 1 [PERSON_NAME] America/New_York Calls Count: 0…" at bounding box center [652, 185] width 592 height 90
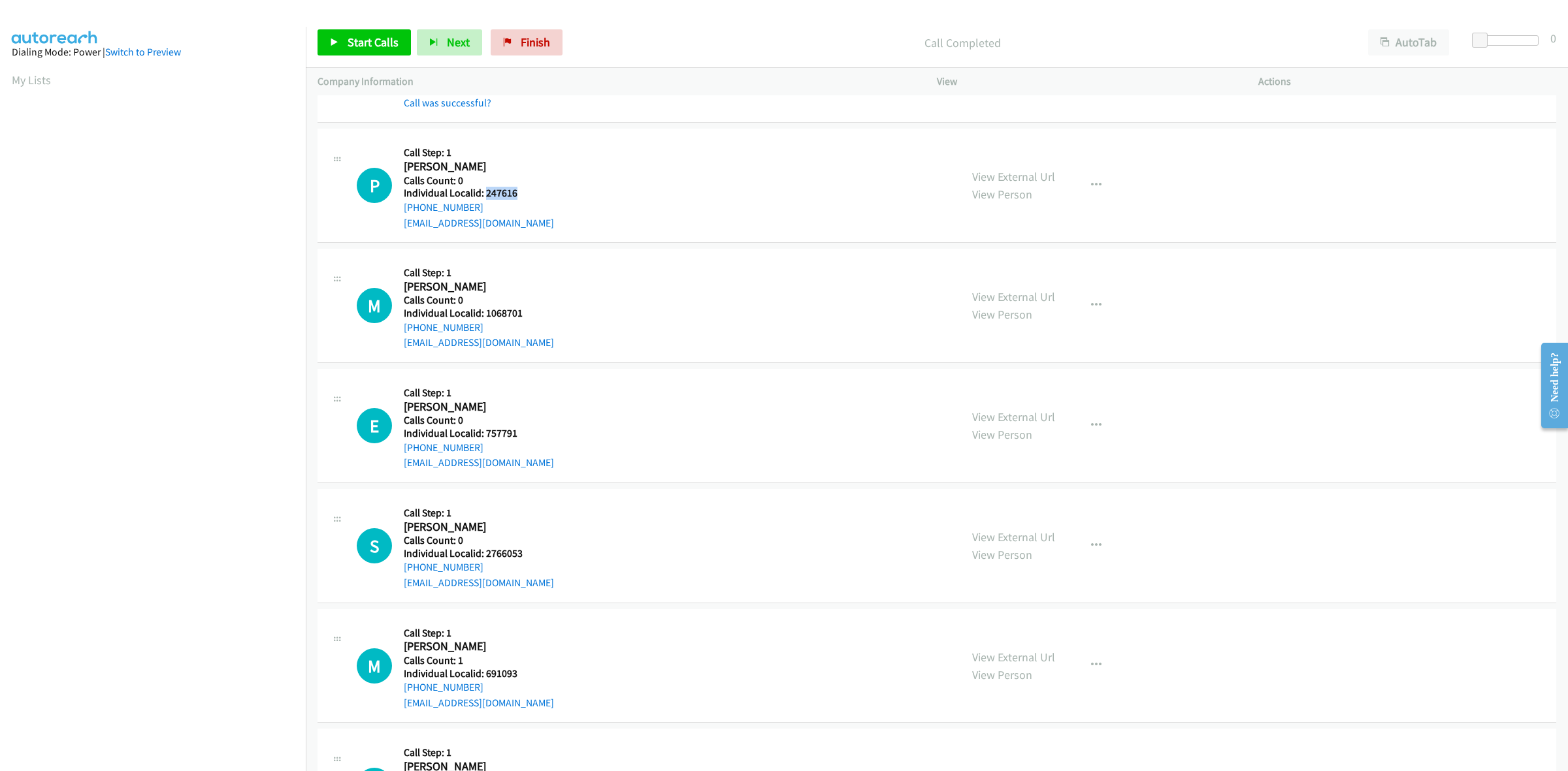
drag, startPoint x: 521, startPoint y: 194, endPoint x: 485, endPoint y: 195, distance: 36.0
click at [485, 195] on div "P Callback Scheduled Call Step: 1 [PERSON_NAME] America/New_York Calls Count: 0…" at bounding box center [652, 185] width 592 height 90
copy h5 "247616"
drag, startPoint x: 484, startPoint y: 203, endPoint x: 400, endPoint y: 213, distance: 84.6
click at [400, 213] on div "P Callback Scheduled Call Step: 1 [PERSON_NAME] America/New_York Calls Count: 0…" at bounding box center [652, 185] width 592 height 90
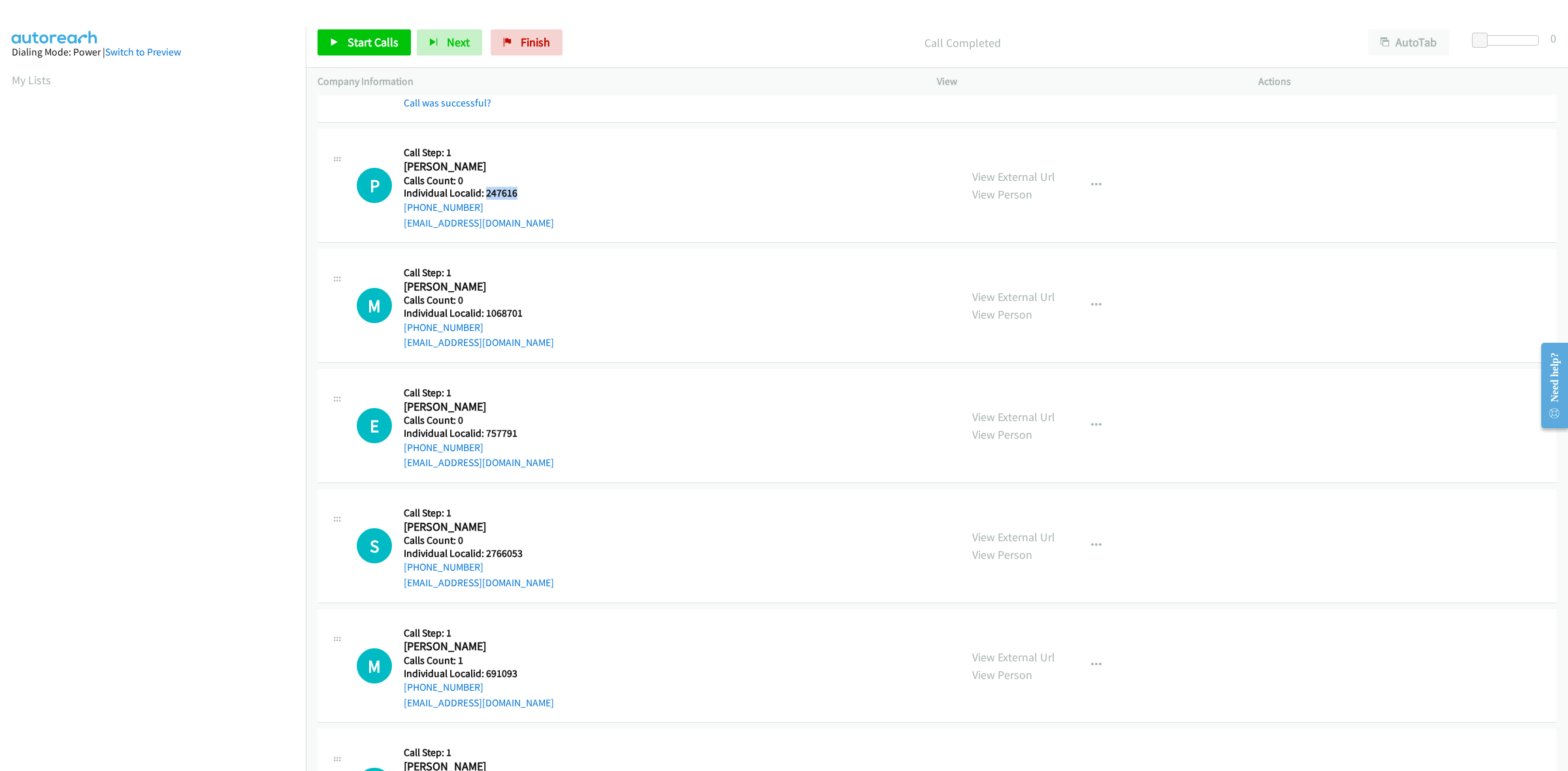
copy link "[PHONE_NUMBER]"
drag, startPoint x: 527, startPoint y: 193, endPoint x: 484, endPoint y: 192, distance: 43.0
click at [484, 192] on h5 "Individual Localid: 247616" at bounding box center [479, 193] width 150 height 13
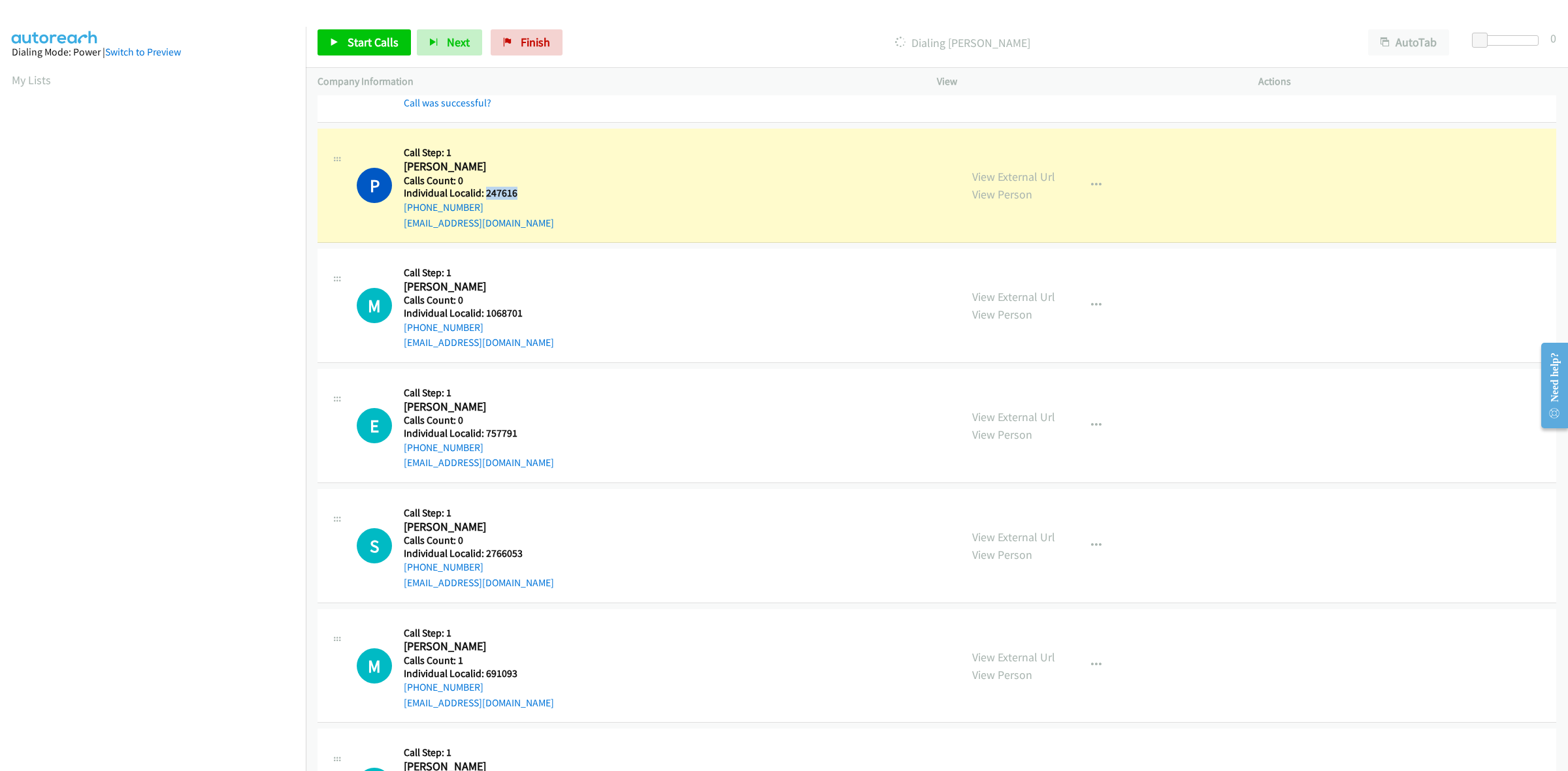
copy h5 "247616"
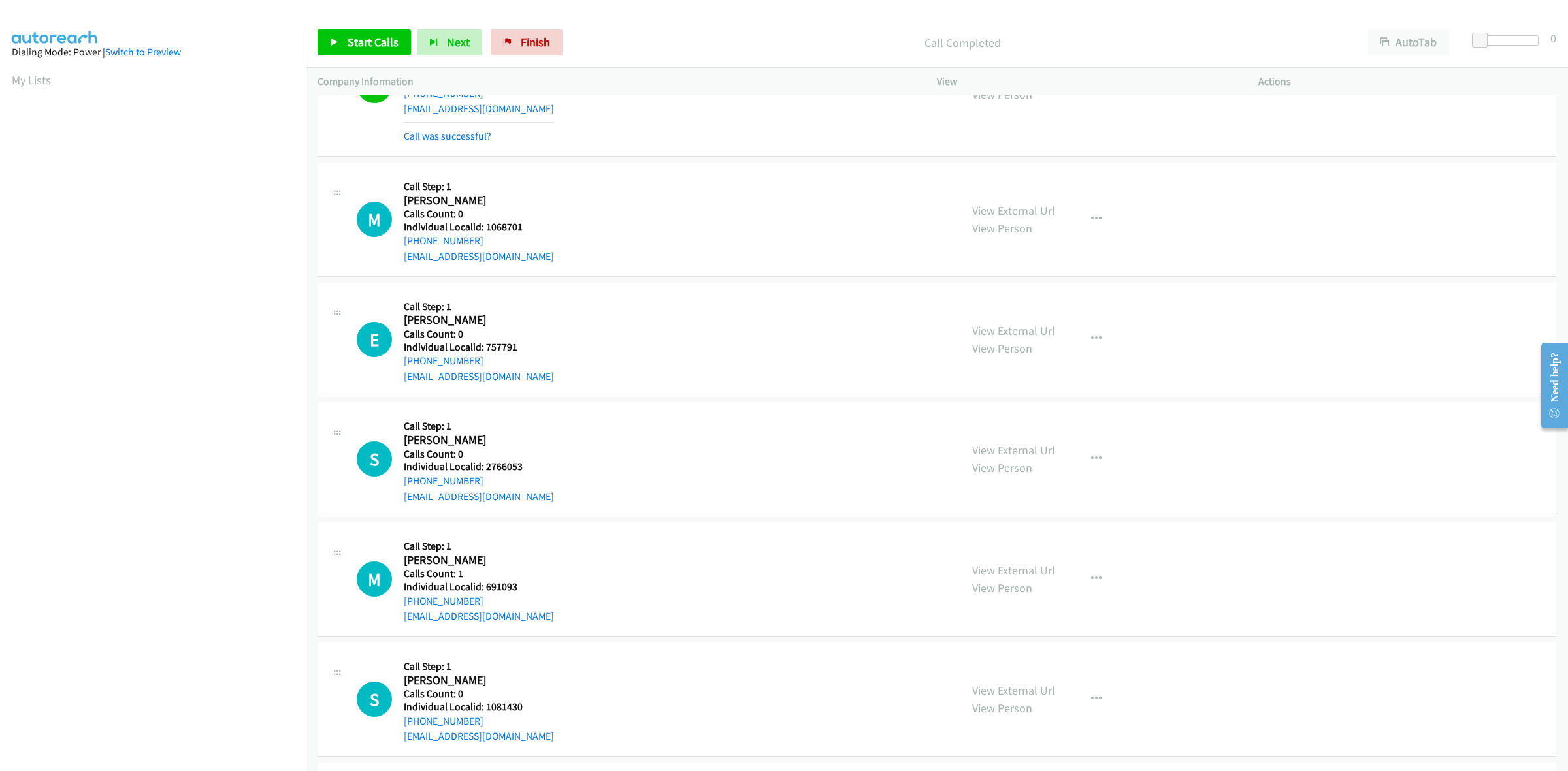
scroll to position [387, 0]
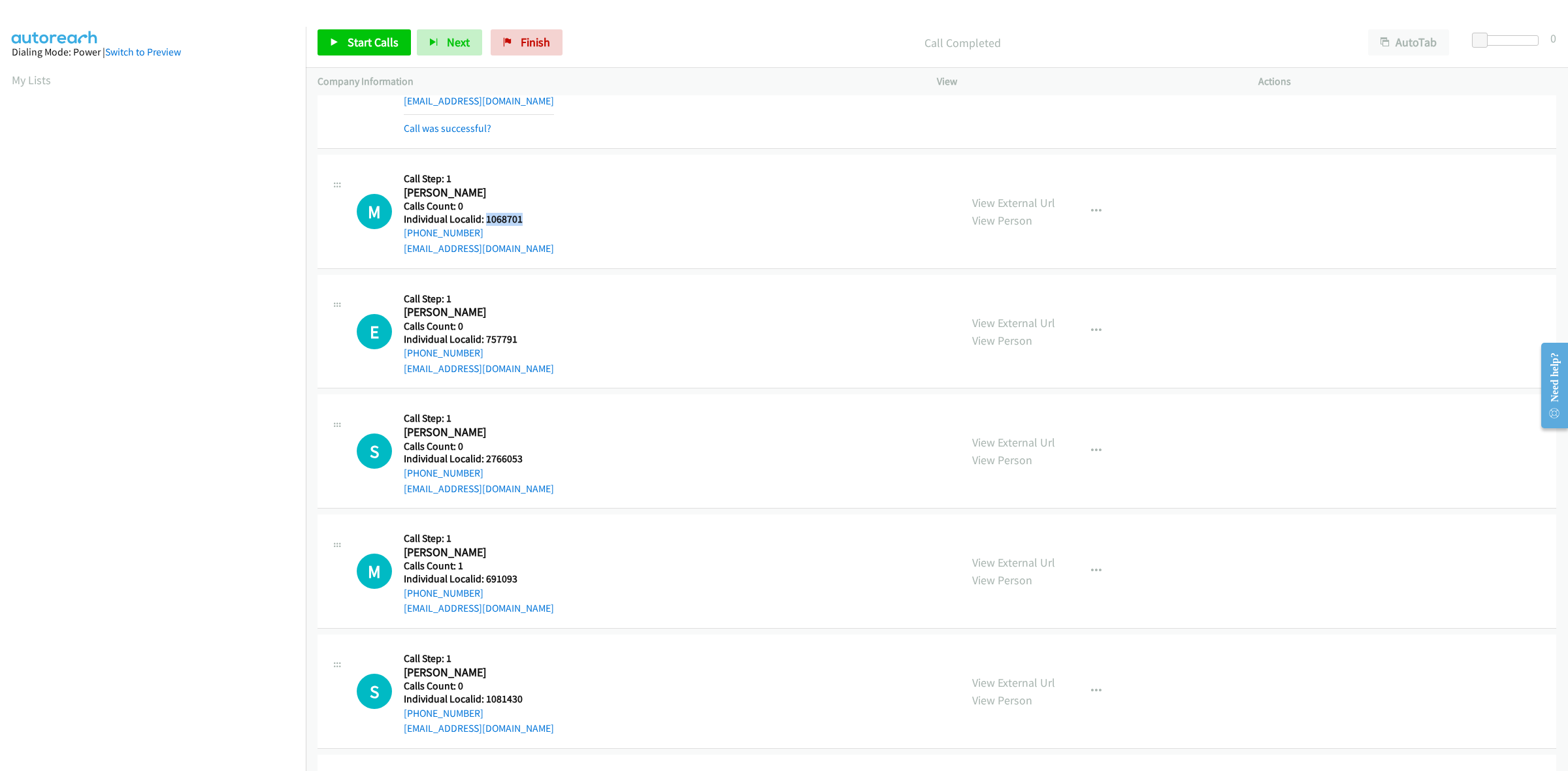
drag, startPoint x: 520, startPoint y: 219, endPoint x: 484, endPoint y: 220, distance: 36.0
click at [484, 220] on h5 "Individual Localid: 1068701" at bounding box center [479, 219] width 150 height 13
click at [1103, 210] on button "button" at bounding box center [1096, 212] width 35 height 26
click at [987, 308] on link "Skip Call" at bounding box center [1026, 296] width 174 height 26
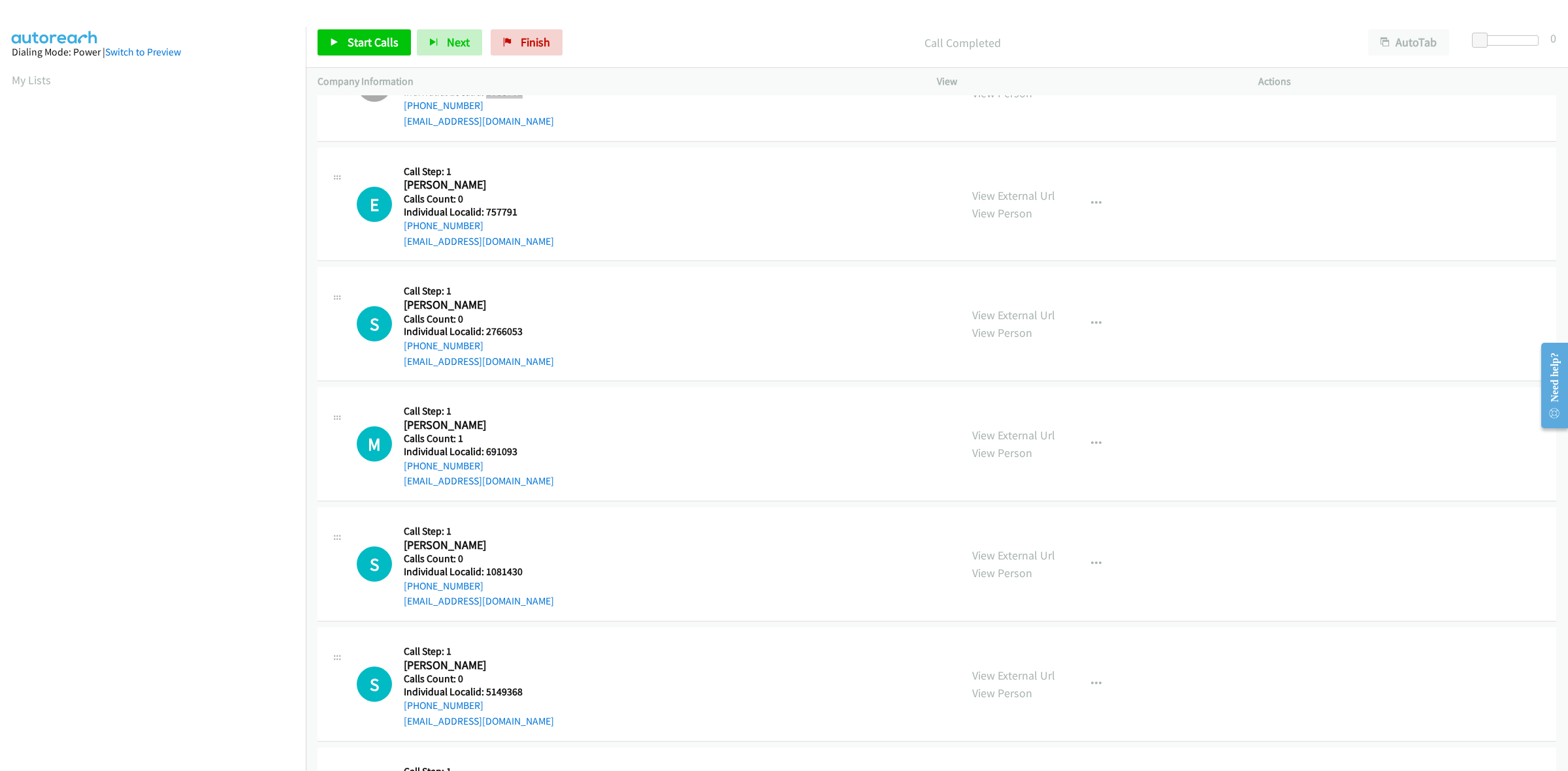
scroll to position [572, 0]
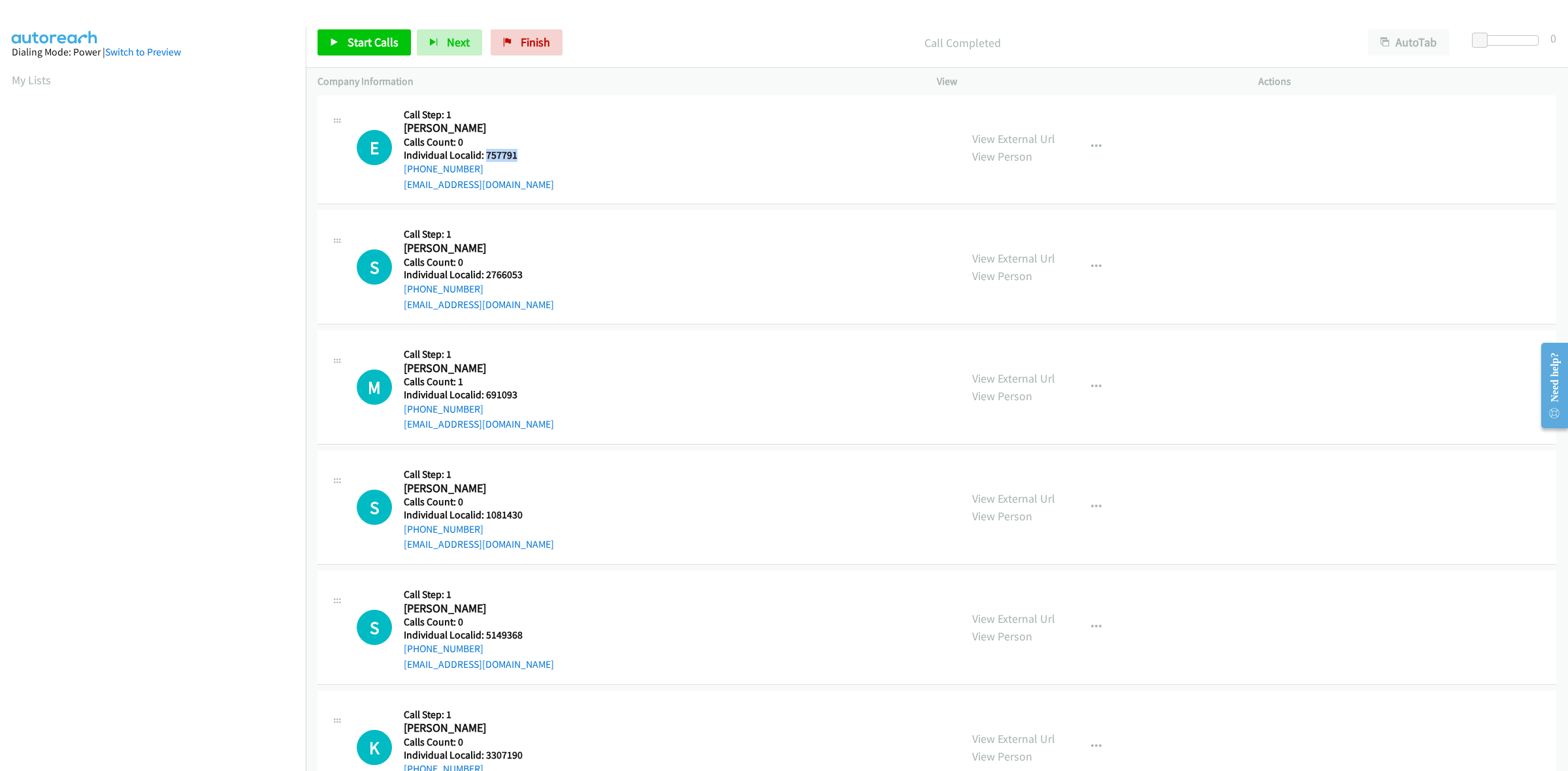
drag, startPoint x: 523, startPoint y: 157, endPoint x: 485, endPoint y: 153, distance: 38.2
click at [485, 153] on h5 "Individual Localid: 757791" at bounding box center [479, 155] width 150 height 13
drag, startPoint x: 472, startPoint y: 165, endPoint x: 396, endPoint y: 174, distance: 76.5
click at [396, 174] on div "E Callback Scheduled Call Step: 1 [PERSON_NAME] America/[GEOGRAPHIC_DATA] Calls…" at bounding box center [652, 147] width 592 height 90
drag, startPoint x: 517, startPoint y: 157, endPoint x: 484, endPoint y: 155, distance: 33.1
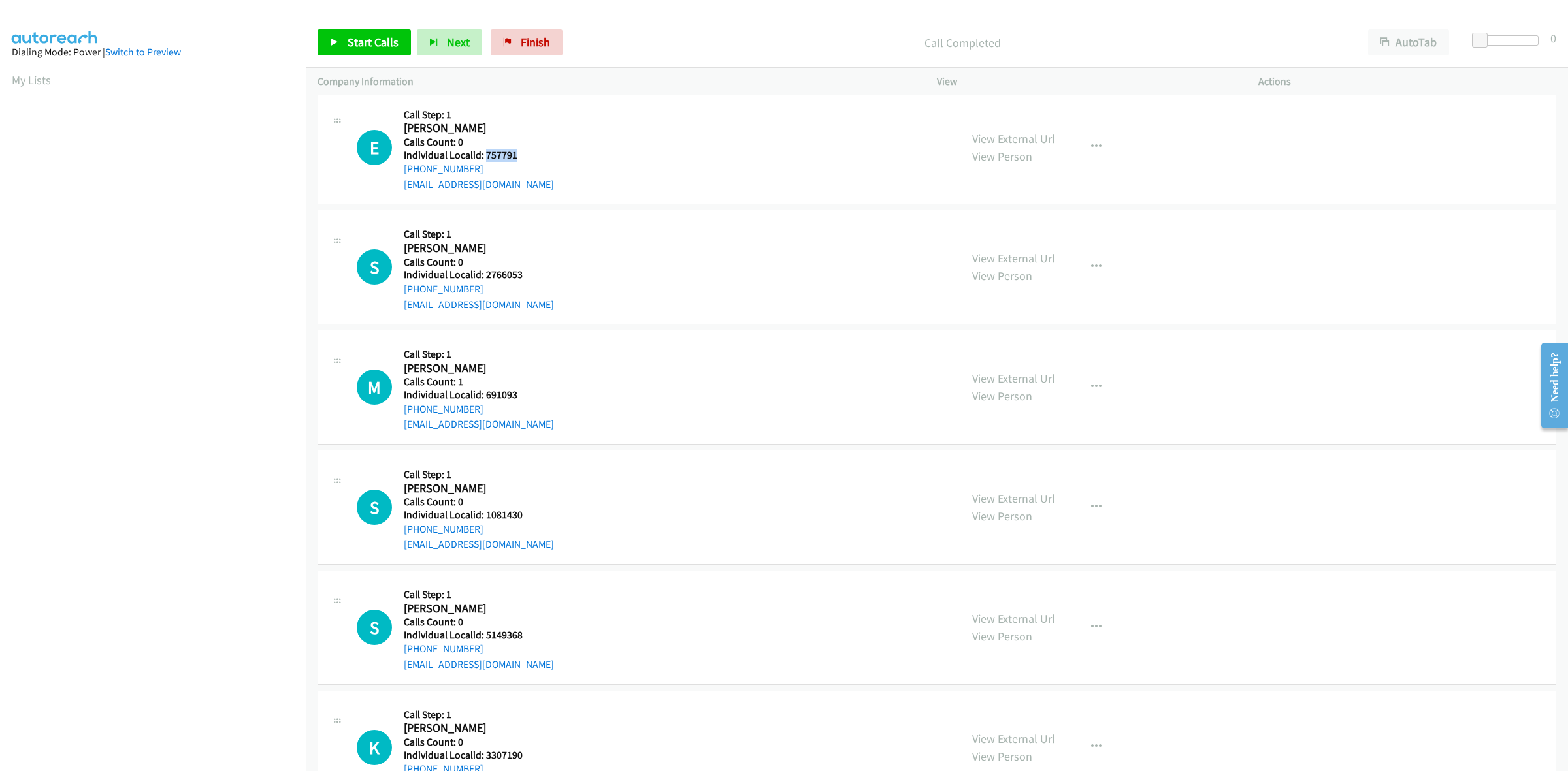
click at [484, 155] on h5 "Individual Localid: 757791" at bounding box center [479, 155] width 150 height 13
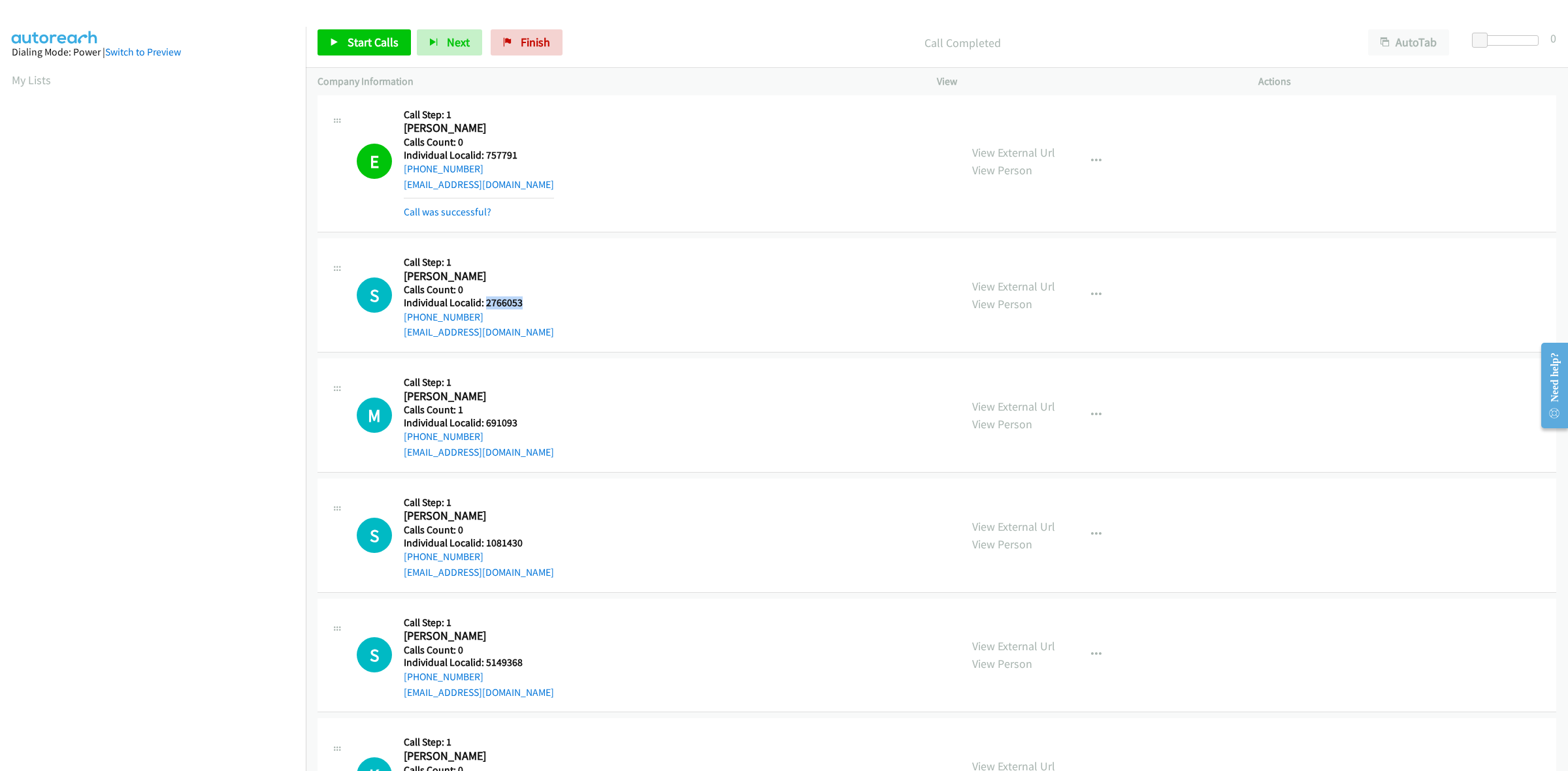
drag, startPoint x: 522, startPoint y: 301, endPoint x: 487, endPoint y: 303, distance: 35.1
click at [487, 303] on h5 "Individual Localid: 2766053" at bounding box center [479, 303] width 150 height 13
drag, startPoint x: 480, startPoint y: 318, endPoint x: 399, endPoint y: 322, distance: 81.1
click at [399, 322] on div "S Callback Scheduled Call Step: 1 [PERSON_NAME] America/New_York Calls Count: 0…" at bounding box center [652, 296] width 592 height 90
drag, startPoint x: 514, startPoint y: 301, endPoint x: 485, endPoint y: 303, distance: 29.1
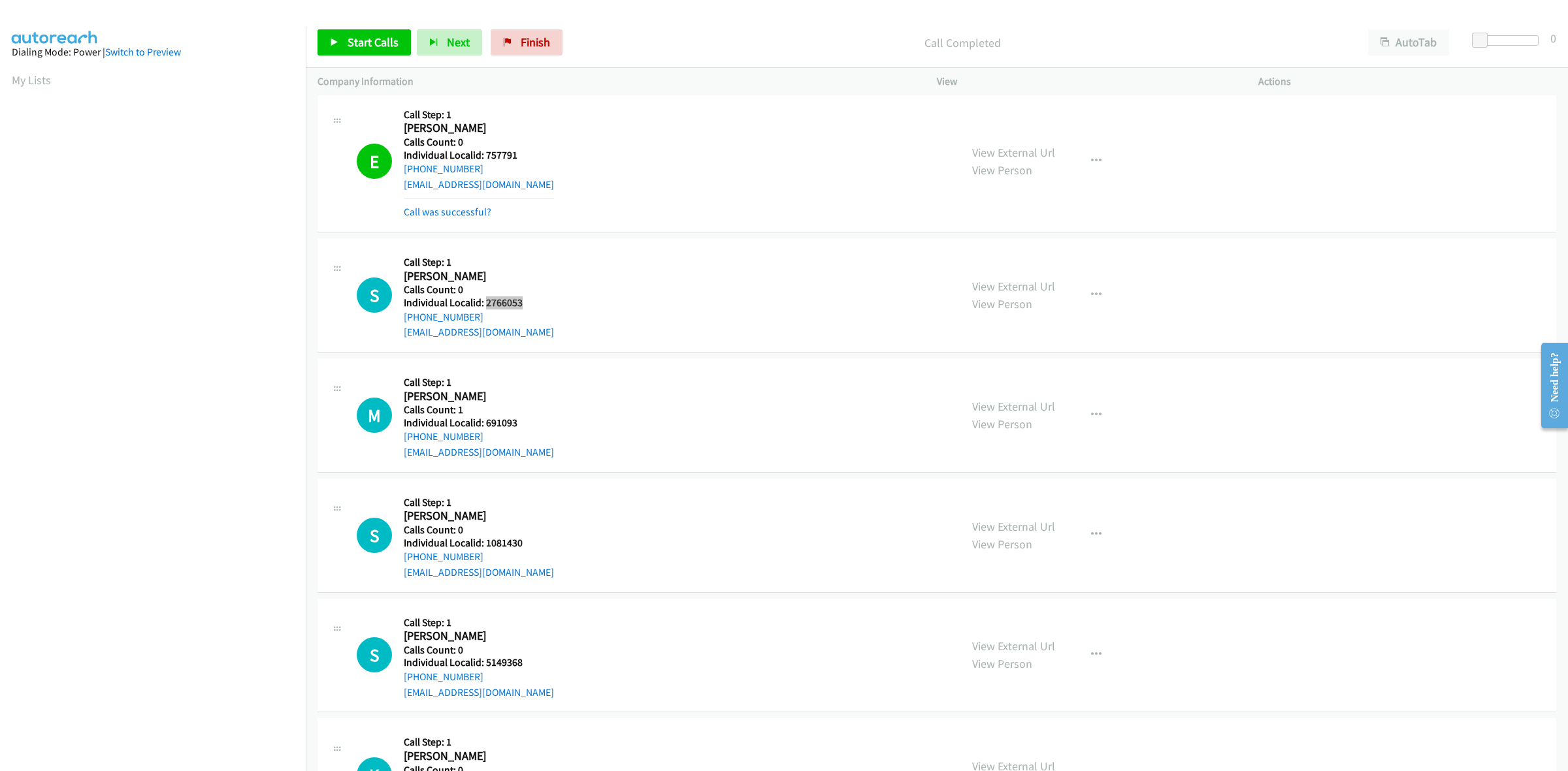
click at [485, 303] on h5 "Individual Localid: 2766053" at bounding box center [479, 303] width 150 height 13
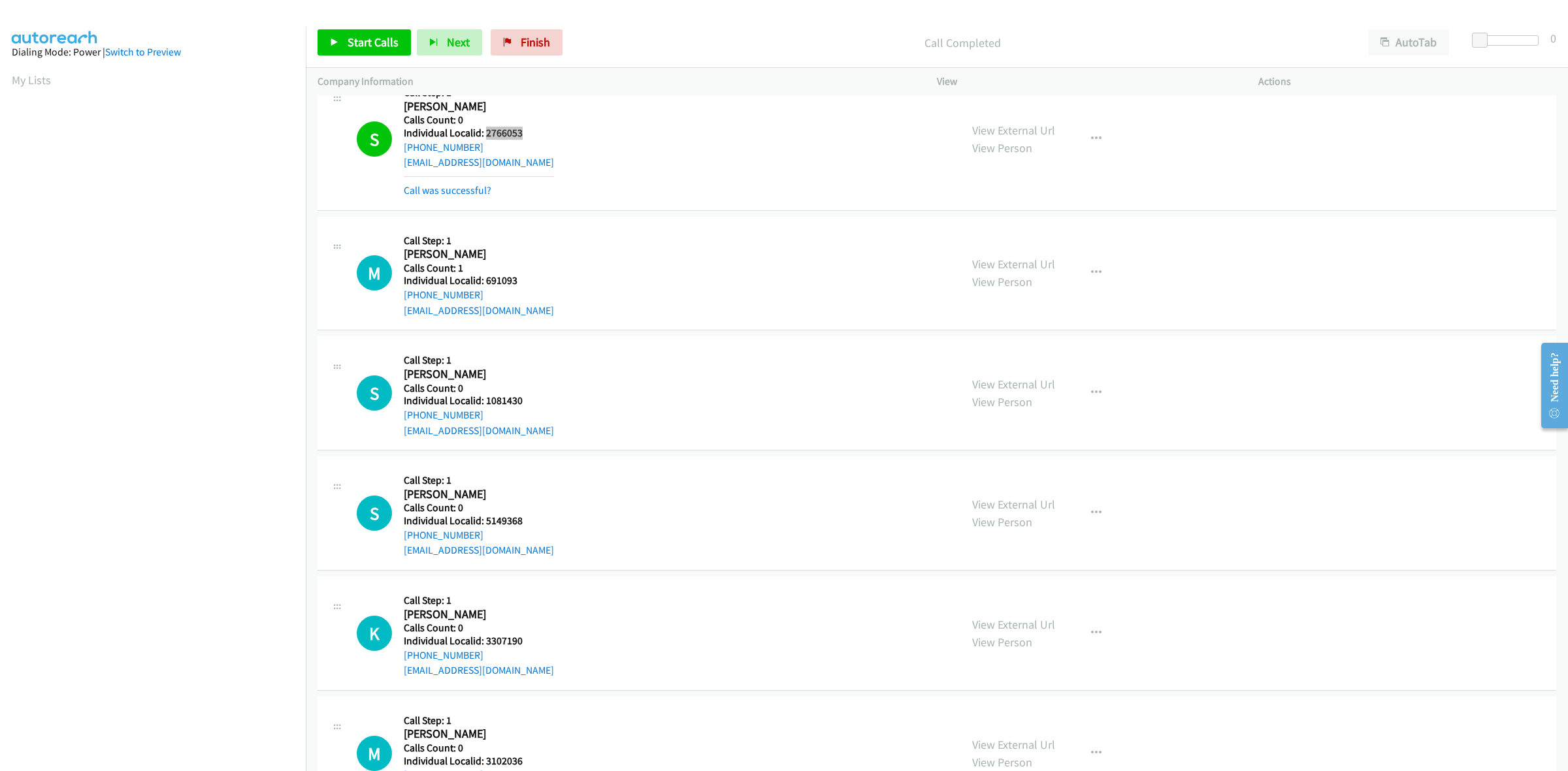
scroll to position [755, 0]
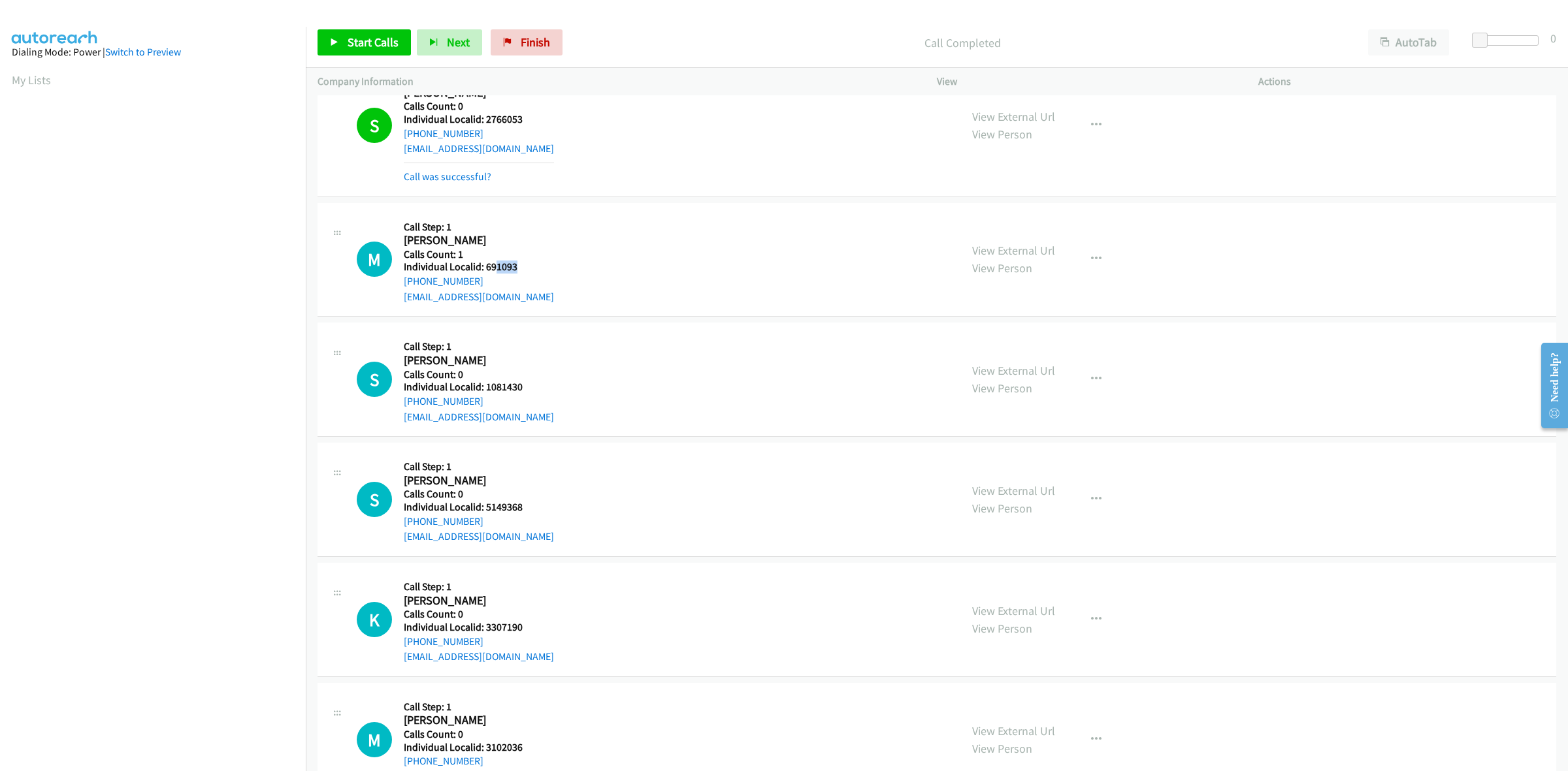
drag, startPoint x: 521, startPoint y: 273, endPoint x: 495, endPoint y: 269, distance: 26.3
click at [495, 269] on h5 "Individual Localid: 691093" at bounding box center [479, 266] width 150 height 13
click at [1096, 255] on button "button" at bounding box center [1096, 259] width 35 height 26
click at [1032, 350] on link "Skip Call" at bounding box center [1026, 345] width 174 height 26
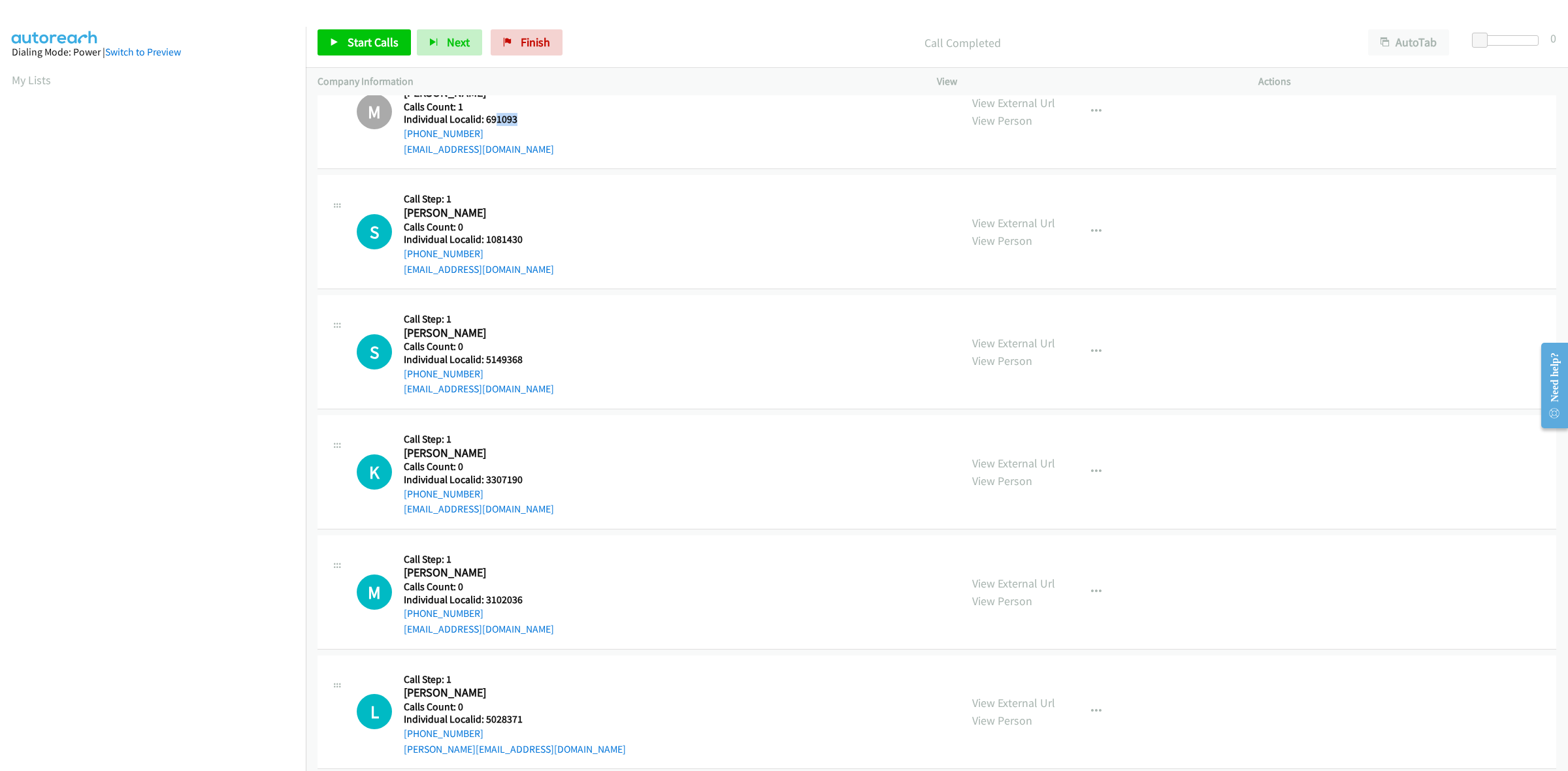
scroll to position [918, 0]
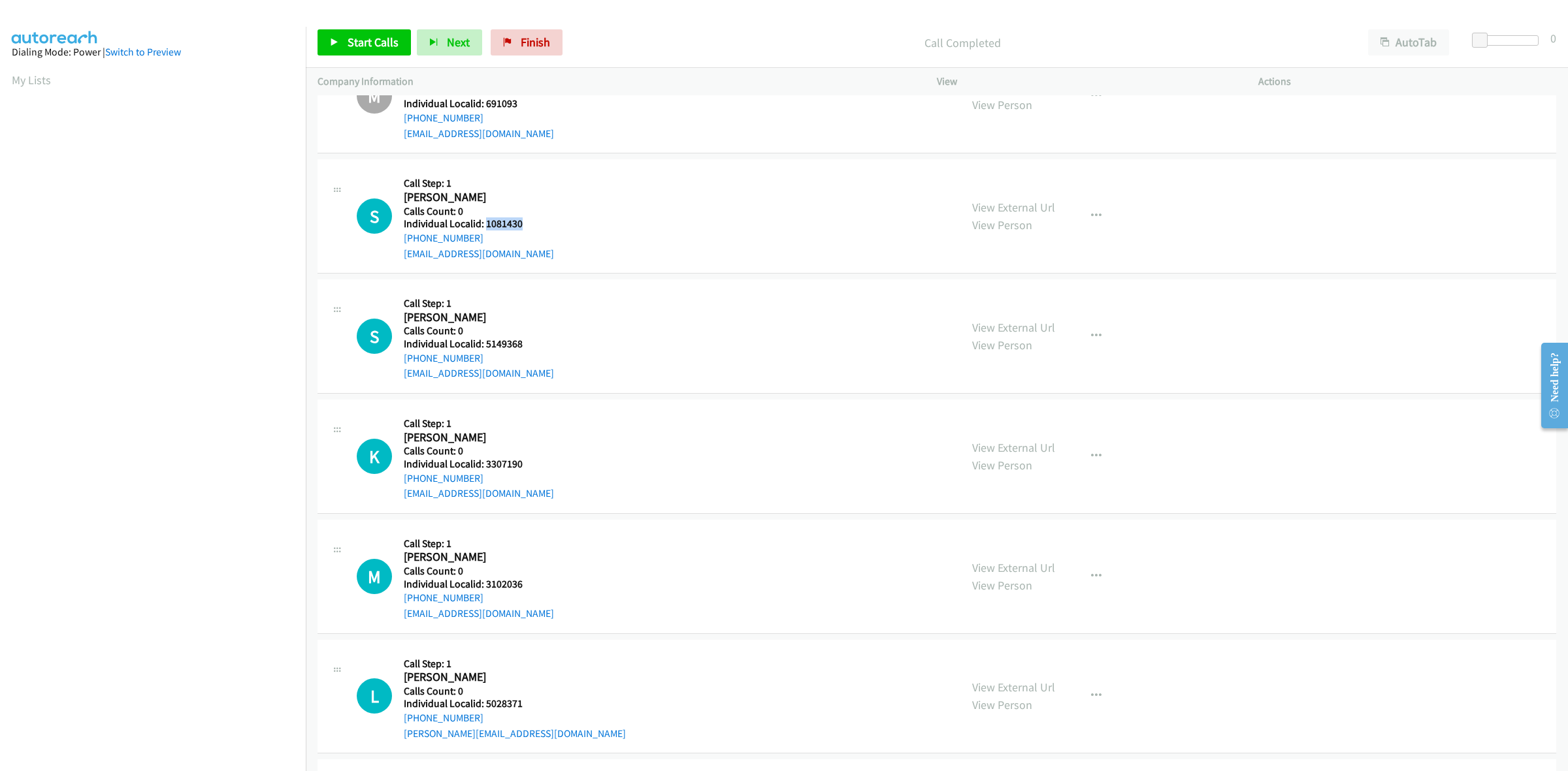
drag, startPoint x: 497, startPoint y: 226, endPoint x: 484, endPoint y: 223, distance: 13.3
click at [484, 223] on h5 "Individual Localid: 1081430" at bounding box center [479, 224] width 150 height 13
drag, startPoint x: 476, startPoint y: 237, endPoint x: 399, endPoint y: 243, distance: 77.2
click at [399, 243] on div "S Callback Scheduled Call Step: 1 [PERSON_NAME] America/New_York Calls Count: 0…" at bounding box center [652, 216] width 592 height 90
drag, startPoint x: 510, startPoint y: 222, endPoint x: 484, endPoint y: 222, distance: 26.0
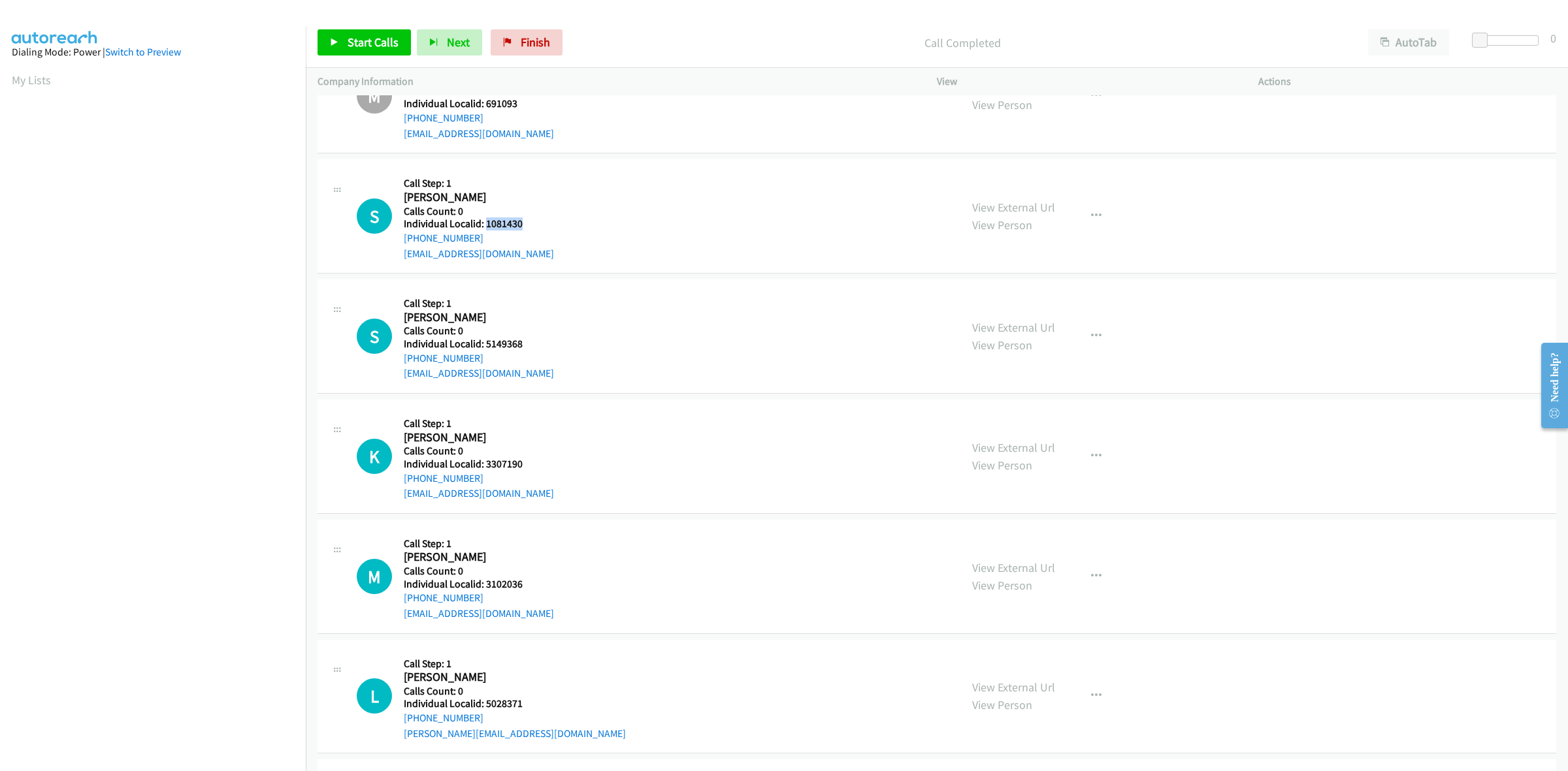
click at [484, 222] on h5 "Individual Localid: 1081430" at bounding box center [479, 224] width 150 height 13
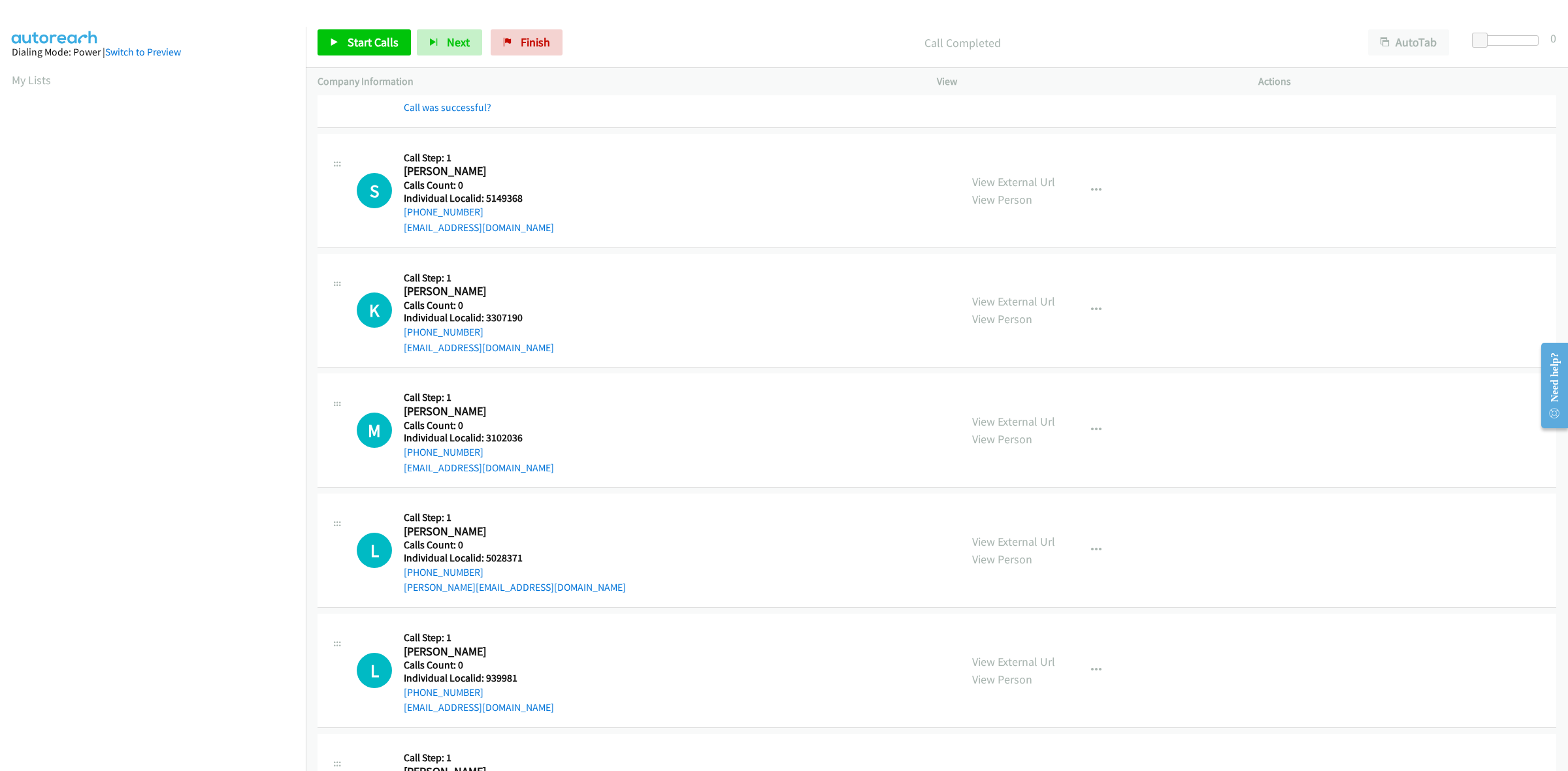
scroll to position [1102, 0]
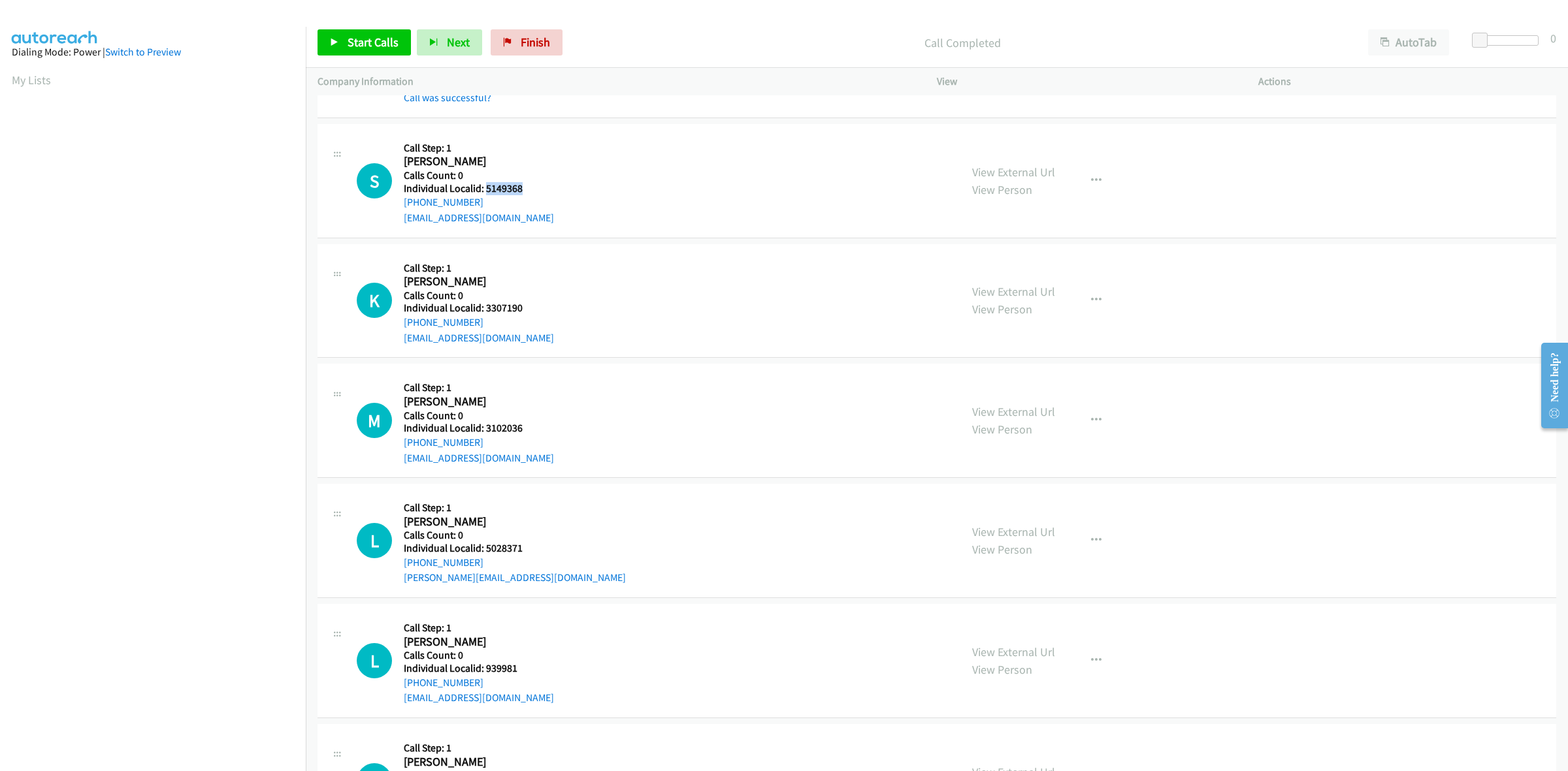
drag, startPoint x: 524, startPoint y: 192, endPoint x: 485, endPoint y: 192, distance: 39.0
click at [485, 192] on h5 "Individual Localid: 5149368" at bounding box center [479, 189] width 150 height 13
drag, startPoint x: 480, startPoint y: 203, endPoint x: 397, endPoint y: 210, distance: 83.3
click at [397, 210] on div "S Callback Scheduled Call Step: 1 [PERSON_NAME] America/[GEOGRAPHIC_DATA] Calls…" at bounding box center [652, 181] width 592 height 90
drag, startPoint x: 529, startPoint y: 186, endPoint x: 485, endPoint y: 185, distance: 44.0
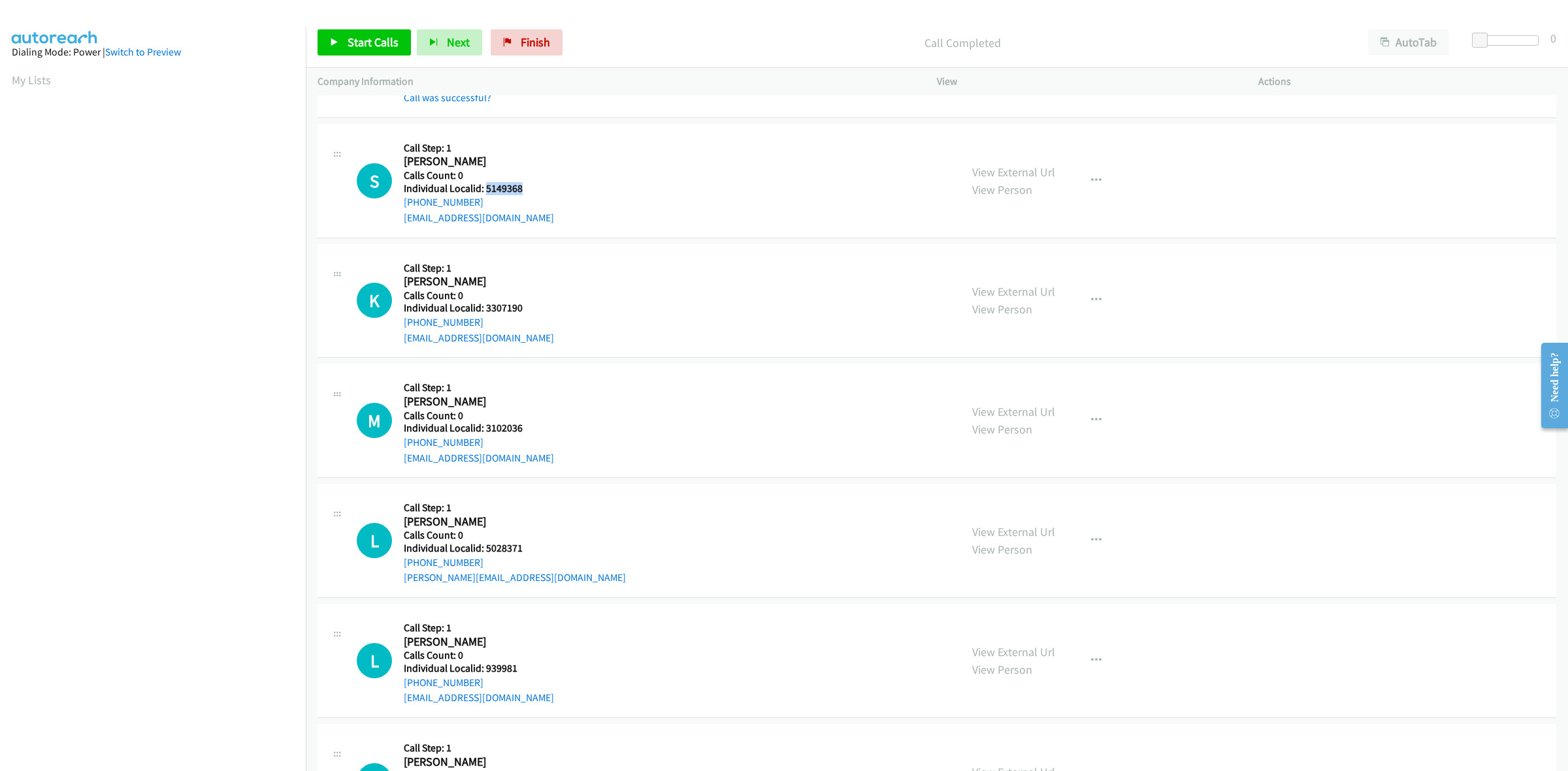
click at [485, 185] on div "S Callback Scheduled Call Step: 1 [PERSON_NAME] America/[GEOGRAPHIC_DATA] Calls…" at bounding box center [652, 181] width 592 height 90
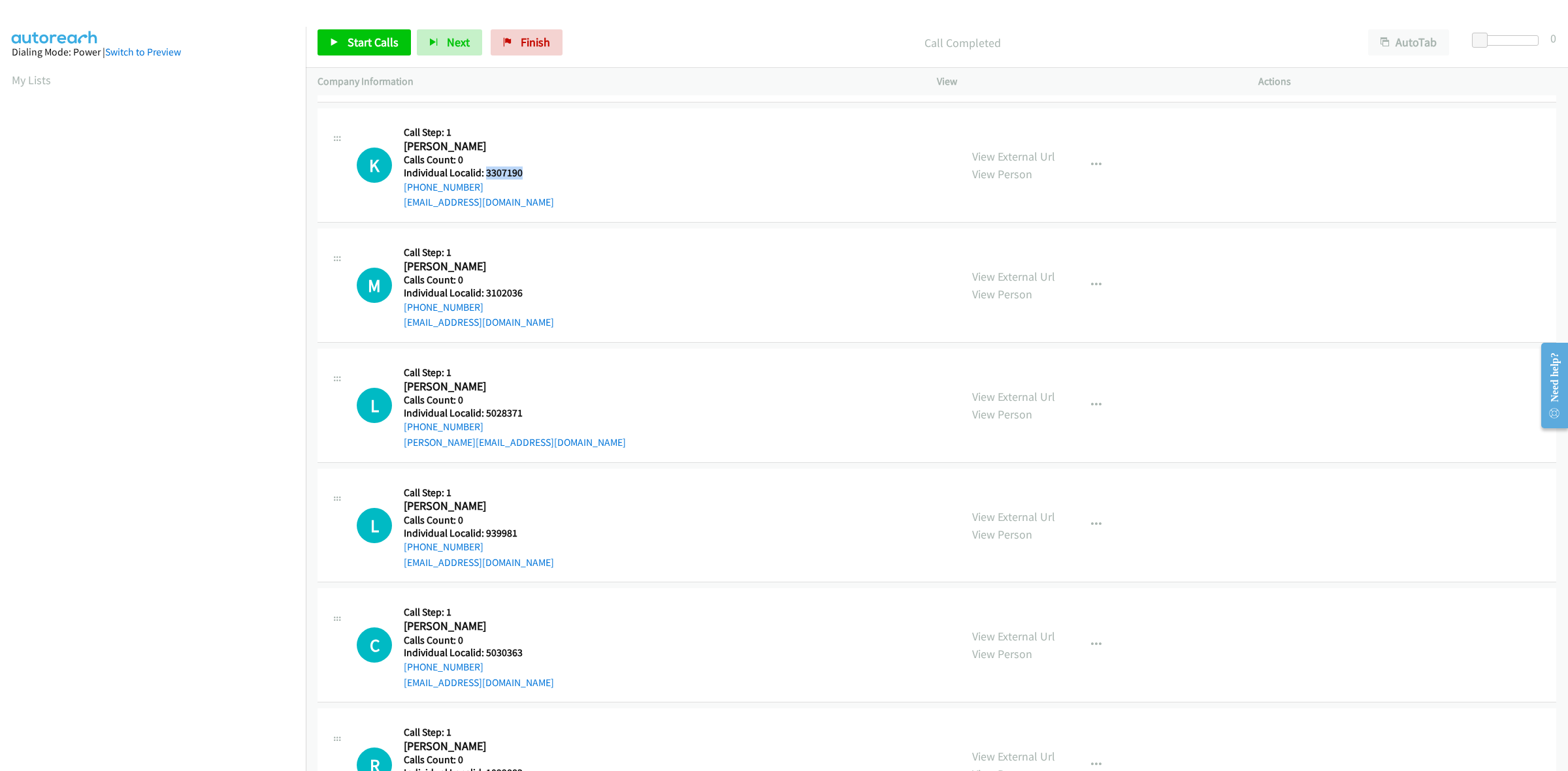
drag, startPoint x: 521, startPoint y: 174, endPoint x: 487, endPoint y: 173, distance: 34.0
click at [487, 173] on div "K Callback Scheduled Call Step: 1 [PERSON_NAME] America/New_York Calls Count: 0…" at bounding box center [652, 165] width 592 height 90
drag, startPoint x: 479, startPoint y: 185, endPoint x: 396, endPoint y: 192, distance: 83.3
click at [396, 192] on div "K Callback Scheduled Call Step: 1 [PERSON_NAME] America/New_York Calls Count: 0…" at bounding box center [652, 165] width 592 height 90
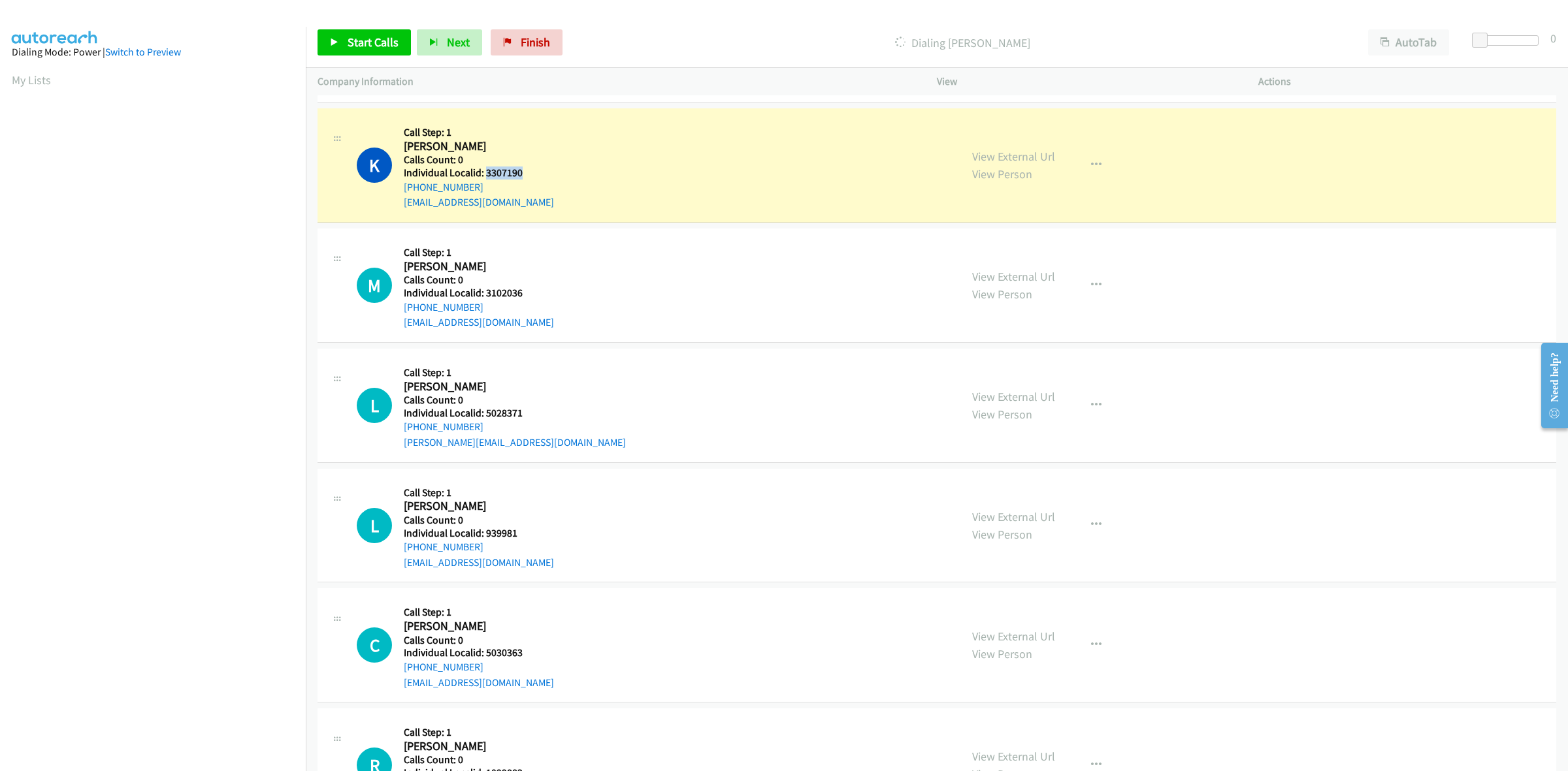
drag, startPoint x: 524, startPoint y: 172, endPoint x: 484, endPoint y: 174, distance: 40.0
click at [484, 174] on div "K Callback Scheduled Call Step: 1 [PERSON_NAME] America/New_York Calls Count: 0…" at bounding box center [652, 165] width 592 height 90
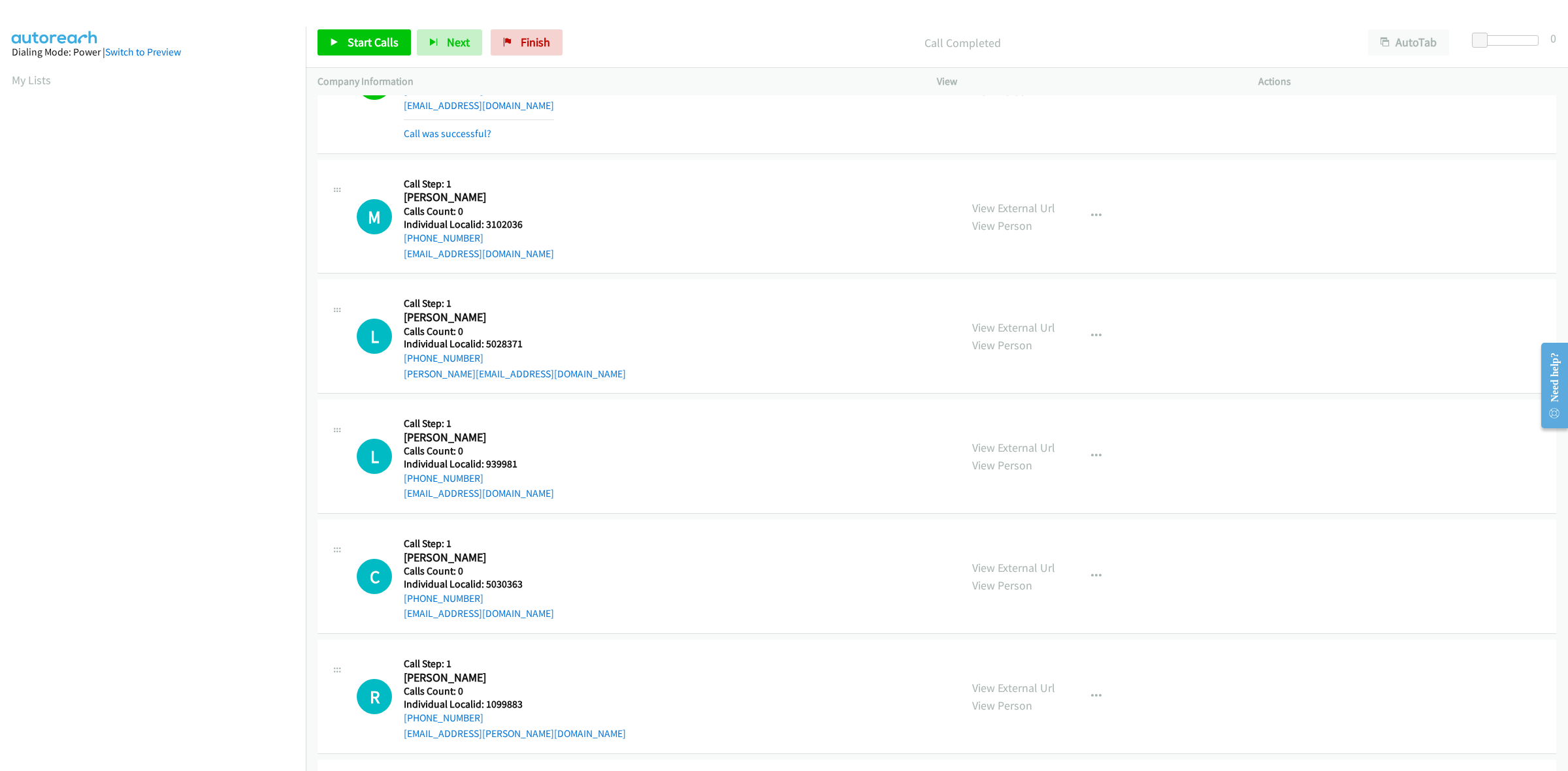
scroll to position [1367, 0]
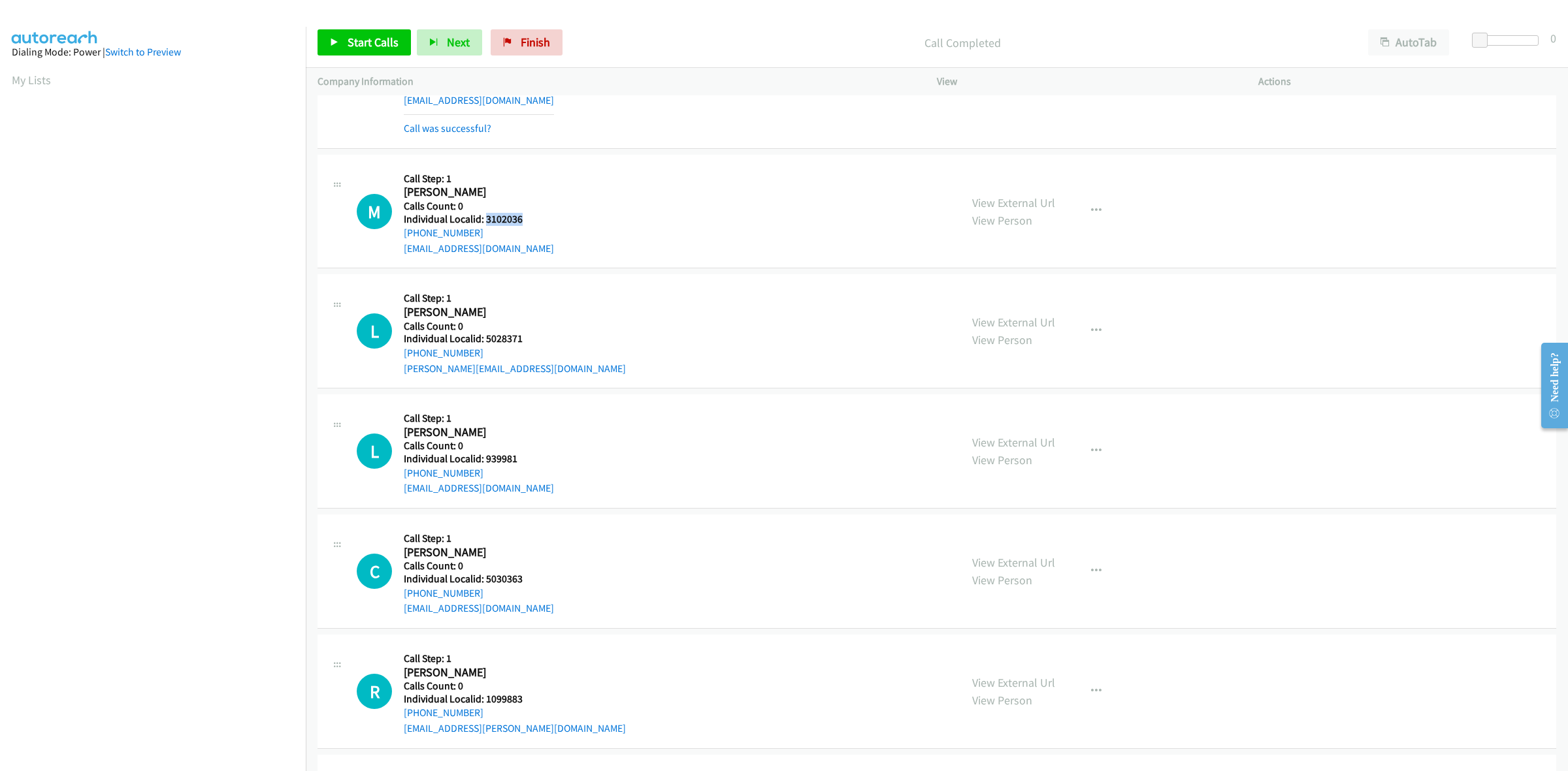
drag, startPoint x: 520, startPoint y: 220, endPoint x: 484, endPoint y: 220, distance: 36.0
click at [484, 220] on h5 "Individual Localid: 3102036" at bounding box center [479, 219] width 150 height 13
click at [1093, 213] on icon "button" at bounding box center [1096, 211] width 11 height 11
click at [1024, 298] on link "Skip Call" at bounding box center [1026, 296] width 174 height 26
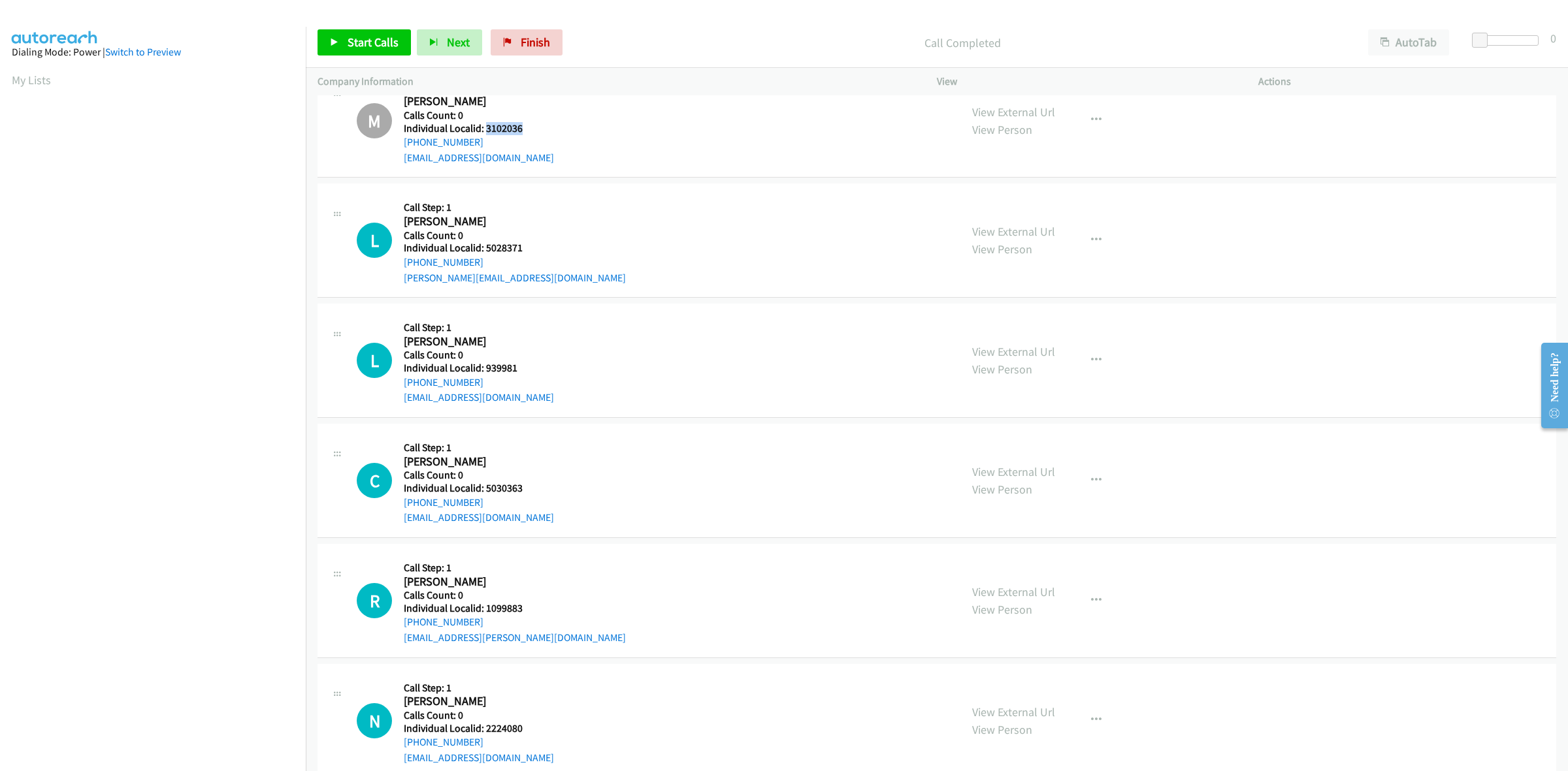
scroll to position [1490, 0]
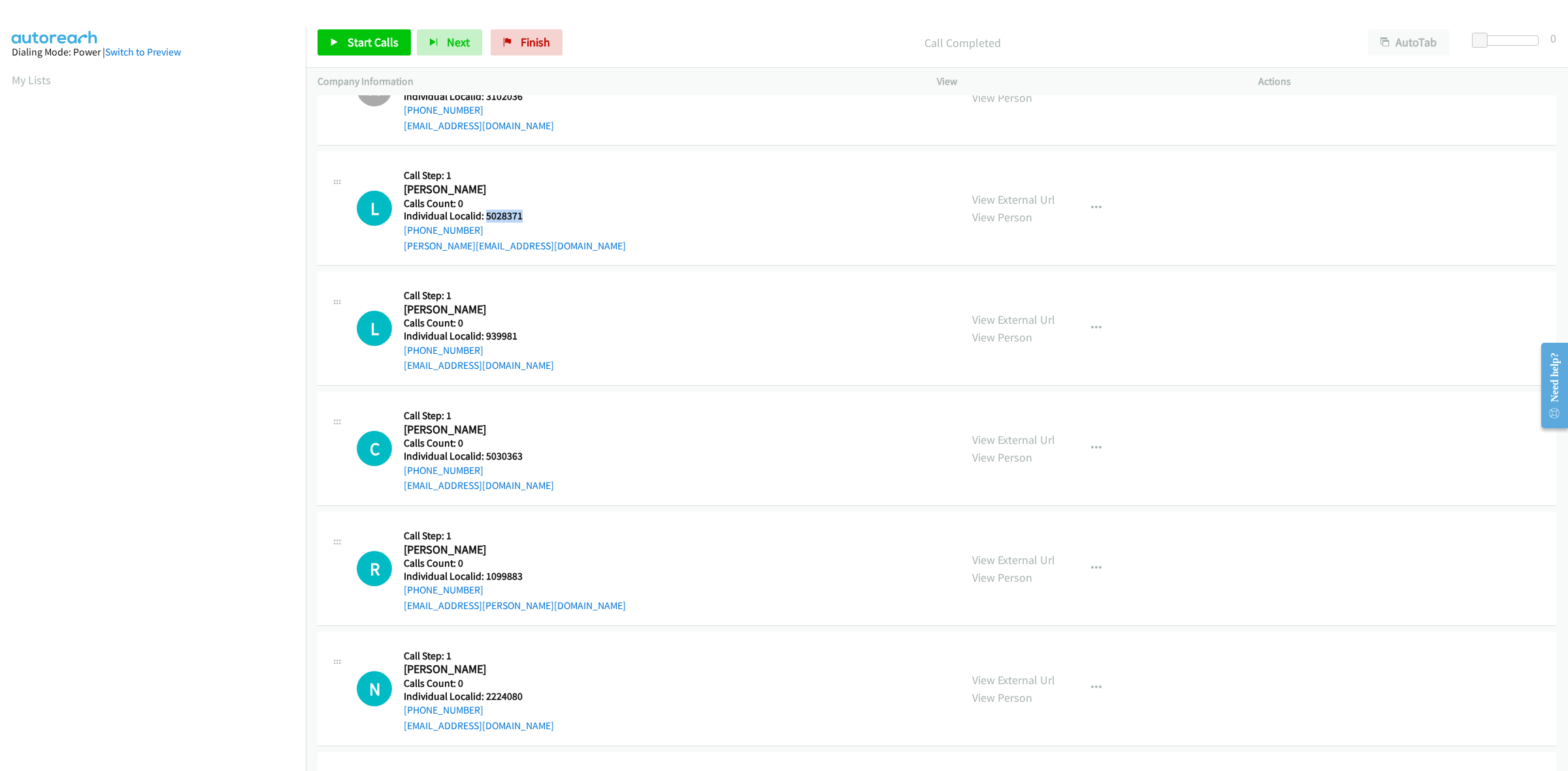
drag, startPoint x: 522, startPoint y: 214, endPoint x: 484, endPoint y: 213, distance: 38.0
click at [484, 213] on h5 "Individual Localid: 5028371" at bounding box center [515, 216] width 222 height 13
click at [1150, 204] on div "View External Url View Person View External Url Email Schedule/Manage Callback …" at bounding box center [1127, 208] width 334 height 90
drag, startPoint x: 480, startPoint y: 230, endPoint x: 397, endPoint y: 237, distance: 83.3
click at [397, 237] on div "L Callback Scheduled Call Step: 1 [PERSON_NAME] America/[GEOGRAPHIC_DATA] Calls…" at bounding box center [652, 208] width 592 height 90
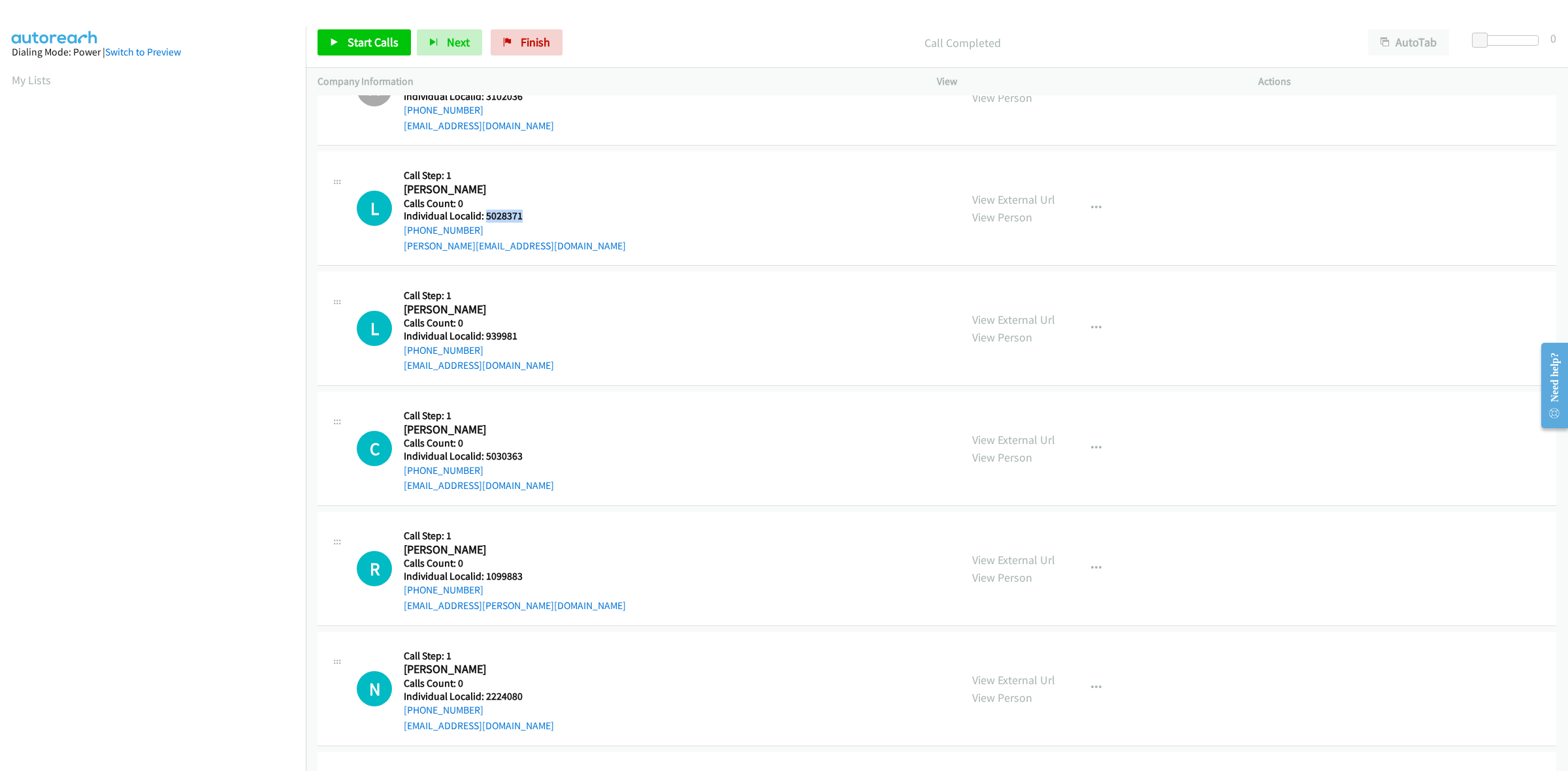
drag, startPoint x: 510, startPoint y: 216, endPoint x: 485, endPoint y: 217, distance: 25.0
click at [485, 217] on h5 "Individual Localid: 5028371" at bounding box center [515, 216] width 222 height 13
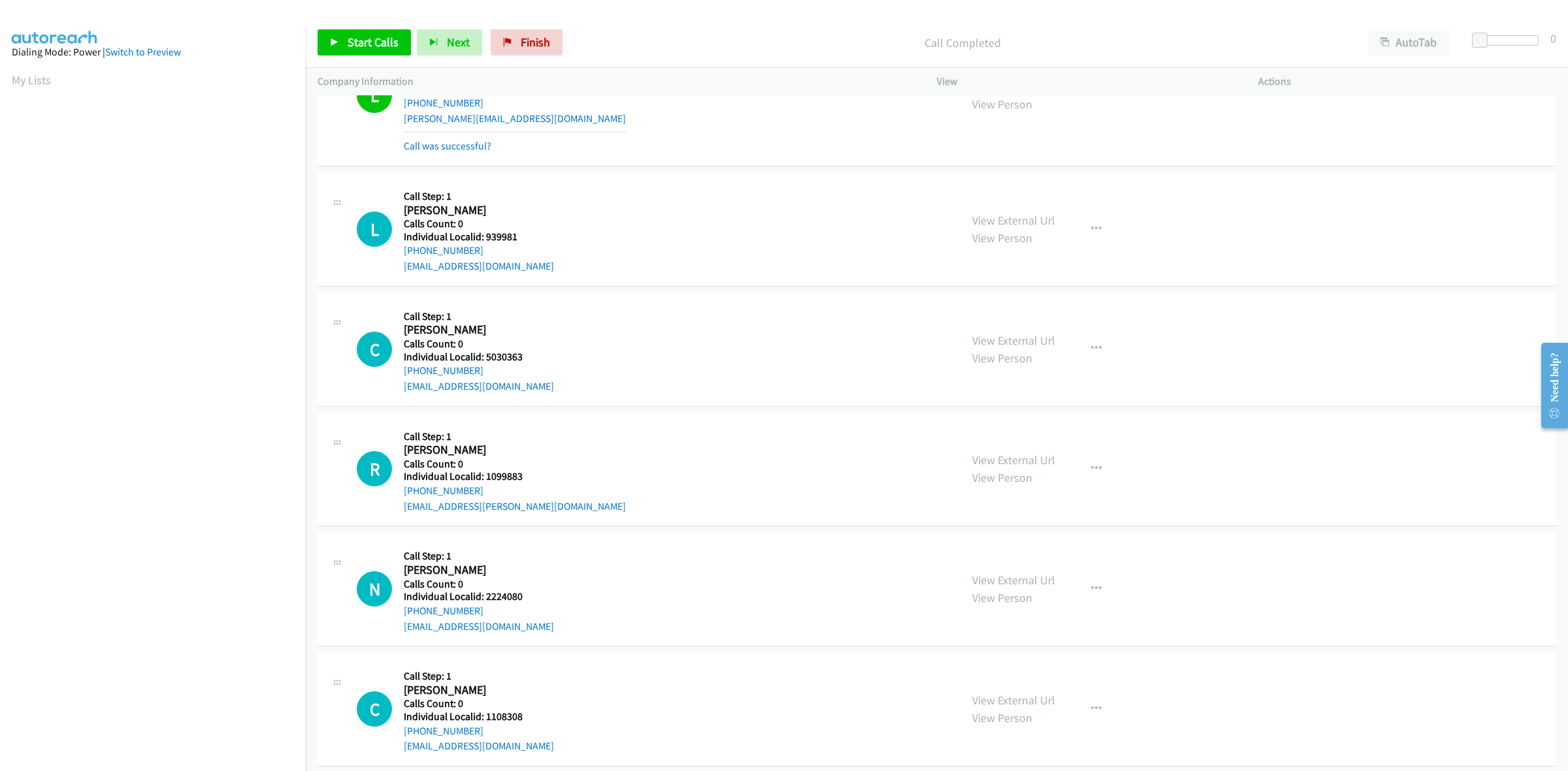
scroll to position [1653, 0]
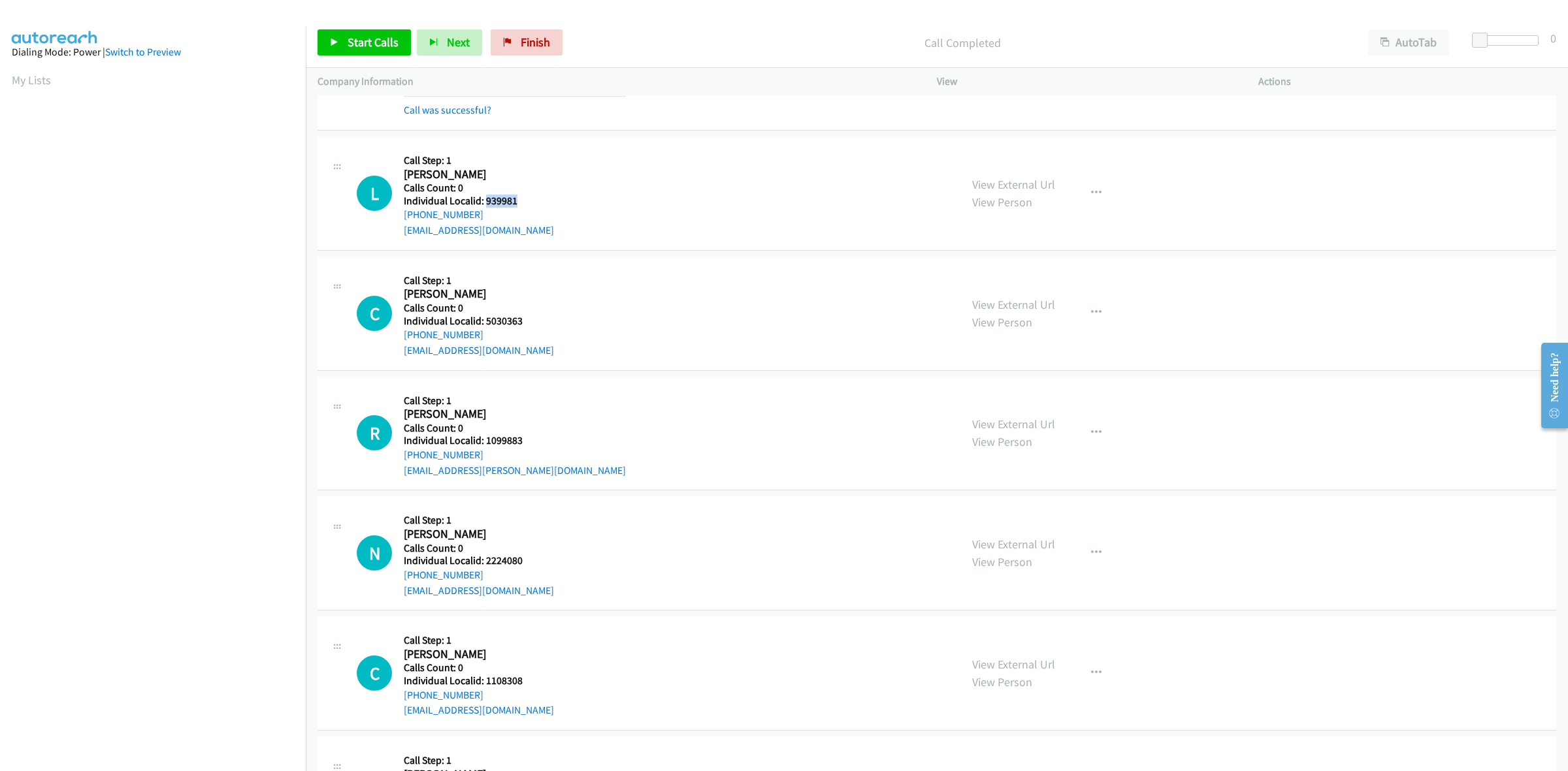
drag, startPoint x: 505, startPoint y: 201, endPoint x: 484, endPoint y: 205, distance: 21.4
click at [484, 205] on h5 "Individual Localid: 939981" at bounding box center [479, 201] width 150 height 13
click at [695, 200] on div "L Callback Scheduled Call Step: 1 [PERSON_NAME] [GEOGRAPHIC_DATA]/[GEOGRAPHIC_D…" at bounding box center [652, 193] width 592 height 90
drag, startPoint x: 695, startPoint y: 200, endPoint x: 587, endPoint y: 163, distance: 114.2
click at [587, 163] on div "L Callback Scheduled Call Step: 1 [PERSON_NAME] [GEOGRAPHIC_DATA]/[GEOGRAPHIC_D…" at bounding box center [652, 193] width 592 height 90
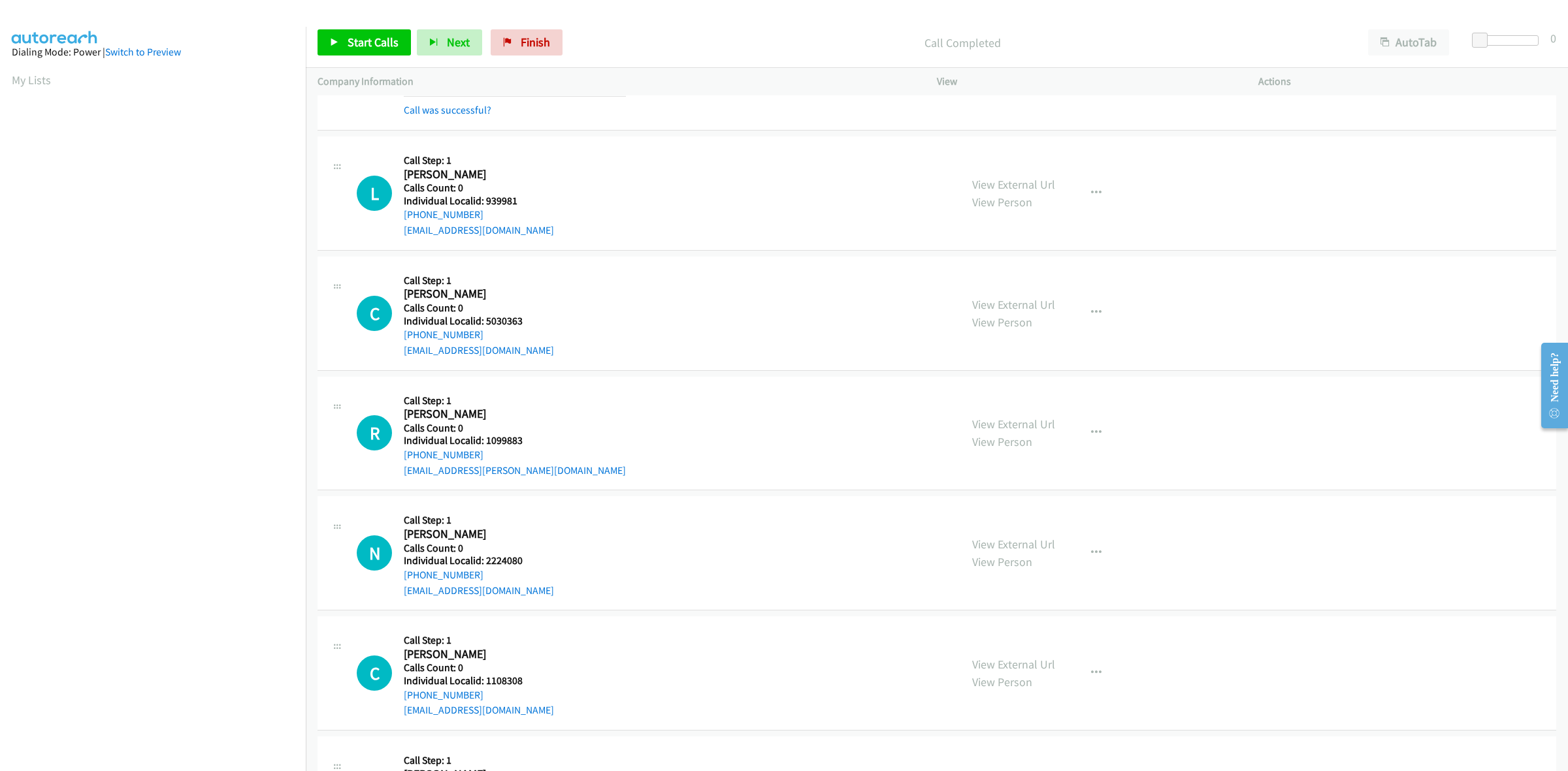
drag, startPoint x: 476, startPoint y: 219, endPoint x: 396, endPoint y: 220, distance: 80.0
click at [396, 220] on div "L Callback Scheduled Call Step: 1 [PERSON_NAME] [GEOGRAPHIC_DATA]/[GEOGRAPHIC_D…" at bounding box center [652, 193] width 592 height 90
drag, startPoint x: 494, startPoint y: 200, endPoint x: 484, endPoint y: 199, distance: 10.0
click at [484, 199] on h5 "Individual Localid: 939981" at bounding box center [479, 201] width 150 height 13
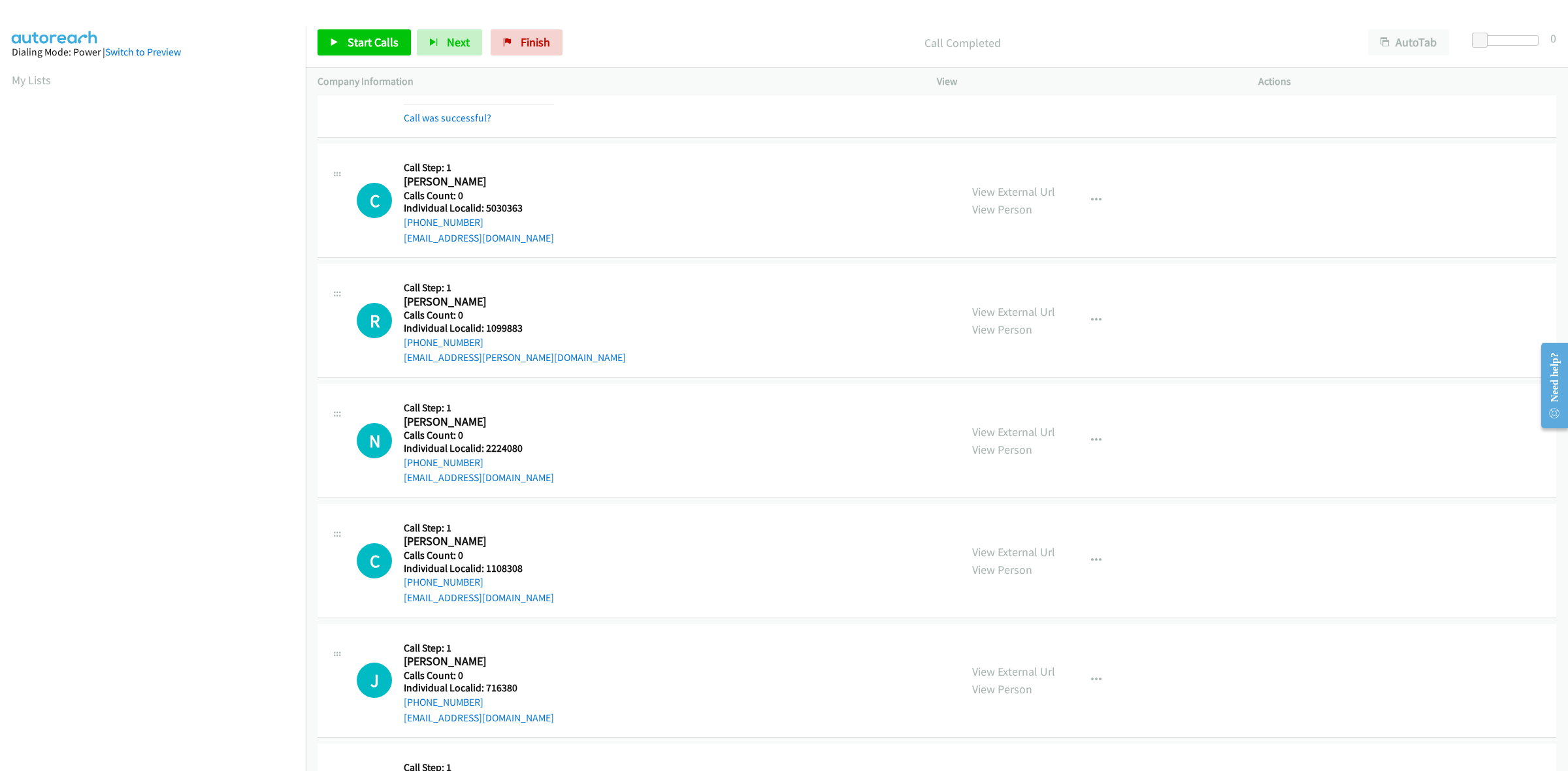
scroll to position [1816, 0]
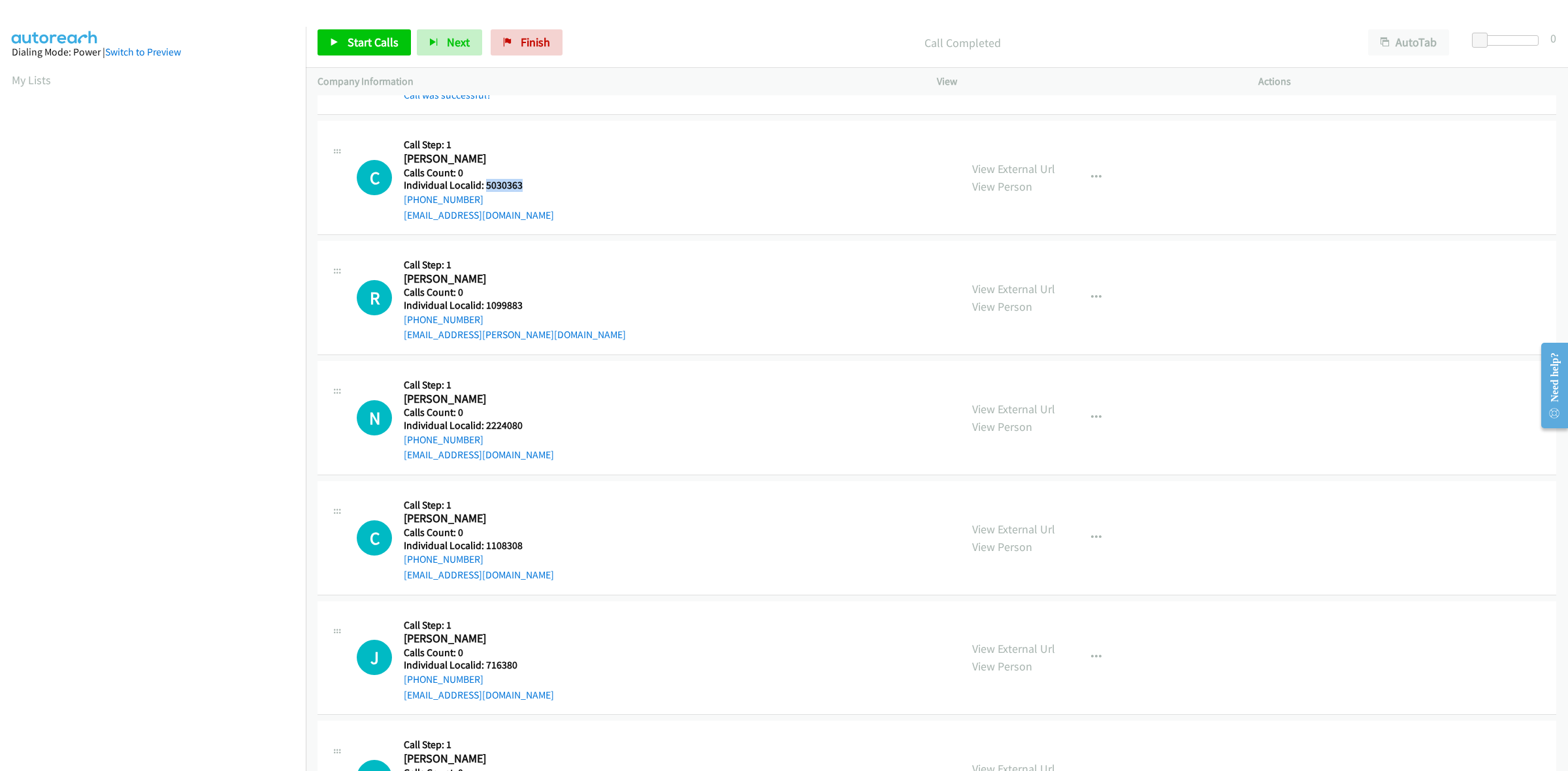
drag, startPoint x: 524, startPoint y: 191, endPoint x: 484, endPoint y: 190, distance: 40.0
click at [484, 190] on h5 "Individual Localid: 5030363" at bounding box center [479, 185] width 150 height 13
click at [741, 295] on div "R Callback Scheduled Call Step: 1 [PERSON_NAME] America/Los_Angeles Calls Count…" at bounding box center [652, 298] width 592 height 90
drag, startPoint x: 585, startPoint y: 196, endPoint x: 576, endPoint y: 186, distance: 13.5
click at [576, 186] on div "C Callback Scheduled Call Step: 1 [PERSON_NAME] America/Los_Angeles Calls Count…" at bounding box center [652, 177] width 592 height 90
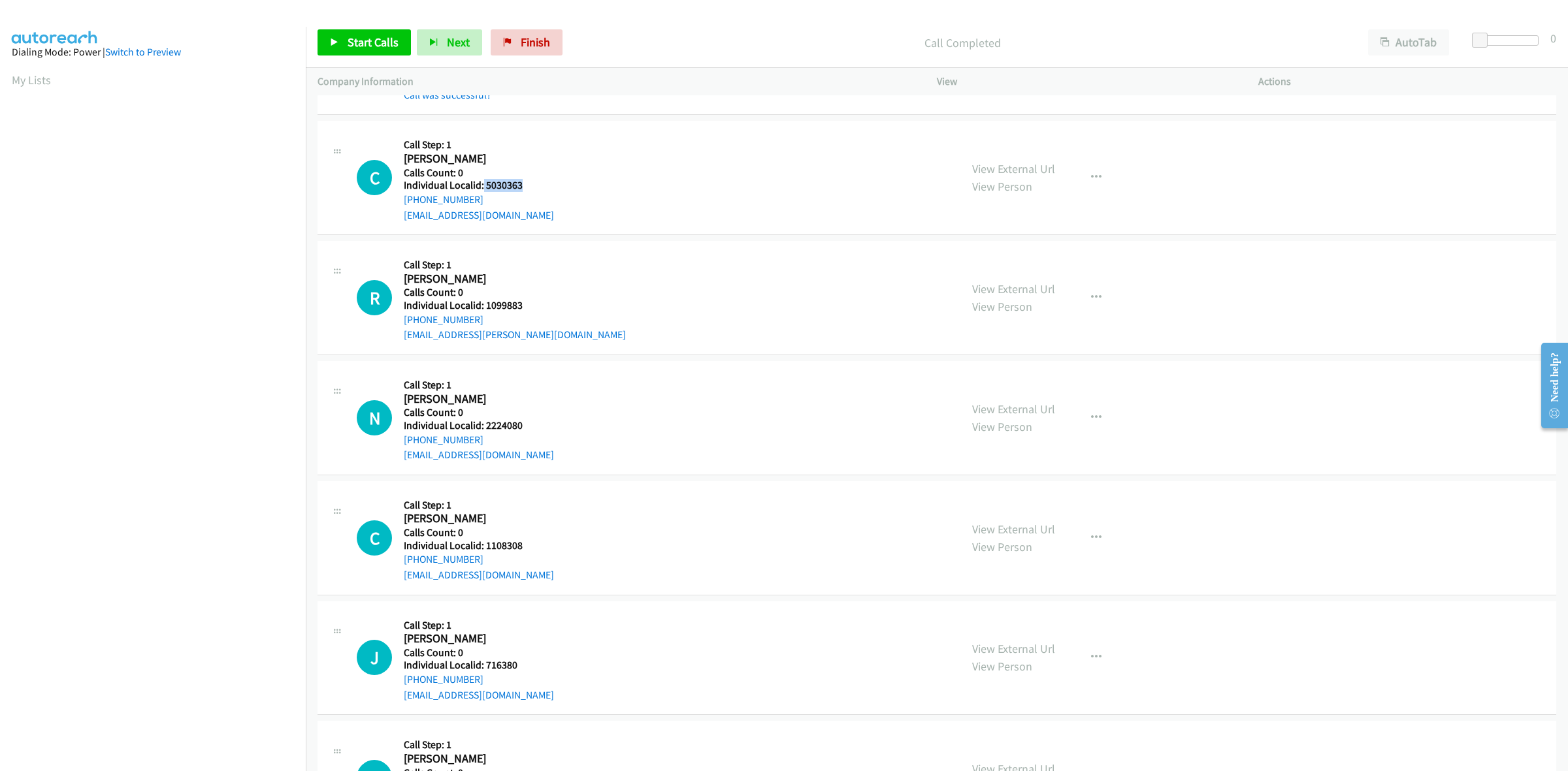
drag, startPoint x: 529, startPoint y: 187, endPoint x: 482, endPoint y: 188, distance: 47.0
click at [482, 188] on div "C Callback Scheduled Call Step: 1 [PERSON_NAME] America/Los_Angeles Calls Count…" at bounding box center [652, 177] width 592 height 90
drag, startPoint x: 462, startPoint y: 198, endPoint x: 399, endPoint y: 207, distance: 63.6
click at [399, 207] on div "C Callback Scheduled Call Step: 1 [PERSON_NAME] America/Los_Angeles Calls Count…" at bounding box center [652, 177] width 592 height 90
drag, startPoint x: 526, startPoint y: 191, endPoint x: 485, endPoint y: 188, distance: 41.1
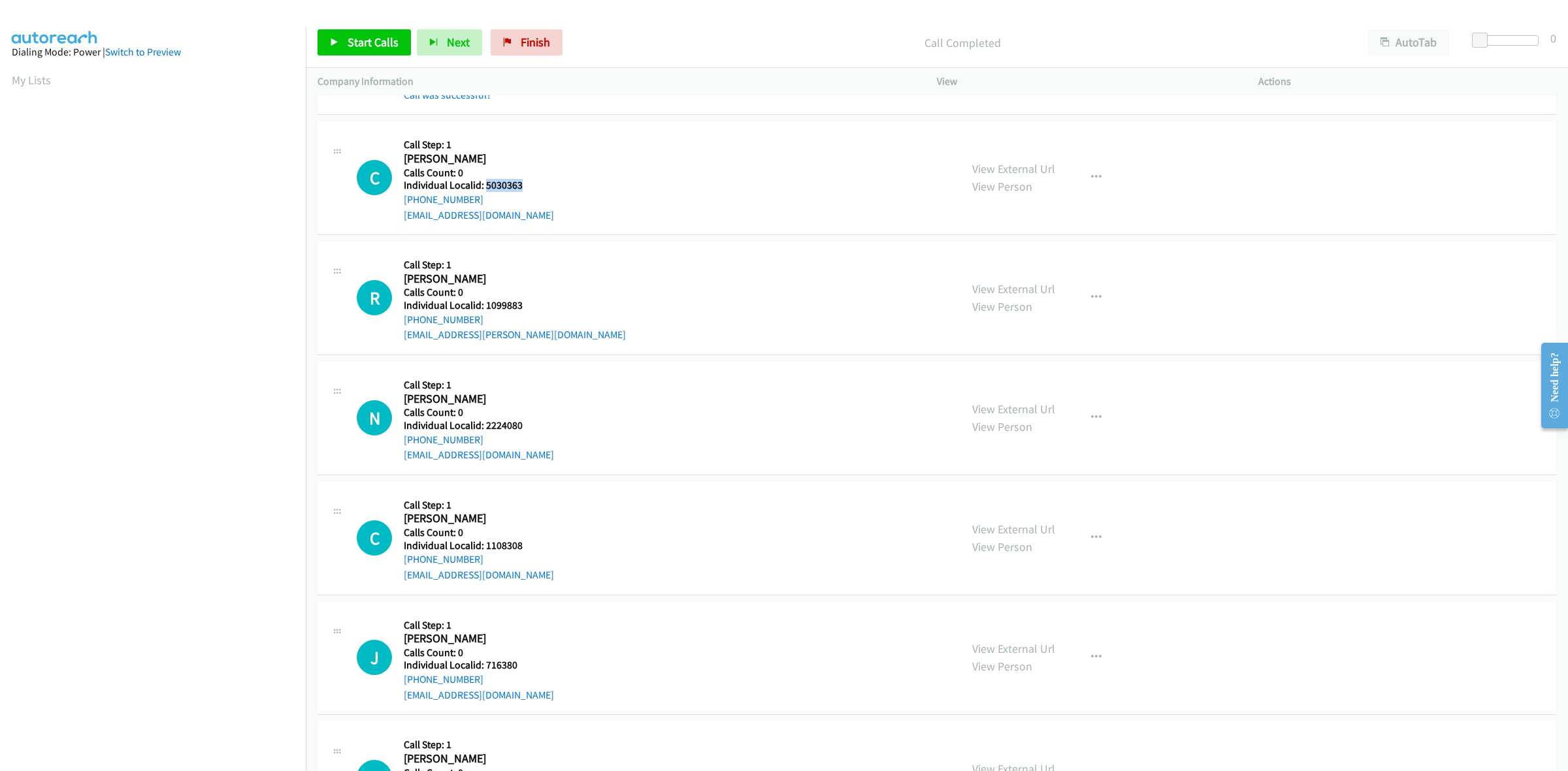
click at [485, 188] on h5 "Individual Localid: 5030363" at bounding box center [479, 185] width 150 height 13
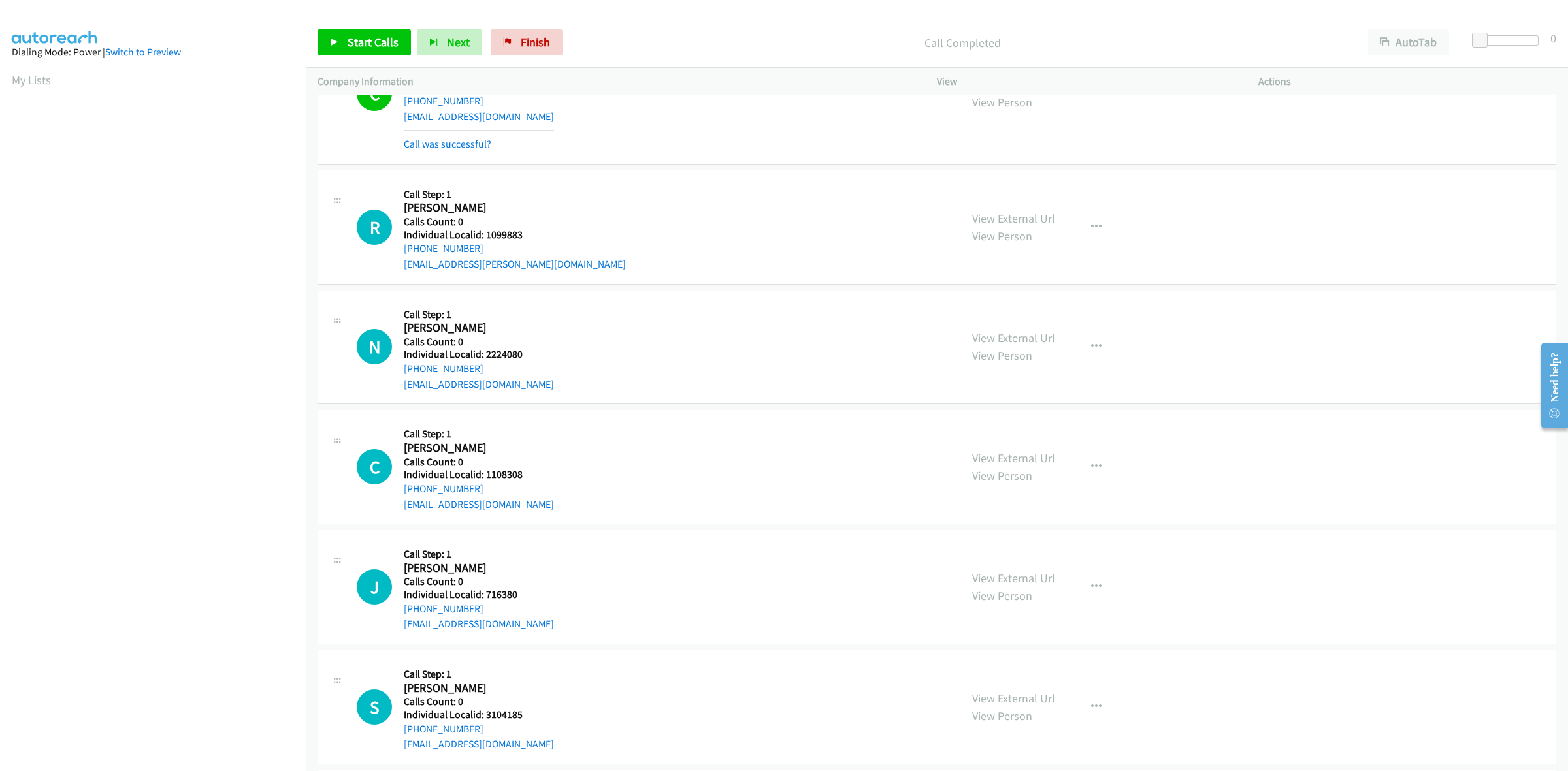
scroll to position [1938, 0]
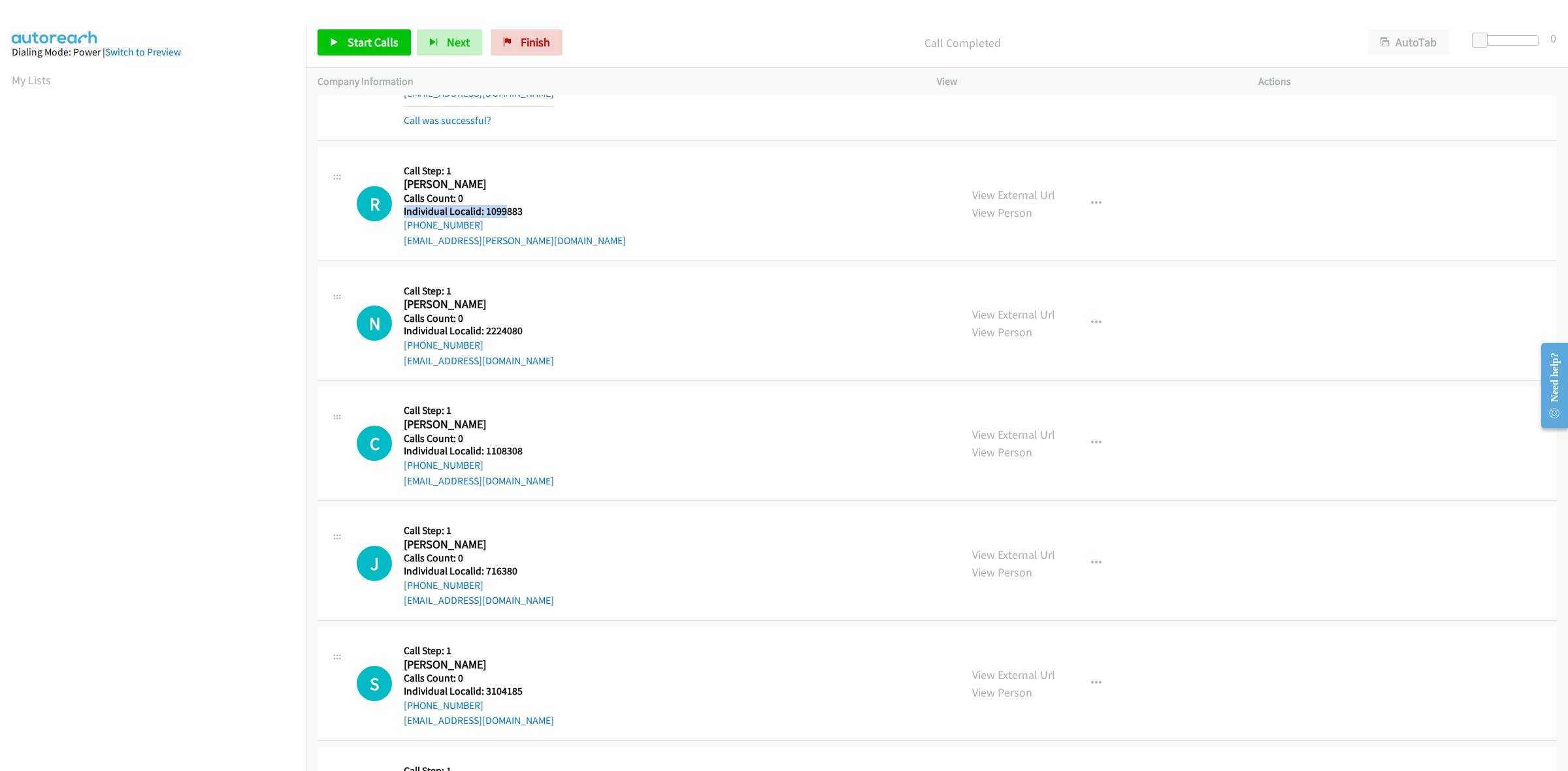
drag, startPoint x: 513, startPoint y: 203, endPoint x: 501, endPoint y: 207, distance: 12.6
click at [501, 207] on div "Callback Scheduled Call Step: 1 [PERSON_NAME] America/Los_Angeles Calls Count: …" at bounding box center [515, 204] width 222 height 90
click at [532, 213] on div "R Callback Scheduled Call Step: 1 [PERSON_NAME] America/Los_Angeles Calls Count…" at bounding box center [652, 204] width 592 height 90
drag, startPoint x: 527, startPoint y: 213, endPoint x: 485, endPoint y: 213, distance: 42.0
click at [485, 213] on h5 "Individual Localid: 1099883" at bounding box center [515, 211] width 222 height 13
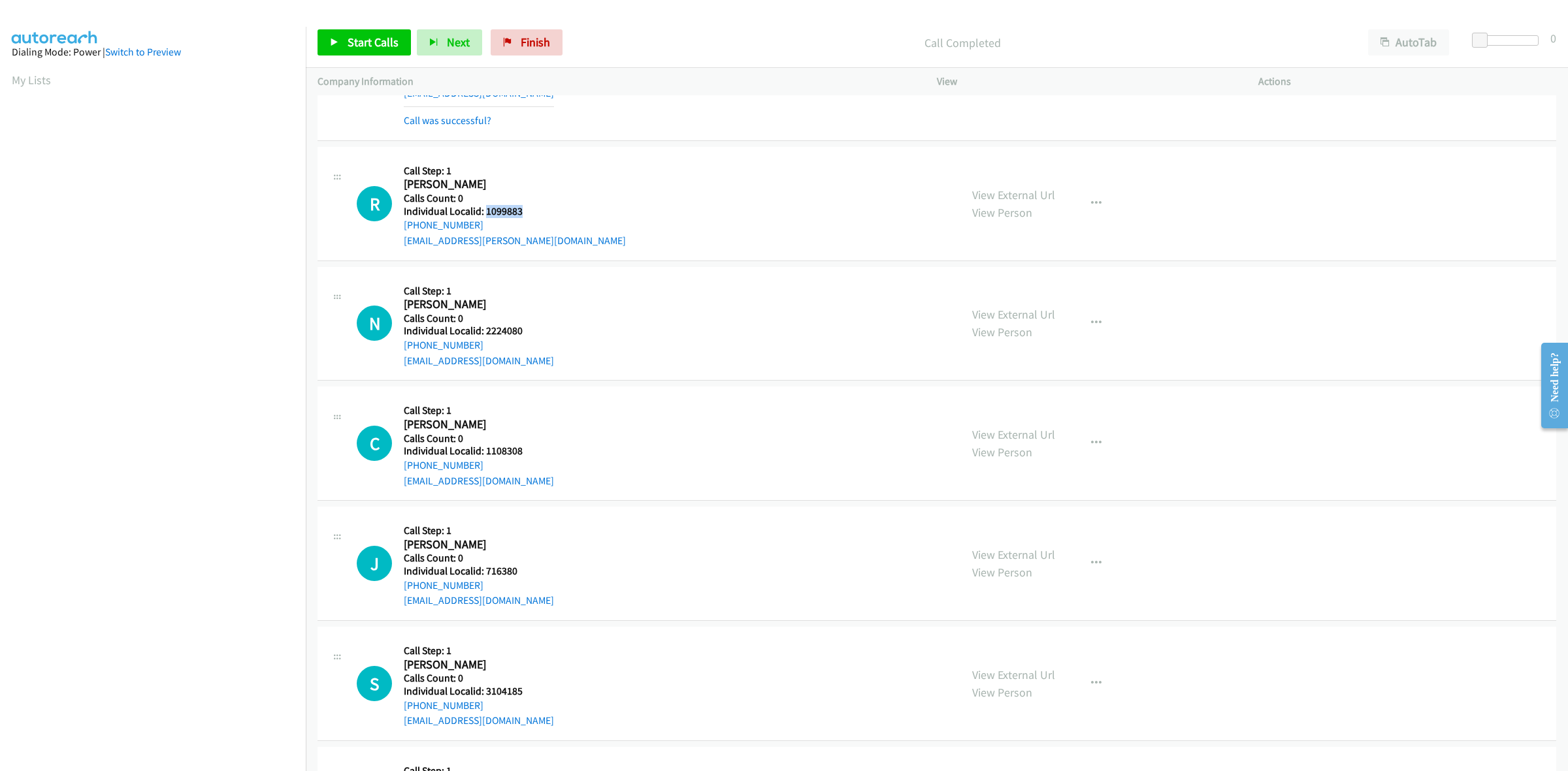
drag, startPoint x: 478, startPoint y: 228, endPoint x: 399, endPoint y: 233, distance: 79.2
click at [399, 233] on div "R Callback Scheduled Call Step: 1 [PERSON_NAME] America/Los_Angeles Calls Count…" at bounding box center [652, 204] width 592 height 90
drag, startPoint x: 528, startPoint y: 211, endPoint x: 487, endPoint y: 216, distance: 41.3
click at [487, 216] on h5 "Individual Localid: 1099883" at bounding box center [515, 211] width 222 height 13
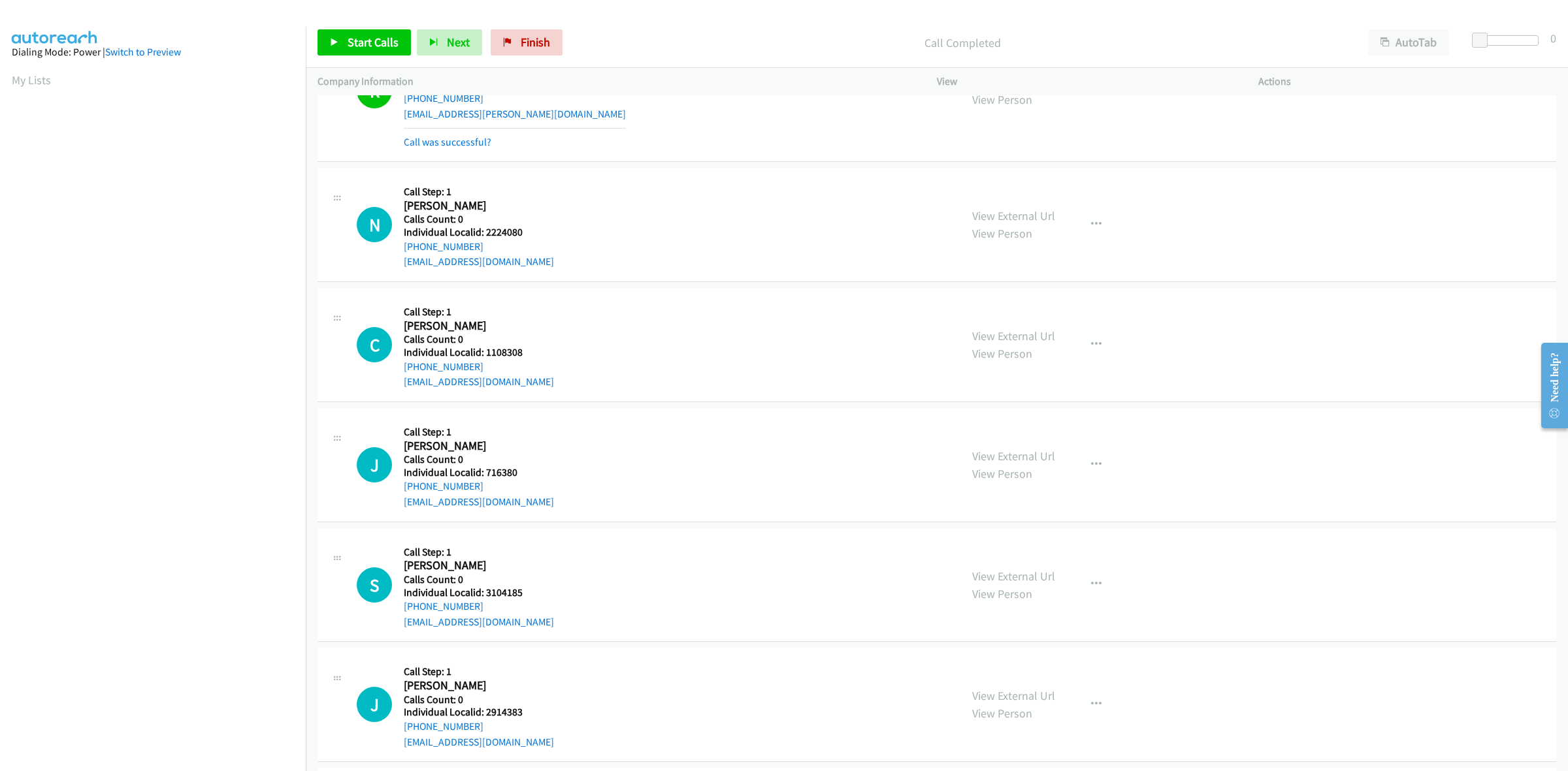
scroll to position [2081, 0]
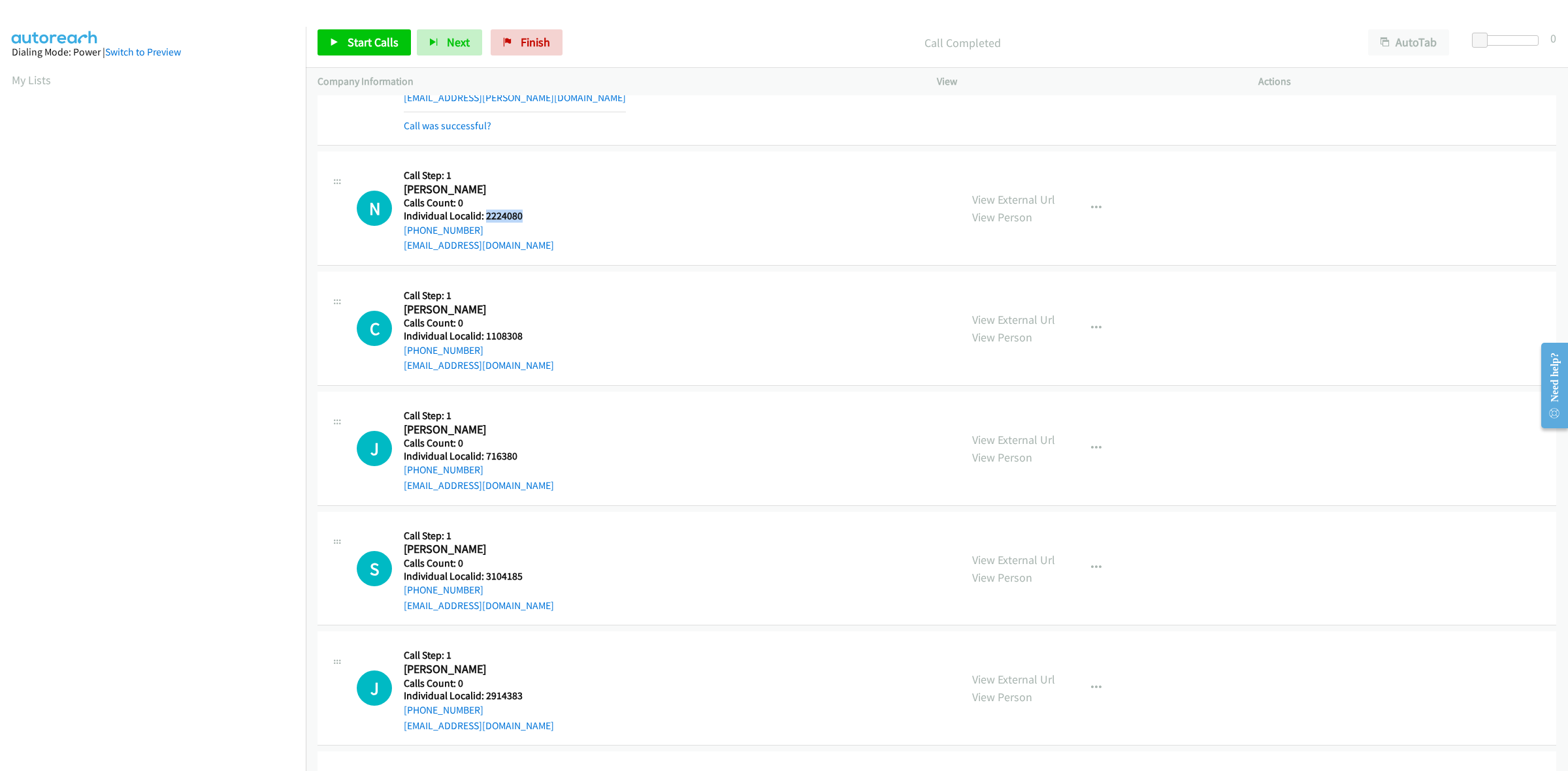
drag, startPoint x: 524, startPoint y: 216, endPoint x: 484, endPoint y: 217, distance: 40.0
click at [484, 217] on h5 "Individual Localid: 2224080" at bounding box center [479, 216] width 150 height 13
drag, startPoint x: 491, startPoint y: 230, endPoint x: 396, endPoint y: 240, distance: 95.5
click at [396, 240] on div "N Callback Scheduled Call Step: 1 [PERSON_NAME] America/Los_Angeles Calls Count…" at bounding box center [652, 208] width 592 height 90
drag, startPoint x: 527, startPoint y: 219, endPoint x: 485, endPoint y: 220, distance: 42.0
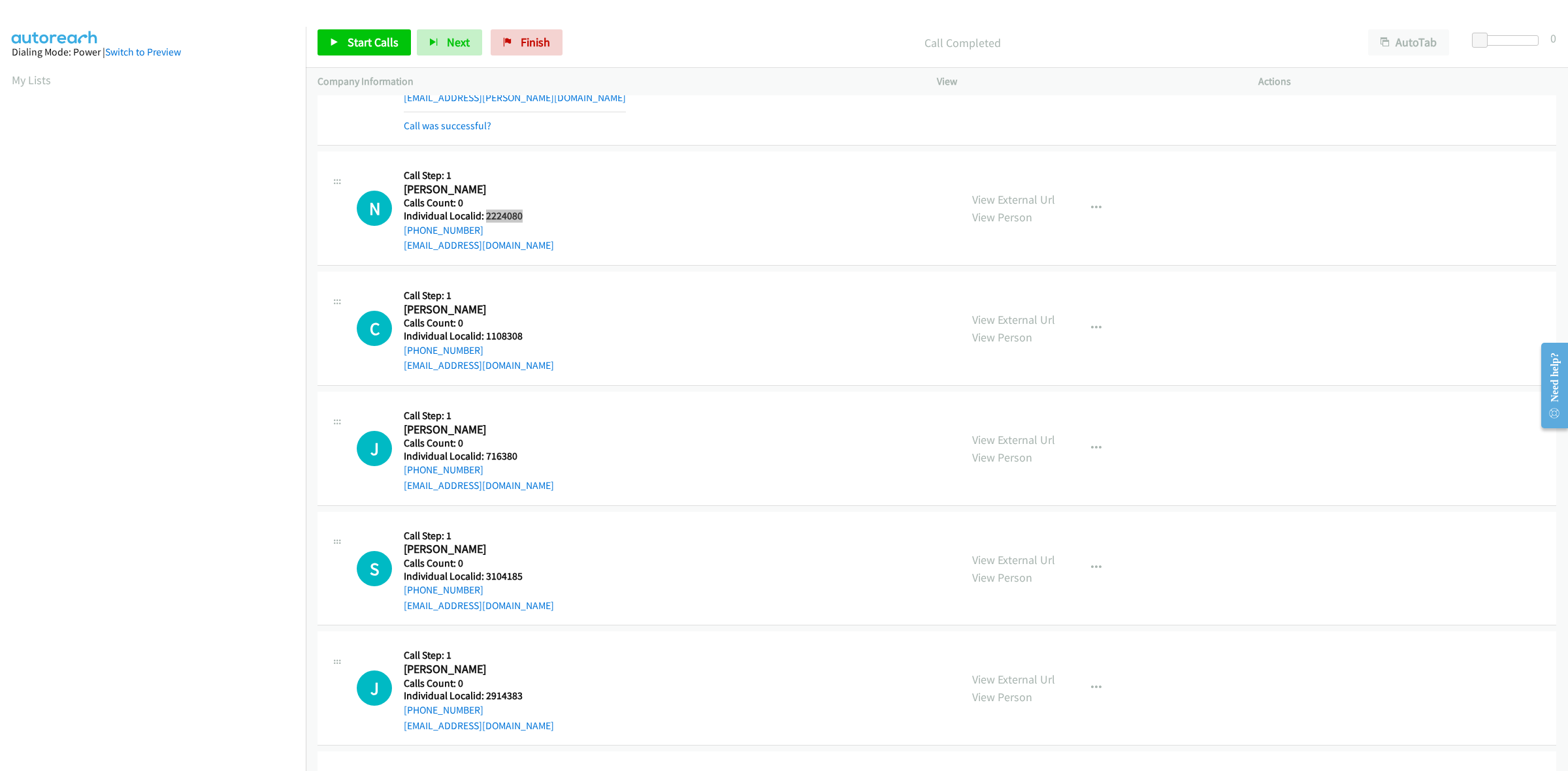
click at [485, 220] on h5 "Individual Localid: 2224080" at bounding box center [479, 216] width 150 height 13
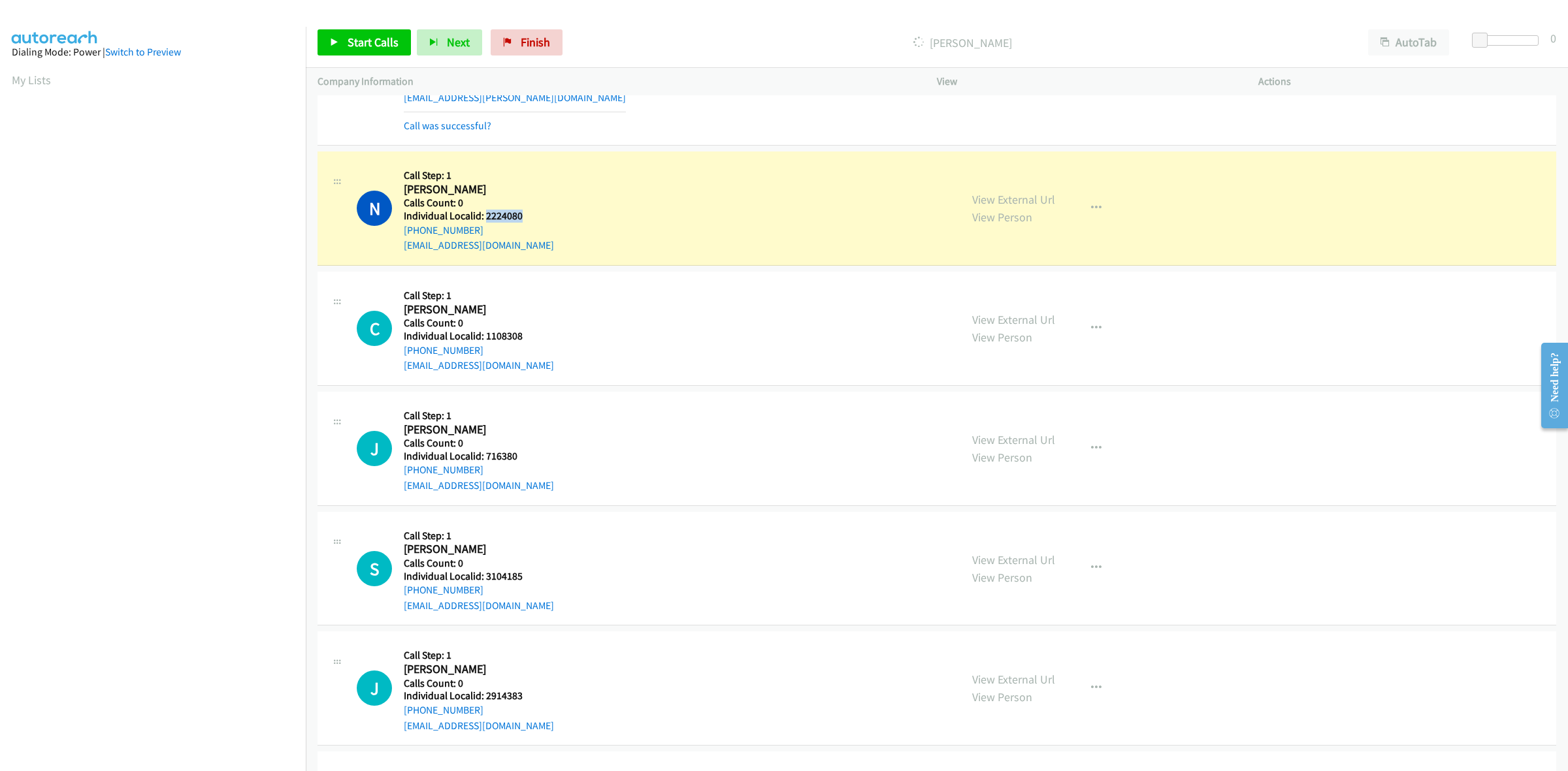
drag, startPoint x: 479, startPoint y: 229, endPoint x: 401, endPoint y: 236, distance: 78.3
click at [401, 236] on div "N Callback Scheduled Call Step: 1 [PERSON_NAME] America/Los_Angeles Calls Count…" at bounding box center [652, 208] width 592 height 90
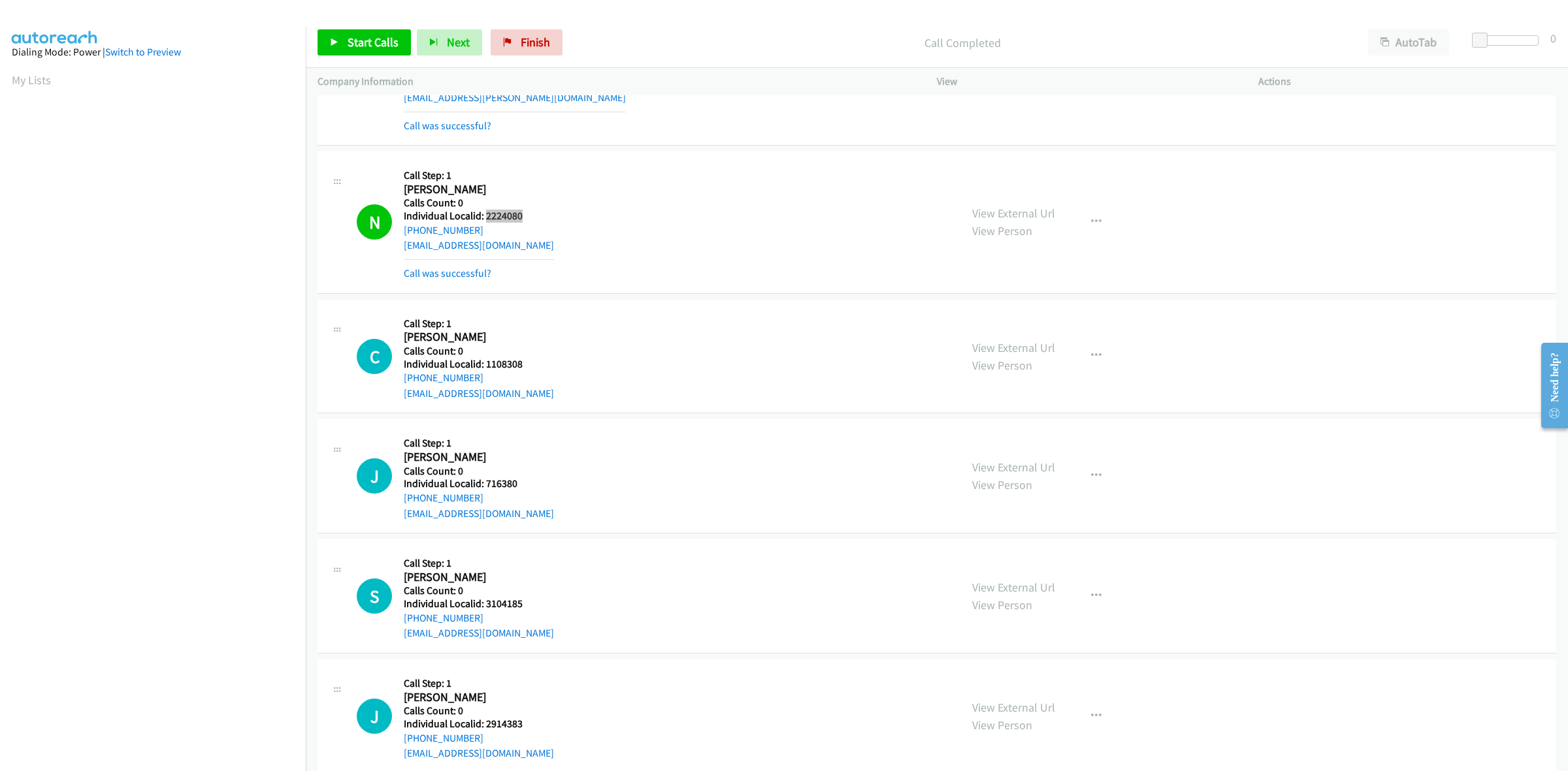
scroll to position [0, 2]
click at [644, 237] on div "N Callback Scheduled Call Step: 1 [PERSON_NAME] America/Los_Angeles Calls Count…" at bounding box center [652, 221] width 592 height 117
drag, startPoint x: 476, startPoint y: 228, endPoint x: 404, endPoint y: 236, distance: 72.4
click at [404, 236] on div "[PHONE_NUMBER]" at bounding box center [479, 230] width 150 height 16
click at [740, 263] on div "N Callback Scheduled Call Step: 1 [PERSON_NAME] America/Los_Angeles Calls Count…" at bounding box center [652, 221] width 592 height 117
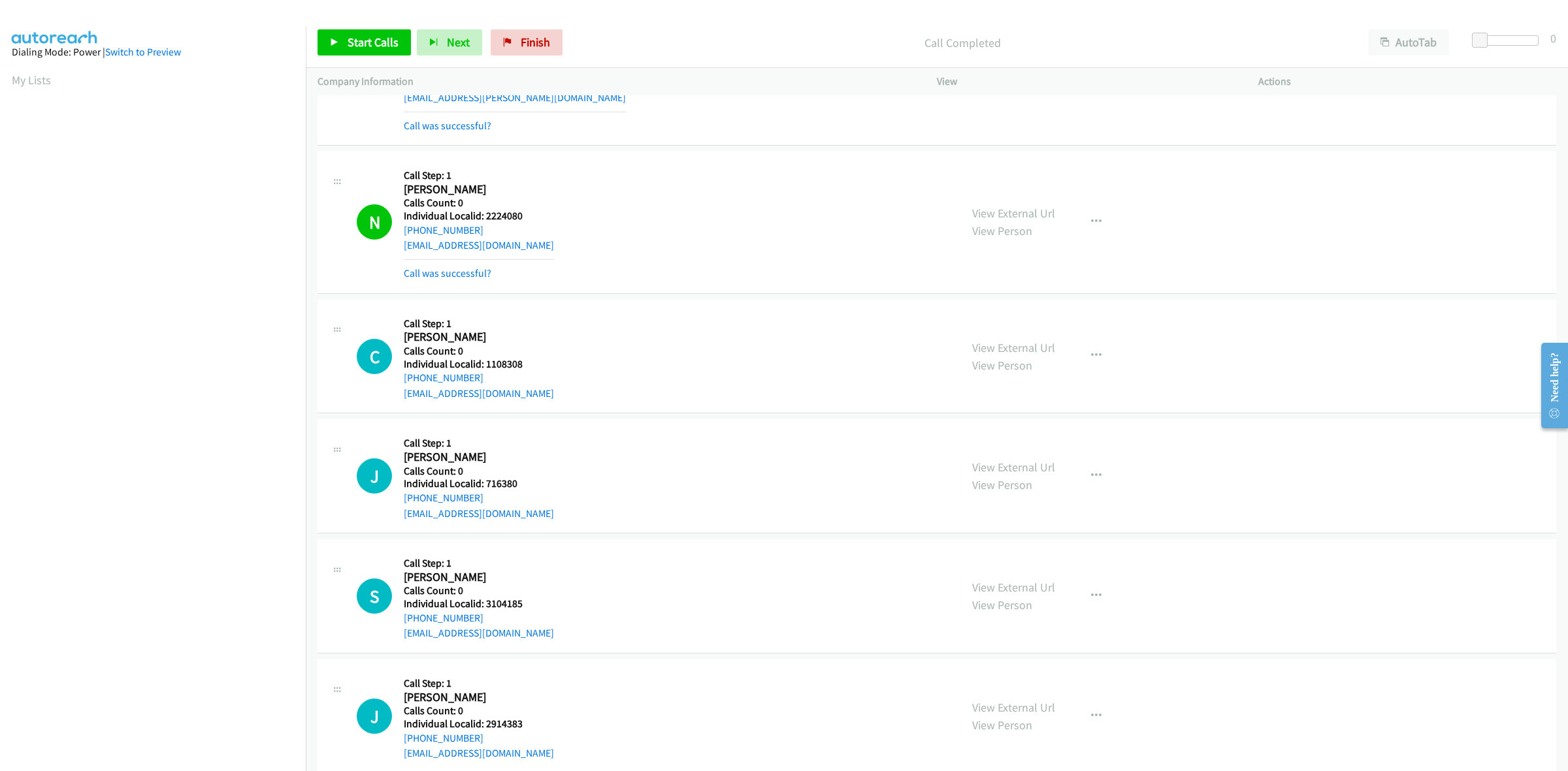
drag, startPoint x: 459, startPoint y: 233, endPoint x: 404, endPoint y: 238, distance: 55.2
click at [404, 238] on div "[PHONE_NUMBER]" at bounding box center [479, 230] width 150 height 16
click at [1101, 215] on button "button" at bounding box center [1096, 222] width 35 height 26
click at [1050, 344] on link "Add to do not call list" at bounding box center [1026, 334] width 174 height 26
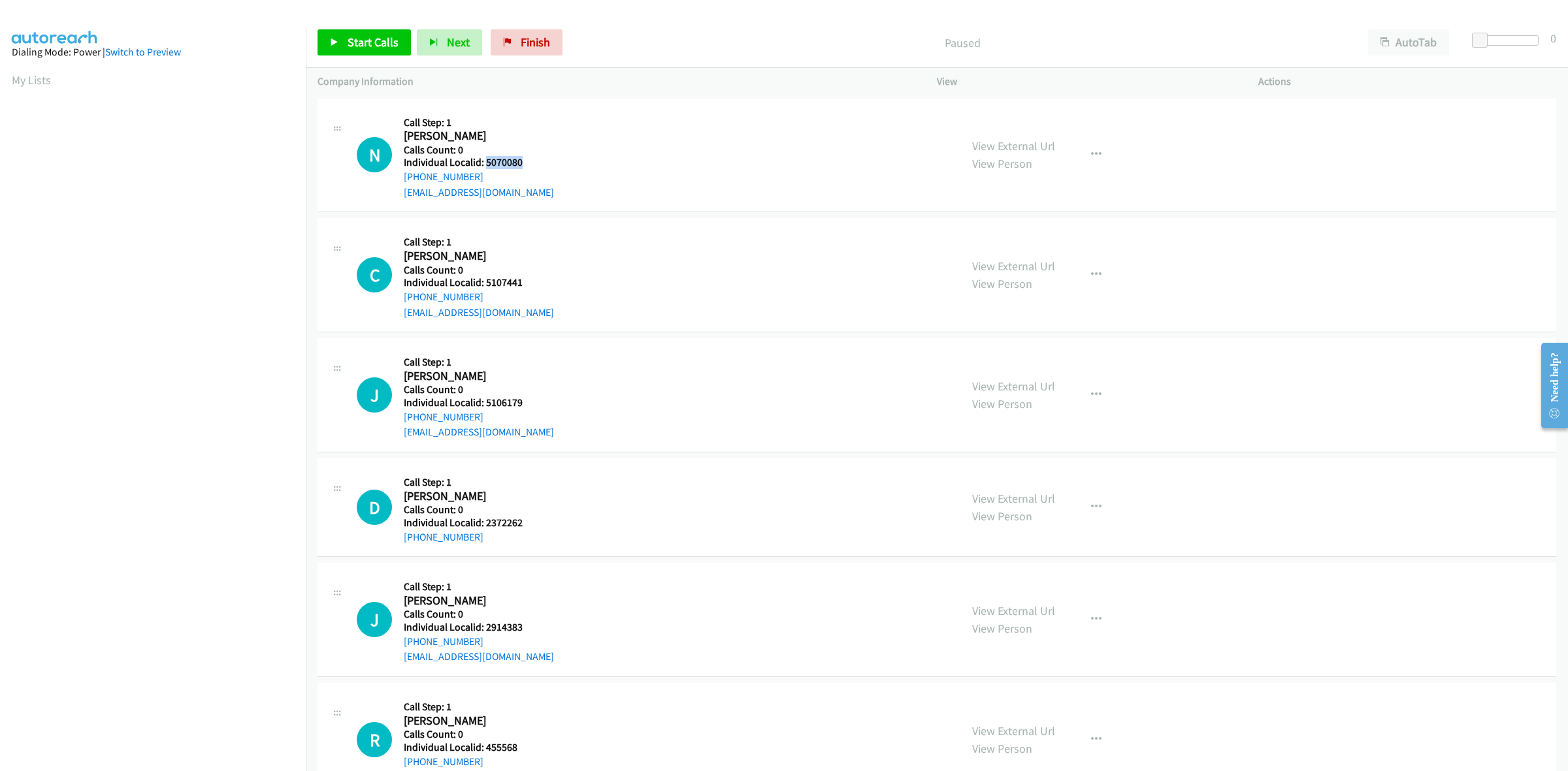
drag, startPoint x: 524, startPoint y: 165, endPoint x: 484, endPoint y: 157, distance: 40.8
click at [484, 157] on h5 "Individual Localid: 5070080" at bounding box center [479, 162] width 150 height 13
copy h5 "5070080"
drag, startPoint x: 479, startPoint y: 178, endPoint x: 401, endPoint y: 180, distance: 78.0
click at [401, 180] on div "N Callback Scheduled Call Step: 1 [PERSON_NAME] America/[GEOGRAPHIC_DATA] Calls…" at bounding box center [652, 155] width 592 height 90
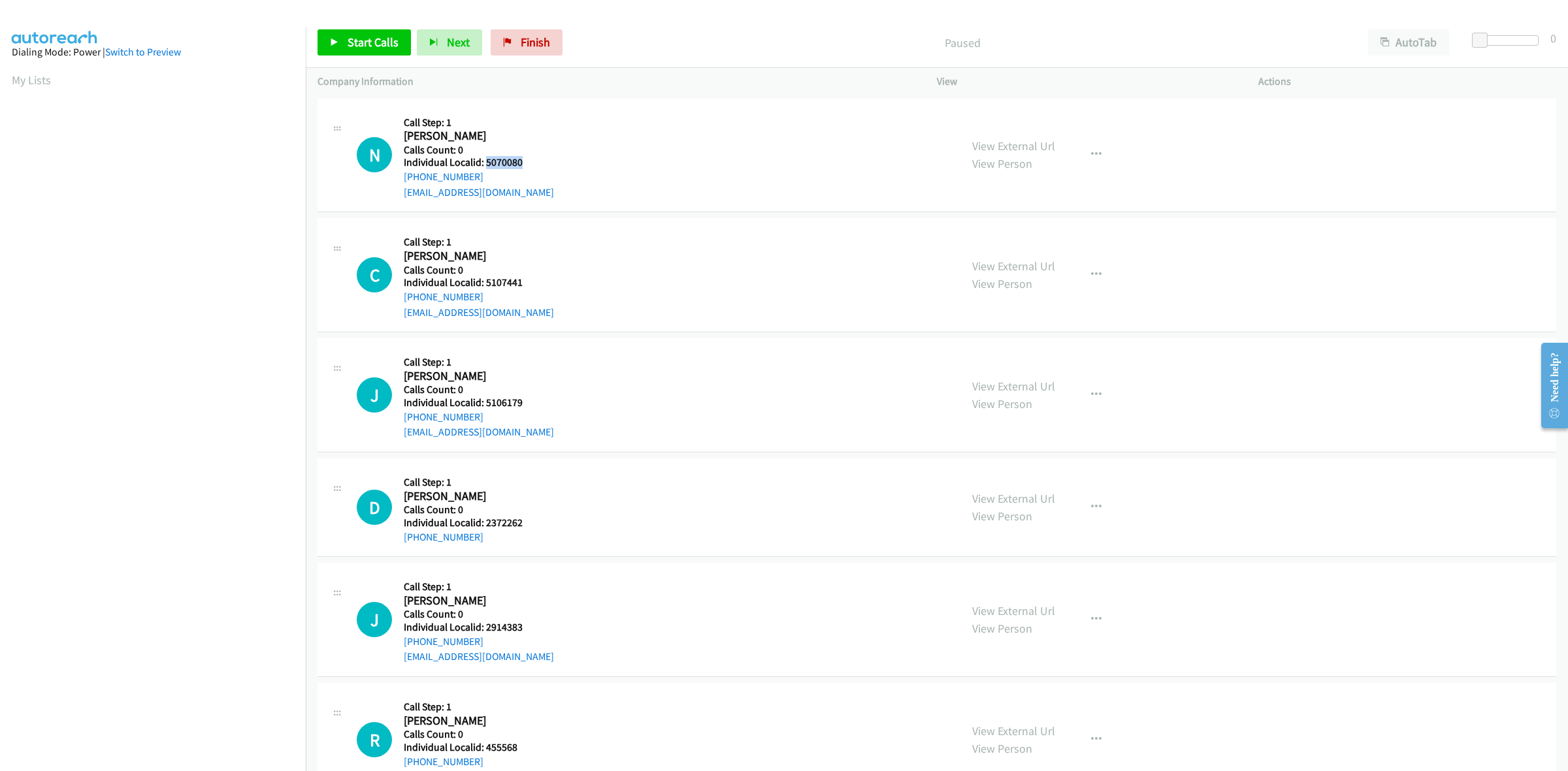
copy link "[PHONE_NUMBER]"
